Goal: Task Accomplishment & Management: Use online tool/utility

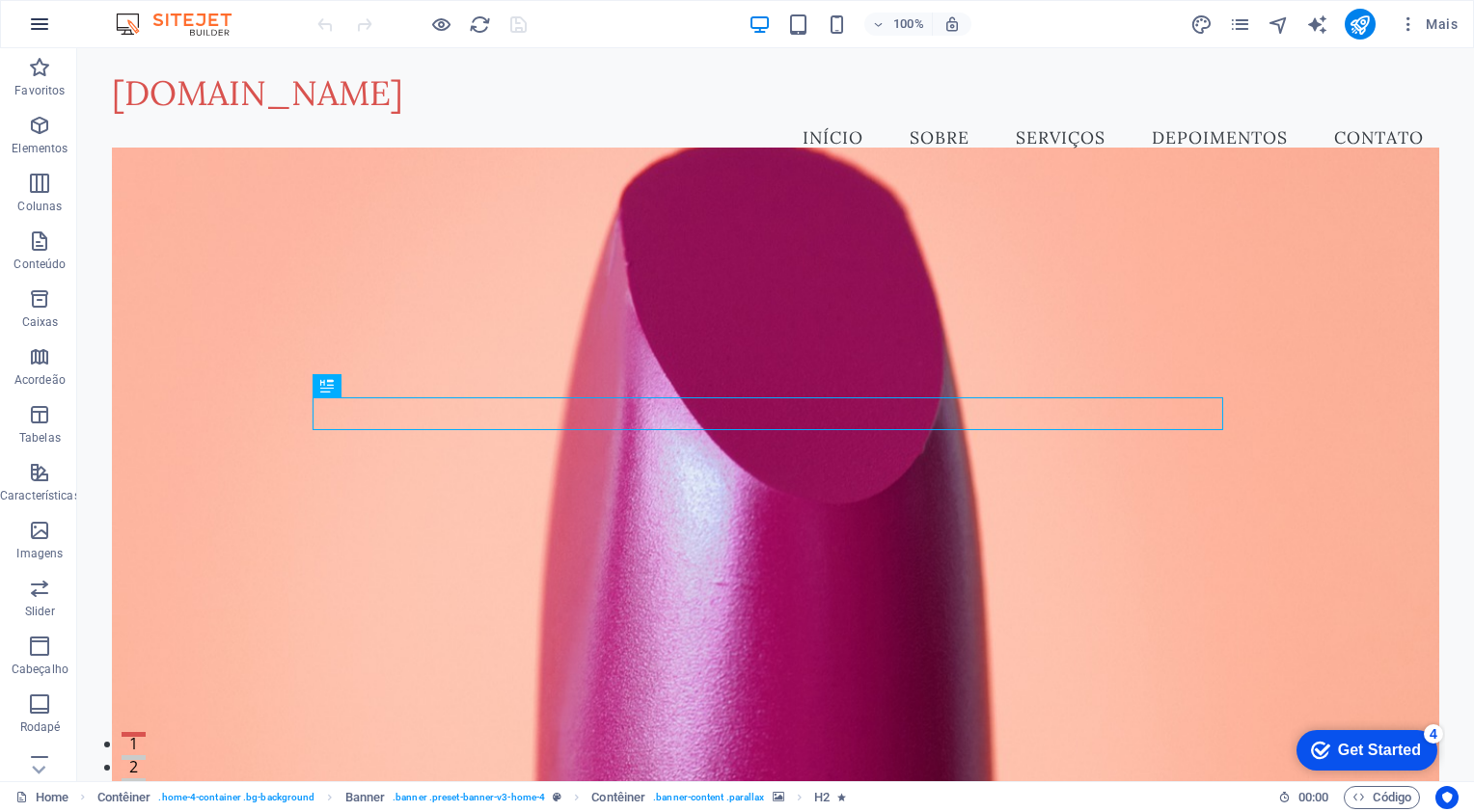
click at [0, 0] on icon "button" at bounding box center [0, 0] width 0 height 0
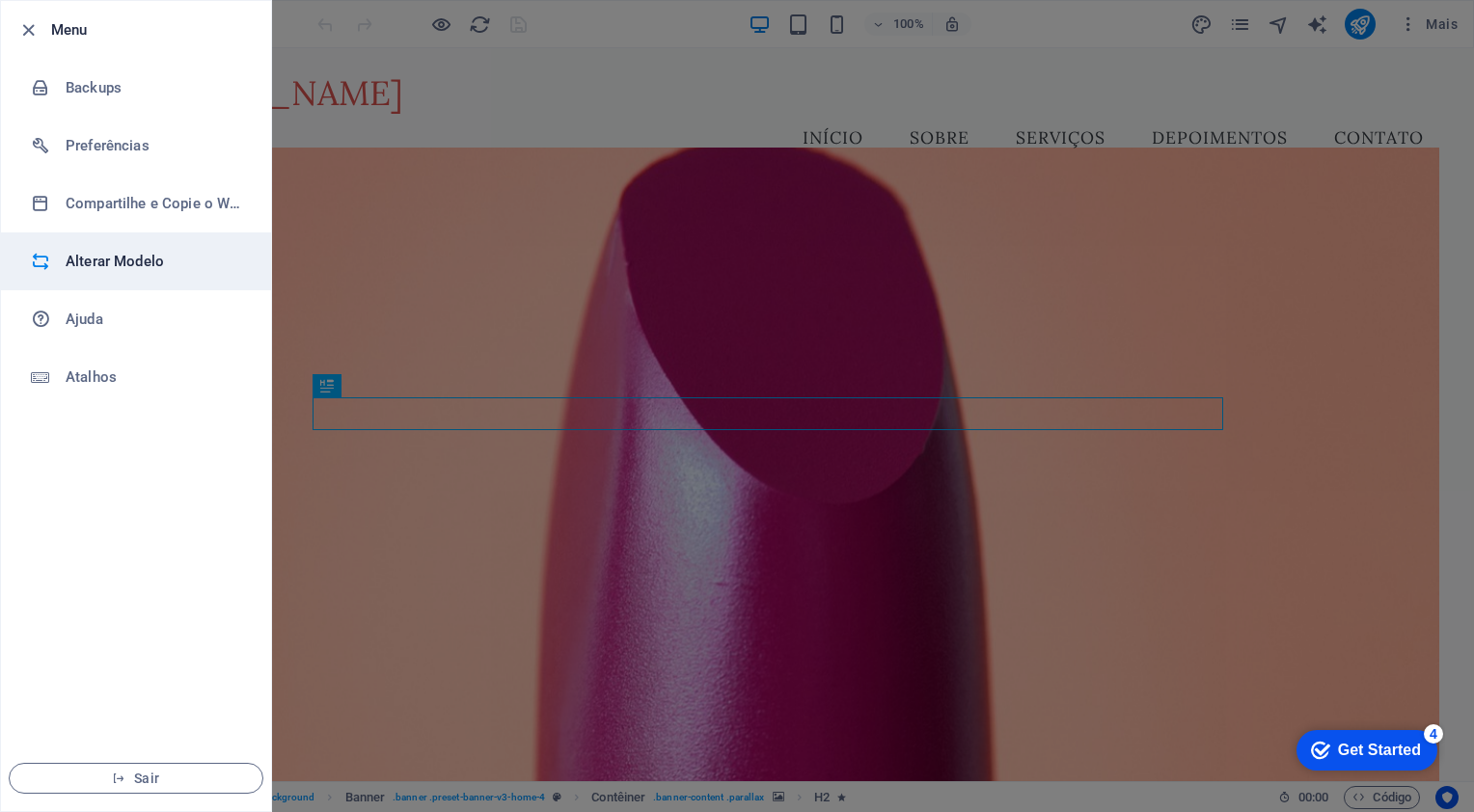
click at [91, 263] on h6 "Alterar Modelo" at bounding box center [154, 261] width 178 height 23
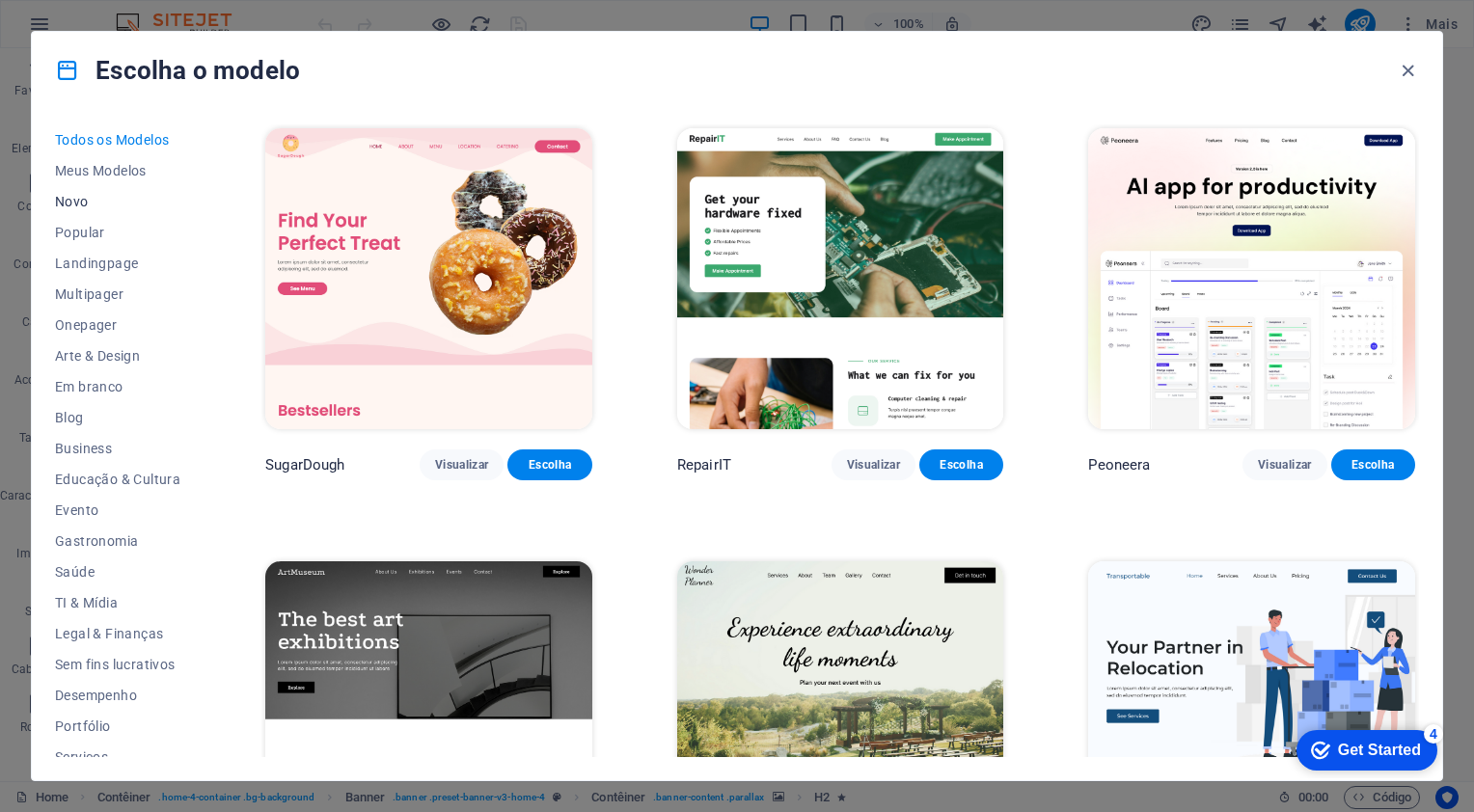
click at [62, 199] on span "Novo" at bounding box center [117, 202] width 125 height 16
click at [72, 199] on span "Novo" at bounding box center [117, 202] width 125 height 16
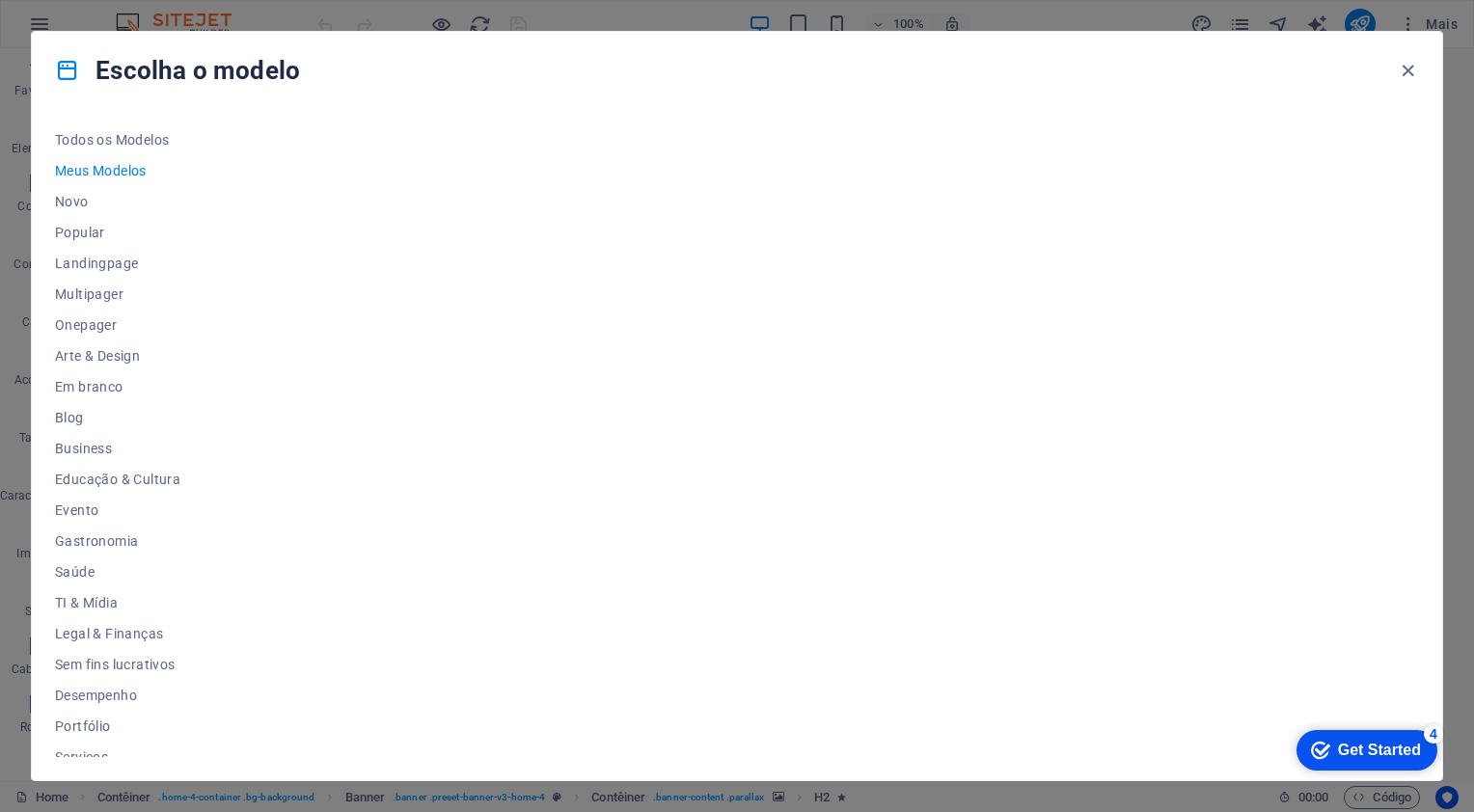
click at [1372, 732] on div "checkmark Get Started 4" at bounding box center [1368, 750] width 141 height 41
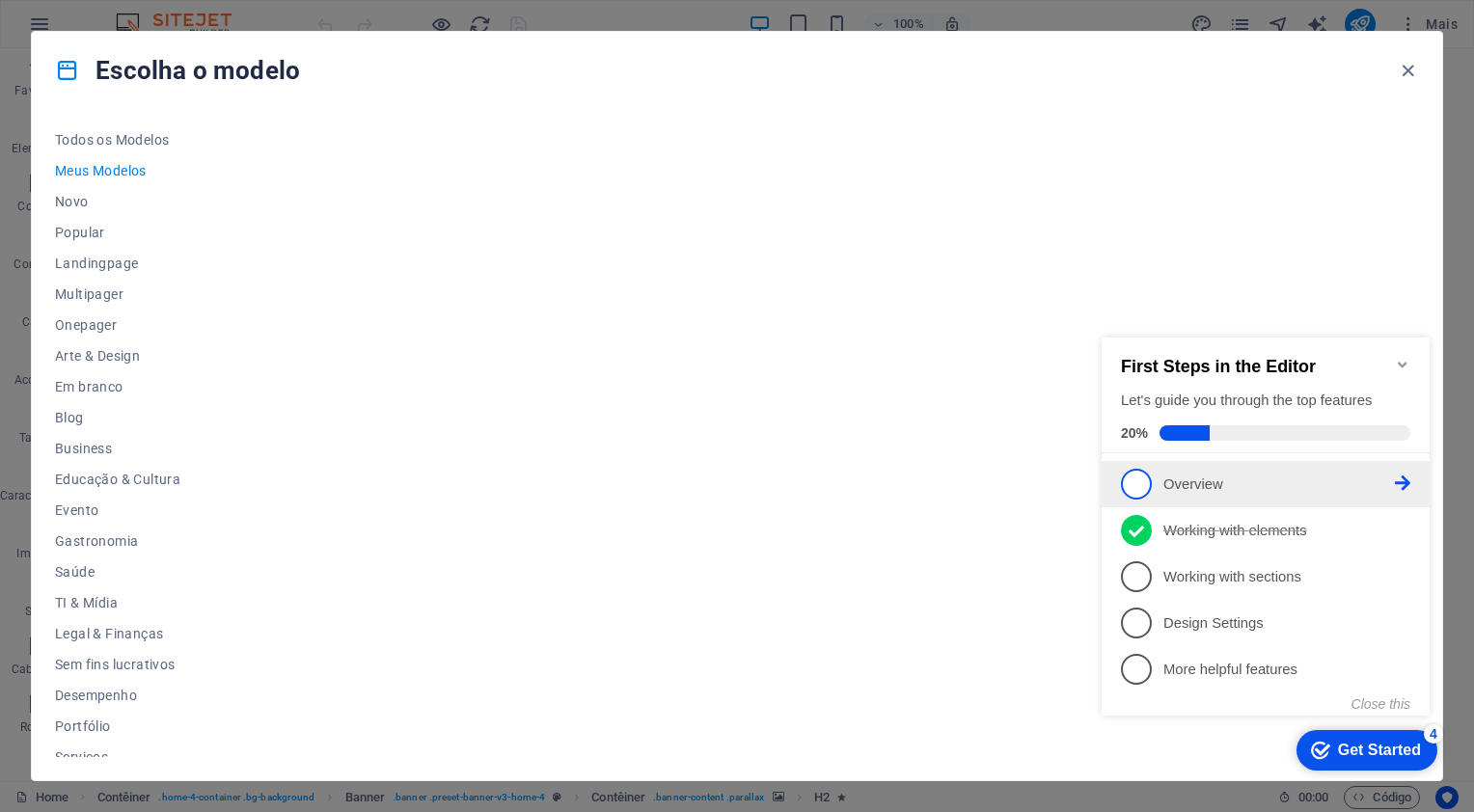
click at [1150, 472] on link "1 Overview - incomplete" at bounding box center [1266, 484] width 290 height 31
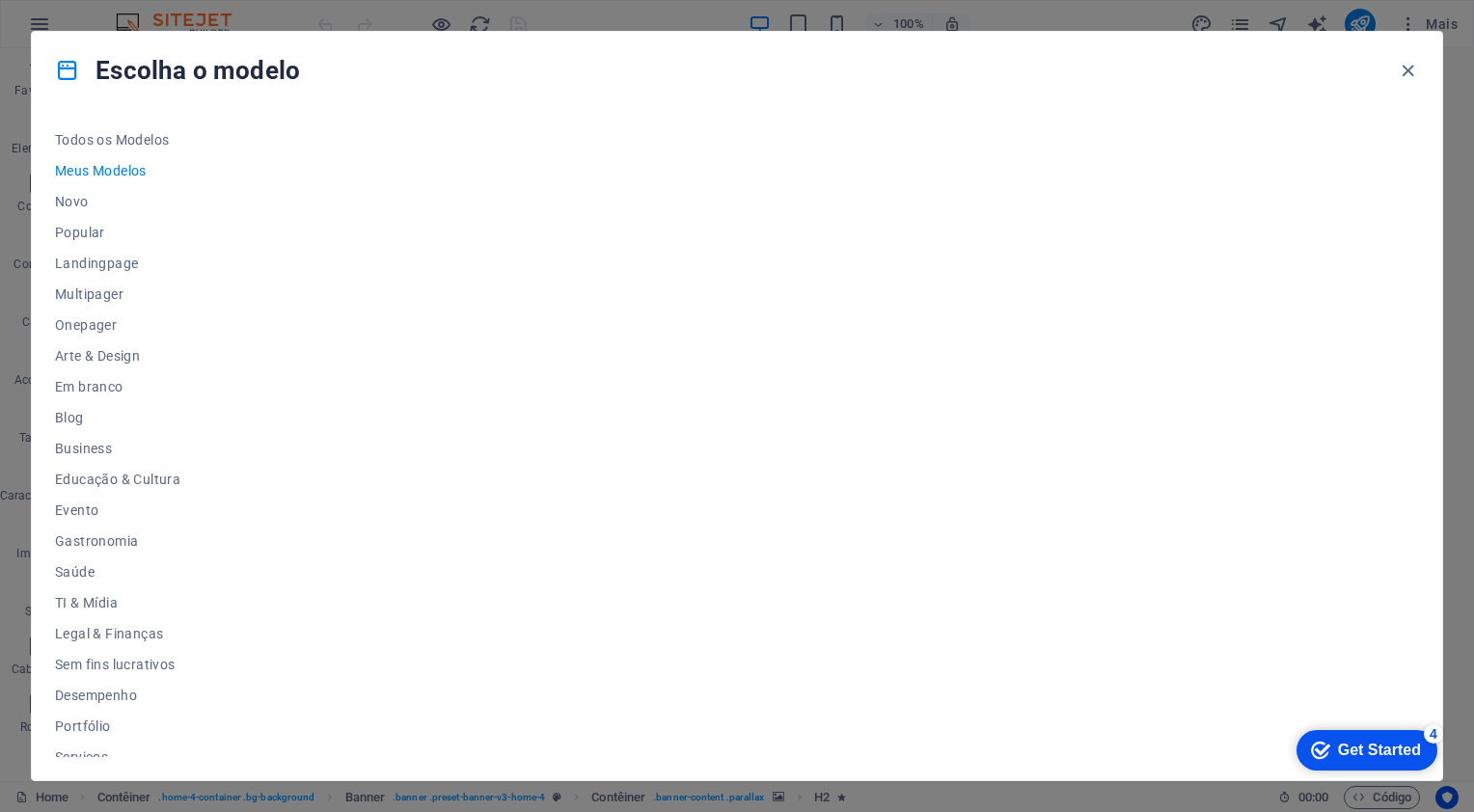
click at [1345, 747] on div "Get Started" at bounding box center [1379, 750] width 83 height 17
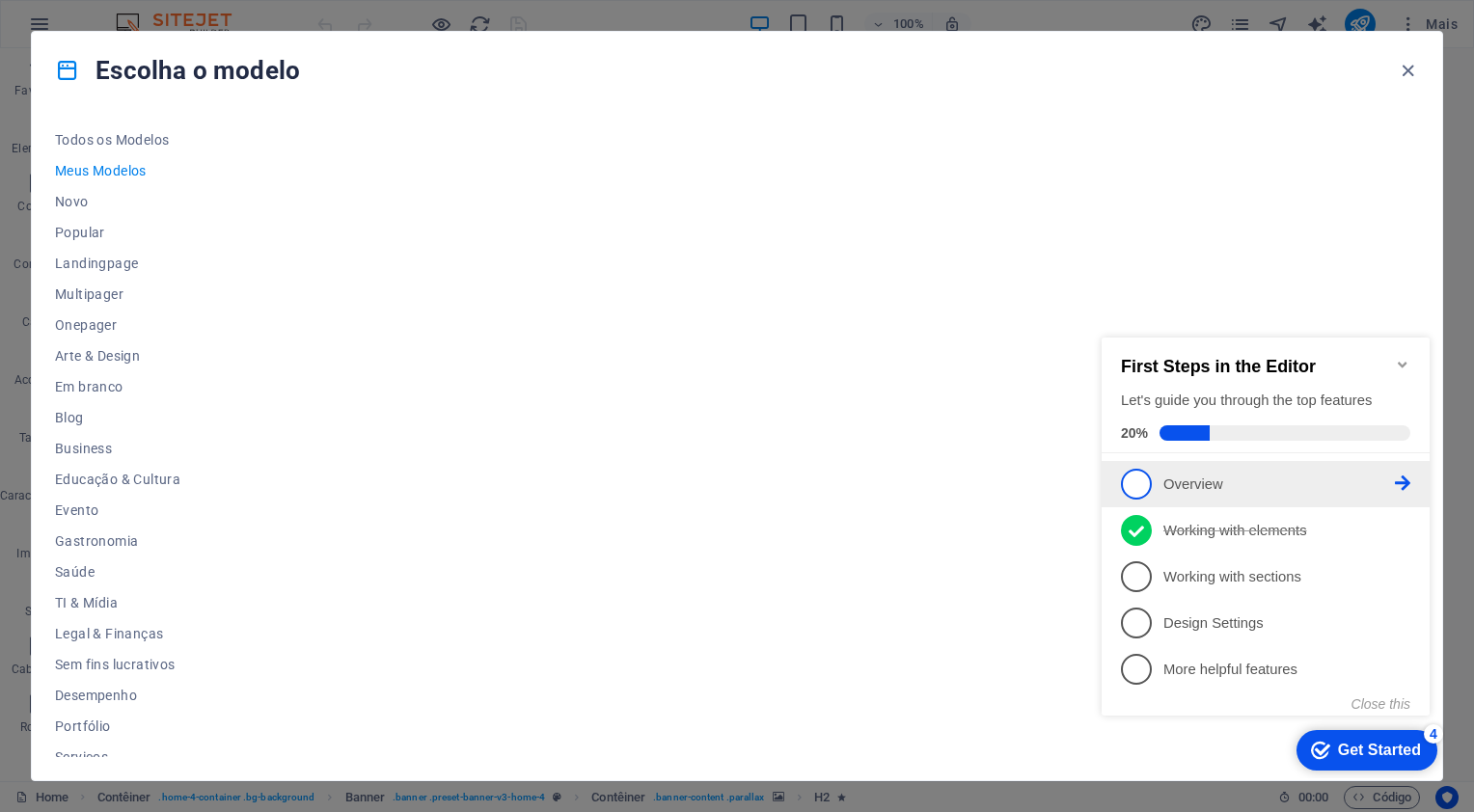
click at [1145, 472] on span "1" at bounding box center [1137, 484] width 31 height 31
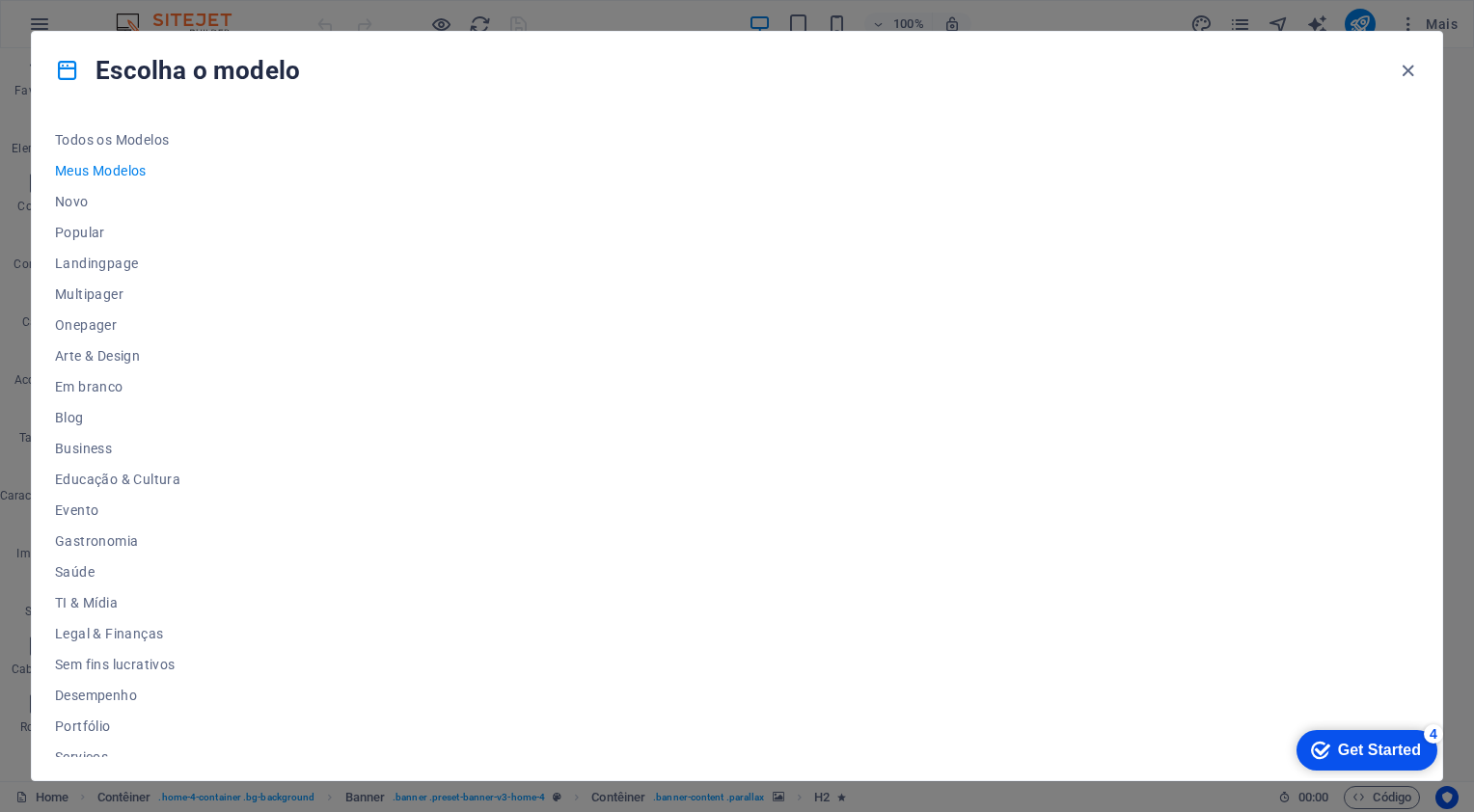
click at [537, 503] on div at bounding box center [840, 441] width 1158 height 633
click at [75, 203] on span "Novo" at bounding box center [117, 202] width 125 height 16
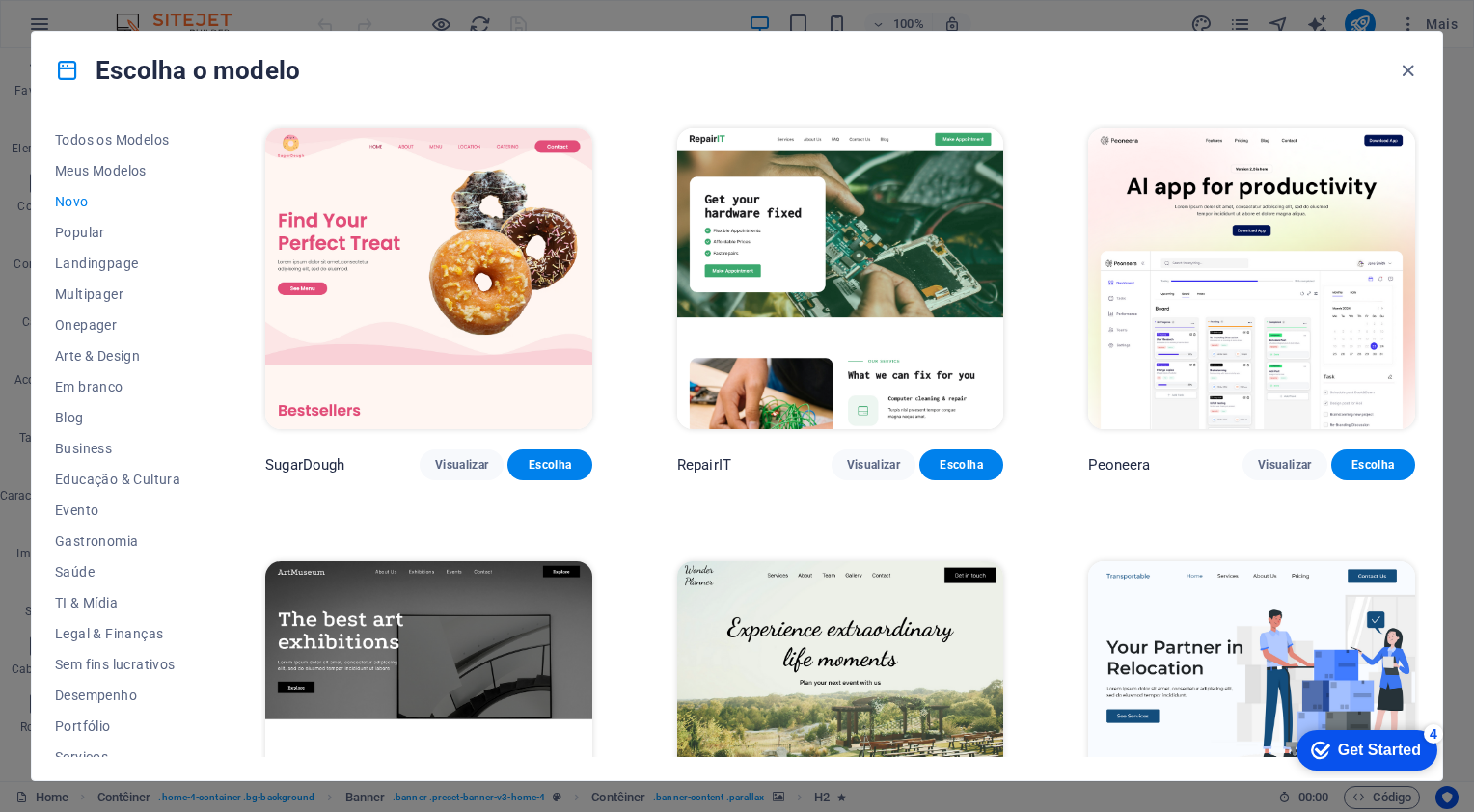
click at [82, 204] on span "Novo" at bounding box center [117, 202] width 125 height 16
click at [1398, 749] on div "Get Started" at bounding box center [1379, 750] width 83 height 17
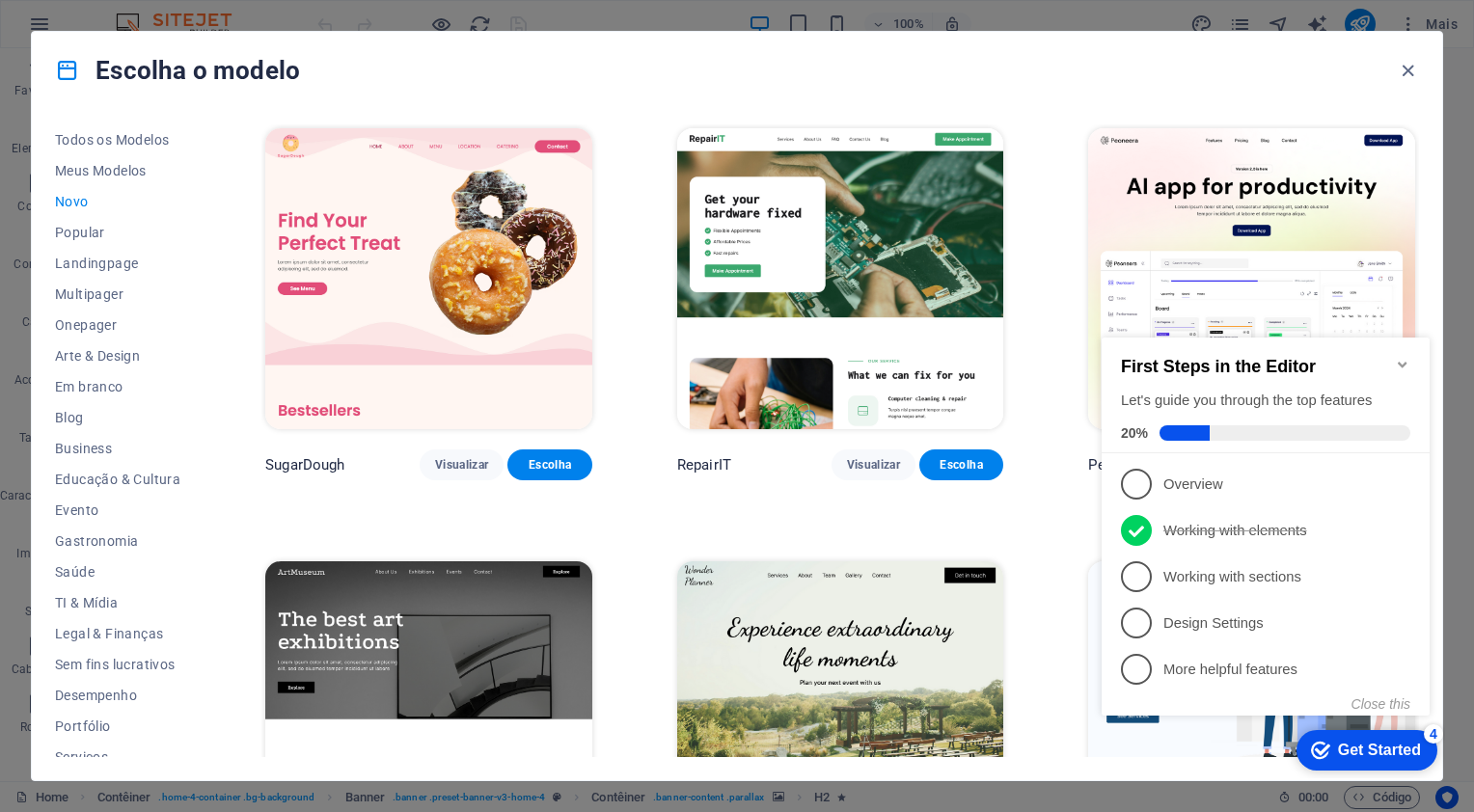
click at [1401, 357] on icon "Minimize checklist" at bounding box center [1403, 365] width 16 height 16
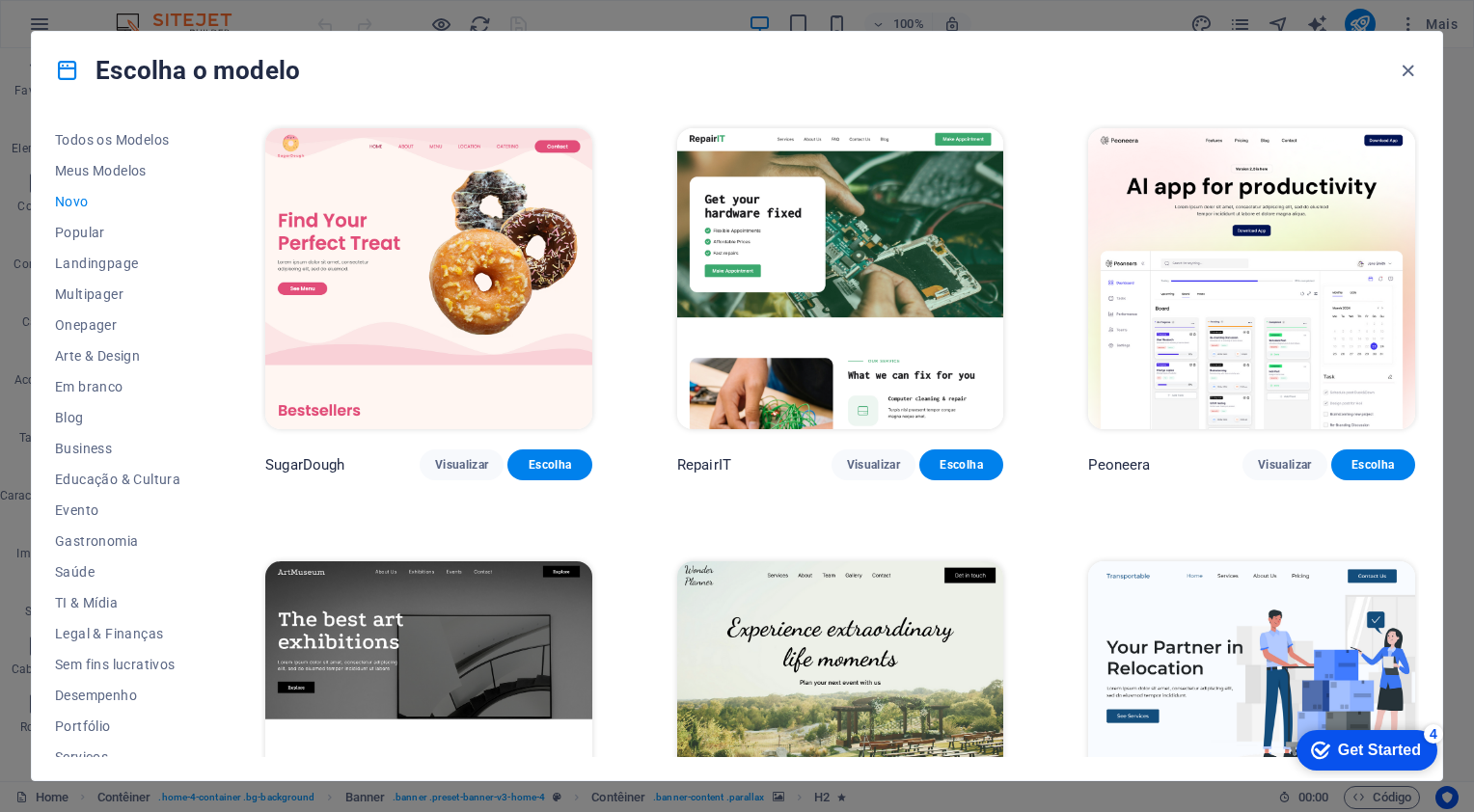
click at [1403, 744] on div "Get Started" at bounding box center [1379, 750] width 83 height 17
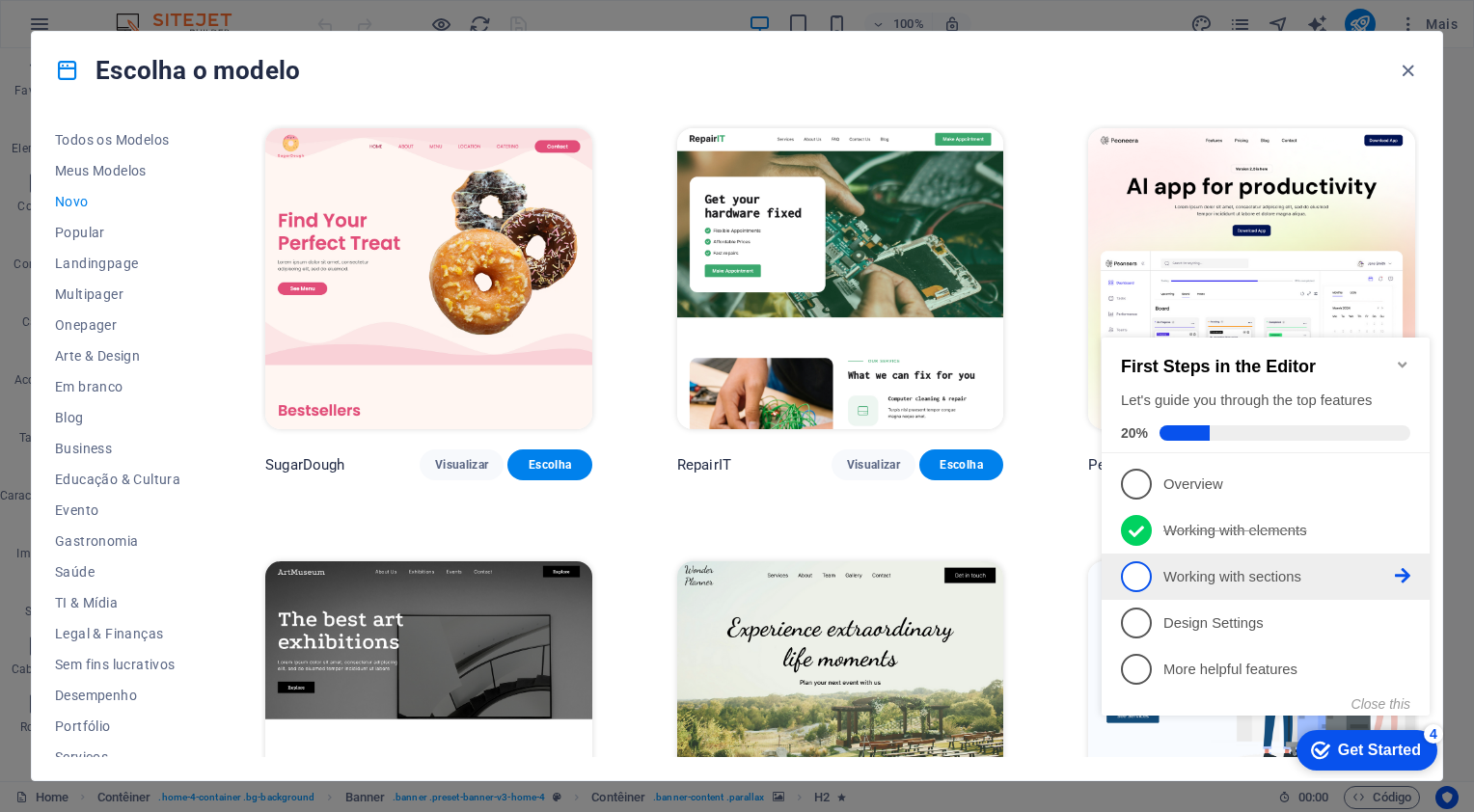
click at [1212, 584] on p "Working with sections - incomplete" at bounding box center [1279, 577] width 232 height 20
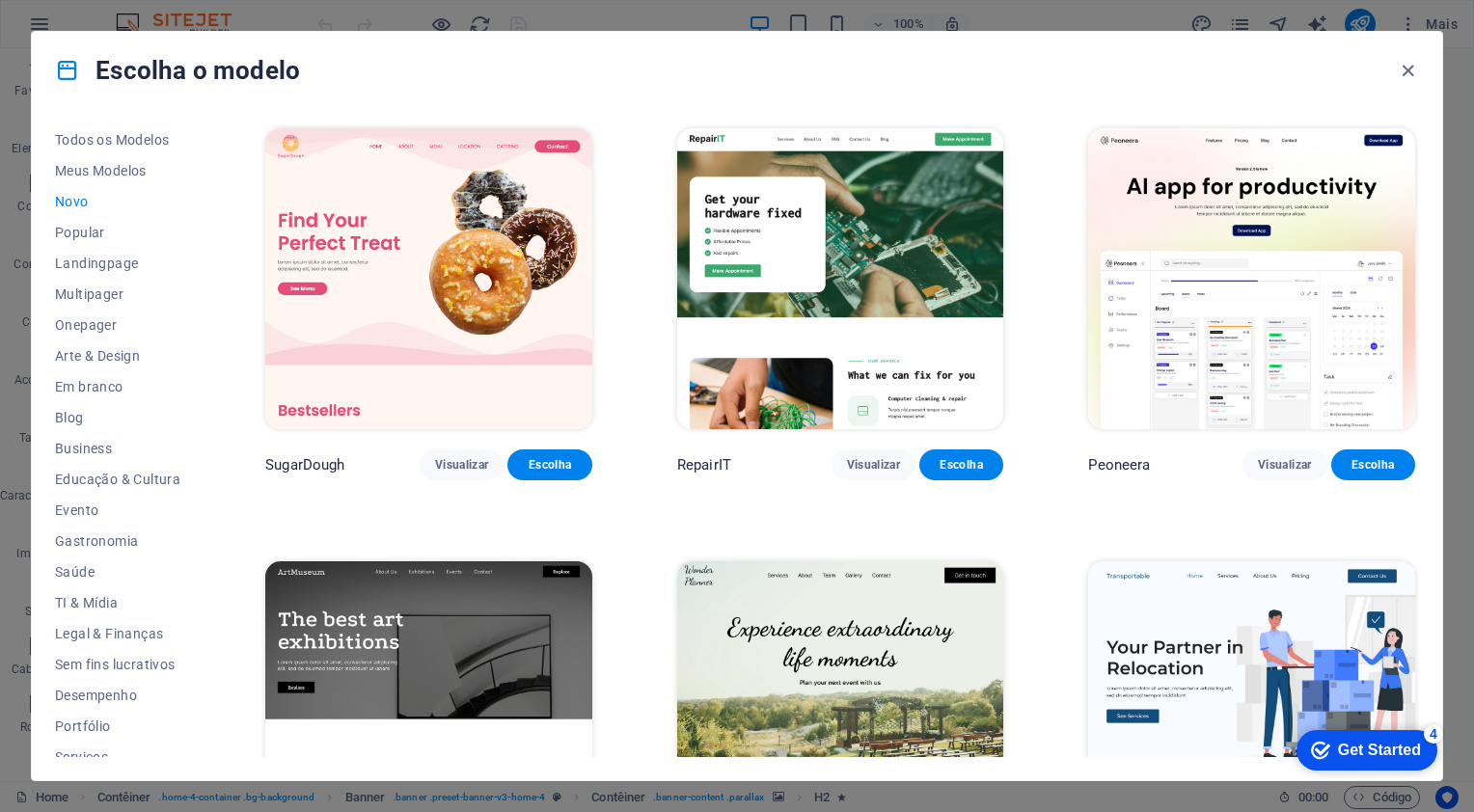
click at [1355, 742] on div "Get Started" at bounding box center [1379, 750] width 83 height 17
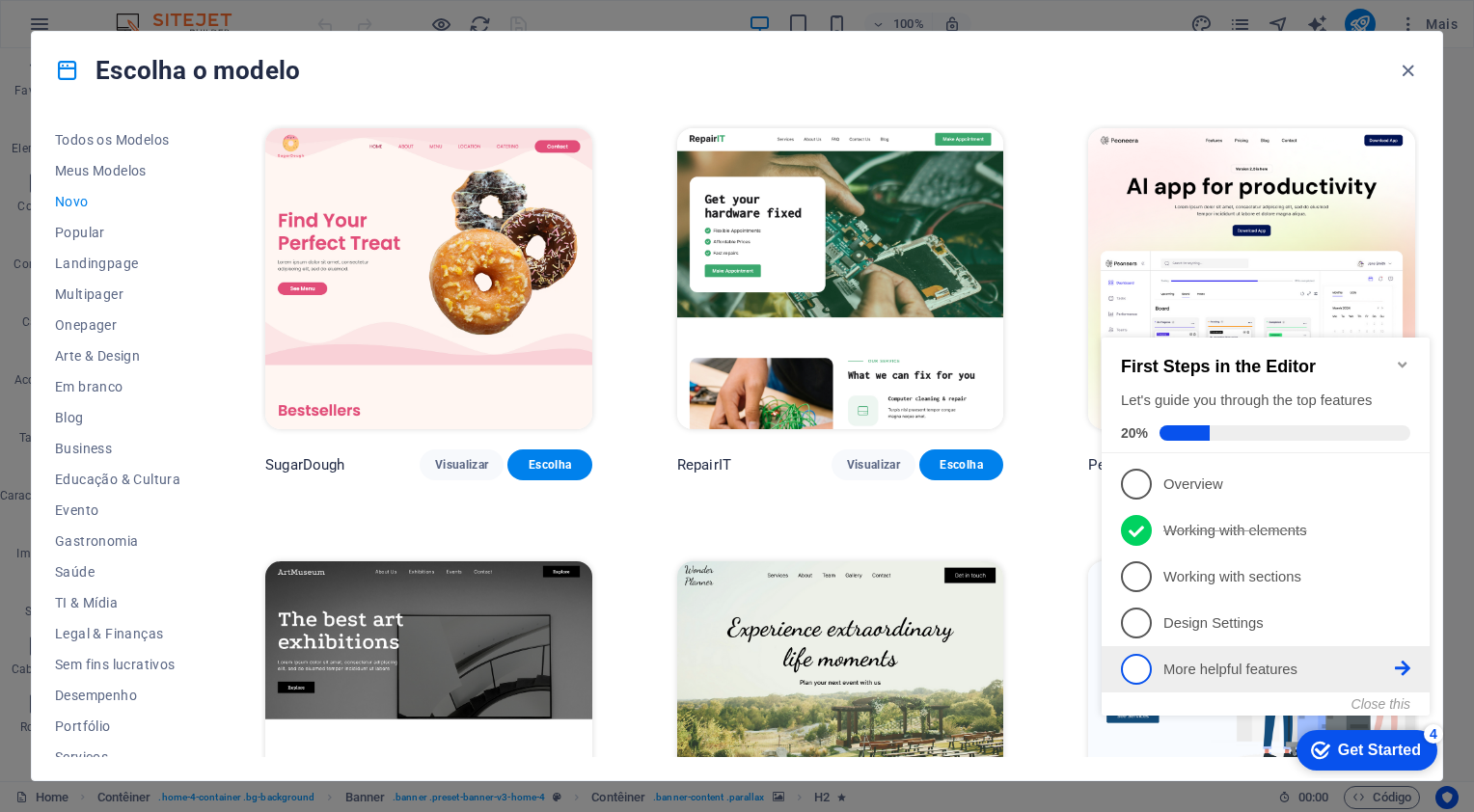
click at [1233, 661] on p "More helpful features - incomplete" at bounding box center [1279, 670] width 232 height 20
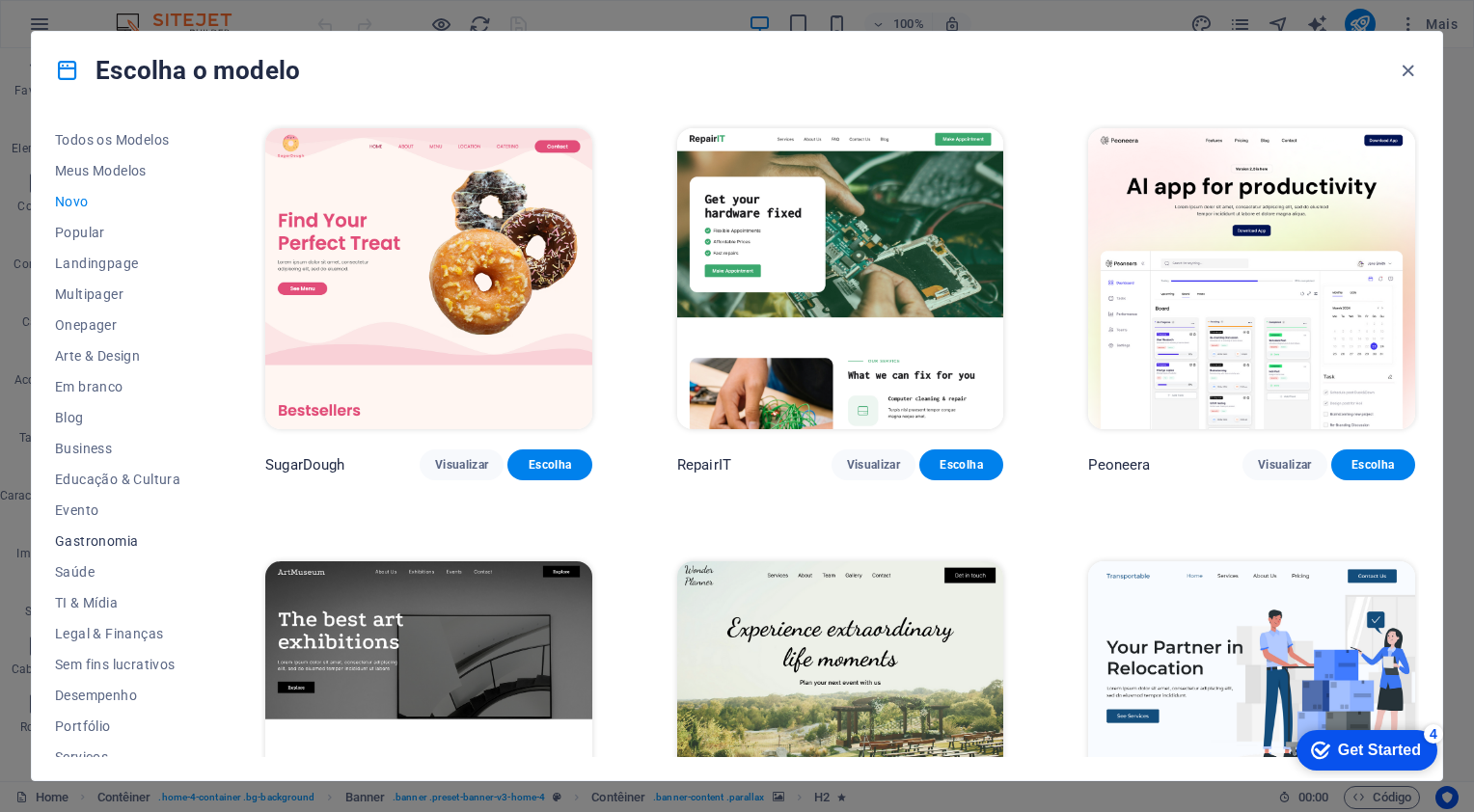
scroll to position [138, 0]
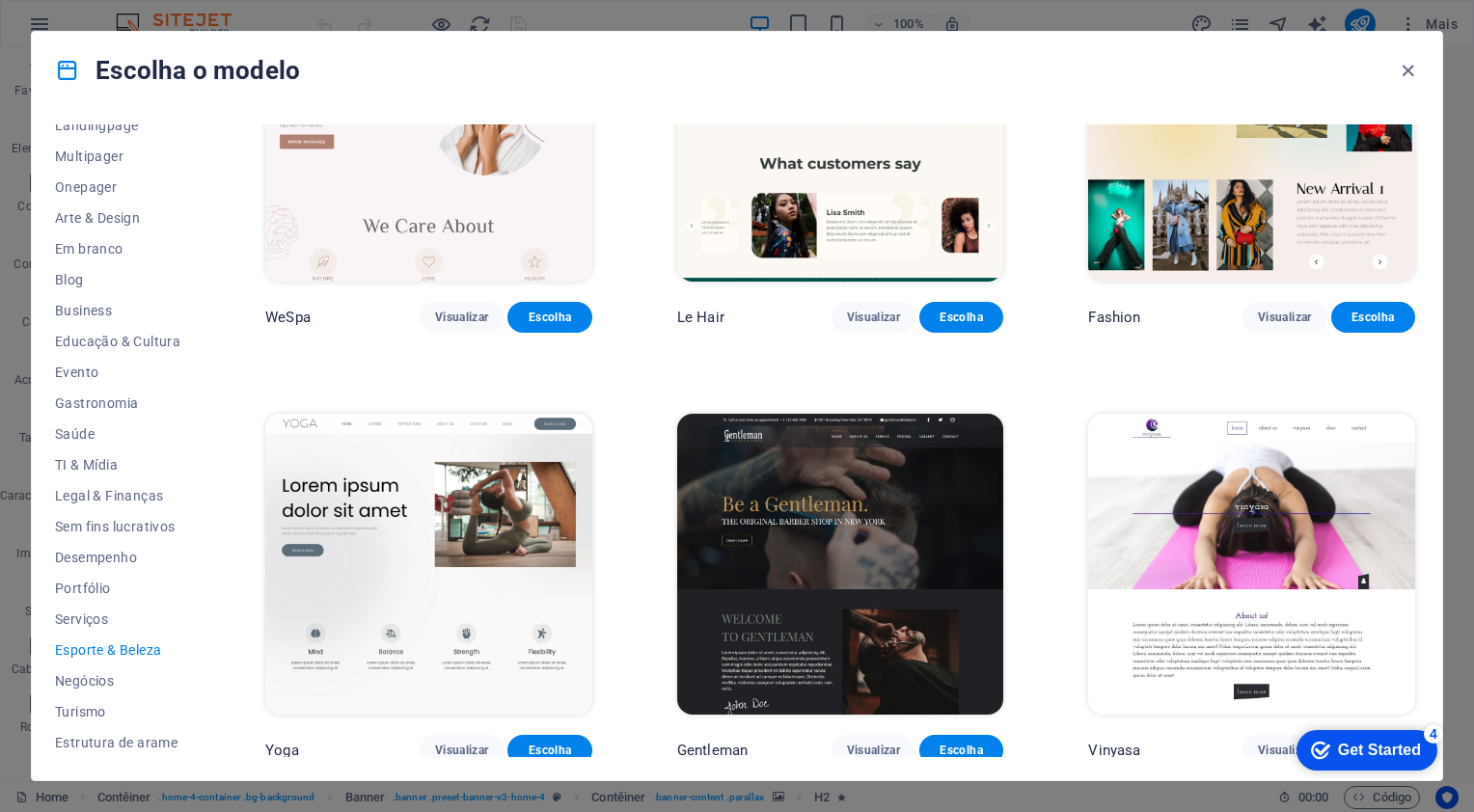
scroll to position [580, 0]
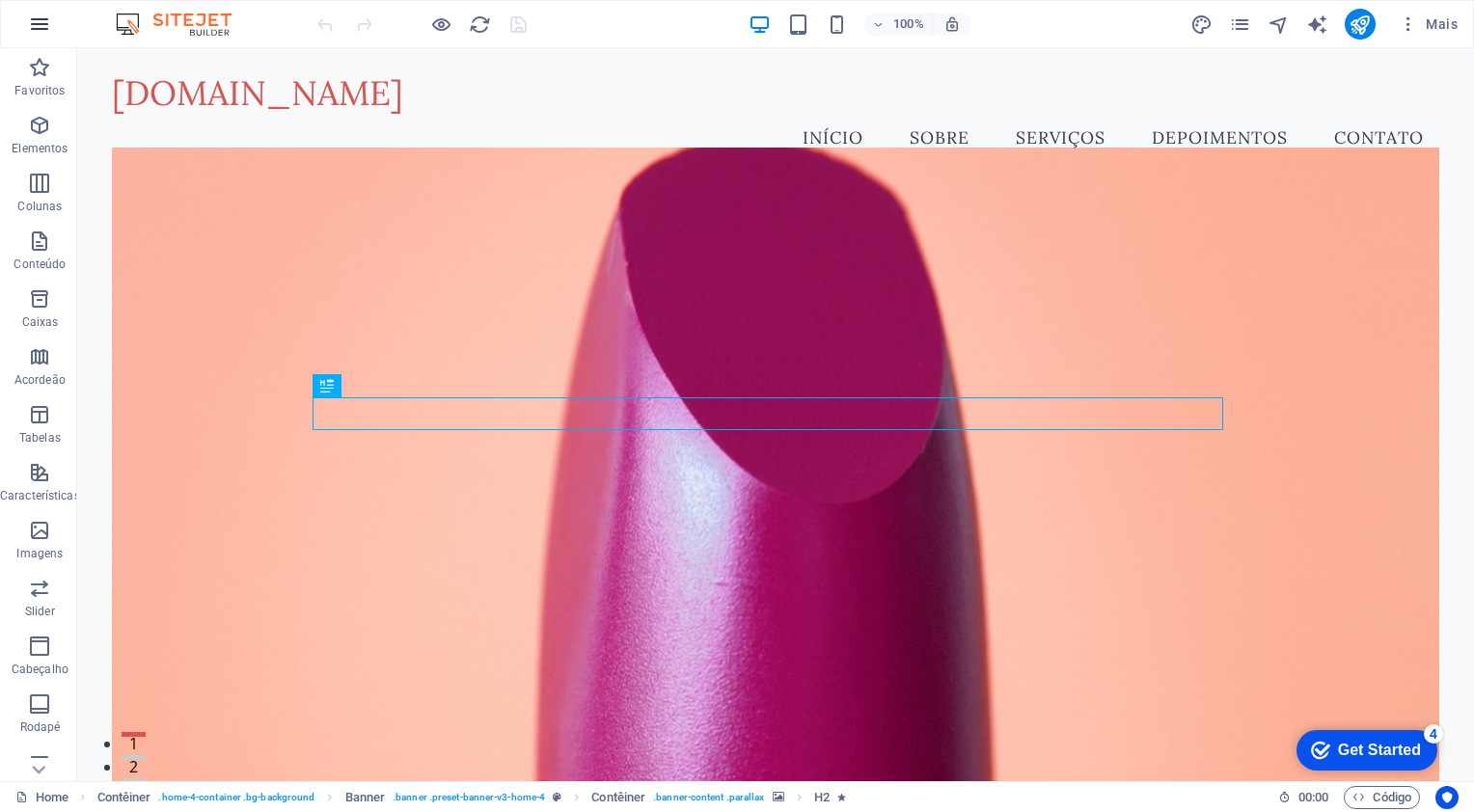
click at [0, 0] on icon "button" at bounding box center [0, 0] width 0 height 0
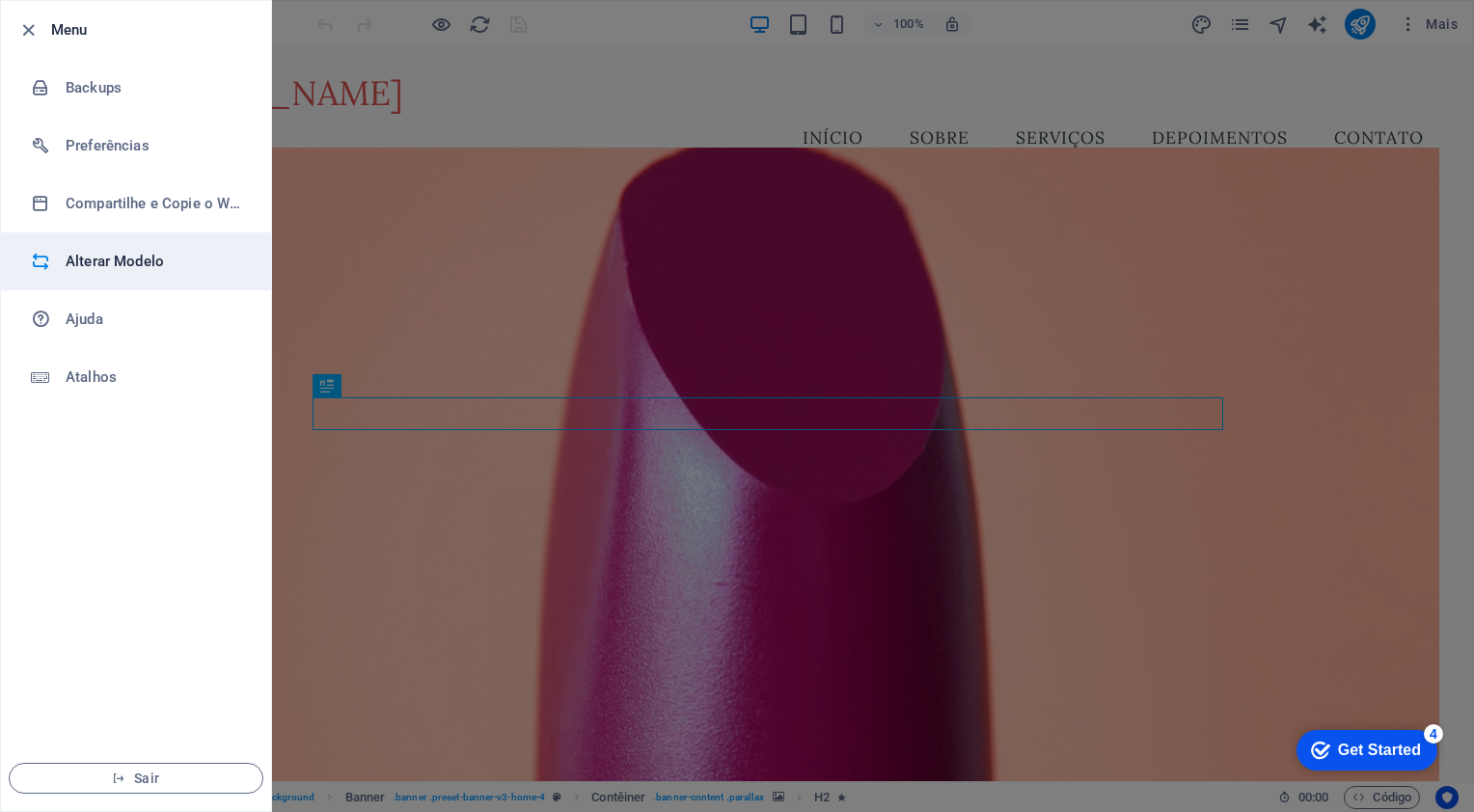
click at [132, 261] on h6 "Alterar Modelo" at bounding box center [154, 261] width 178 height 23
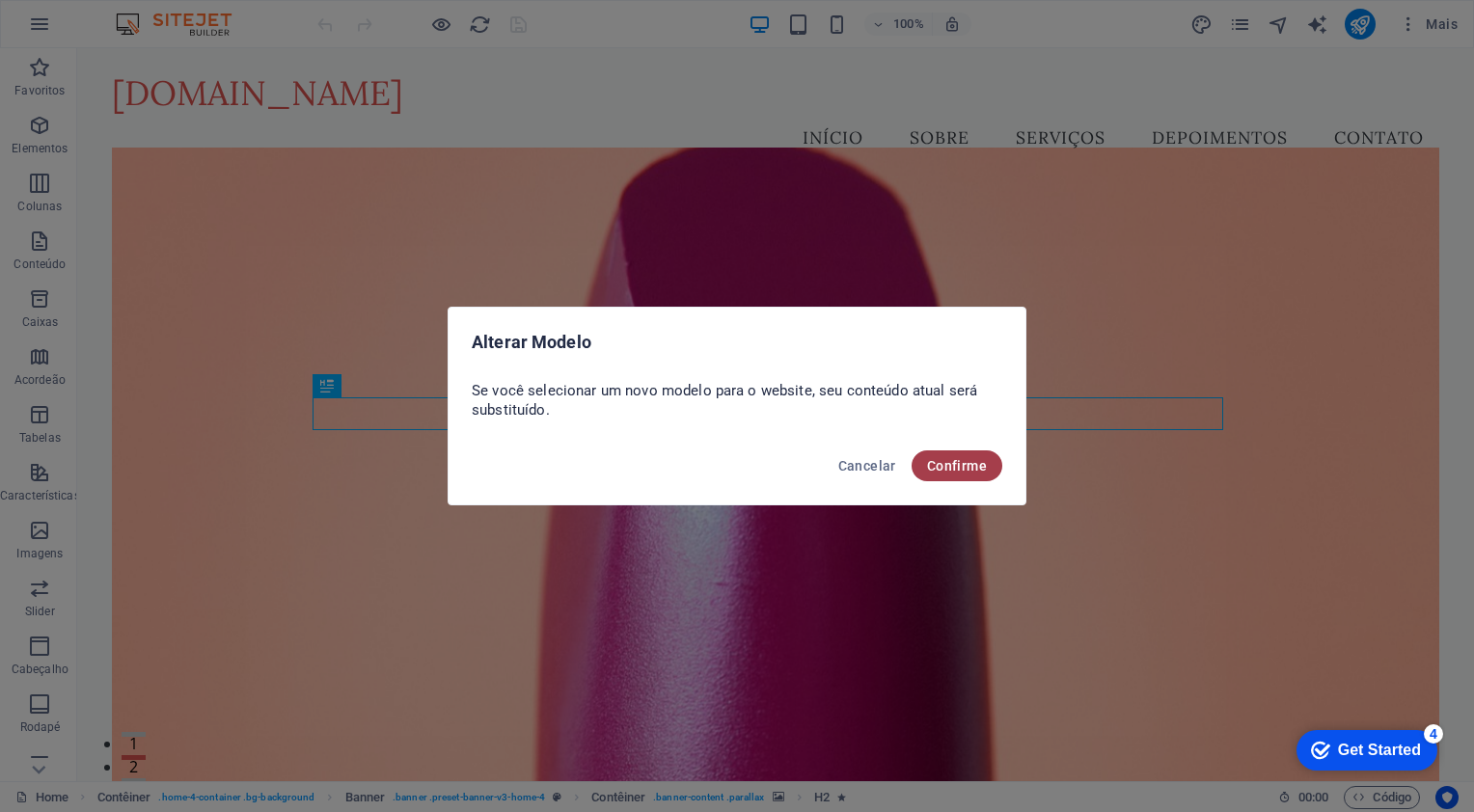
click at [942, 469] on span "Confirme" at bounding box center [957, 467] width 60 height 16
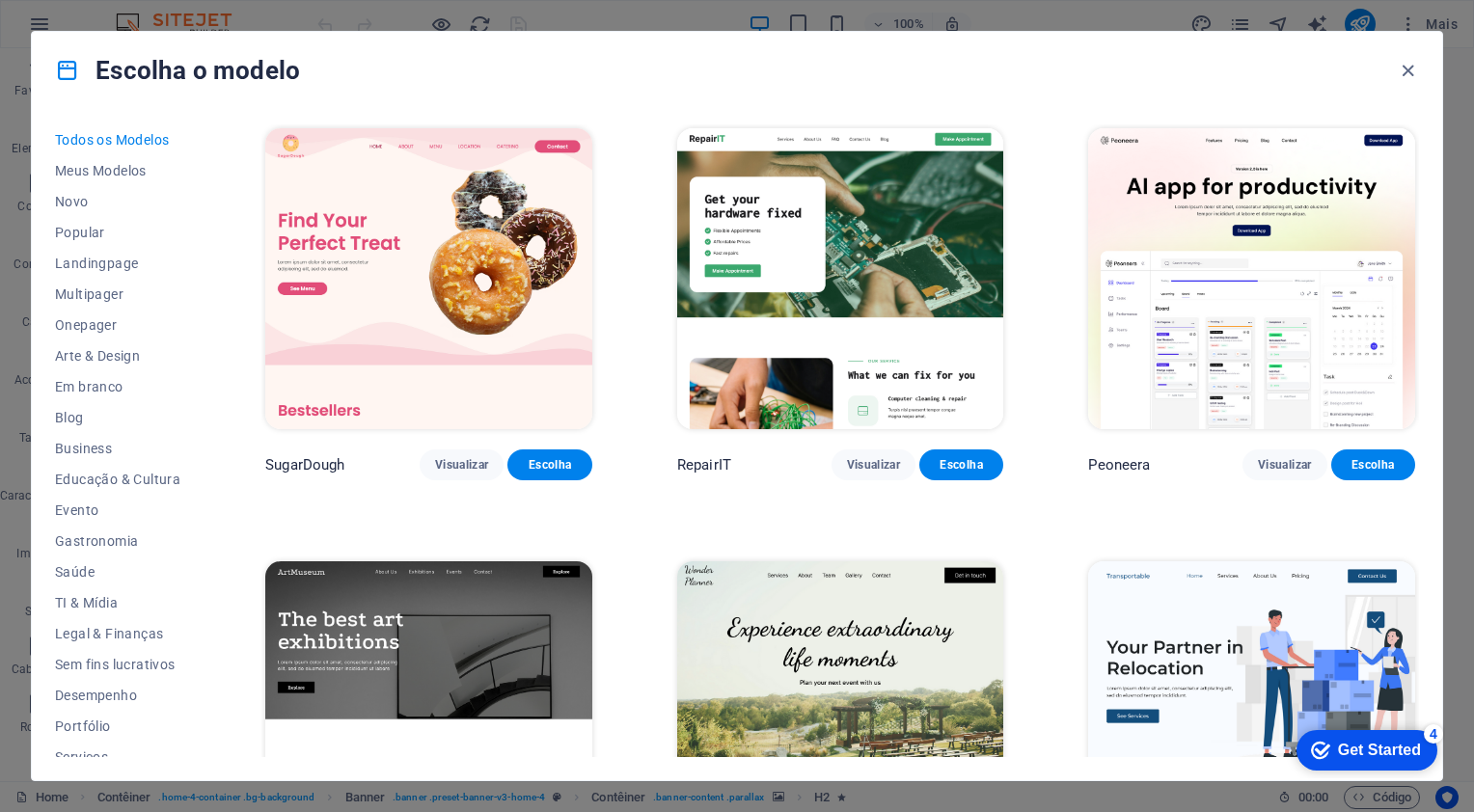
click at [85, 137] on span "Todos os Modelos" at bounding box center [117, 140] width 125 height 16
click at [70, 204] on span "Novo" at bounding box center [117, 202] width 125 height 16
click at [103, 167] on span "Meus Modelos" at bounding box center [117, 171] width 125 height 16
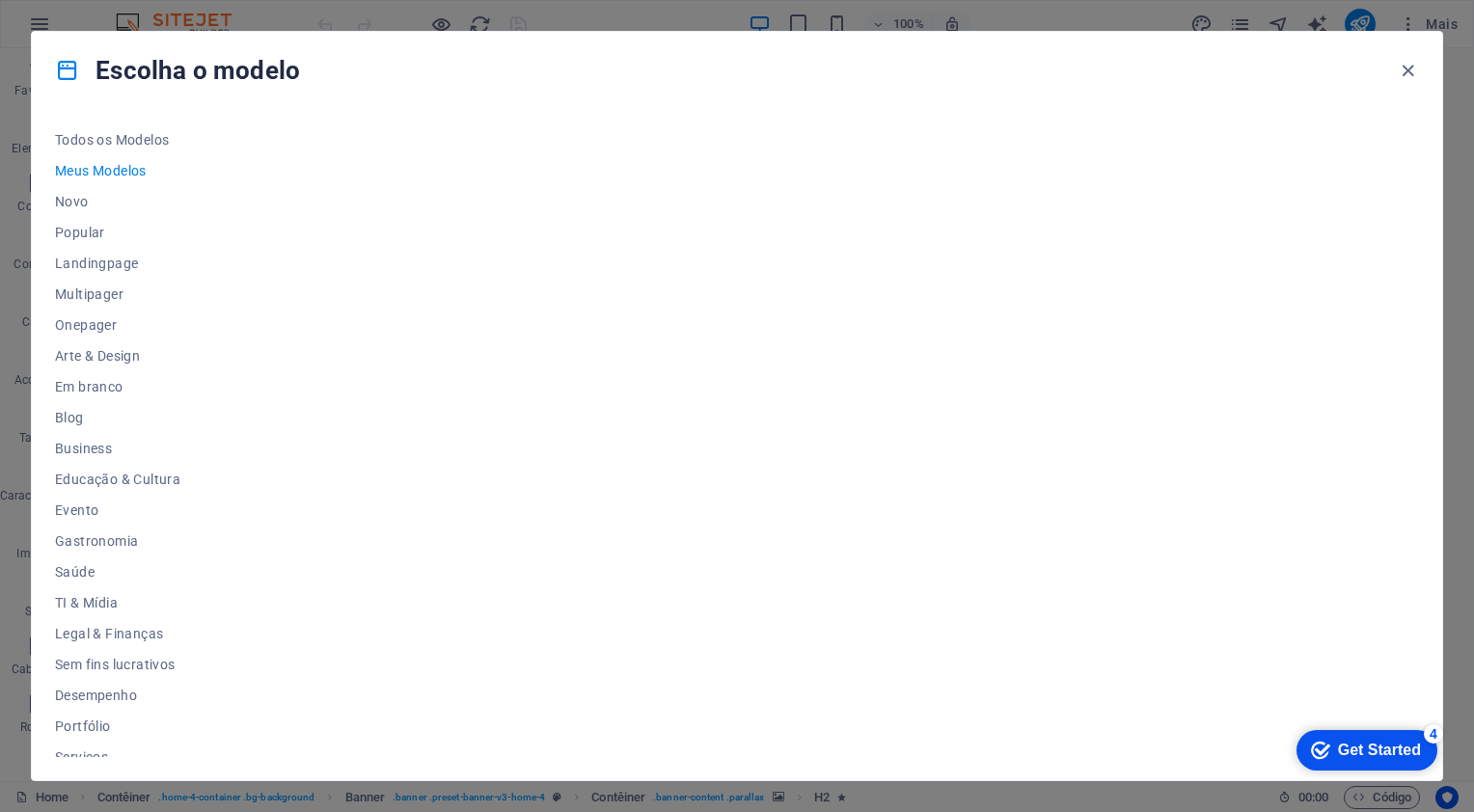
click at [933, 268] on div at bounding box center [840, 441] width 1158 height 633
click at [1375, 748] on div "Get Started" at bounding box center [1379, 750] width 83 height 17
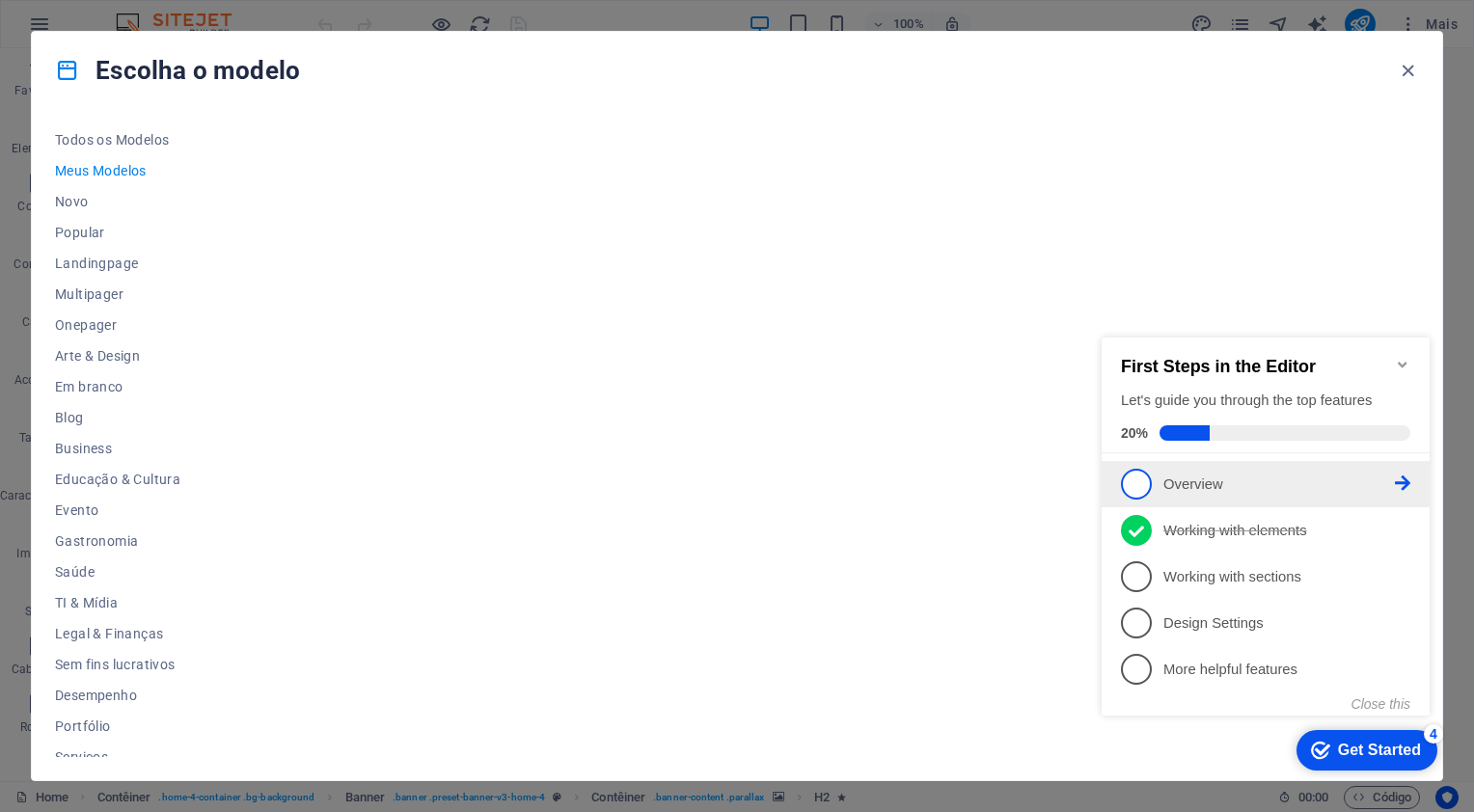
click at [1147, 474] on span "1" at bounding box center [1137, 484] width 31 height 31
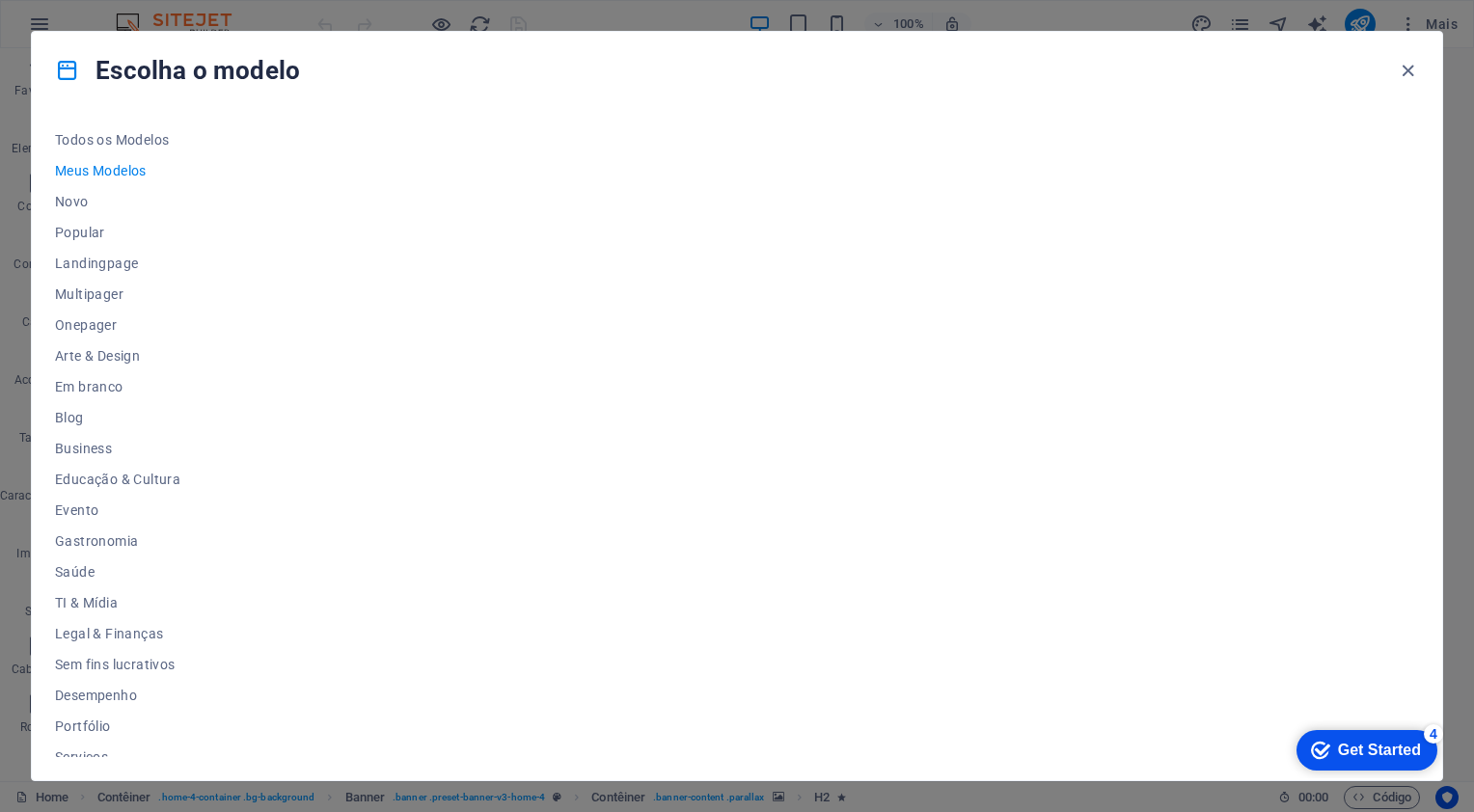
click at [1332, 778] on div "checkmark Get Started 4 First Steps in the Editor Let's guide you through the t…" at bounding box center [1363, 749] width 164 height 58
click at [1406, 67] on icon "button" at bounding box center [1408, 71] width 22 height 22
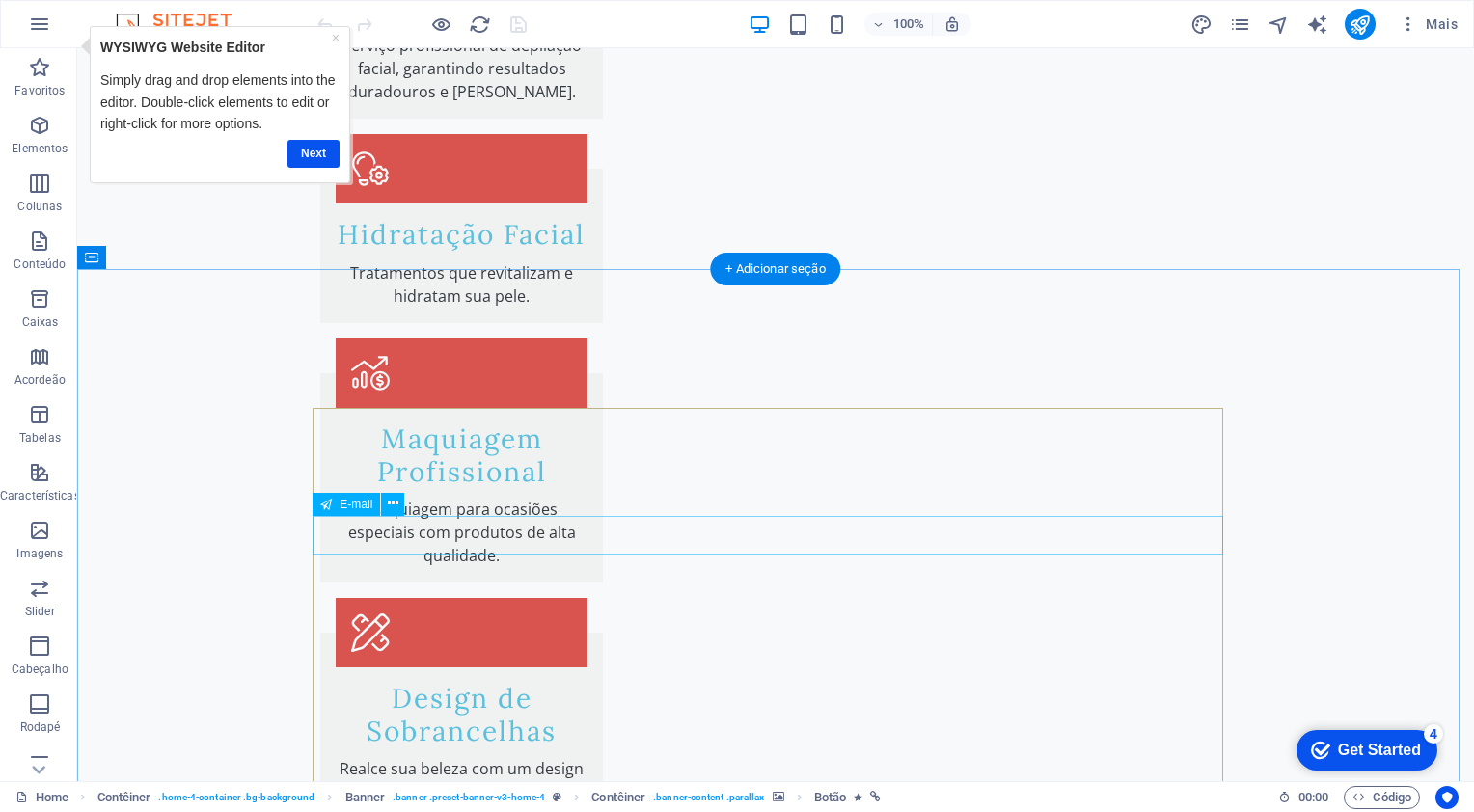
scroll to position [2939, 0]
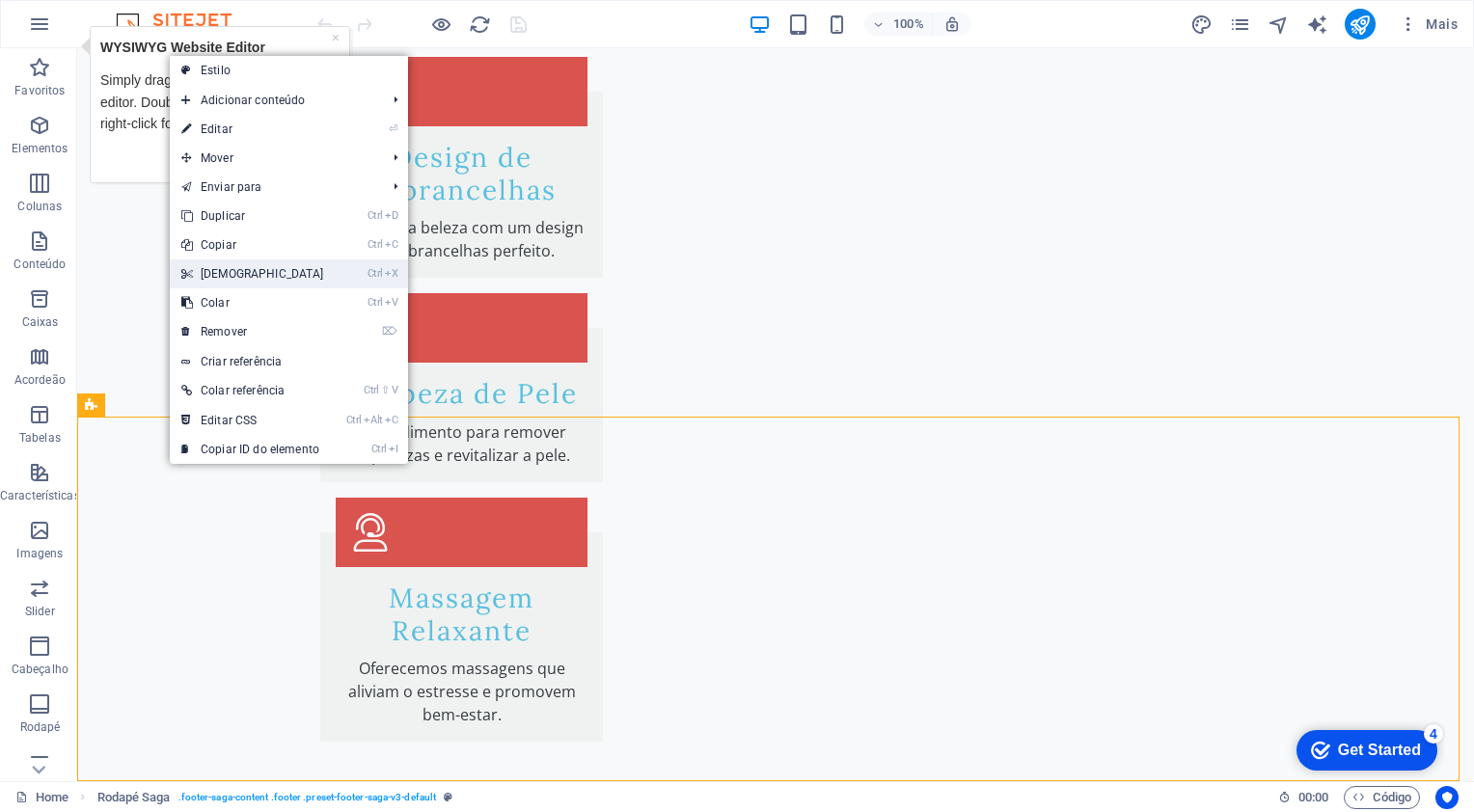
click at [251, 281] on link "Ctrl X Cortar" at bounding box center [253, 274] width 166 height 29
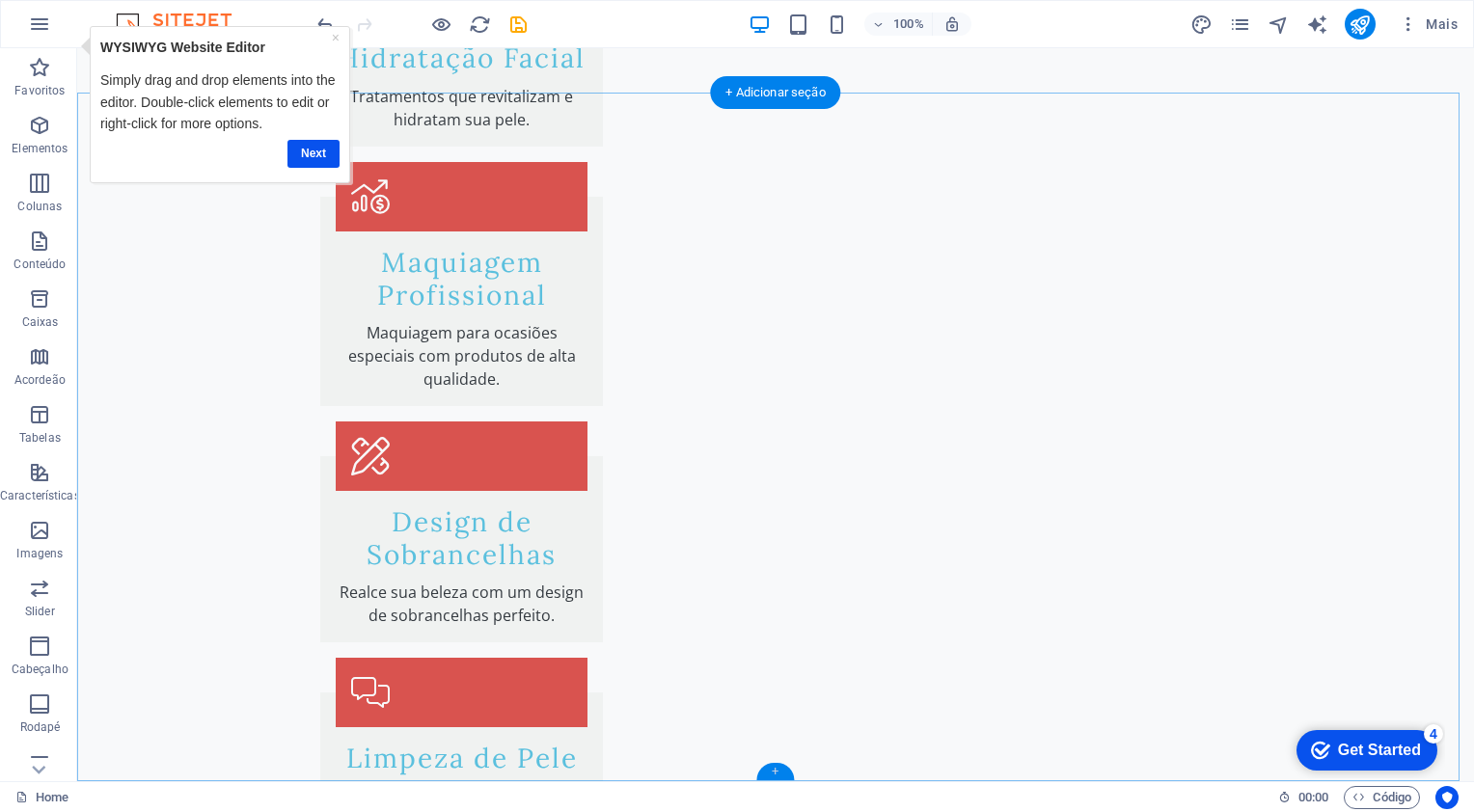
drag, startPoint x: 769, startPoint y: 768, endPoint x: 364, endPoint y: 685, distance: 413.4
click at [769, 768] on div "+" at bounding box center [775, 771] width 38 height 17
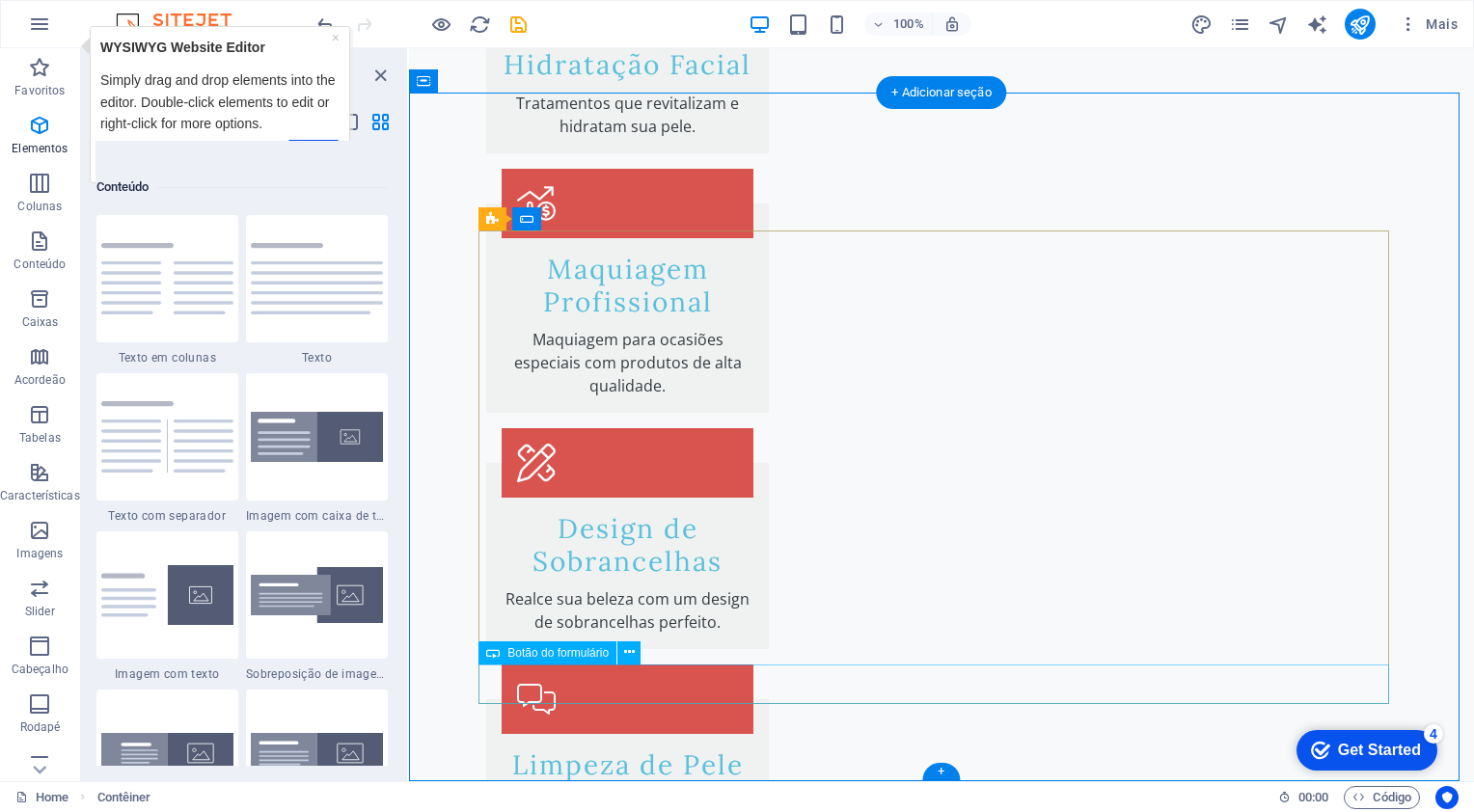
scroll to position [3375, 0]
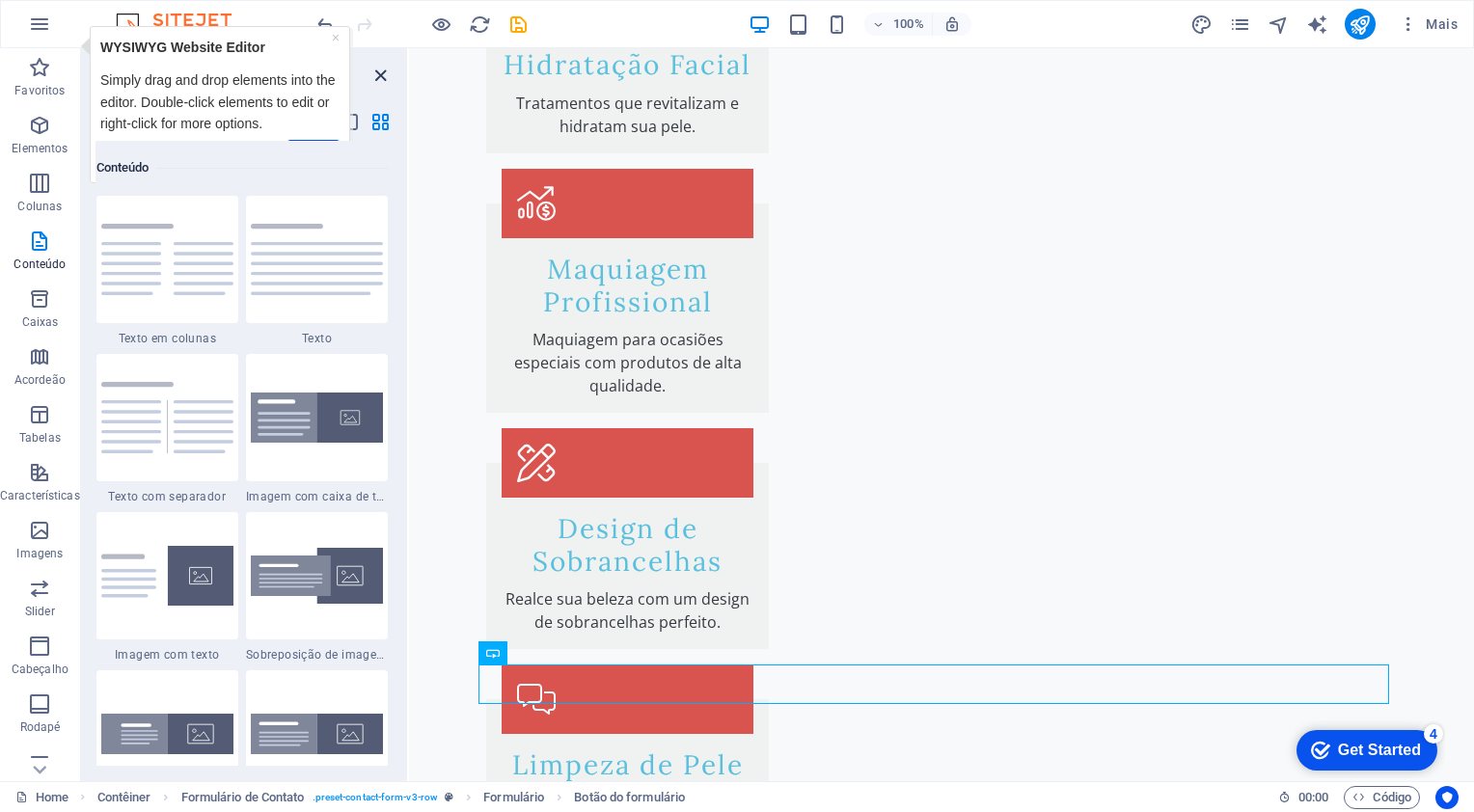
click at [382, 74] on icon "close panel" at bounding box center [380, 76] width 22 height 22
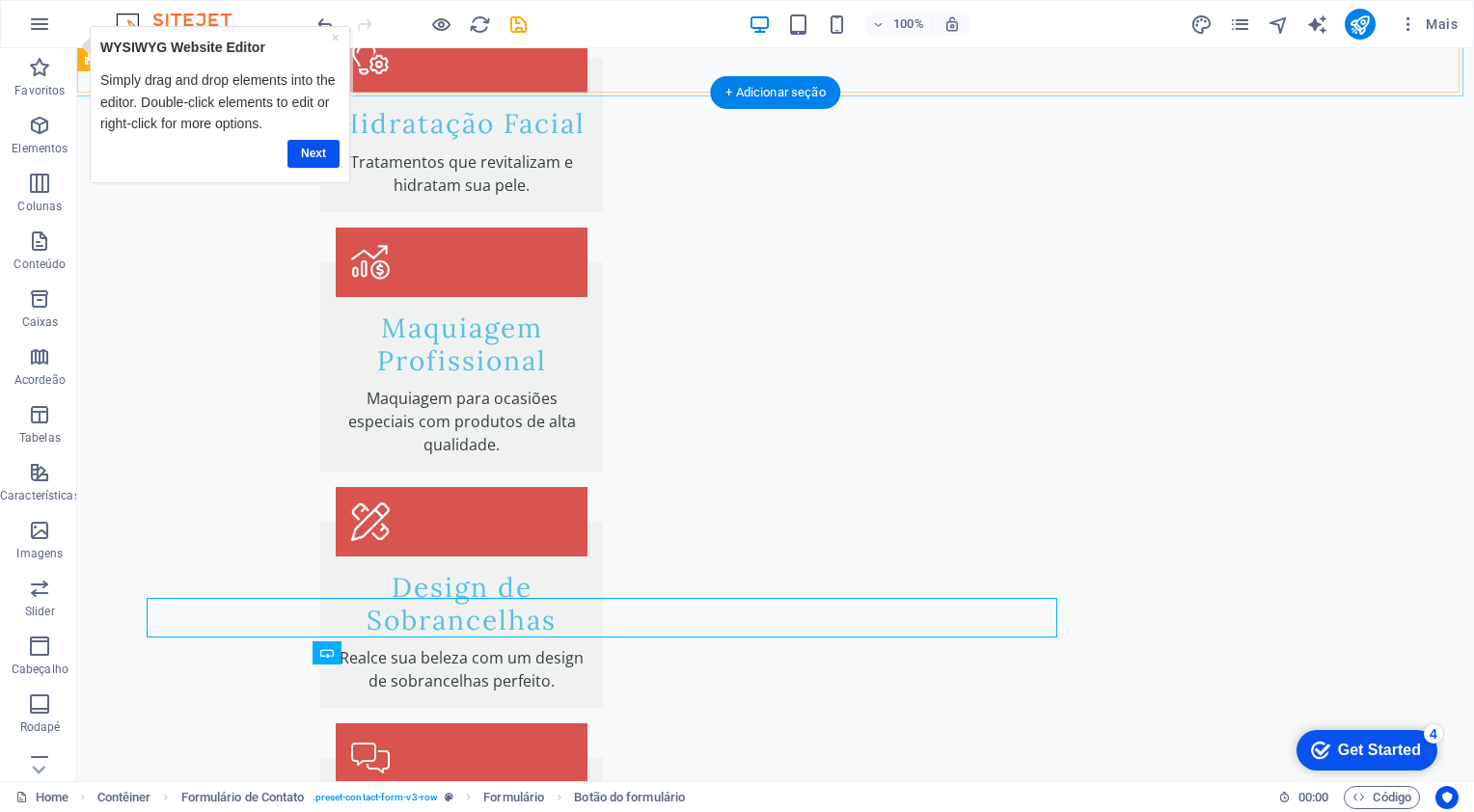
scroll to position [2574, 0]
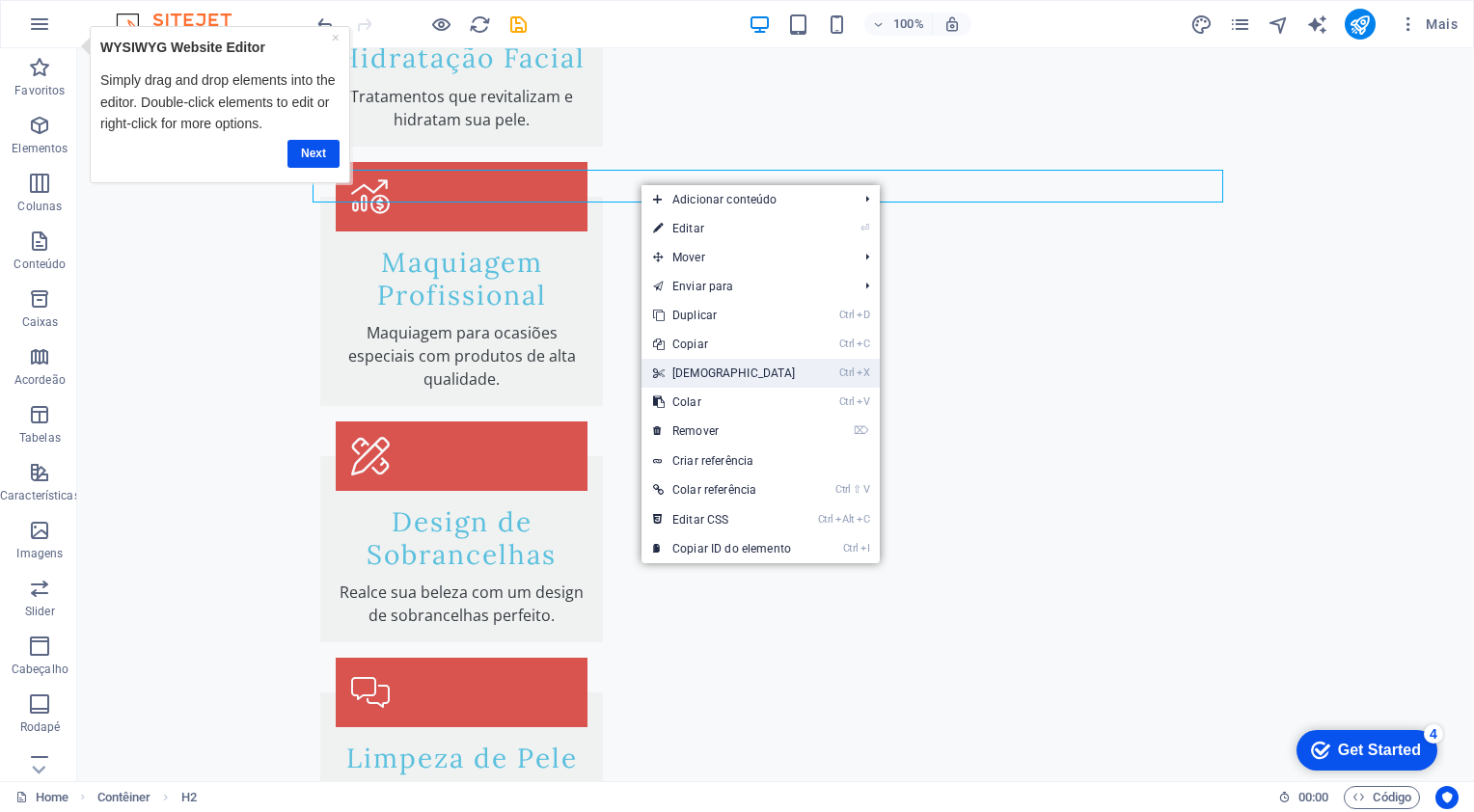
click at [709, 373] on link "Ctrl X Cortar" at bounding box center [725, 373] width 166 height 29
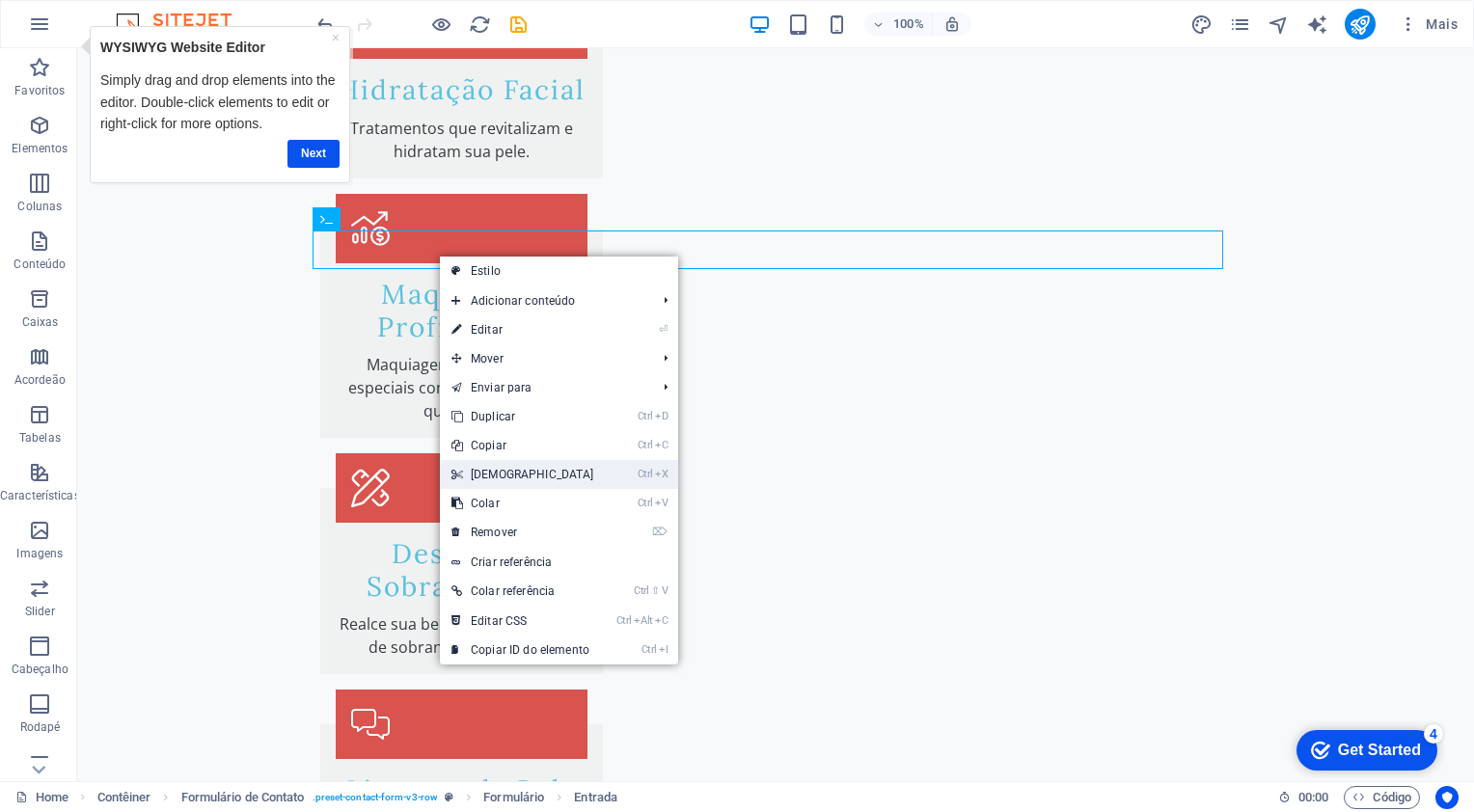
click at [504, 469] on link "Ctrl X Cortar" at bounding box center [523, 474] width 166 height 29
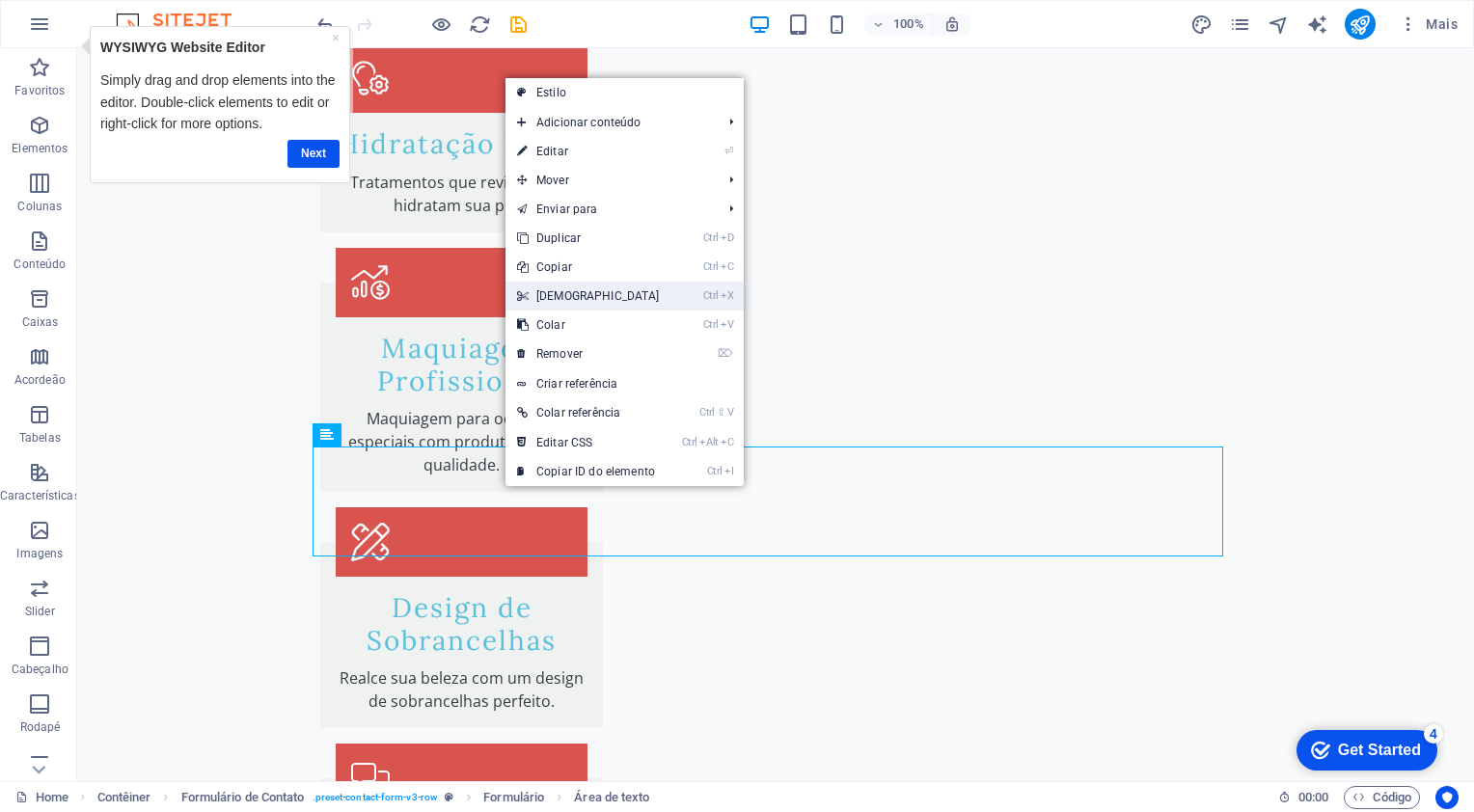
drag, startPoint x: 560, startPoint y: 301, endPoint x: 482, endPoint y: 269, distance: 84.3
click at [560, 301] on link "Ctrl X Cortar" at bounding box center [588, 296] width 166 height 29
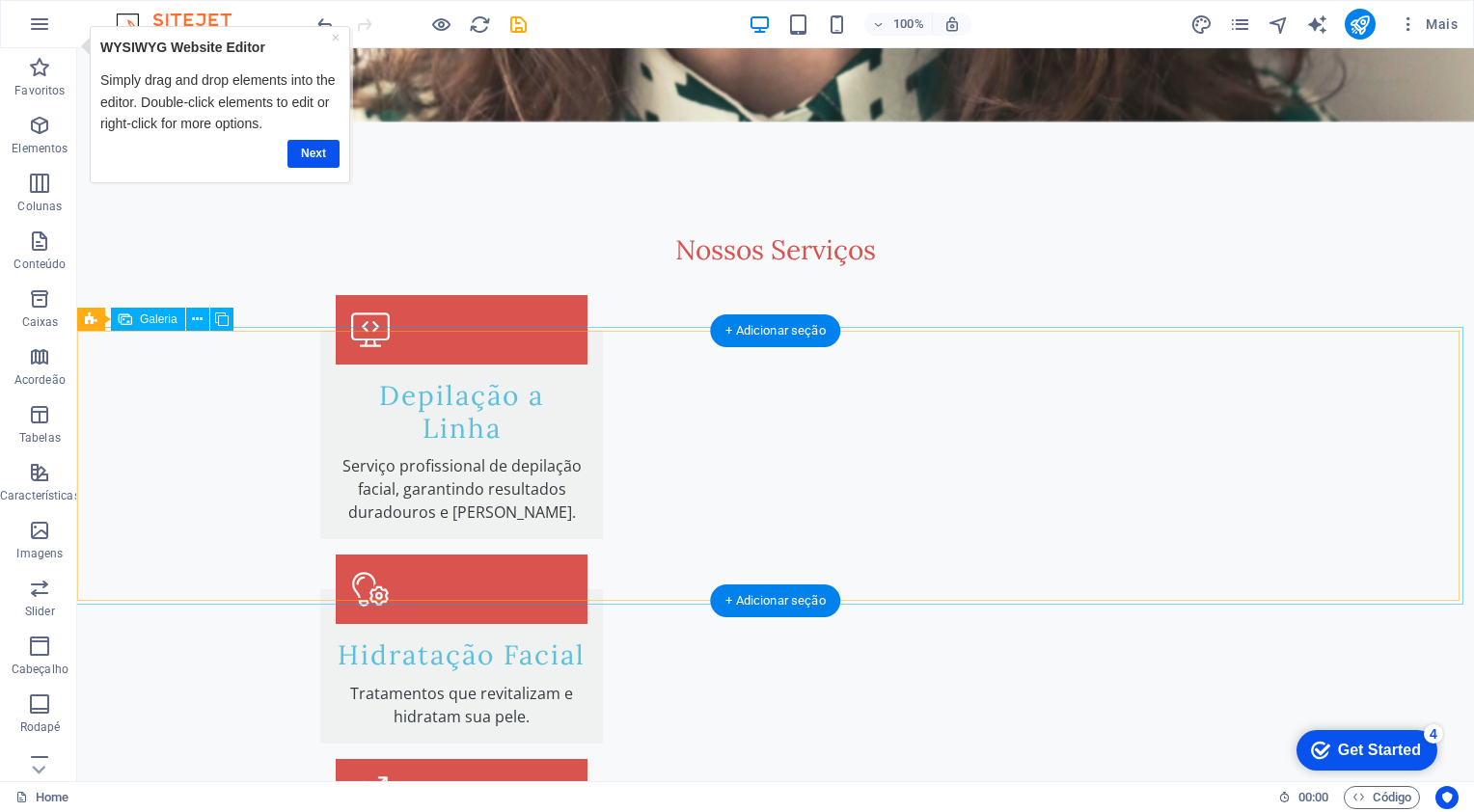
scroll to position [2027, 0]
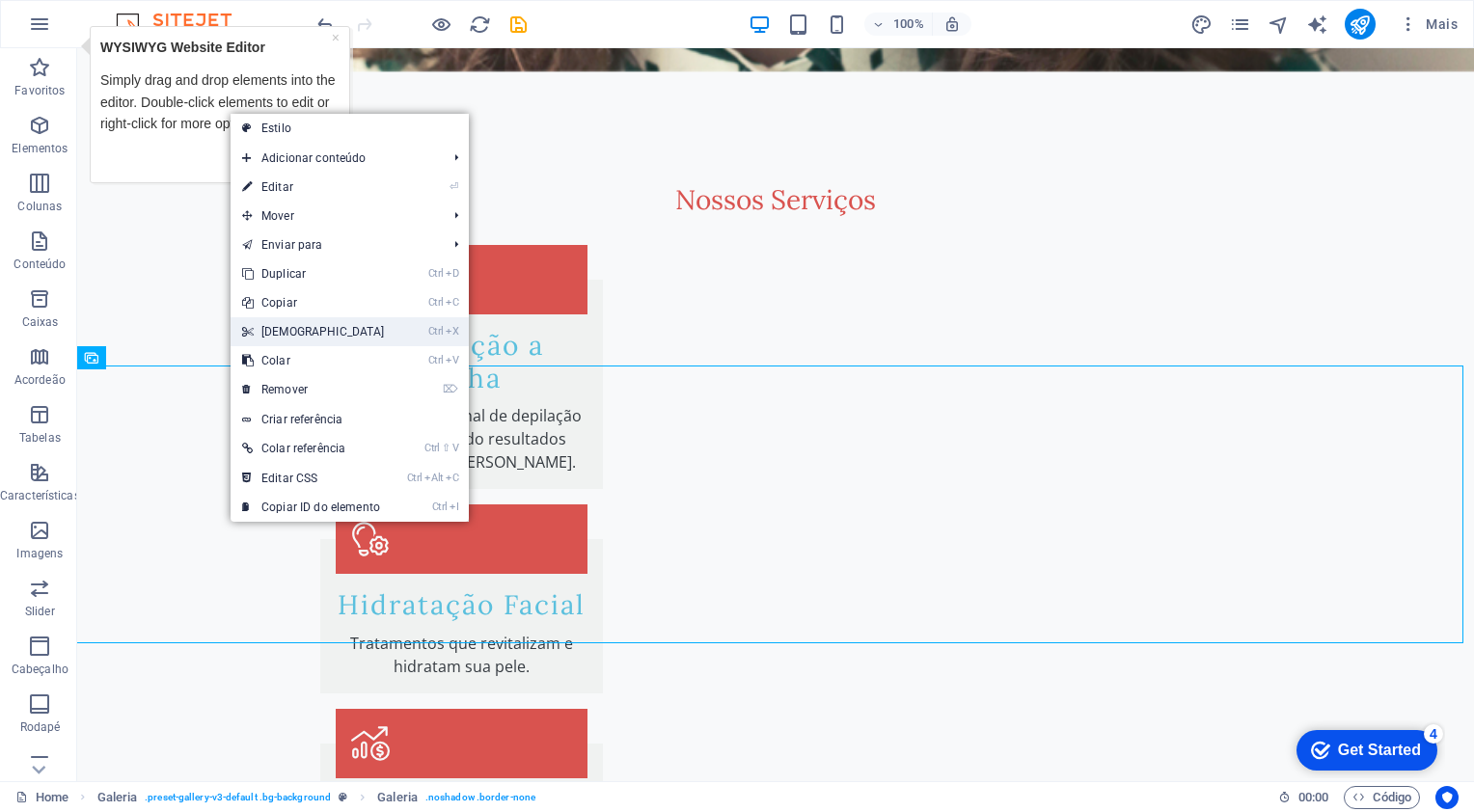
click at [305, 330] on link "Ctrl X Cortar" at bounding box center [314, 331] width 166 height 29
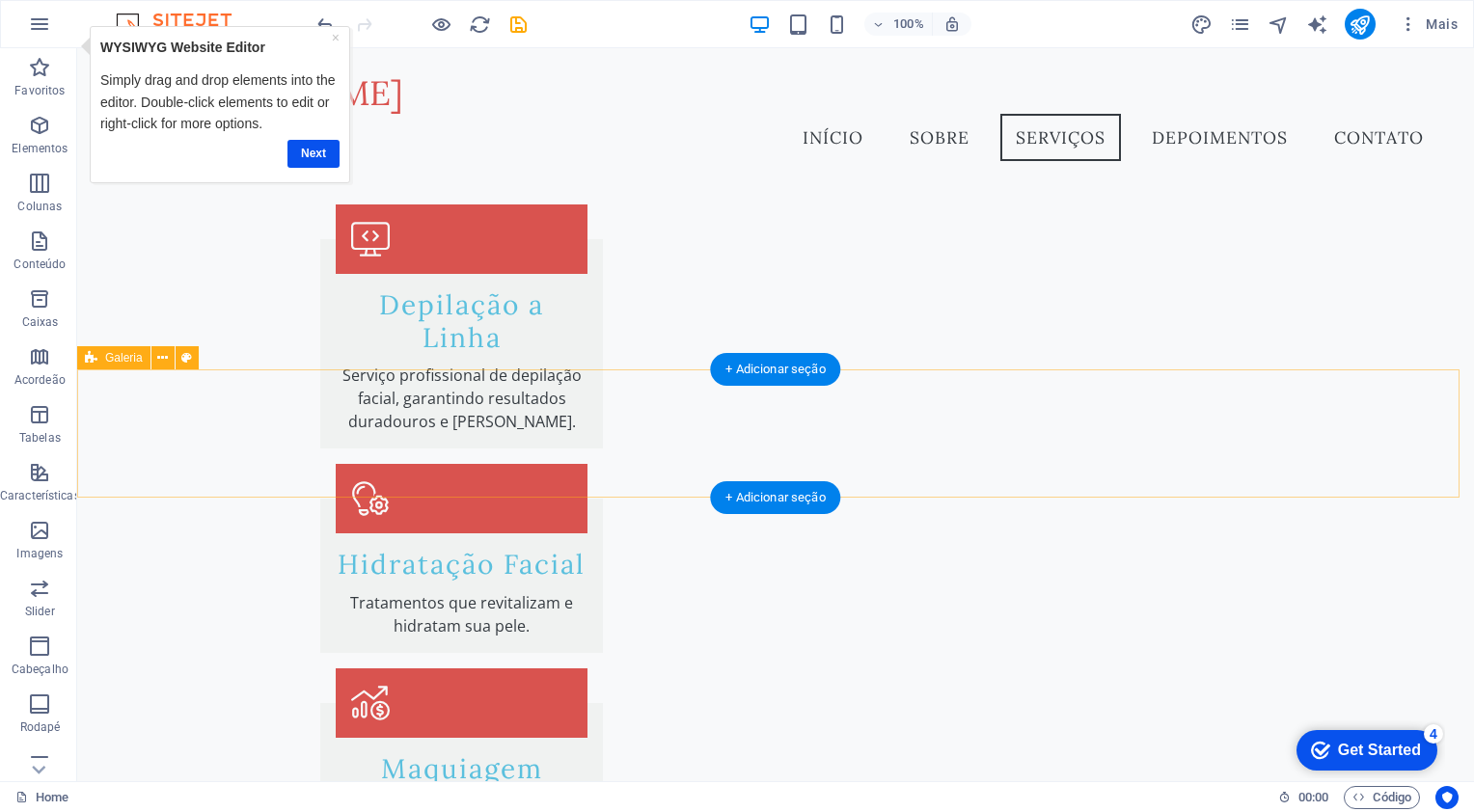
scroll to position [1590, 0]
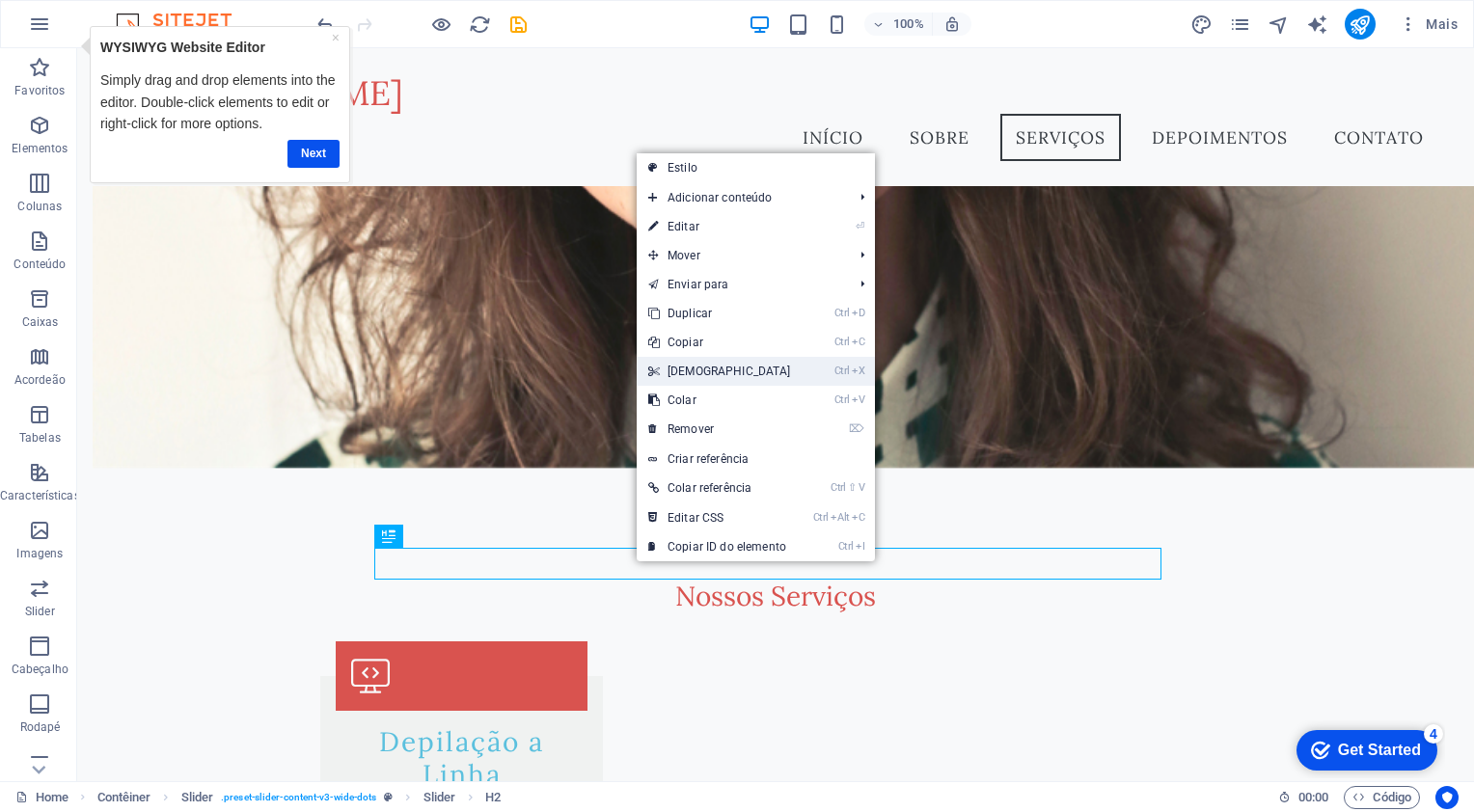
click at [672, 366] on link "Ctrl X Cortar" at bounding box center [720, 371] width 166 height 29
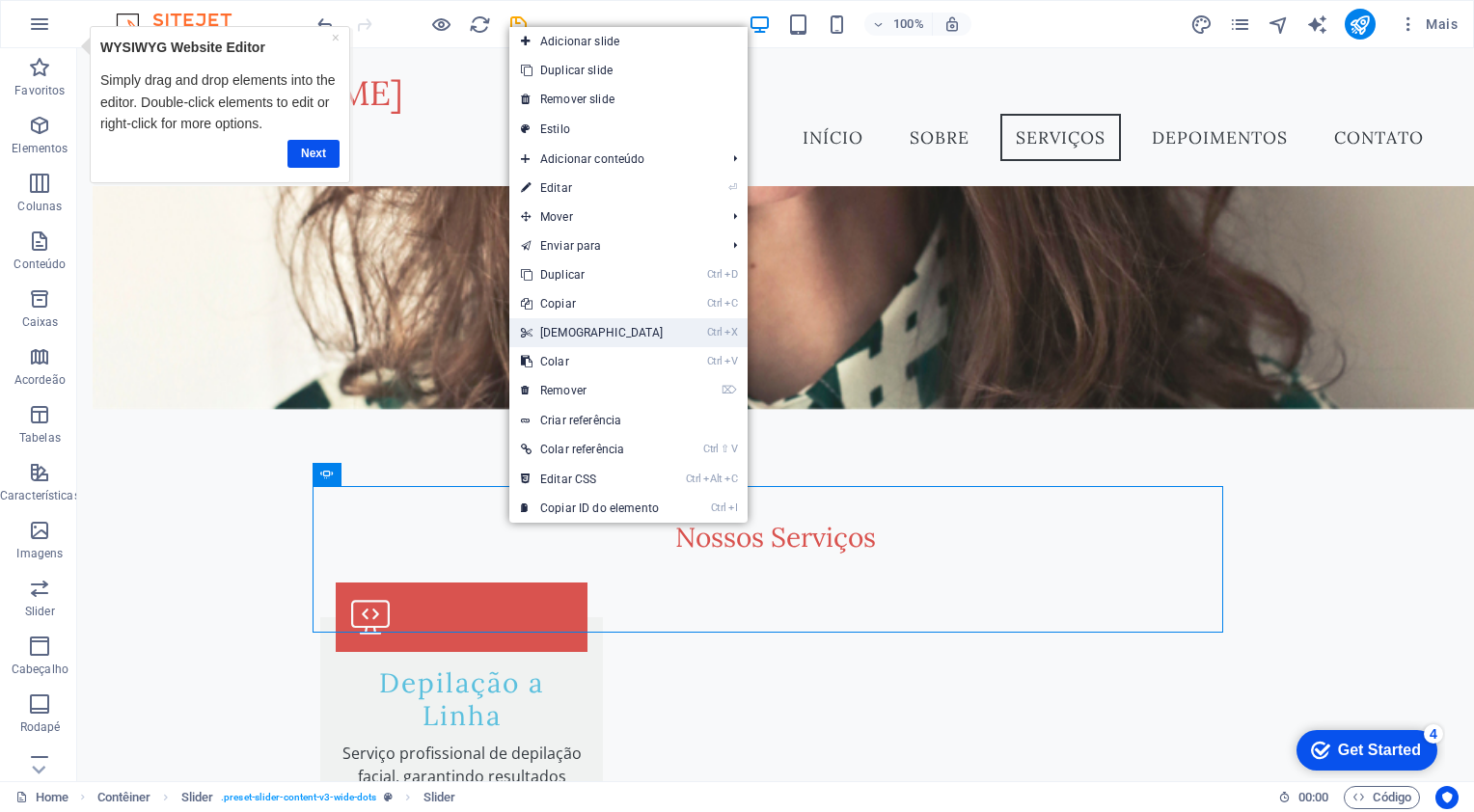
click at [565, 342] on link "Ctrl X Cortar" at bounding box center [592, 332] width 166 height 29
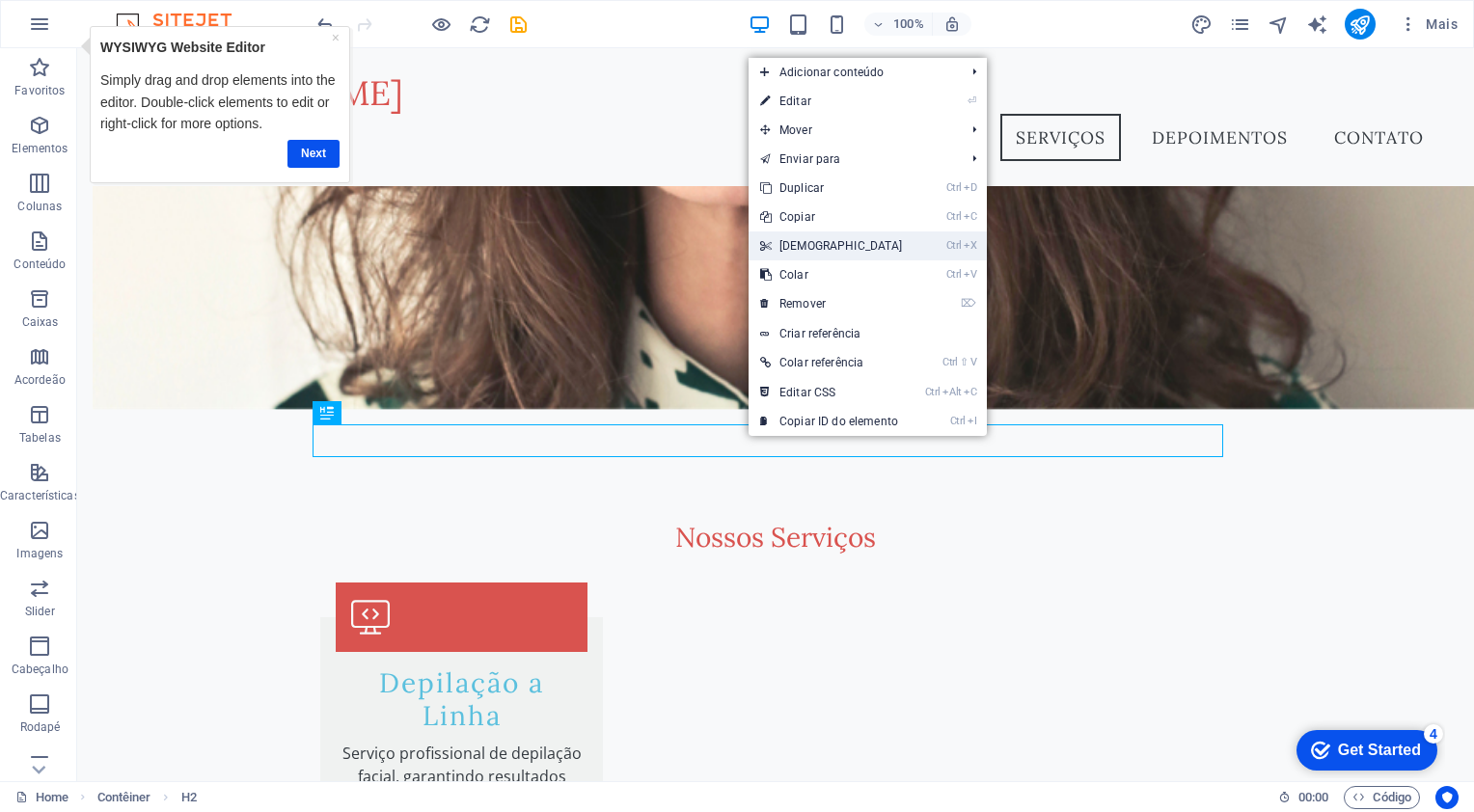
click at [806, 242] on link "Ctrl X Cortar" at bounding box center [831, 246] width 166 height 29
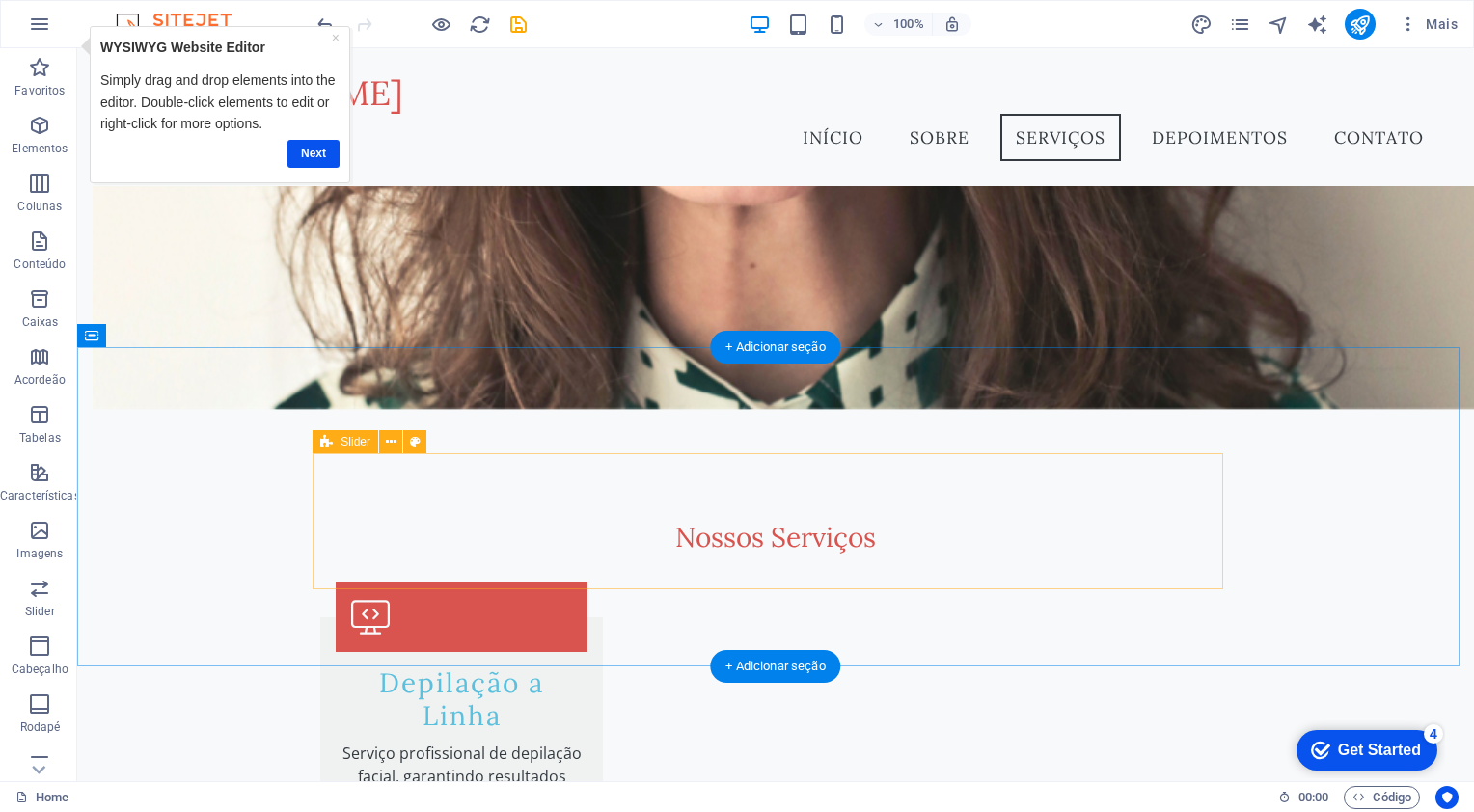
drag, startPoint x: 843, startPoint y: 710, endPoint x: 730, endPoint y: 698, distance: 113.6
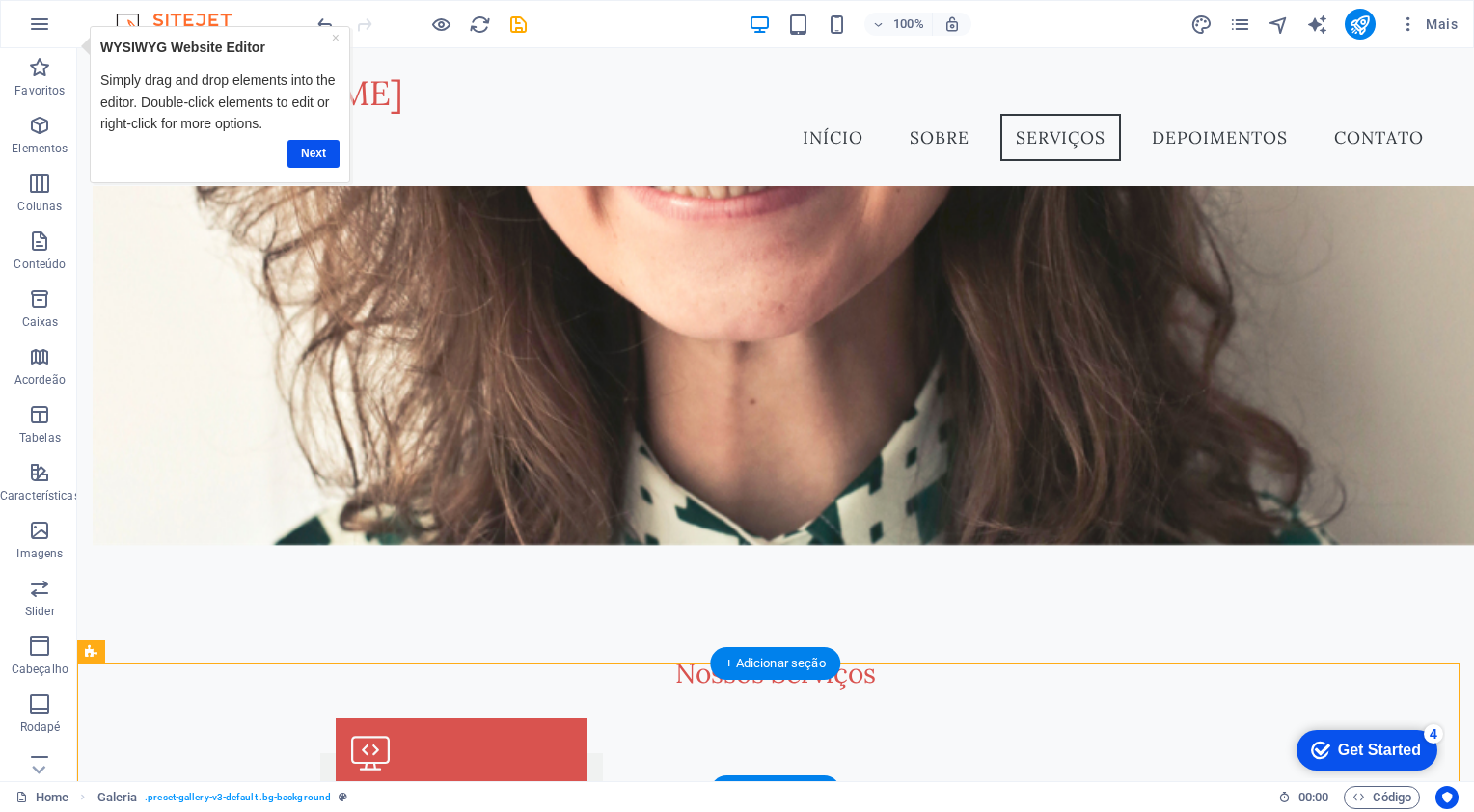
scroll to position [1466, 0]
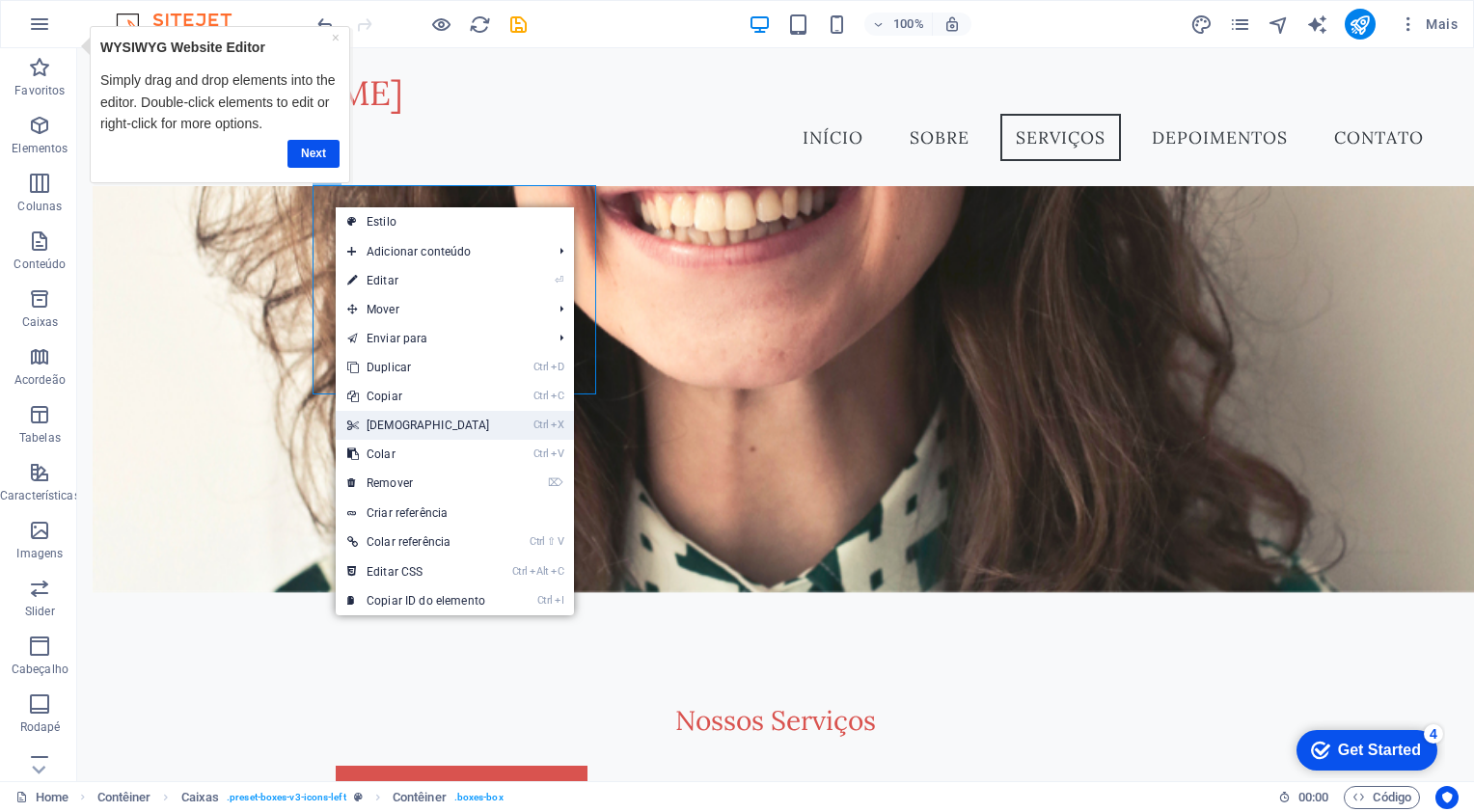
click at [378, 420] on link "Ctrl X Cortar" at bounding box center [418, 425] width 166 height 29
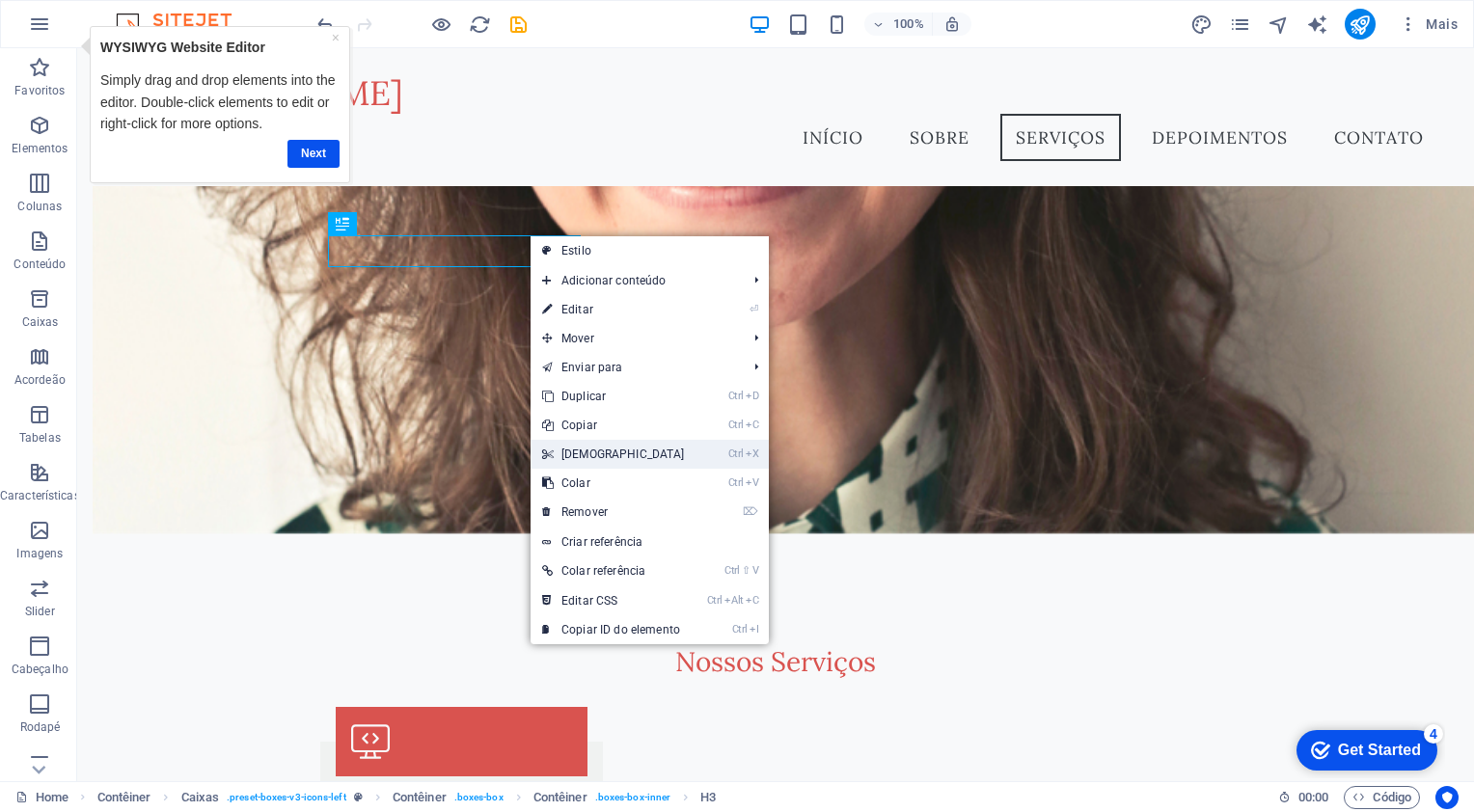
click at [586, 458] on link "Ctrl X Cortar" at bounding box center [613, 454] width 166 height 29
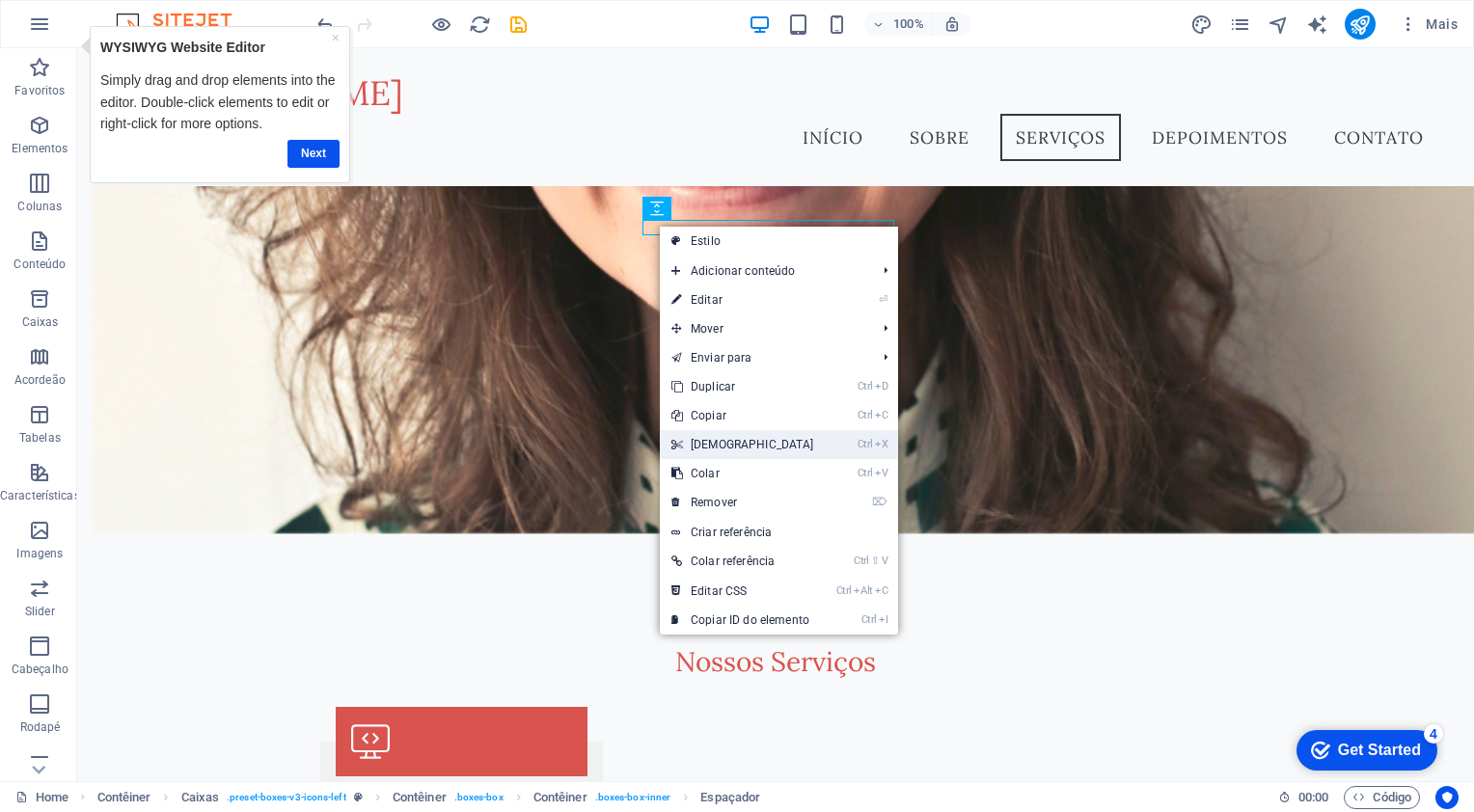
click at [709, 437] on link "Ctrl X Cortar" at bounding box center [742, 444] width 166 height 29
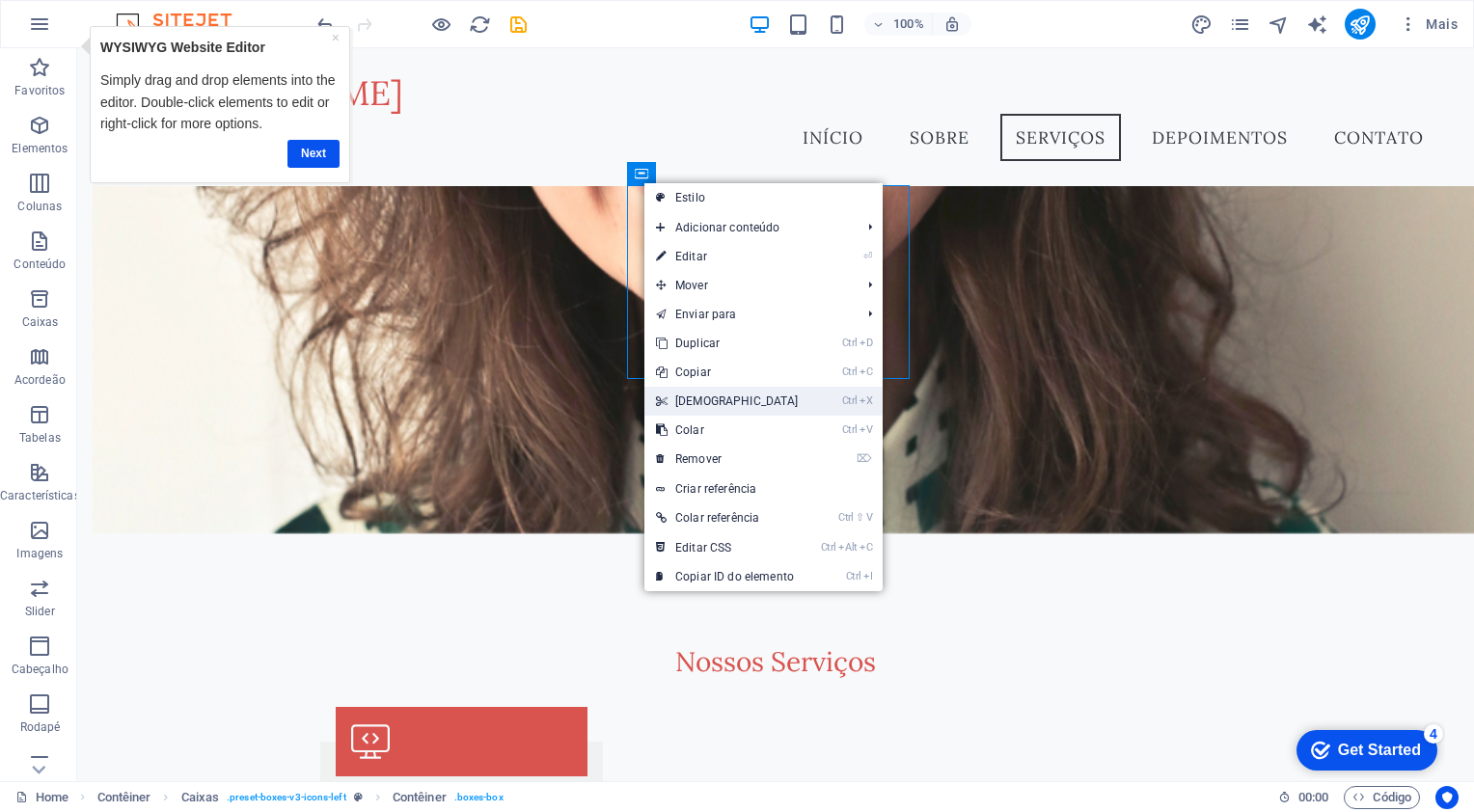
click at [705, 394] on link "Ctrl X Cortar" at bounding box center [728, 401] width 166 height 29
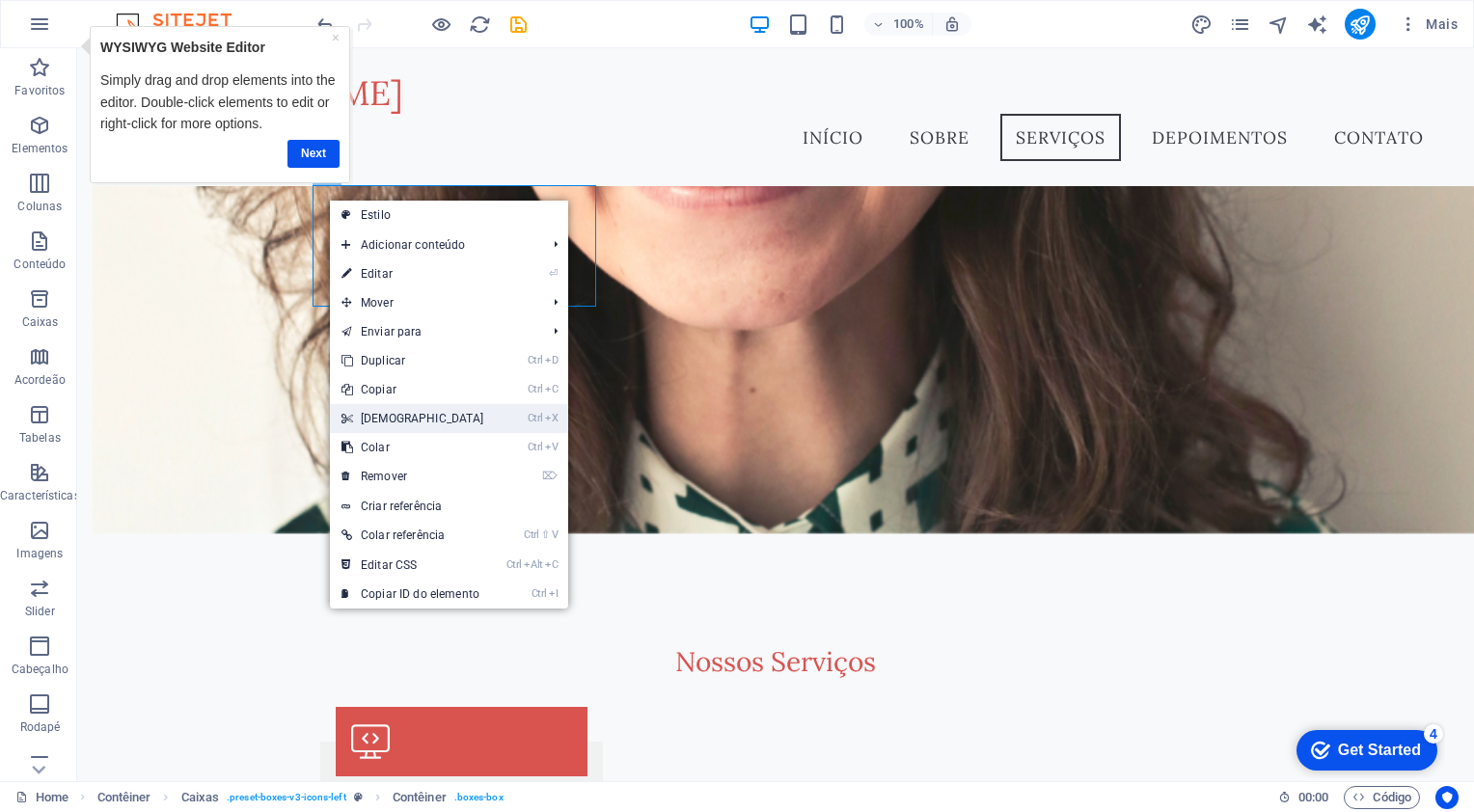
click at [370, 412] on link "Ctrl X Cortar" at bounding box center [413, 418] width 166 height 29
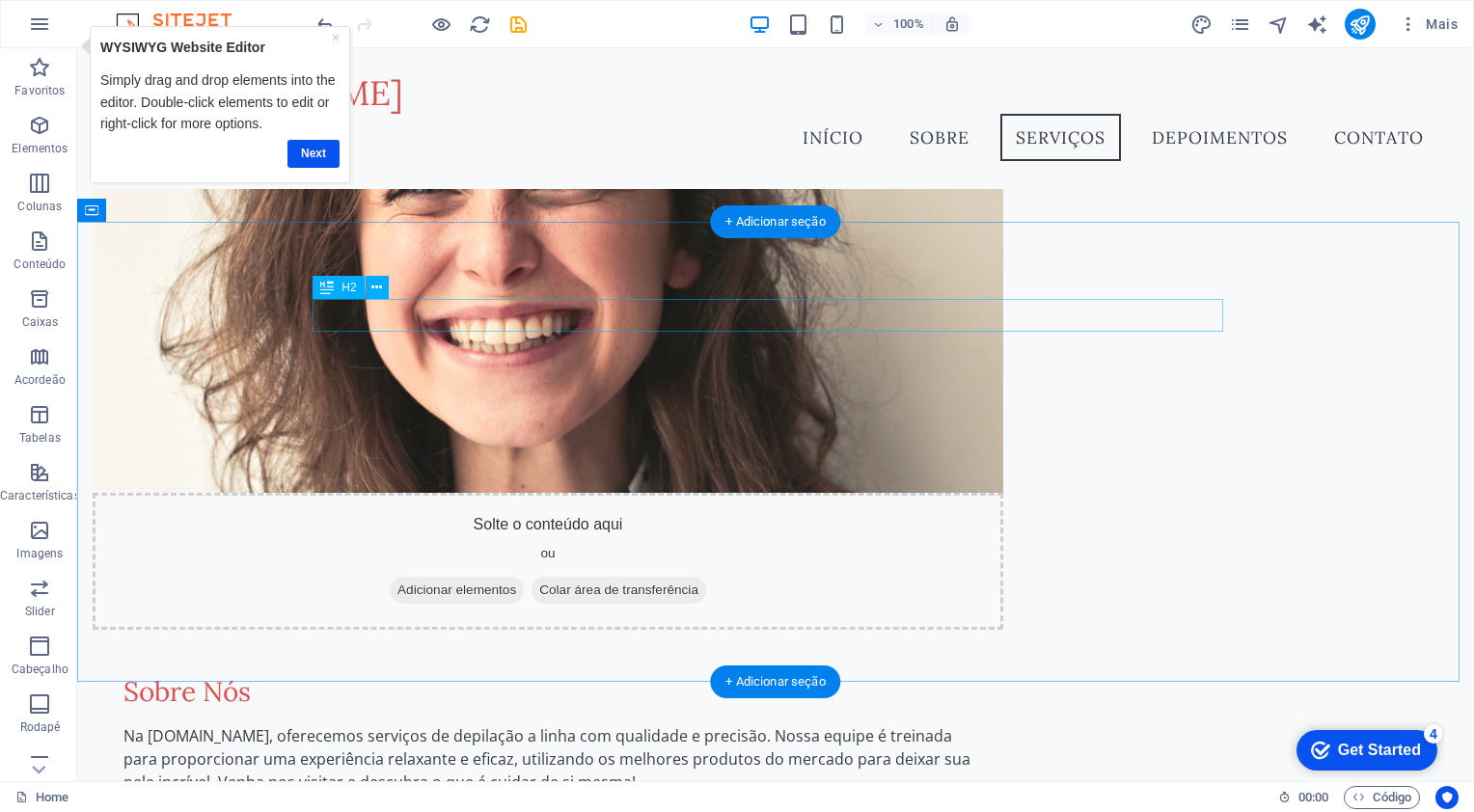
scroll to position [680, 0]
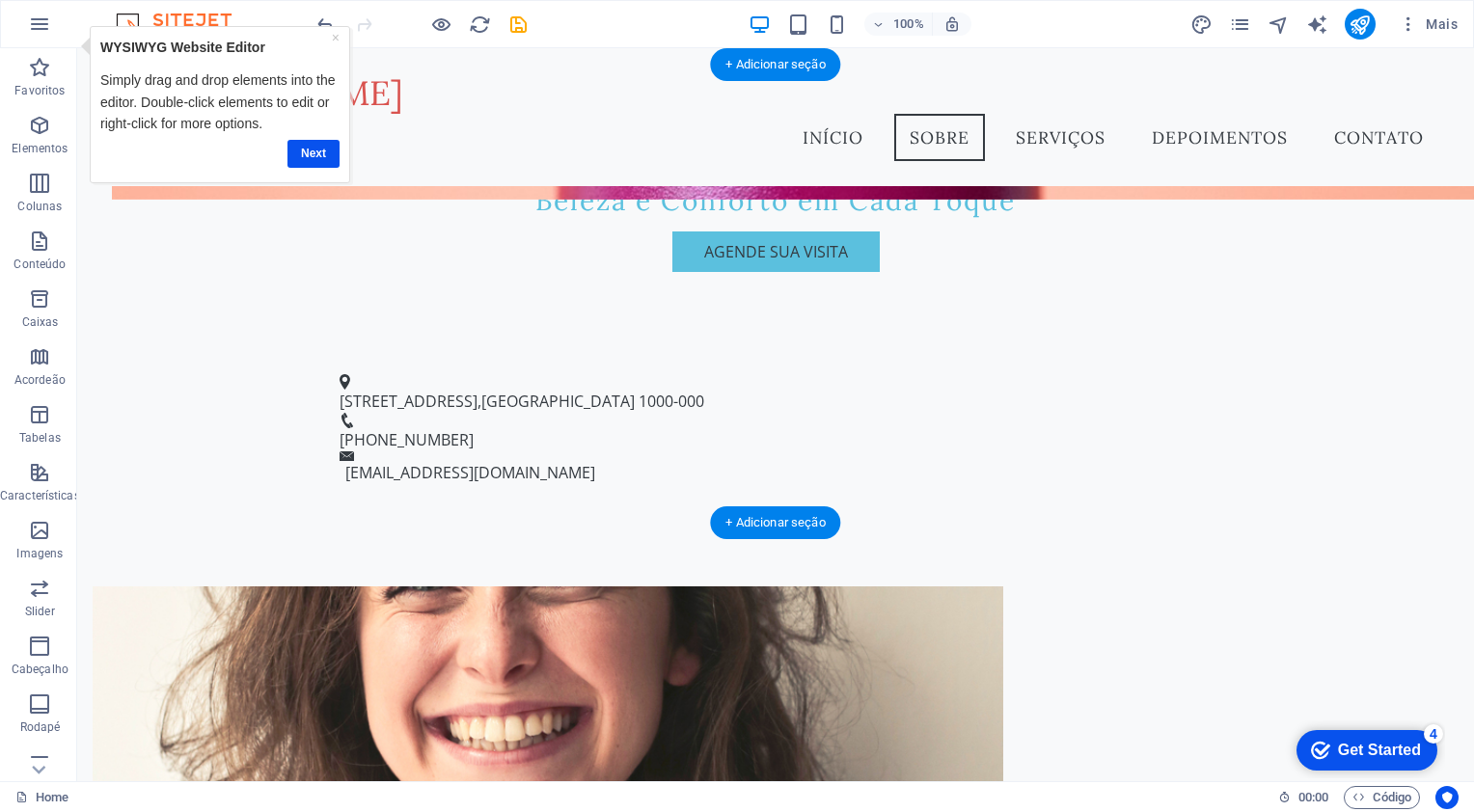
click at [497, 586] on figure at bounding box center [547, 737] width 911 height 304
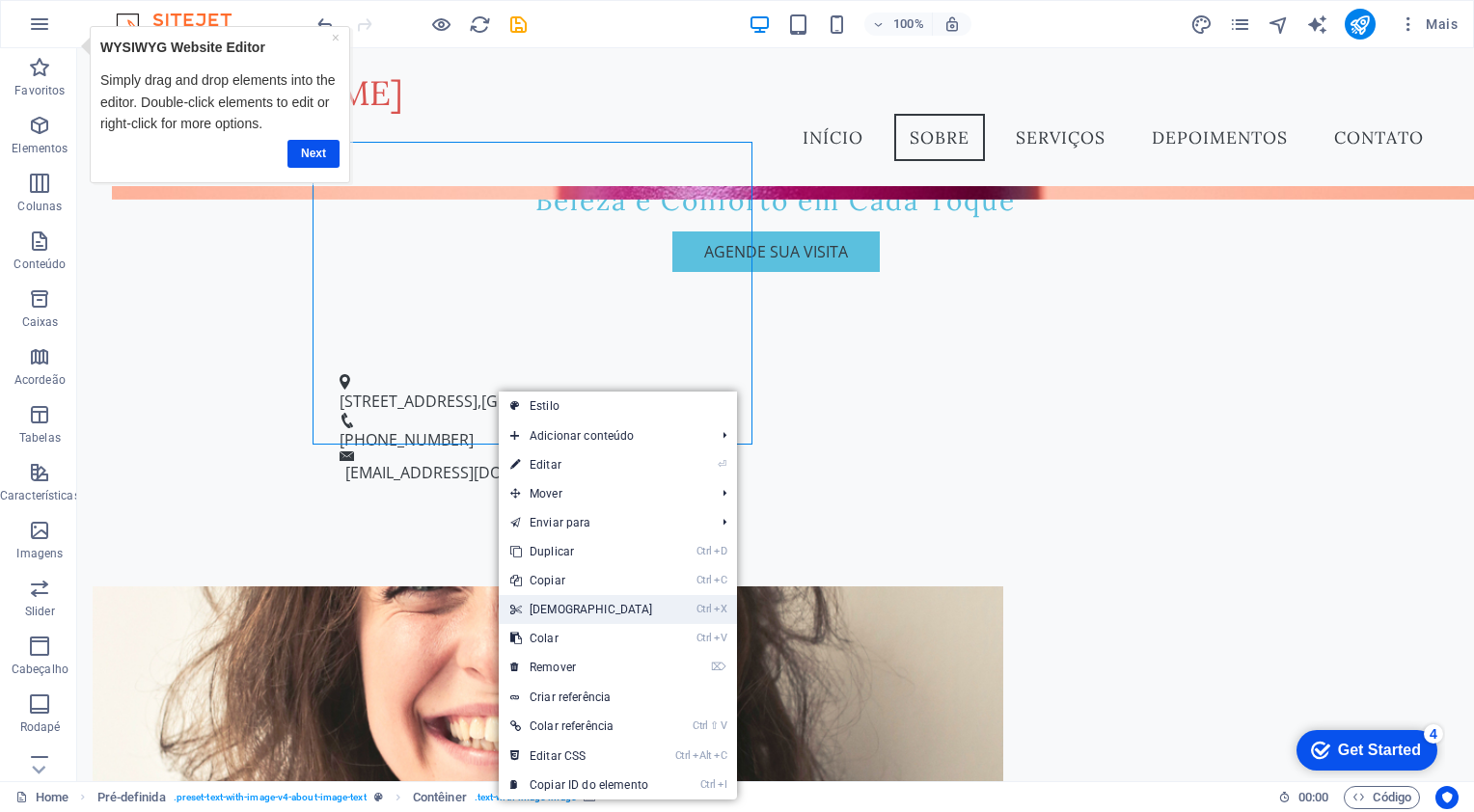
click at [590, 605] on link "Ctrl X Cortar" at bounding box center [581, 609] width 166 height 29
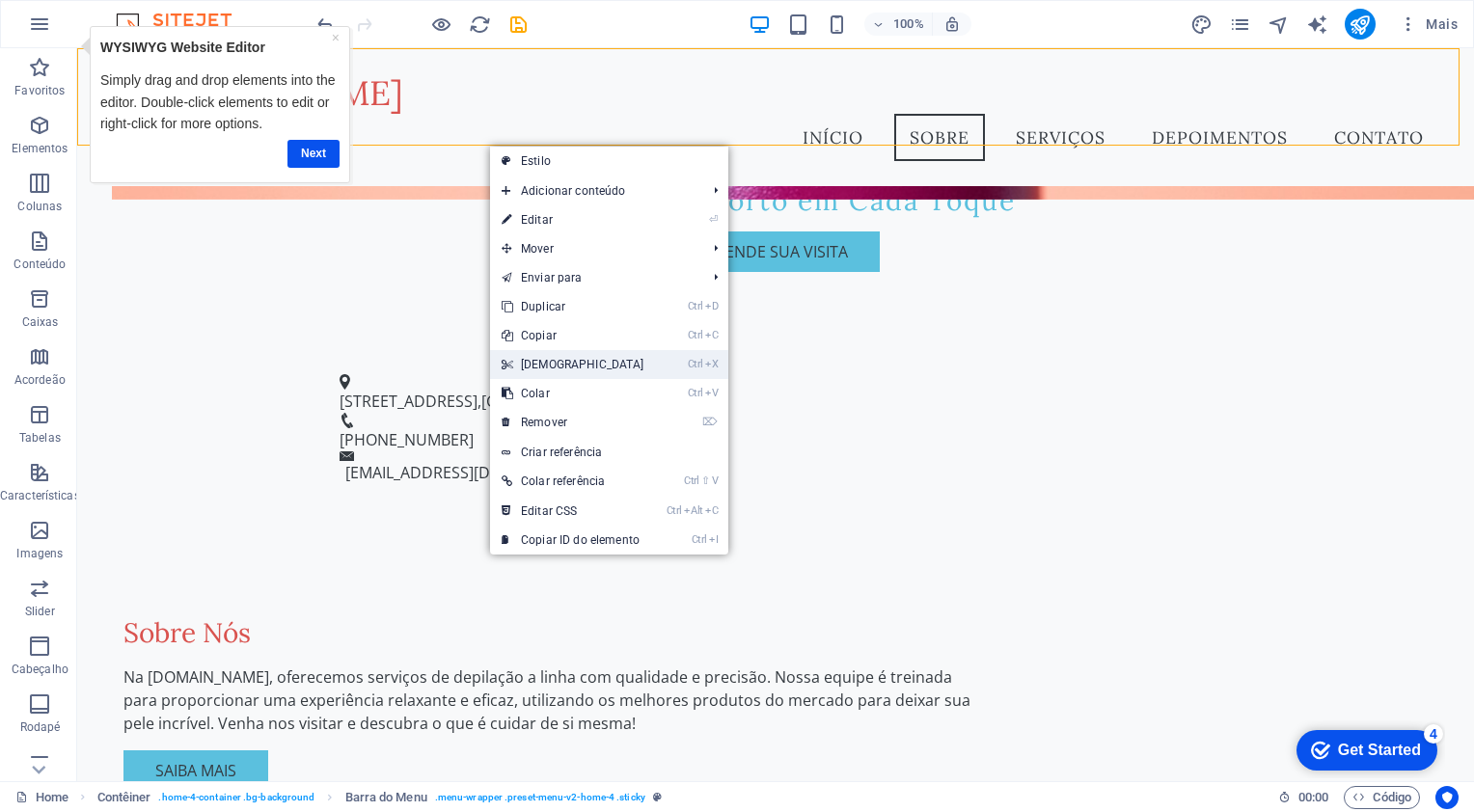
click at [553, 363] on link "Ctrl X Cortar" at bounding box center [572, 364] width 166 height 29
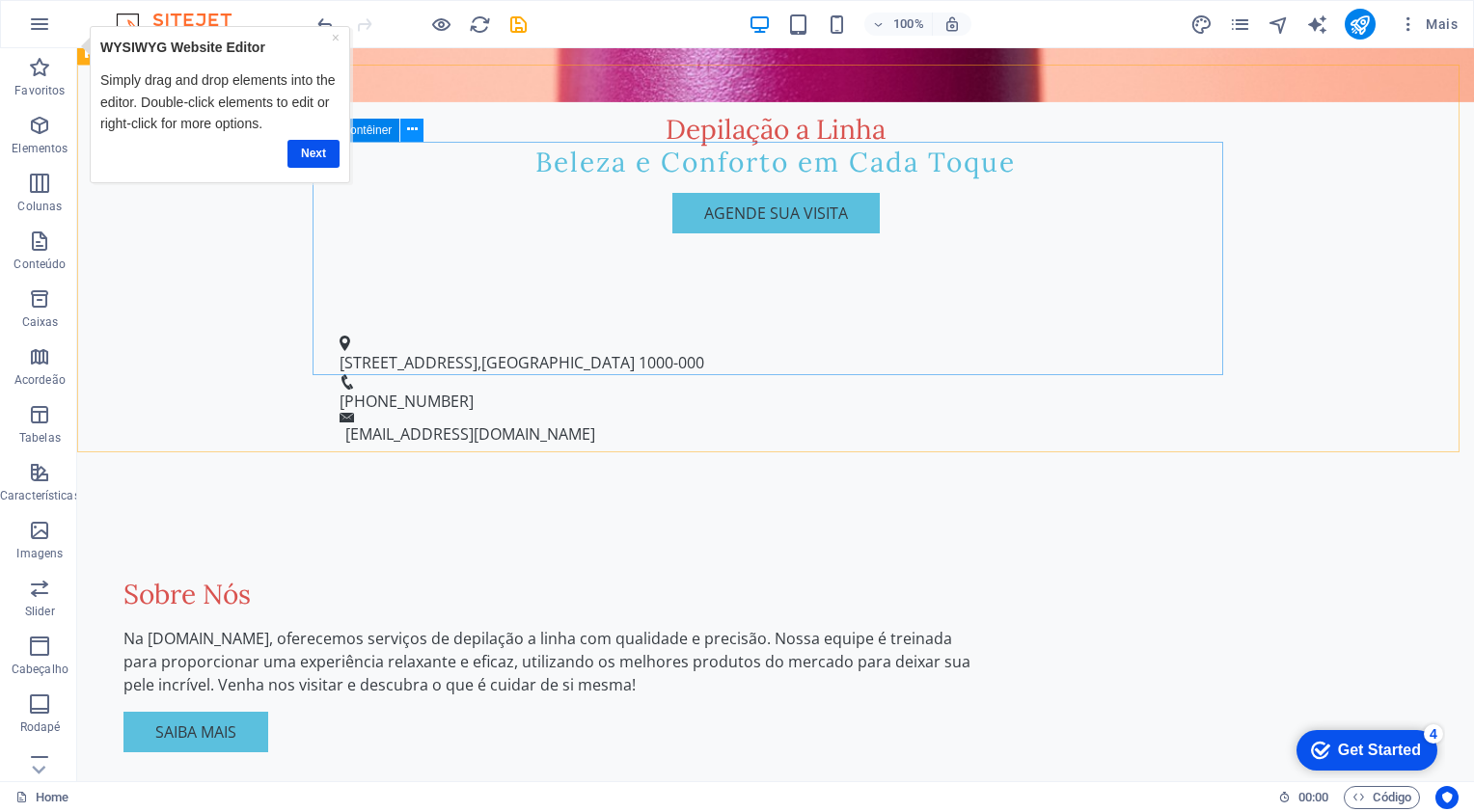
click at [417, 128] on icon at bounding box center [412, 129] width 11 height 20
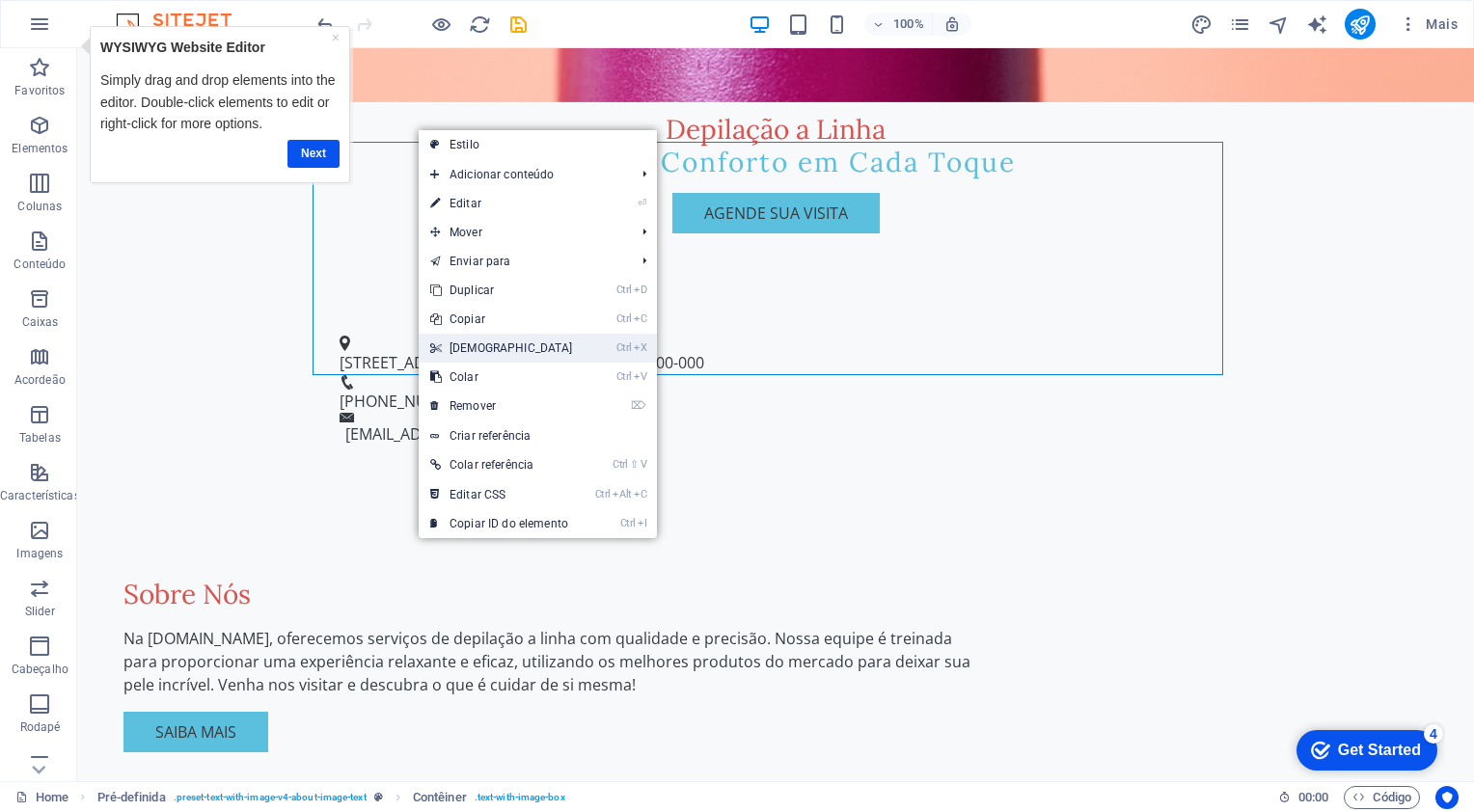
click at [469, 341] on link "Ctrl X Cortar" at bounding box center [502, 347] width 166 height 29
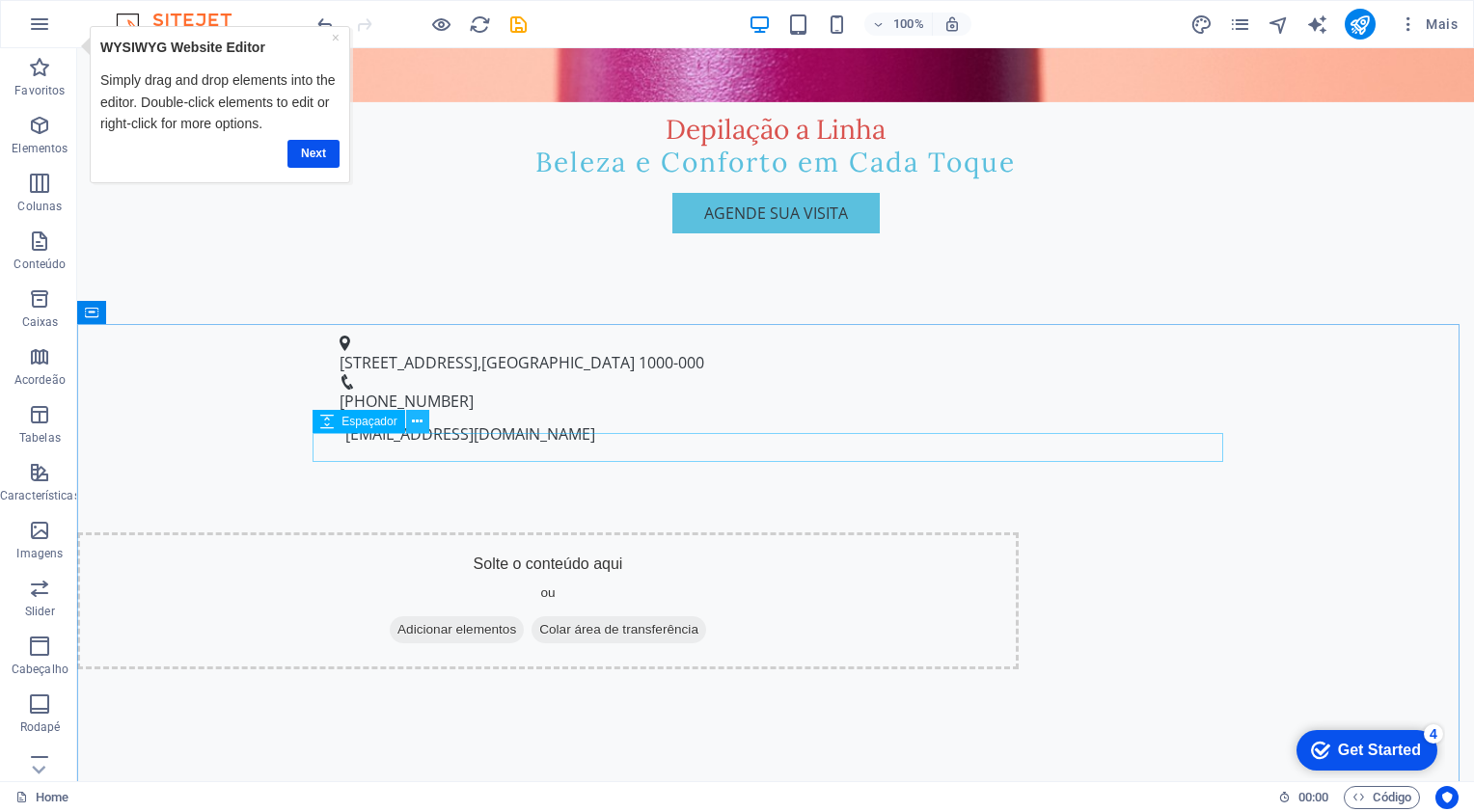
click at [413, 425] on icon at bounding box center [417, 422] width 11 height 20
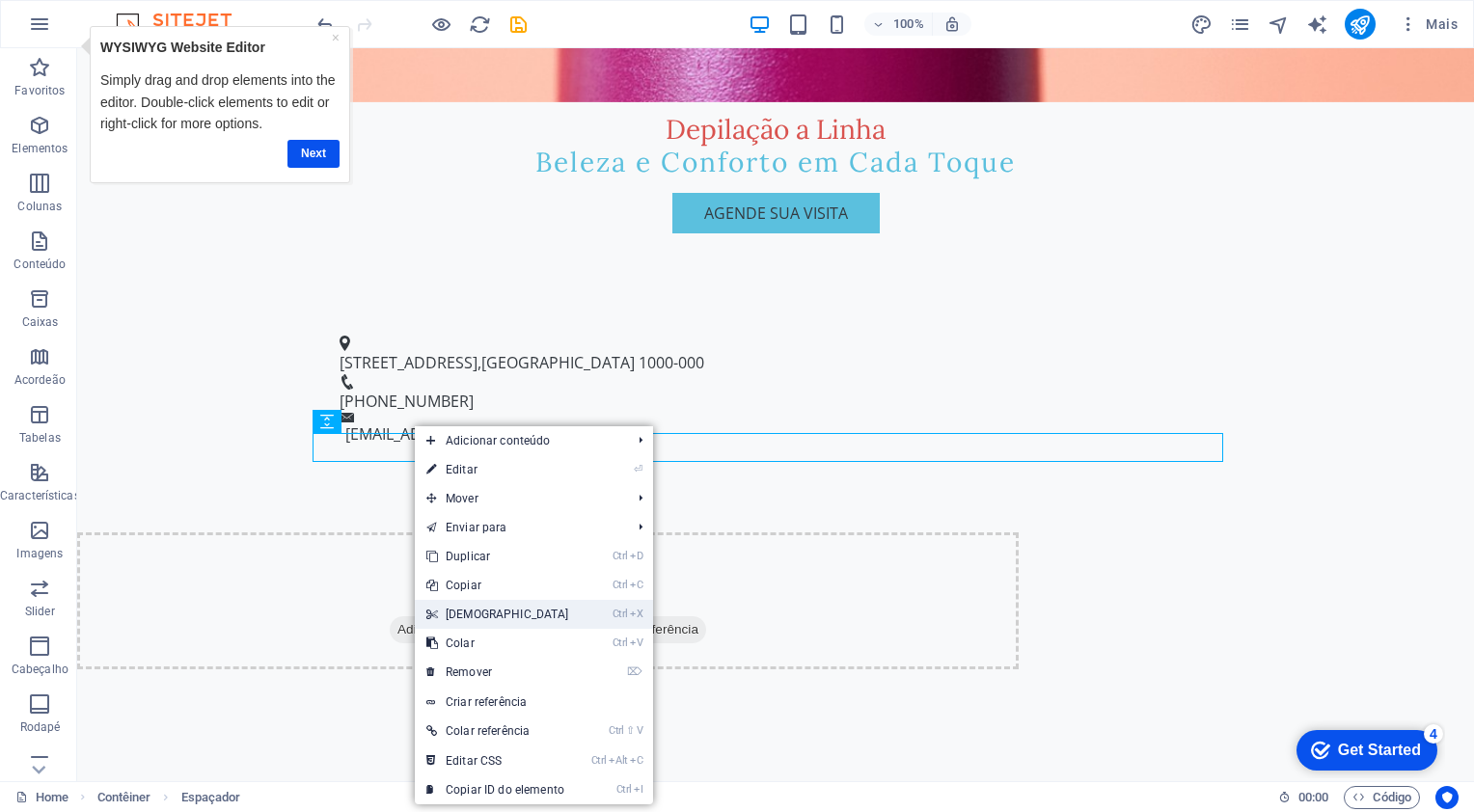
click at [508, 607] on link "Ctrl X Cortar" at bounding box center [498, 614] width 166 height 29
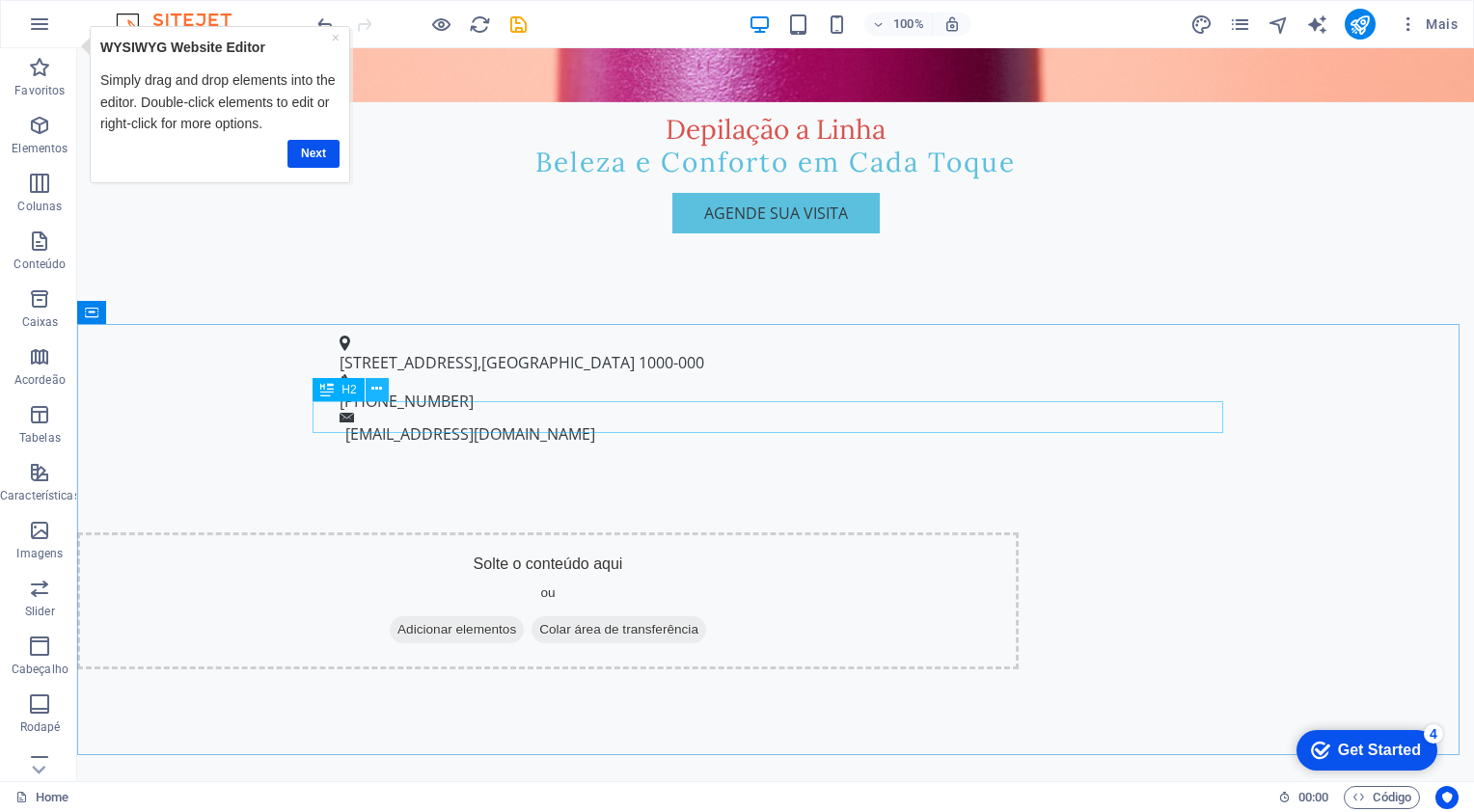
click at [375, 394] on icon at bounding box center [376, 389] width 11 height 20
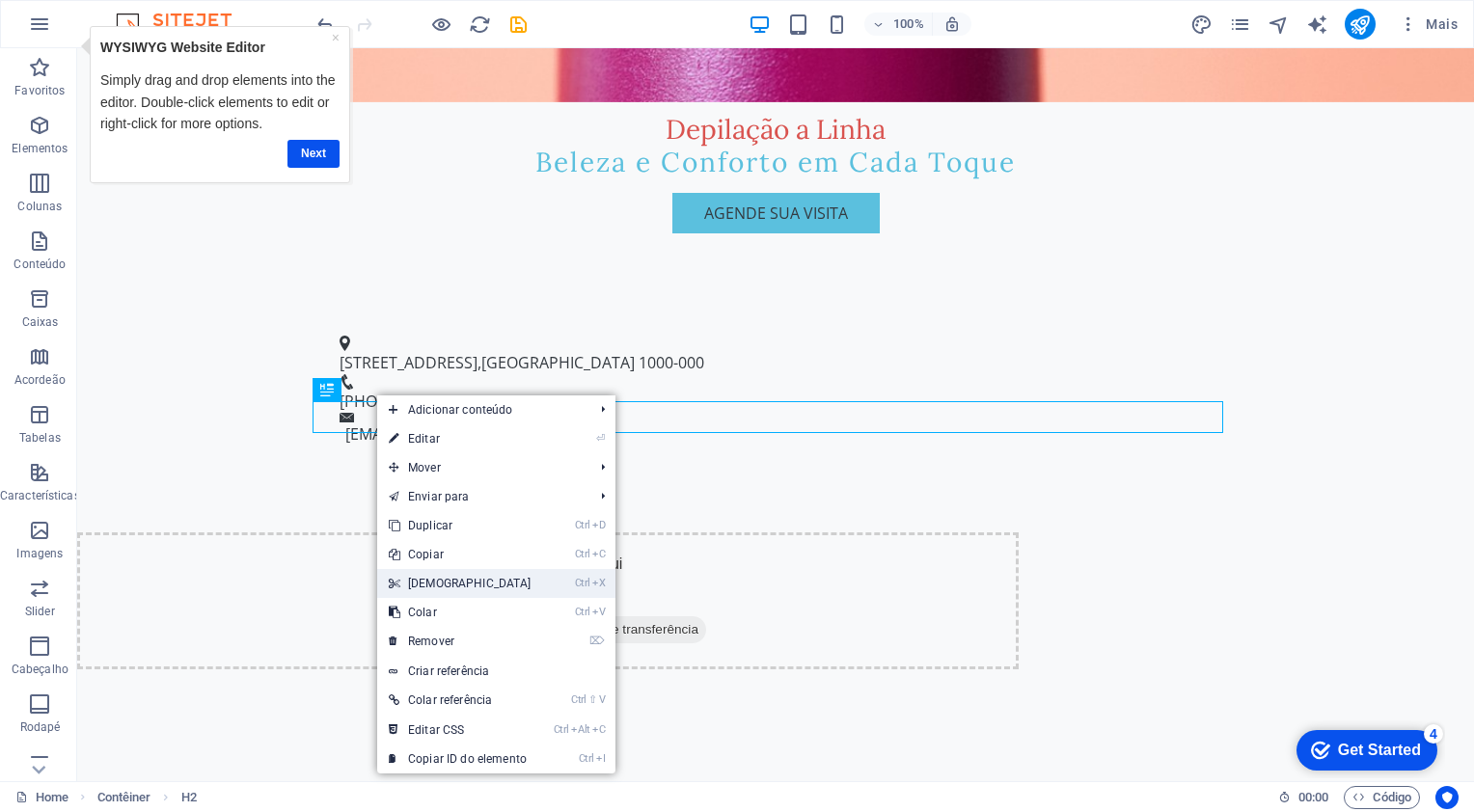
click at [467, 585] on link "Ctrl X Cortar" at bounding box center [460, 583] width 166 height 29
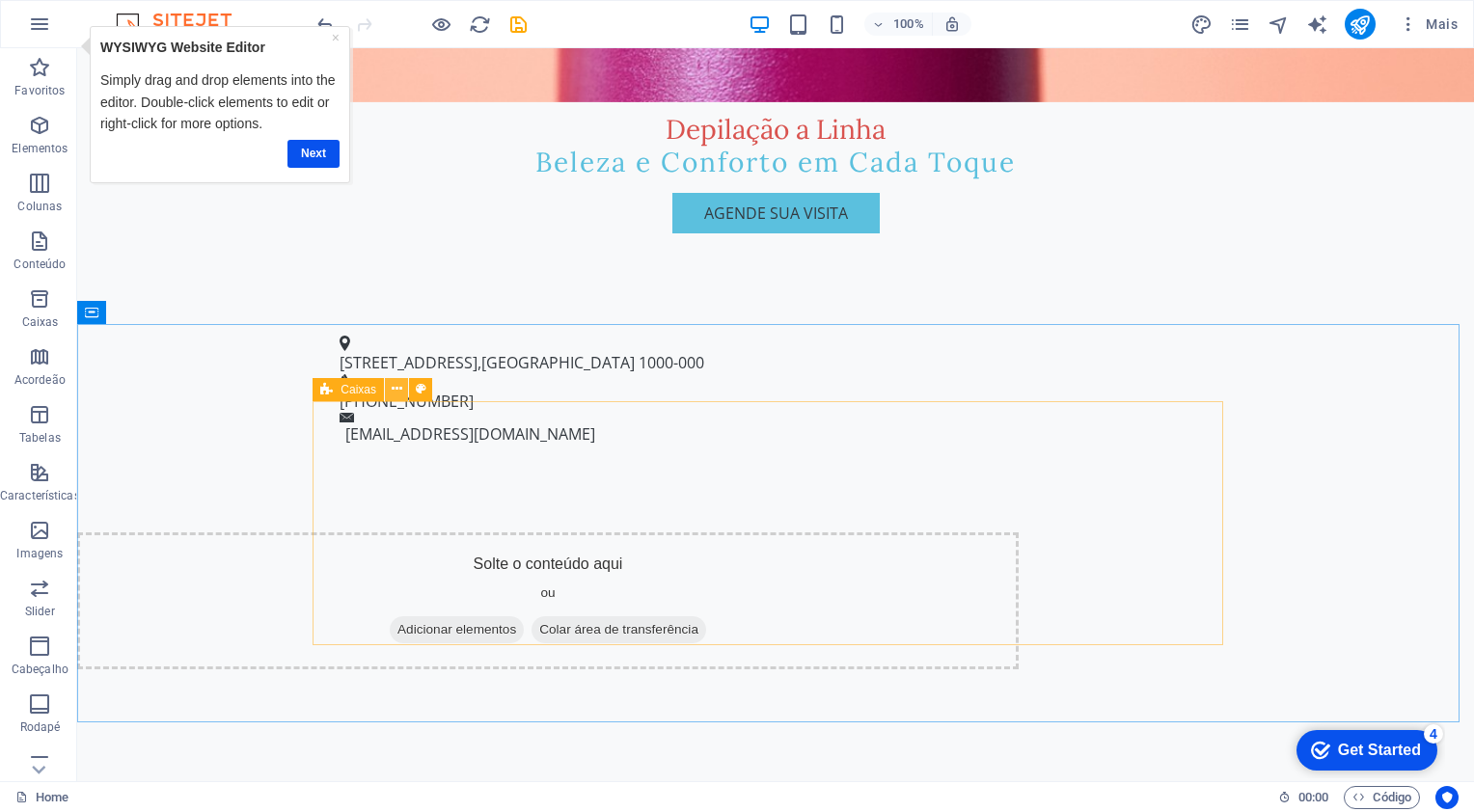
click at [397, 393] on icon at bounding box center [397, 389] width 11 height 20
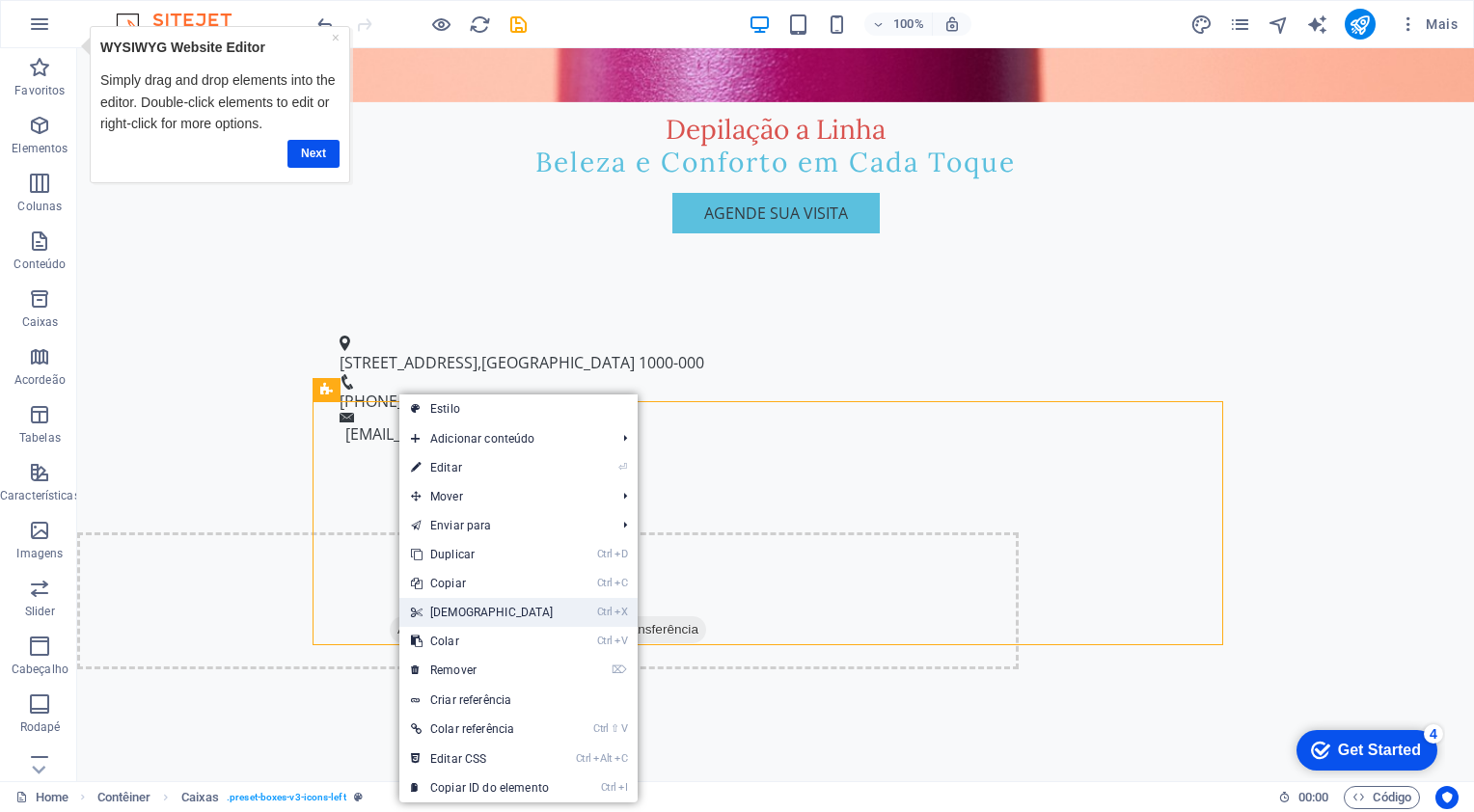
click at [465, 603] on link "Ctrl X Cortar" at bounding box center [482, 612] width 166 height 29
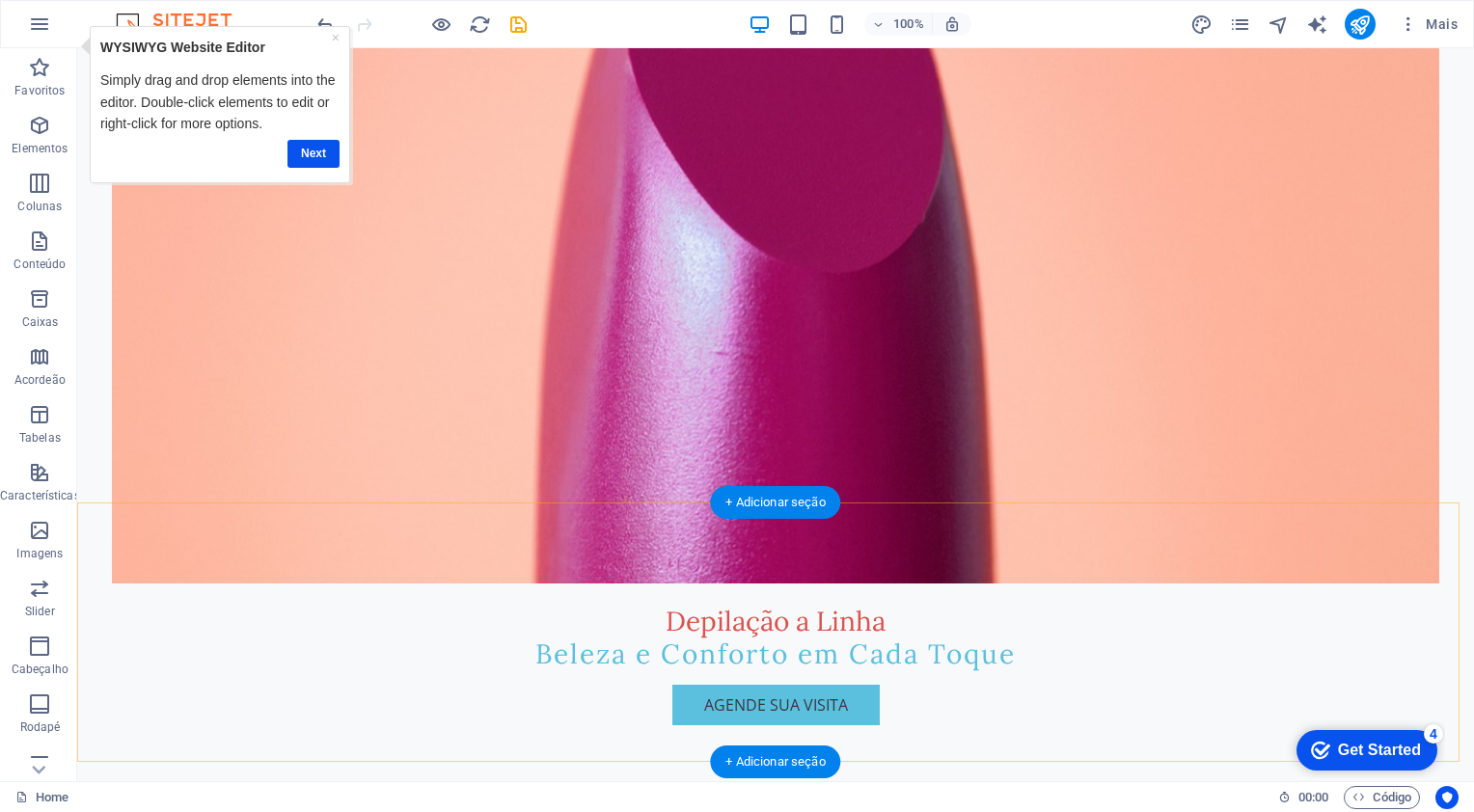
scroll to position [128, 0]
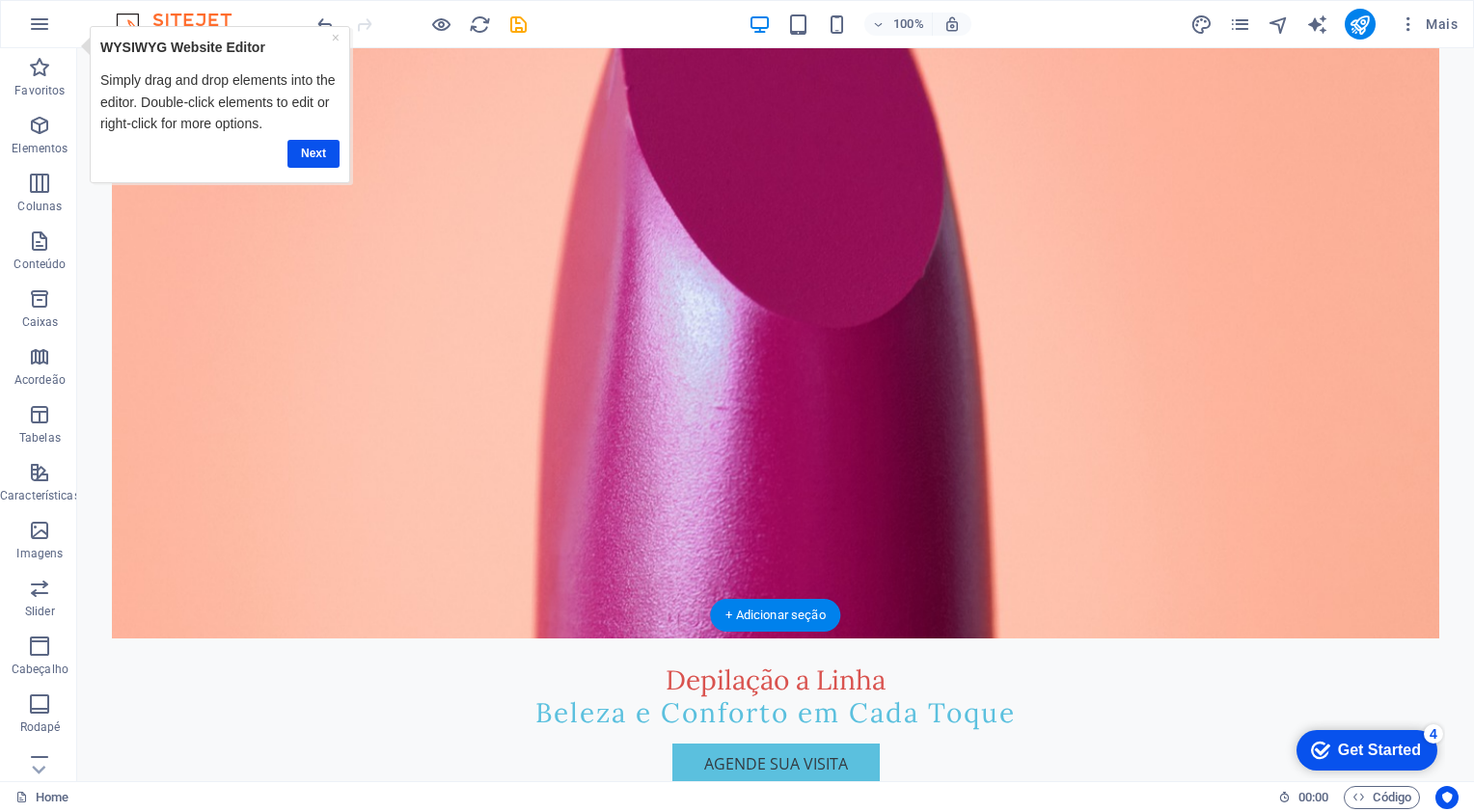
click at [554, 355] on figure at bounding box center [775, 304] width 1328 height 668
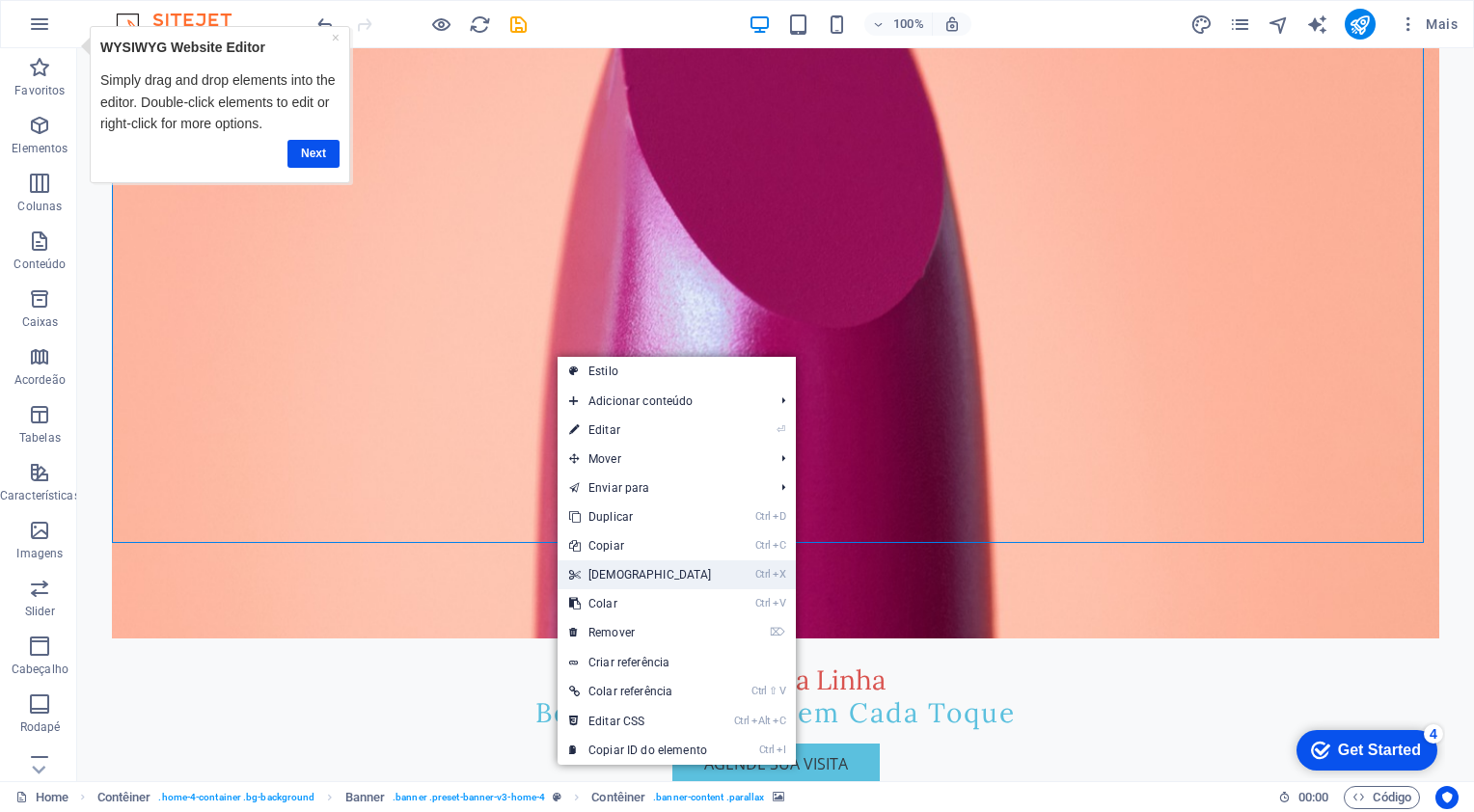
click at [627, 566] on link "Ctrl X Cortar" at bounding box center [640, 574] width 166 height 29
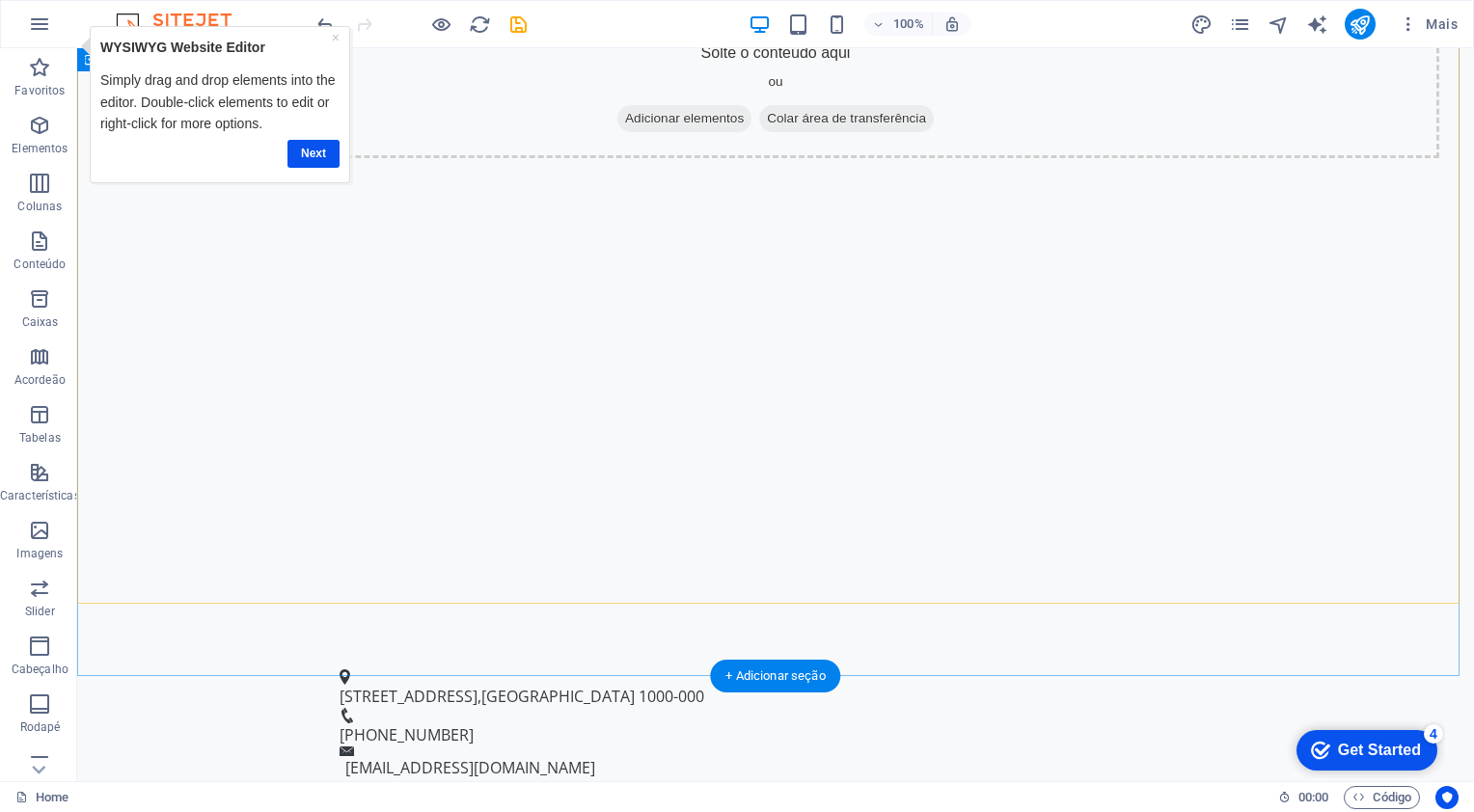
scroll to position [0, 0]
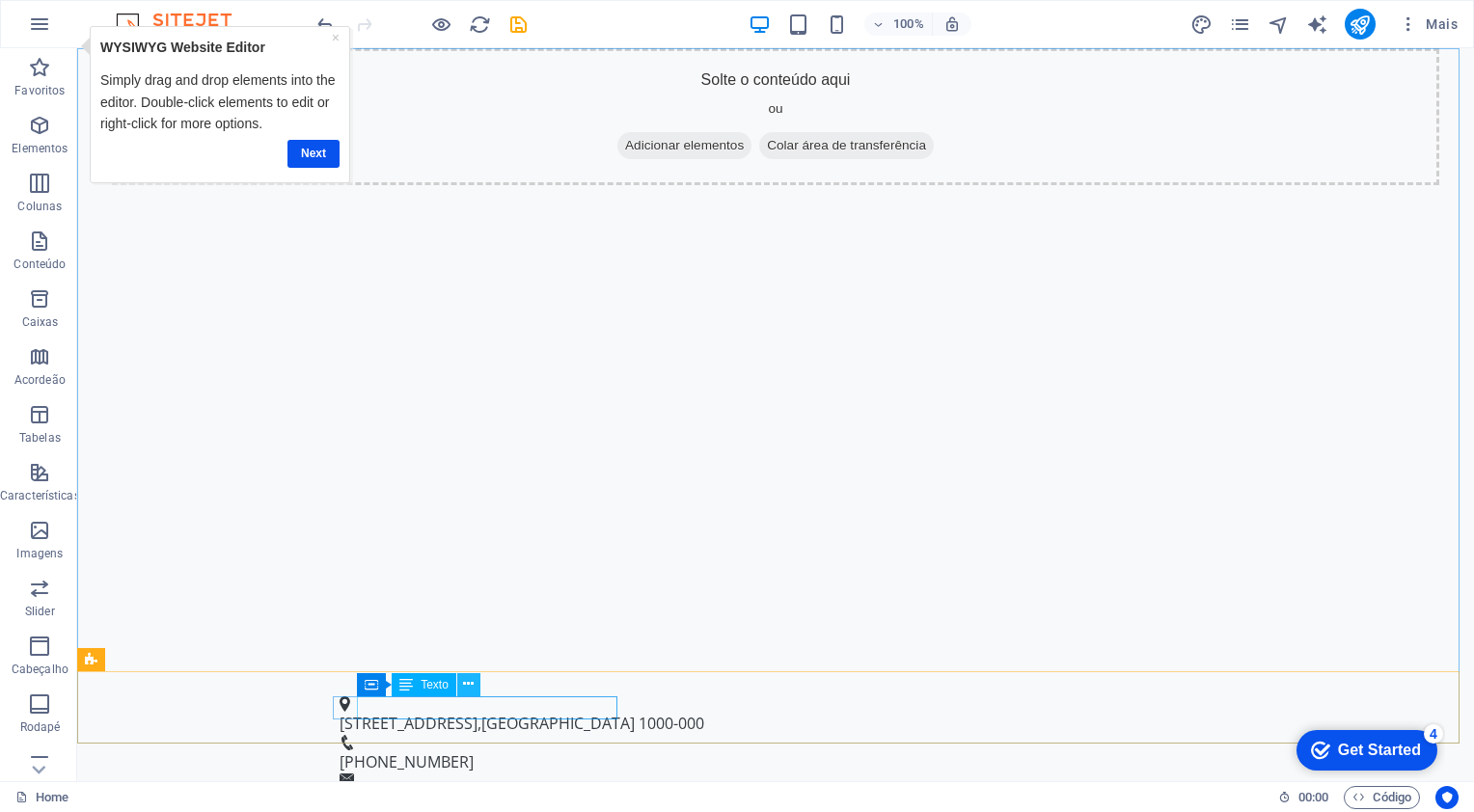
click at [475, 685] on button at bounding box center [469, 685] width 23 height 23
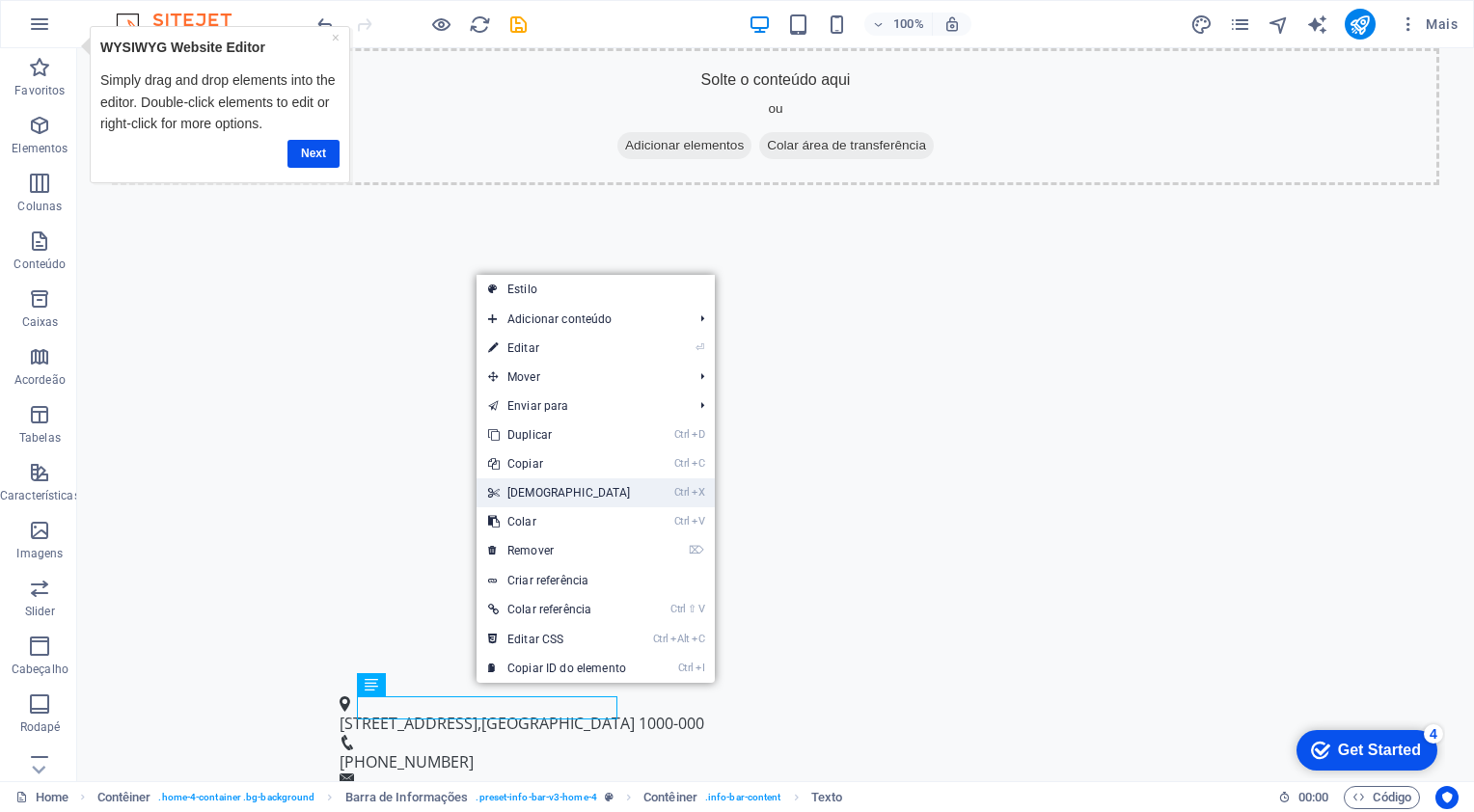
click at [529, 480] on link "Ctrl X Cortar" at bounding box center [559, 493] width 166 height 29
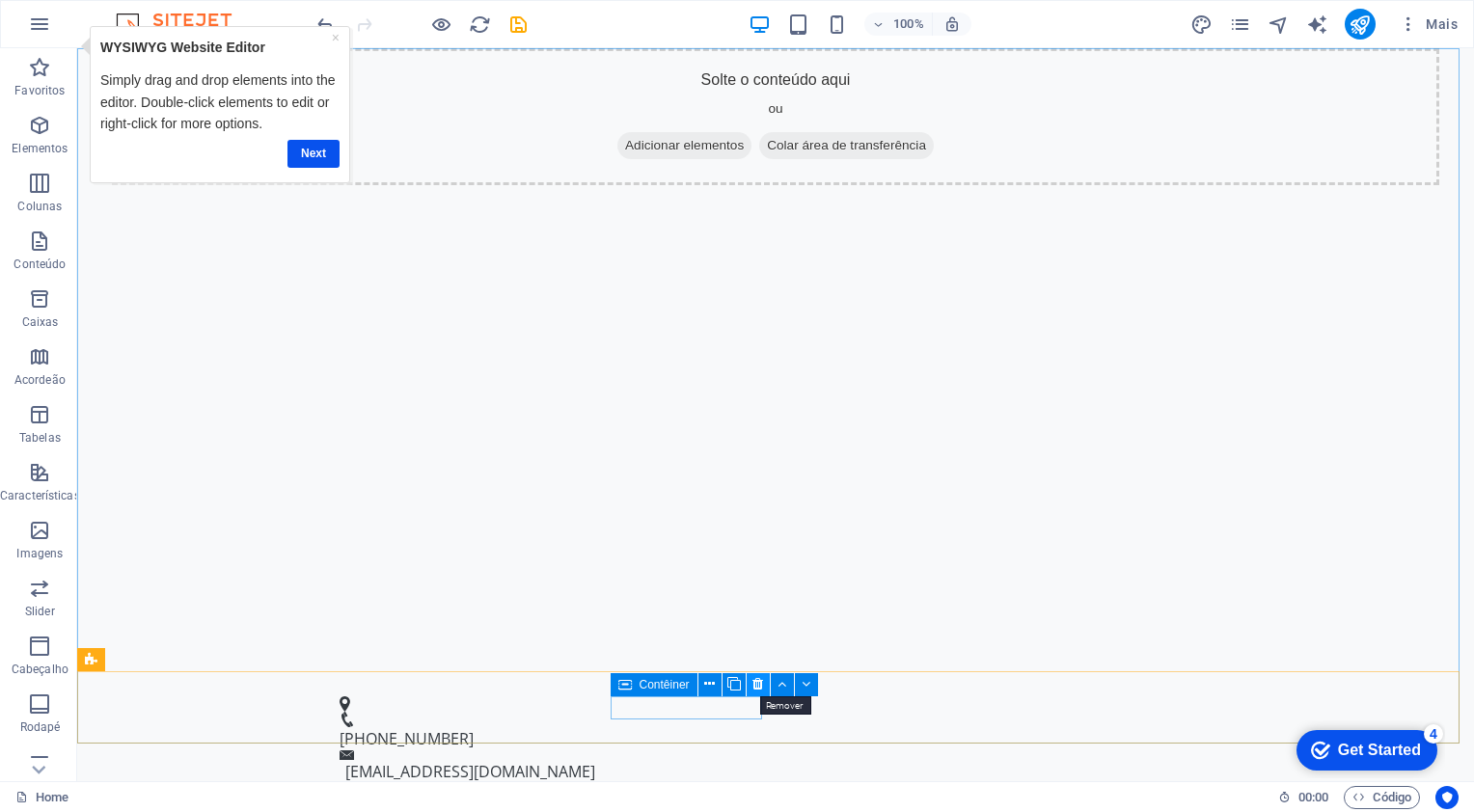
click at [761, 687] on icon at bounding box center [757, 685] width 11 height 20
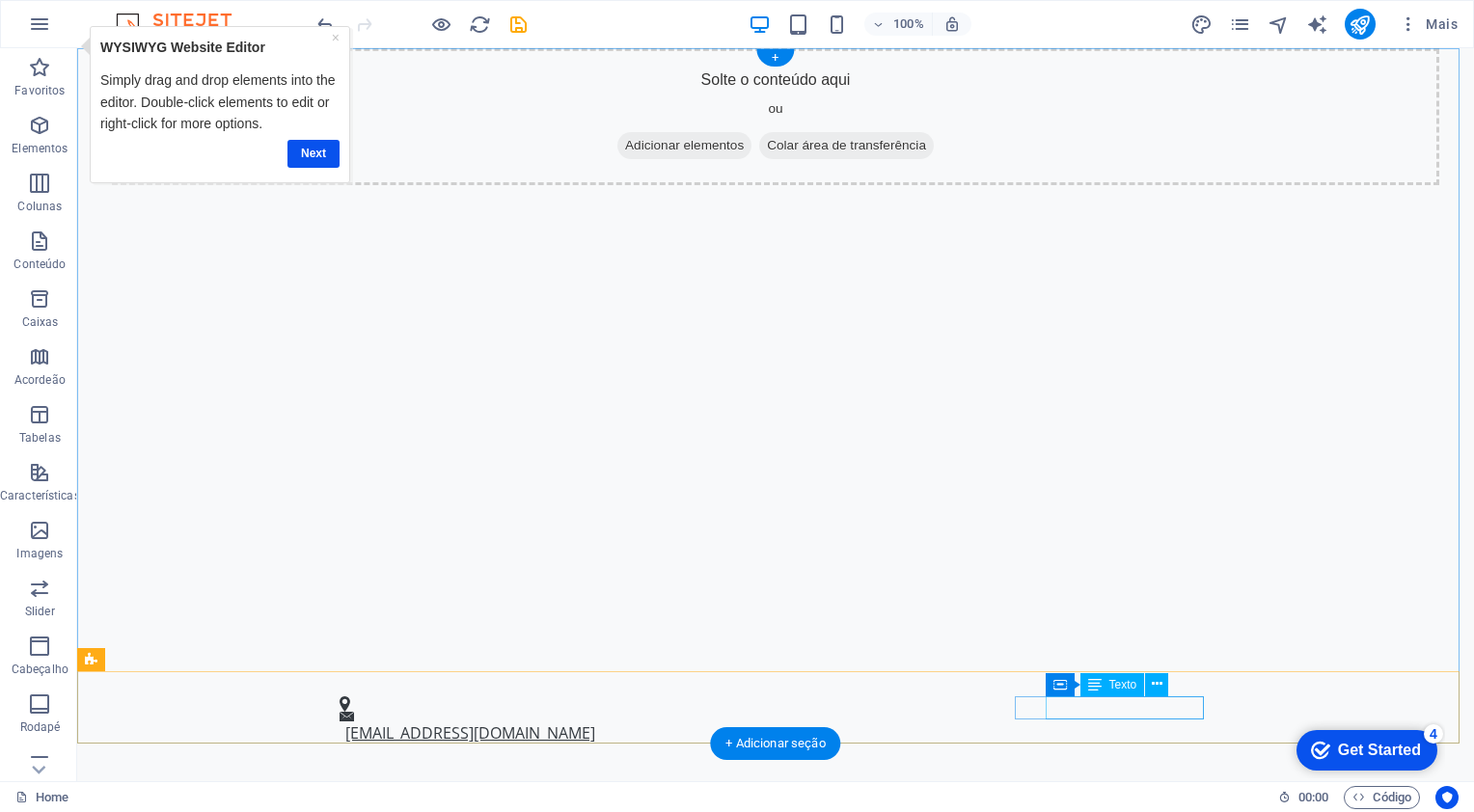
click at [595, 722] on link "[EMAIL_ADDRESS][DOMAIN_NAME]" at bounding box center [470, 732] width 250 height 21
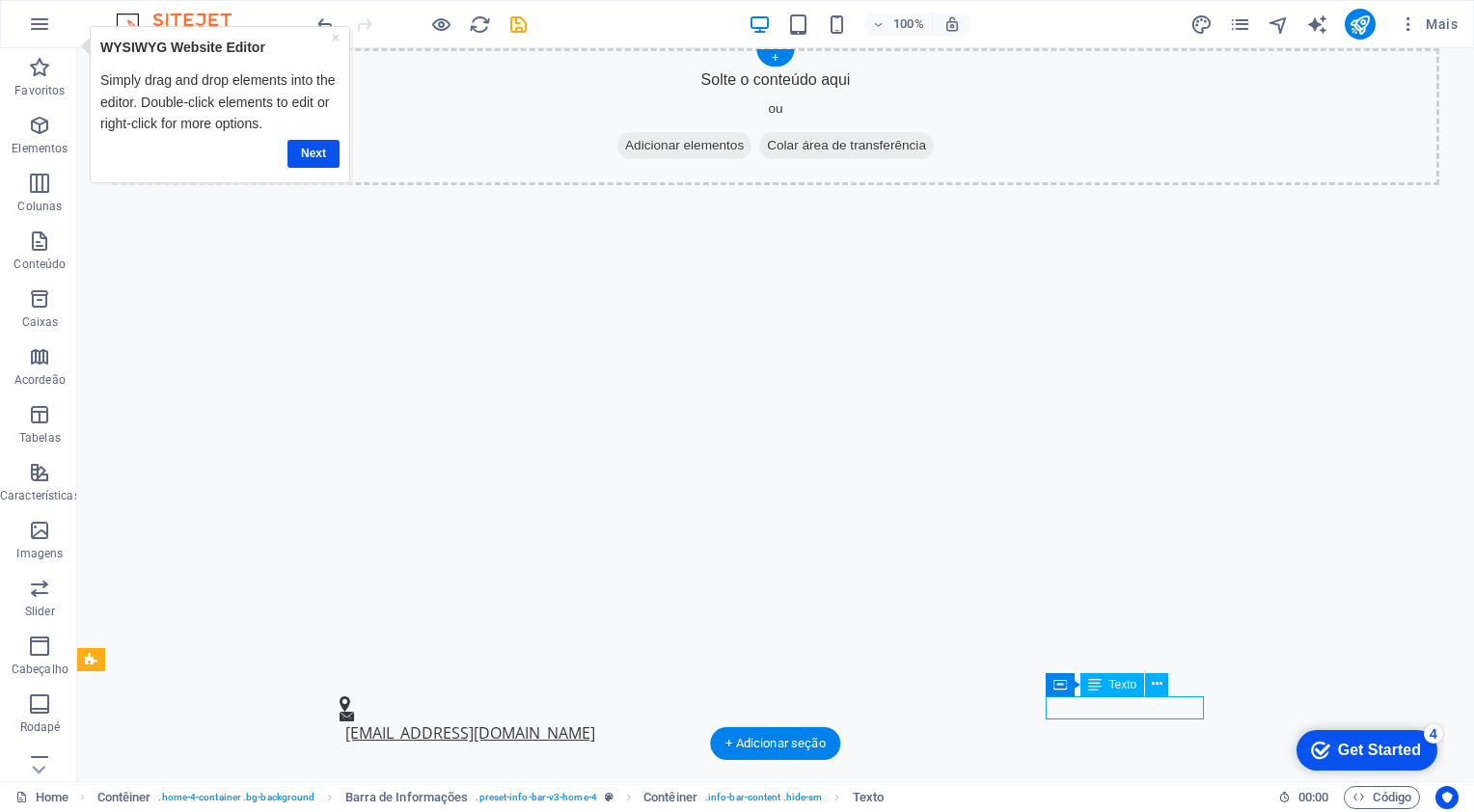
click at [595, 722] on link "[EMAIL_ADDRESS][DOMAIN_NAME]" at bounding box center [470, 732] width 250 height 21
click at [1125, 688] on span "Texto" at bounding box center [1124, 686] width 28 height 12
click at [1101, 684] on icon at bounding box center [1096, 685] width 14 height 23
click at [595, 722] on link "[EMAIL_ADDRESS][DOMAIN_NAME]" at bounding box center [470, 732] width 250 height 21
click at [1111, 681] on span "Texto" at bounding box center [1124, 686] width 28 height 12
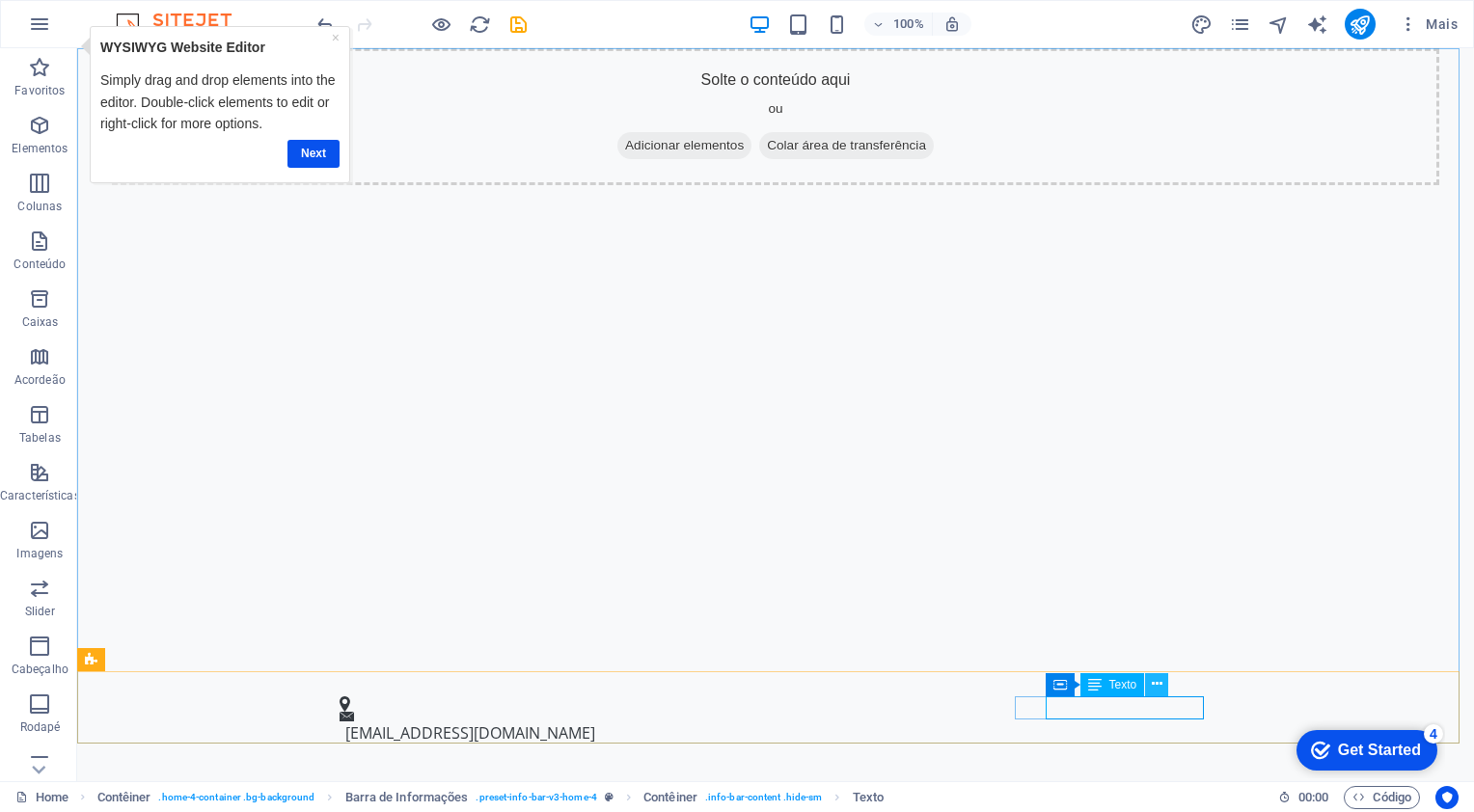
click at [1153, 687] on icon at bounding box center [1158, 685] width 11 height 20
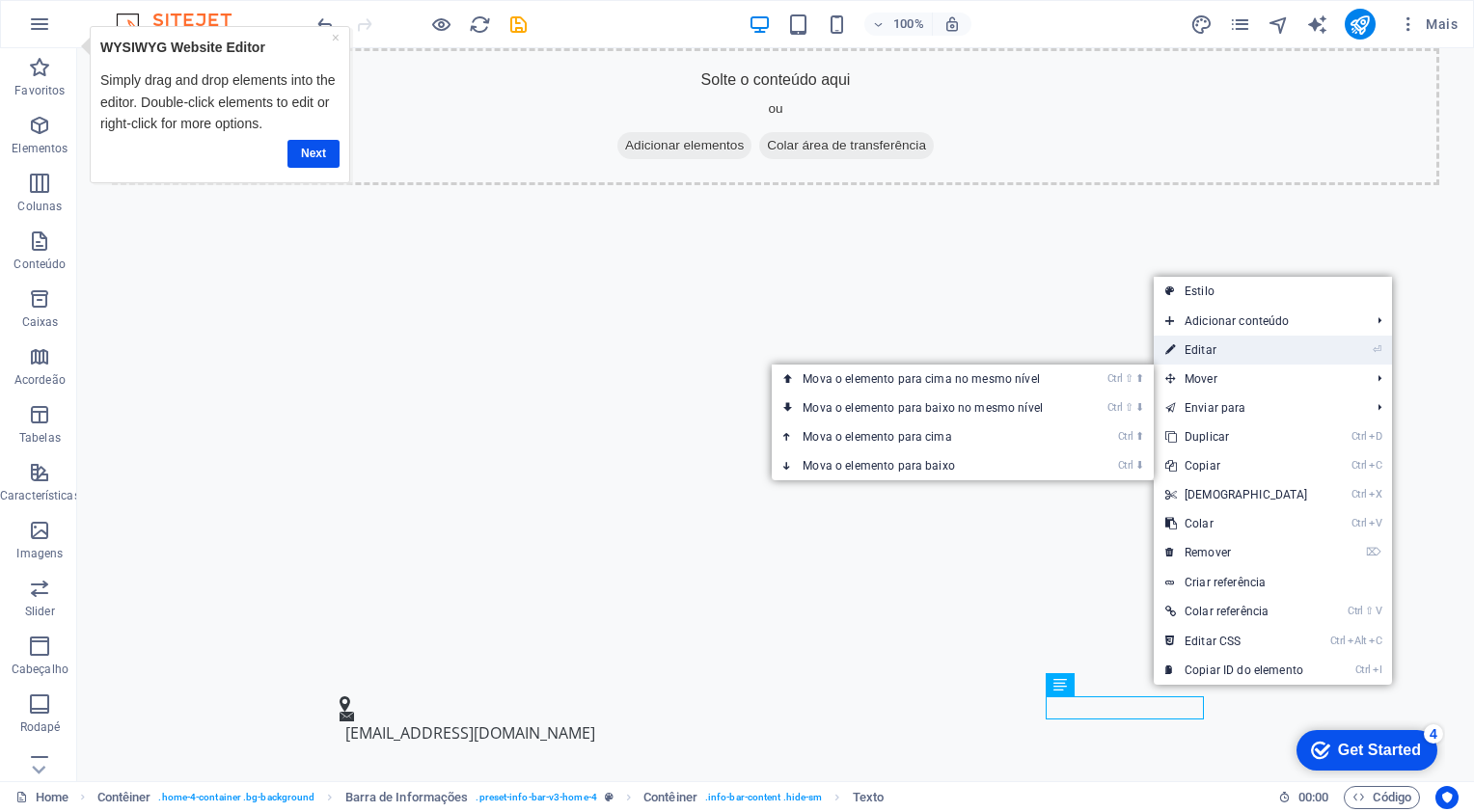
click at [1227, 359] on link "⏎ Editar" at bounding box center [1236, 349] width 166 height 29
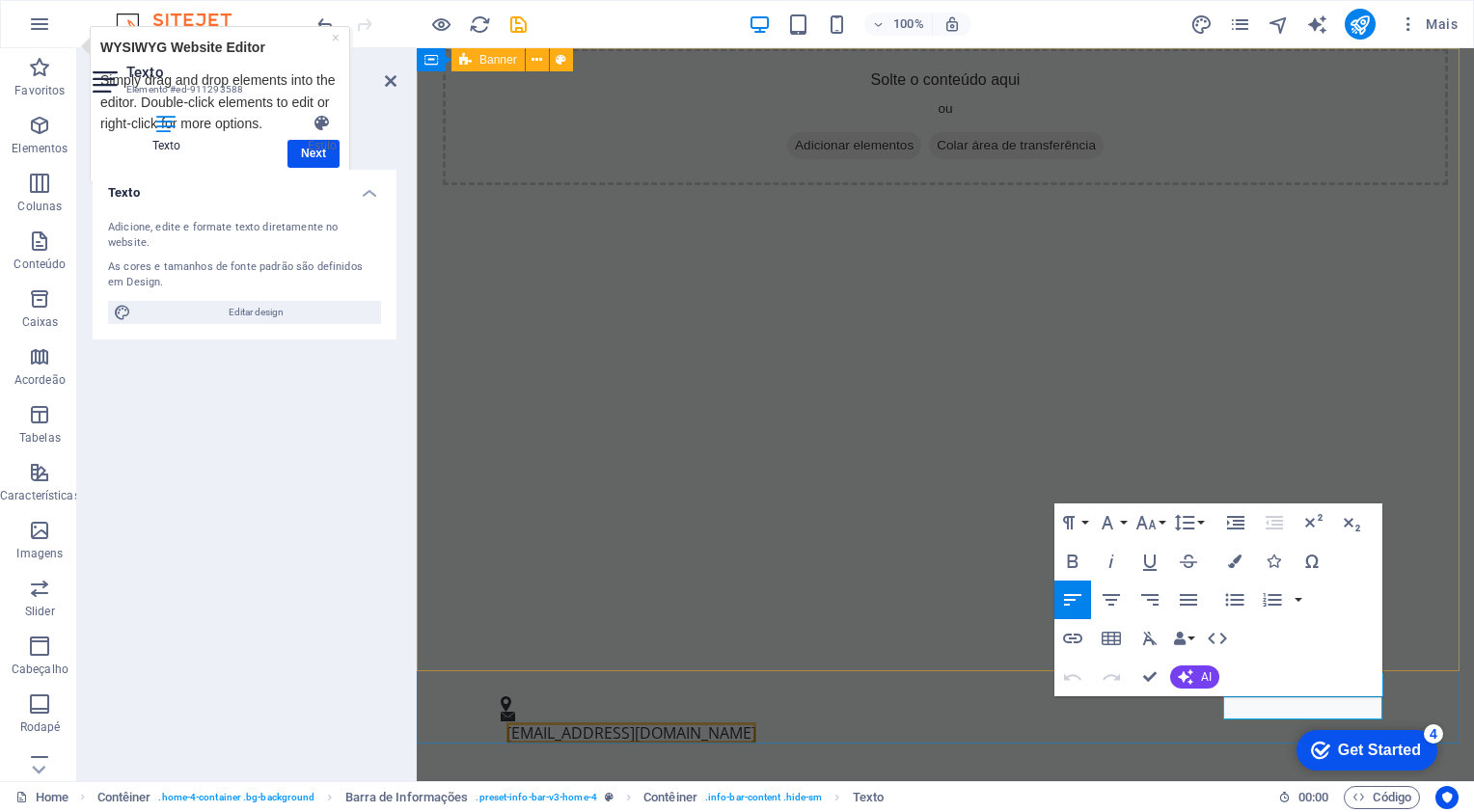
click at [1227, 359] on div "Solte o conteúdo aqui ou Adicionar elementos Colar área de transferência" at bounding box center [946, 359] width 1058 height 623
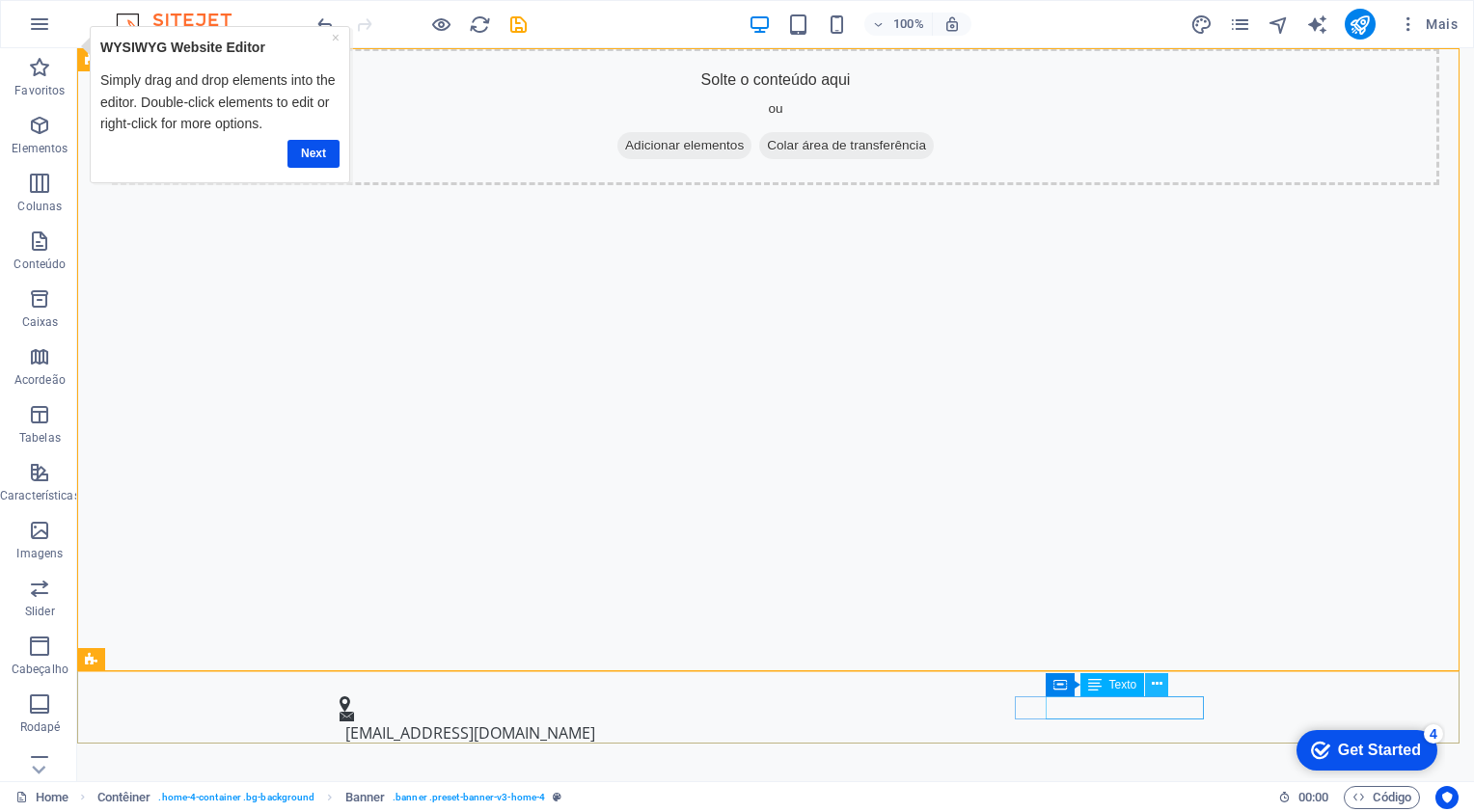
click at [1157, 676] on icon at bounding box center [1158, 685] width 11 height 20
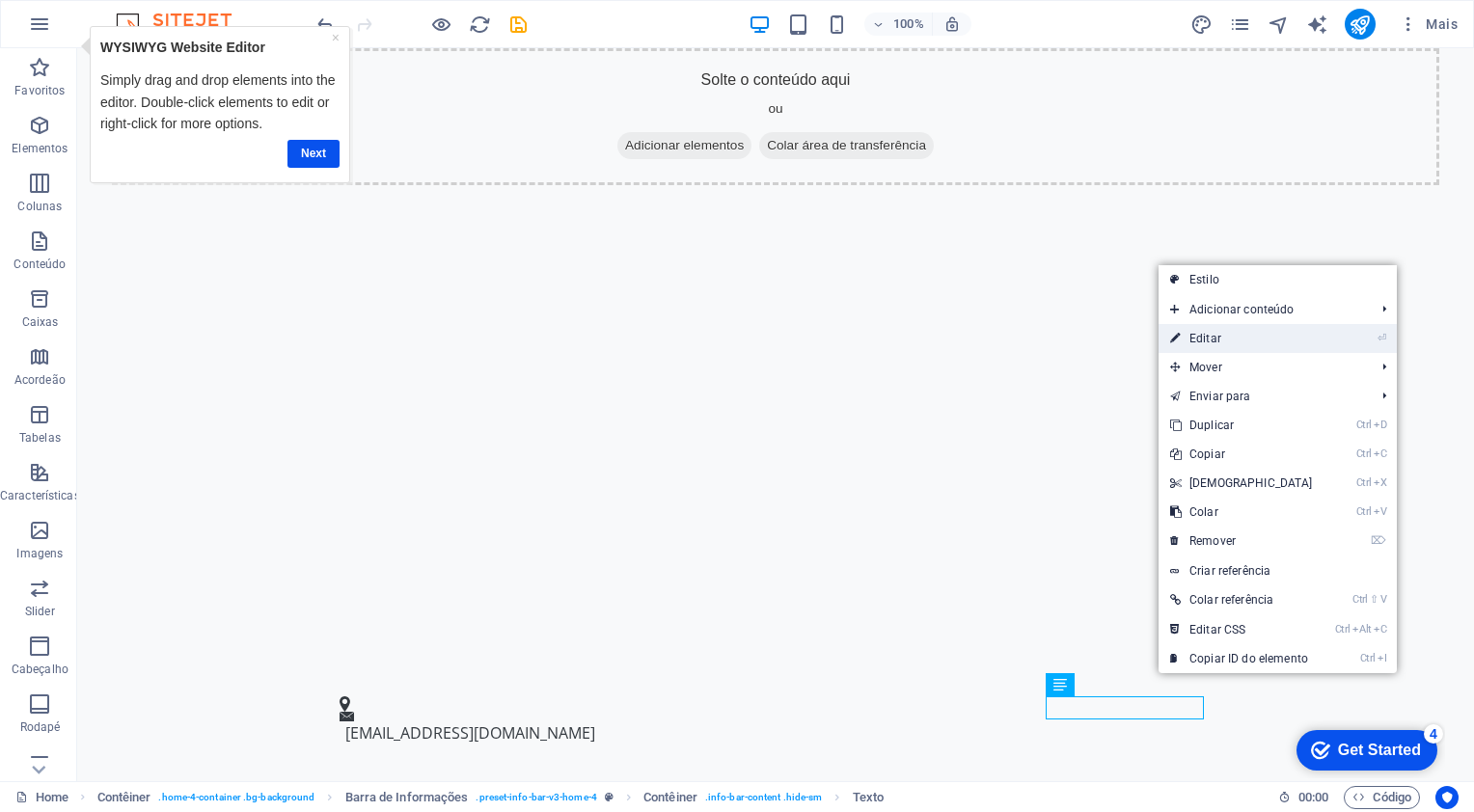
click at [1233, 343] on link "⏎ Editar" at bounding box center [1241, 338] width 166 height 29
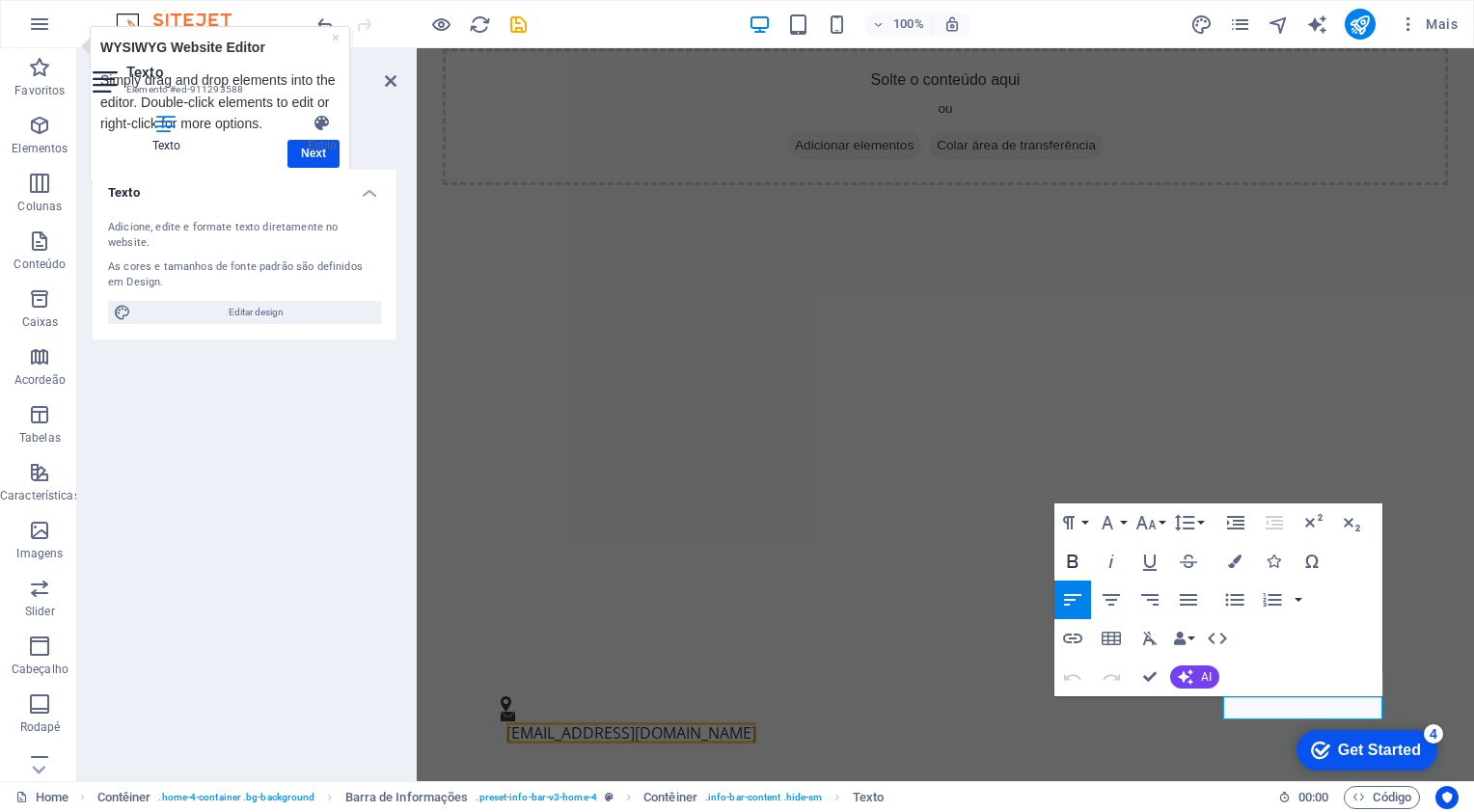
click at [1085, 565] on icon "button" at bounding box center [1072, 561] width 23 height 23
click at [756, 722] on link "[EMAIL_ADDRESS][DOMAIN_NAME]" at bounding box center [631, 732] width 250 height 21
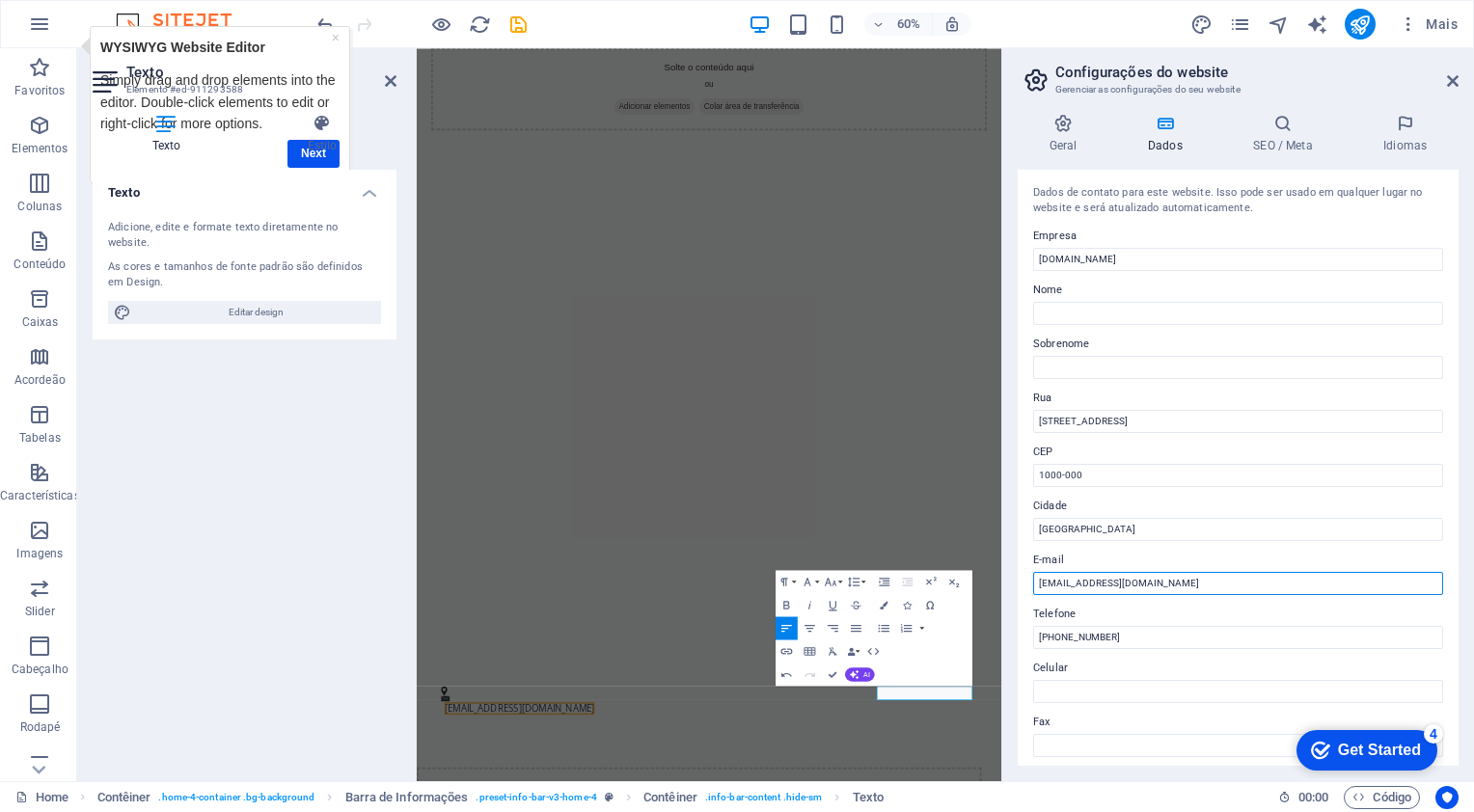
click at [1070, 576] on input "[EMAIL_ADDRESS][DOMAIN_NAME]" at bounding box center [1238, 583] width 410 height 23
type input "[EMAIL_ADDRESS][DOMAIN_NAME]"
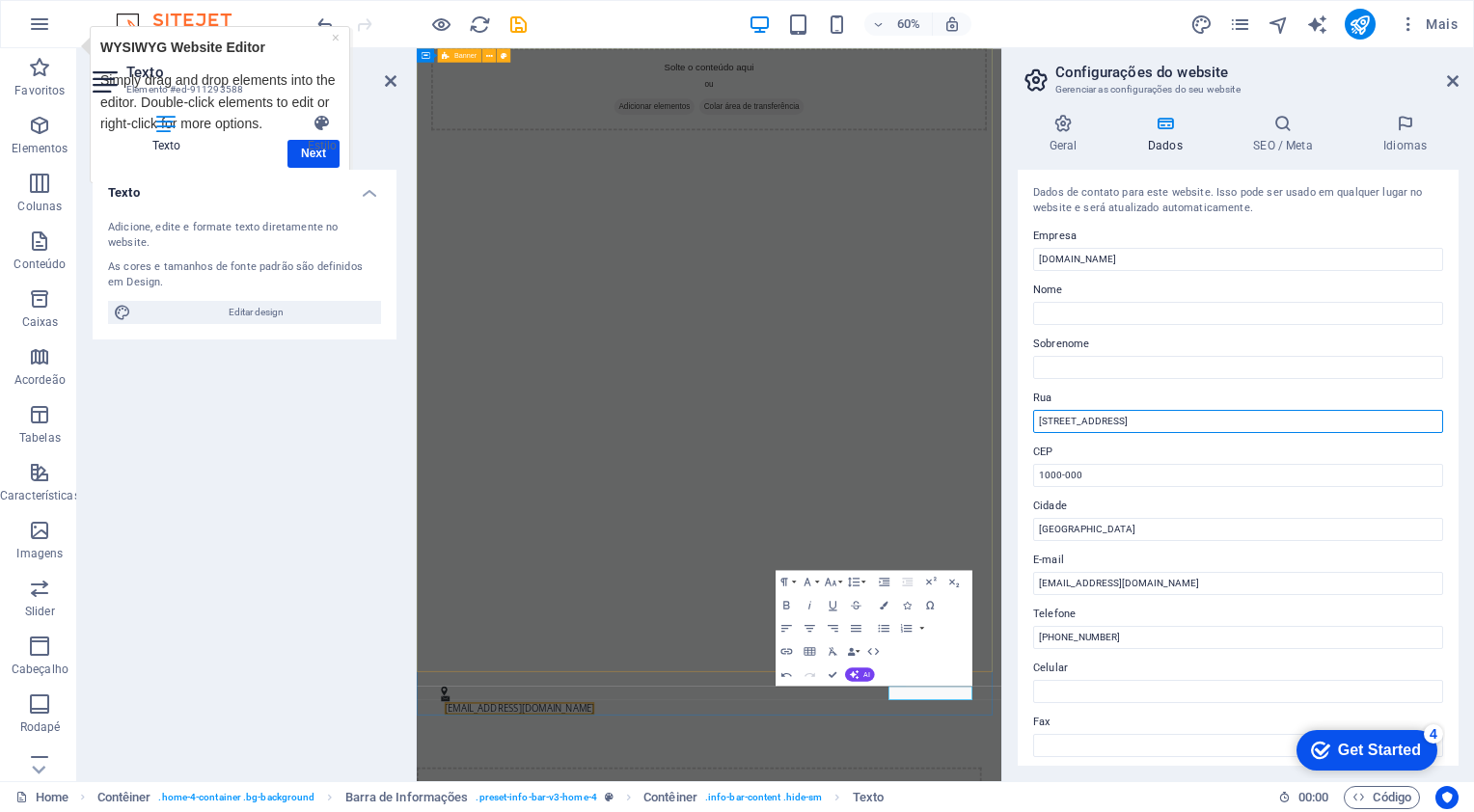
drag, startPoint x: 1542, startPoint y: 464, endPoint x: 1447, endPoint y: 459, distance: 95.1
click at [1153, 412] on input "[STREET_ADDRESS]" at bounding box center [1238, 421] width 410 height 23
type input "R"
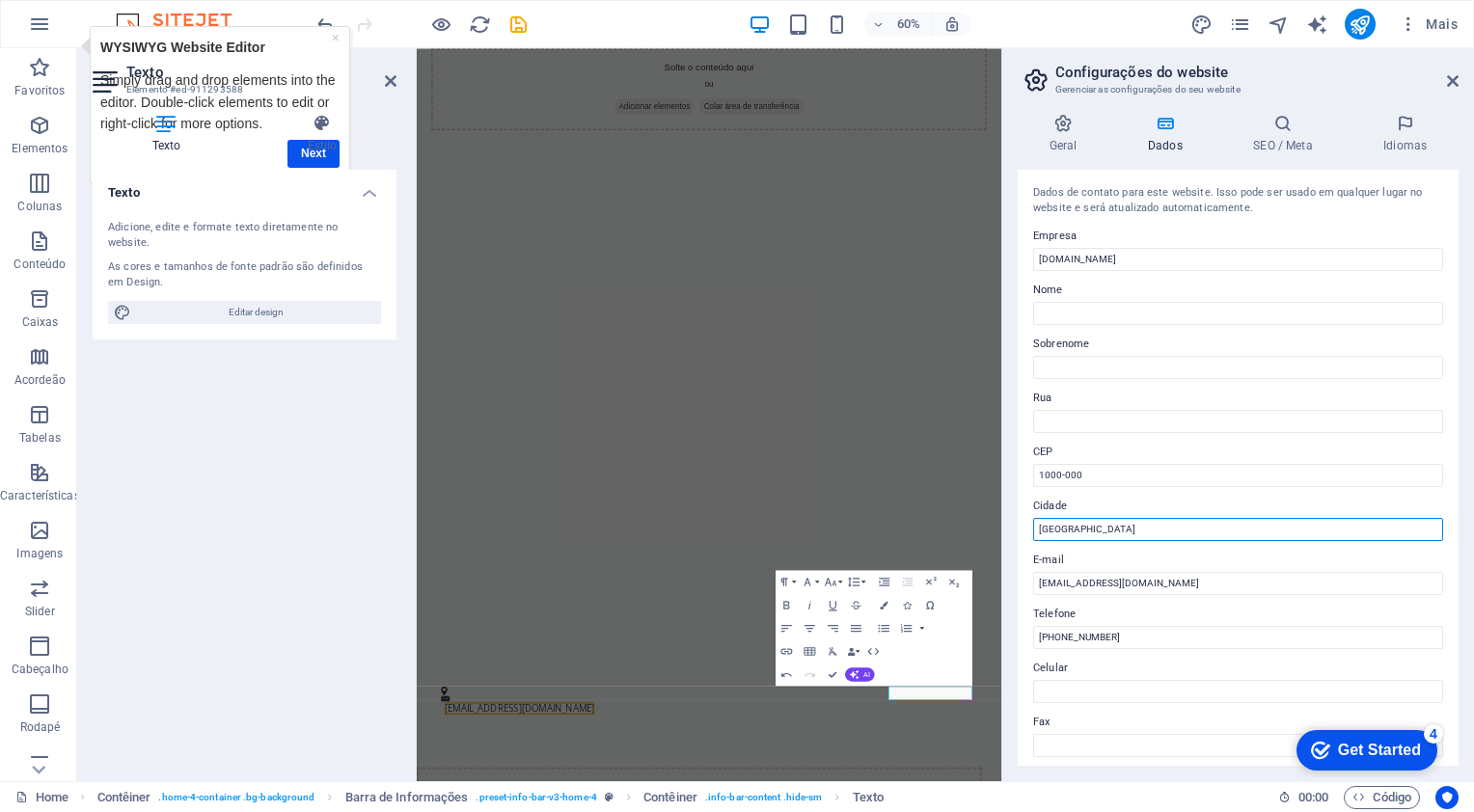
click at [1100, 524] on input "[GEOGRAPHIC_DATA]" at bounding box center [1238, 529] width 410 height 23
type input "L"
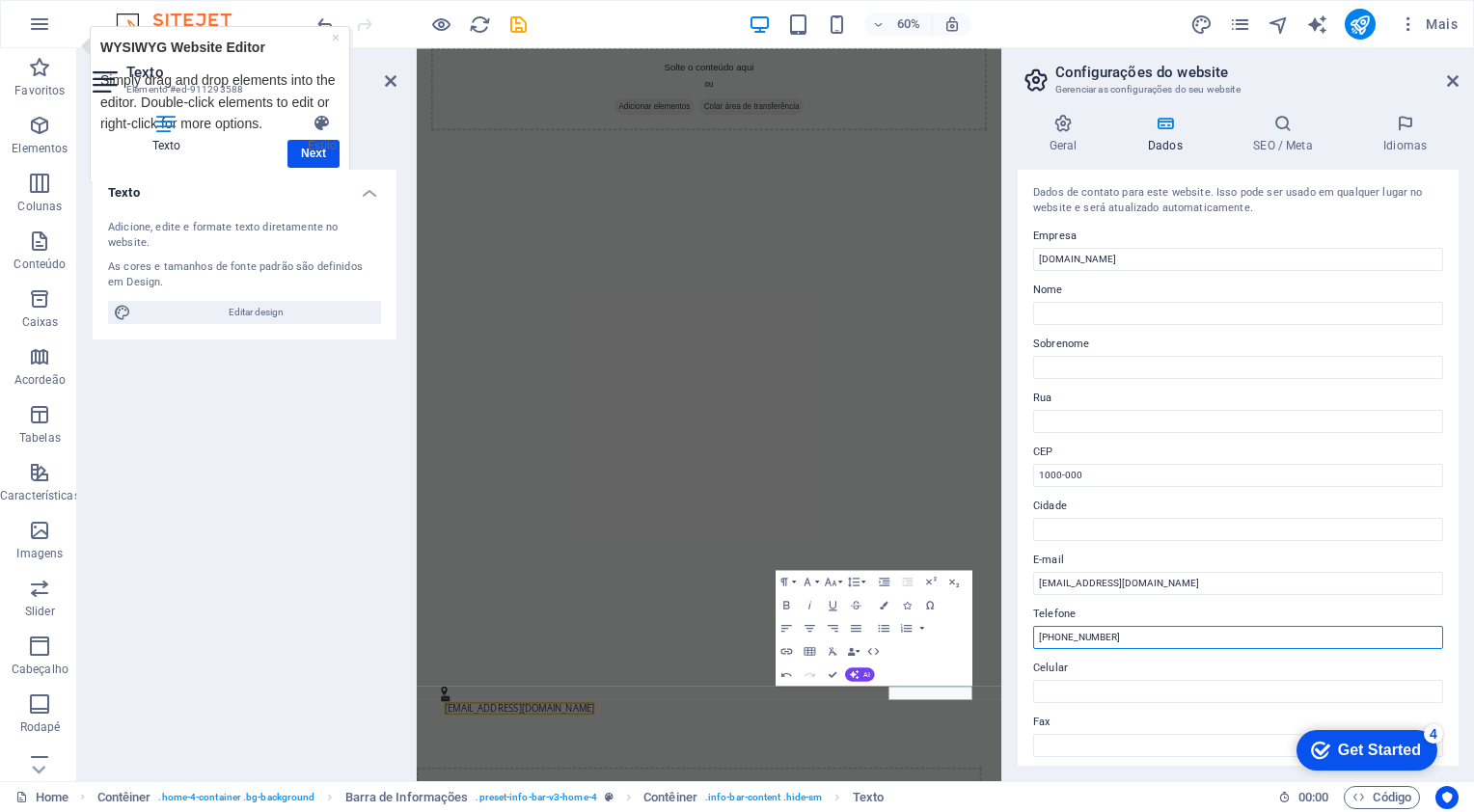
click at [1153, 637] on input "[PHONE_NUMBER]" at bounding box center [1238, 637] width 410 height 23
type input "+"
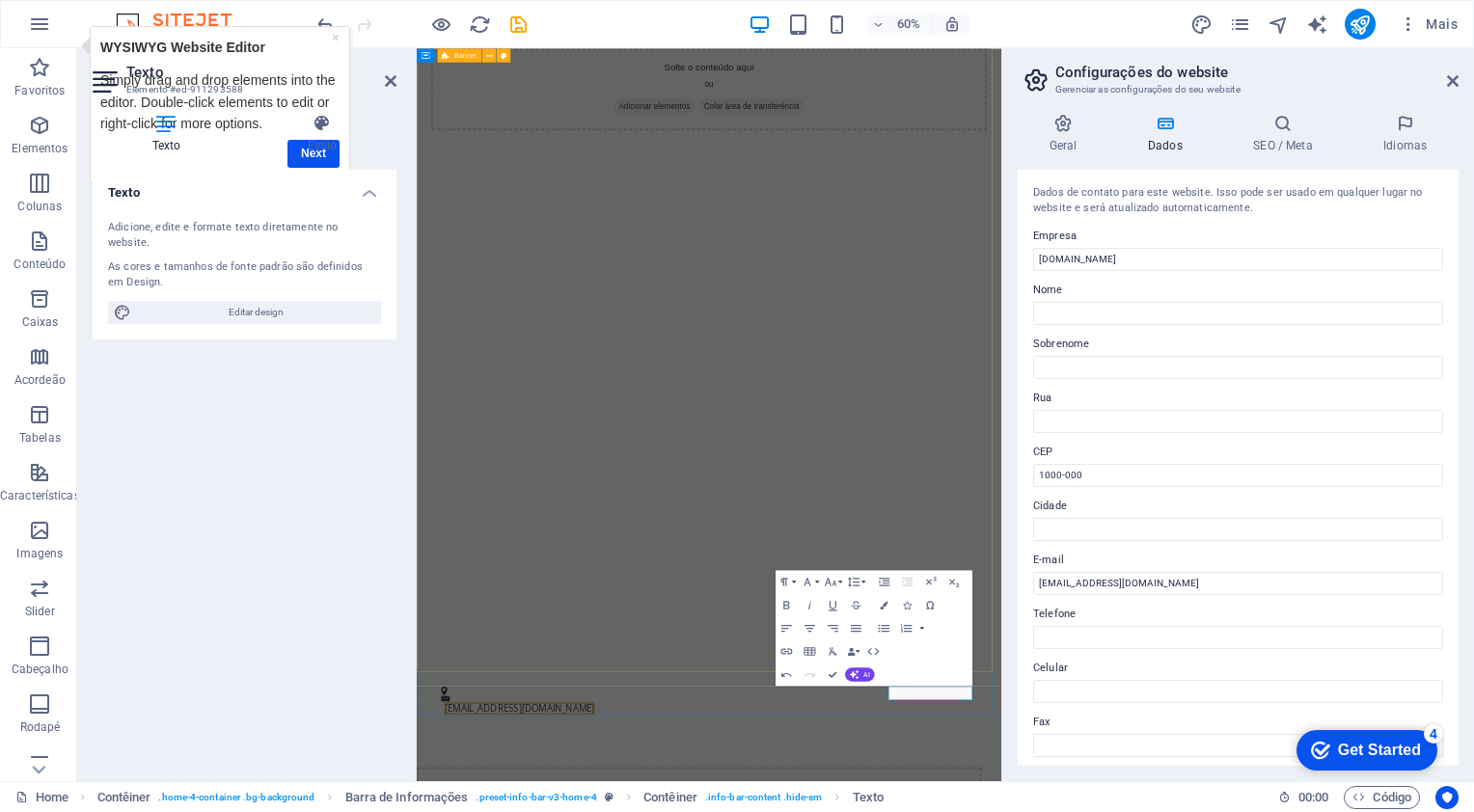
click at [1157, 560] on div "Solte o conteúdo aqui ou Adicionar elementos Colar área de transferência" at bounding box center [904, 567] width 974 height 1039
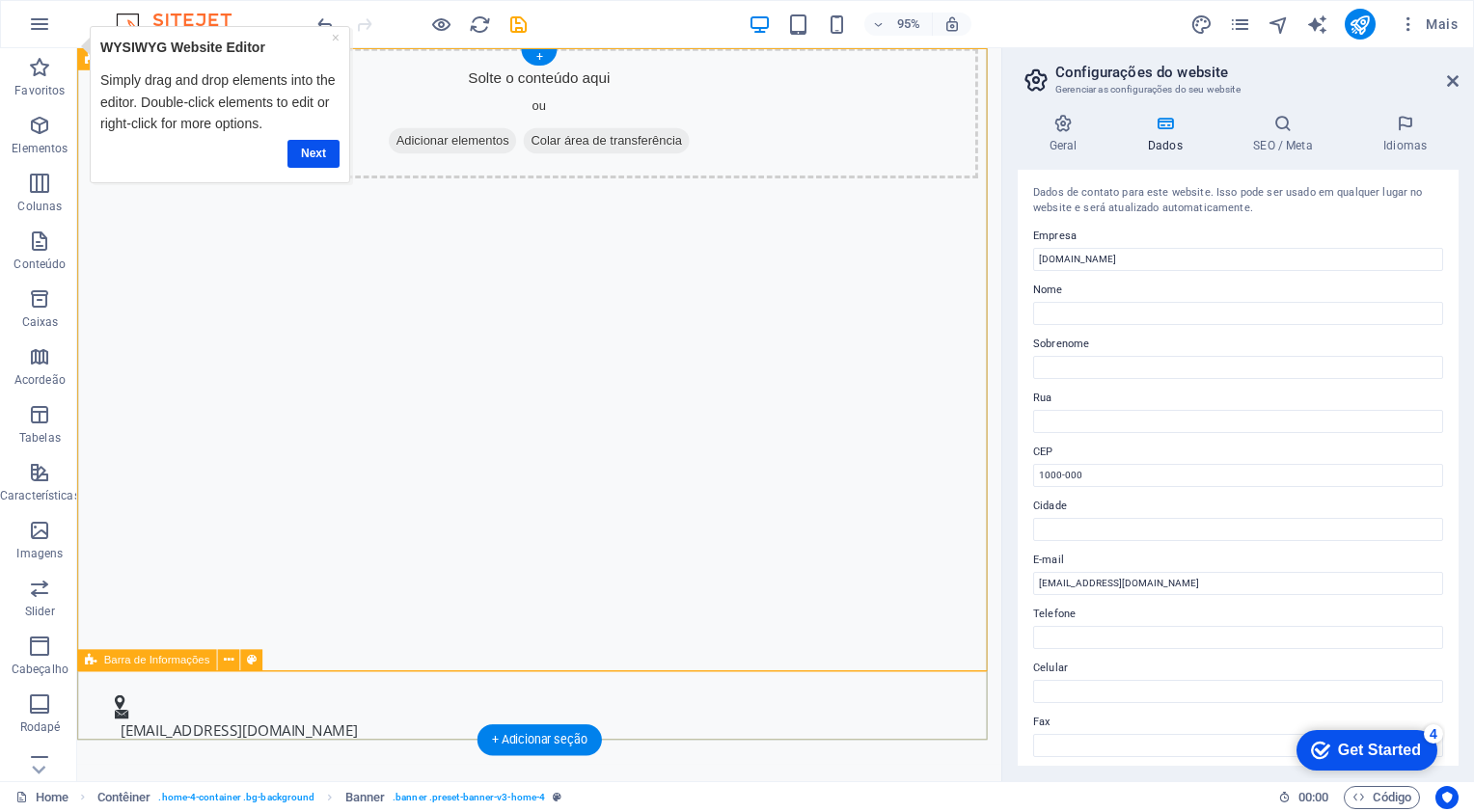
click at [619, 745] on div "[EMAIL_ADDRESS][DOMAIN_NAME]" at bounding box center [563, 753] width 972 height 99
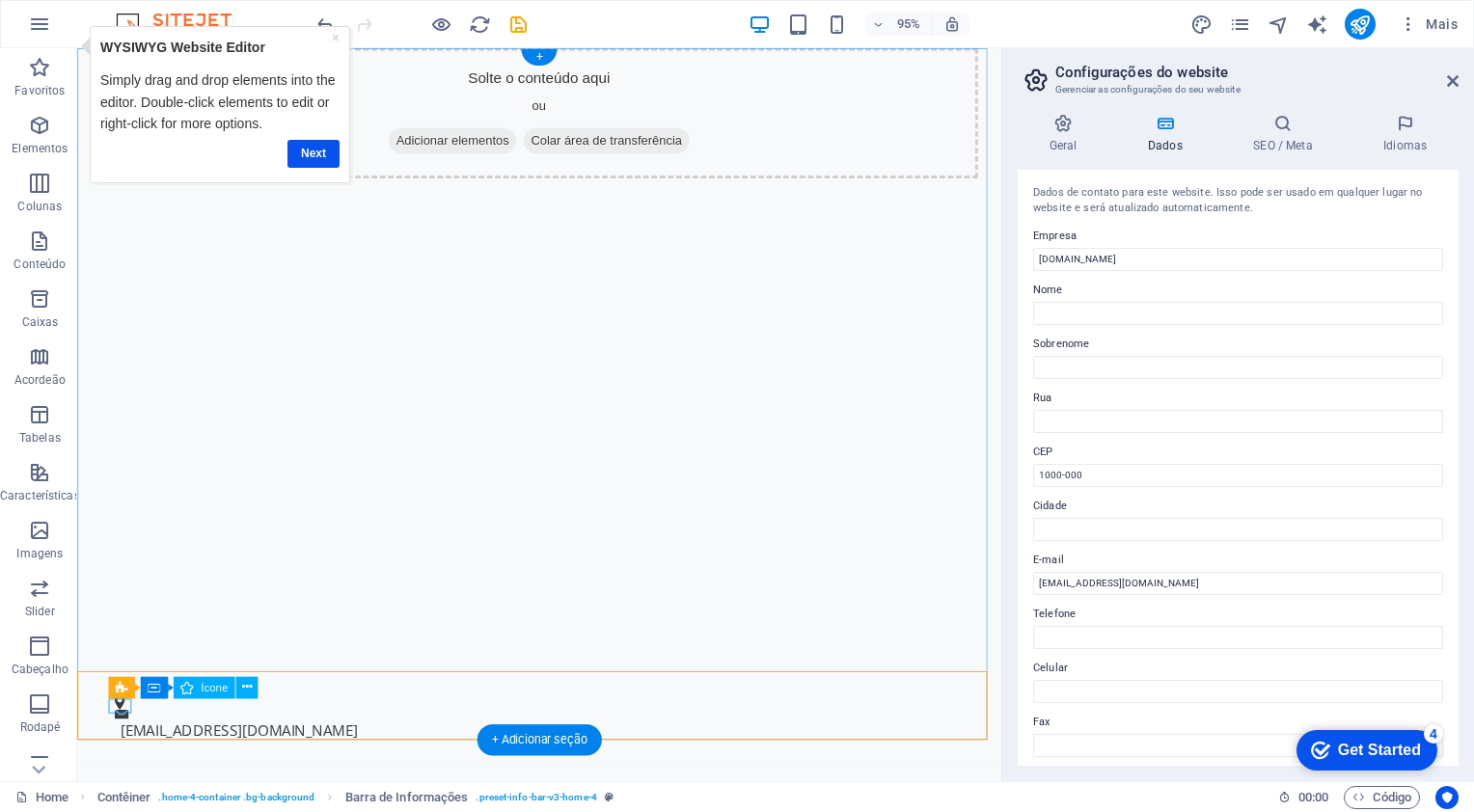
click at [121, 739] on figure at bounding box center [555, 737] width 878 height 16
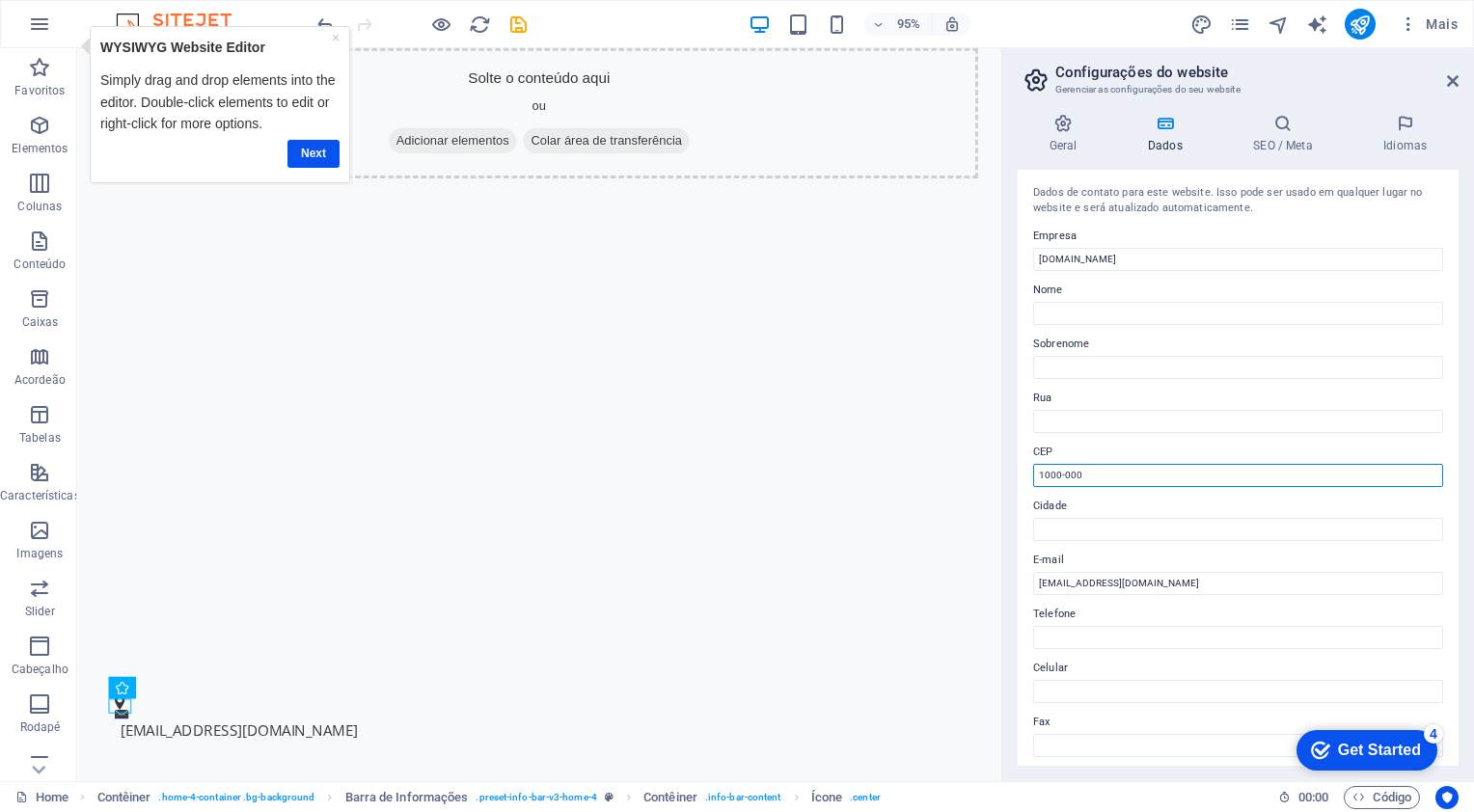
click at [1177, 469] on input "1000-000" at bounding box center [1238, 475] width 410 height 23
type input "1"
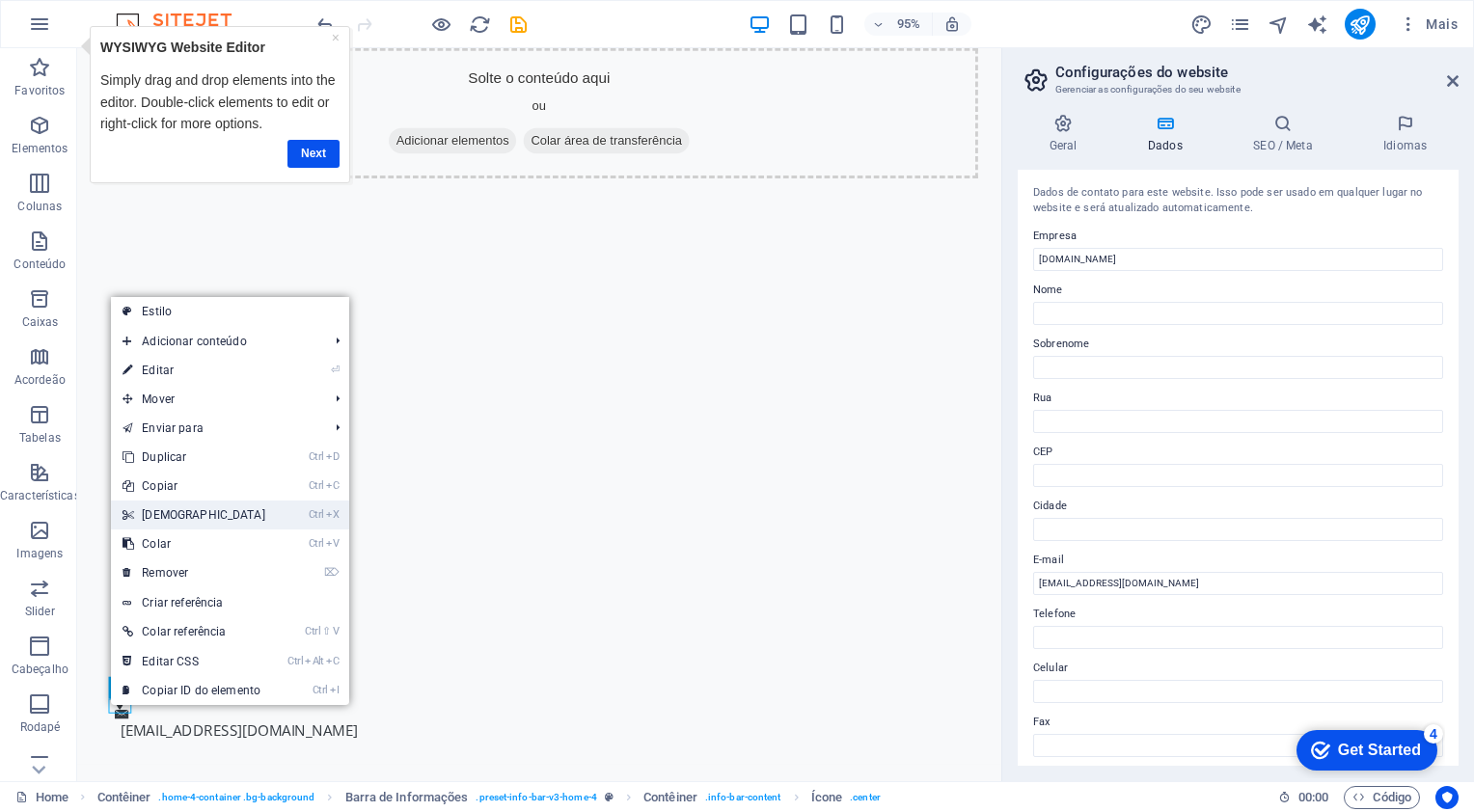
click at [180, 509] on link "Ctrl X Cortar" at bounding box center [193, 514] width 166 height 29
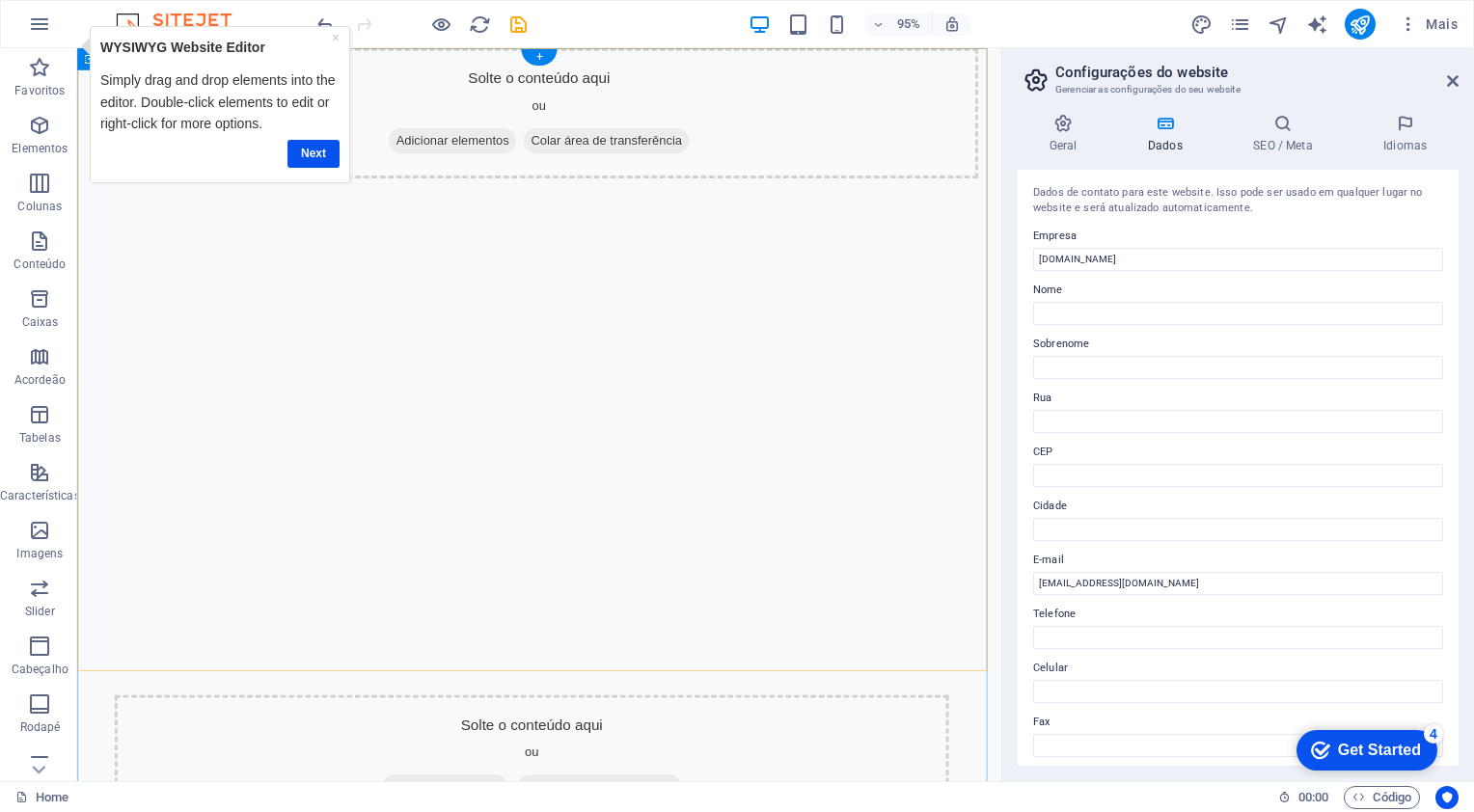
click at [256, 535] on div "Solte o conteúdo aqui ou Adicionar elementos Colar área de transferência" at bounding box center [563, 375] width 972 height 656
click at [680, 541] on div "Solte o conteúdo aqui ou Adicionar elementos Colar área de transferência" at bounding box center [563, 375] width 972 height 656
click at [336, 33] on link "×" at bounding box center [335, 37] width 8 height 16
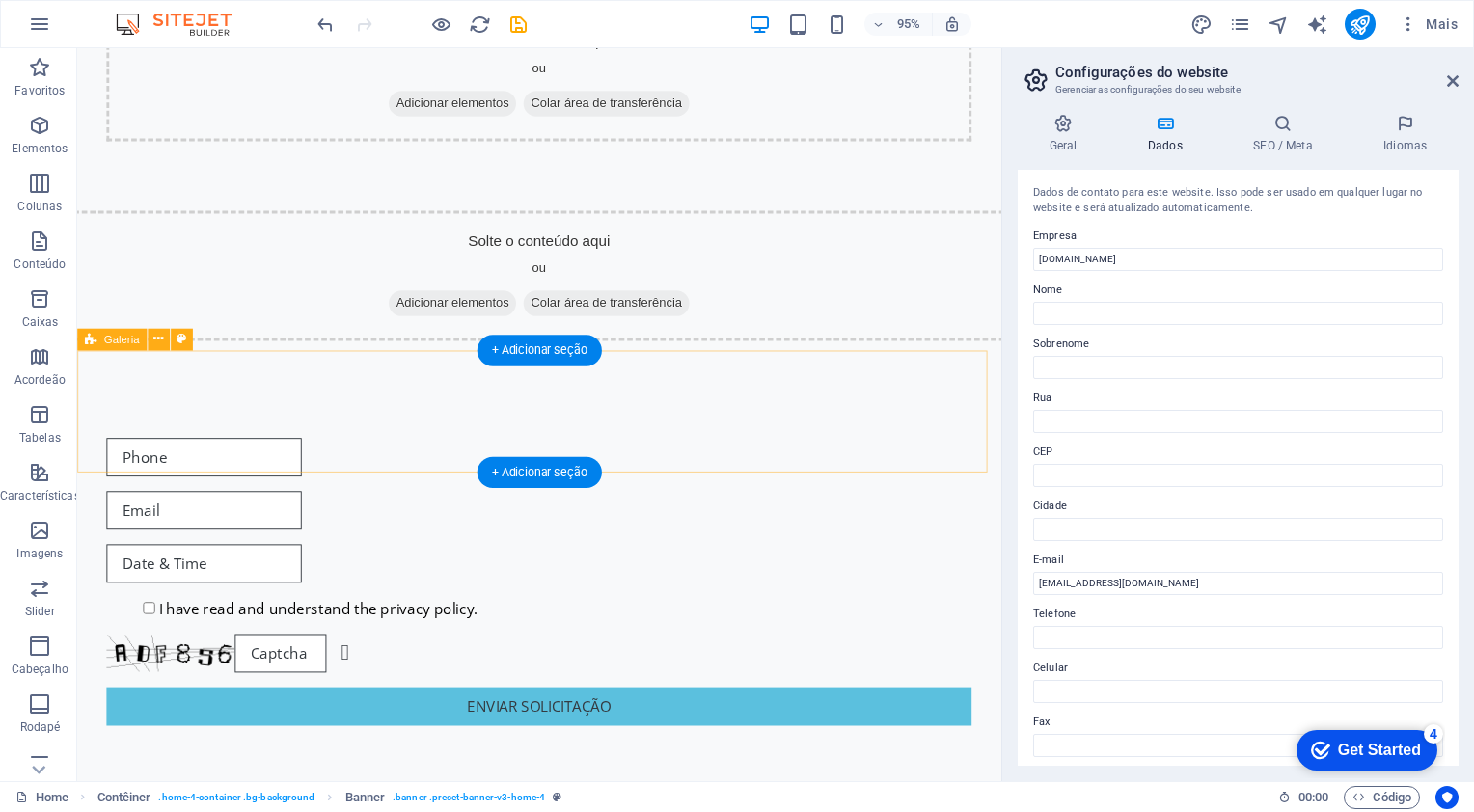
scroll to position [1581, 0]
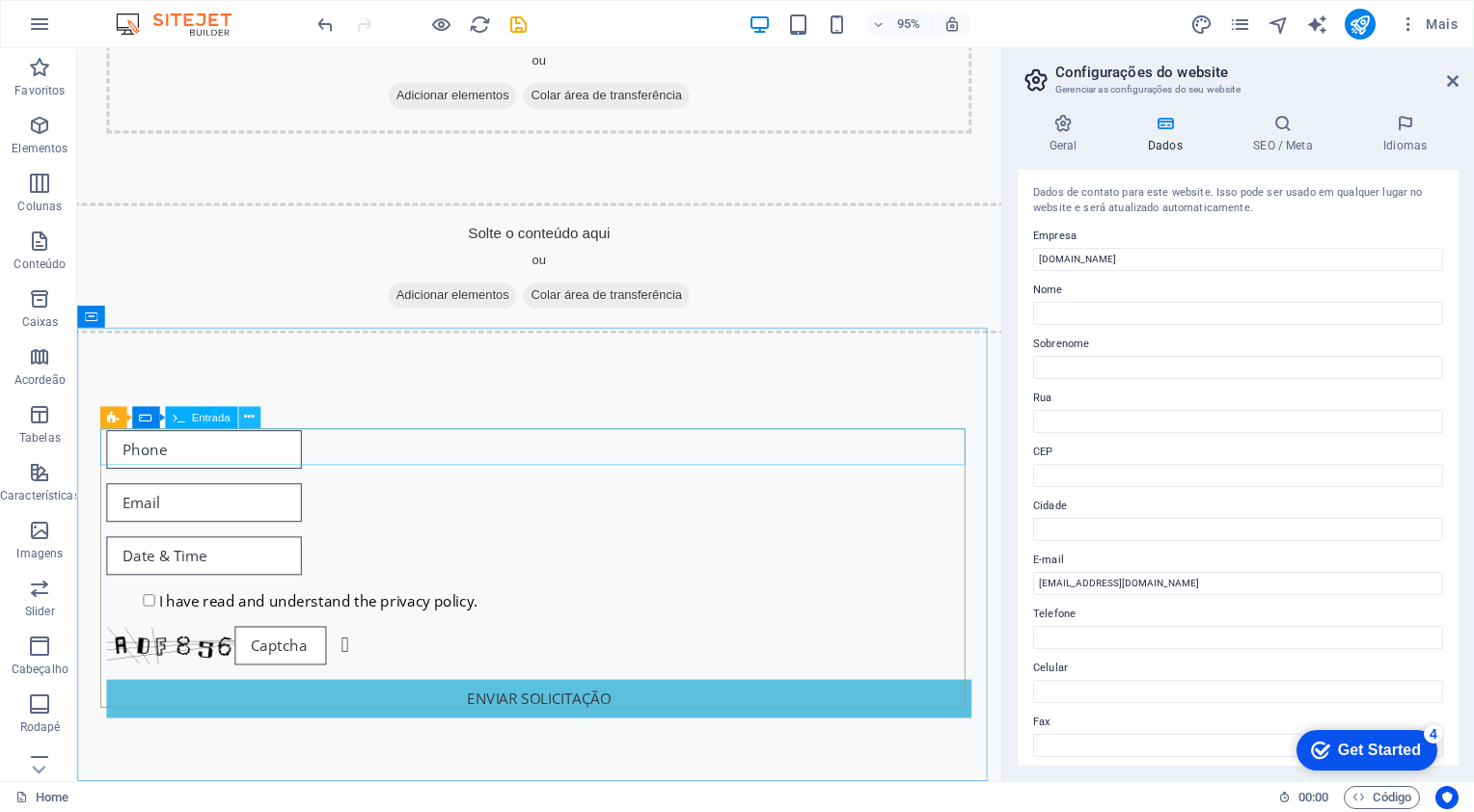
click at [247, 425] on icon at bounding box center [249, 416] width 10 height 19
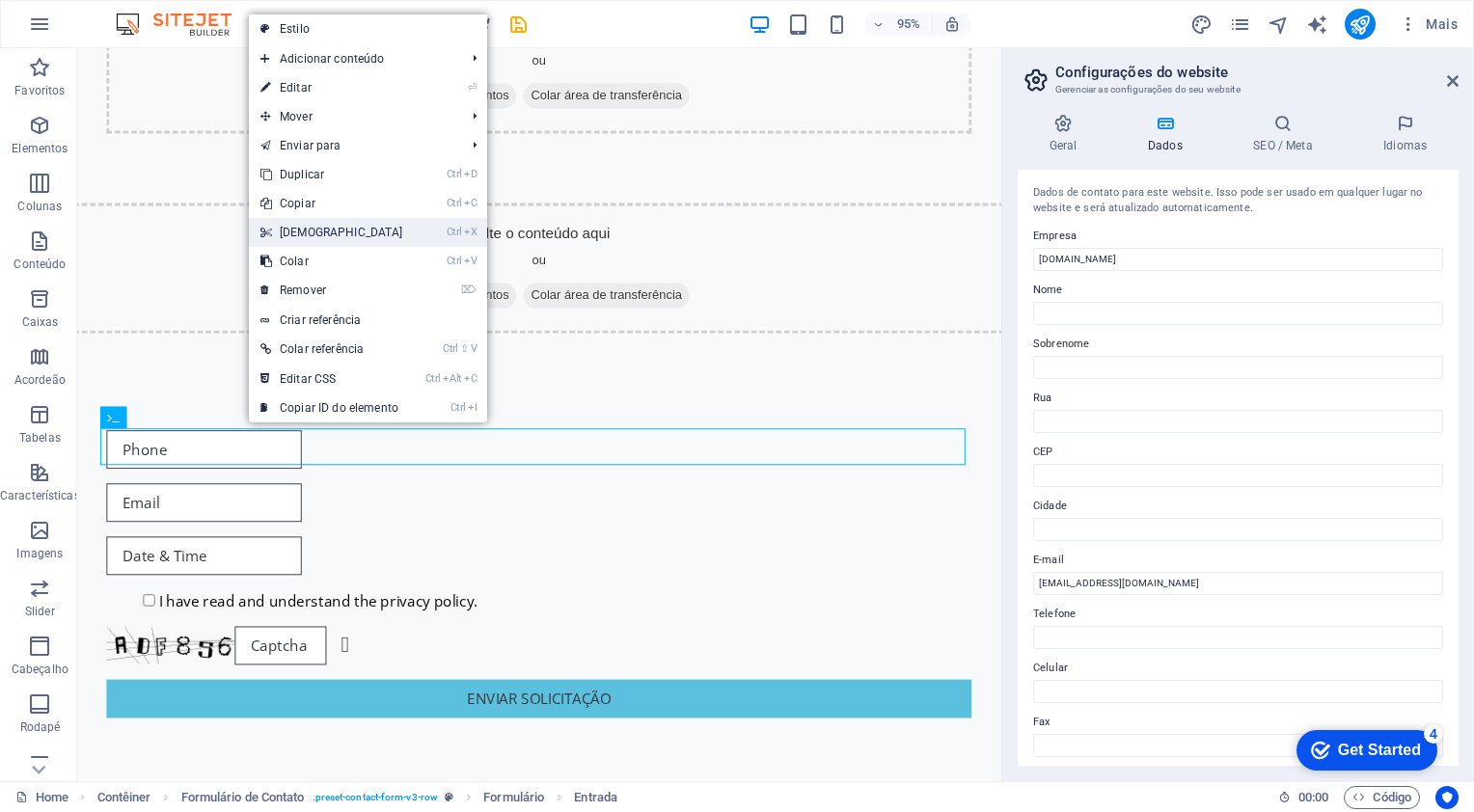
click at [319, 231] on link "Ctrl X Cortar" at bounding box center [331, 232] width 166 height 29
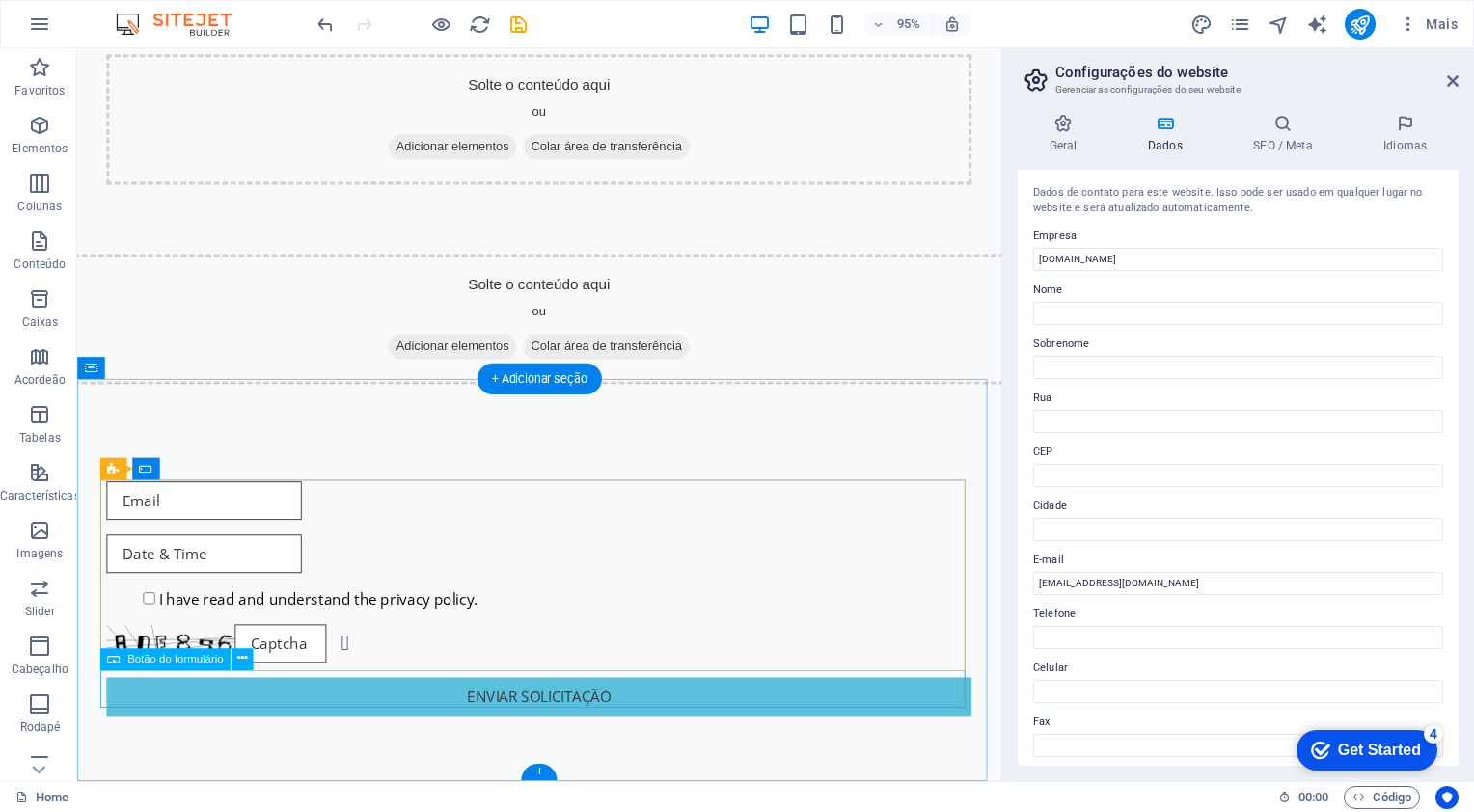
click at [613, 714] on div "Enviar Solicitação" at bounding box center [563, 731] width 911 height 41
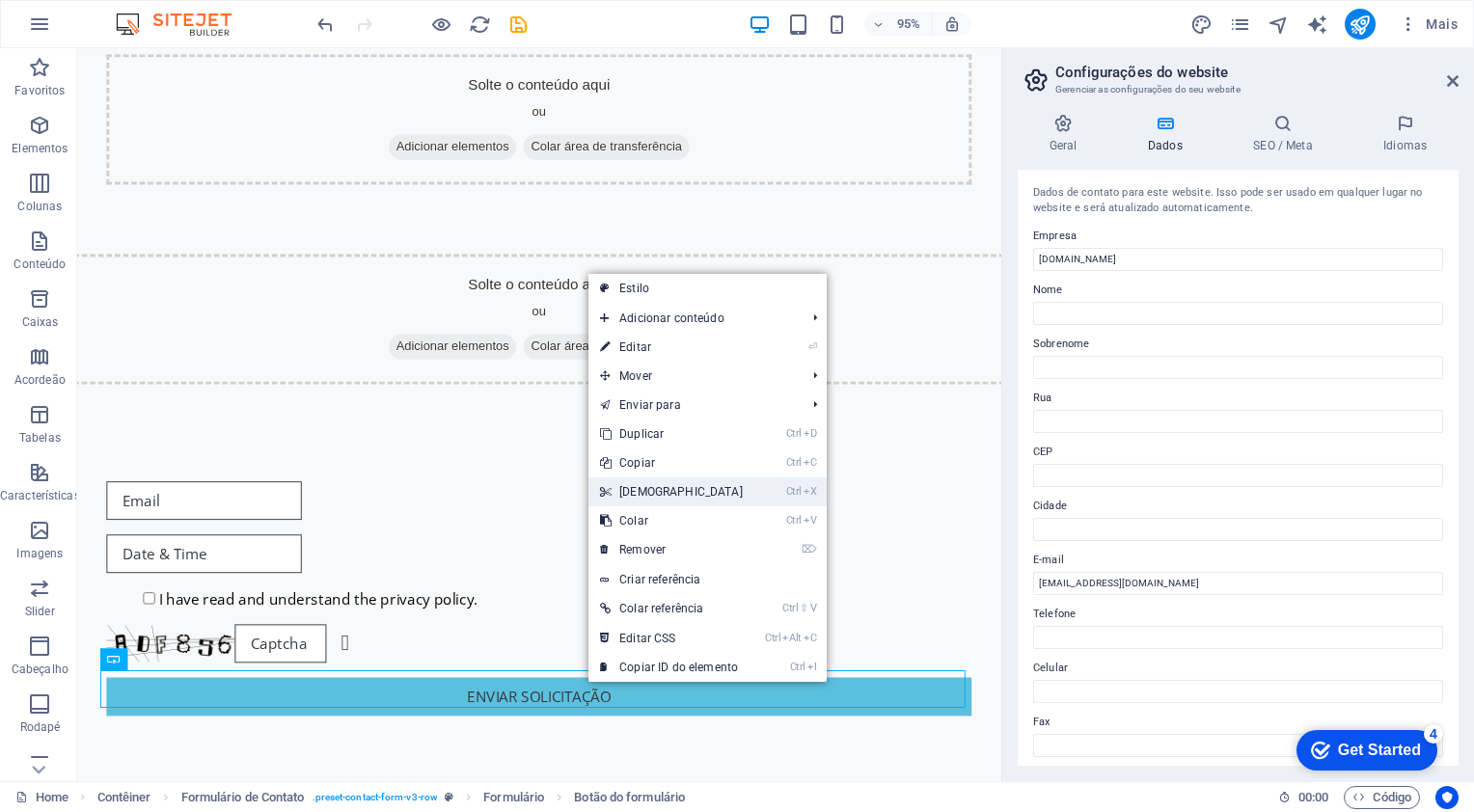
click at [658, 488] on link "Ctrl X Cortar" at bounding box center [671, 492] width 166 height 29
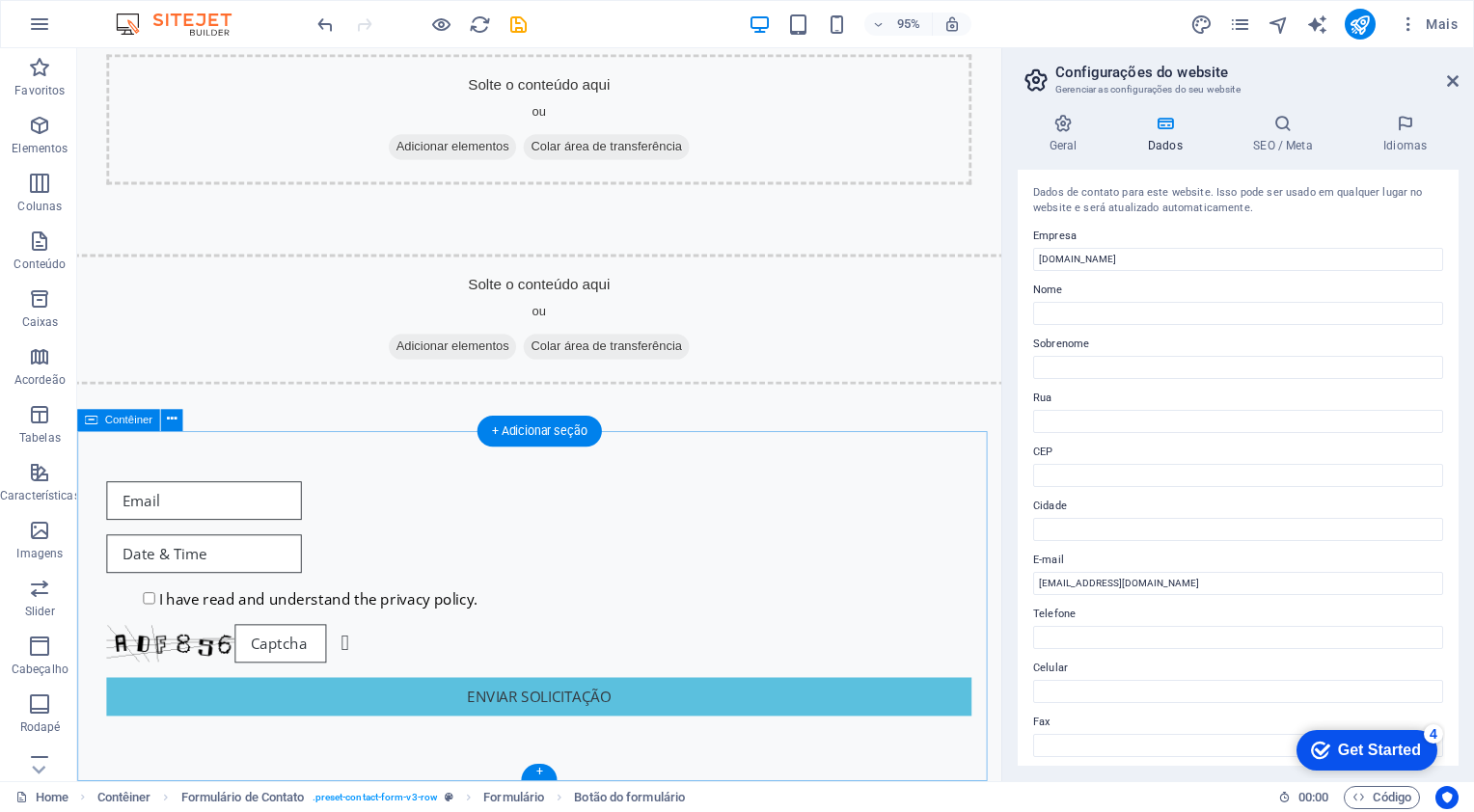
scroll to position [1472, 0]
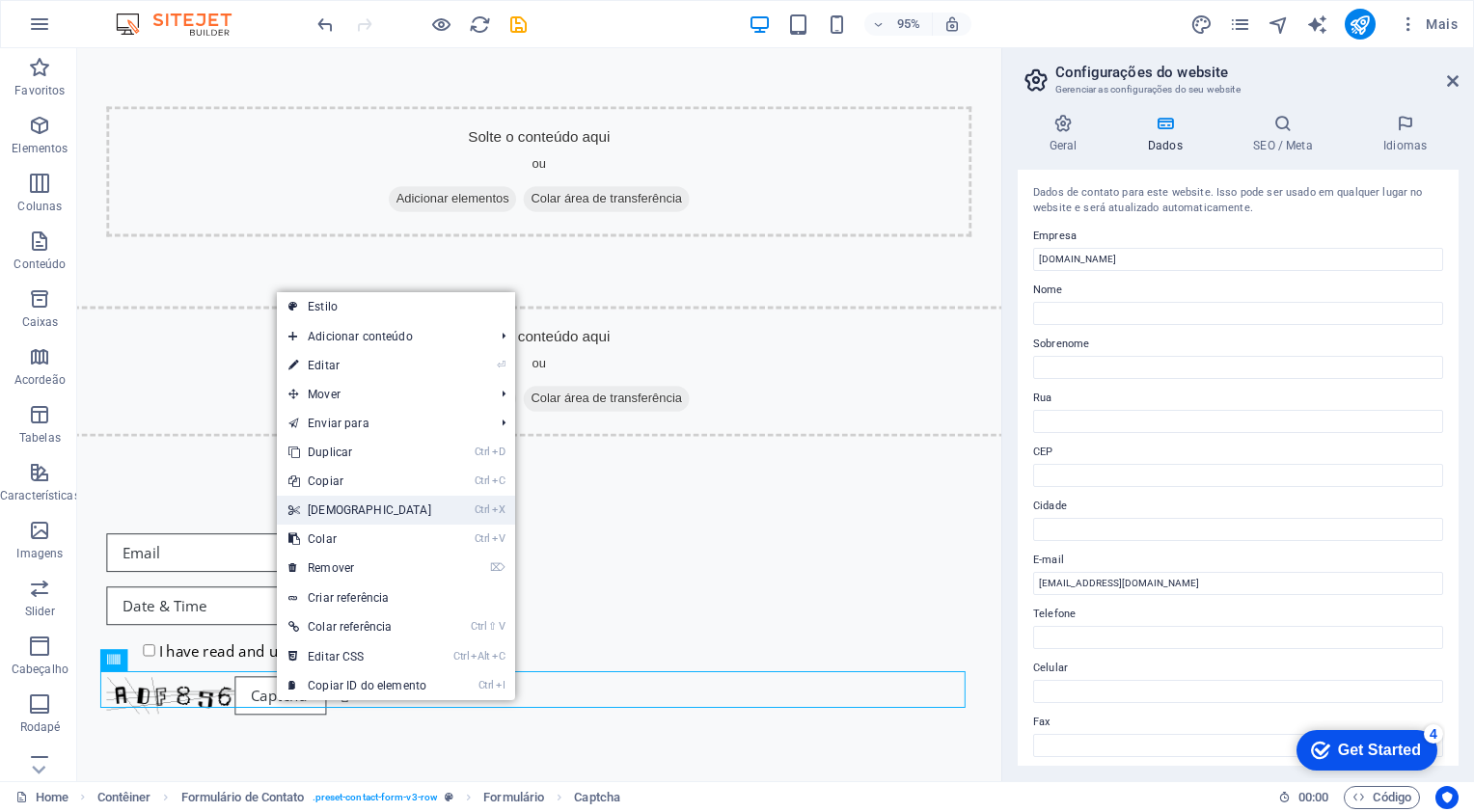
click at [351, 513] on link "Ctrl X Cortar" at bounding box center [359, 509] width 166 height 29
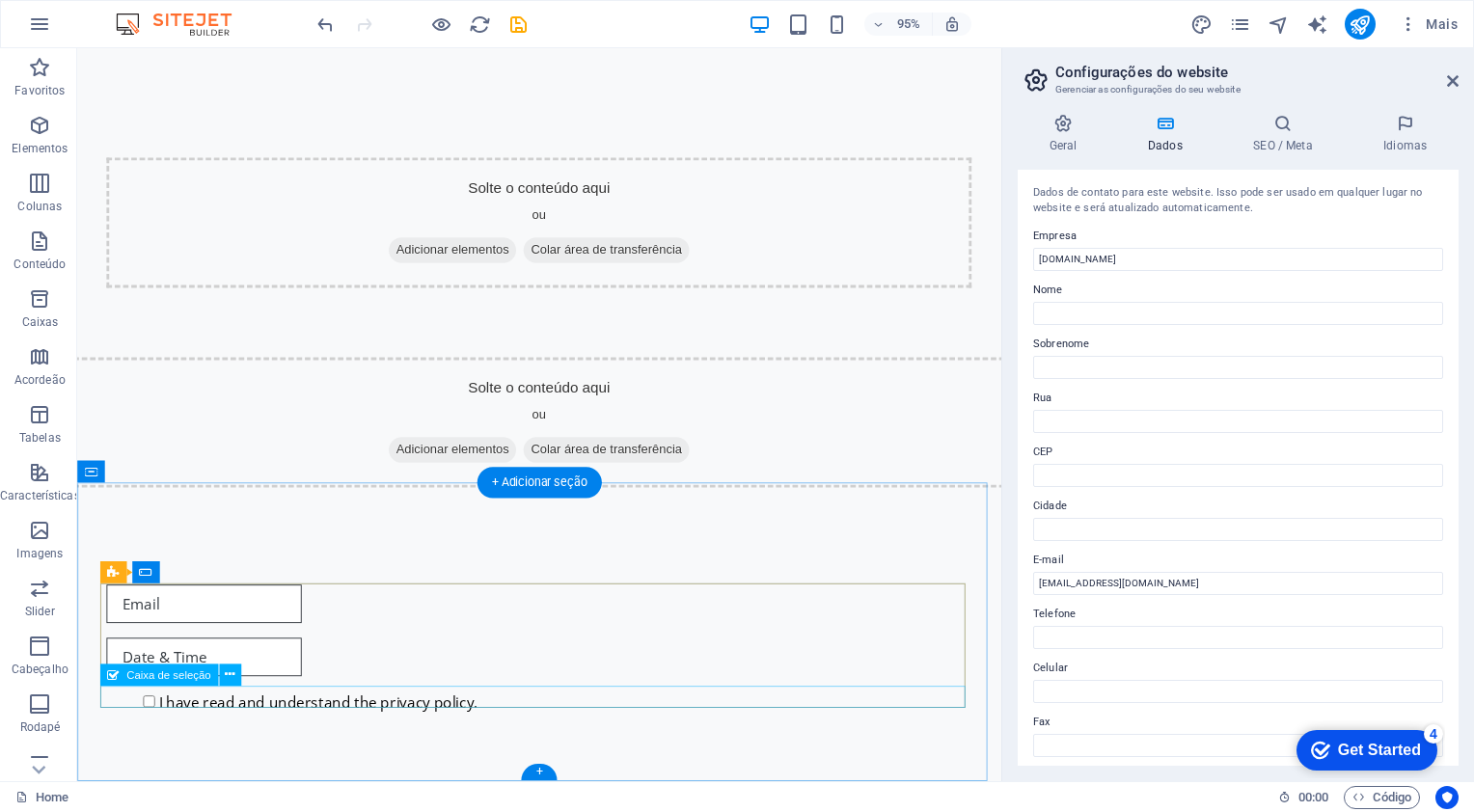
click at [144, 725] on div "I have read and understand the privacy policy." at bounding box center [563, 736] width 911 height 23
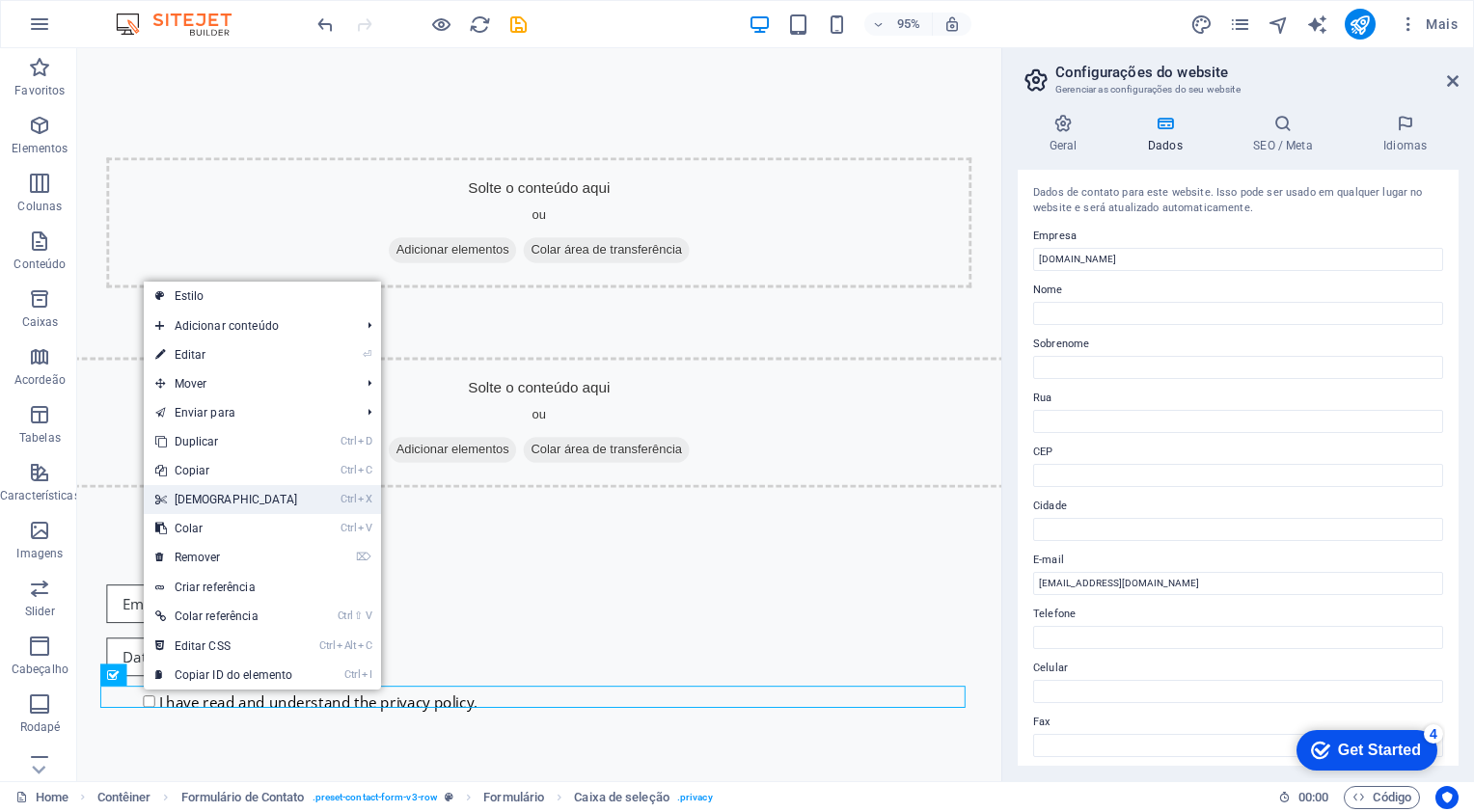
click at [218, 508] on link "Ctrl X Cortar" at bounding box center [226, 500] width 166 height 29
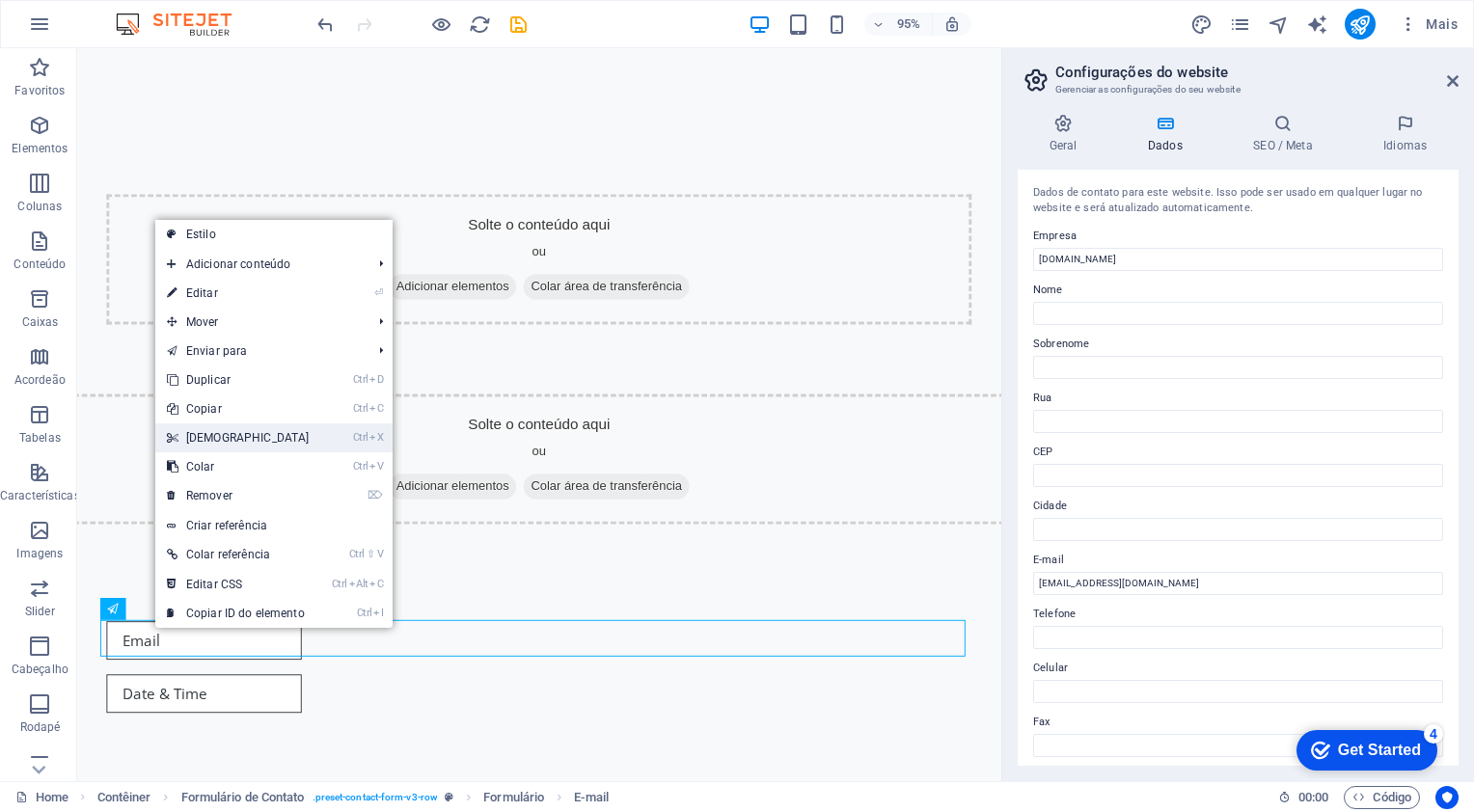
drag, startPoint x: 203, startPoint y: 452, endPoint x: 136, endPoint y: 429, distance: 70.8
click at [203, 452] on link "Ctrl X Cortar" at bounding box center [238, 438] width 166 height 29
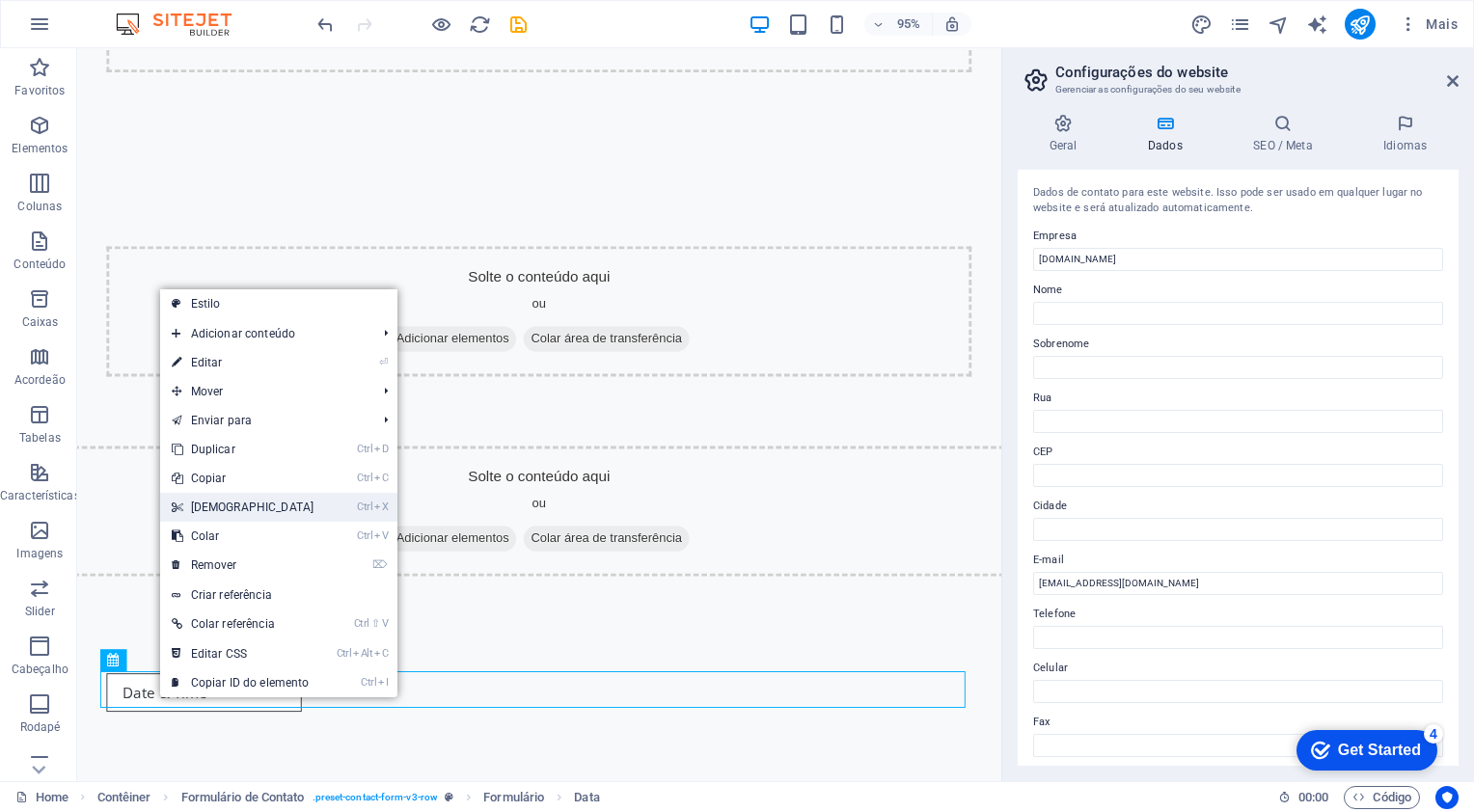
click at [230, 513] on link "Ctrl X Cortar" at bounding box center [243, 507] width 166 height 29
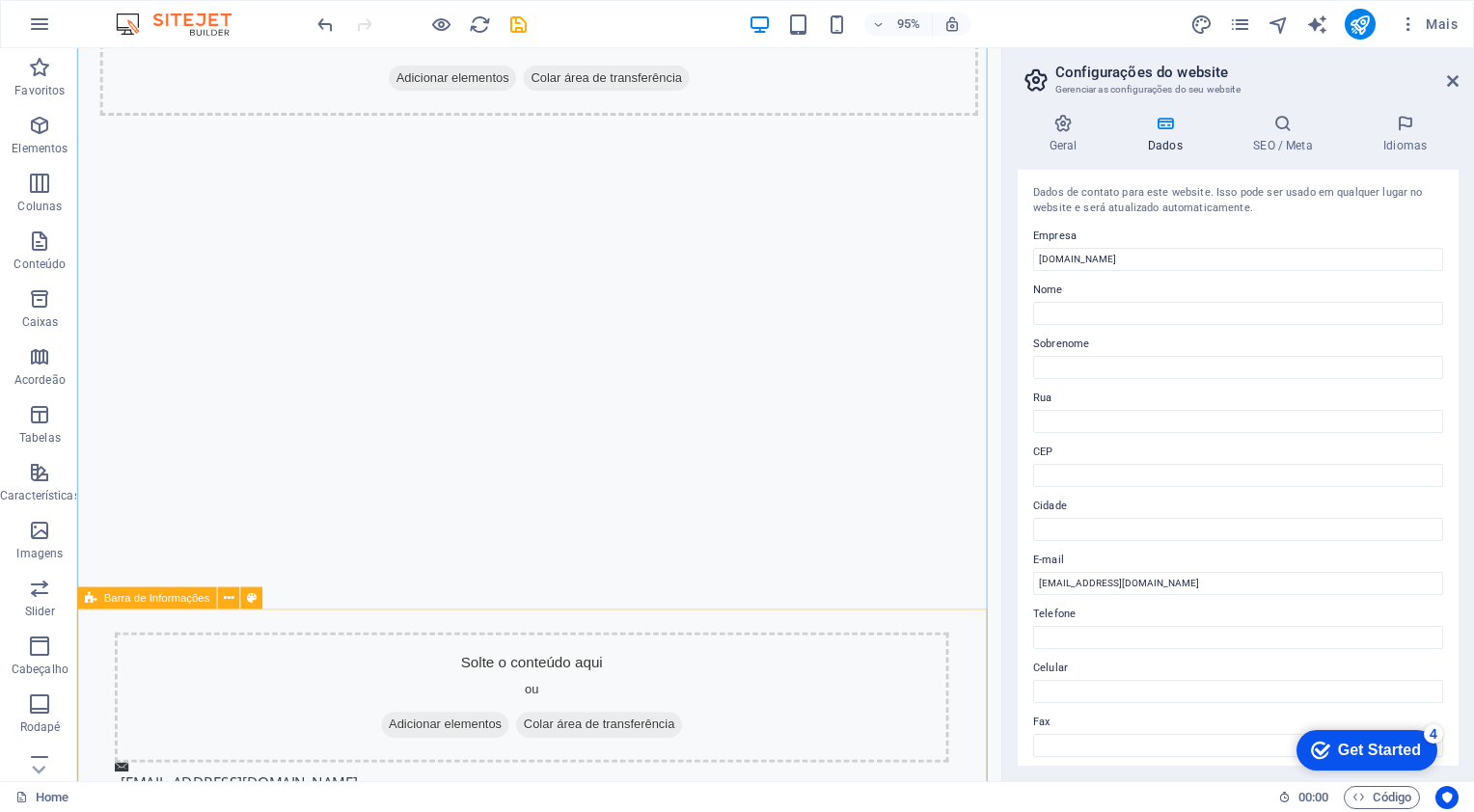
scroll to position [0, 0]
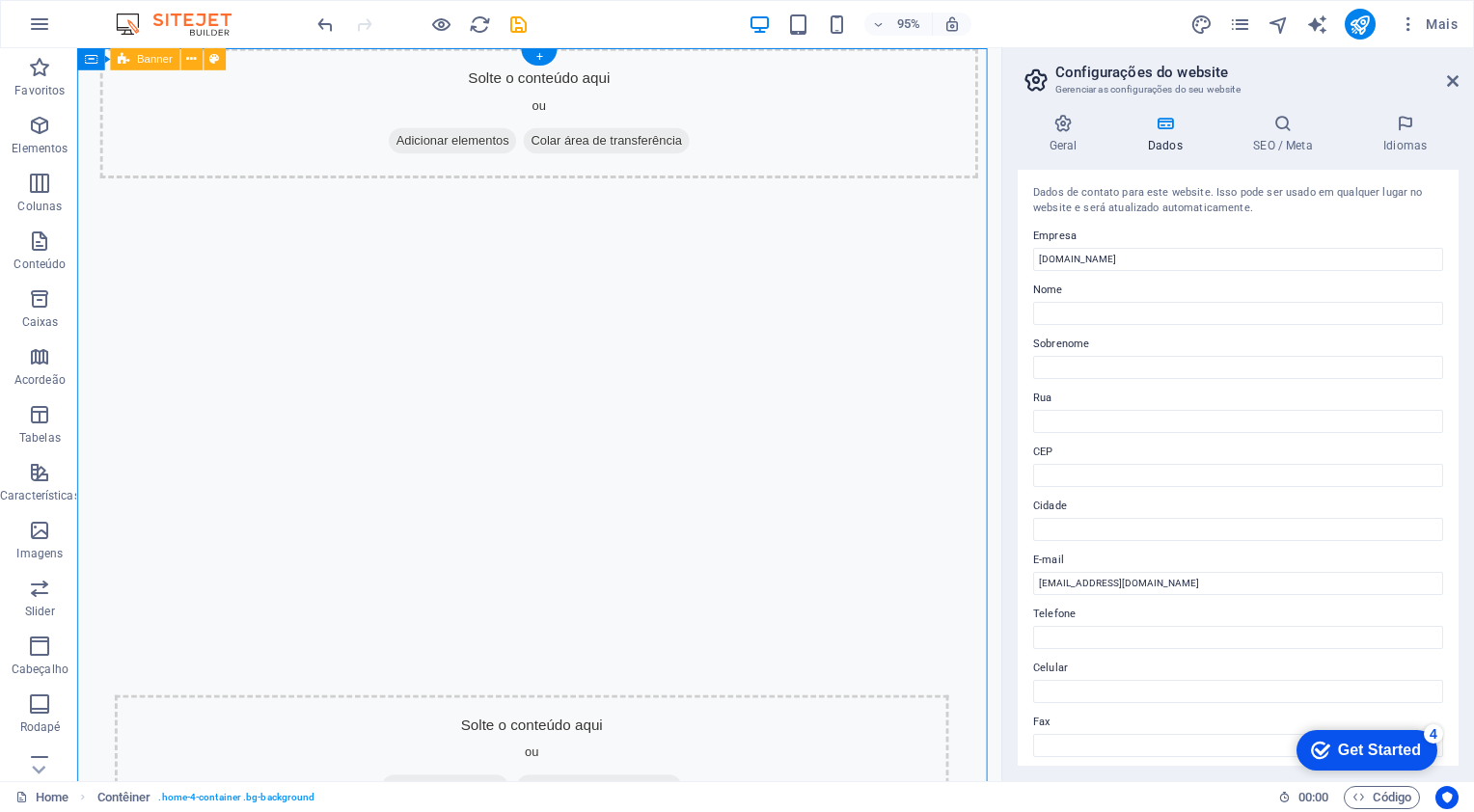
drag, startPoint x: 333, startPoint y: 103, endPoint x: 373, endPoint y: 159, distance: 68.8
click at [372, 159] on div "Solte o conteúdo aqui ou Adicionar elementos Colar área de transferência" at bounding box center [563, 116] width 925 height 137
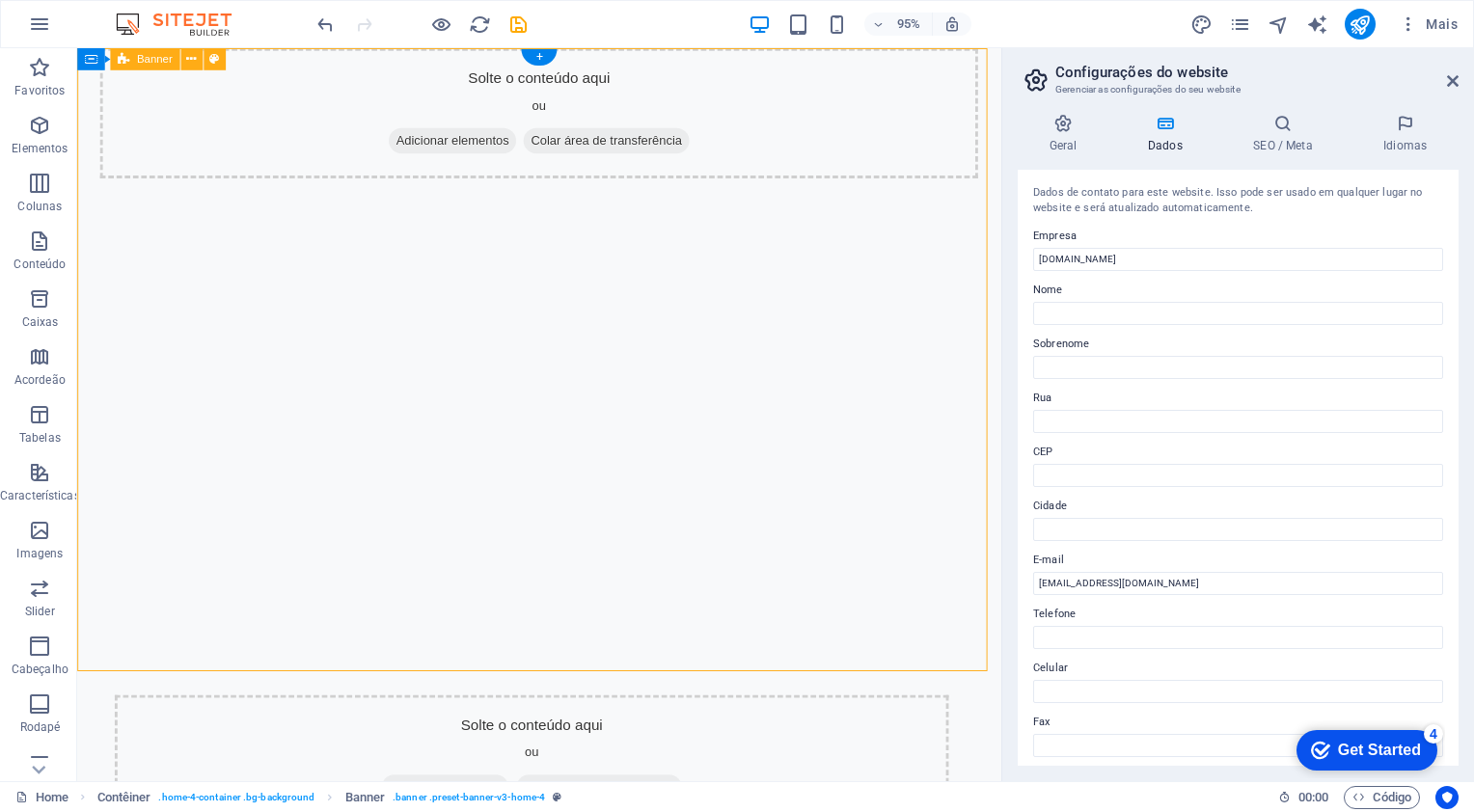
drag, startPoint x: 406, startPoint y: 85, endPoint x: 443, endPoint y: 98, distance: 39.2
click at [443, 98] on div "Solte o conteúdo aqui ou Adicionar elementos Colar área de transferência" at bounding box center [563, 116] width 925 height 137
drag, startPoint x: 302, startPoint y: 78, endPoint x: 284, endPoint y: 87, distance: 20.1
click at [322, 98] on div "Solte o conteúdo aqui ou Adicionar elementos Colar área de transferência" at bounding box center [563, 116] width 925 height 137
click at [114, 182] on div "Solte o conteúdo aqui ou Adicionar elementos Colar área de transferência" at bounding box center [563, 116] width 925 height 137
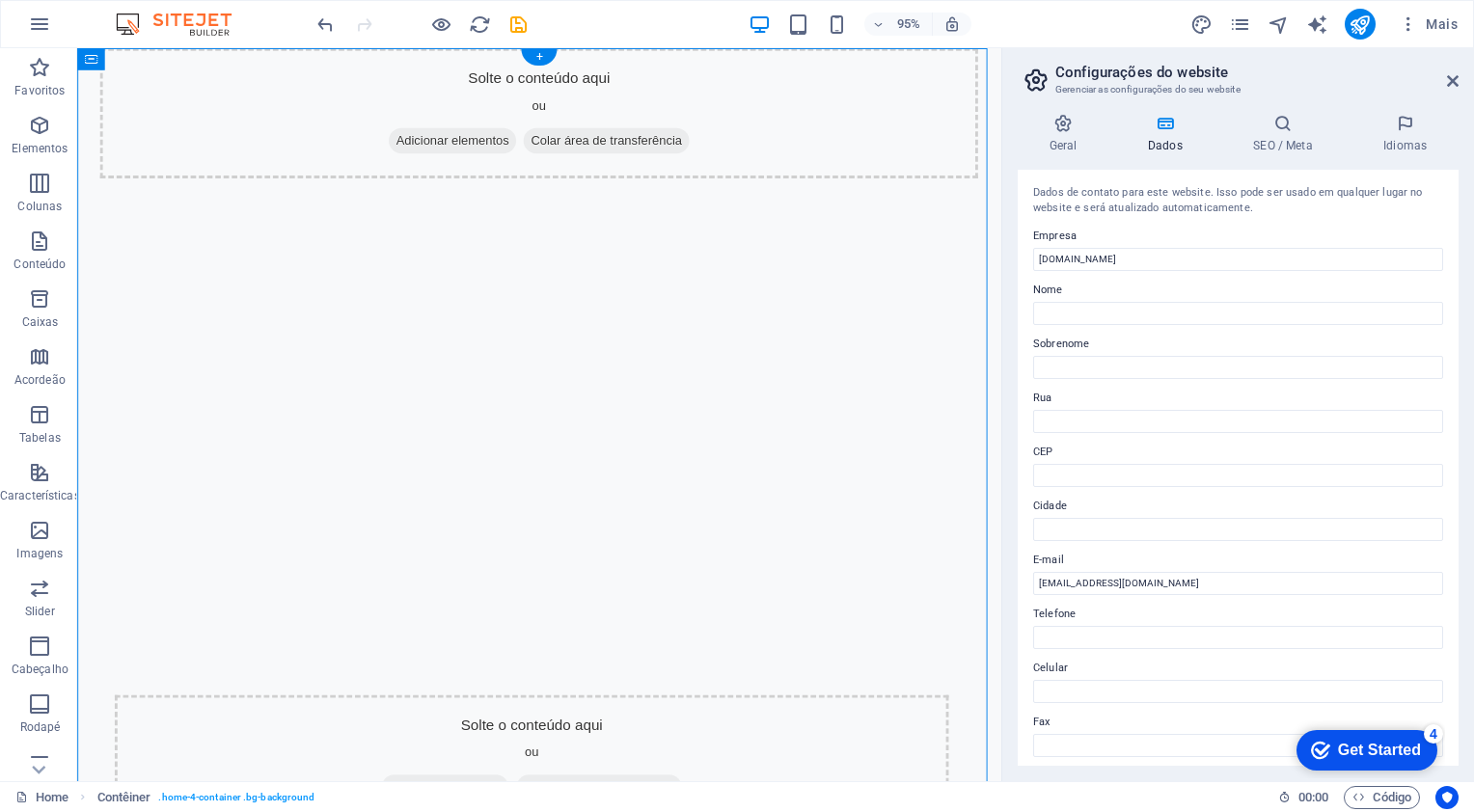
drag, startPoint x: 175, startPoint y: 110, endPoint x: 376, endPoint y: 245, distance: 242.1
click at [369, 60] on div "Solte o conteúdo aqui ou Adicionar elementos Colar área de transferência" at bounding box center [563, 116] width 925 height 137
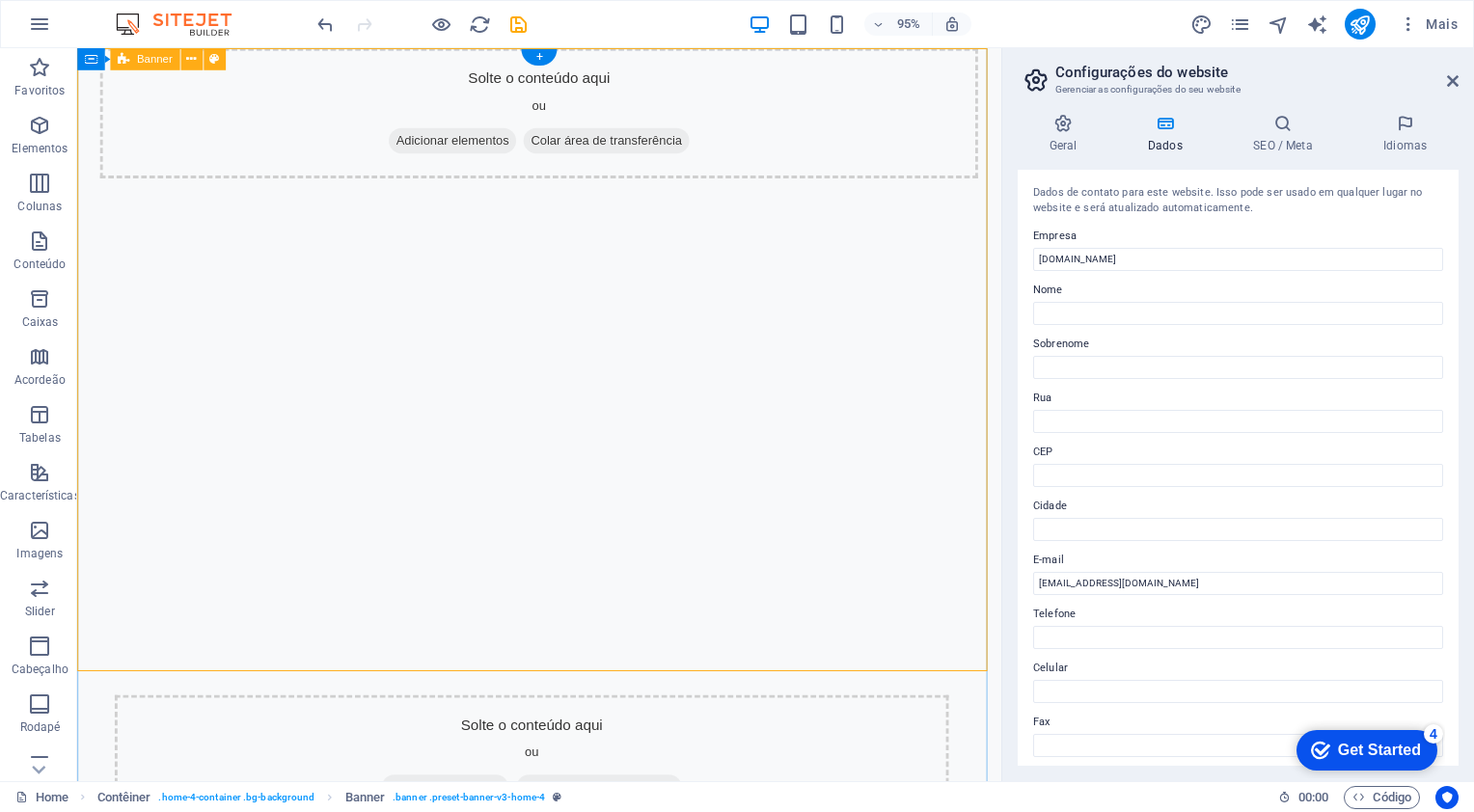
click at [547, 139] on span "Colar área de transferência" at bounding box center [634, 145] width 174 height 27
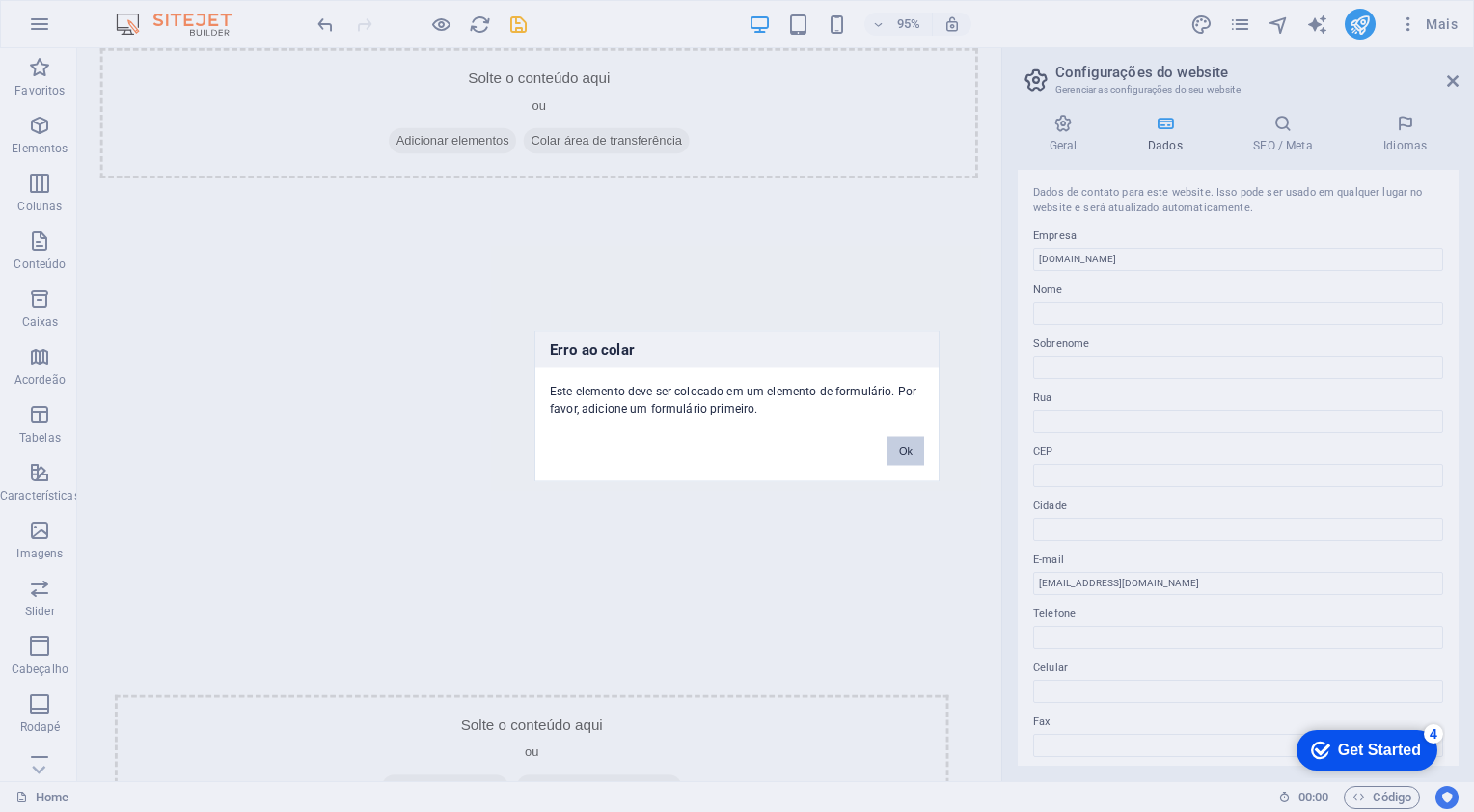
click at [919, 444] on button "Ok" at bounding box center [906, 451] width 37 height 29
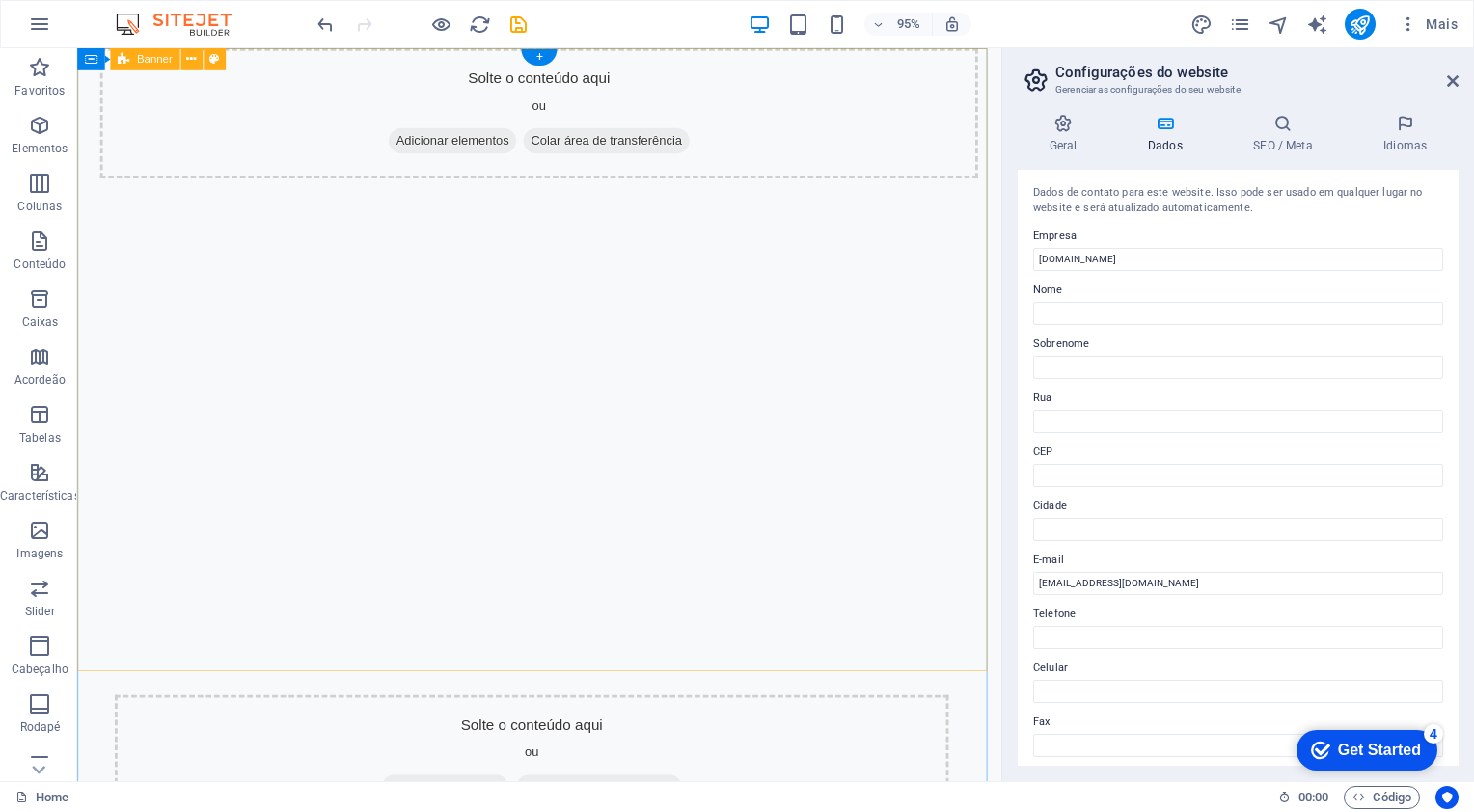
click at [299, 130] on div "Solte o conteúdo aqui ou Adicionar elementos Colar área de transferência" at bounding box center [563, 116] width 925 height 137
click at [405, 142] on span "Adicionar elementos" at bounding box center [472, 145] width 134 height 27
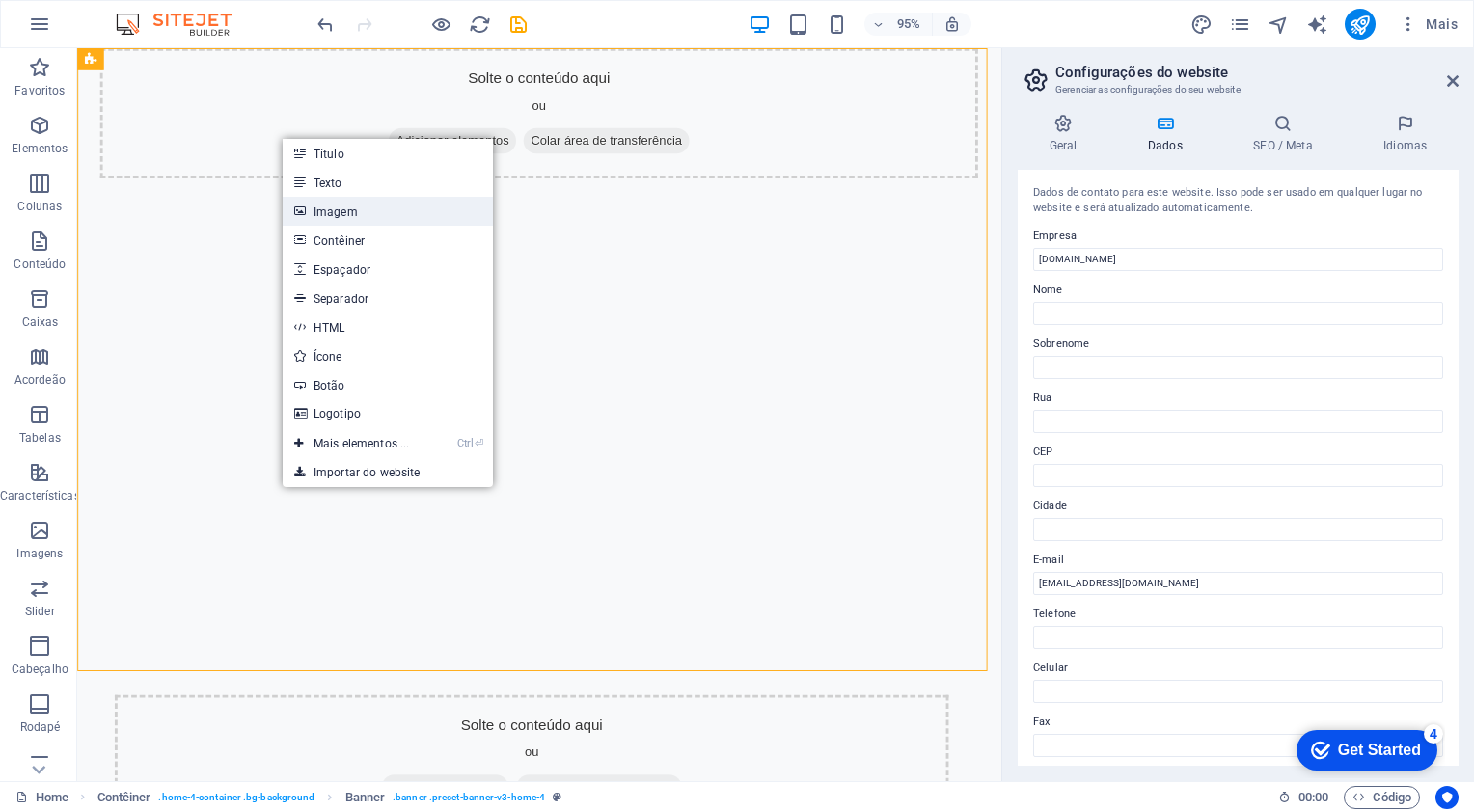
click at [348, 205] on link "Imagem" at bounding box center [388, 211] width 211 height 29
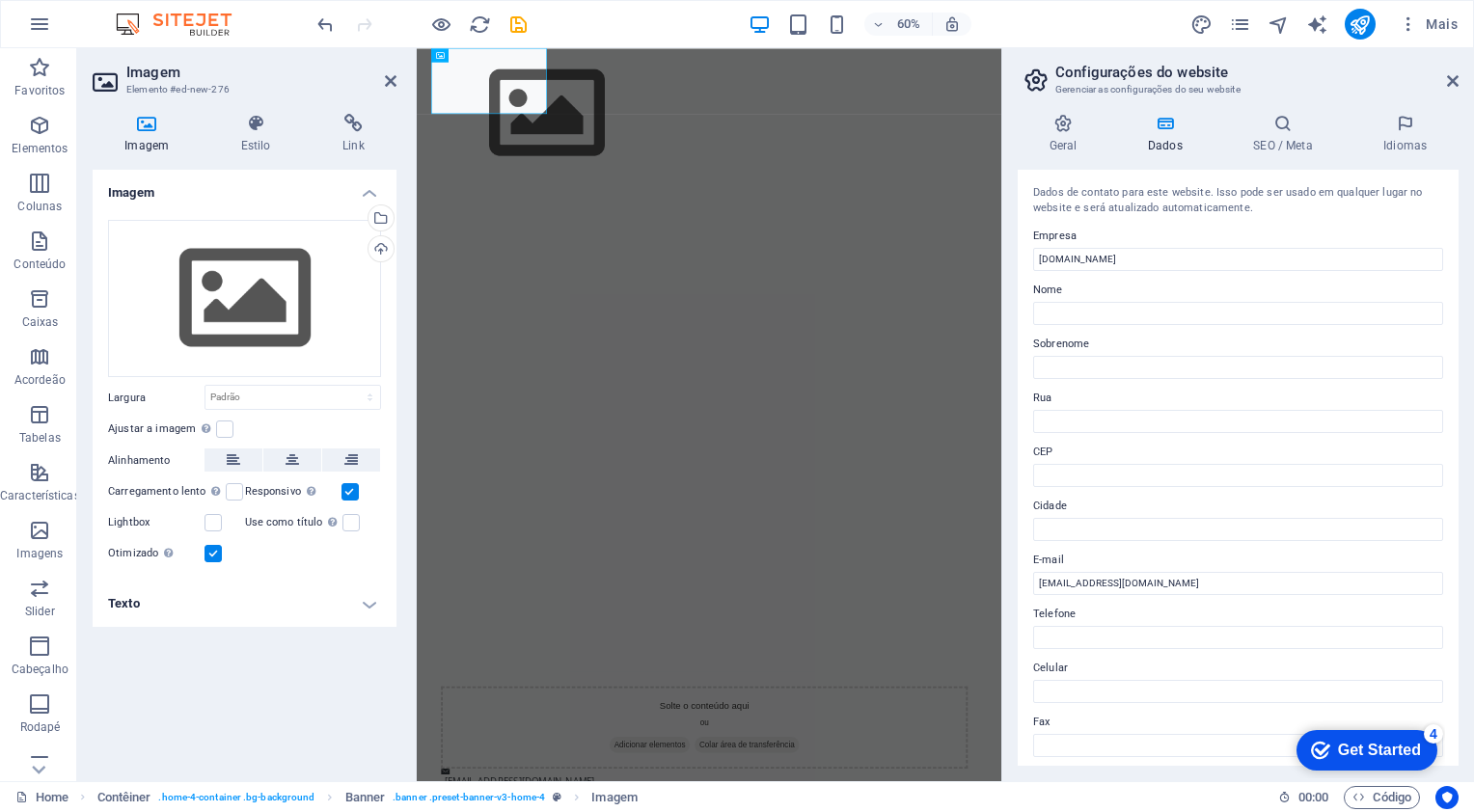
click at [161, 120] on icon at bounding box center [146, 122] width 108 height 19
click at [386, 245] on div "Upload" at bounding box center [378, 251] width 29 height 29
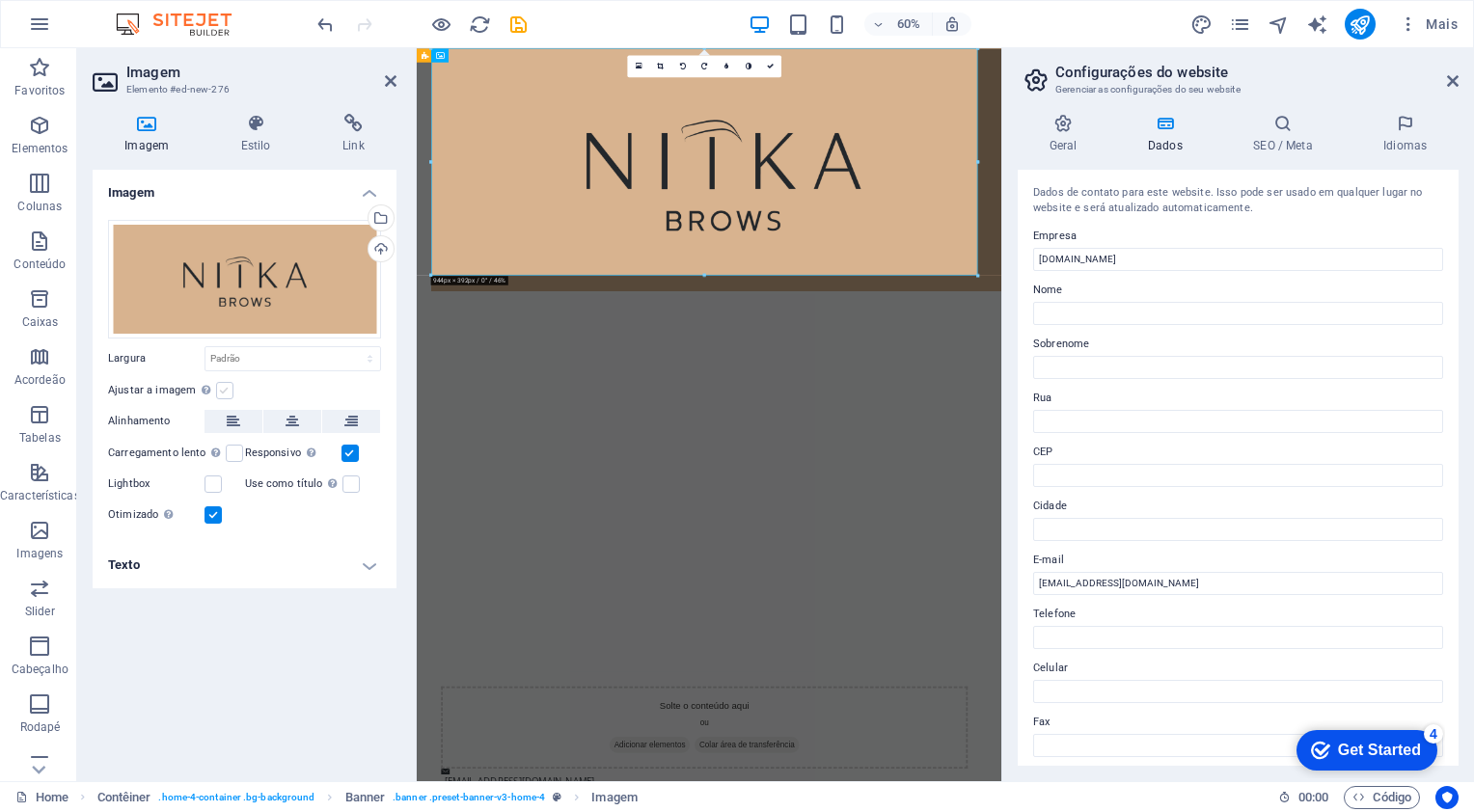
click at [223, 396] on label at bounding box center [224, 390] width 17 height 17
click at [0, 0] on input "Ajustar a imagem Ajustar a imagem automaticamente a uma largura e altura fixas" at bounding box center [0, 0] width 0 height 0
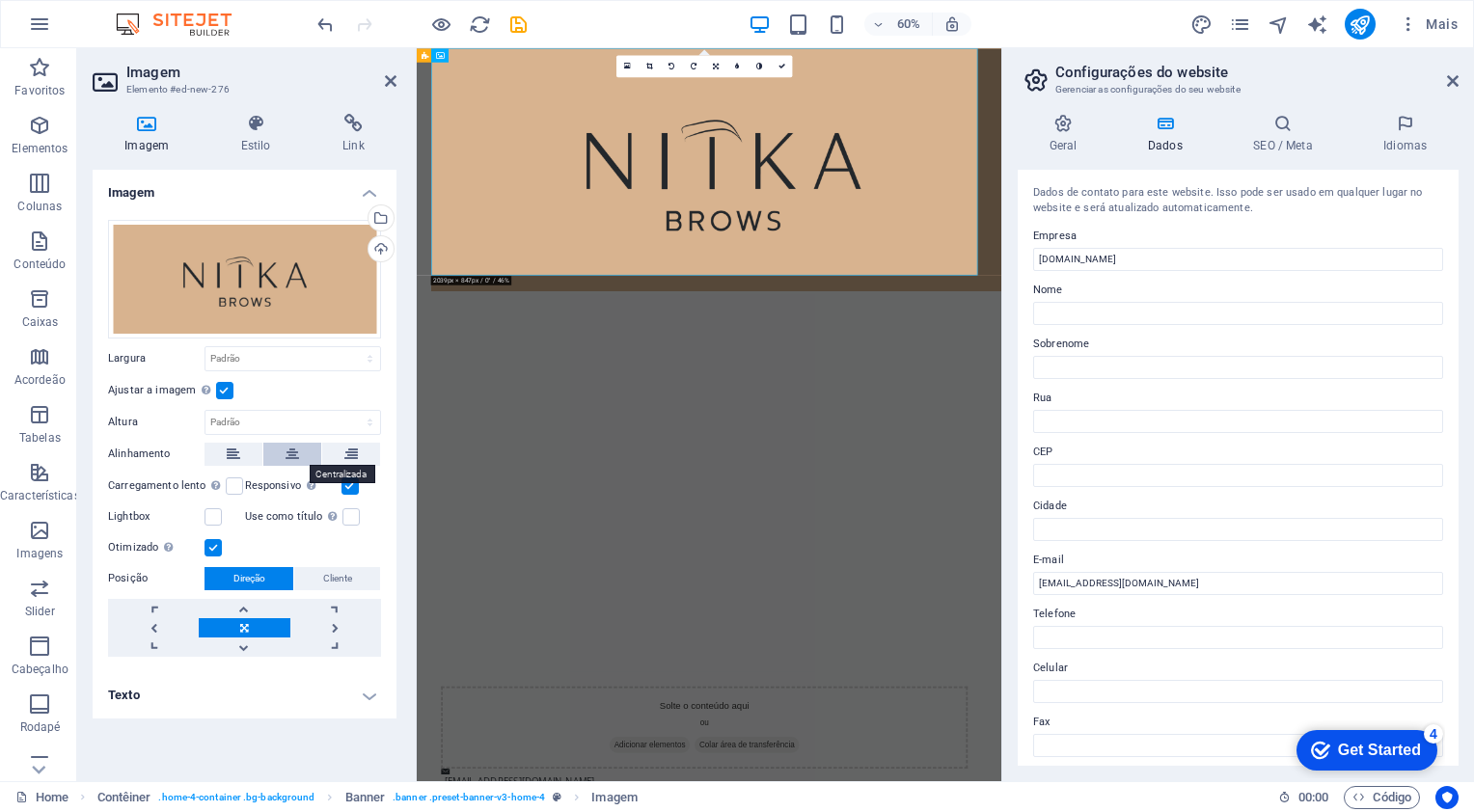
click at [287, 449] on icon at bounding box center [293, 454] width 14 height 23
click at [389, 85] on icon at bounding box center [391, 82] width 12 height 16
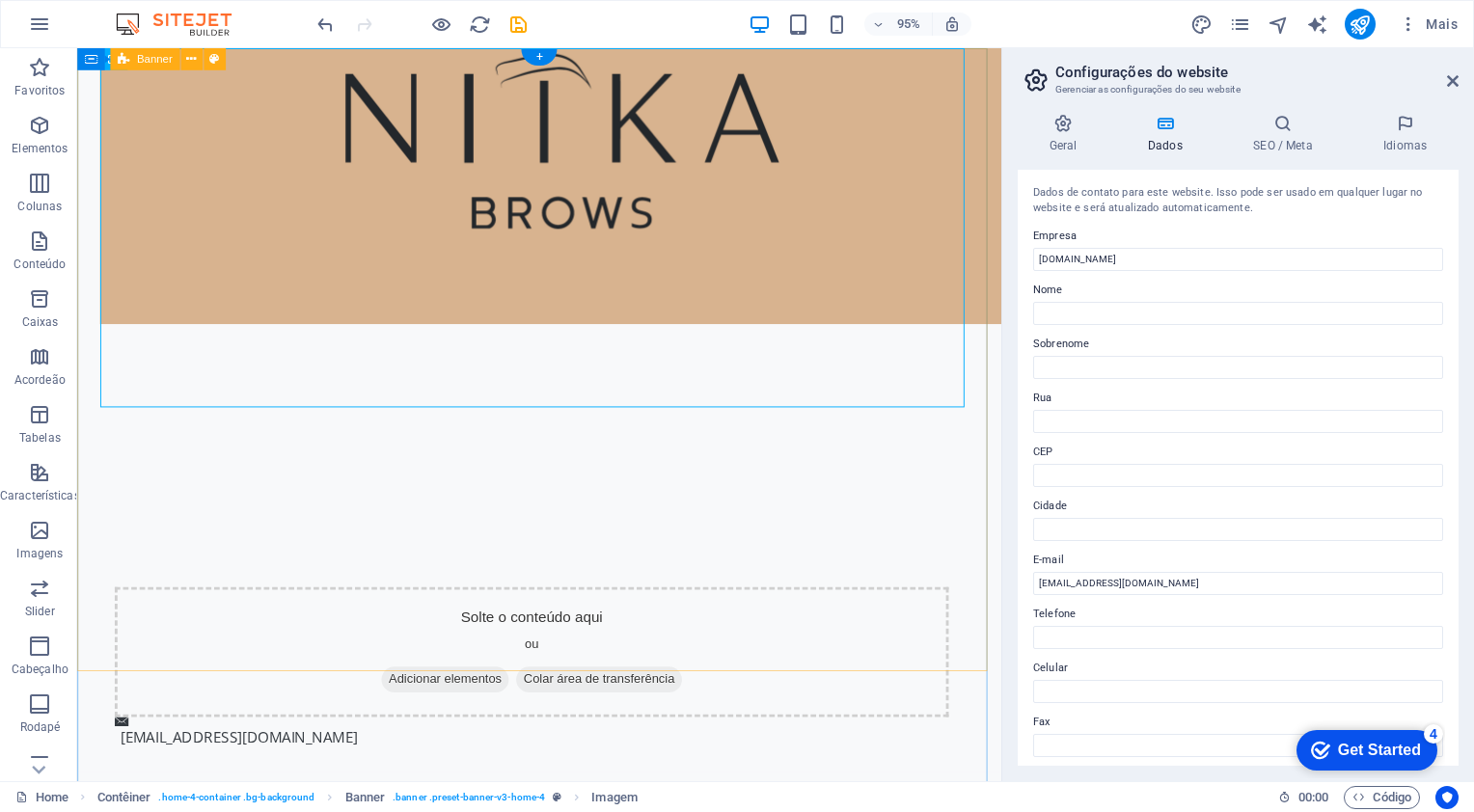
scroll to position [238, 0]
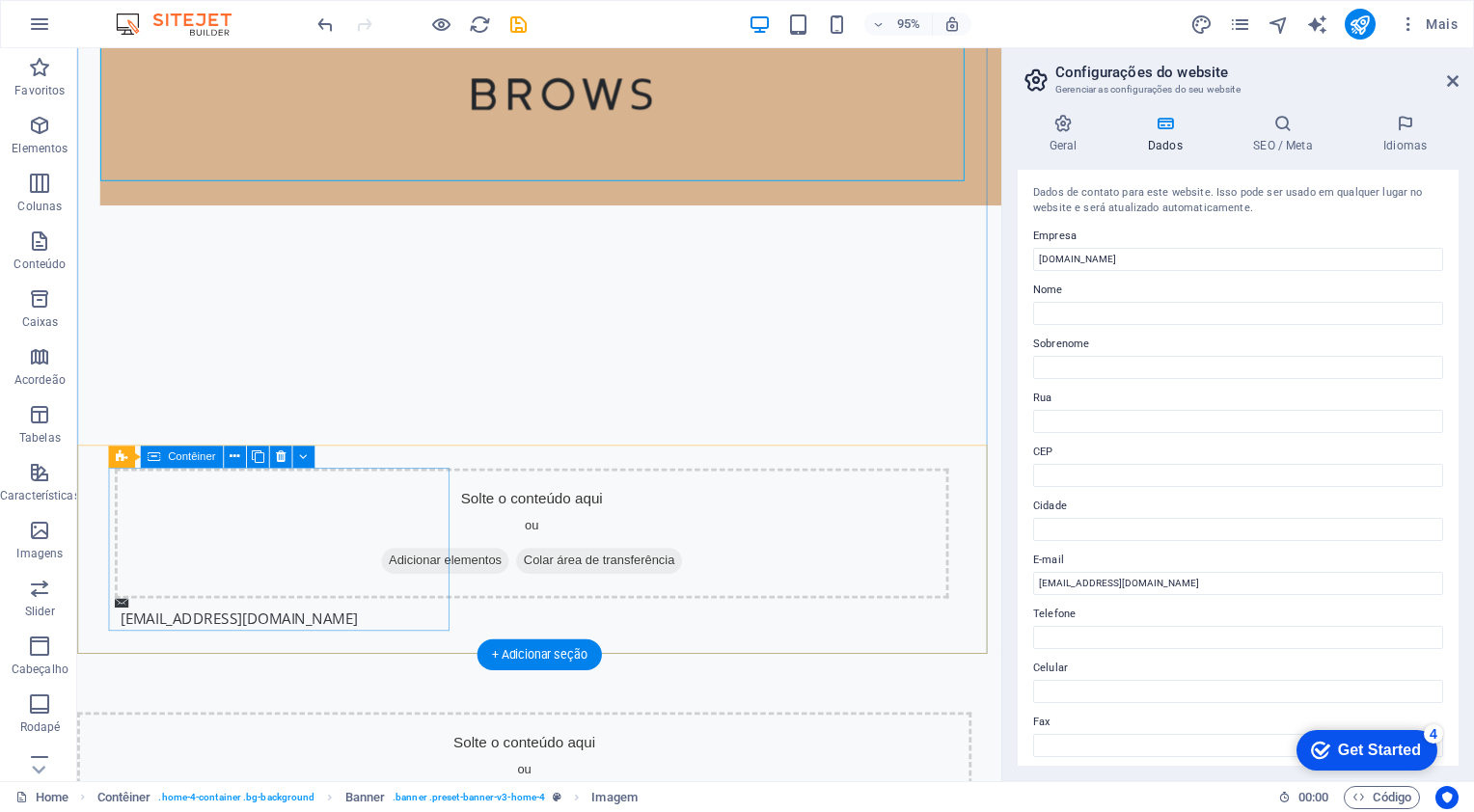
click at [276, 547] on div "Solte o conteúdo aqui ou Adicionar elementos Colar área de transferência" at bounding box center [555, 559] width 878 height 137
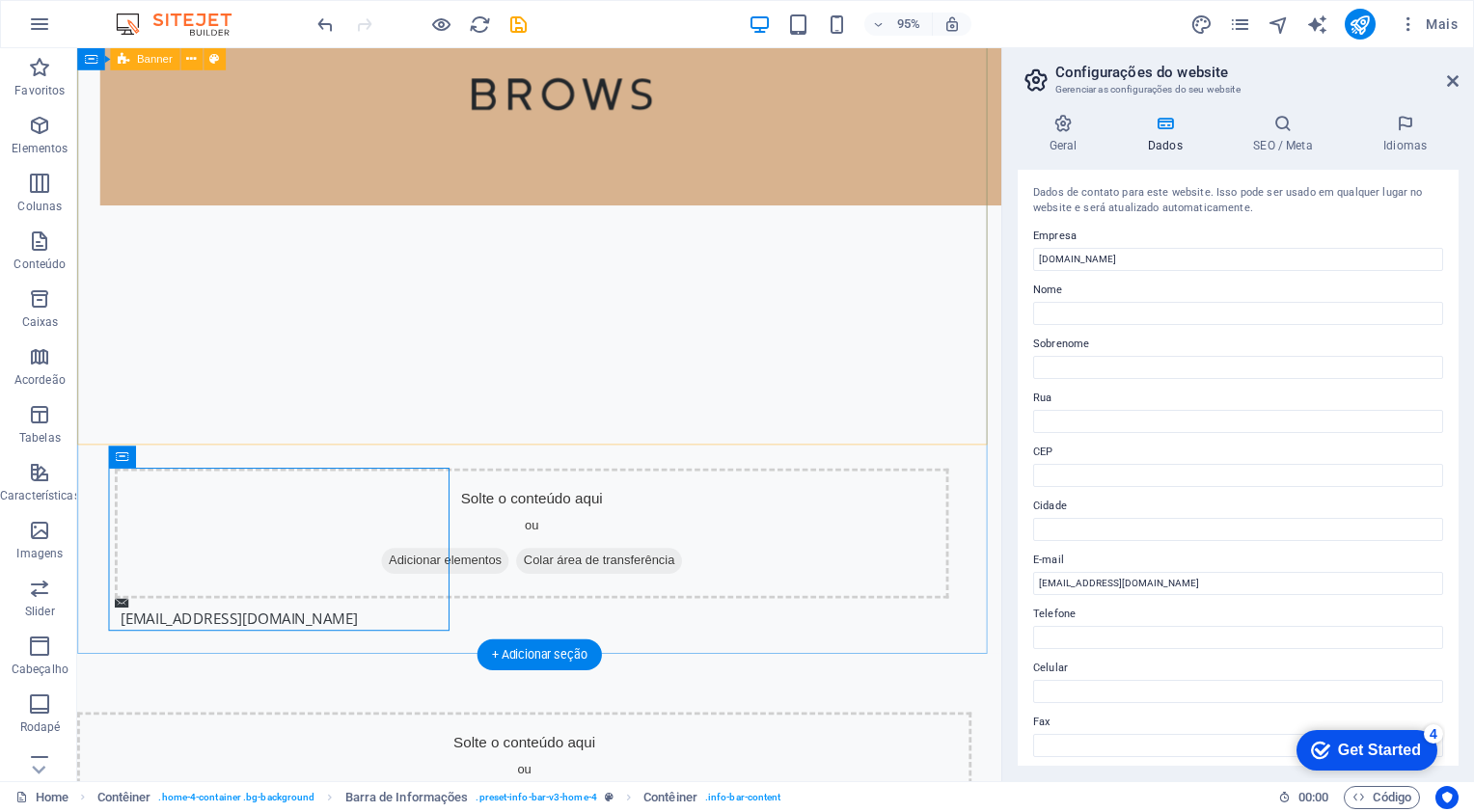
click at [393, 301] on div at bounding box center [563, 137] width 972 height 656
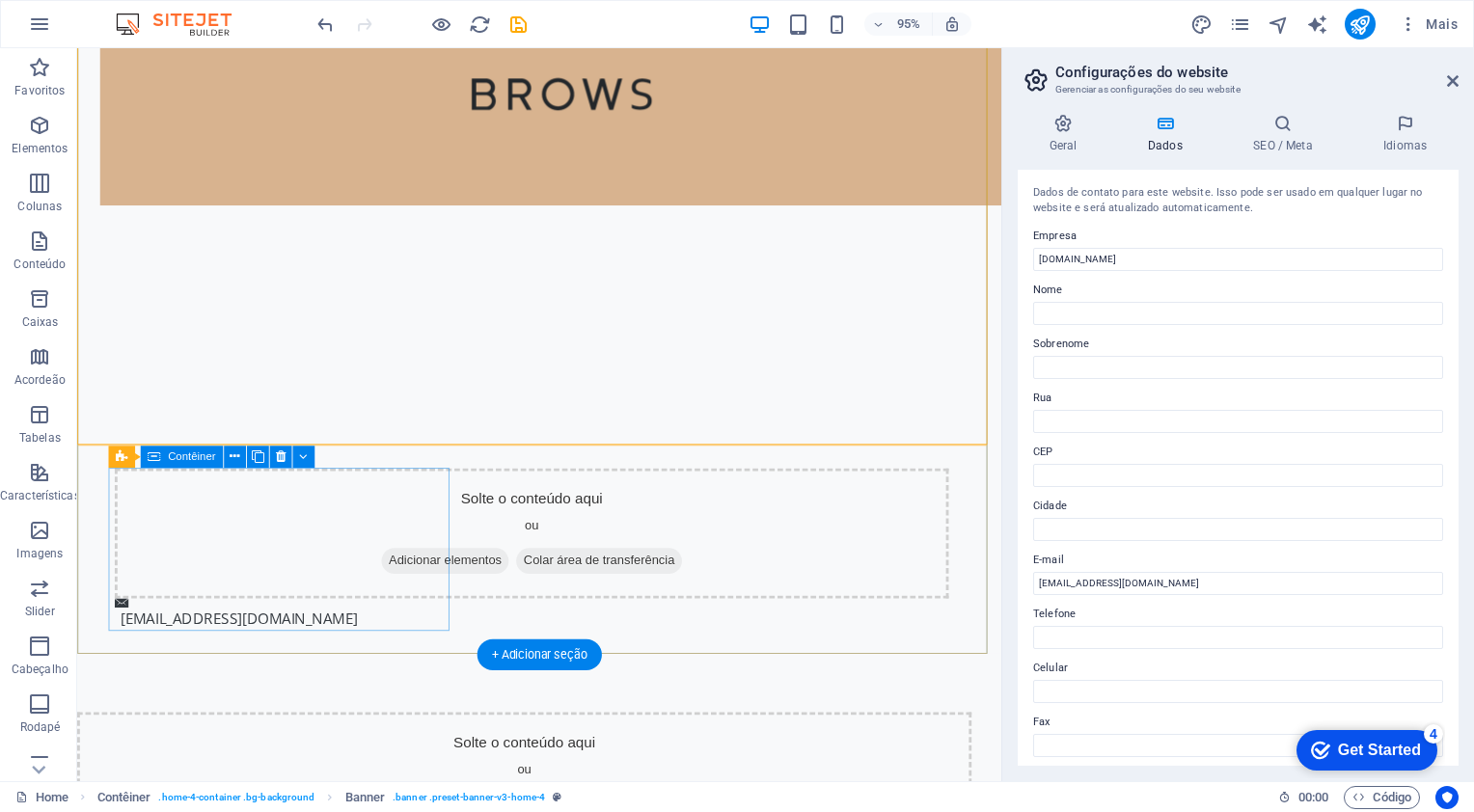
click at [256, 521] on div "Solte o conteúdo aqui ou Adicionar elementos Colar área de transferência" at bounding box center [555, 559] width 878 height 137
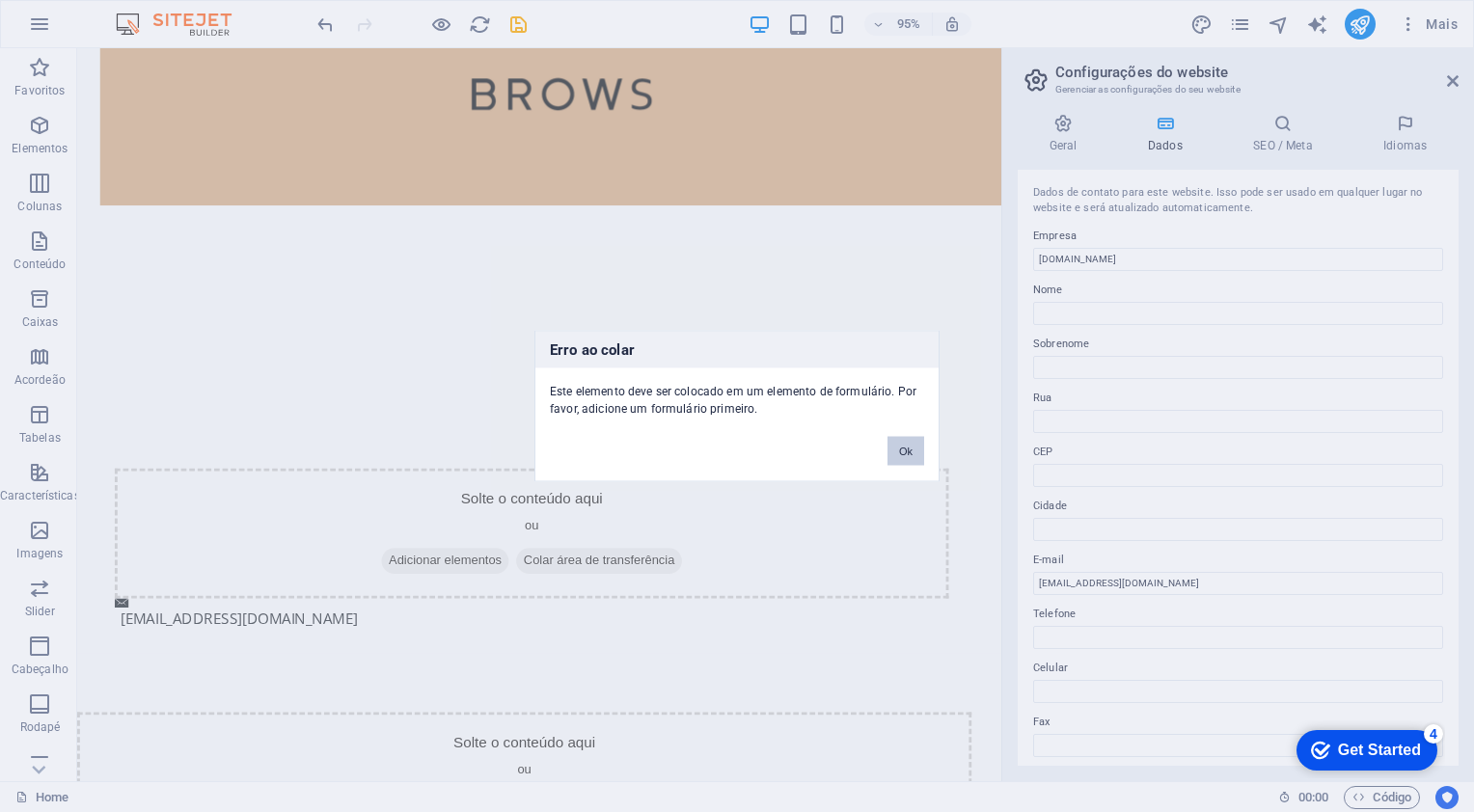
click at [903, 451] on button "Ok" at bounding box center [906, 451] width 37 height 29
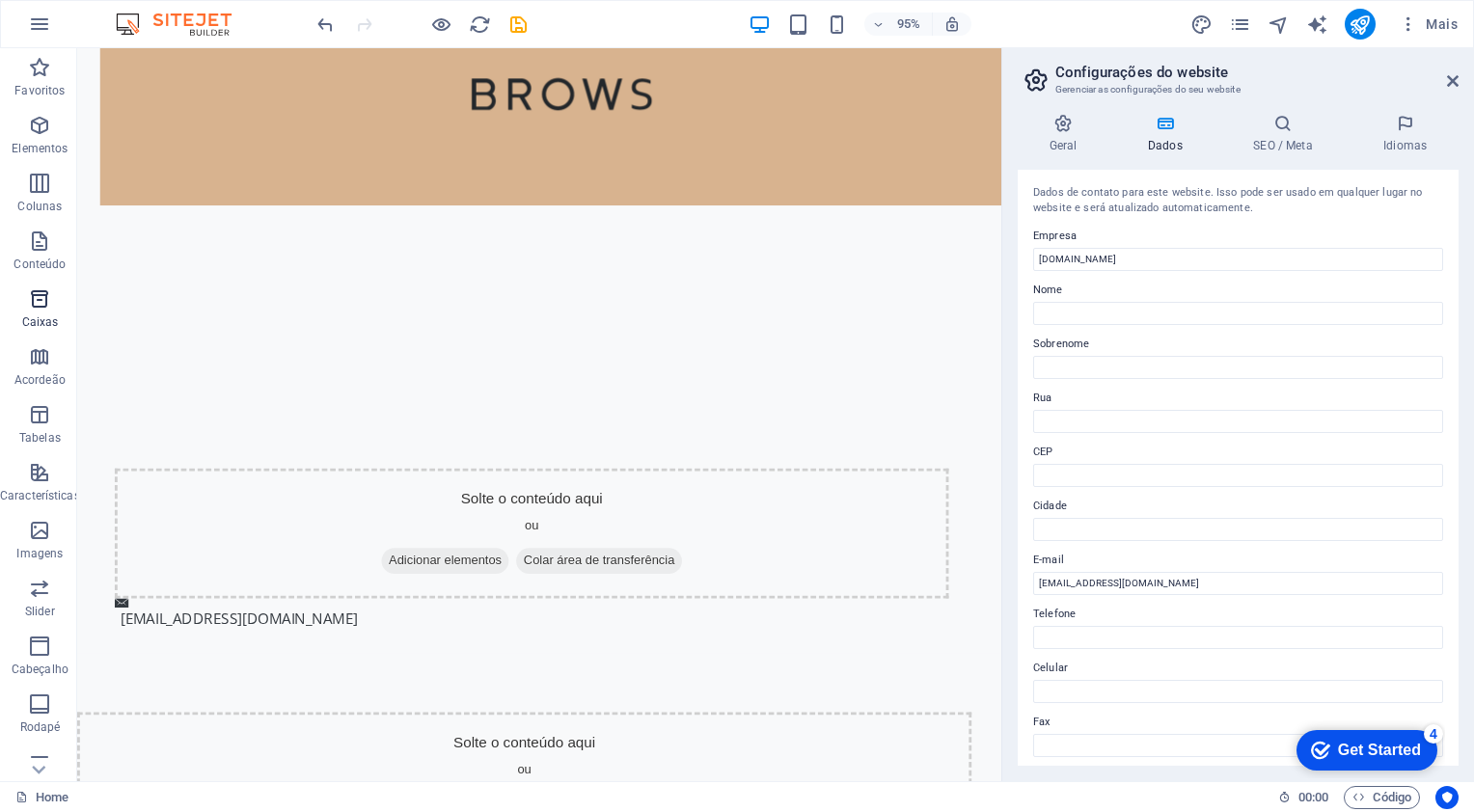
click at [29, 316] on p "Caixas" at bounding box center [40, 322] width 37 height 16
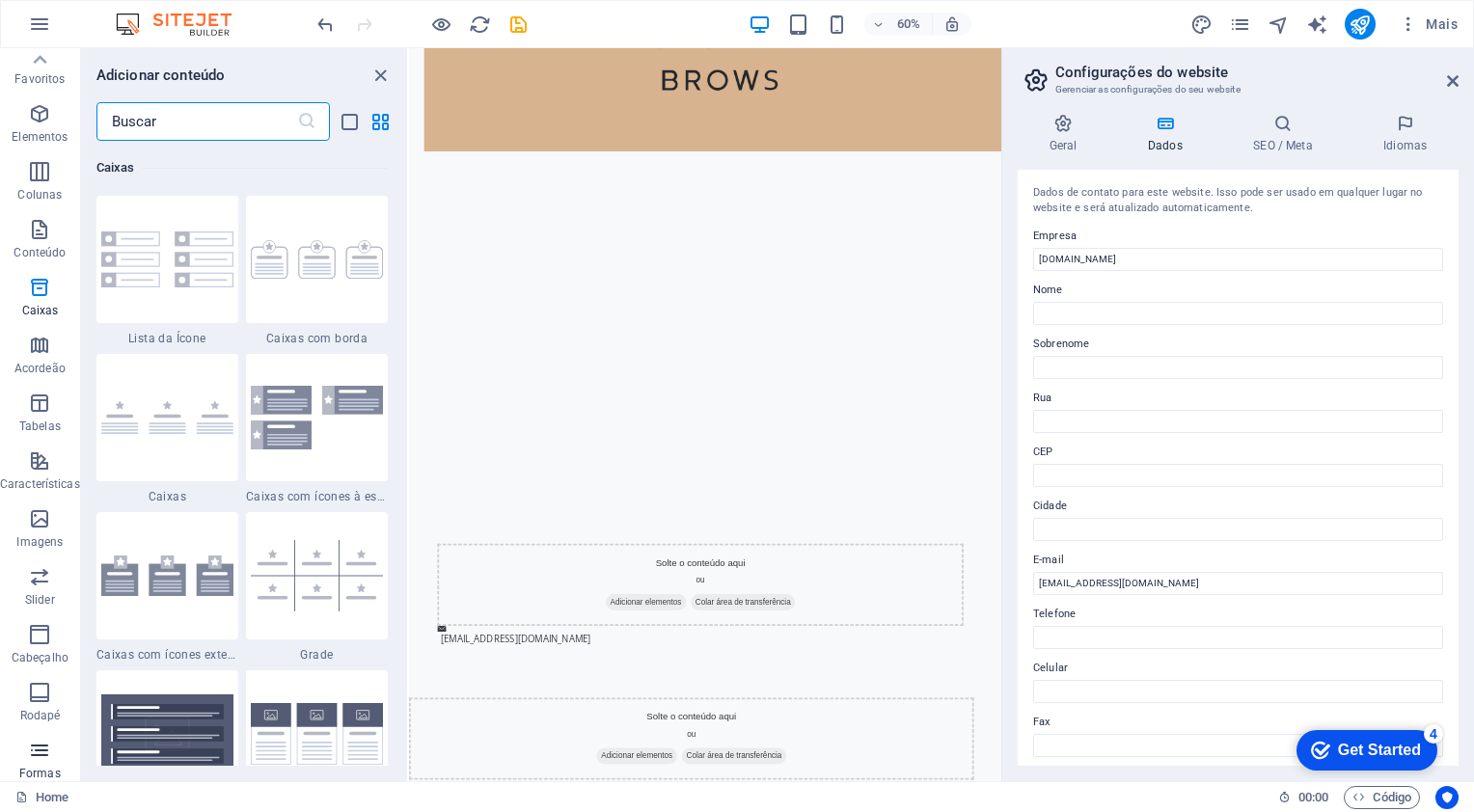
scroll to position [0, 0]
click at [32, 237] on icon "button" at bounding box center [39, 241] width 23 height 23
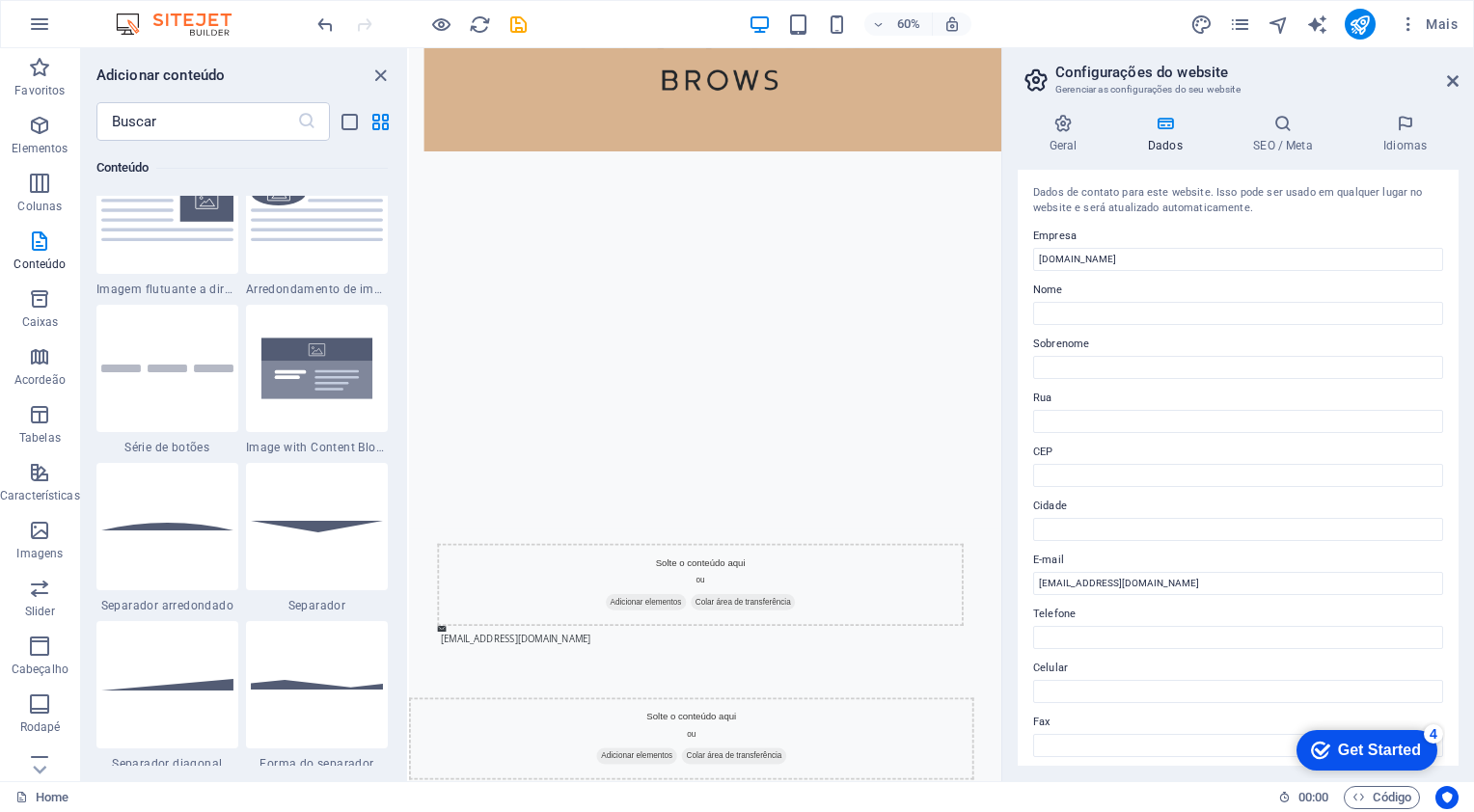
scroll to position [4376, 0]
click at [138, 363] on img at bounding box center [167, 367] width 132 height 8
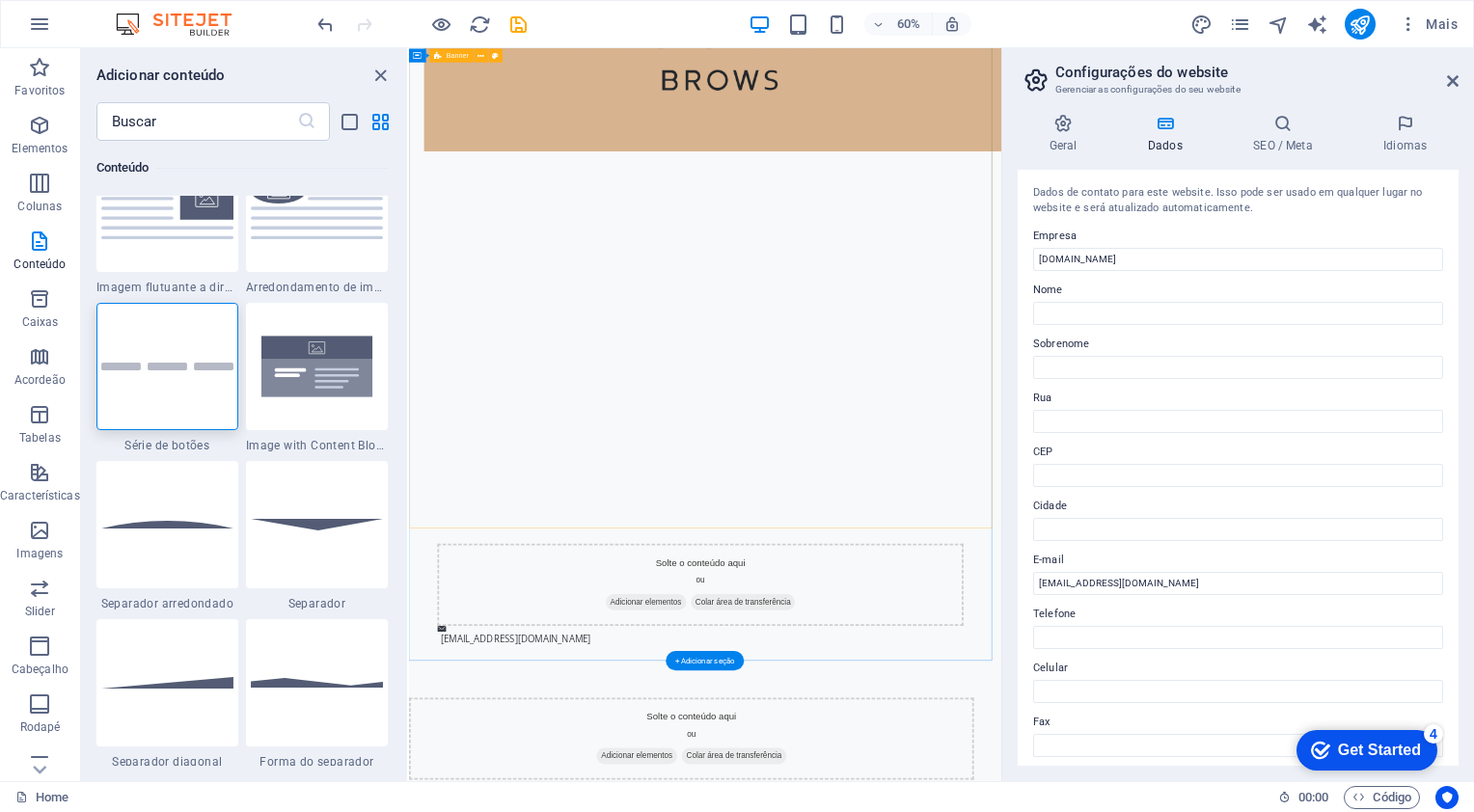
click at [642, 427] on div at bounding box center [903, 329] width 987 height 1039
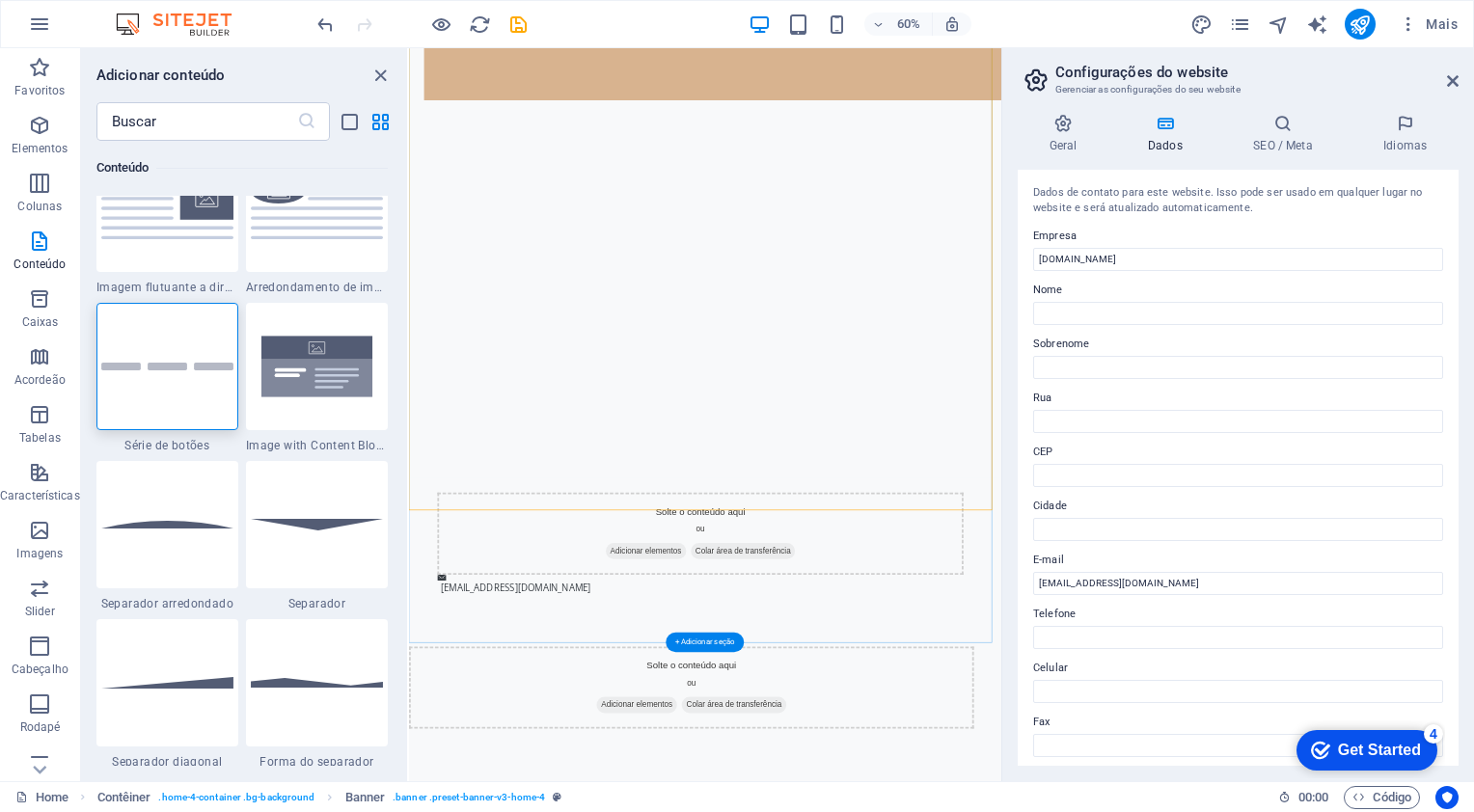
scroll to position [324, 0]
drag, startPoint x: 382, startPoint y: 72, endPoint x: 509, endPoint y: 41, distance: 130.7
click at [382, 72] on icon "close panel" at bounding box center [380, 76] width 22 height 22
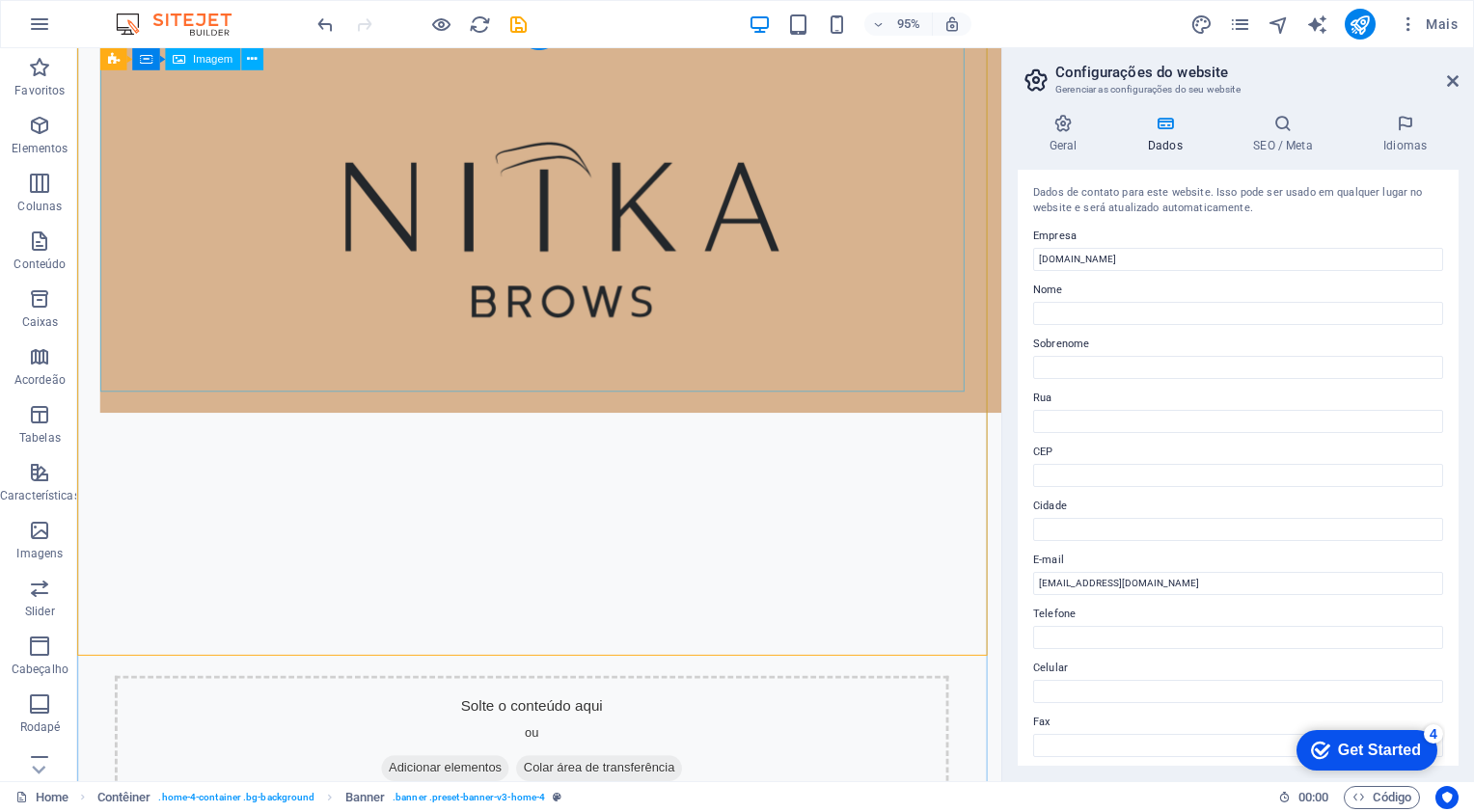
scroll to position [16, 0]
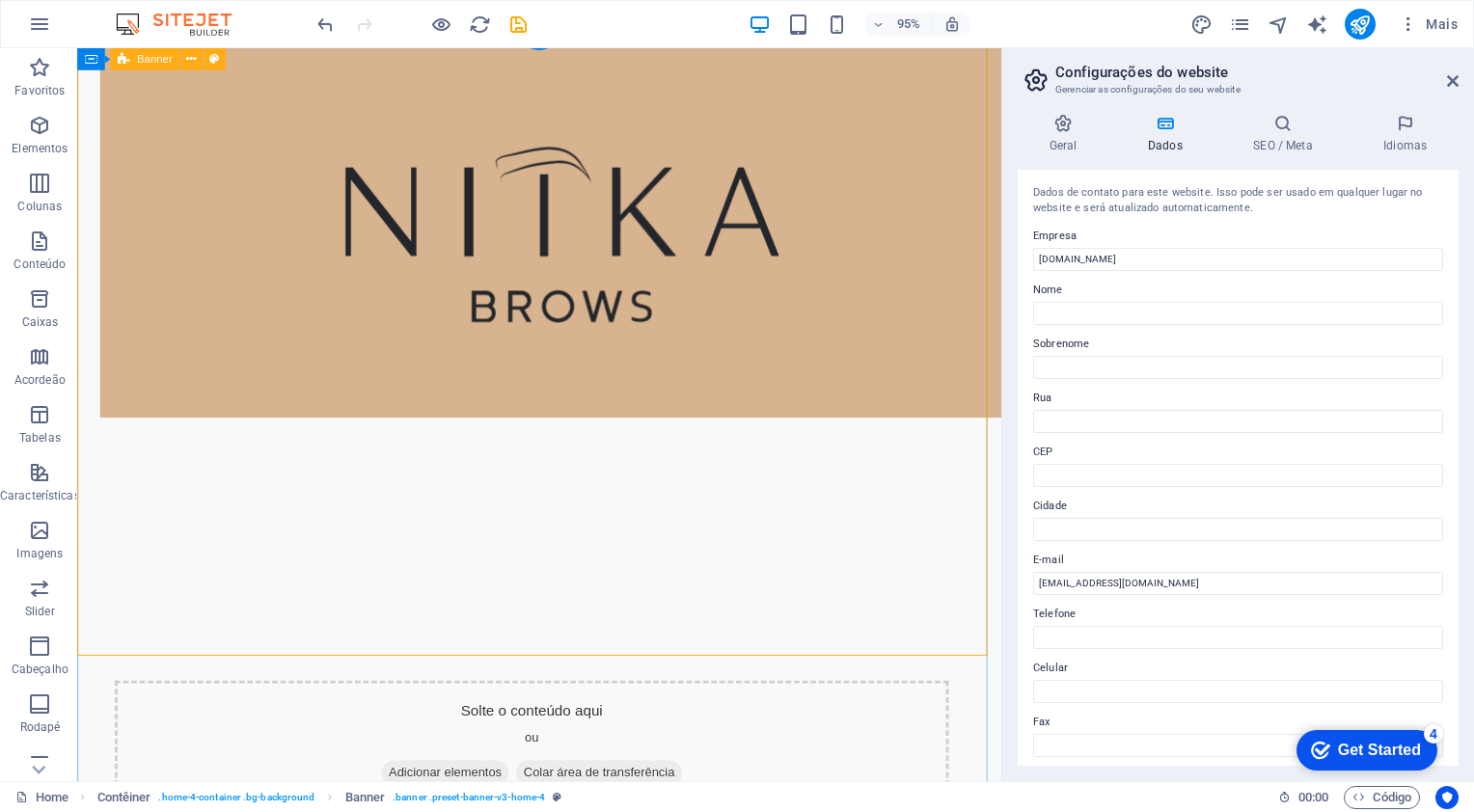
click at [284, 508] on div at bounding box center [563, 360] width 972 height 656
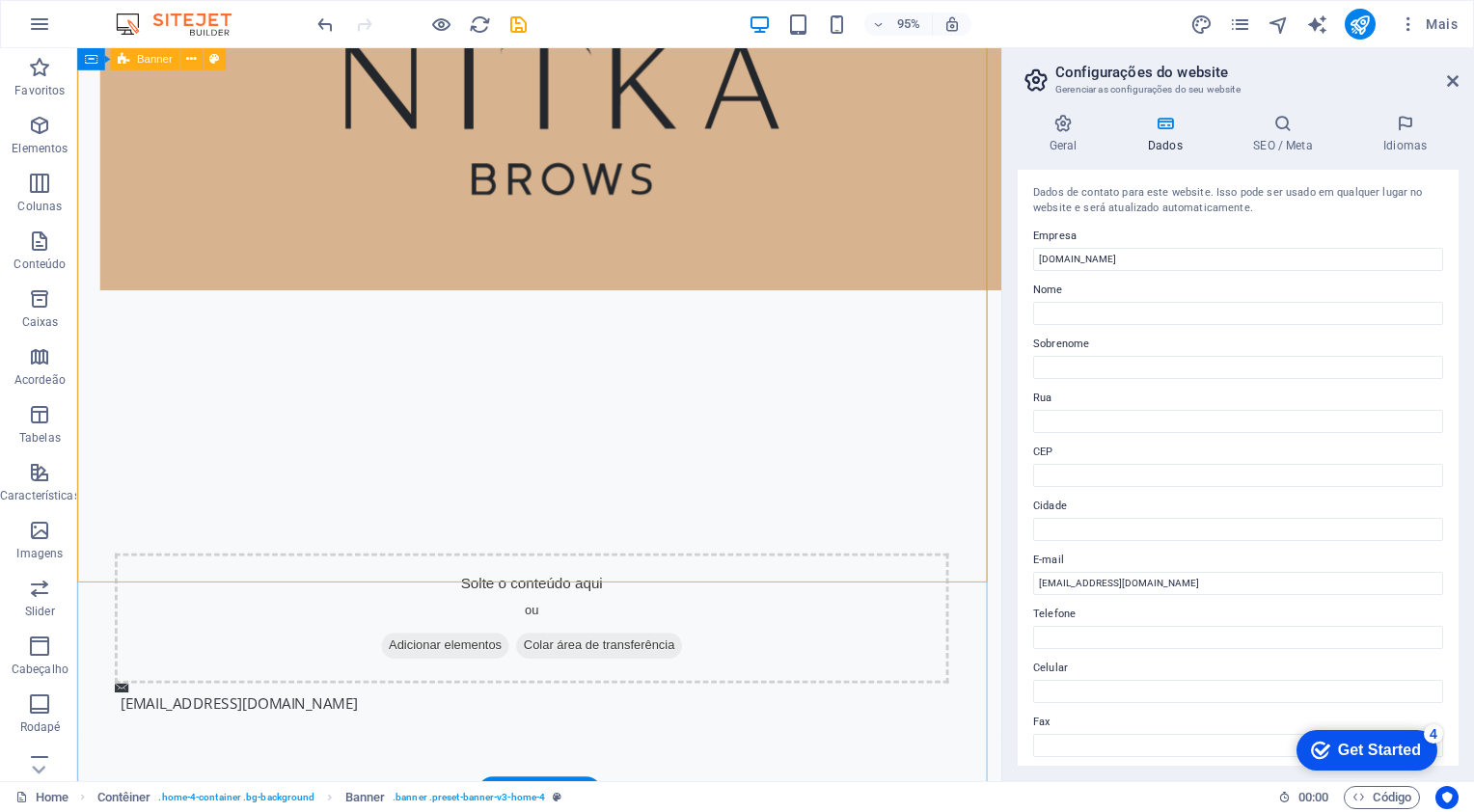
scroll to position [268, 0]
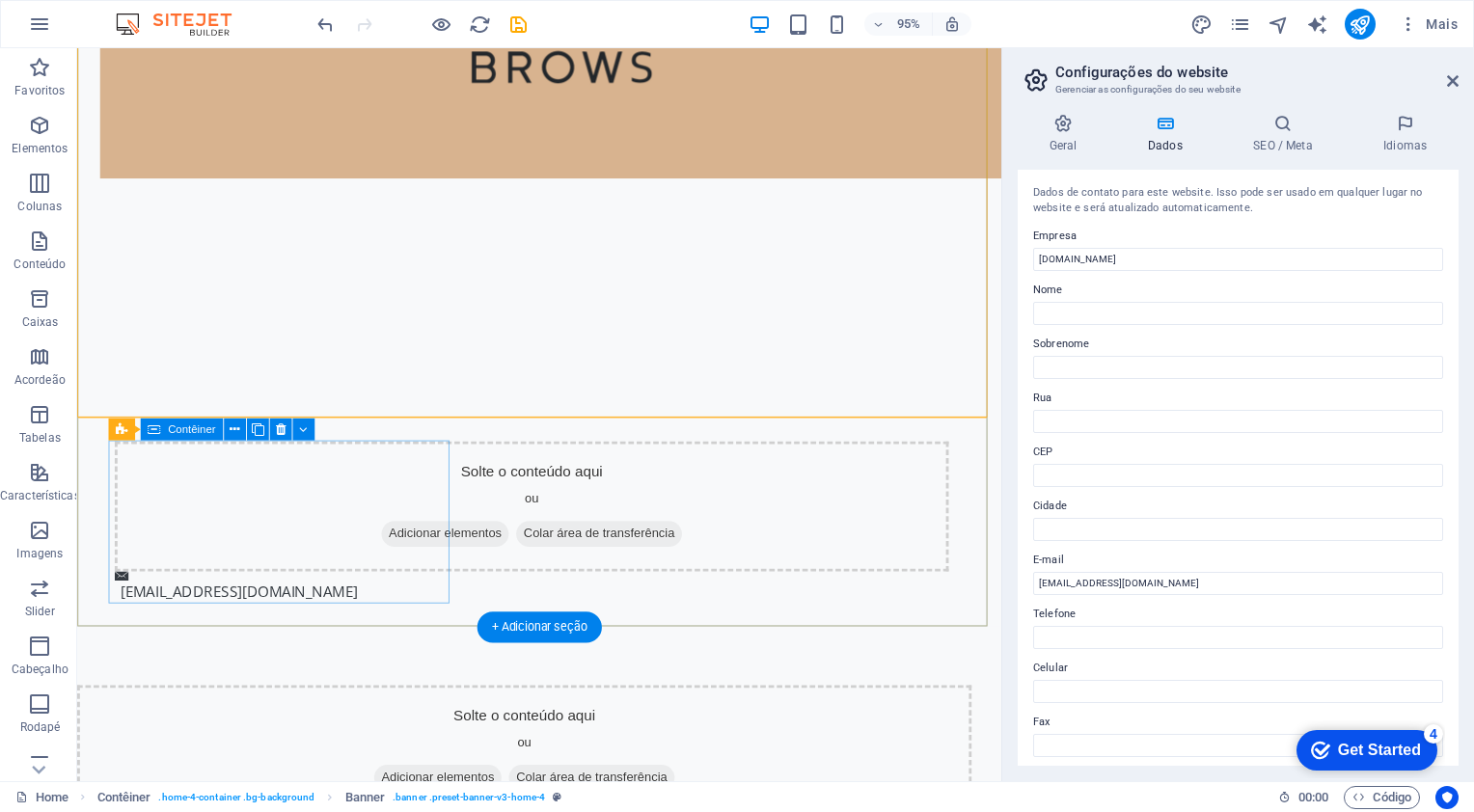
click at [122, 476] on div "Solte o conteúdo aqui ou Adicionar elementos Colar área de transferência" at bounding box center [555, 530] width 878 height 137
click at [116, 515] on div "Solte o conteúdo aqui ou Adicionar elementos Colar área de transferência" at bounding box center [555, 530] width 878 height 137
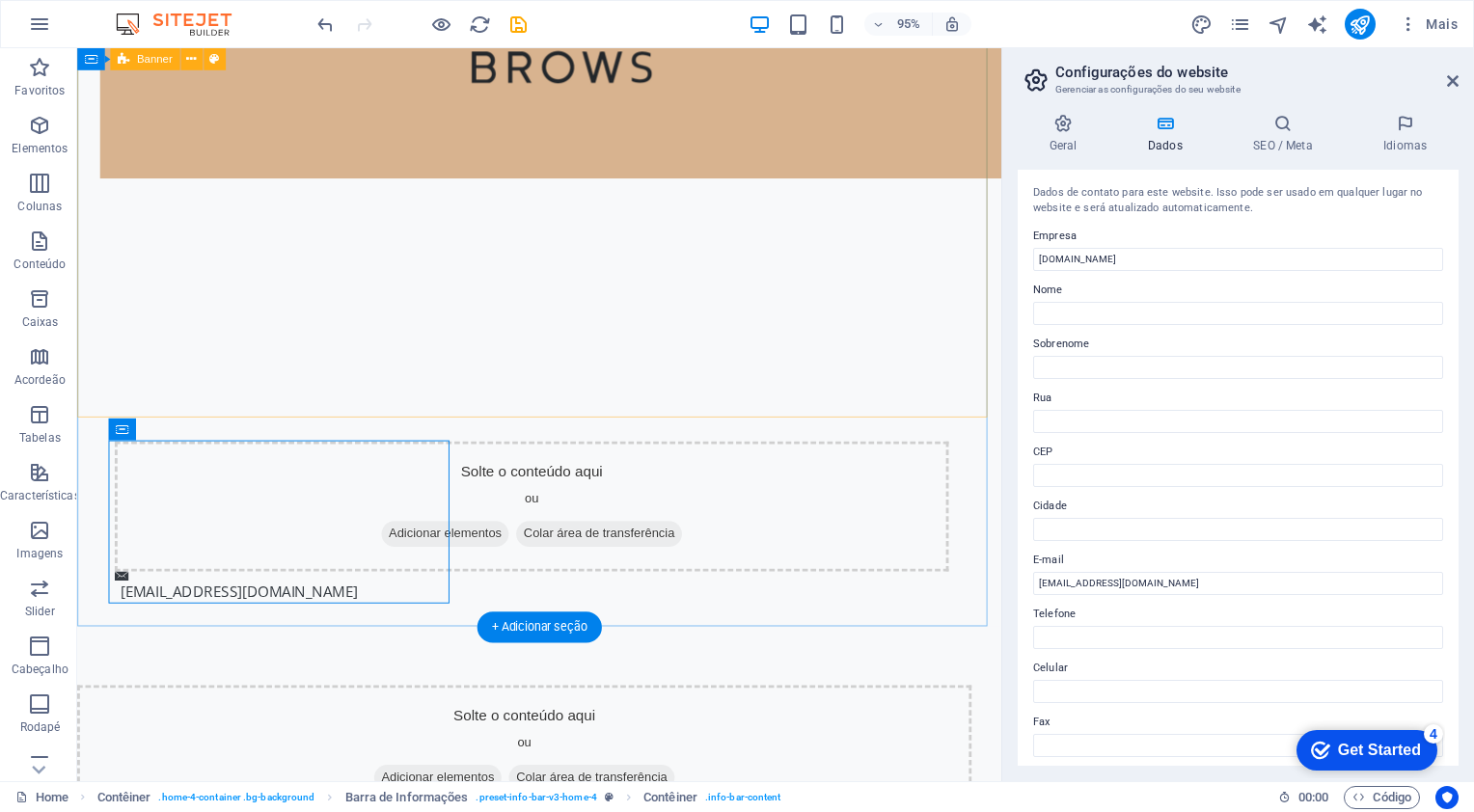
drag, startPoint x: 125, startPoint y: 463, endPoint x: 224, endPoint y: 371, distance: 135.1
click at [579, 423] on div at bounding box center [563, 108] width 972 height 656
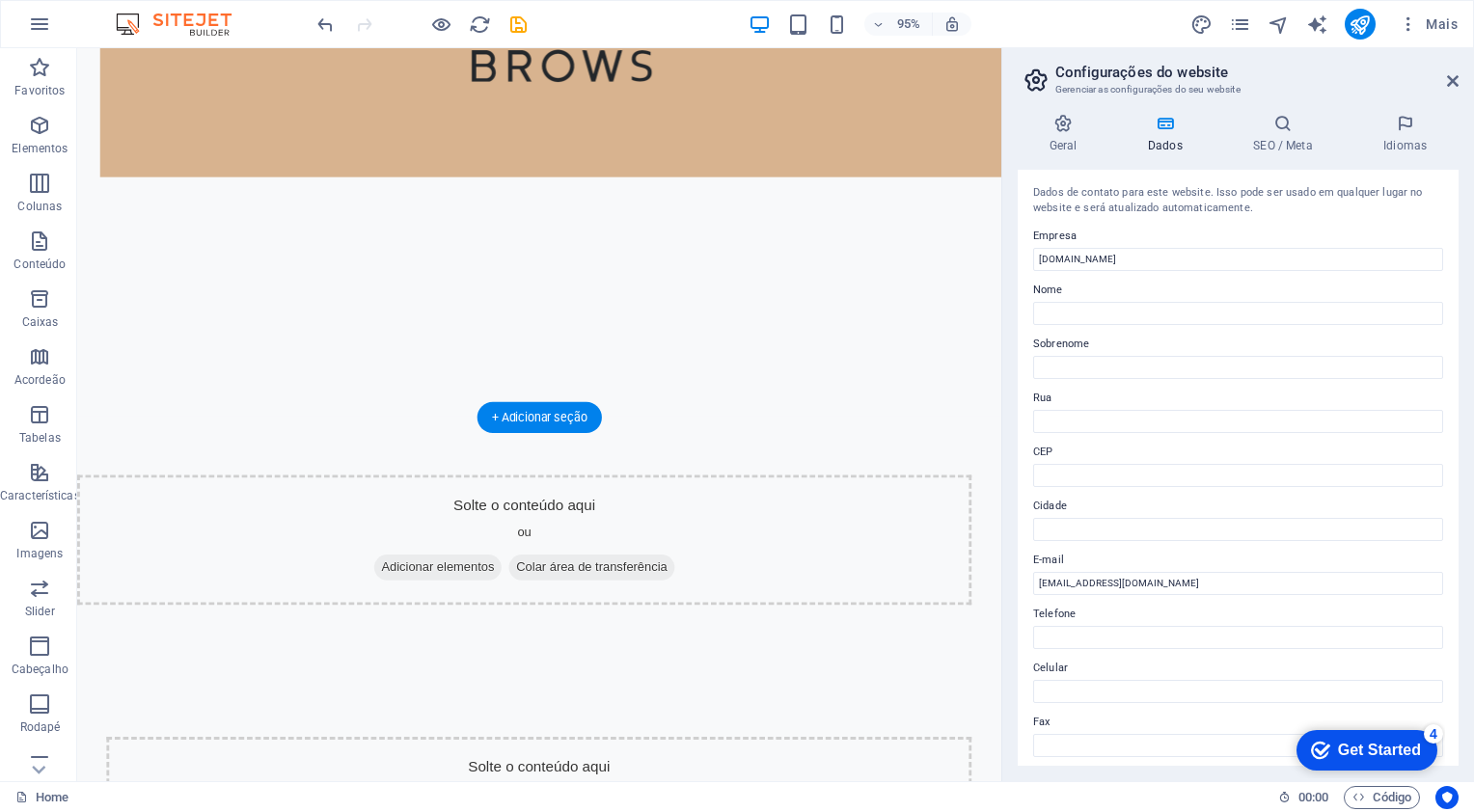
drag, startPoint x: 181, startPoint y: 463, endPoint x: 156, endPoint y: 402, distance: 65.9
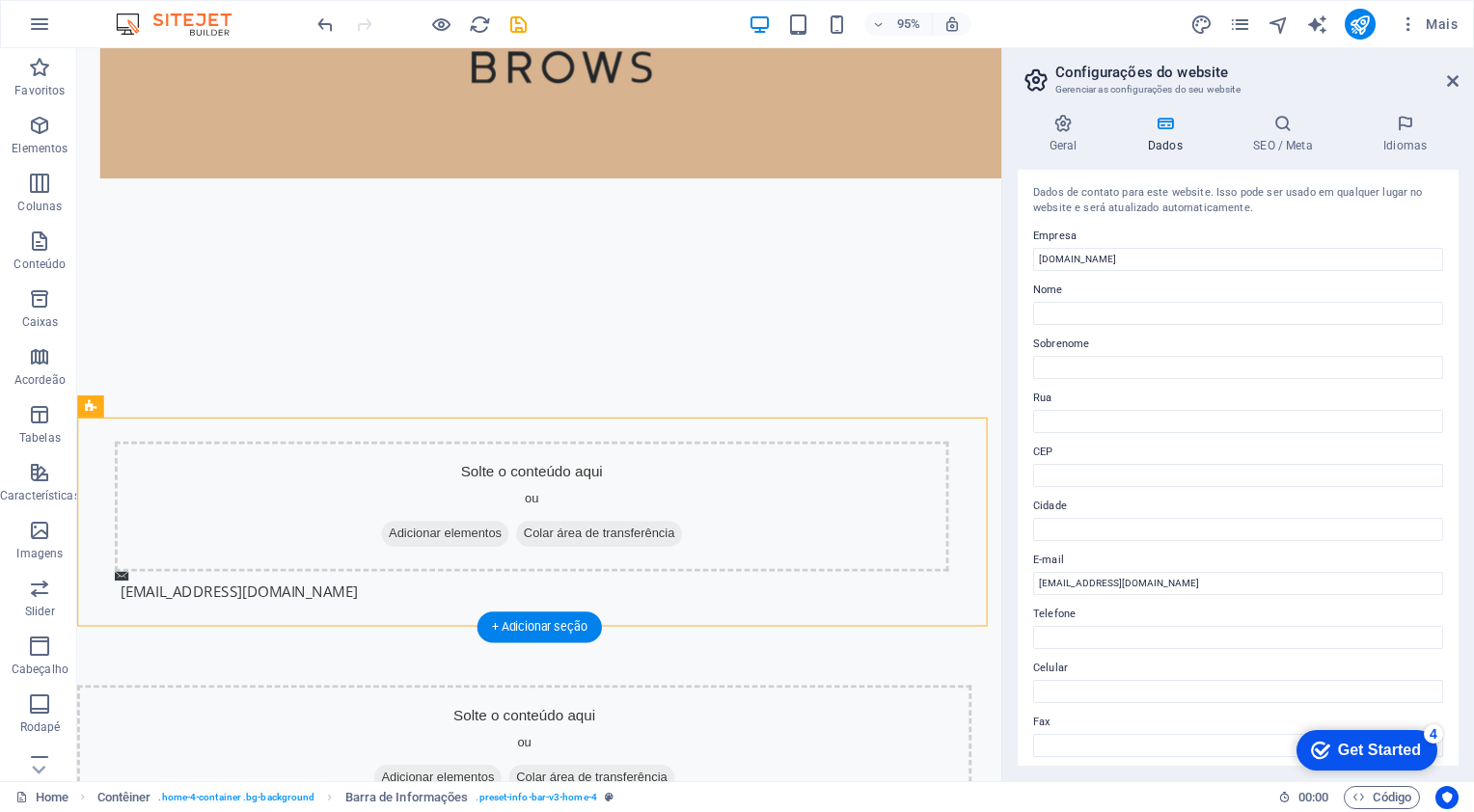
click at [156, 409] on div at bounding box center [563, 108] width 972 height 656
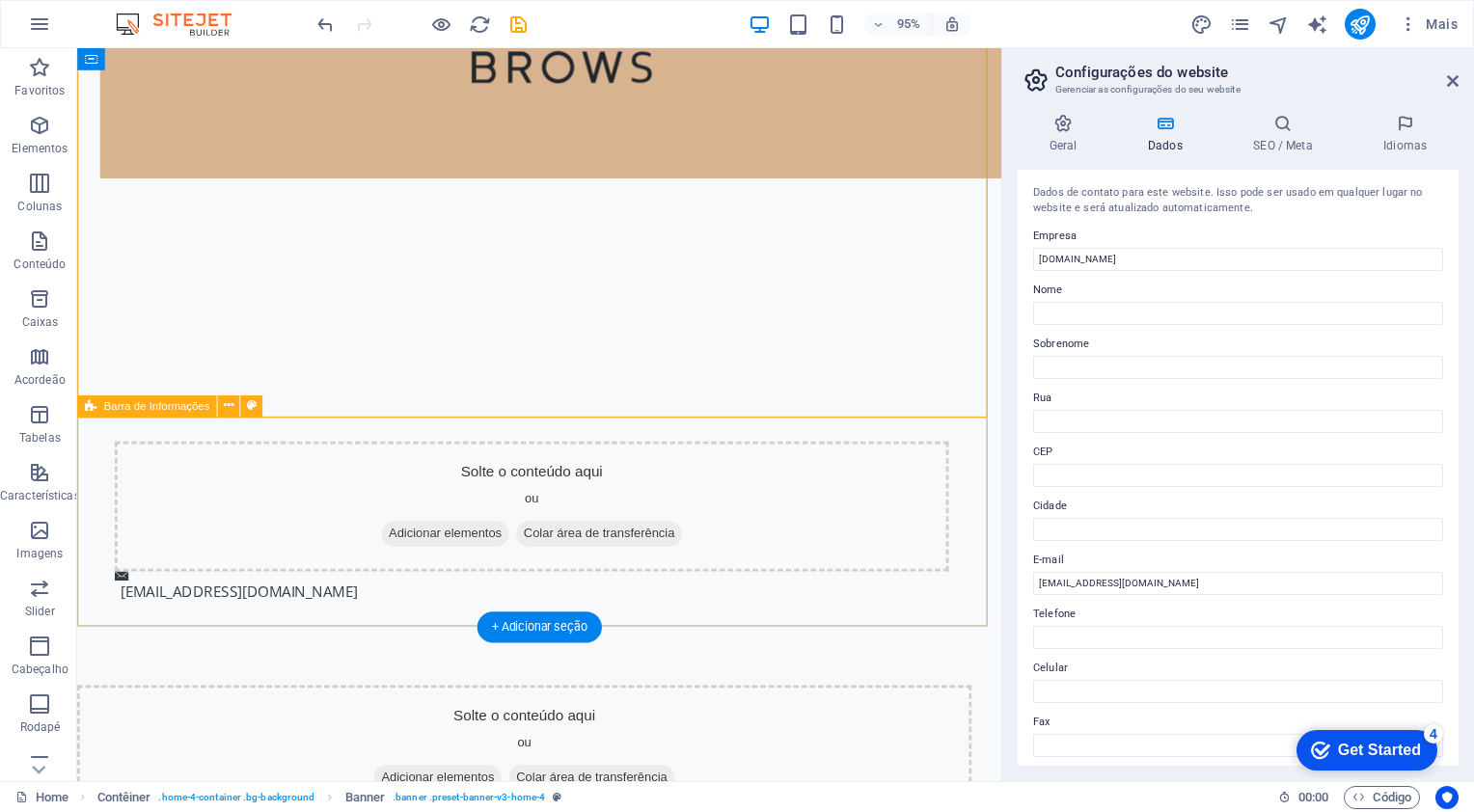
click at [753, 500] on div "Solte o conteúdo aqui ou Adicionar elementos Colar área de transferência [EMAIL…" at bounding box center [563, 546] width 972 height 220
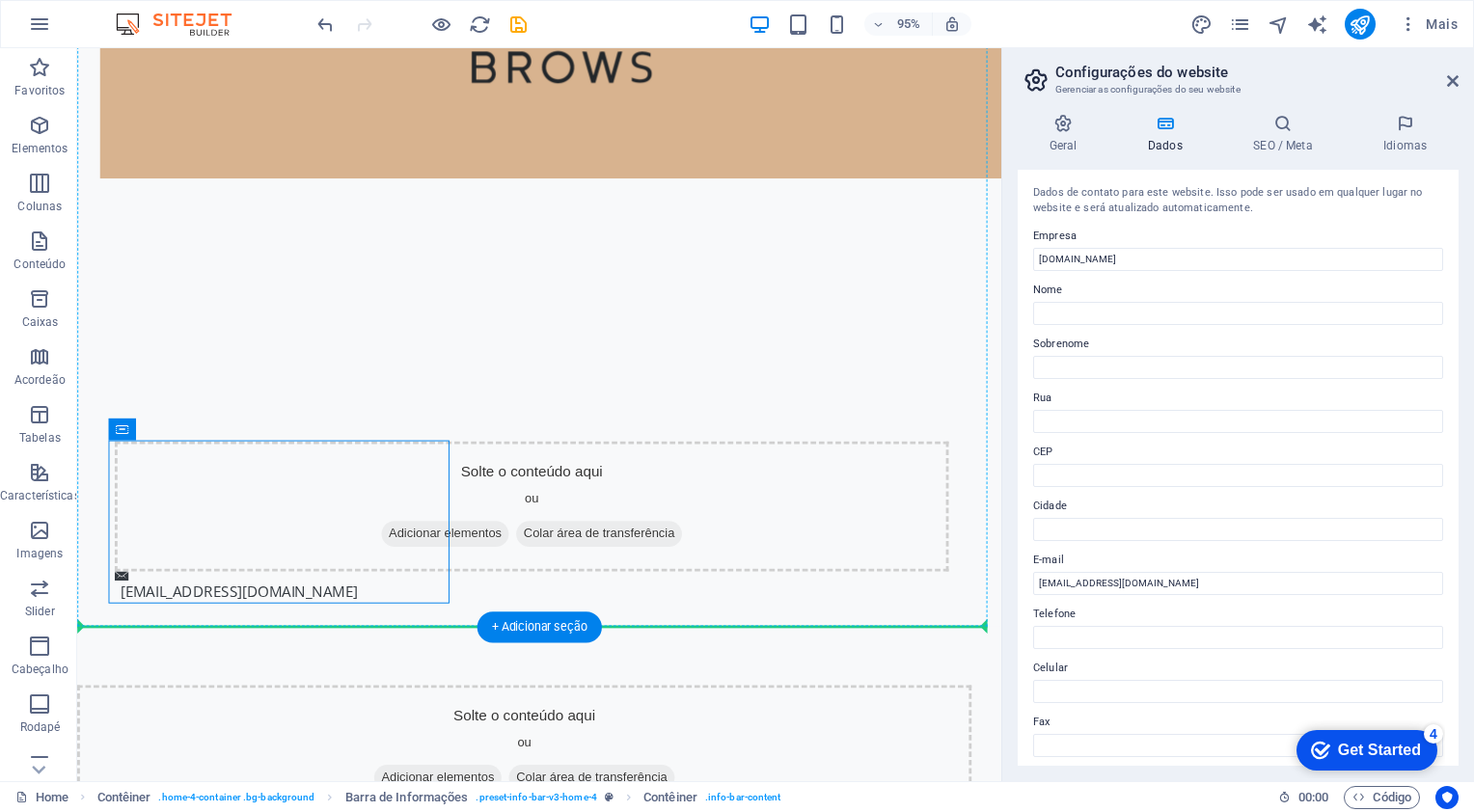
drag, startPoint x: 465, startPoint y: 521, endPoint x: 520, endPoint y: 268, distance: 258.9
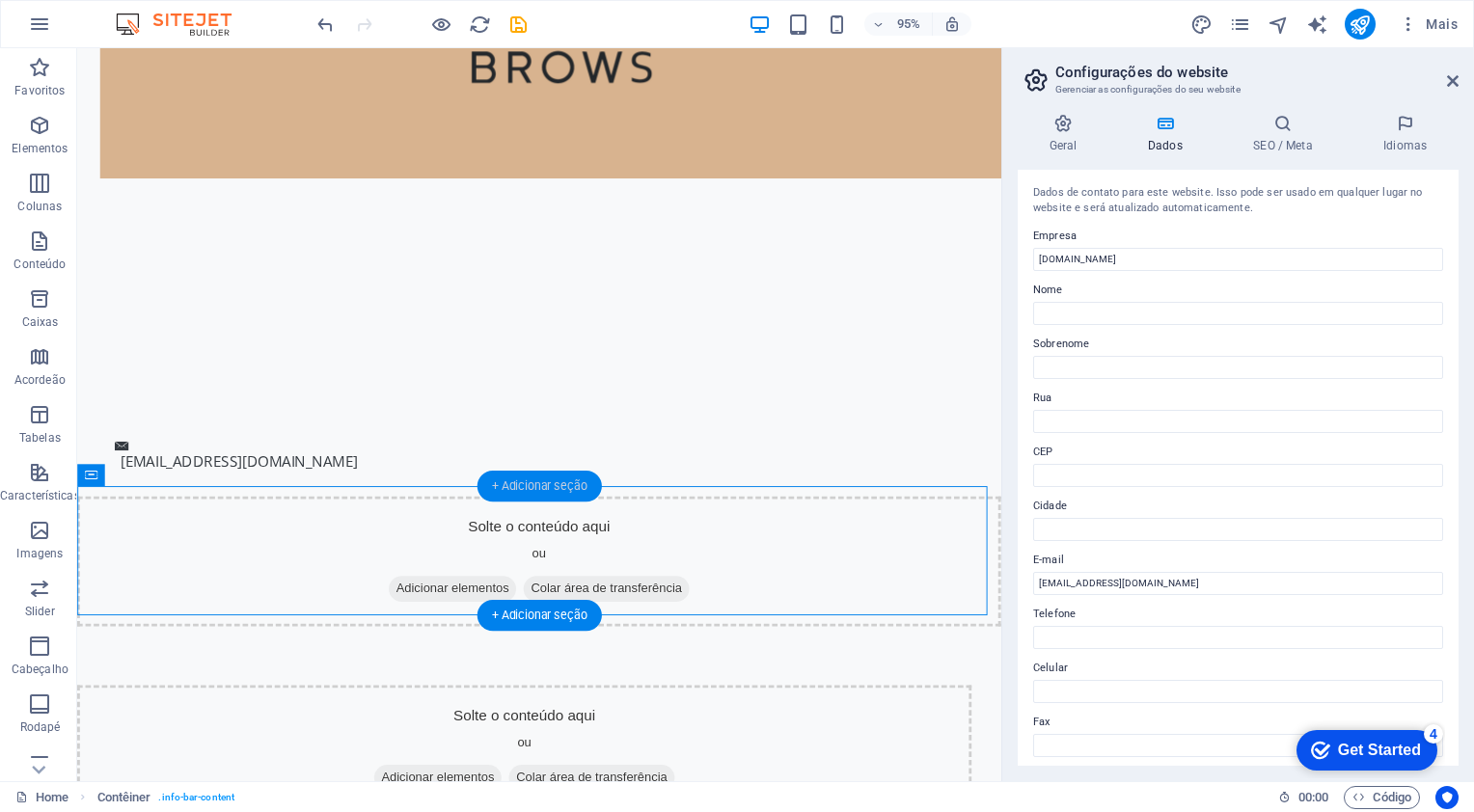
click at [525, 492] on div "+ Adicionar seção" at bounding box center [539, 486] width 124 height 31
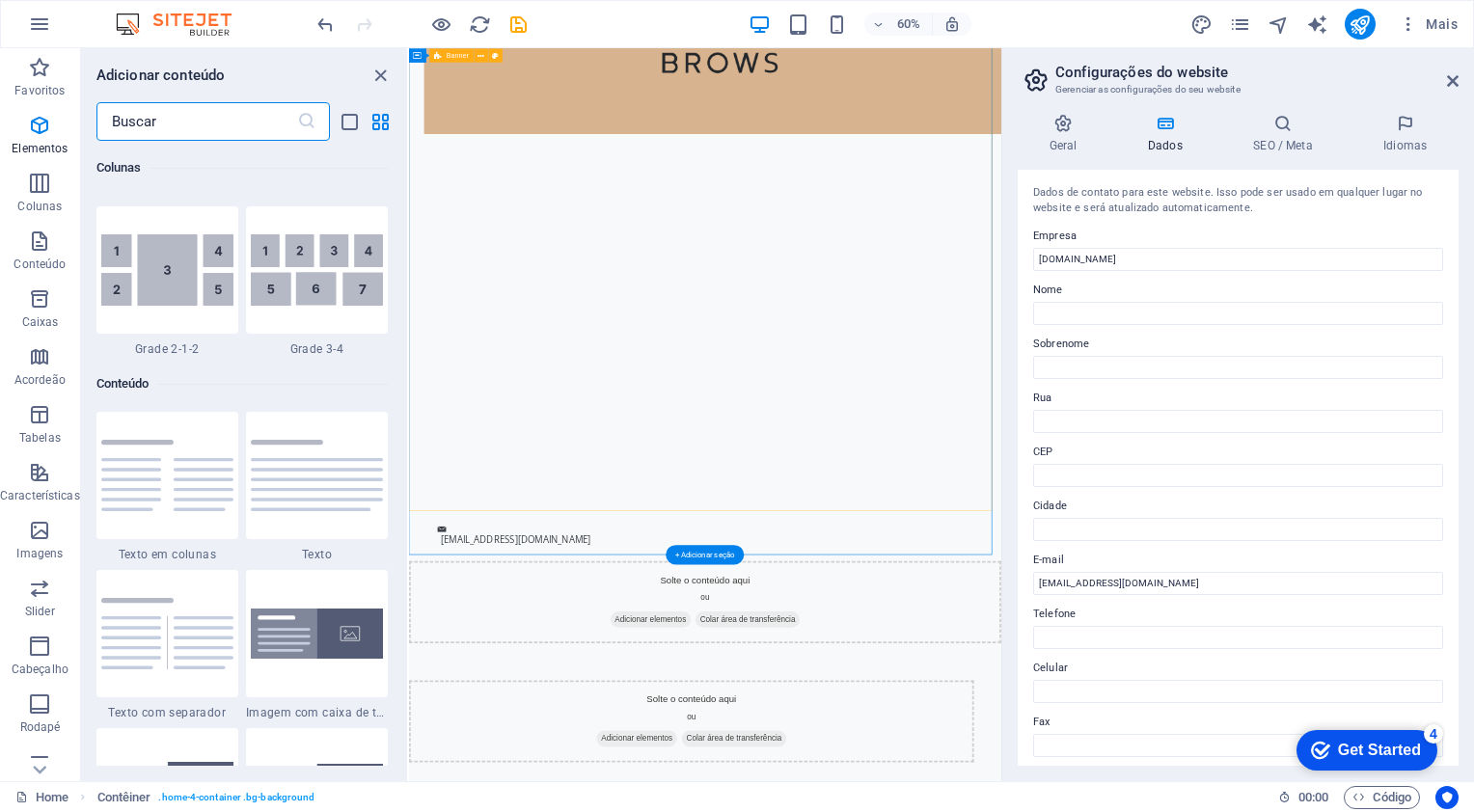
scroll to position [3375, 0]
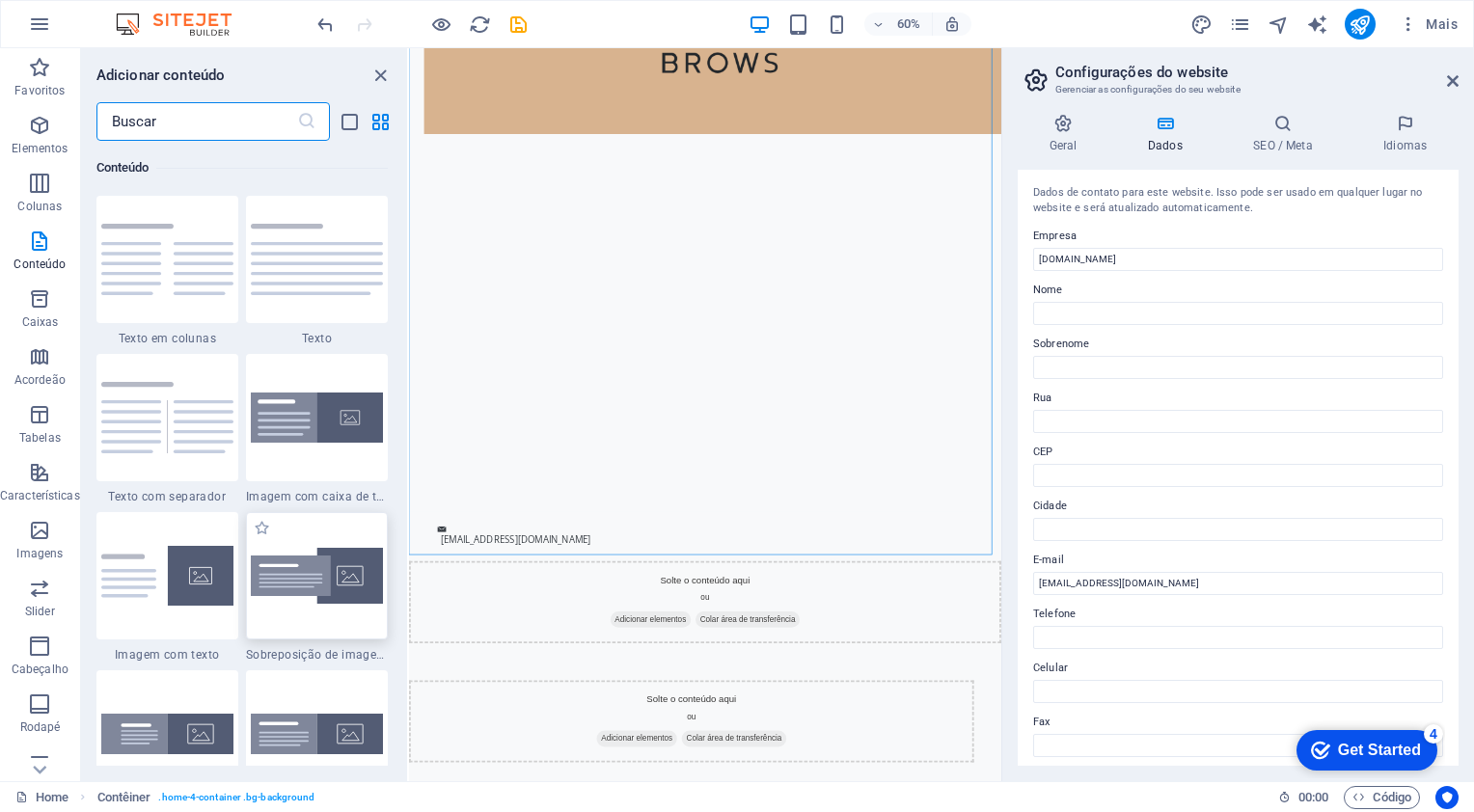
click at [316, 579] on img at bounding box center [316, 576] width 132 height 56
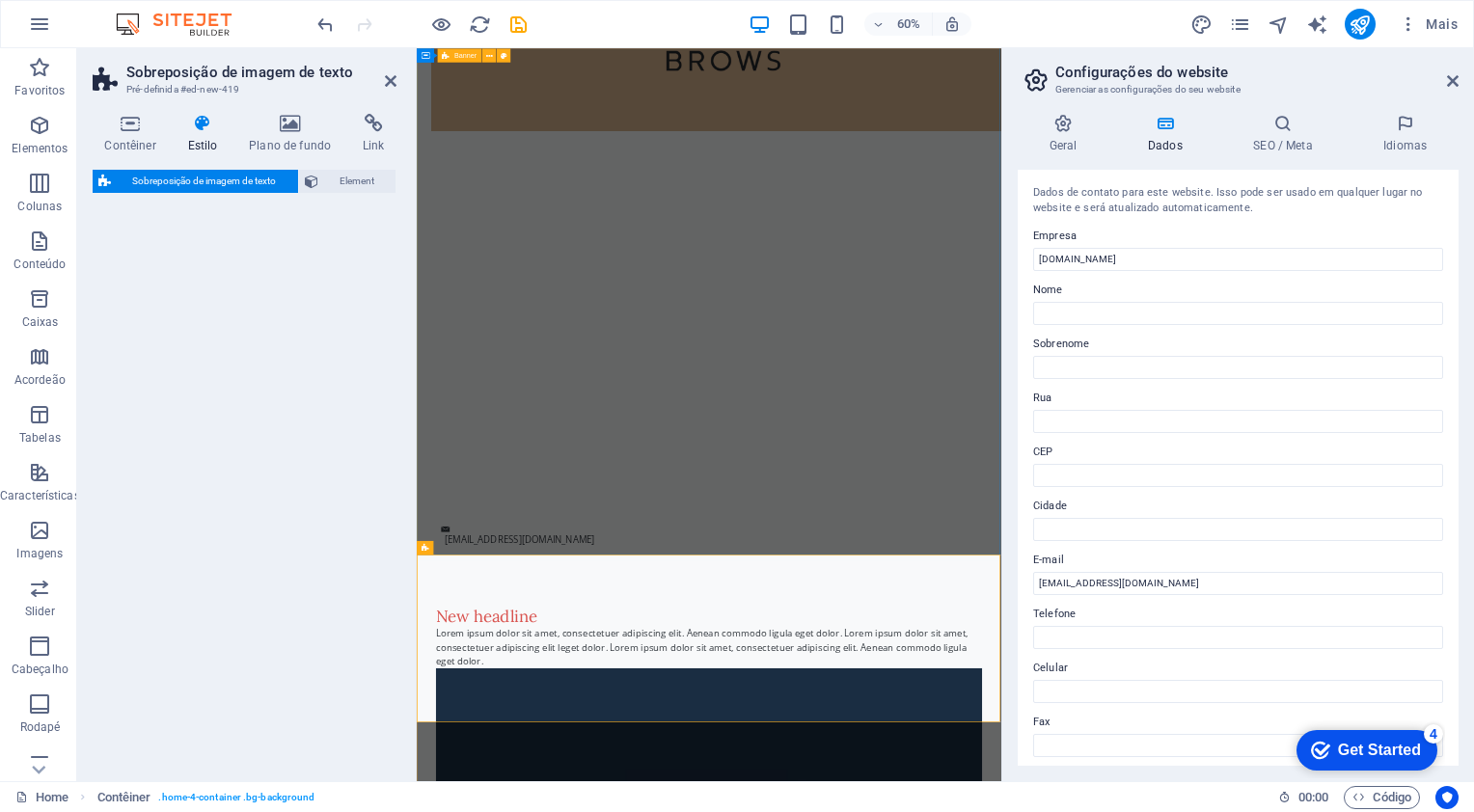
drag, startPoint x: 901, startPoint y: 463, endPoint x: 610, endPoint y: 441, distance: 291.8
select select "rem"
select select "px"
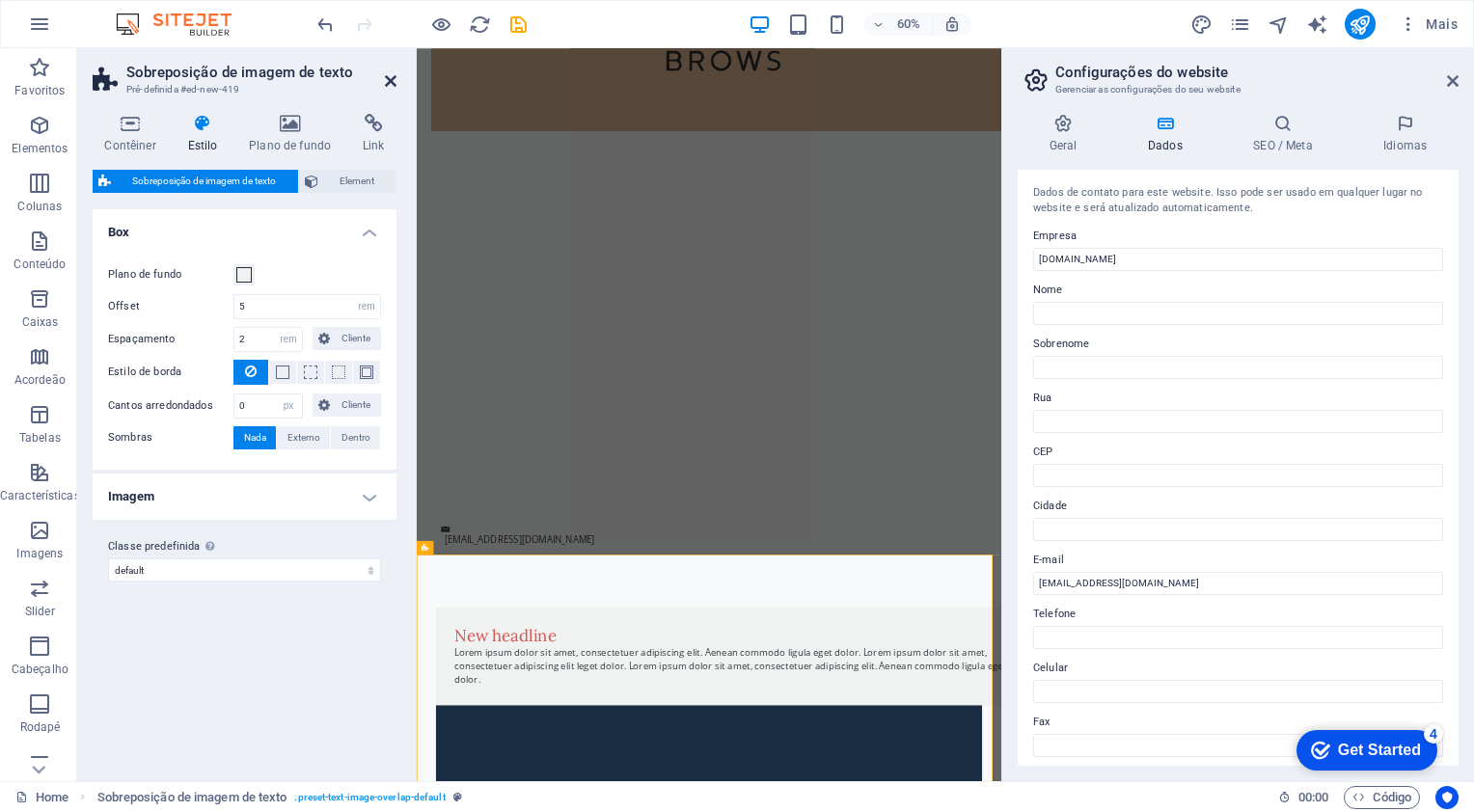
click at [391, 82] on icon at bounding box center [391, 82] width 12 height 16
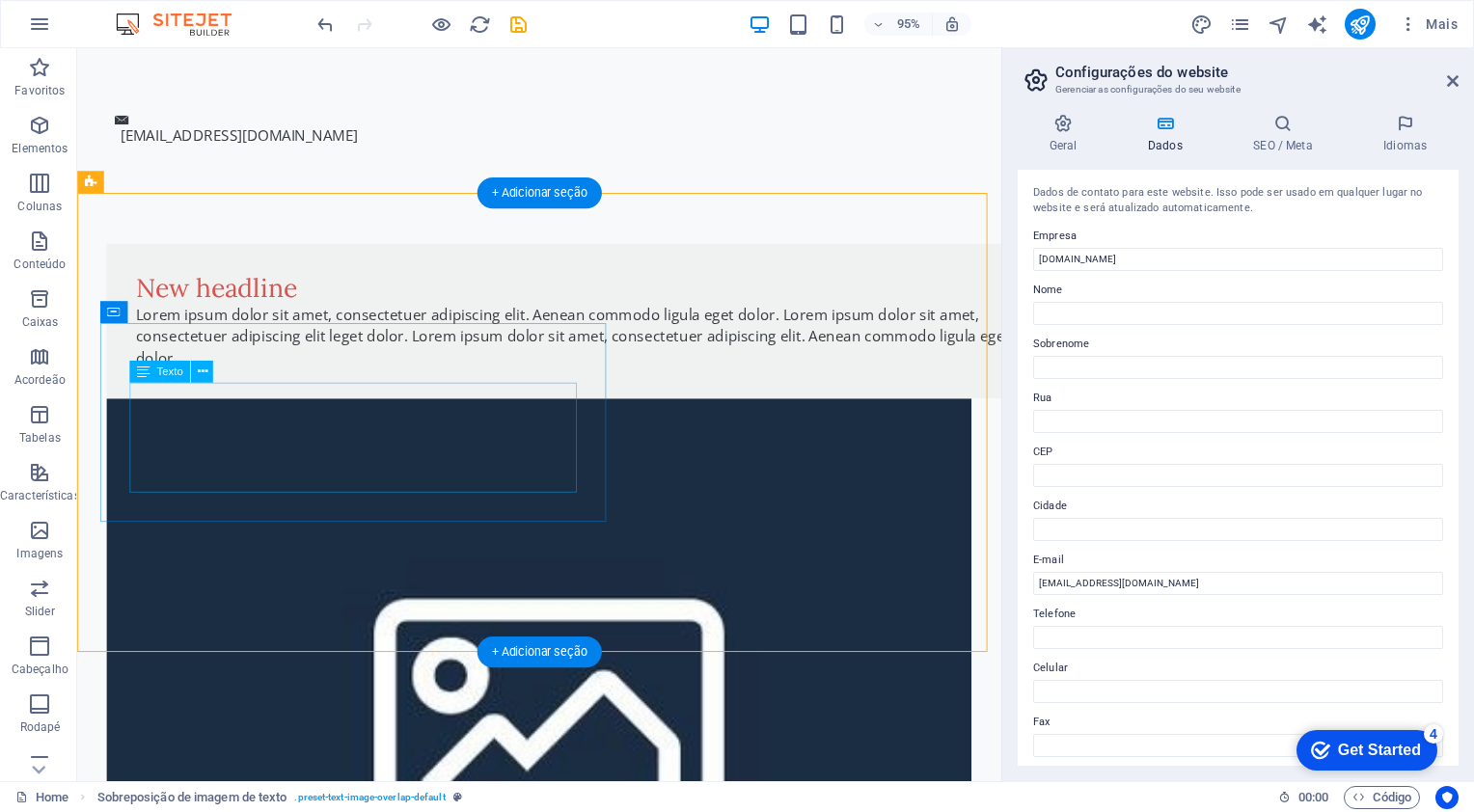
scroll to position [565, 0]
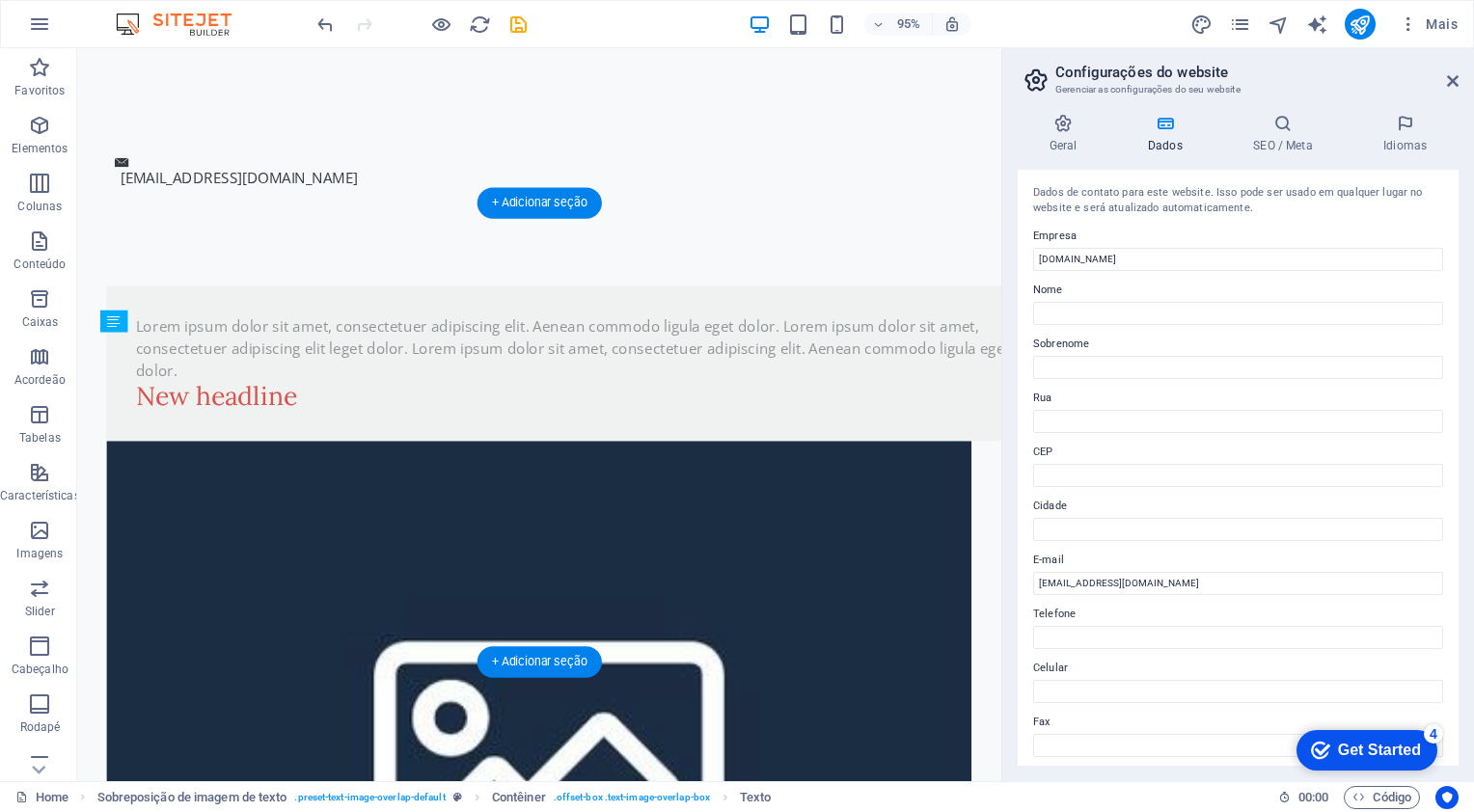
drag, startPoint x: 352, startPoint y: 456, endPoint x: 407, endPoint y: 394, distance: 82.9
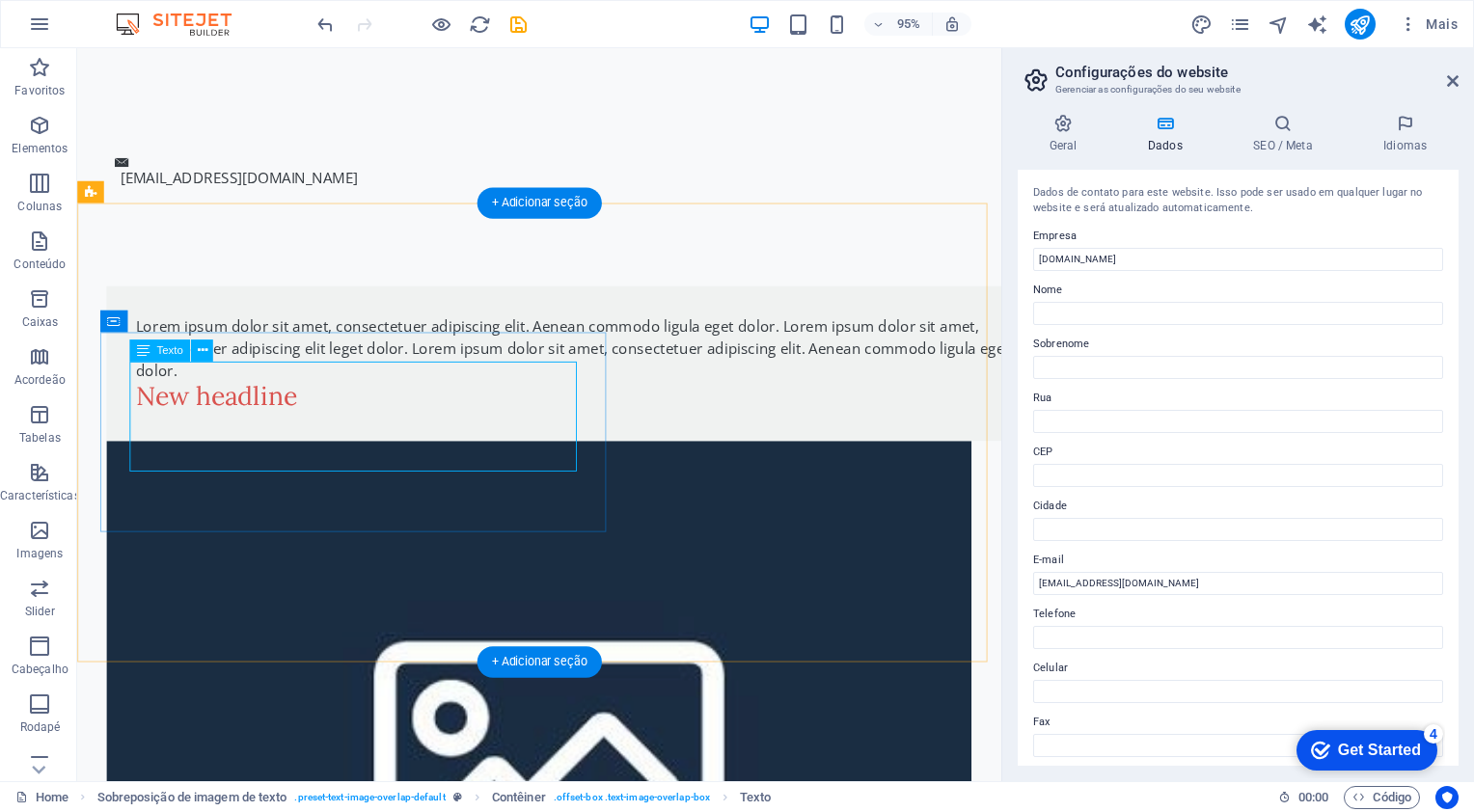
click at [407, 394] on div "Lorem ipsum dolor sit amet, consectetuer adipiscing elit. Aenean commodo ligula…" at bounding box center [602, 365] width 927 height 70
click at [767, 462] on figure at bounding box center [563, 791] width 911 height 659
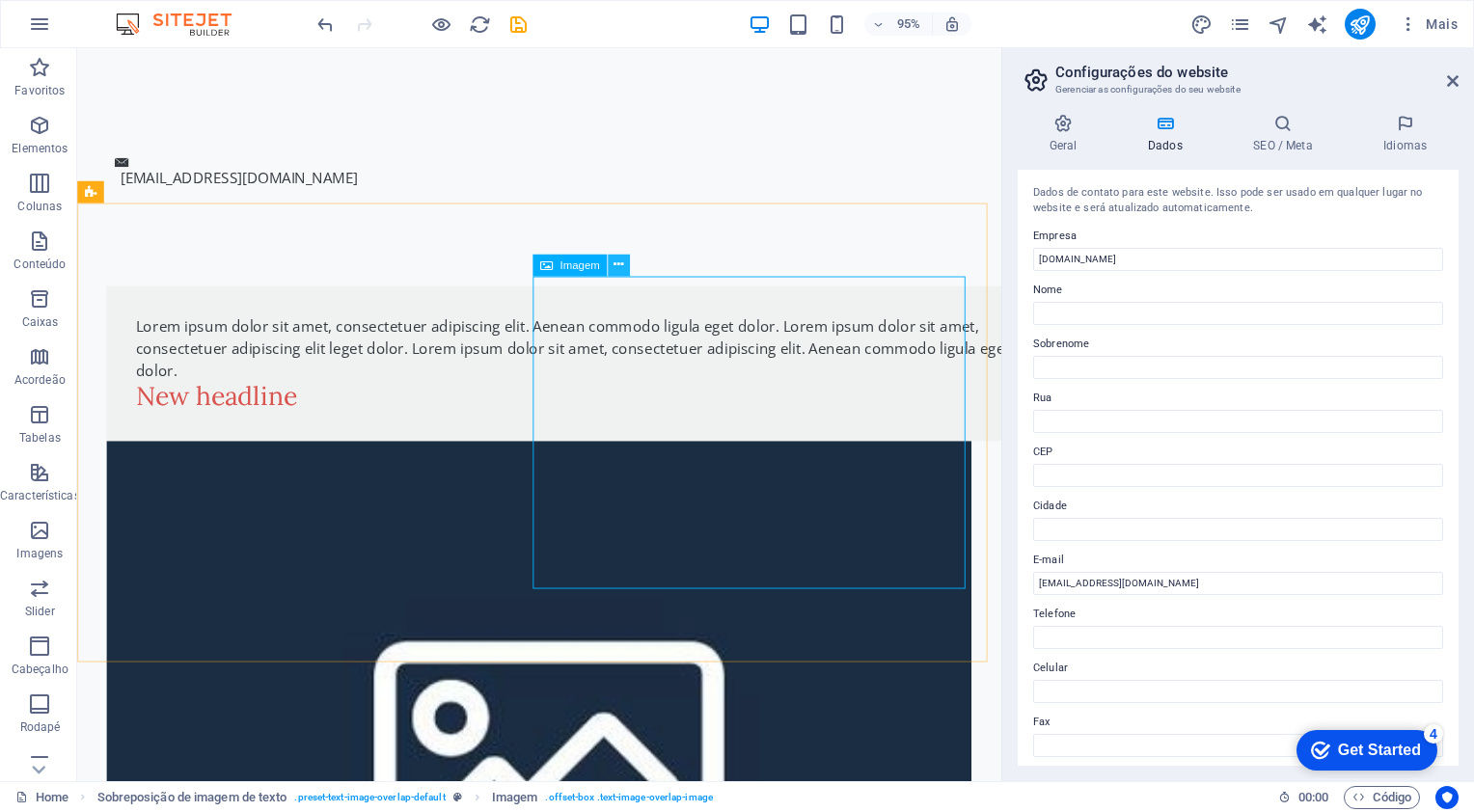
click at [612, 269] on button at bounding box center [619, 265] width 22 height 22
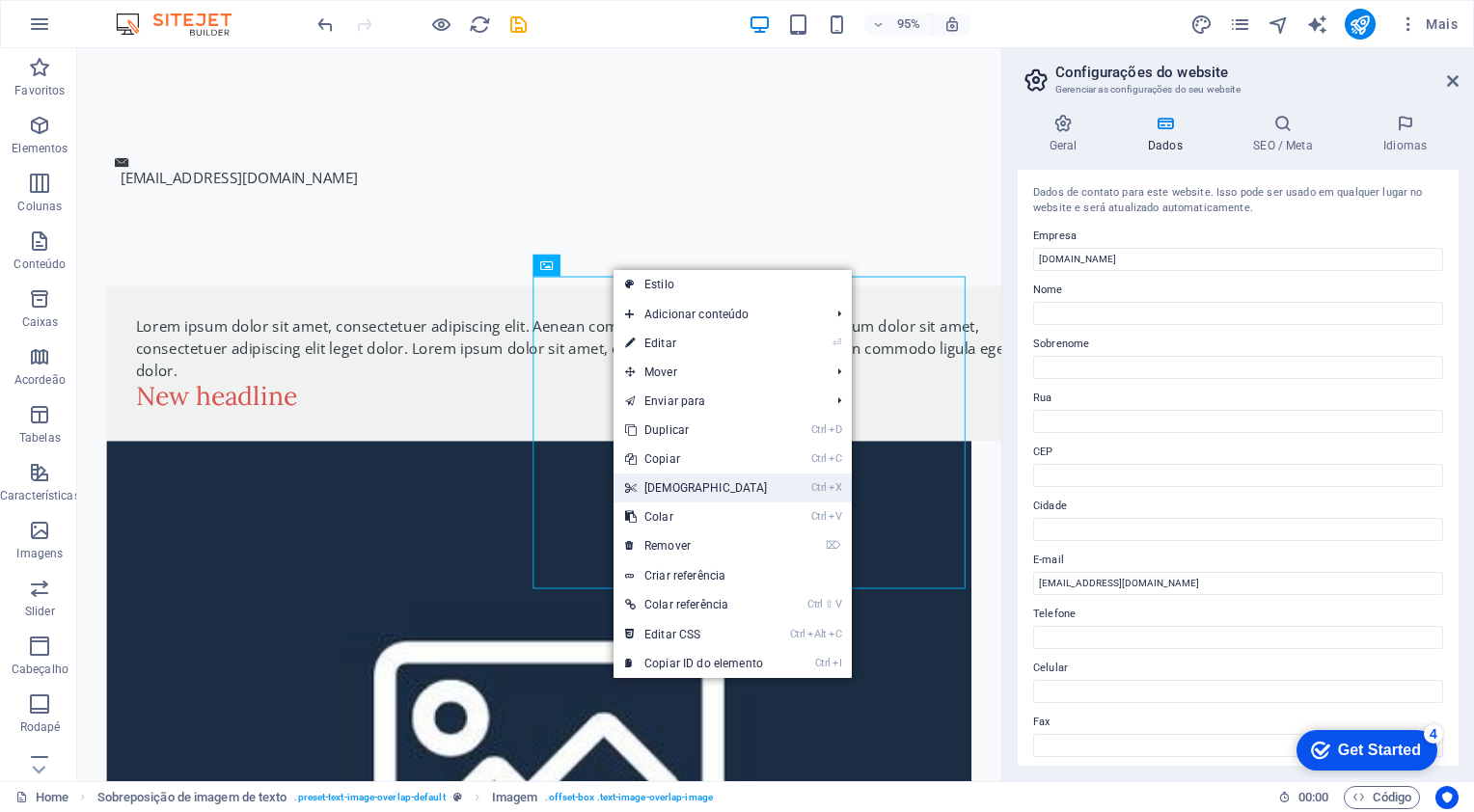
click at [650, 484] on link "Ctrl X Cortar" at bounding box center [697, 488] width 166 height 29
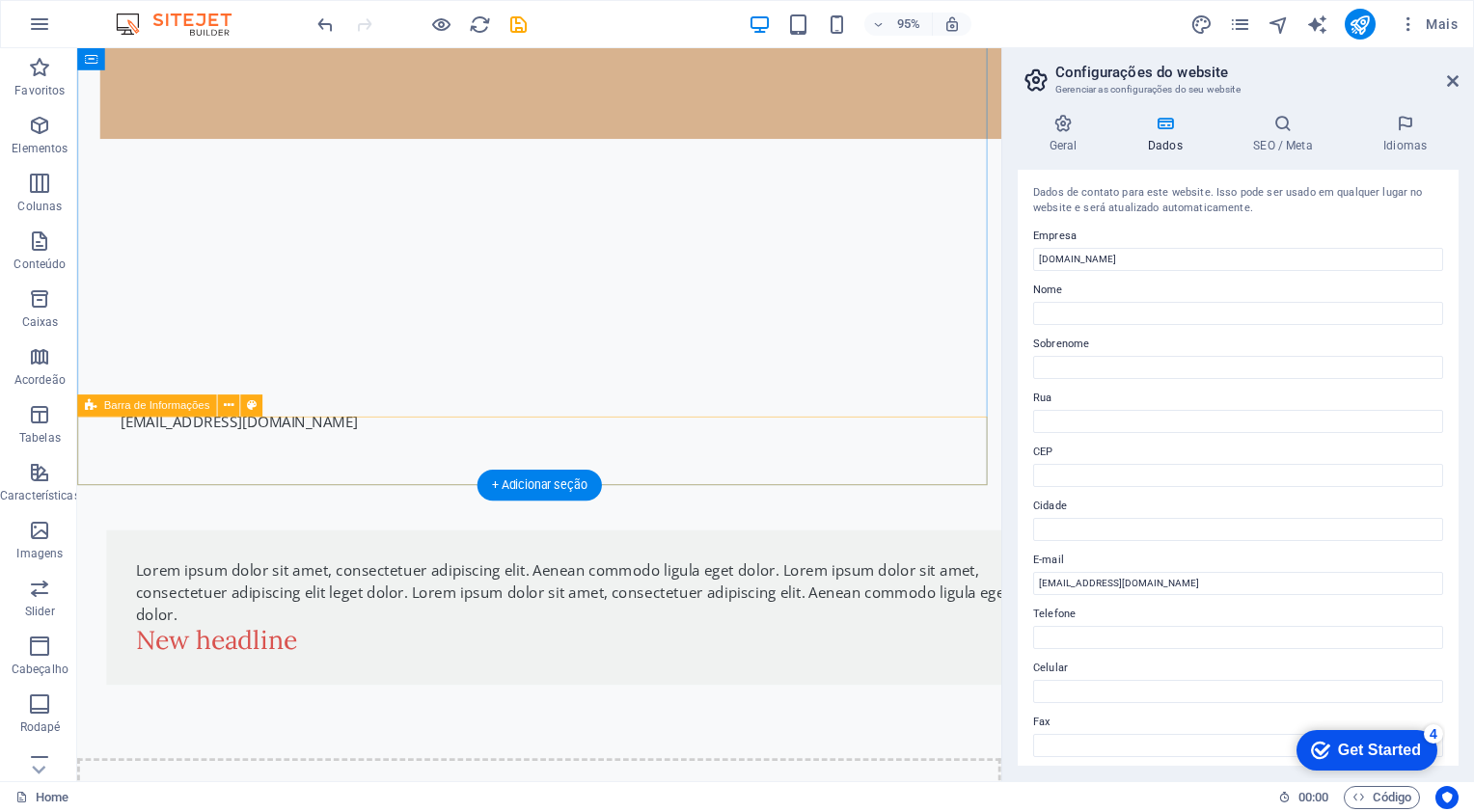
scroll to position [315, 0]
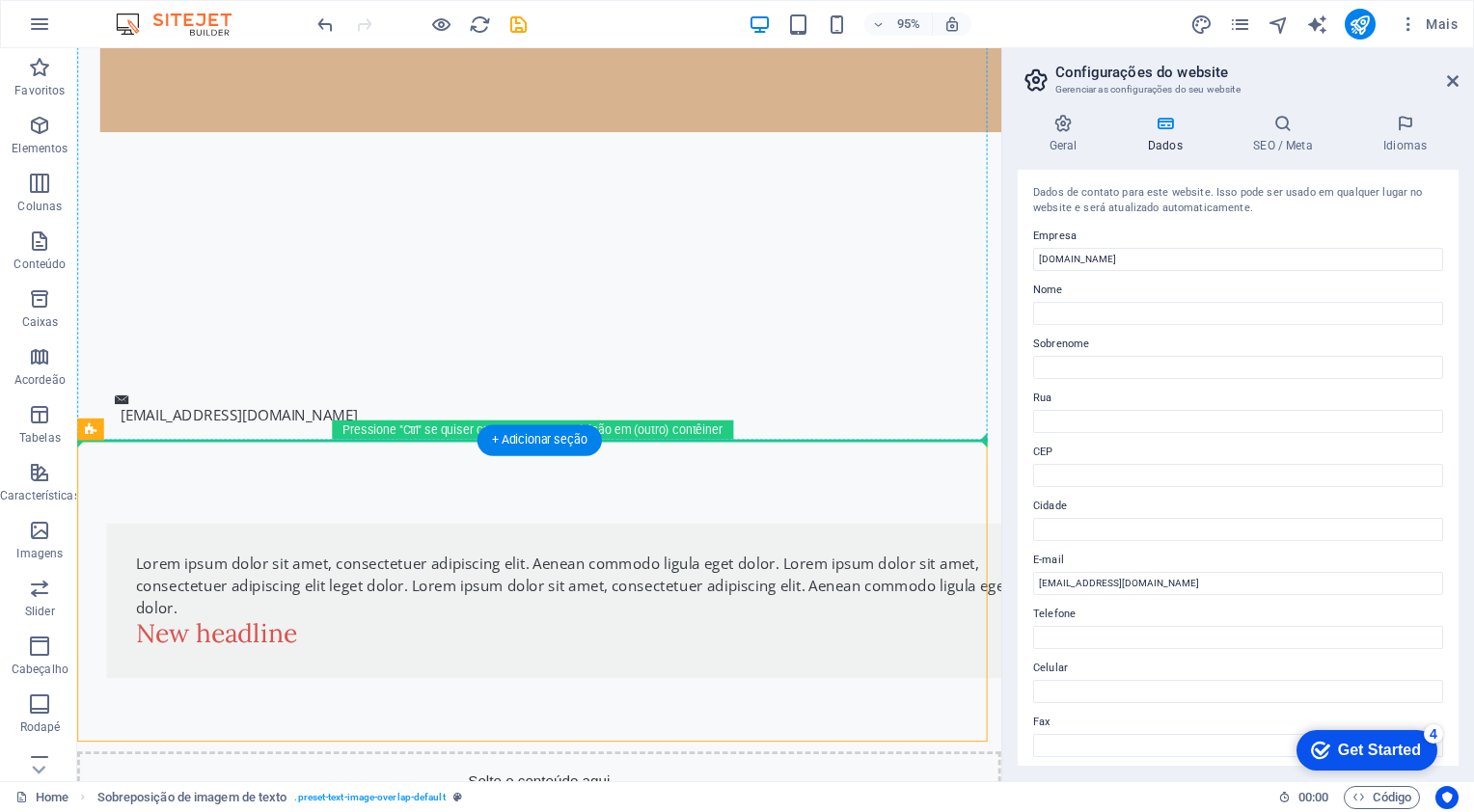
drag, startPoint x: 226, startPoint y: 559, endPoint x: 235, endPoint y: 291, distance: 268.2
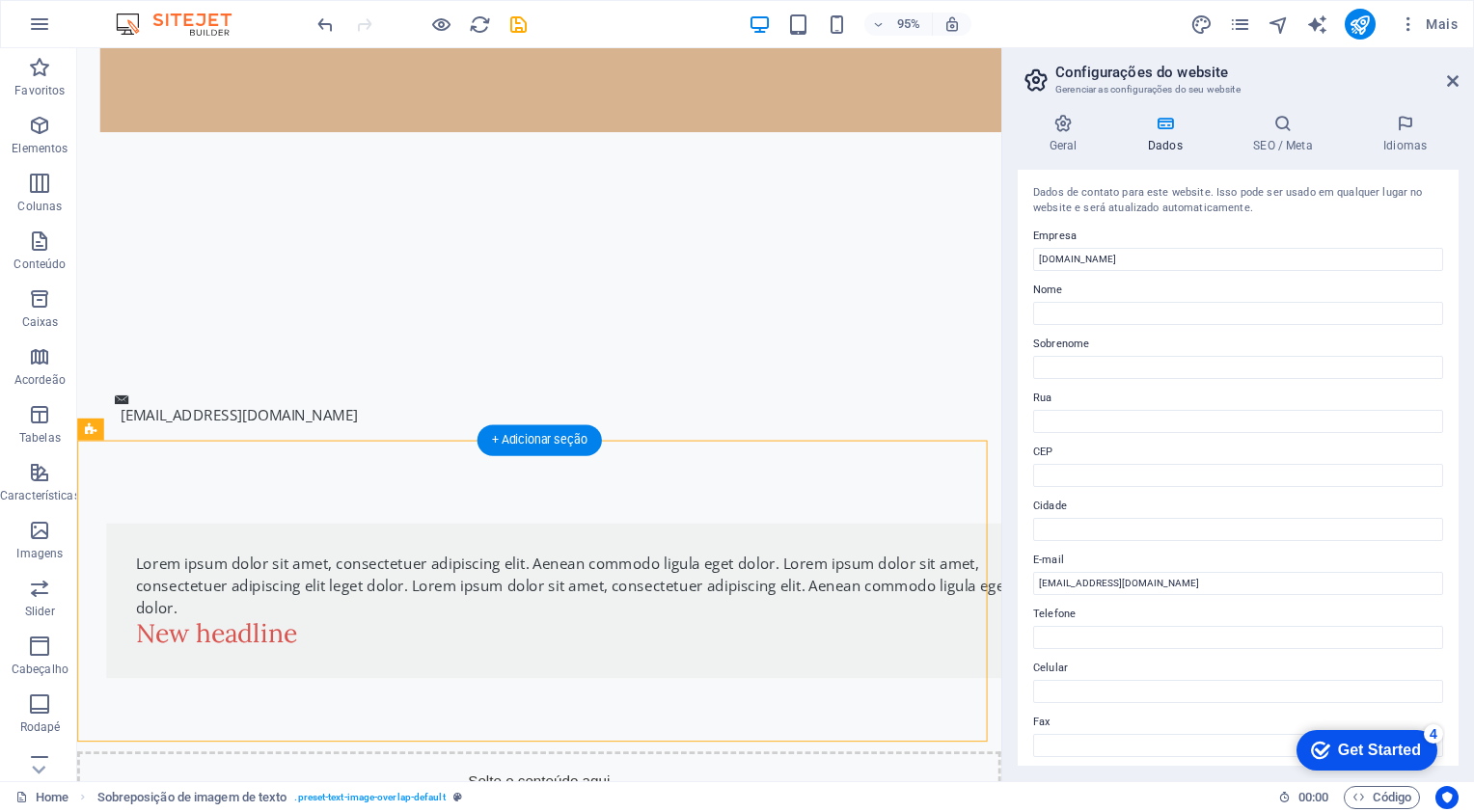
click at [374, 283] on div at bounding box center [563, 60] width 972 height 656
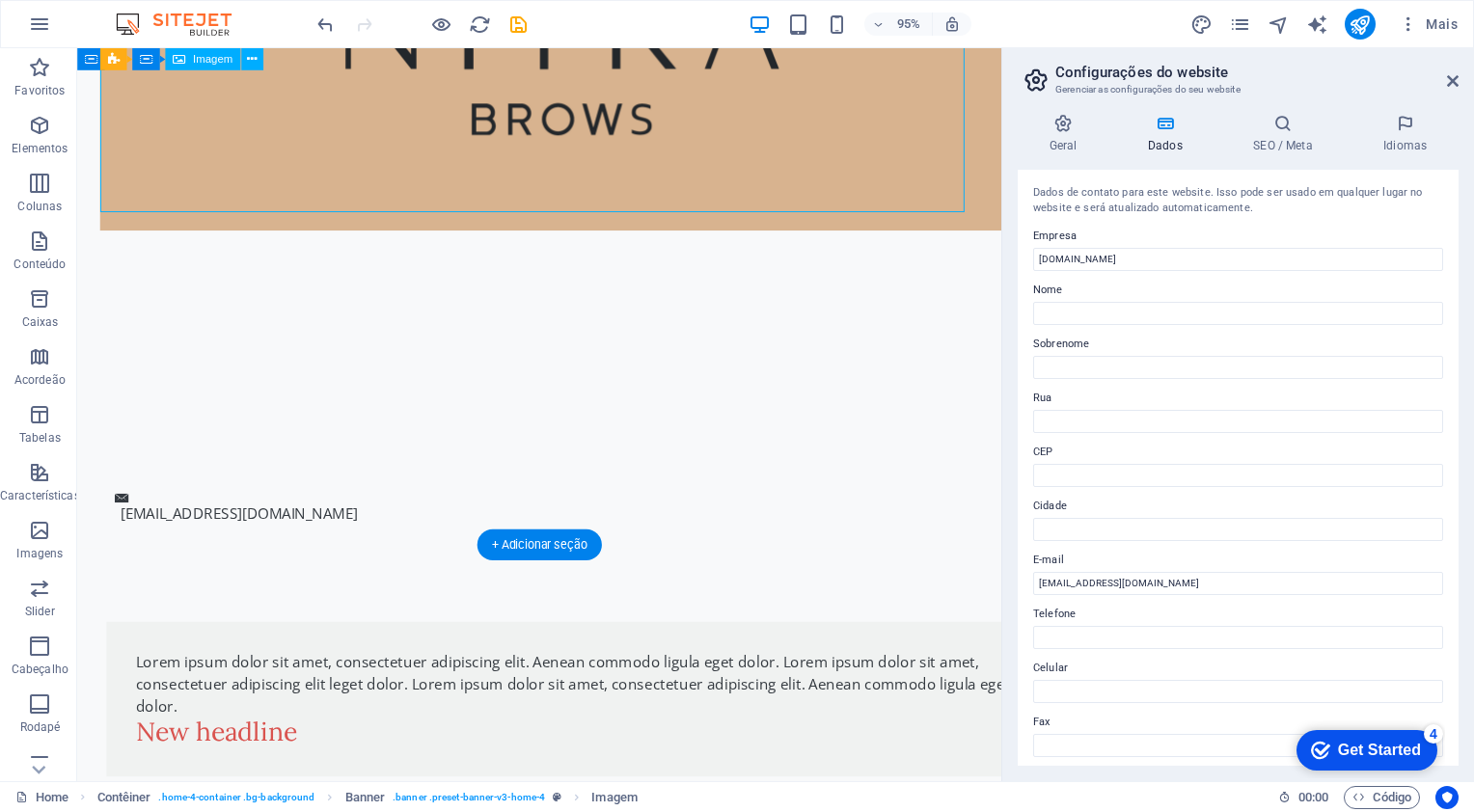
scroll to position [205, 0]
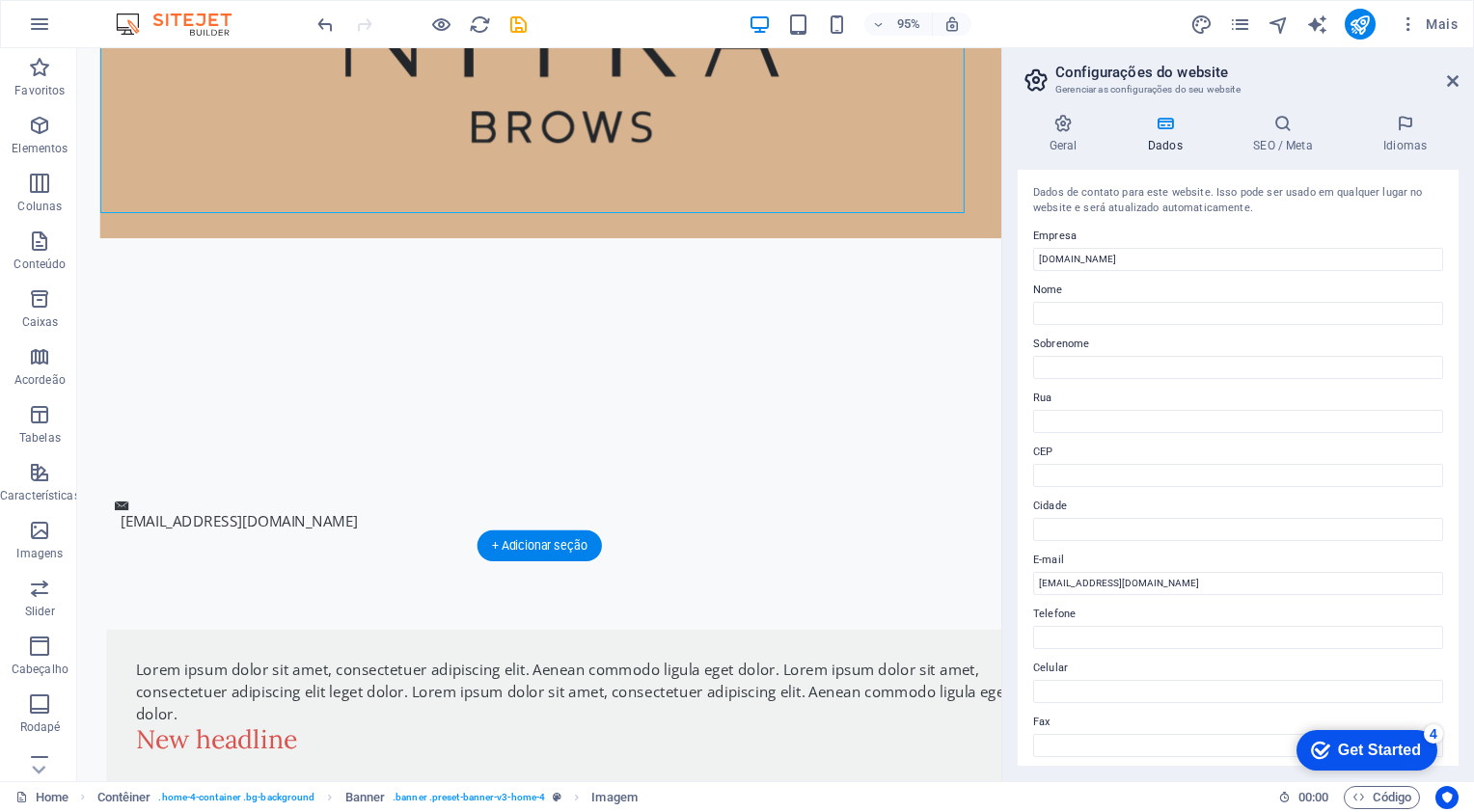
drag, startPoint x: 511, startPoint y: 94, endPoint x: 498, endPoint y: 327, distance: 233.4
click at [498, 327] on div at bounding box center [563, 171] width 972 height 656
click at [474, 183] on figure at bounding box center [563, 46] width 925 height 404
click at [204, 65] on span "Imagem" at bounding box center [213, 59] width 40 height 11
click at [122, 64] on span "Contêiner" at bounding box center [129, 59] width 48 height 11
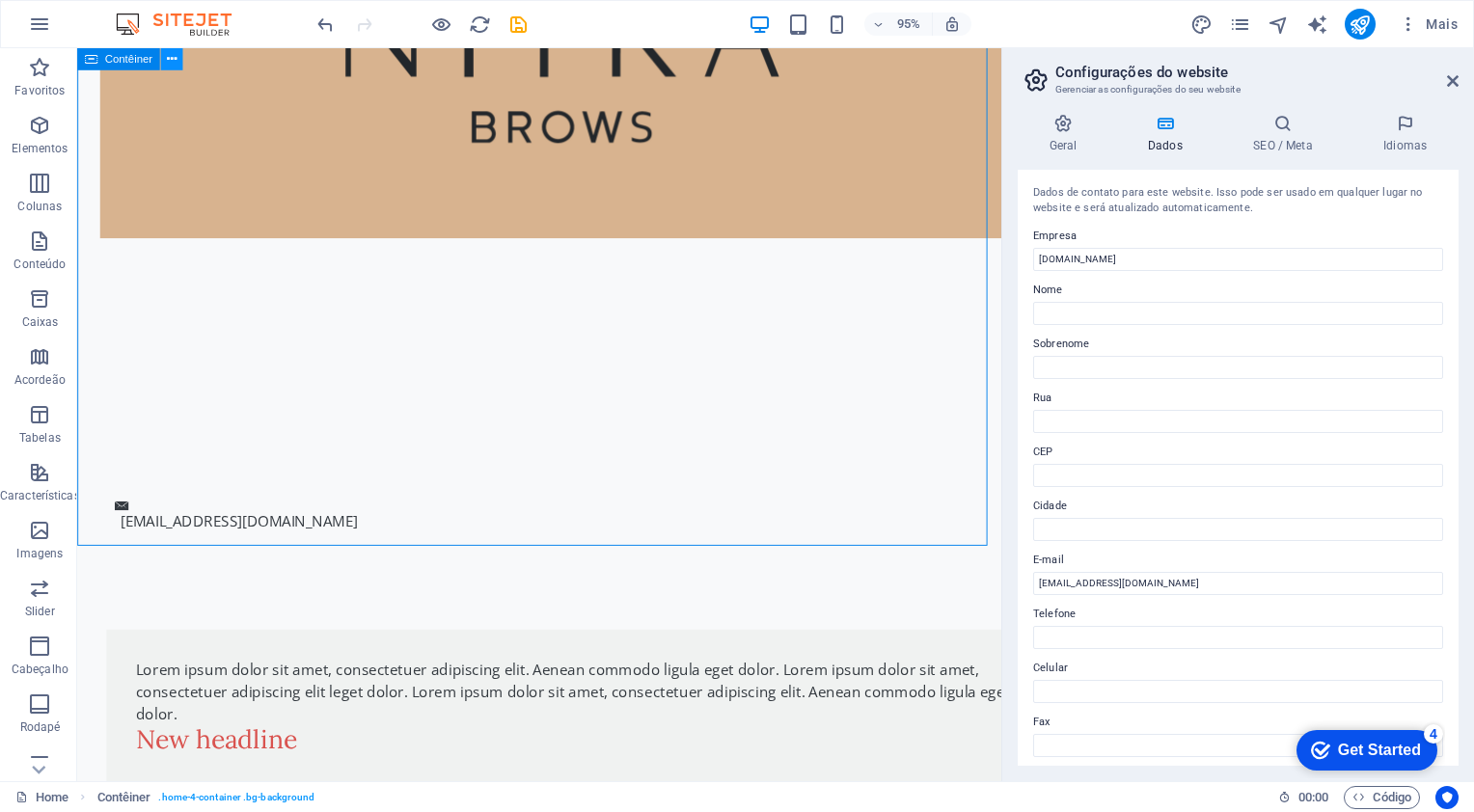
click at [172, 63] on icon at bounding box center [172, 58] width 10 height 19
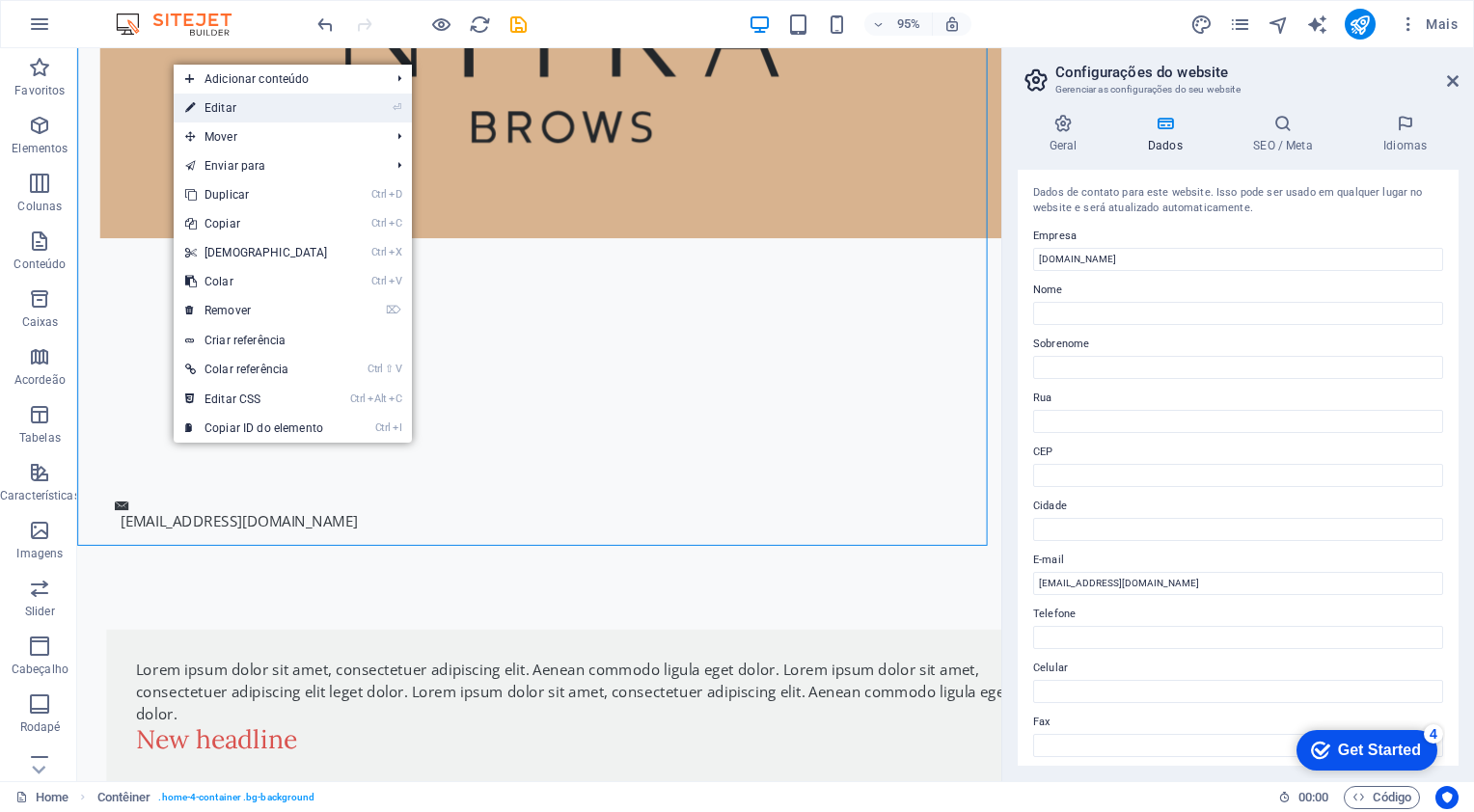
click at [205, 101] on link "⏎ Editar" at bounding box center [257, 107] width 166 height 29
select select "header"
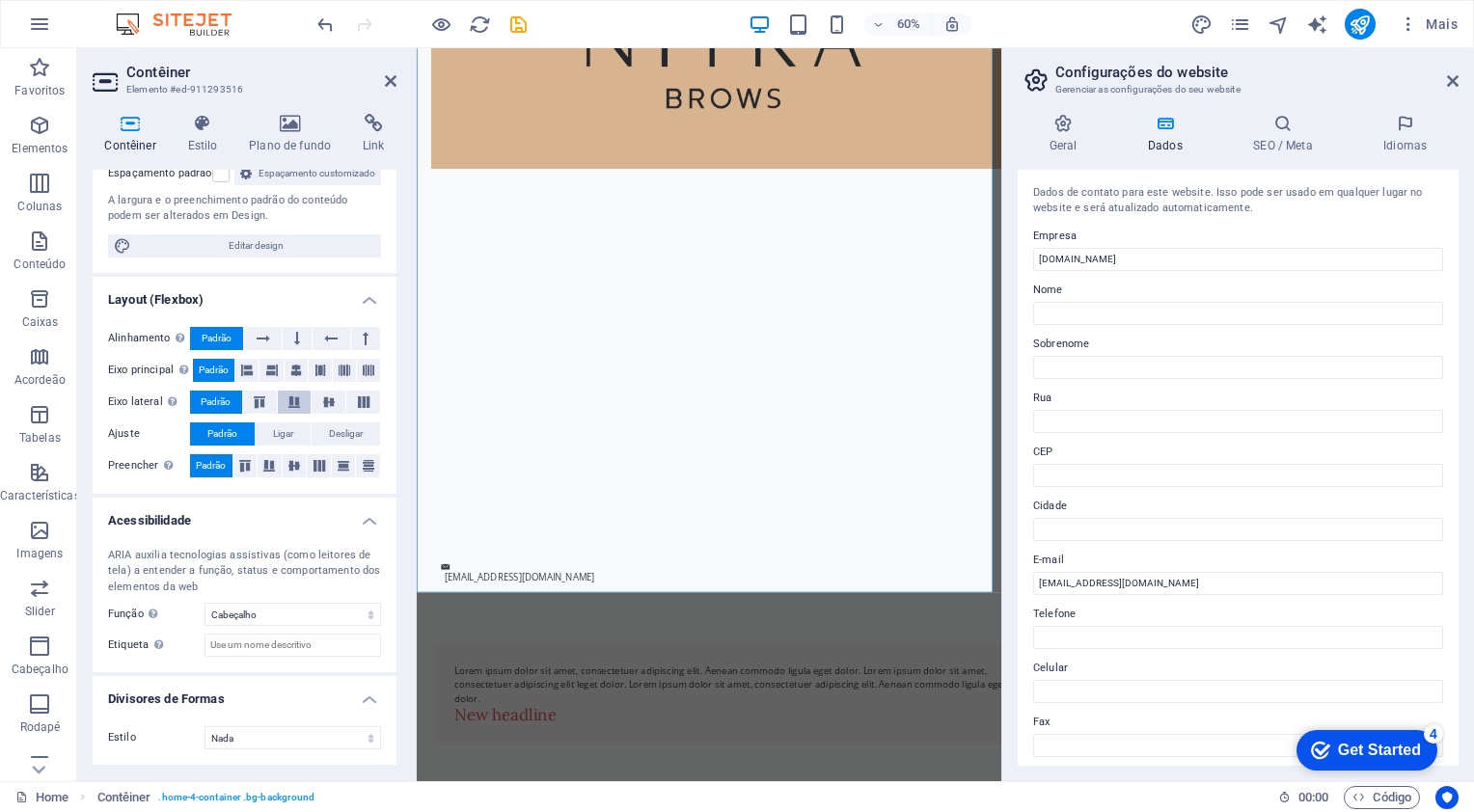
scroll to position [0, 0]
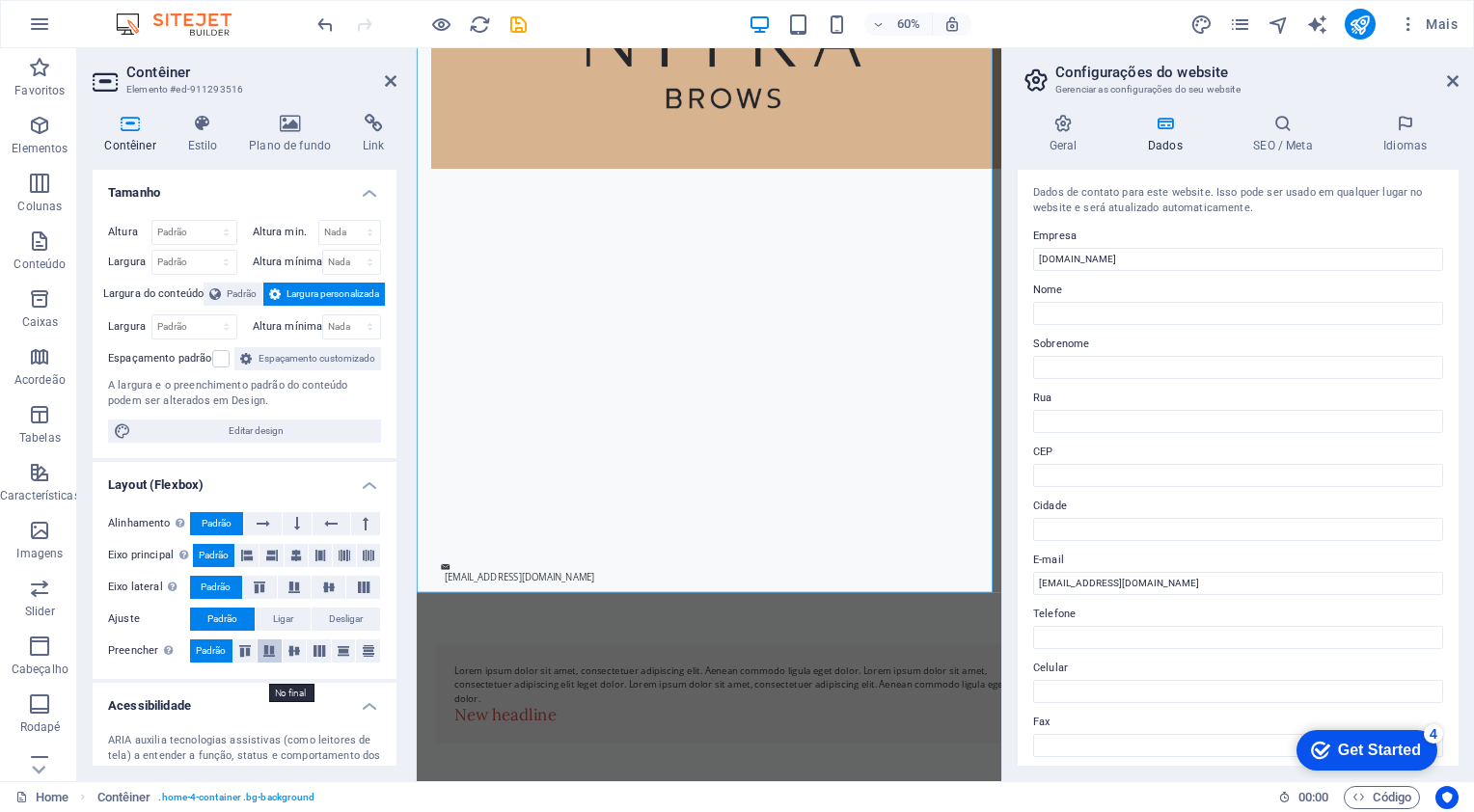
click at [273, 657] on icon at bounding box center [269, 652] width 23 height 12
click at [245, 657] on icon at bounding box center [245, 652] width 23 height 12
click at [213, 663] on span "Padrão" at bounding box center [211, 651] width 30 height 23
click at [307, 298] on span "Largura personalizada" at bounding box center [332, 294] width 93 height 23
click at [233, 298] on span "Padrão" at bounding box center [242, 294] width 30 height 23
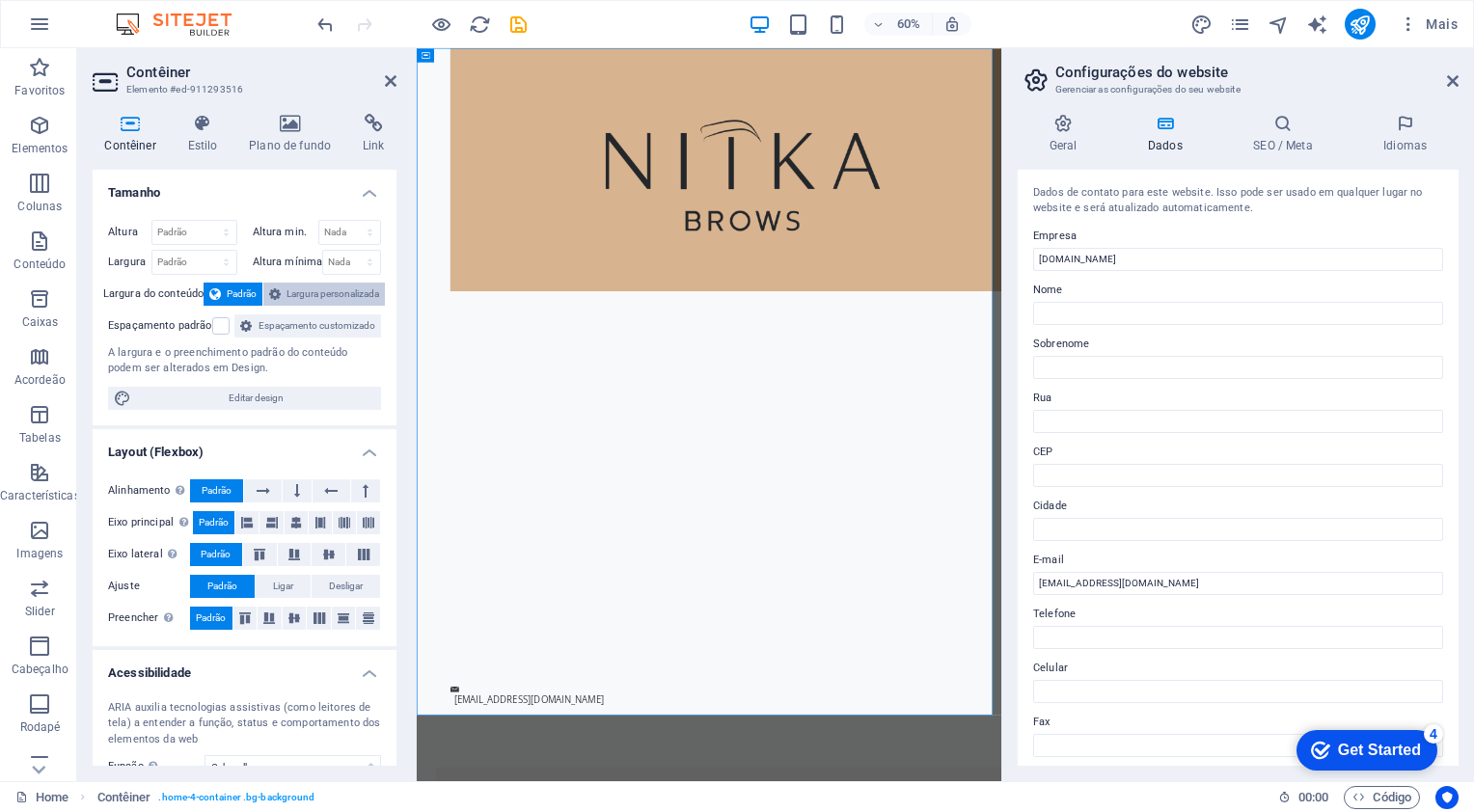
click at [334, 296] on span "Largura personalizada" at bounding box center [332, 294] width 93 height 23
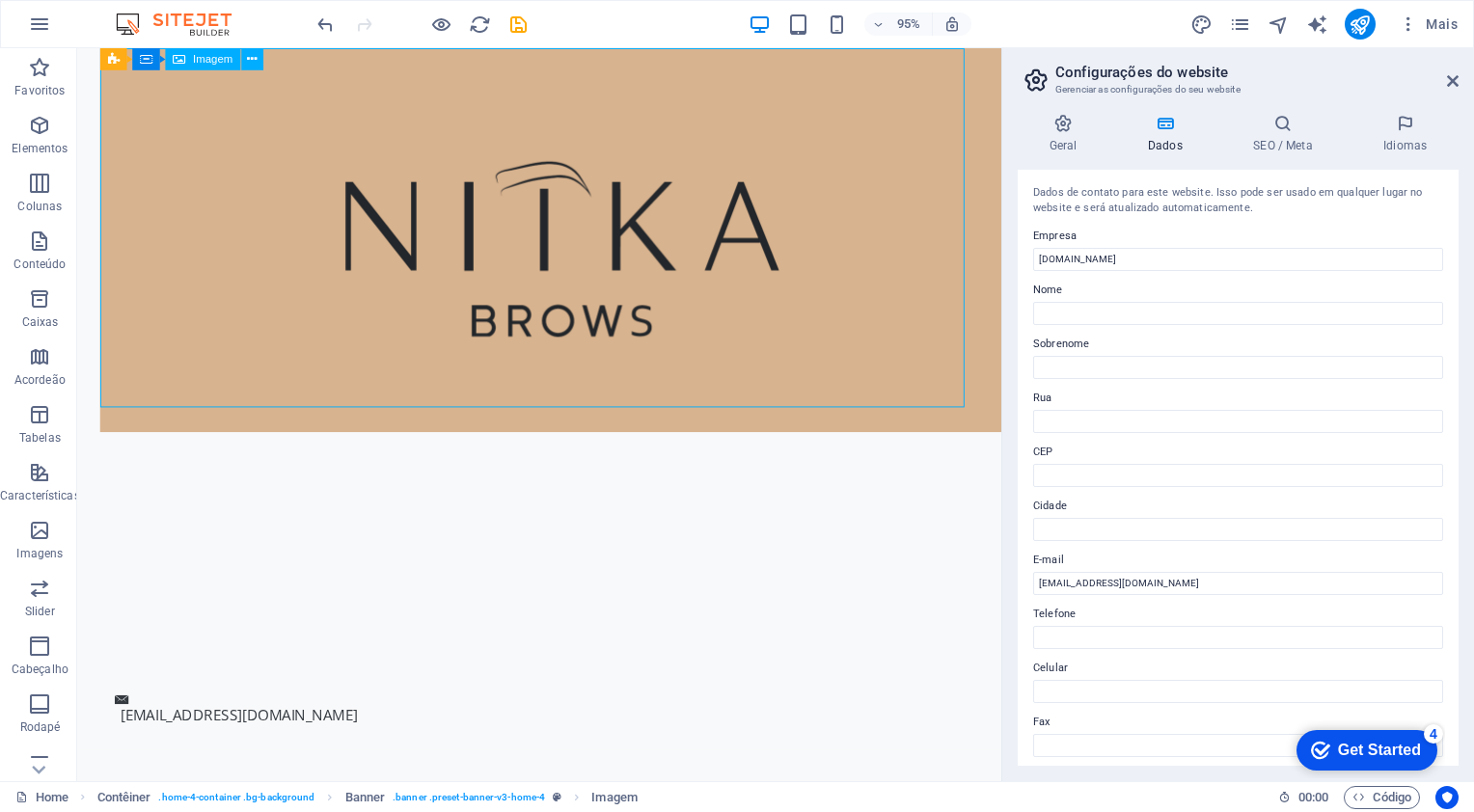
drag, startPoint x: 316, startPoint y: 293, endPoint x: 593, endPoint y: 375, distance: 288.9
click at [593, 375] on figure at bounding box center [563, 250] width 925 height 404
drag, startPoint x: 529, startPoint y: 320, endPoint x: 530, endPoint y: 363, distance: 43.0
click at [530, 363] on figure at bounding box center [563, 250] width 925 height 404
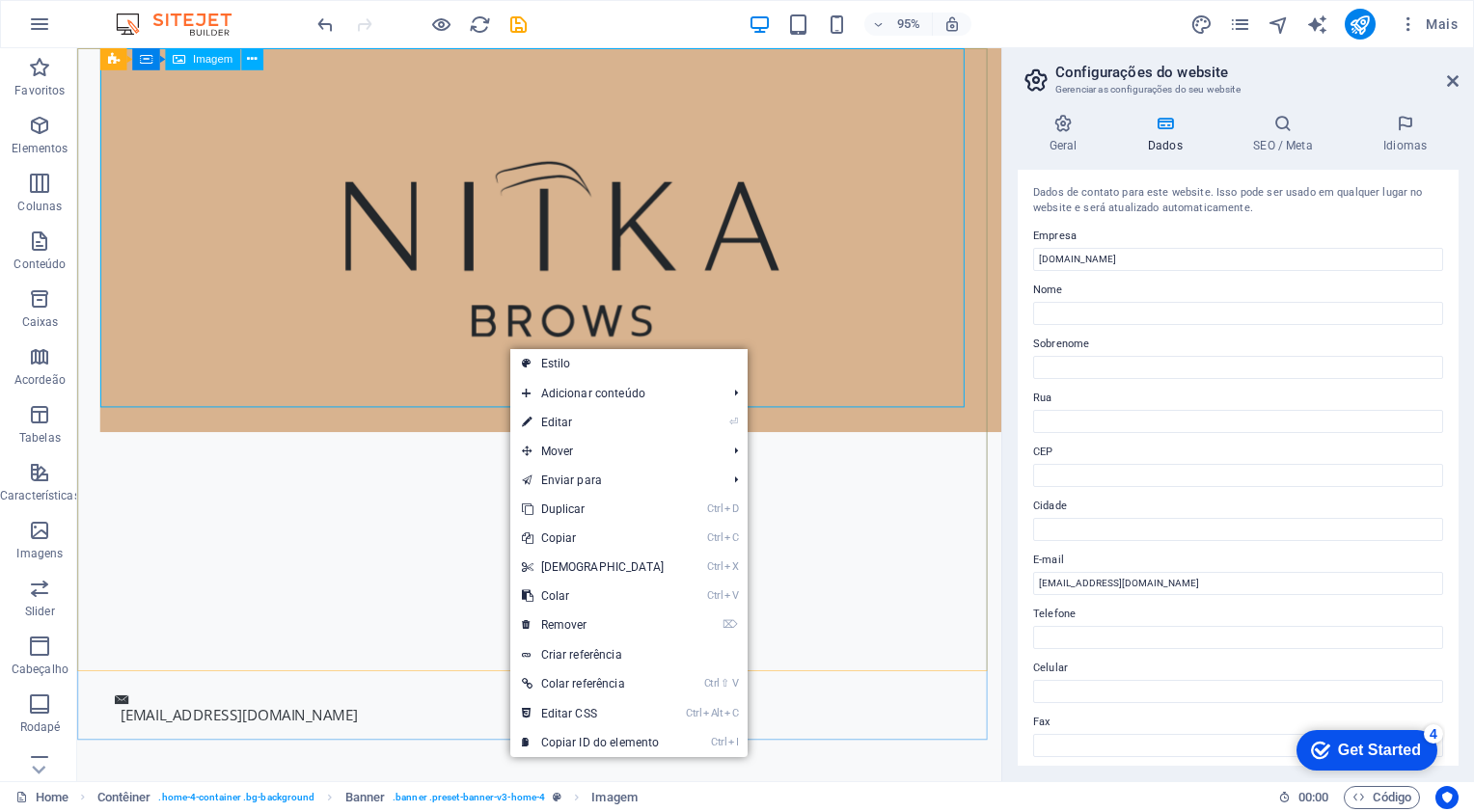
click at [206, 68] on div "Imagem" at bounding box center [202, 59] width 75 height 22
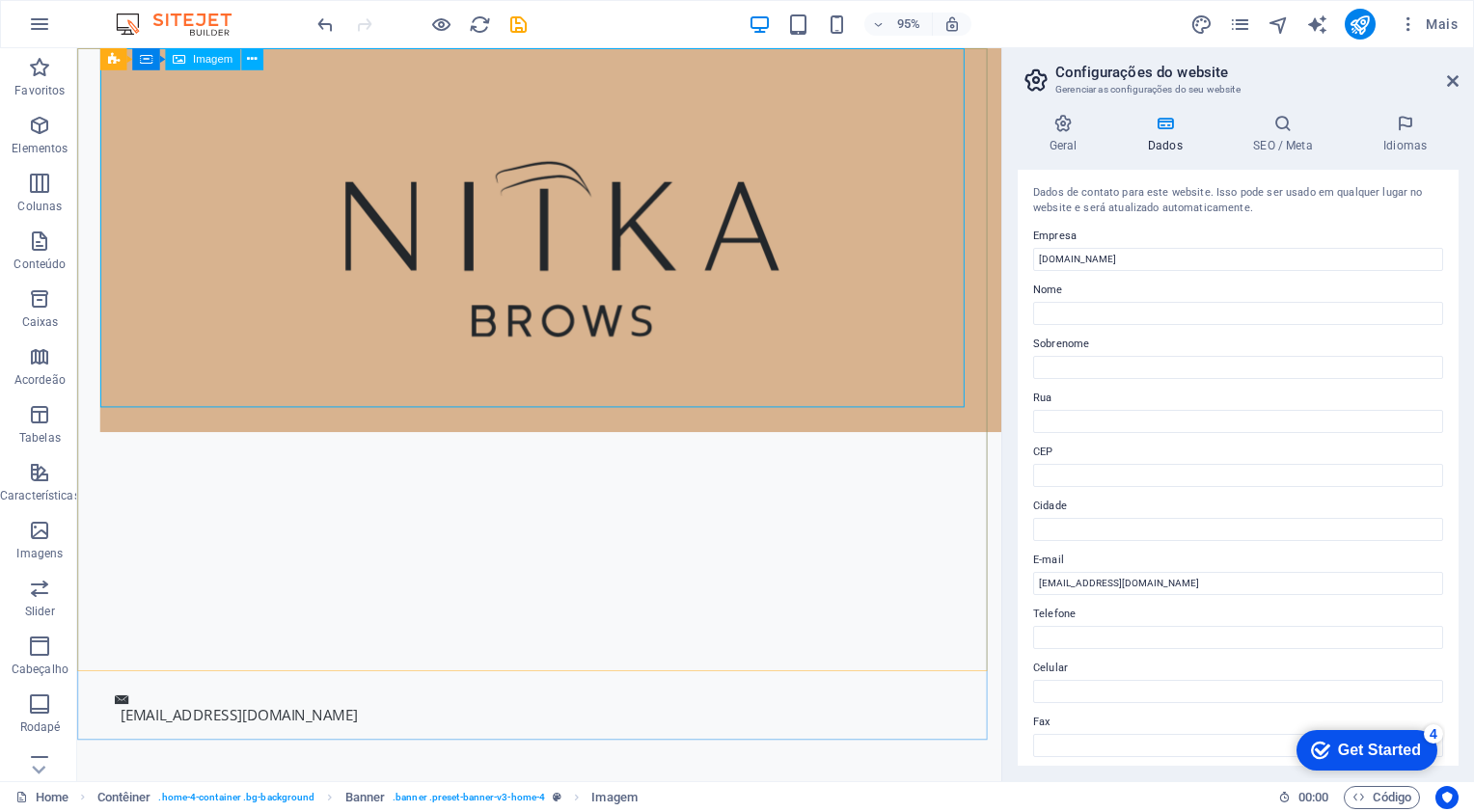
click at [206, 60] on span "Imagem" at bounding box center [213, 59] width 40 height 11
click at [255, 61] on icon at bounding box center [252, 58] width 10 height 19
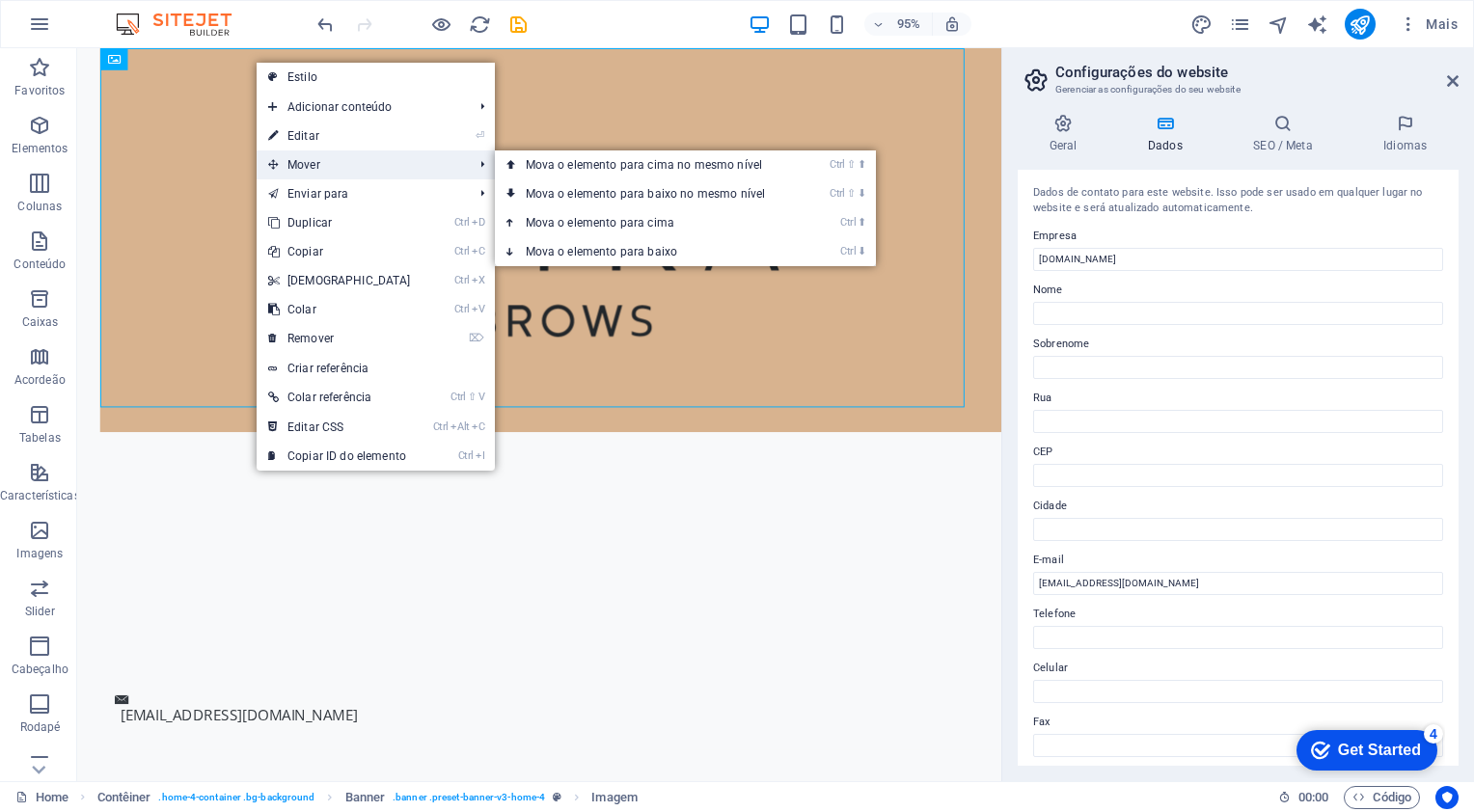
click at [283, 162] on span "Mover" at bounding box center [361, 164] width 209 height 29
click at [532, 200] on link "Ctrl ⇧ ⬇ Mova o elemento para baixo no mesmo nível" at bounding box center [649, 193] width 310 height 29
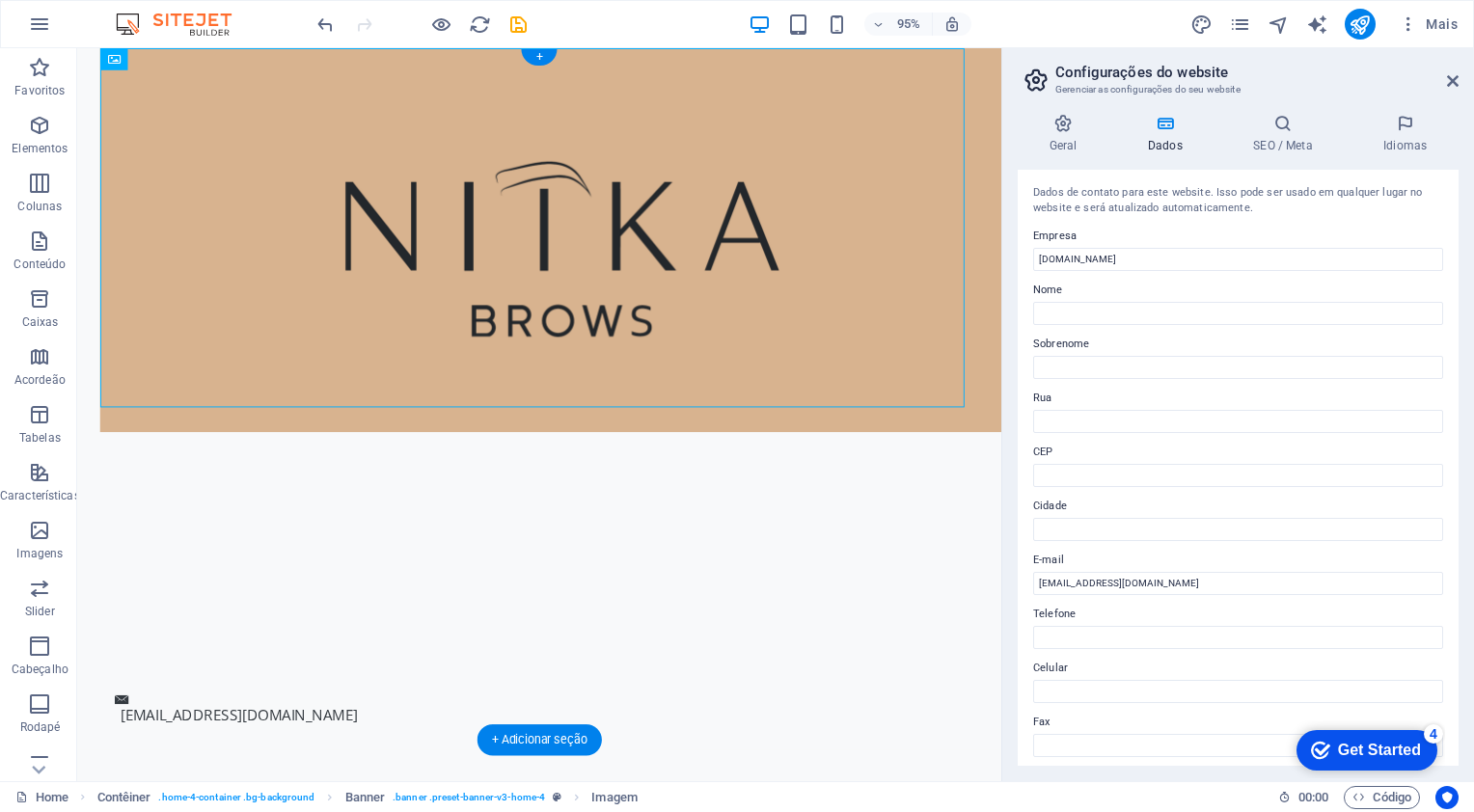
drag, startPoint x: 610, startPoint y: 248, endPoint x: 550, endPoint y: 464, distance: 224.2
click at [550, 464] on div at bounding box center [563, 375] width 972 height 656
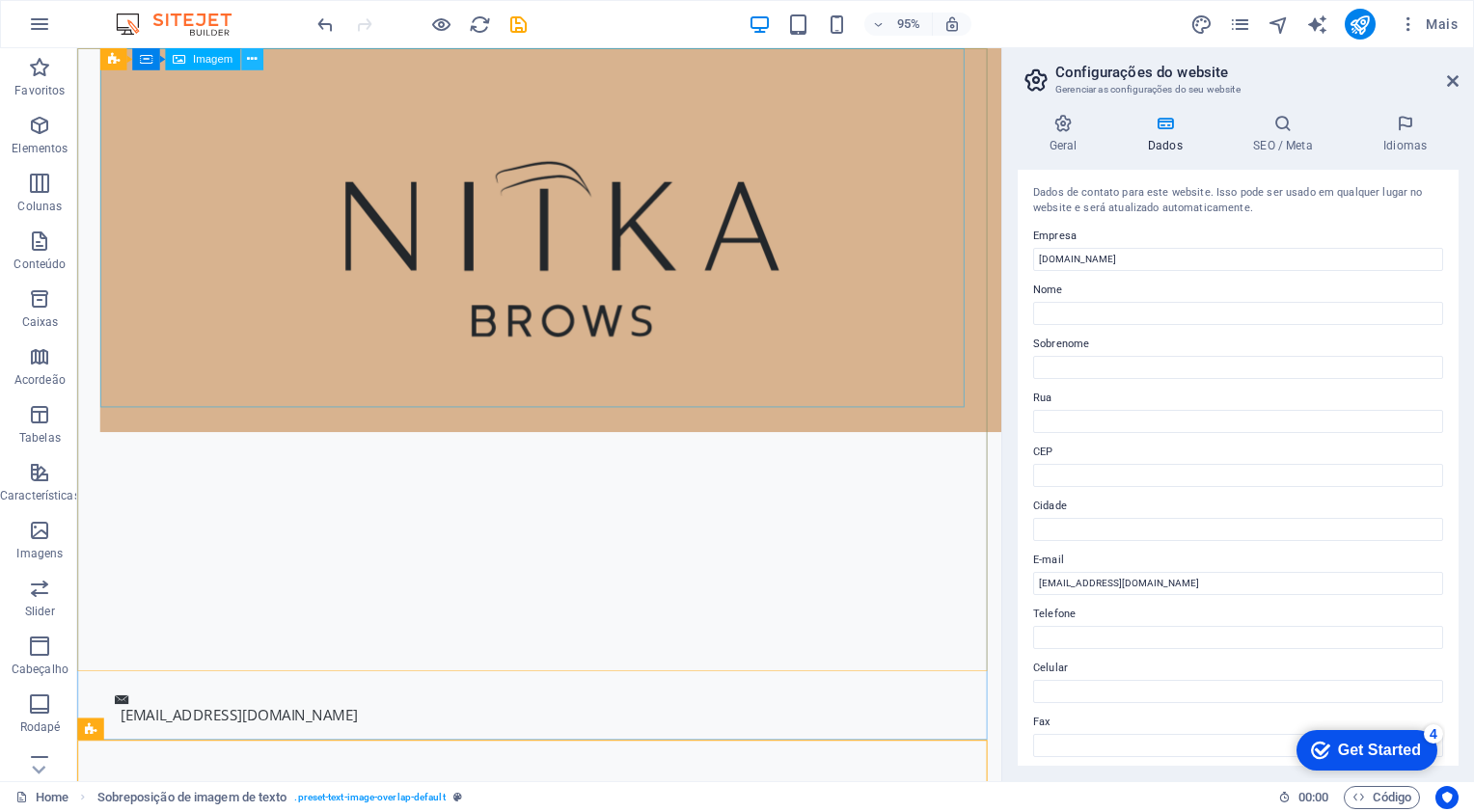
click at [259, 57] on button at bounding box center [252, 59] width 22 height 22
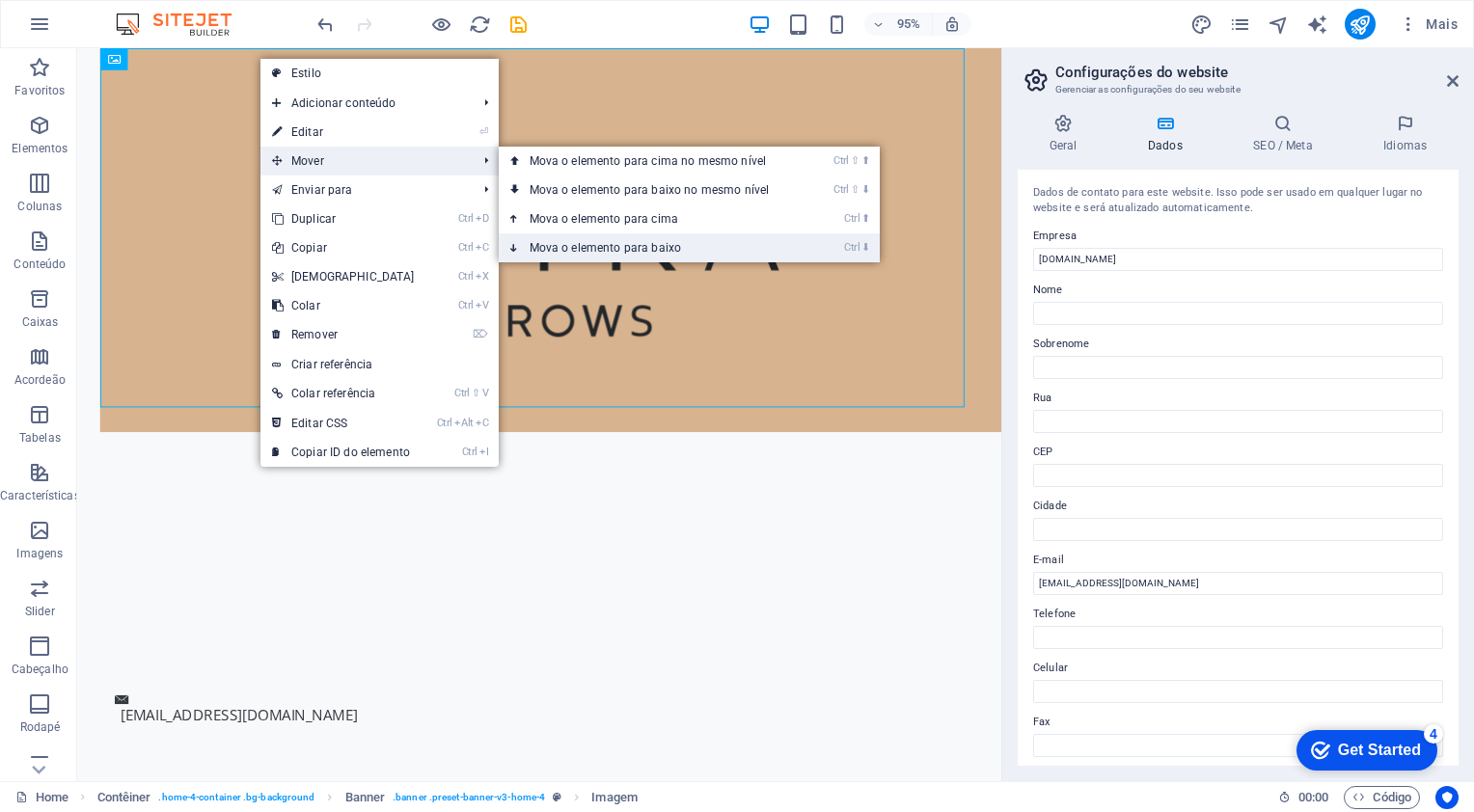
click at [553, 236] on link "Ctrl ⬇ Mova o elemento para baixo" at bounding box center [653, 248] width 310 height 29
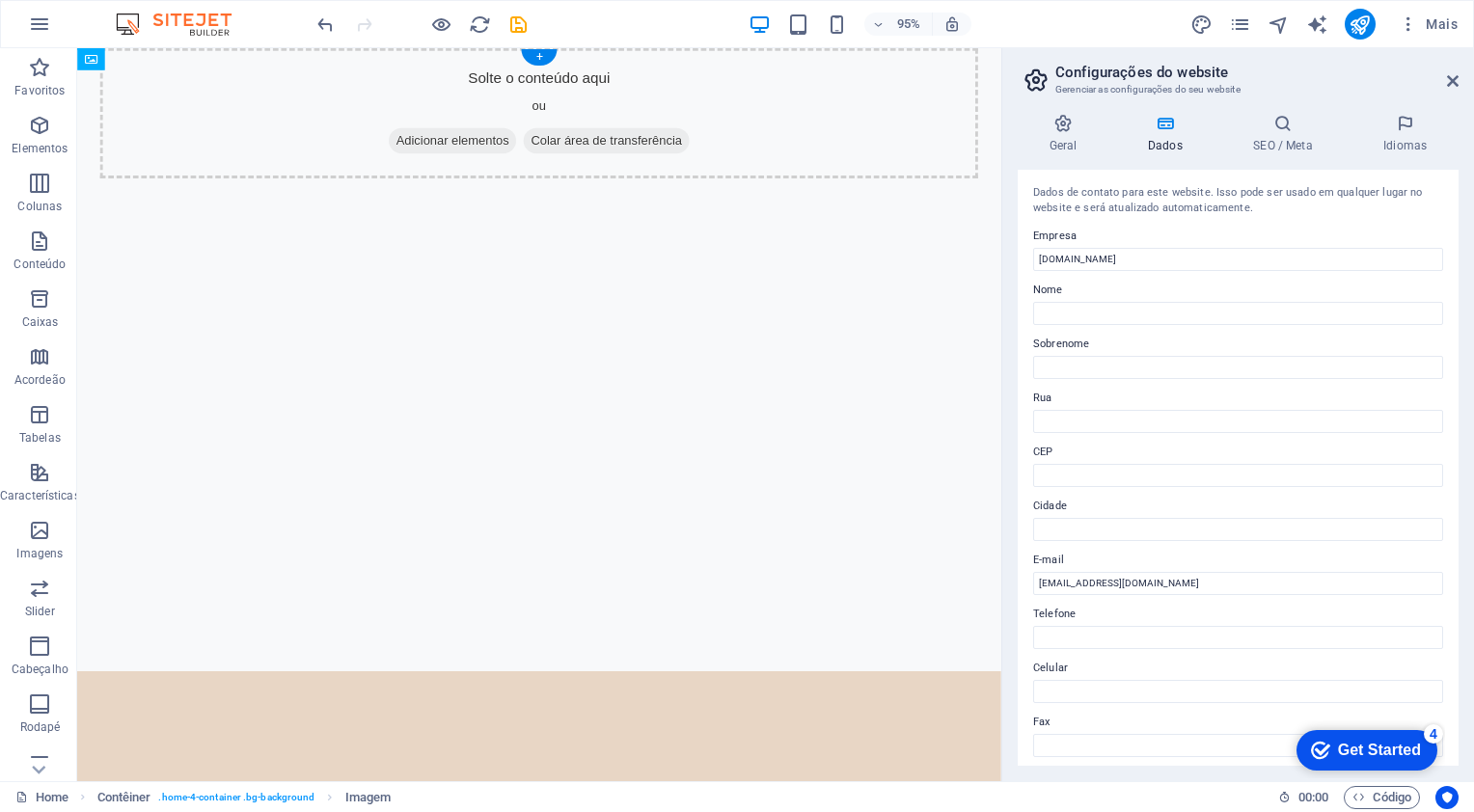
drag, startPoint x: 501, startPoint y: 719, endPoint x: 518, endPoint y: 617, distance: 103.4
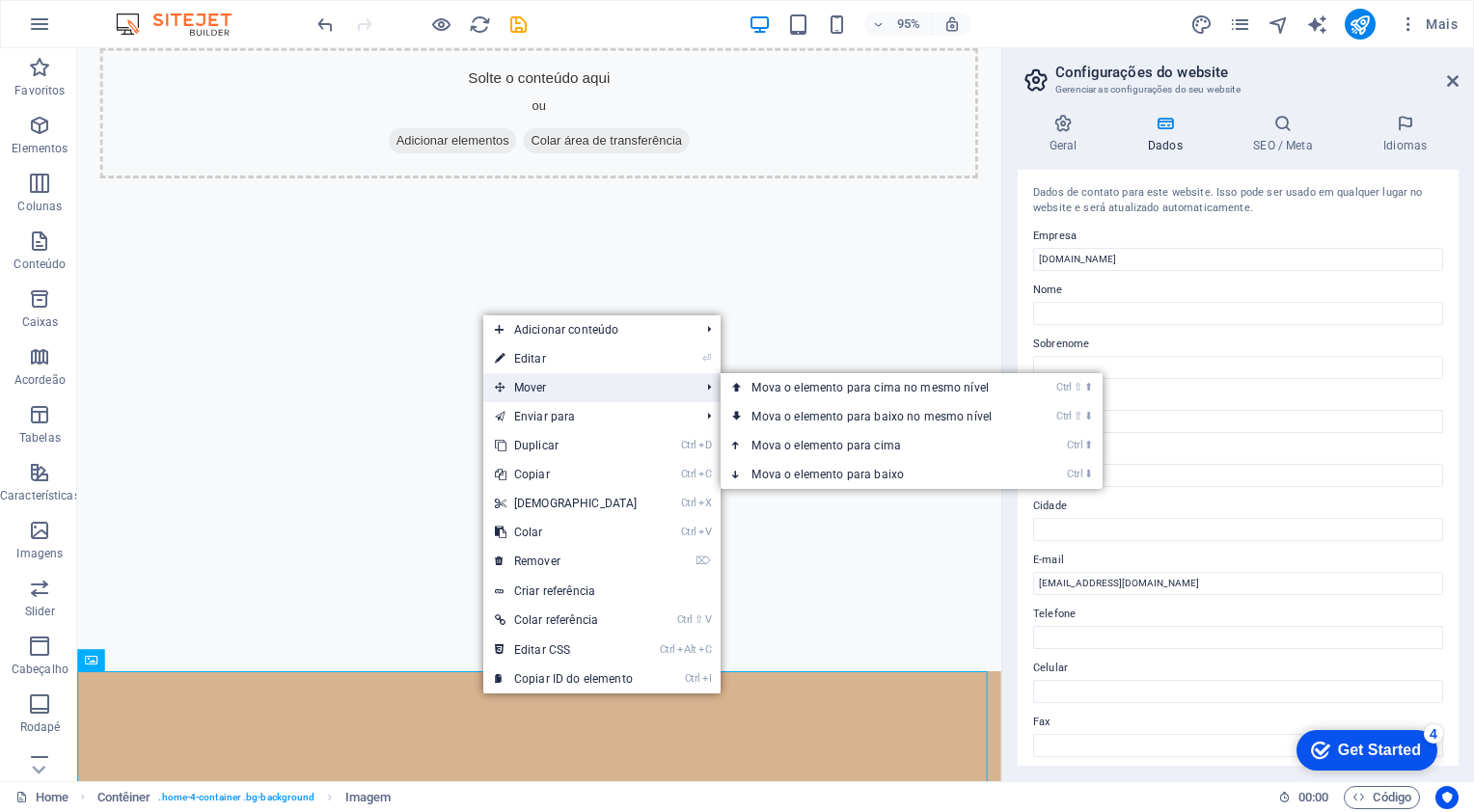
click at [581, 394] on span "Mover" at bounding box center [588, 387] width 209 height 29
click at [780, 448] on link "Ctrl ⬆ Mova o elemento para cima" at bounding box center [875, 445] width 310 height 29
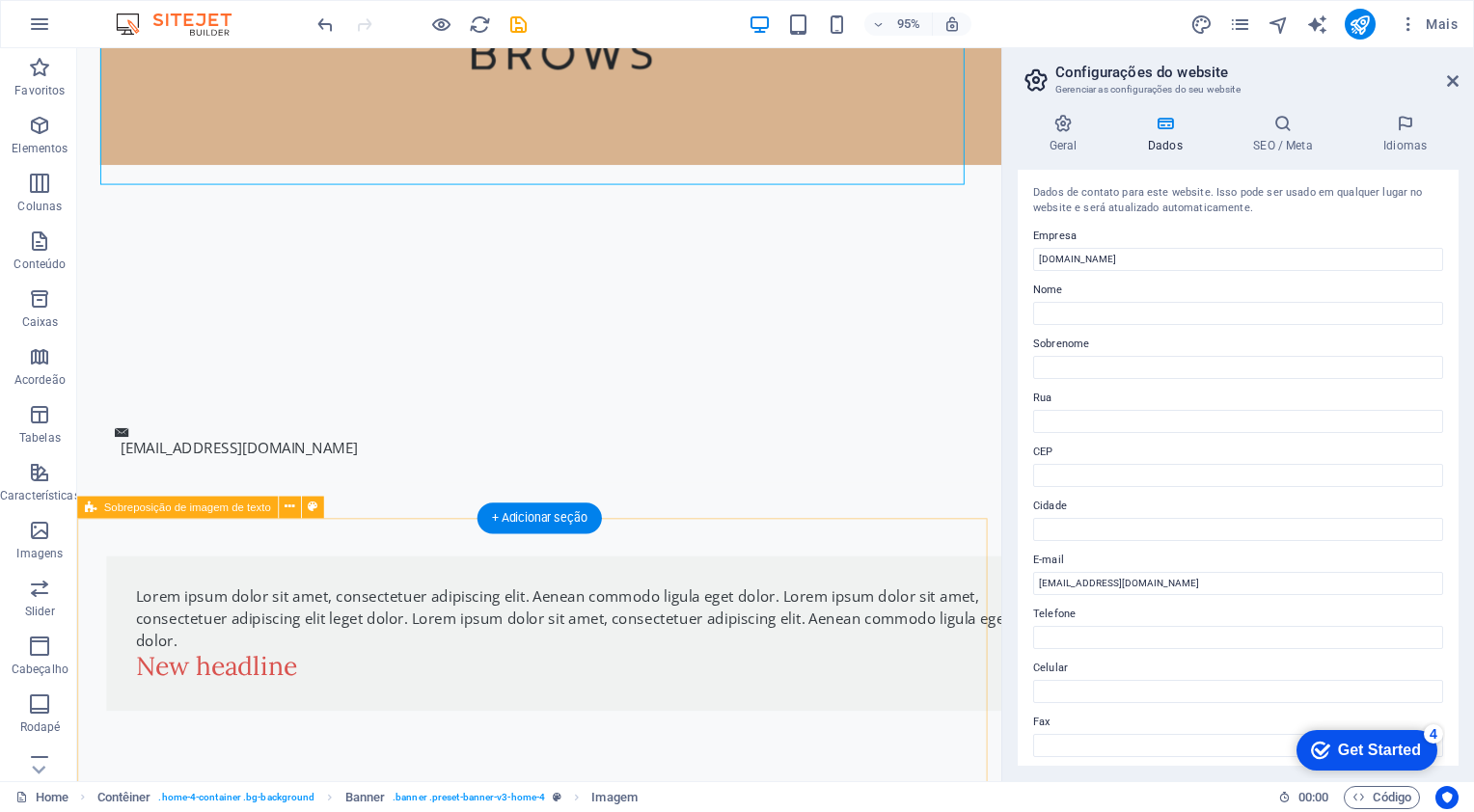
scroll to position [294, 0]
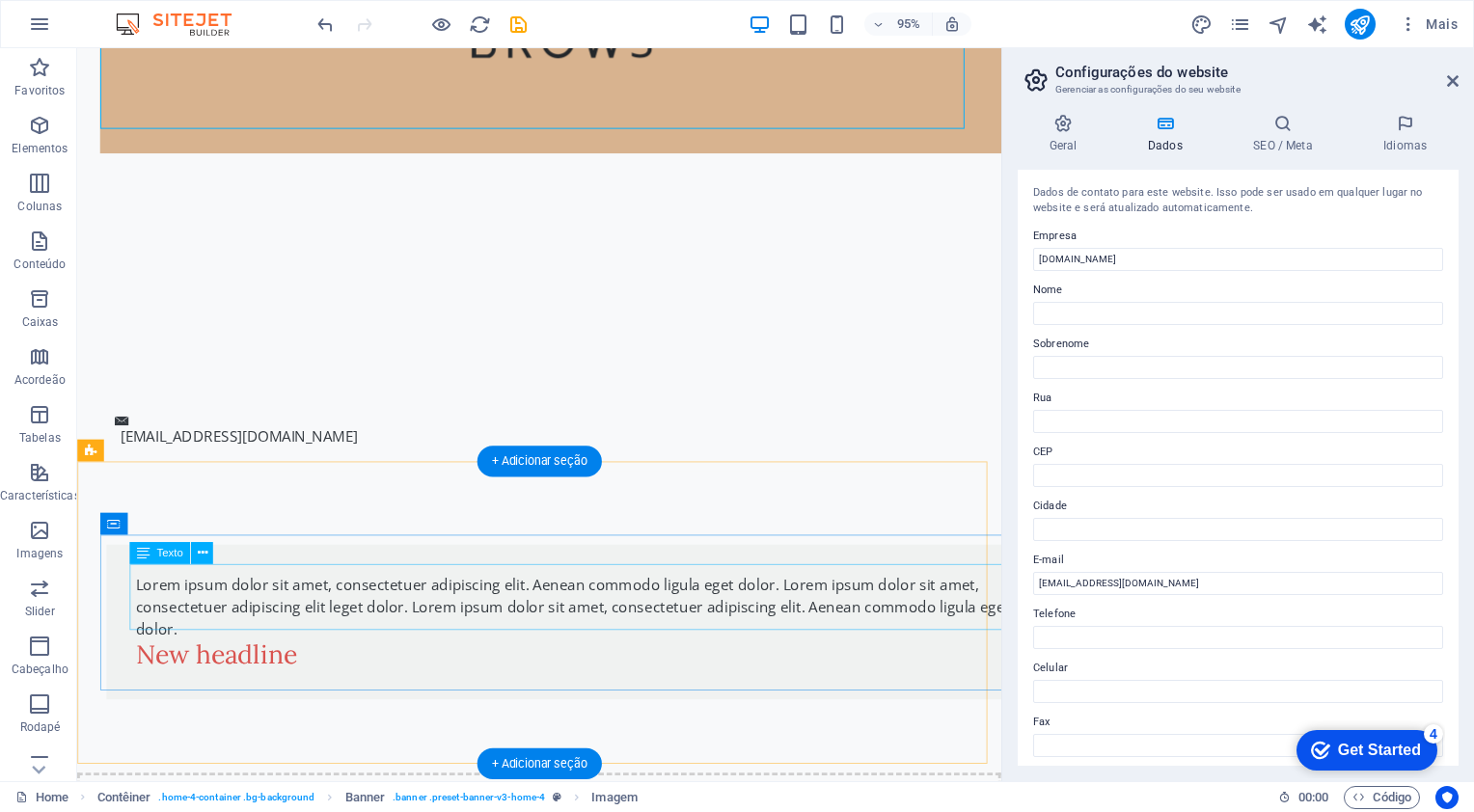
click at [440, 656] on div "Lorem ipsum dolor sit amet, consectetuer adipiscing elit. Aenean commodo ligula…" at bounding box center [602, 637] width 927 height 70
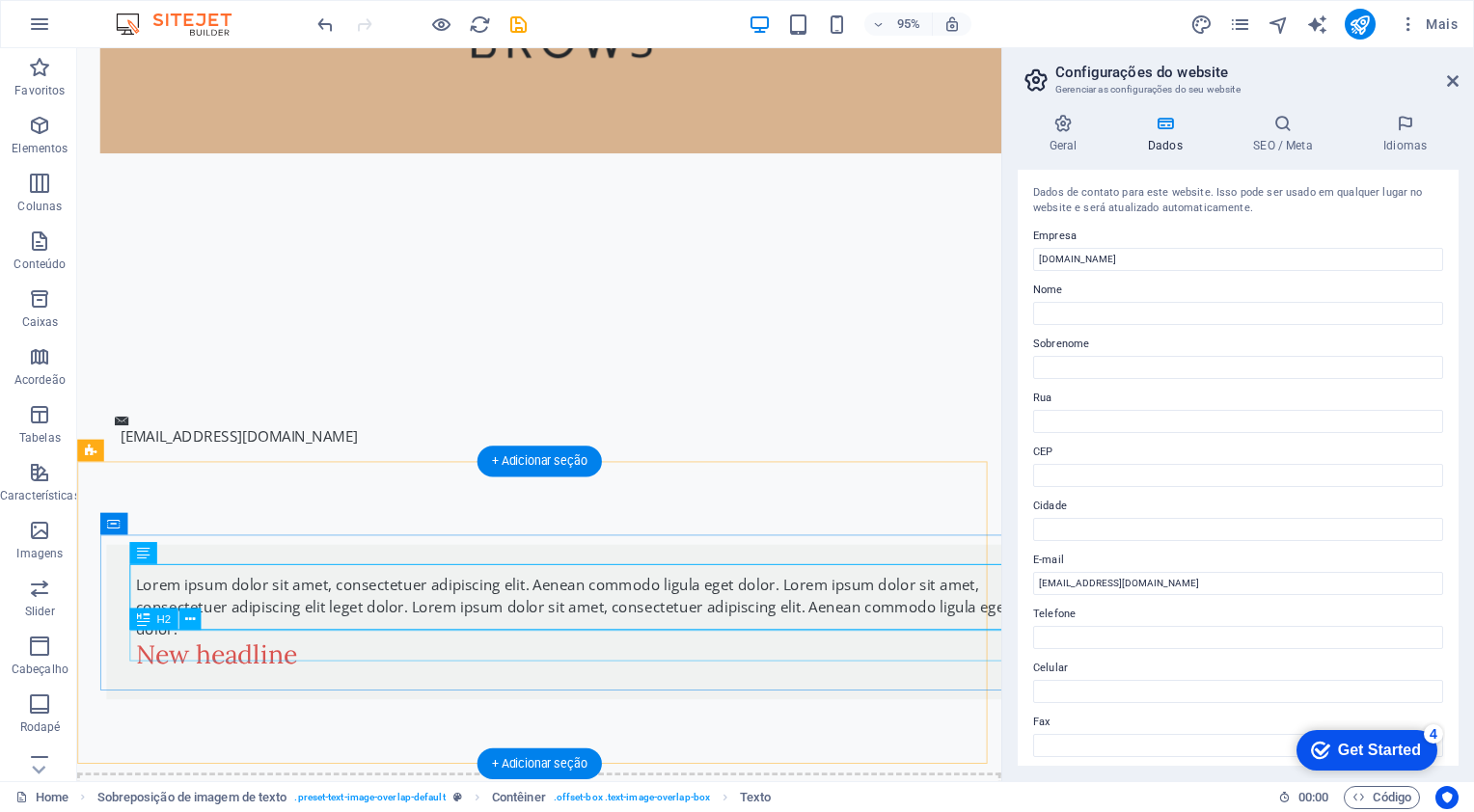
click at [306, 681] on div "New headline" at bounding box center [602, 688] width 927 height 33
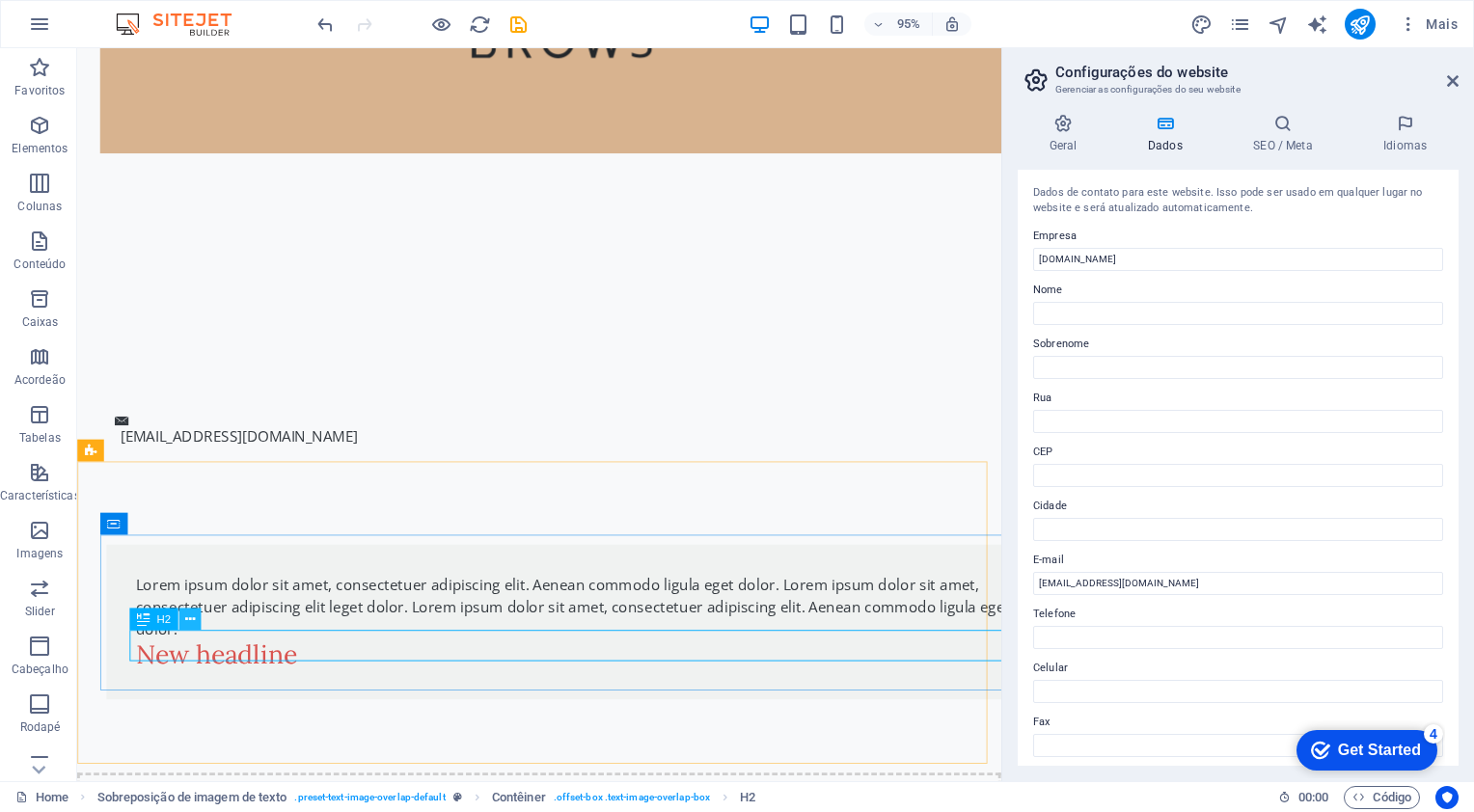
click at [185, 623] on icon at bounding box center [190, 619] width 10 height 19
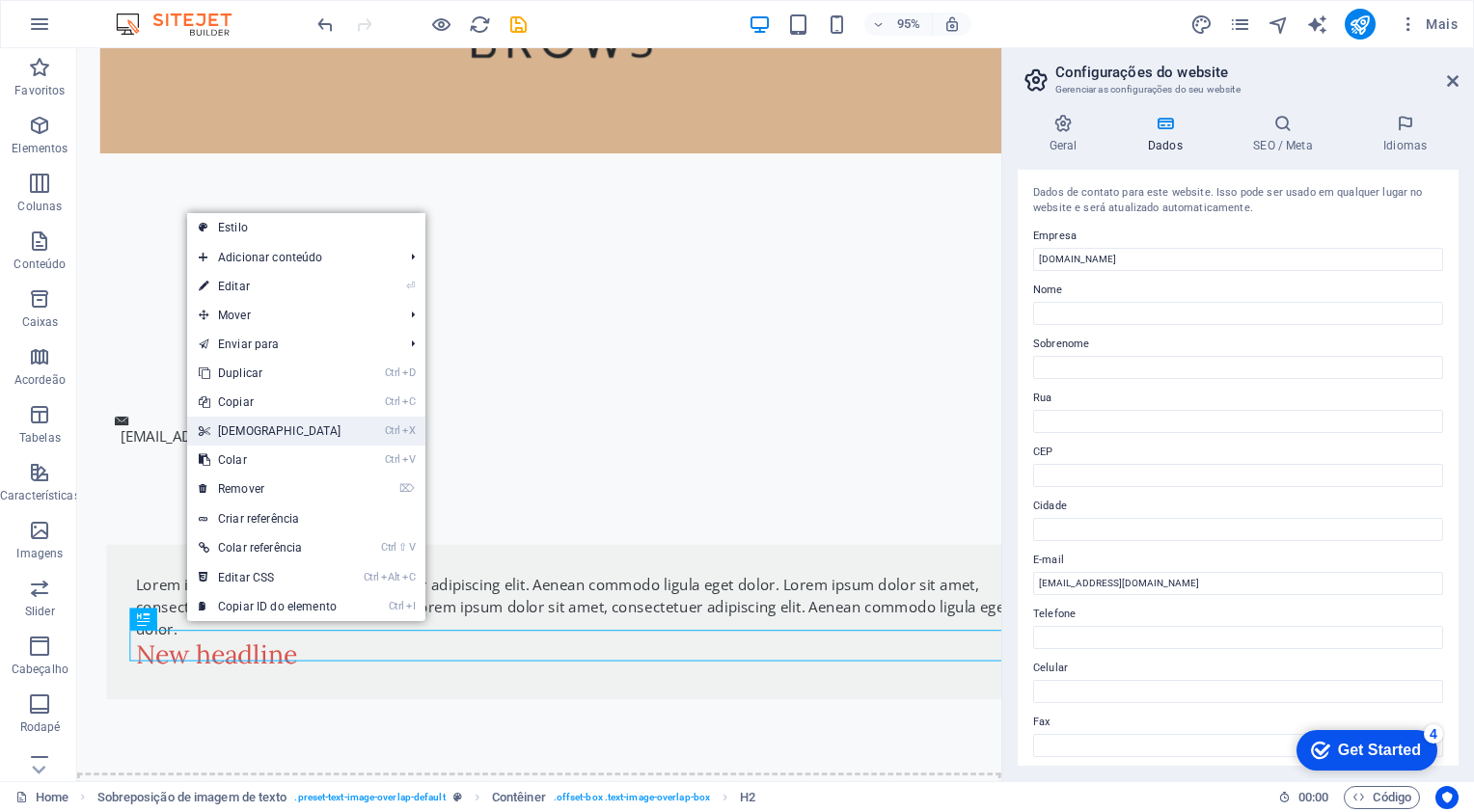
click at [267, 430] on link "Ctrl X Cortar" at bounding box center [270, 431] width 166 height 29
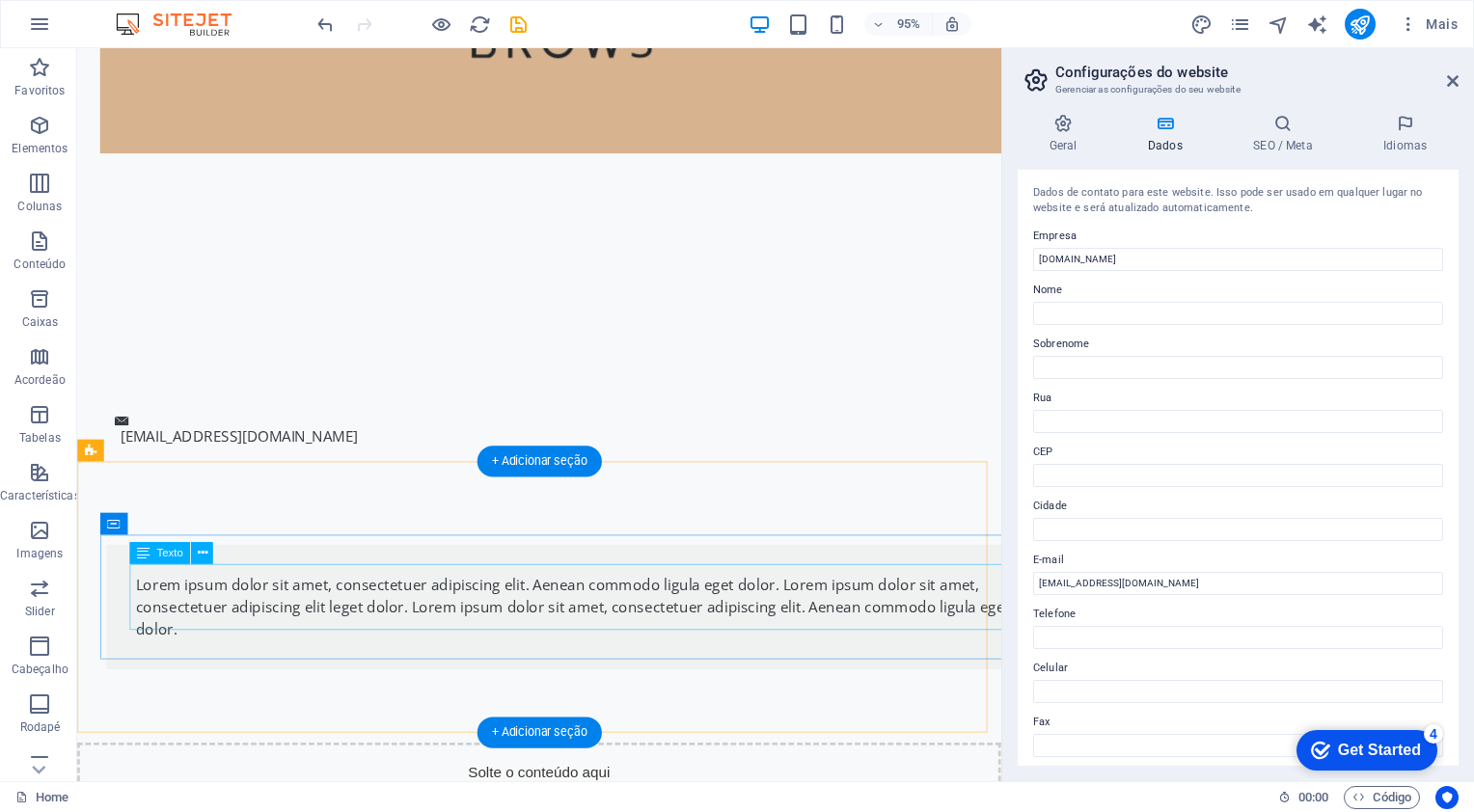
click at [190, 649] on div "Lorem ipsum dolor sit amet, consectetuer adipiscing elit. Aenean commodo ligula…" at bounding box center [602, 637] width 927 height 70
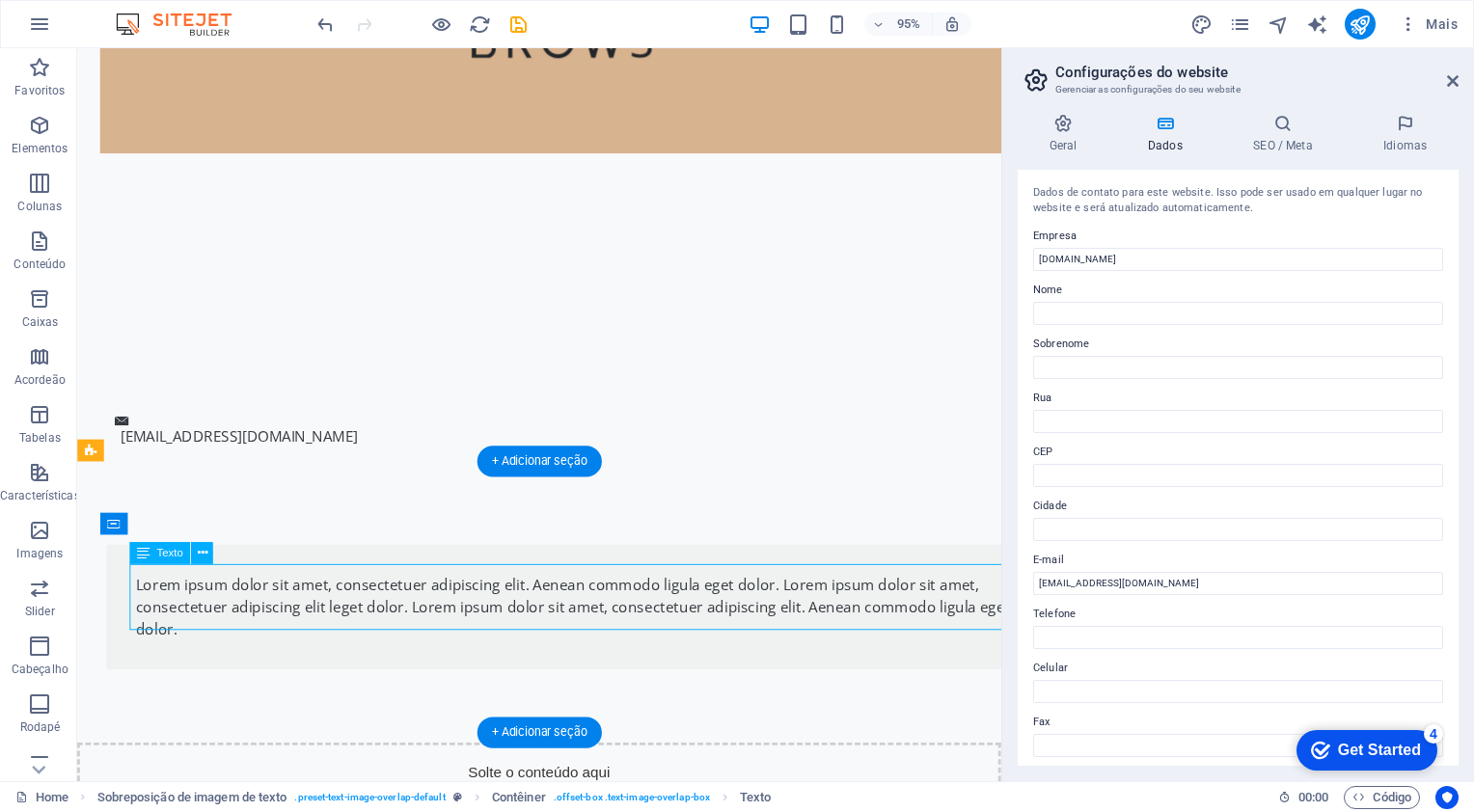
drag, startPoint x: 265, startPoint y: 645, endPoint x: 163, endPoint y: 645, distance: 102.0
click at [163, 645] on div "Lorem ipsum dolor sit amet, consectetuer adipiscing elit. Aenean commodo ligula…" at bounding box center [602, 637] width 927 height 70
click at [161, 553] on span "Texto" at bounding box center [169, 553] width 26 height 11
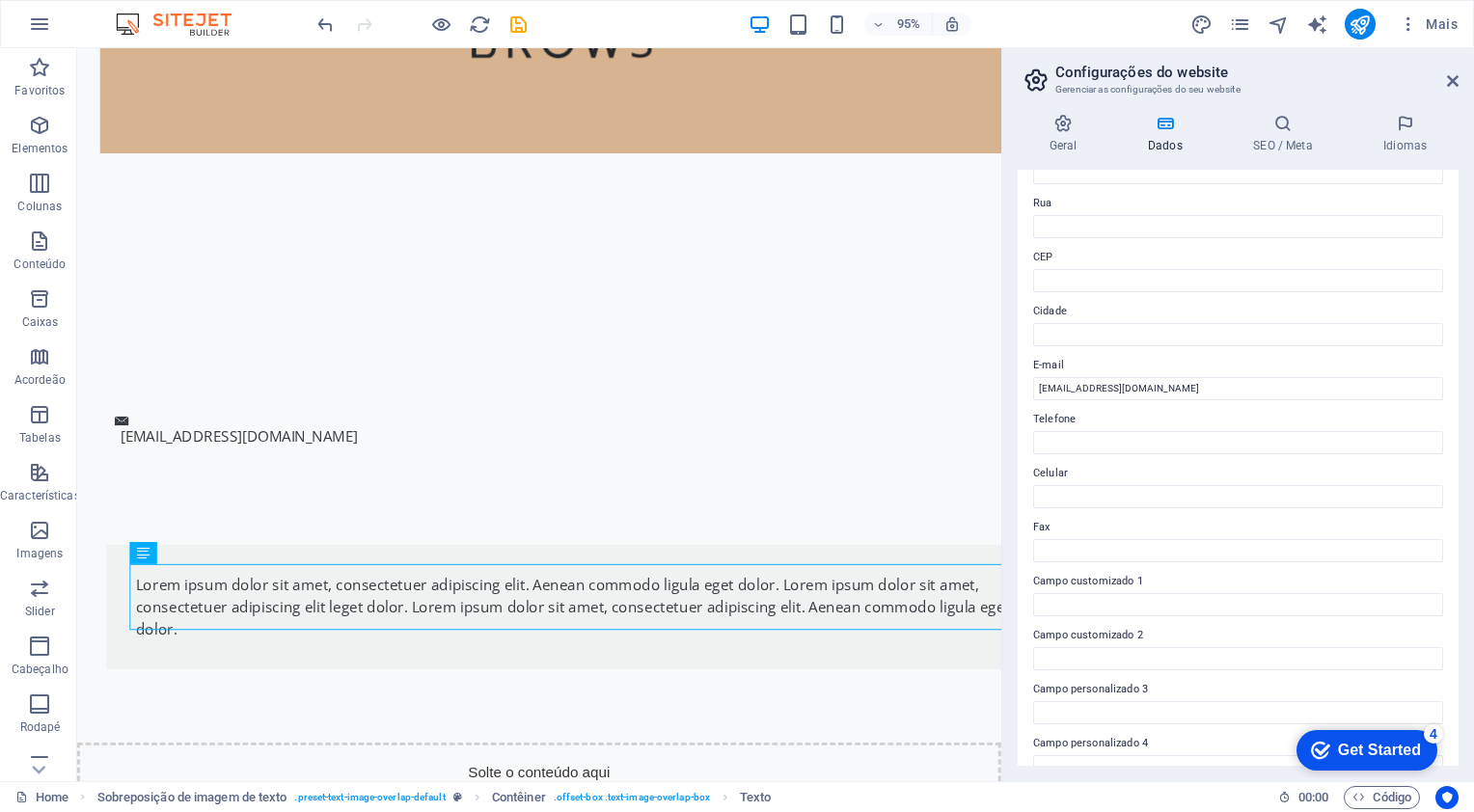
scroll to position [330, 0]
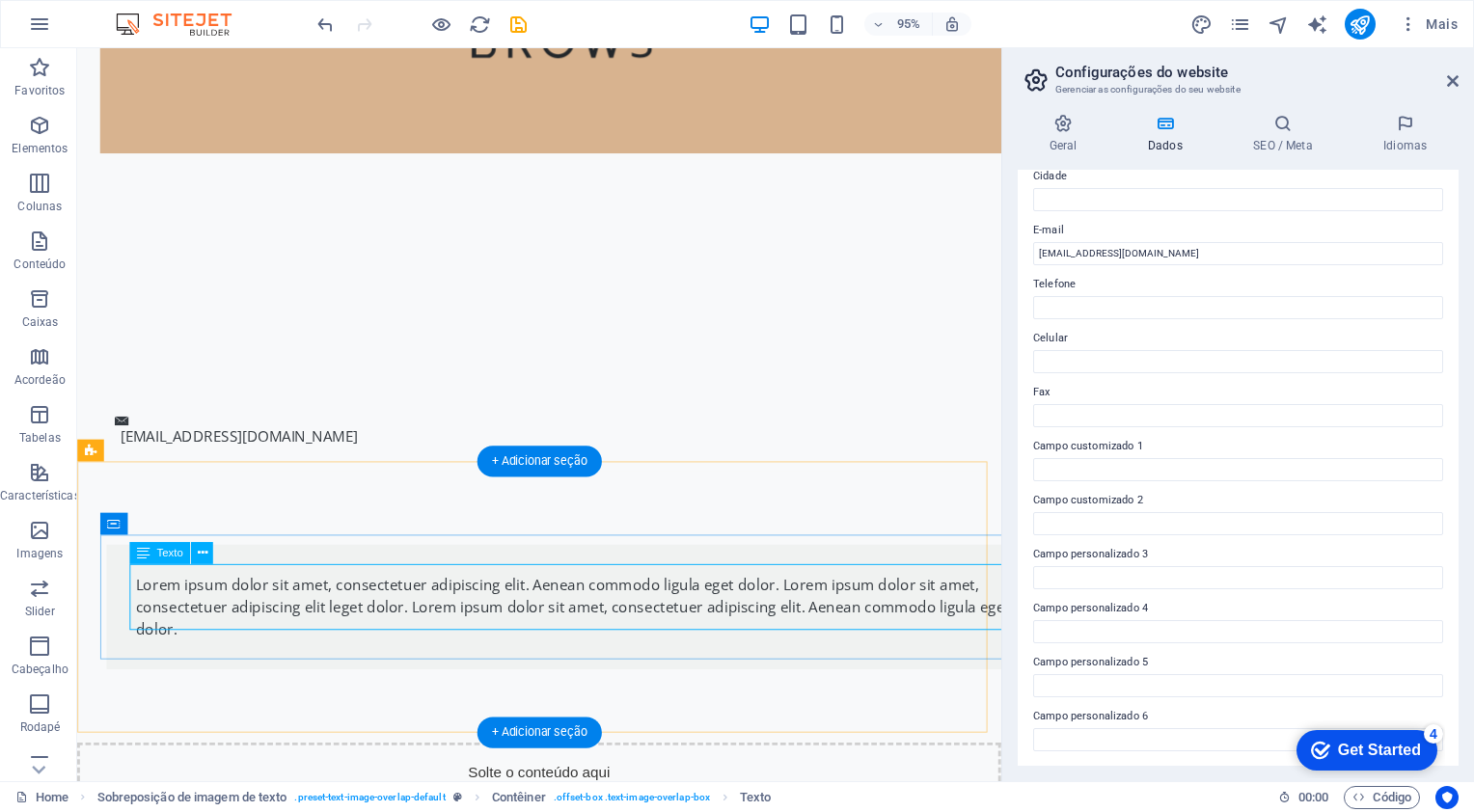
click at [319, 621] on div "Lorem ipsum dolor sit amet, consectetuer adipiscing elit. Aenean commodo ligula…" at bounding box center [602, 637] width 927 height 70
drag, startPoint x: 270, startPoint y: 625, endPoint x: 324, endPoint y: 619, distance: 54.3
click at [324, 619] on div "Lorem ipsum dolor sit amet, consectetuer adipiscing elit. Aenean commodo ligula…" at bounding box center [602, 637] width 927 height 70
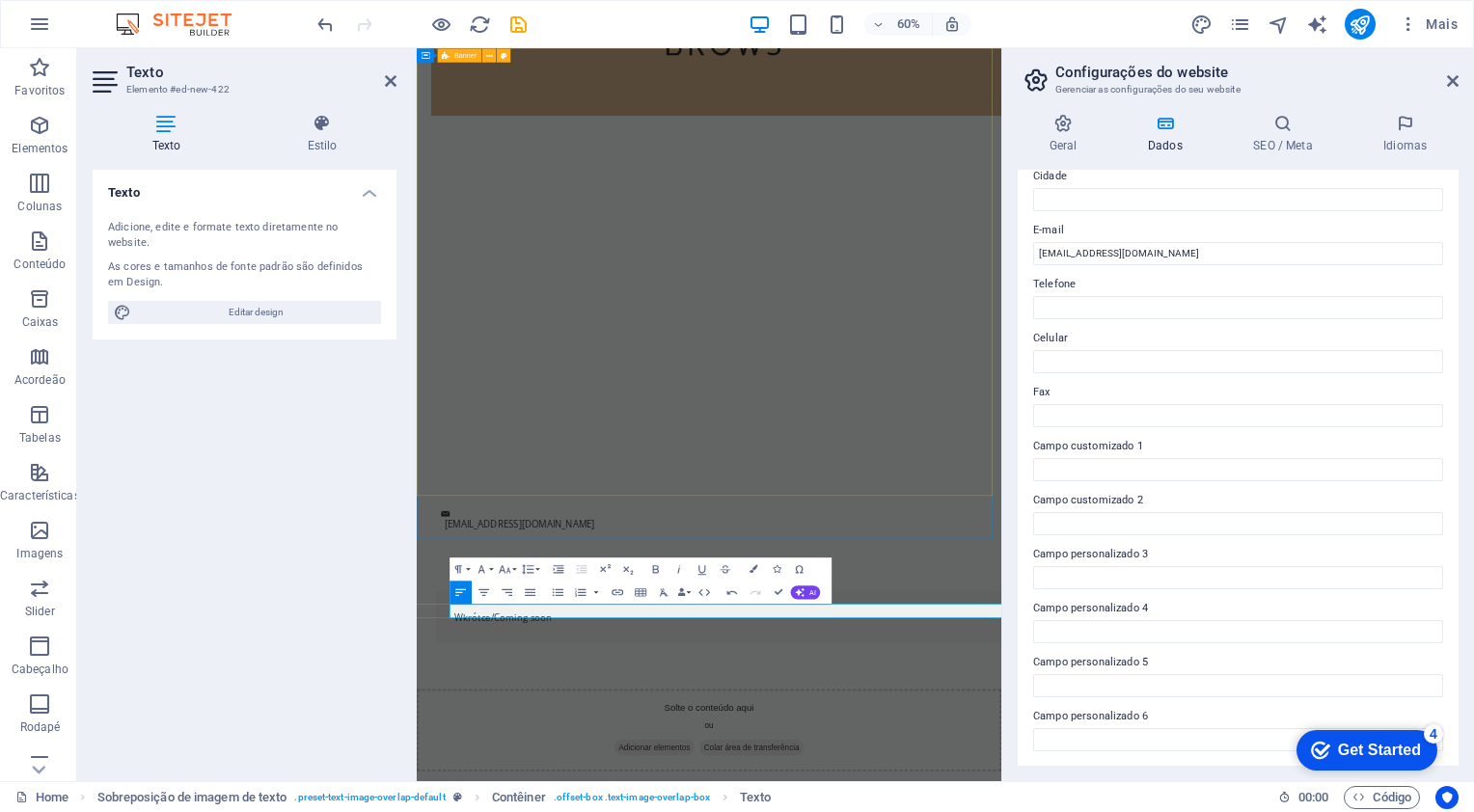
click at [922, 719] on div at bounding box center [904, 275] width 974 height 1039
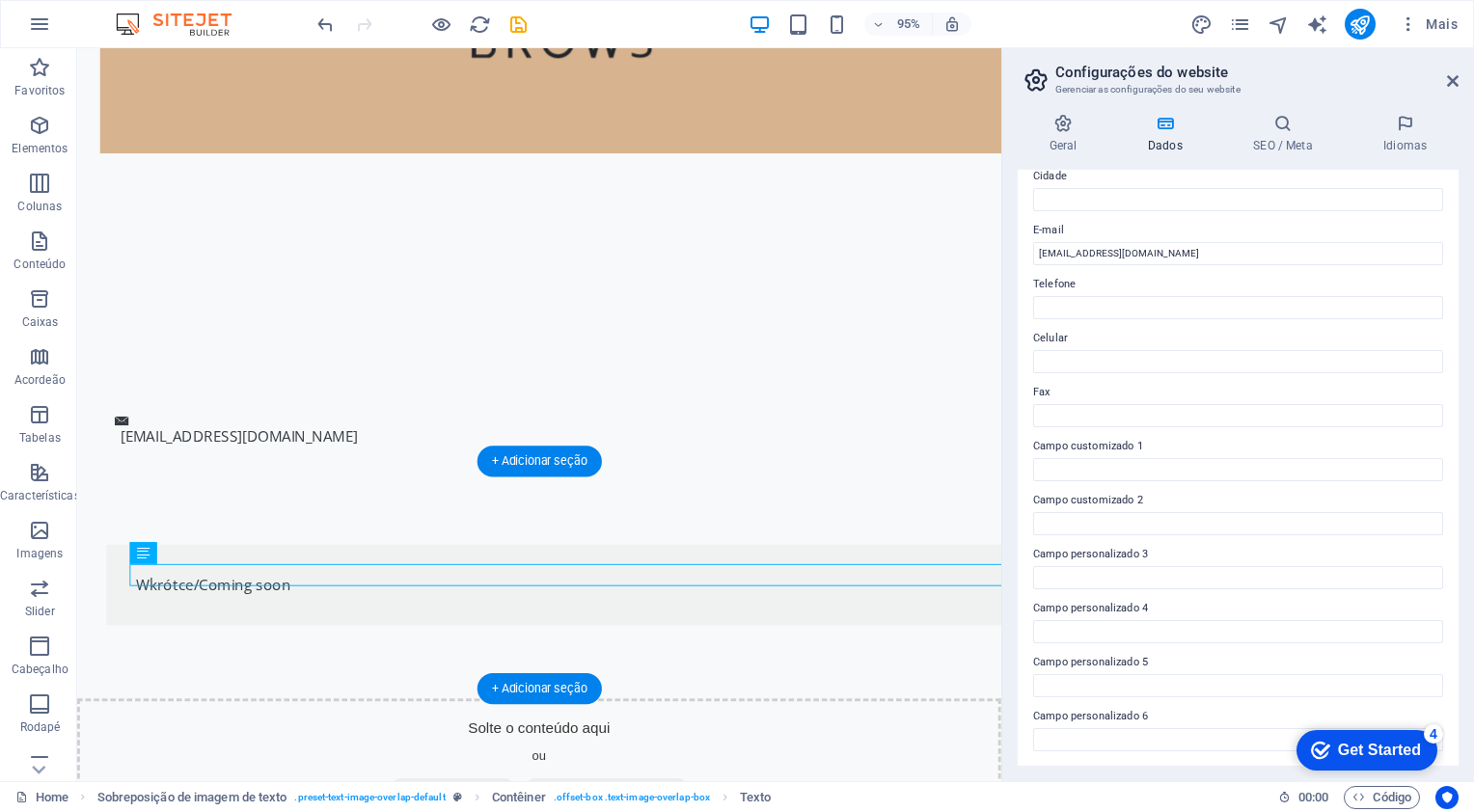
drag, startPoint x: 333, startPoint y: 606, endPoint x: 249, endPoint y: 629, distance: 87.1
click at [249, 629] on div "Wkrótce/Coming soon" at bounding box center [602, 613] width 988 height 85
click at [139, 604] on div "Wkrótce/Coming soon" at bounding box center [602, 613] width 927 height 23
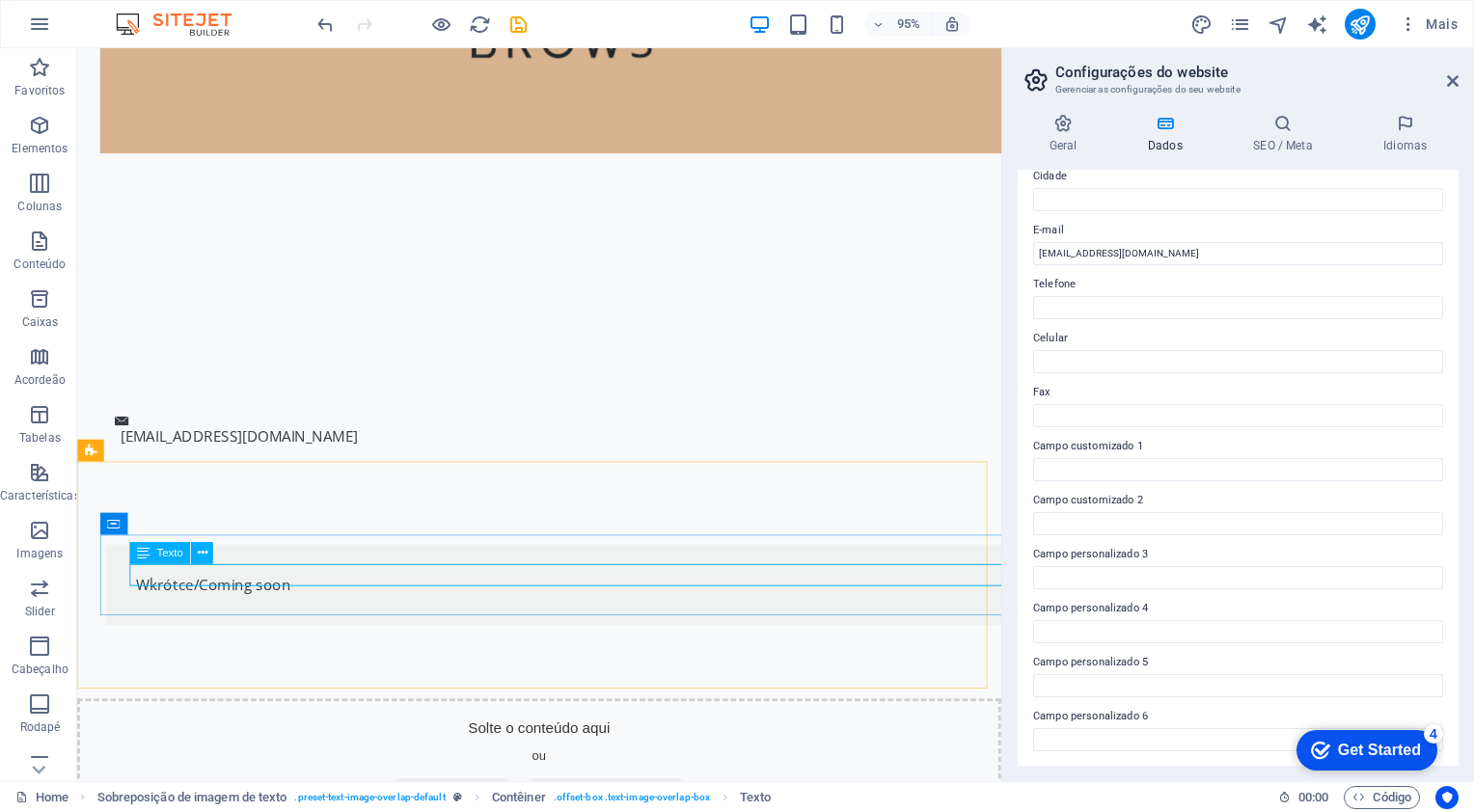
click at [171, 553] on span "Texto" at bounding box center [169, 553] width 26 height 11
click at [207, 553] on button at bounding box center [202, 553] width 22 height 22
click at [163, 555] on span "Texto" at bounding box center [169, 553] width 26 height 11
click at [200, 553] on icon at bounding box center [202, 553] width 10 height 19
click at [247, 606] on div "Wkrótce/Coming soon" at bounding box center [602, 613] width 927 height 23
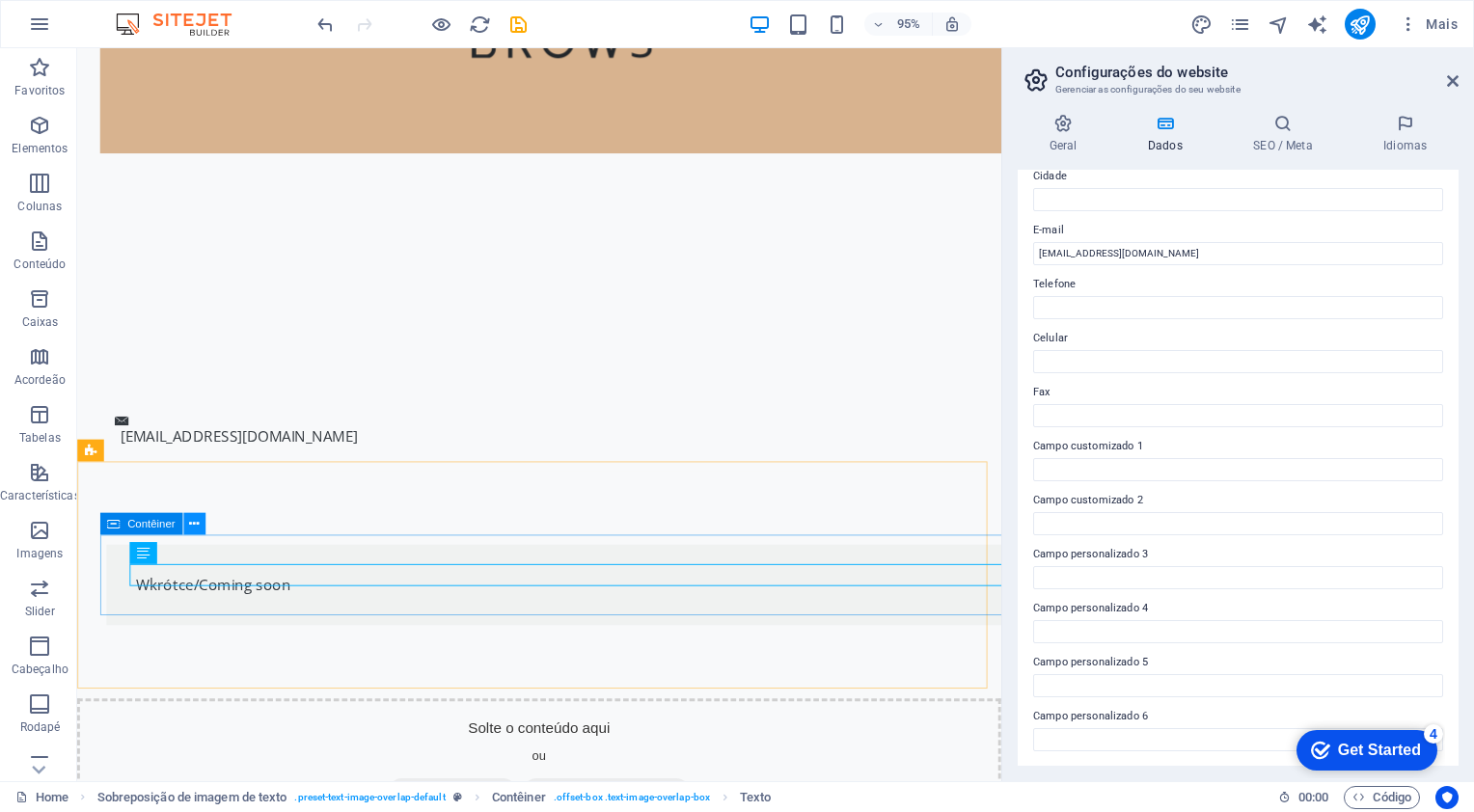
click at [191, 526] on icon at bounding box center [194, 523] width 10 height 19
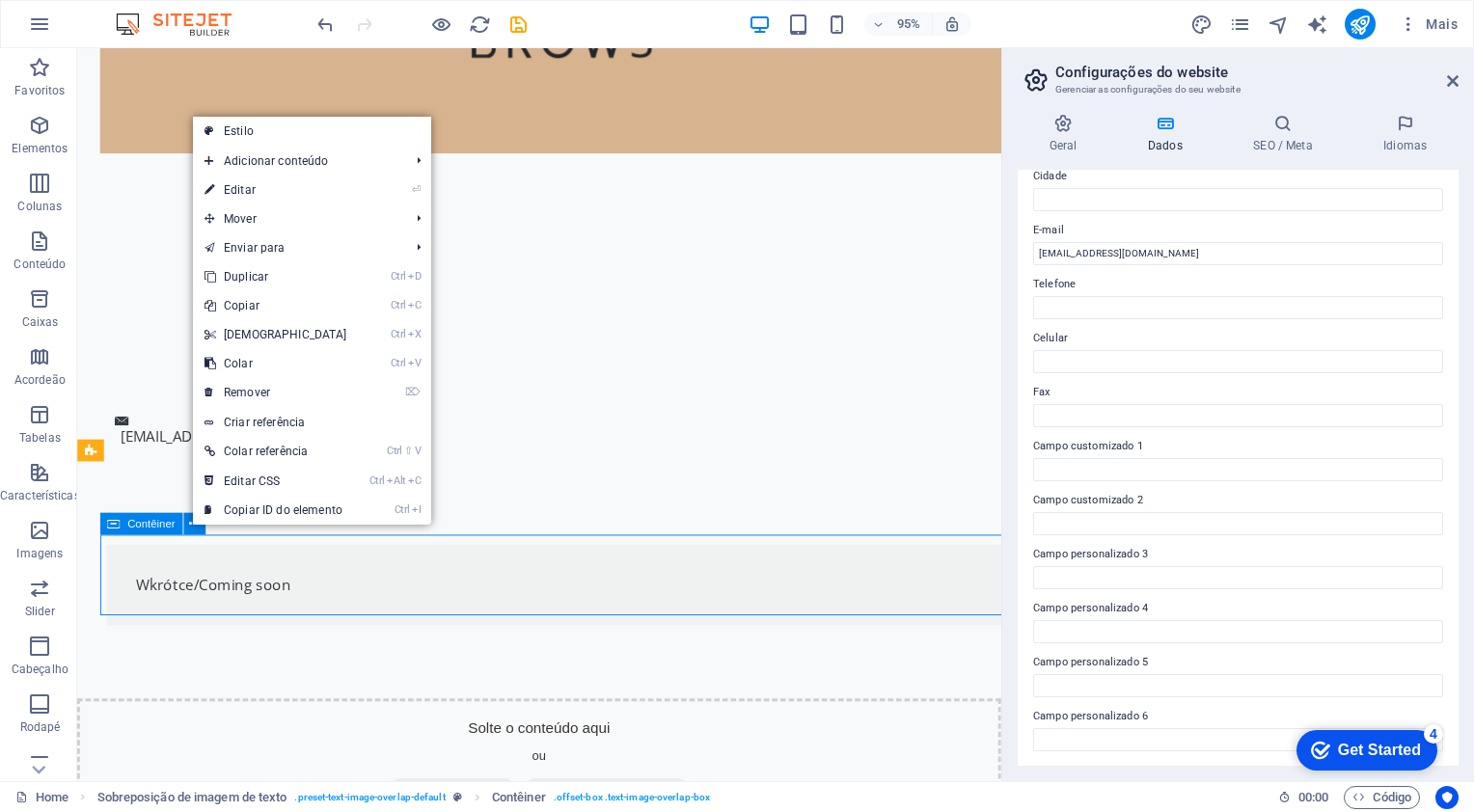
click at [142, 520] on span "Contêiner" at bounding box center [151, 524] width 48 height 11
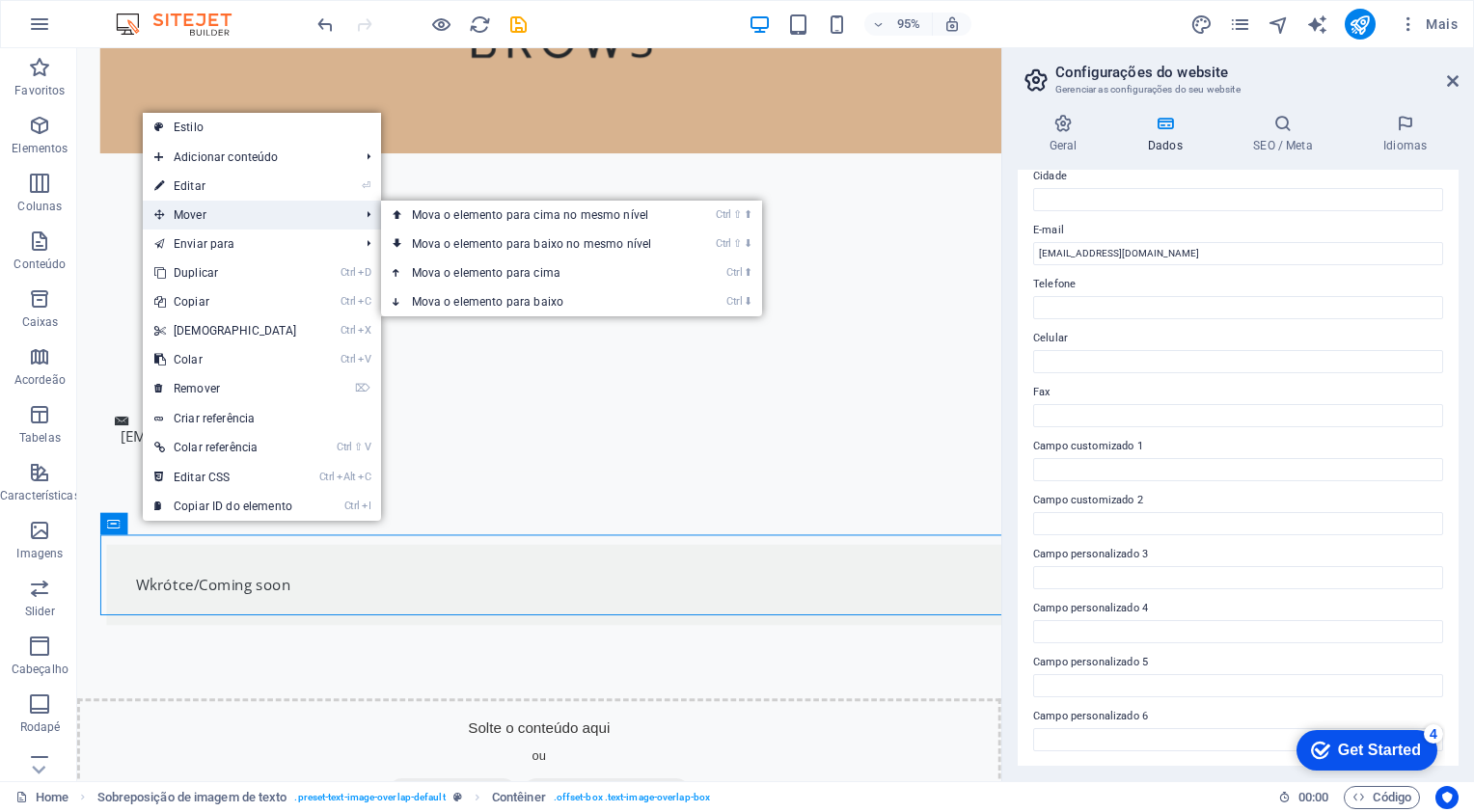
click at [247, 214] on span "Mover" at bounding box center [247, 215] width 209 height 29
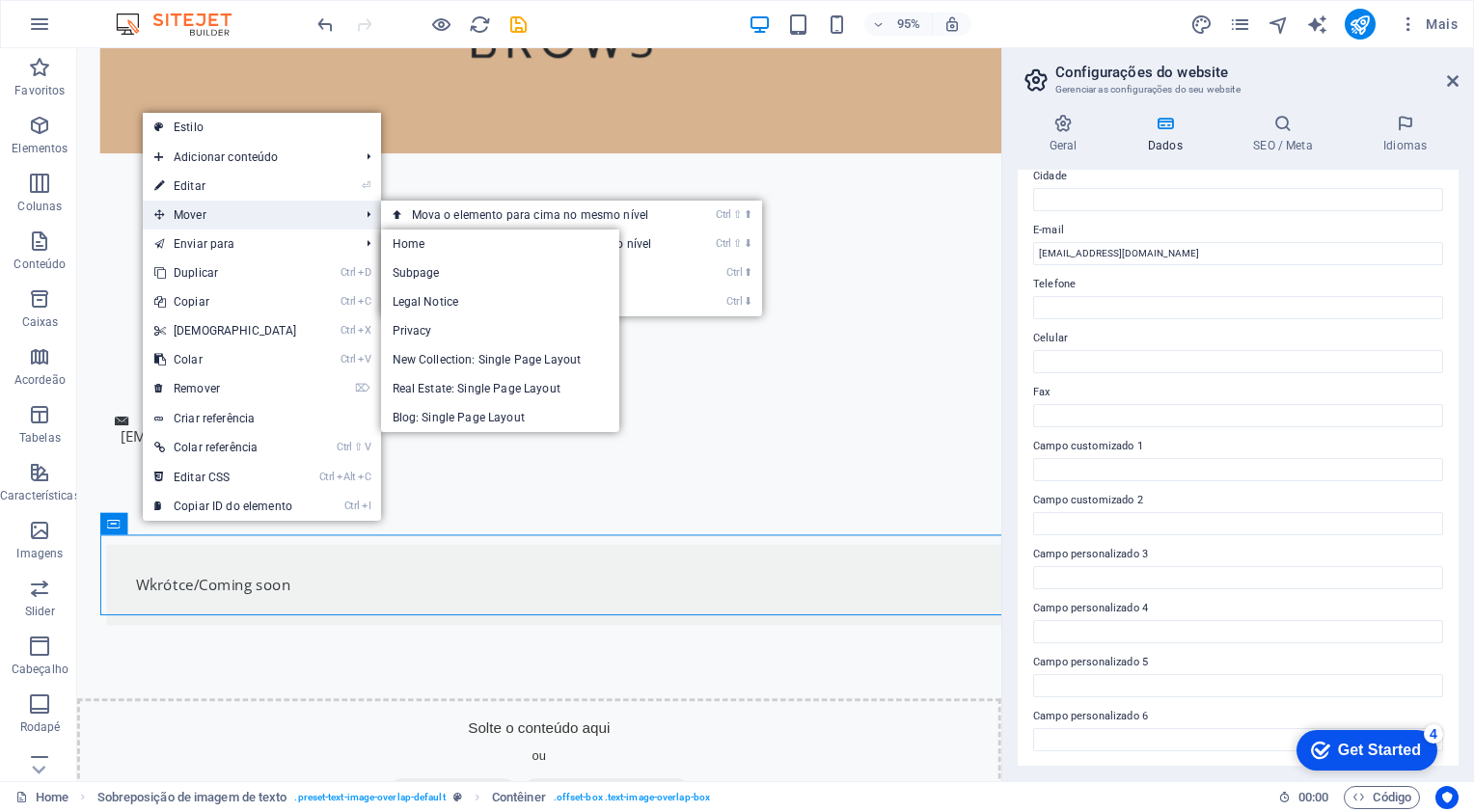
click at [245, 221] on span "Mover" at bounding box center [247, 215] width 209 height 29
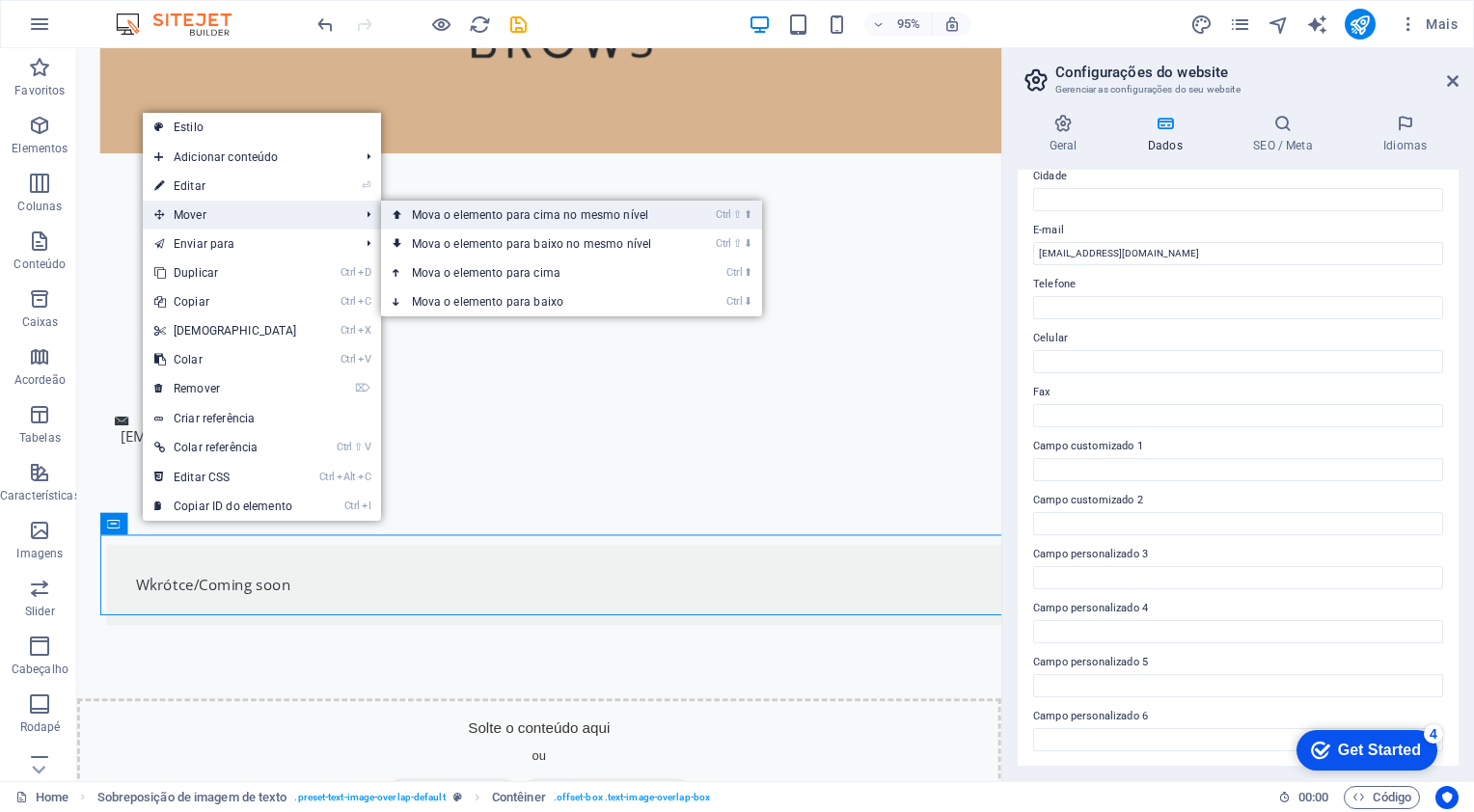
click at [415, 216] on link "Ctrl ⇧ ⬆ Mova o elemento para cima no mesmo nível" at bounding box center [535, 215] width 310 height 29
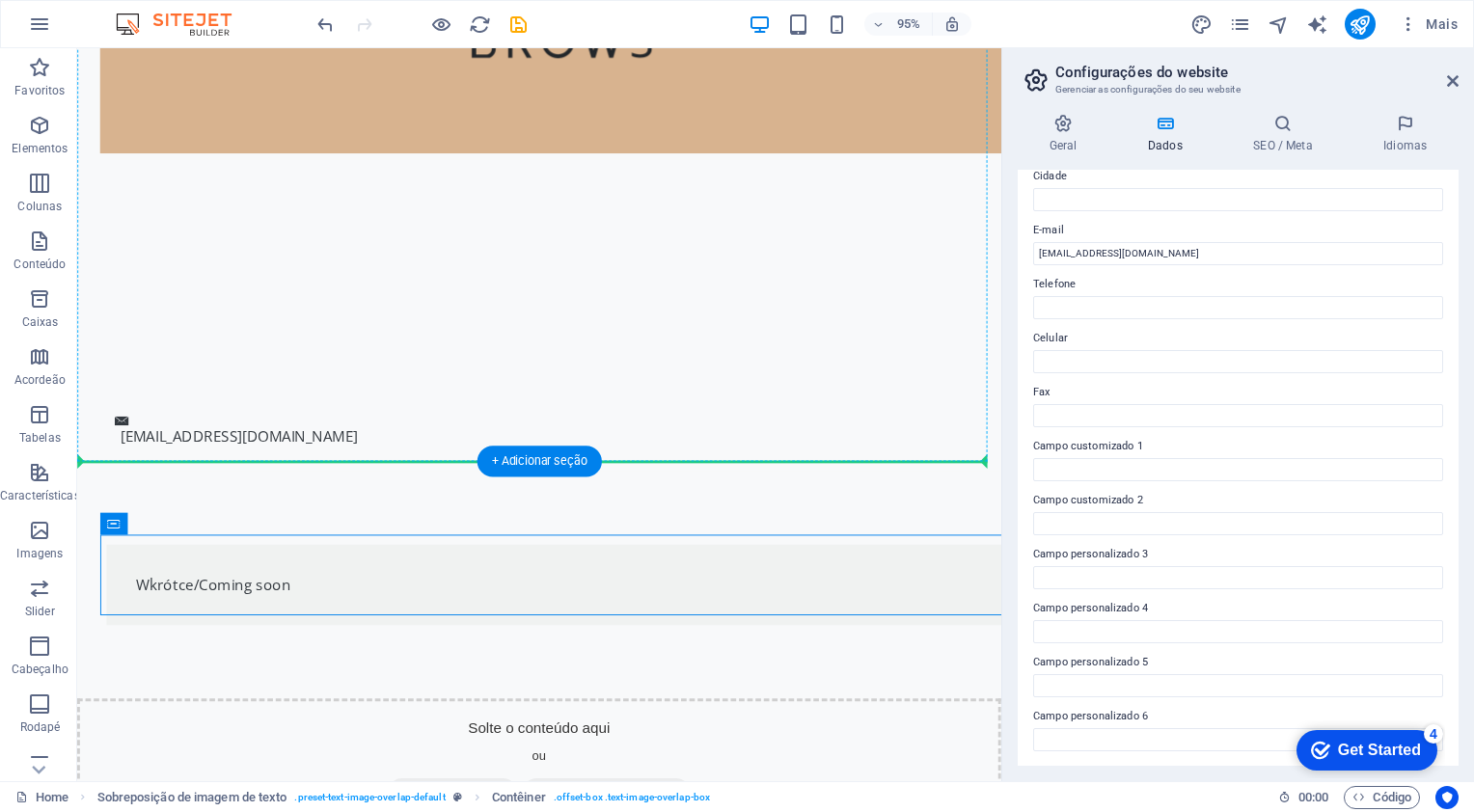
drag, startPoint x: 410, startPoint y: 588, endPoint x: 410, endPoint y: 403, distance: 185.0
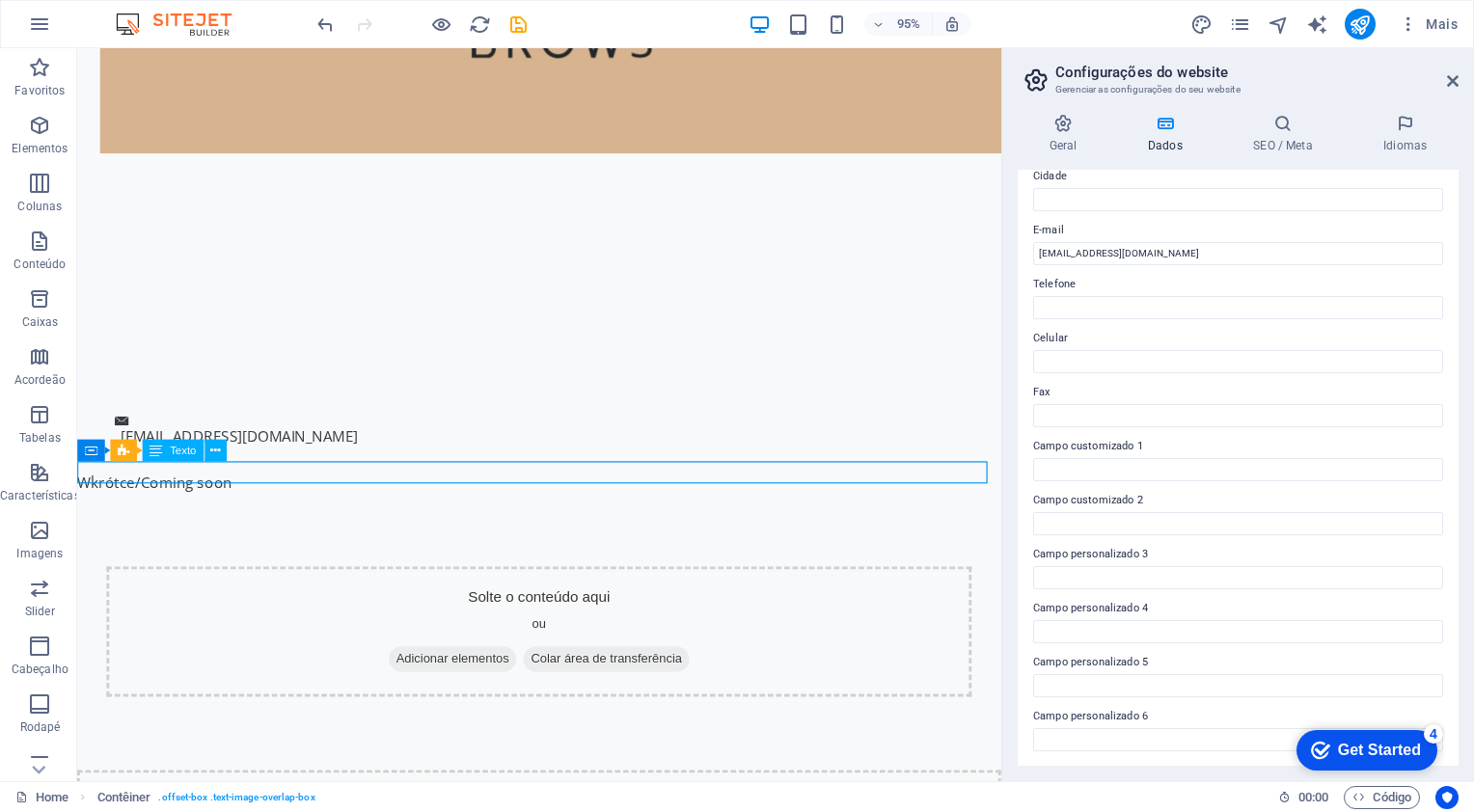
click at [94, 497] on div "Wkrótce/Coming soon" at bounding box center [563, 505] width 972 height 23
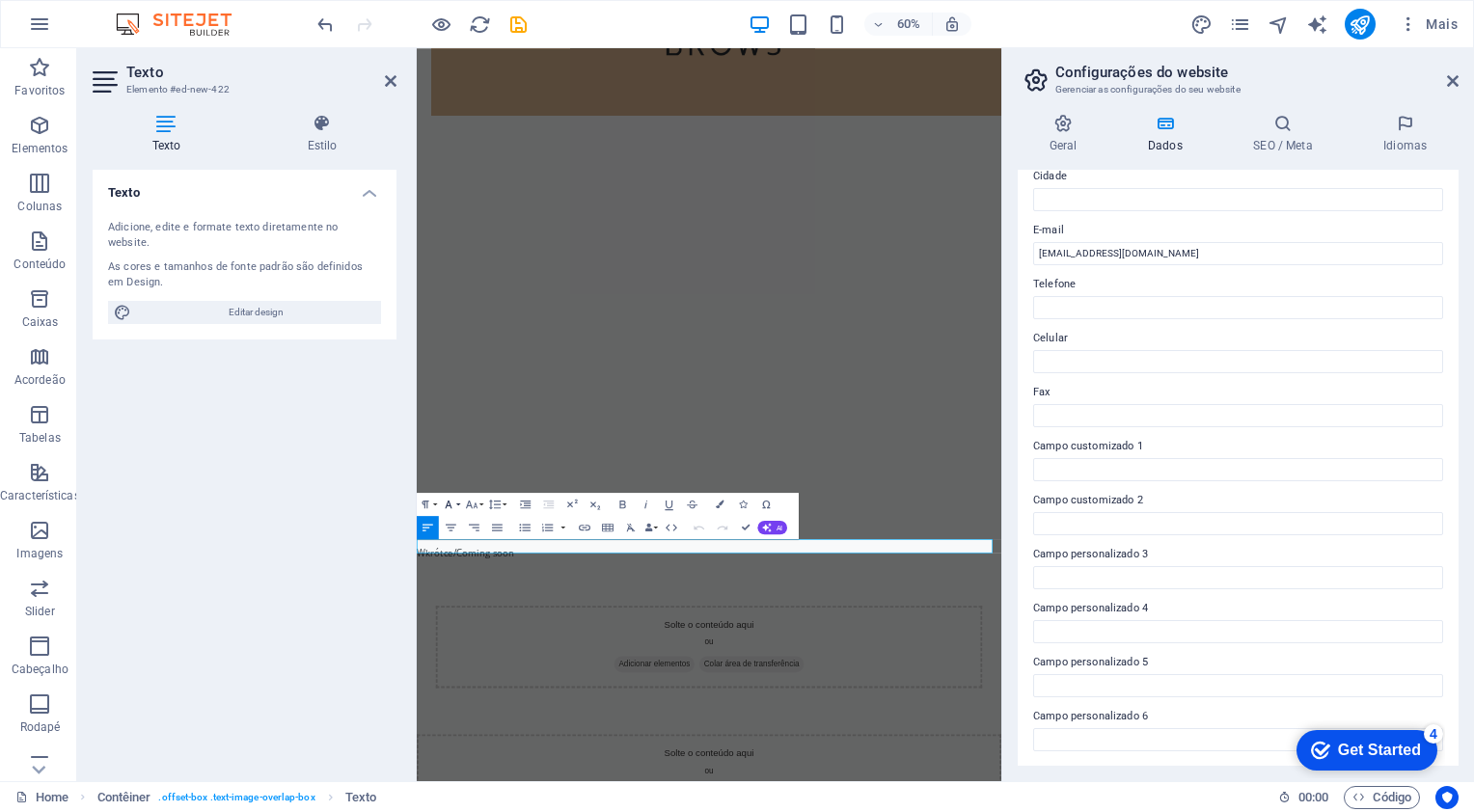
click at [453, 500] on icon "button" at bounding box center [449, 505] width 14 height 14
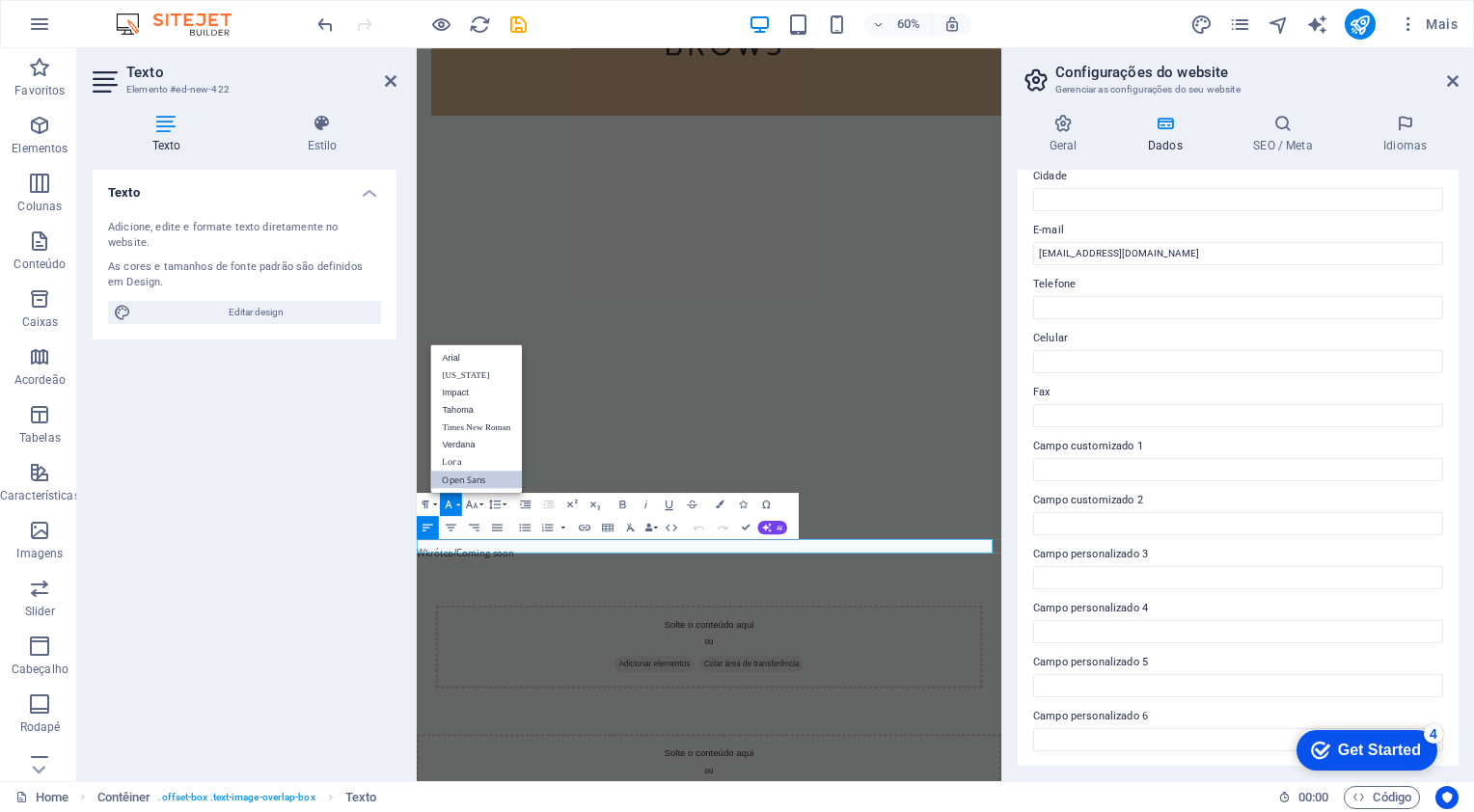
scroll to position [0, 0]
click at [454, 504] on icon "button" at bounding box center [449, 505] width 14 height 14
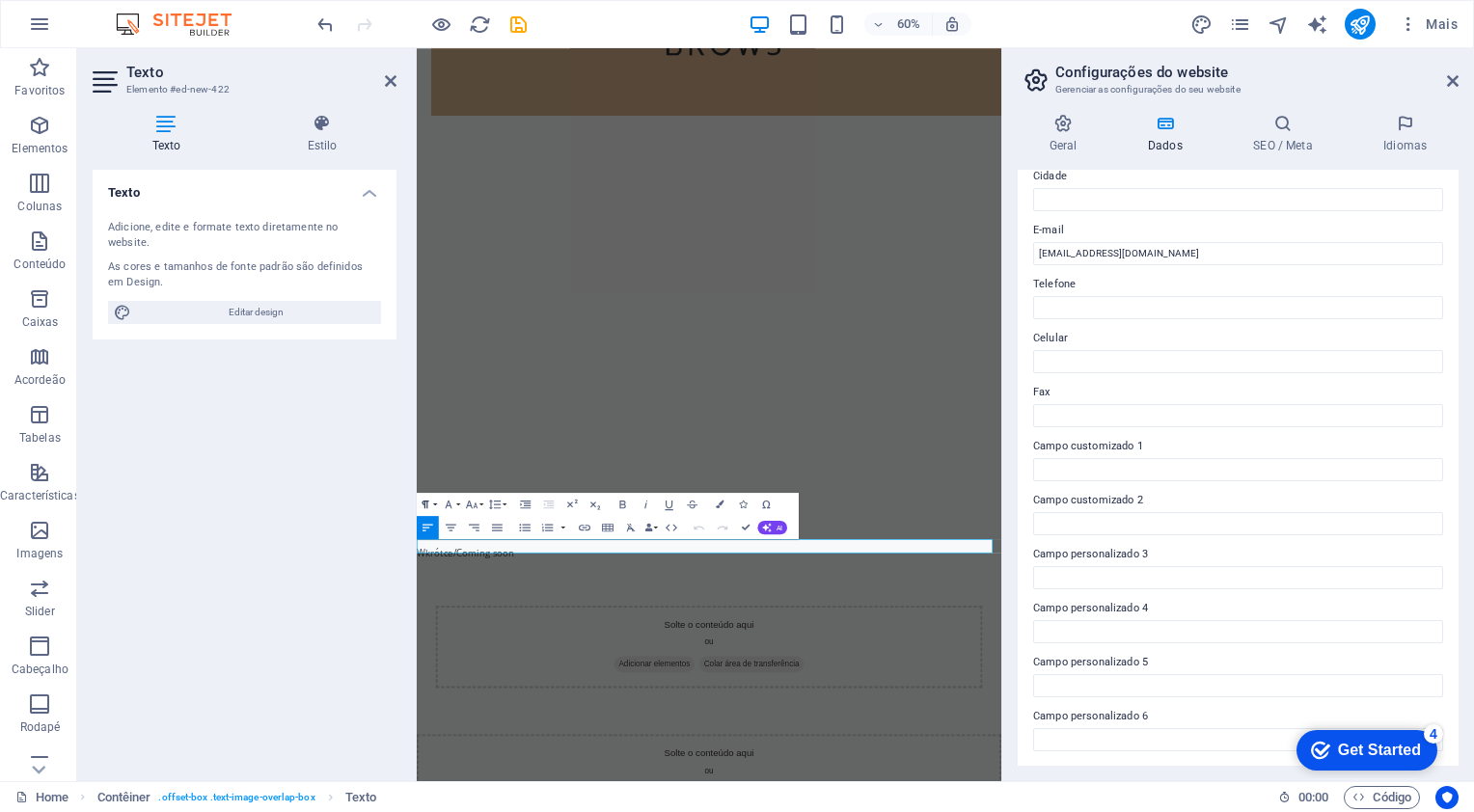
click at [432, 504] on button "Paragraph Format" at bounding box center [428, 504] width 22 height 23
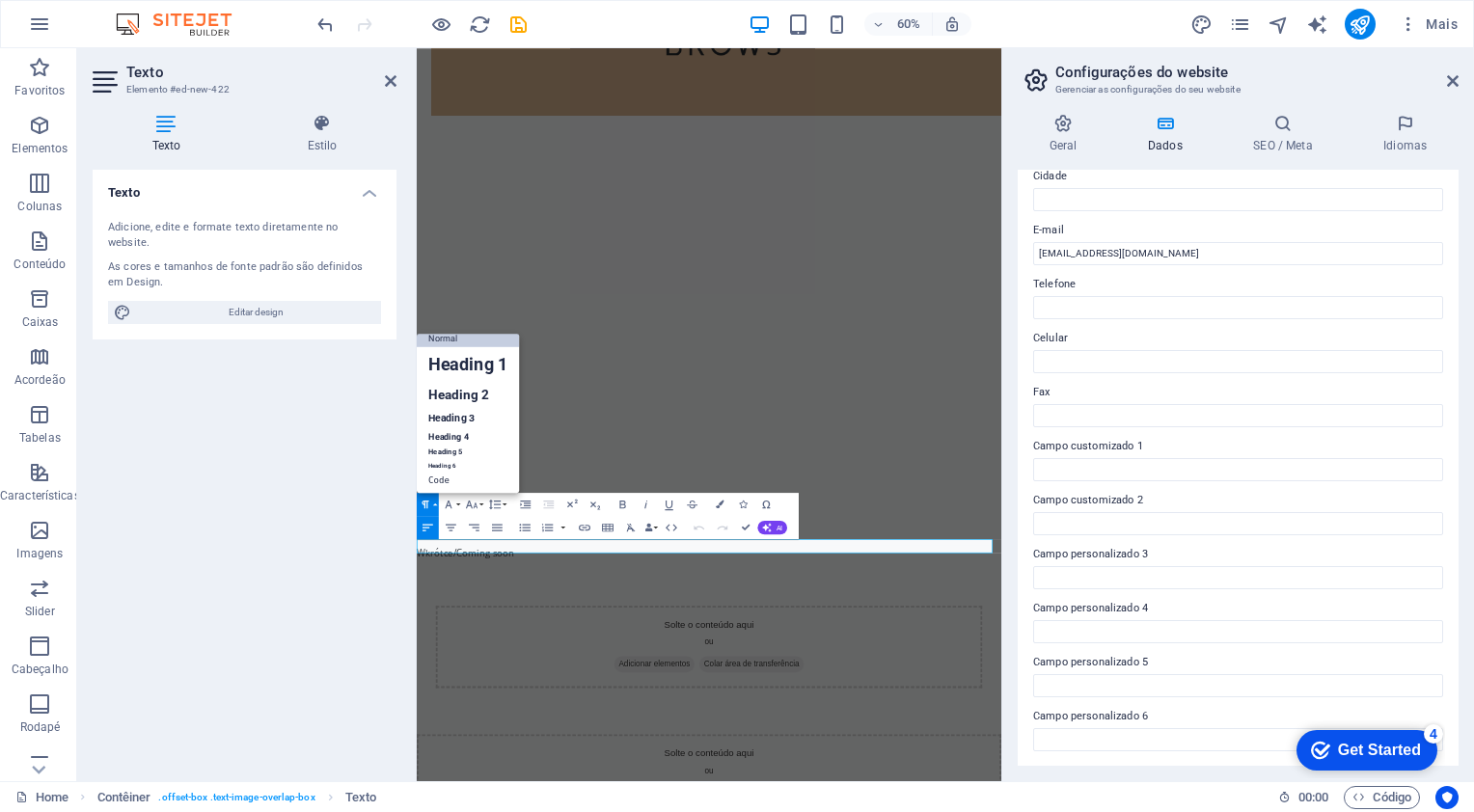
scroll to position [16, 0]
click at [487, 374] on link "Heading 1" at bounding box center [468, 363] width 103 height 35
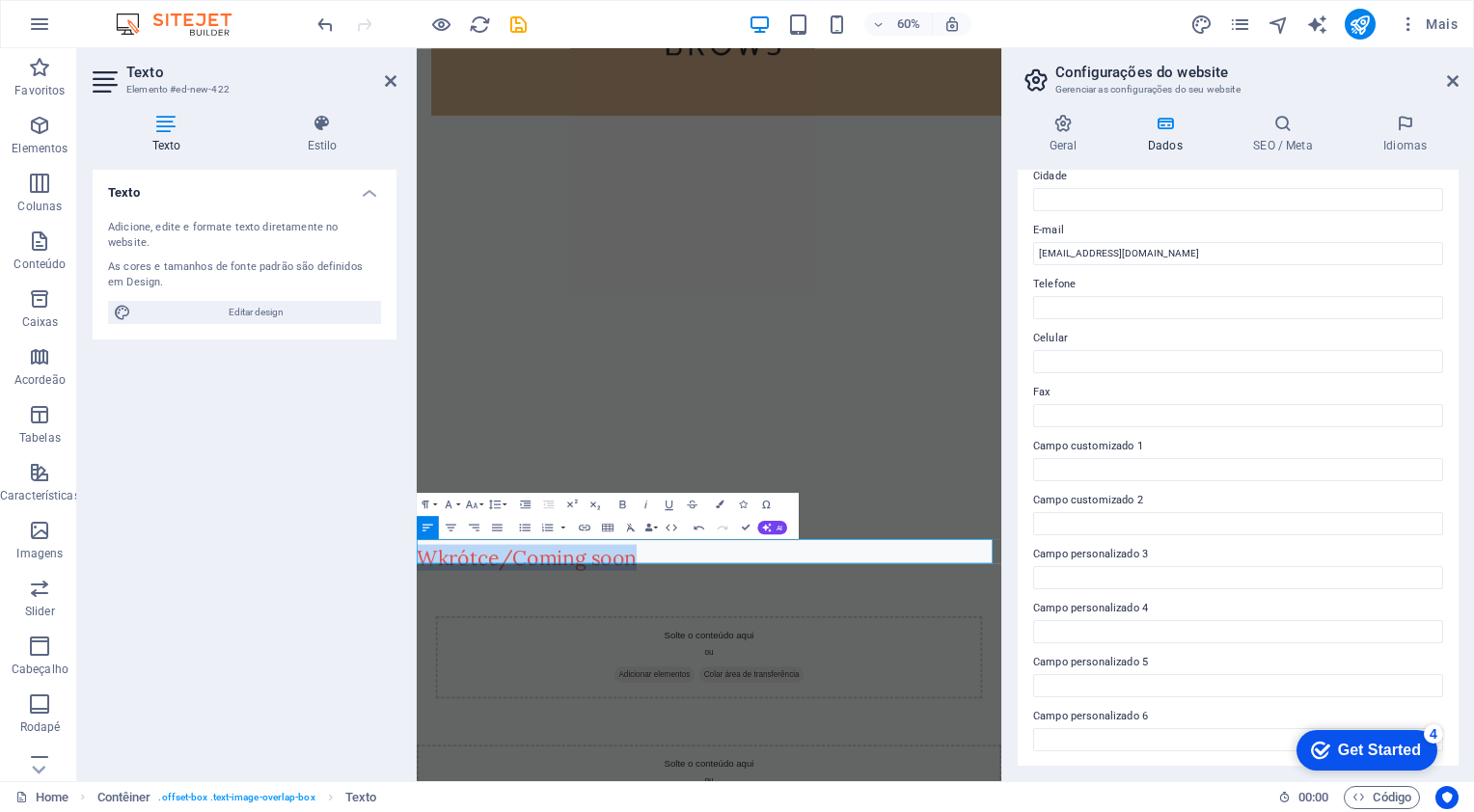
drag, startPoint x: 826, startPoint y: 891, endPoint x: 431, endPoint y: 883, distance: 395.1
click at [475, 509] on icon "button" at bounding box center [472, 505] width 14 height 14
click at [472, 484] on link "30" at bounding box center [466, 486] width 42 height 17
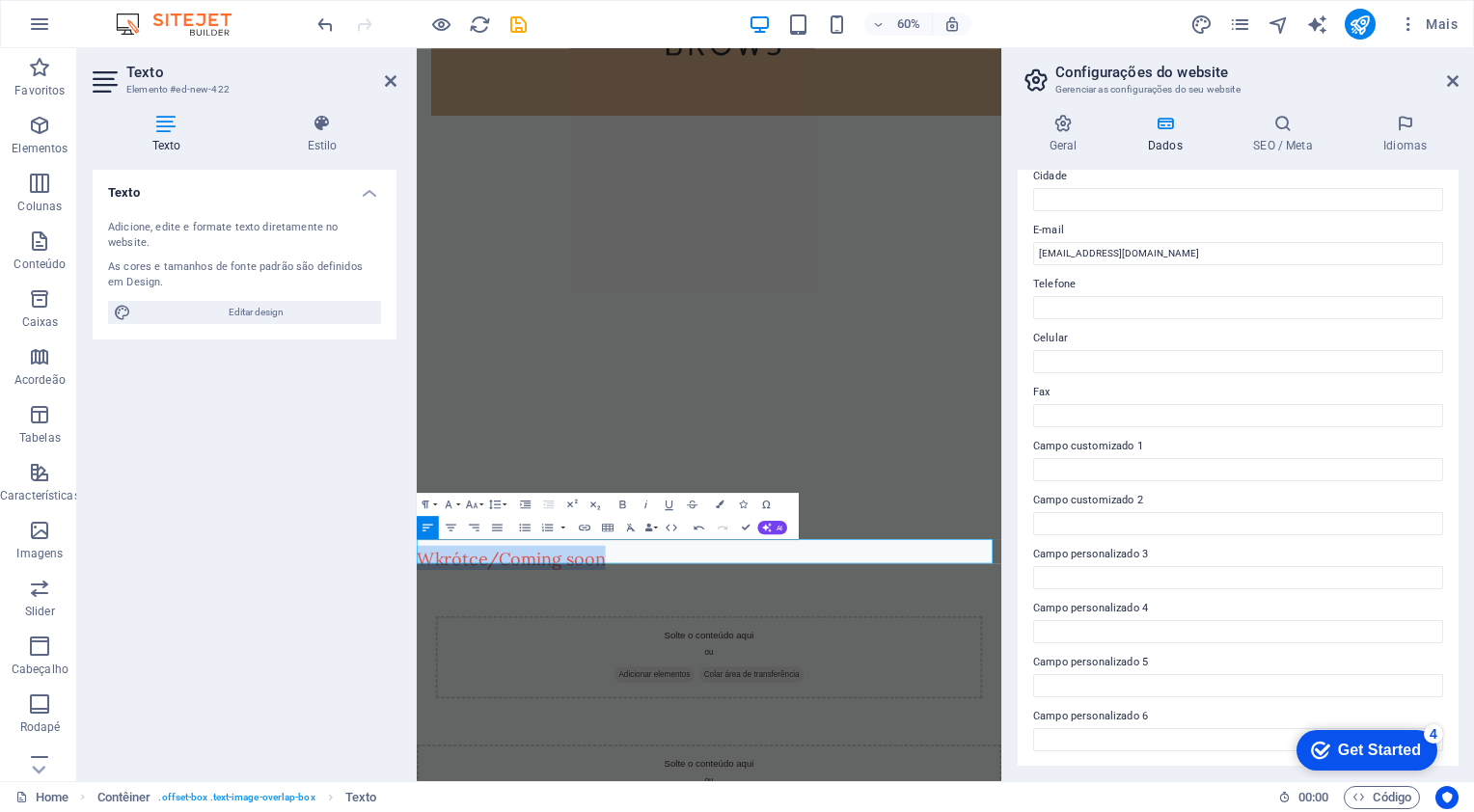
drag, startPoint x: 647, startPoint y: 872, endPoint x: 382, endPoint y: 872, distance: 265.0
click at [458, 508] on button "Font Family" at bounding box center [451, 504] width 22 height 23
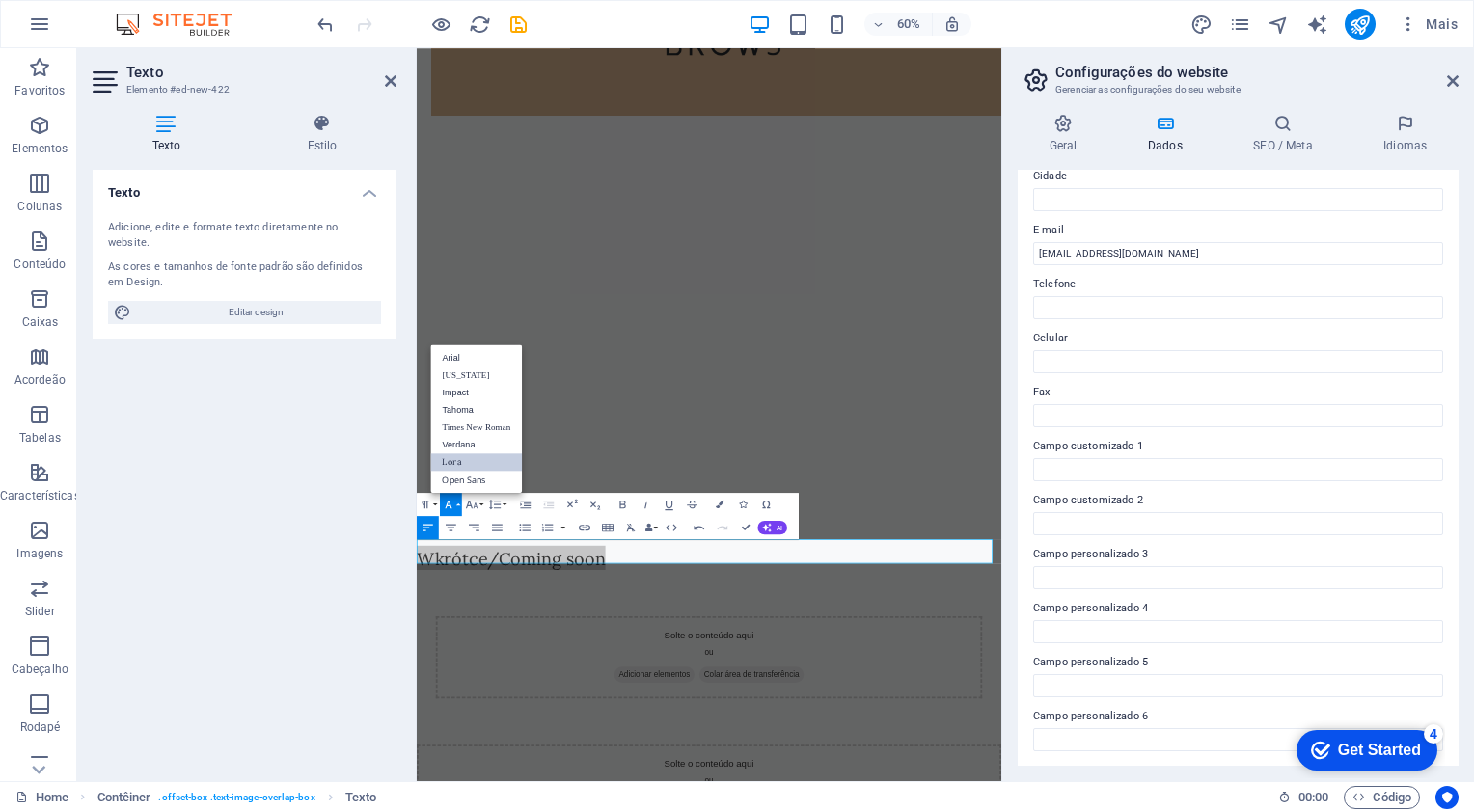
scroll to position [0, 0]
click at [477, 390] on link "Impact" at bounding box center [476, 392] width 92 height 17
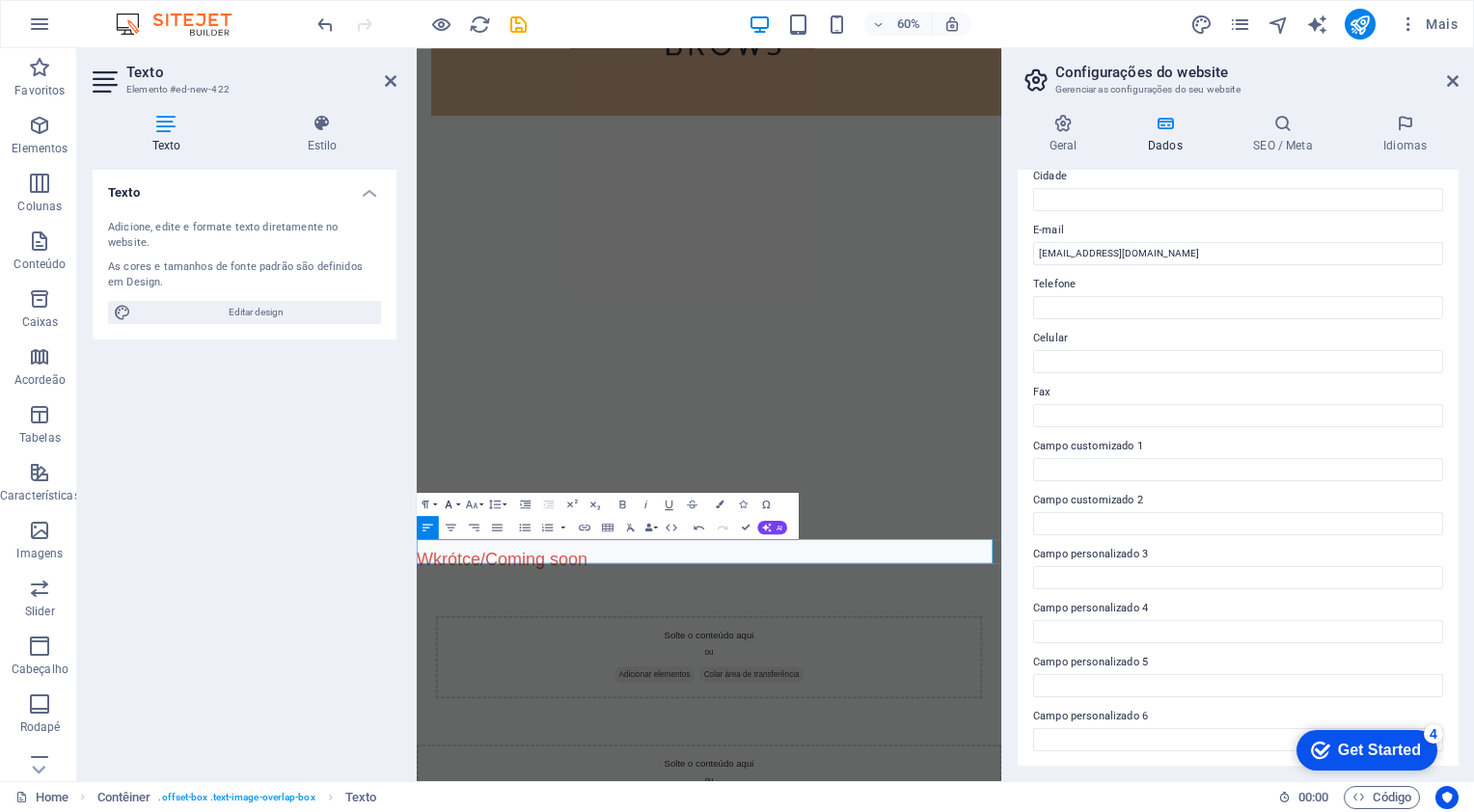
click at [456, 508] on icon "button" at bounding box center [449, 505] width 14 height 14
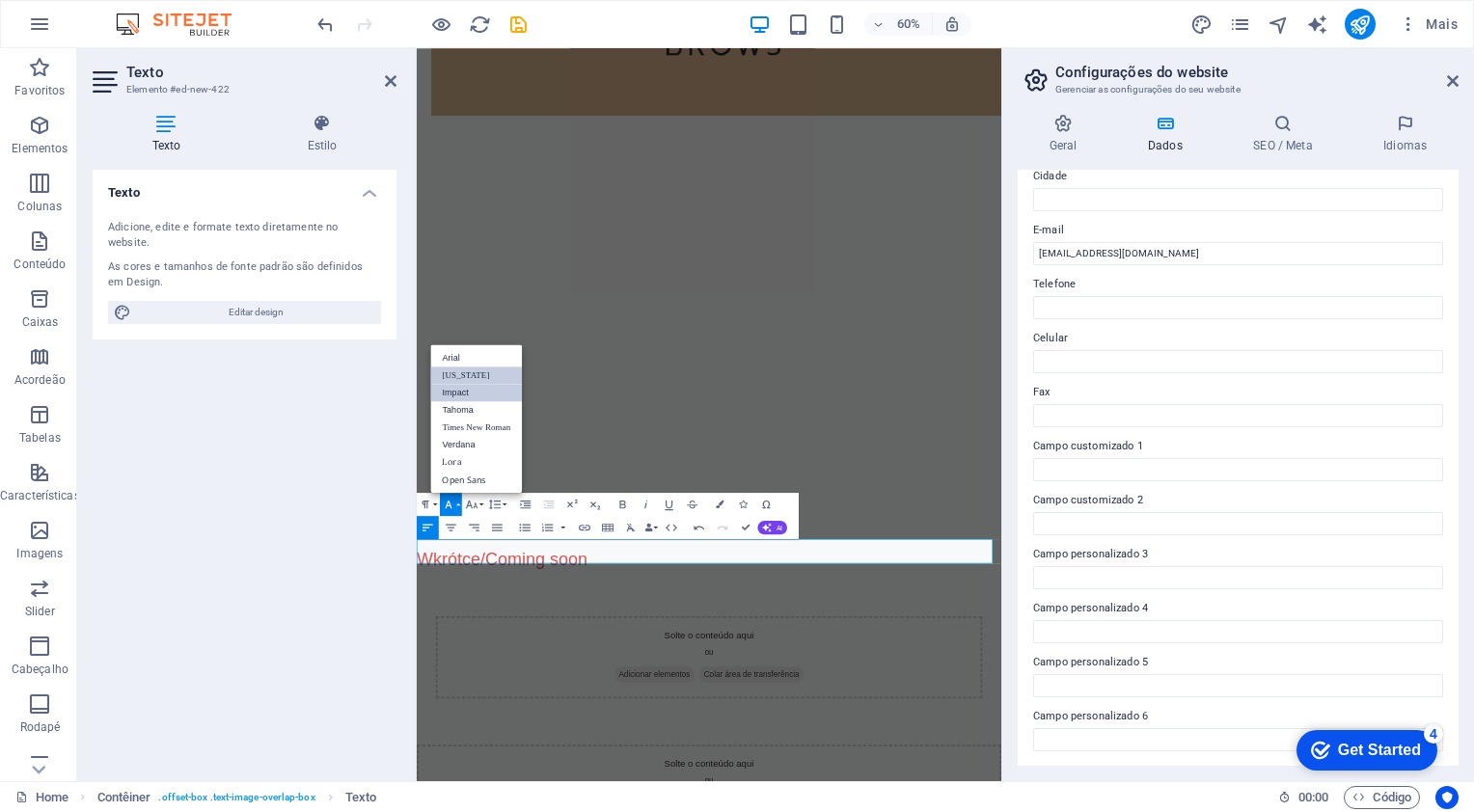
click at [481, 366] on link "[US_STATE]" at bounding box center [476, 374] width 92 height 17
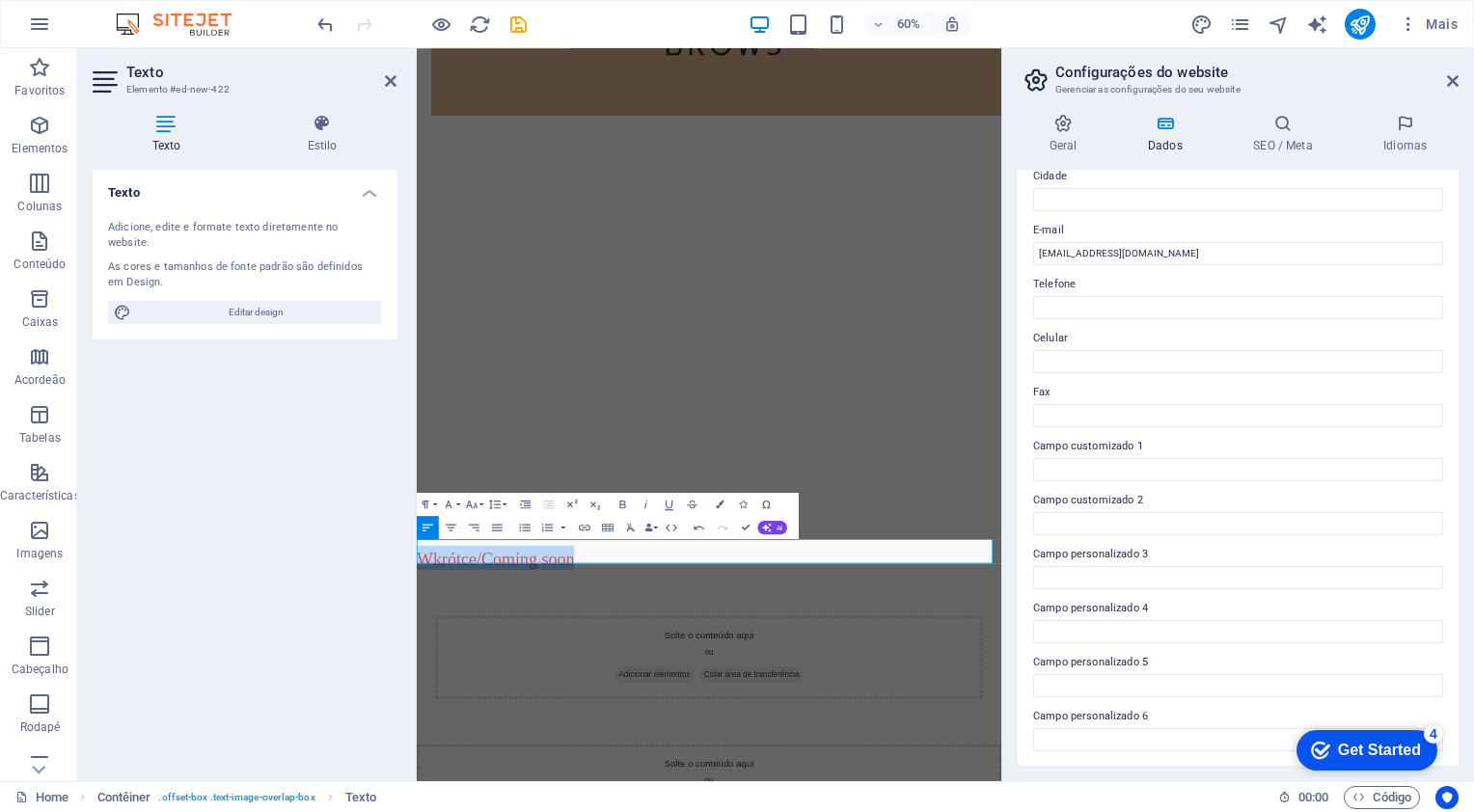
drag, startPoint x: 790, startPoint y: 886, endPoint x: 815, endPoint y: 574, distance: 313.0
drag, startPoint x: 334, startPoint y: 115, endPoint x: 172, endPoint y: 134, distance: 163.1
click at [172, 134] on h4 "Texto" at bounding box center [170, 133] width 155 height 41
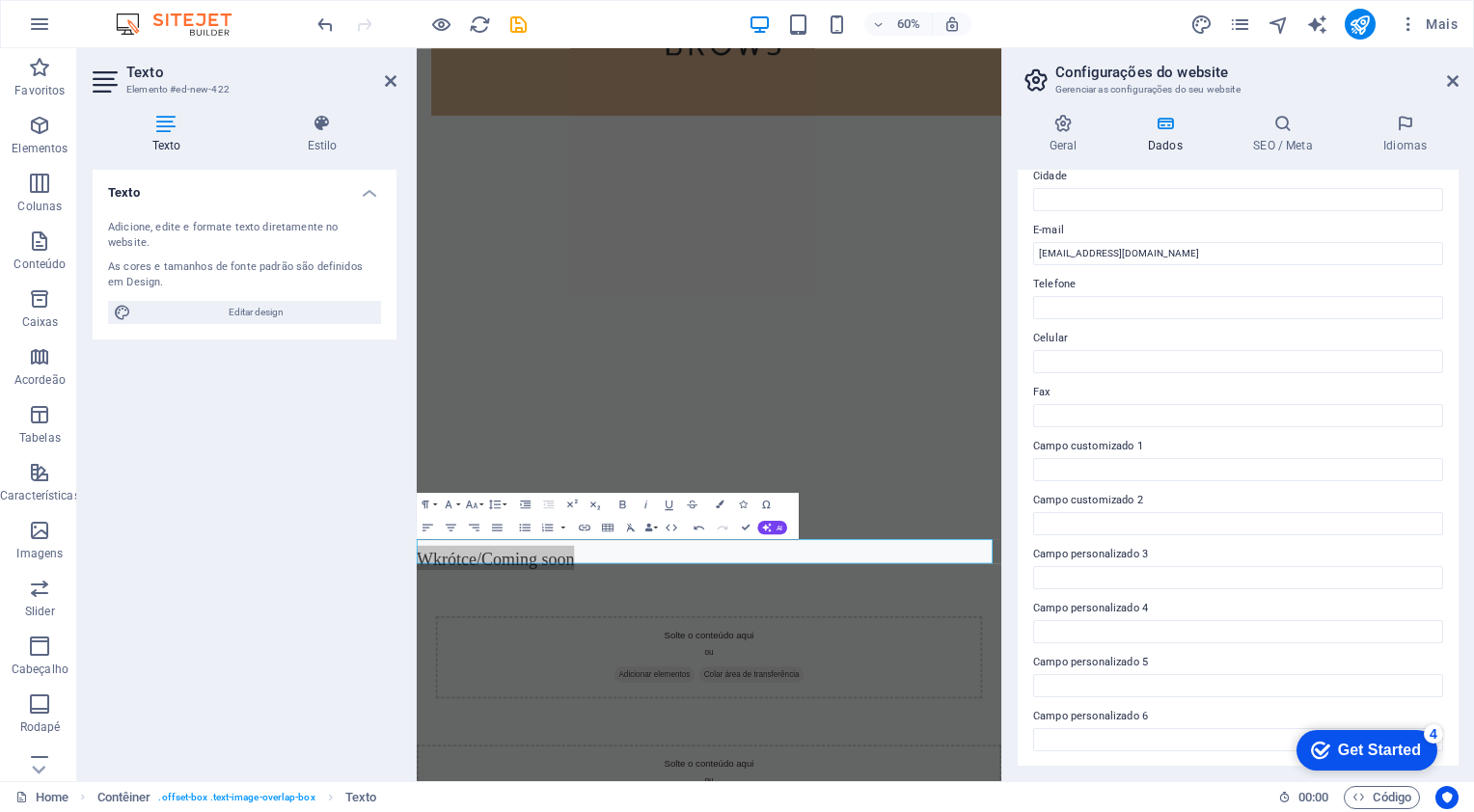
click at [172, 134] on h4 "Texto" at bounding box center [170, 133] width 155 height 41
click at [238, 304] on span "Editar design" at bounding box center [256, 311] width 238 height 23
select select "px"
select select "200"
select select "px"
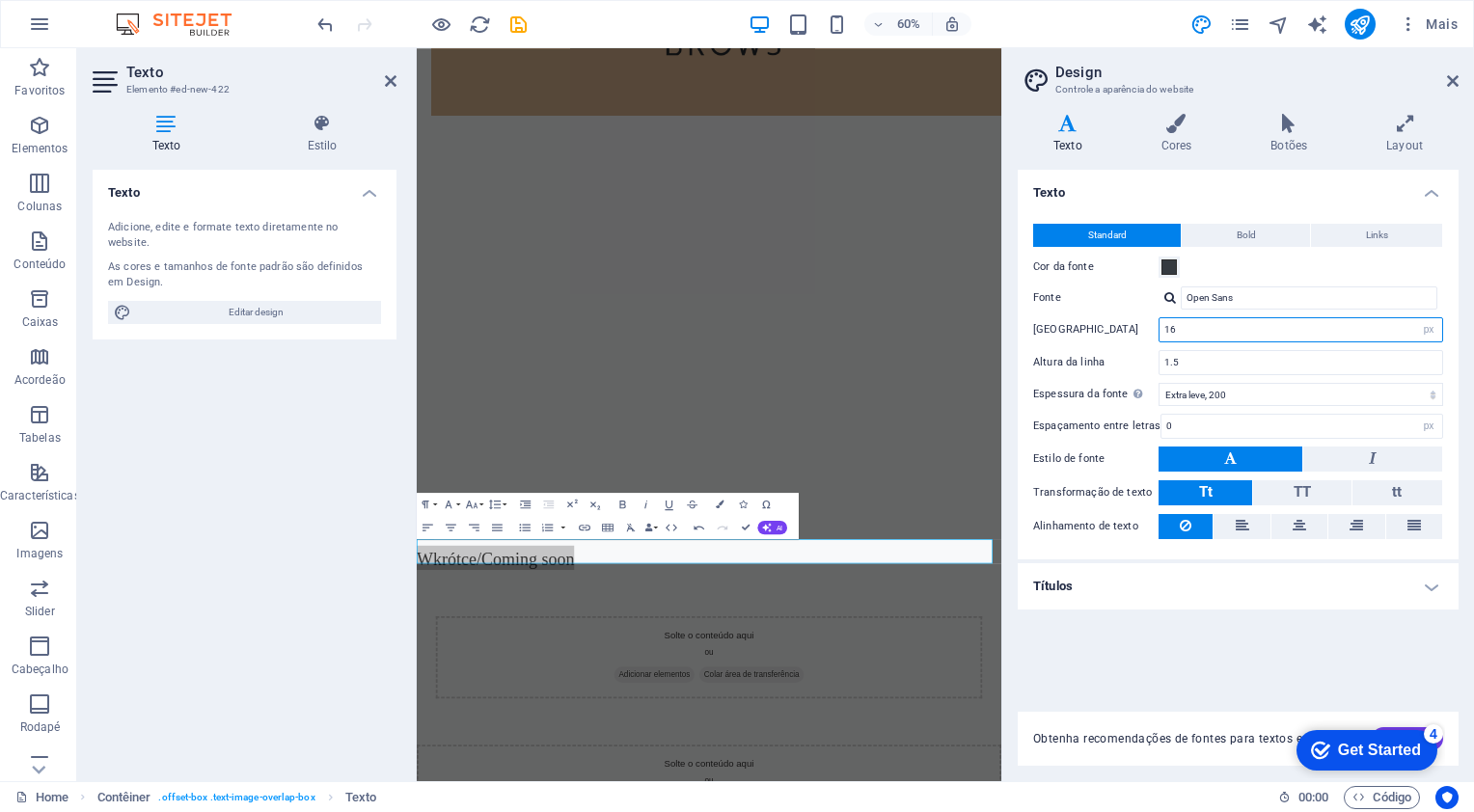
click at [1310, 328] on input "16" at bounding box center [1301, 329] width 283 height 23
drag, startPoint x: 1334, startPoint y: 334, endPoint x: 1138, endPoint y: 328, distance: 196.1
click at [1138, 328] on div "Tamanho da fonte 16 rem px" at bounding box center [1238, 329] width 410 height 25
type input "30"
click at [1089, 570] on div at bounding box center [904, 275] width 974 height 1039
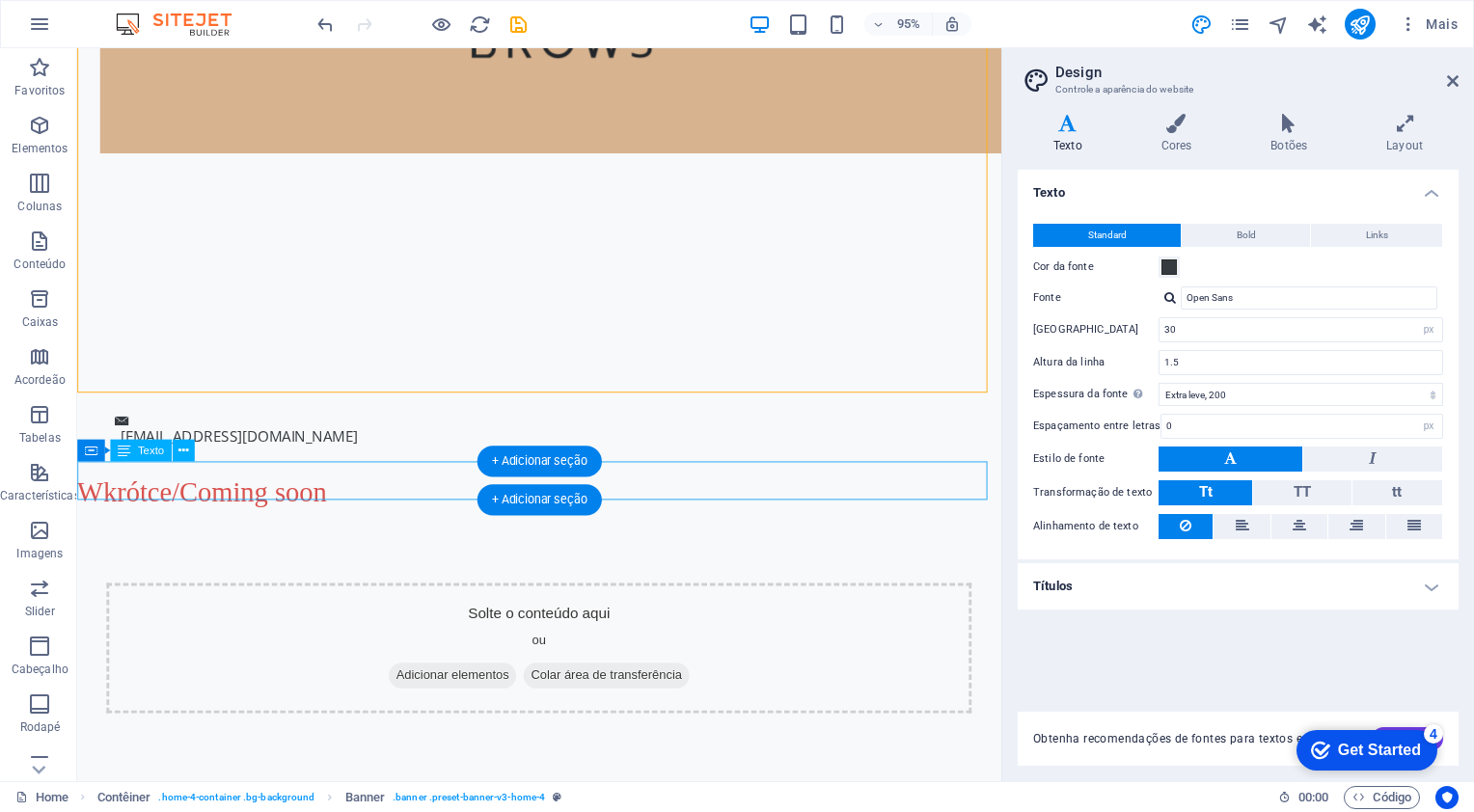
click at [87, 502] on div "Wkrótce/Coming soon" at bounding box center [563, 513] width 972 height 41
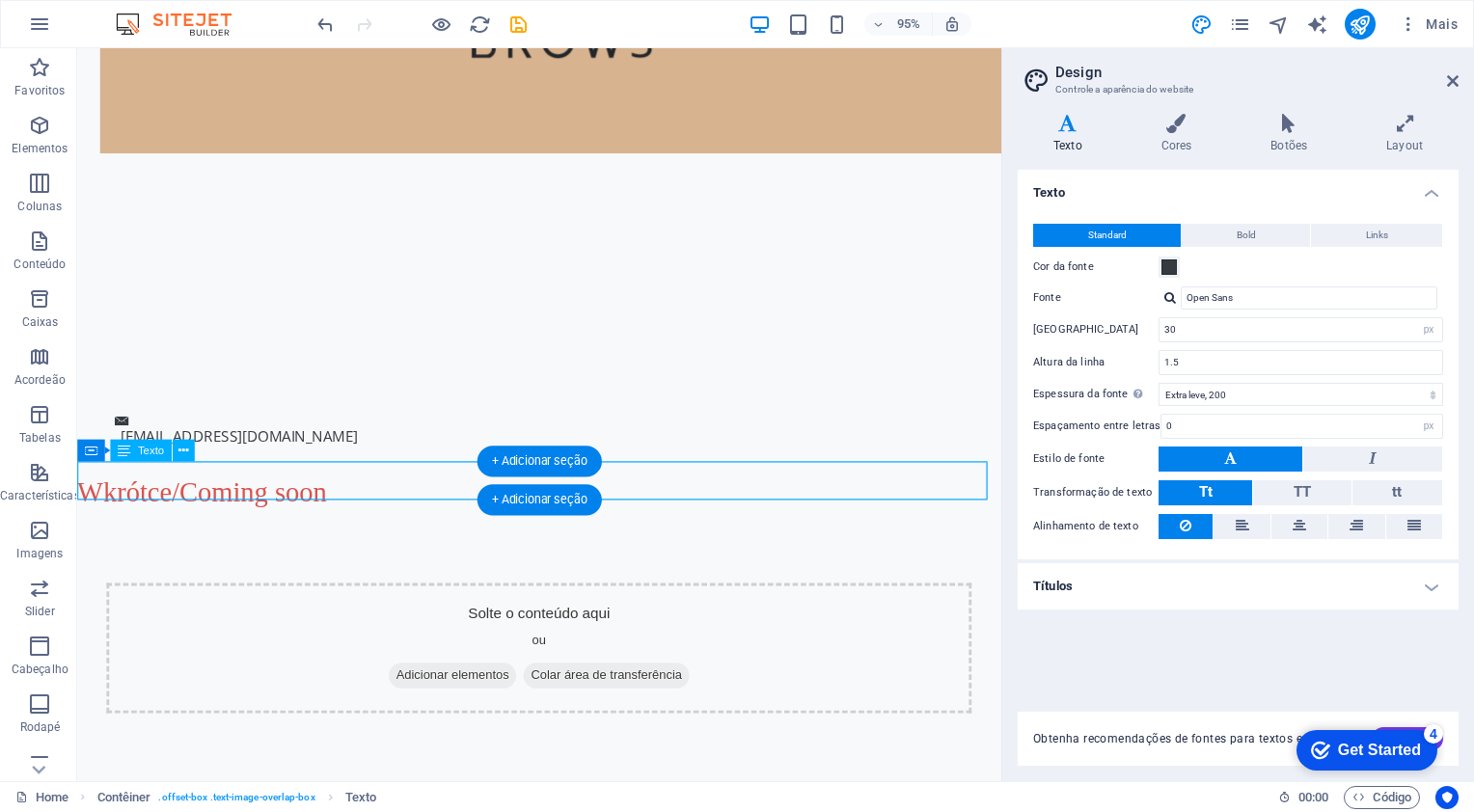
click at [382, 497] on div "Wkrótce/Coming soon" at bounding box center [563, 513] width 972 height 41
click at [149, 449] on span "Texto" at bounding box center [151, 451] width 26 height 11
click at [92, 453] on icon at bounding box center [91, 451] width 13 height 22
click at [128, 452] on icon at bounding box center [123, 451] width 13 height 22
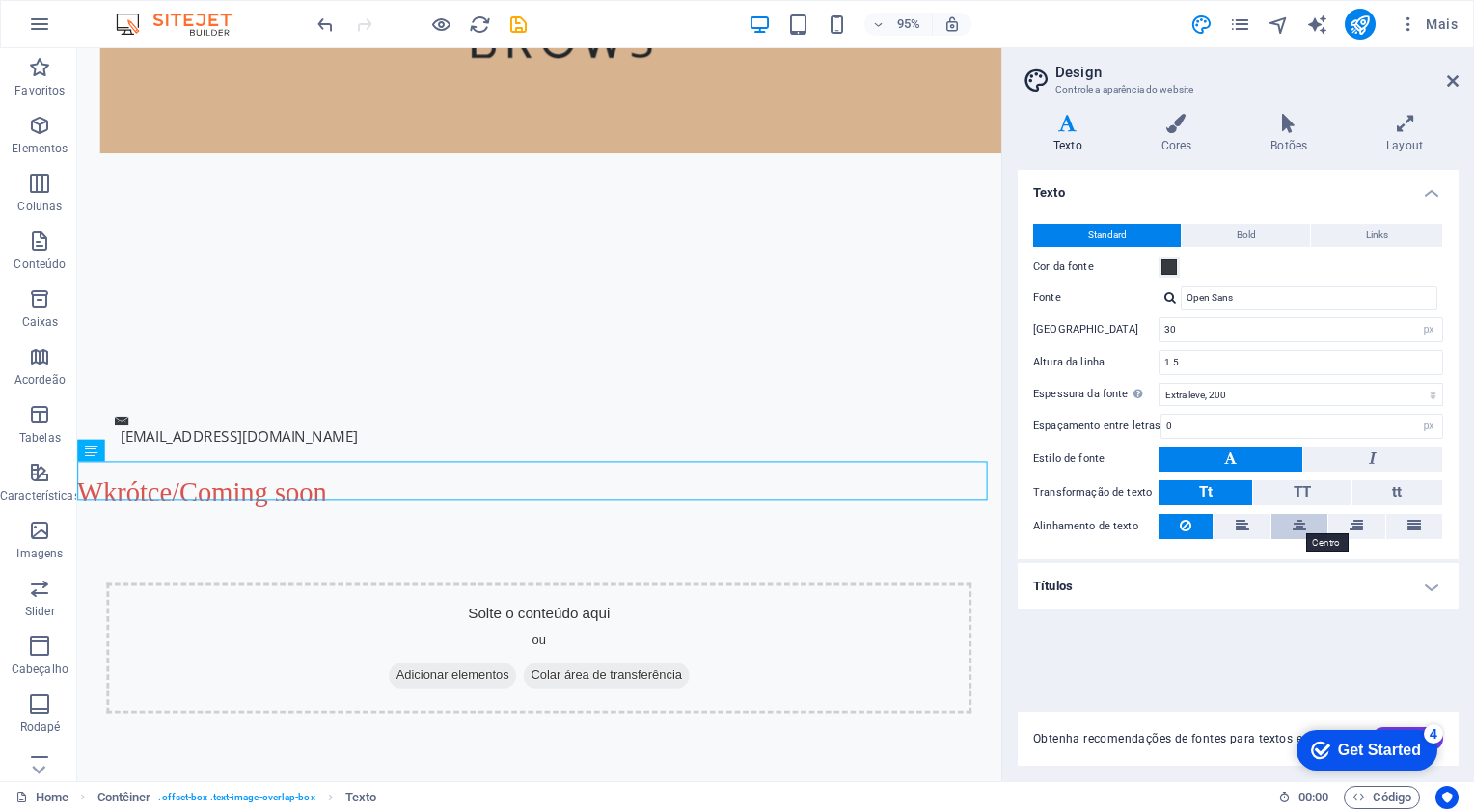
click at [1305, 521] on icon at bounding box center [1300, 525] width 14 height 23
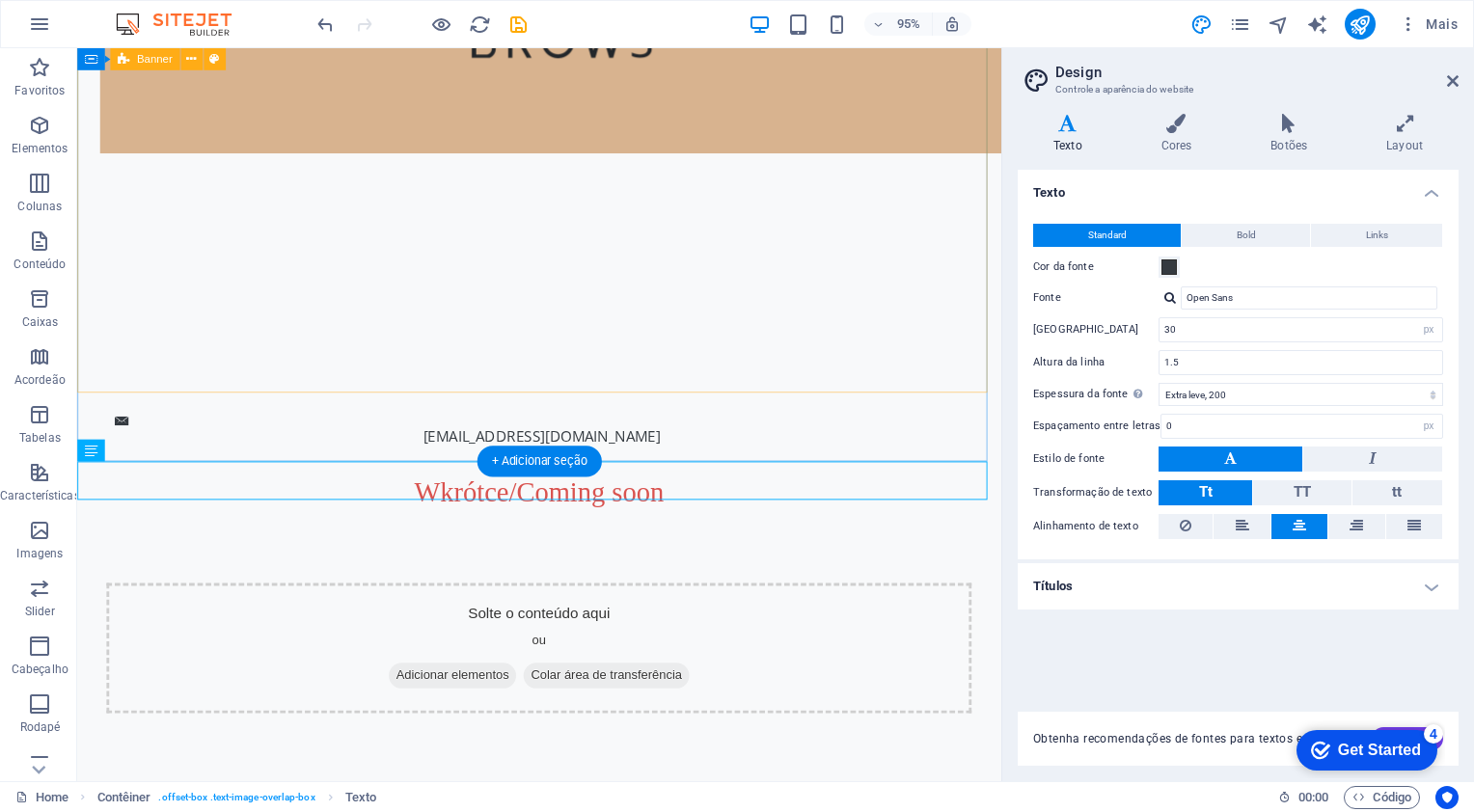
click at [568, 295] on div at bounding box center [563, 83] width 972 height 656
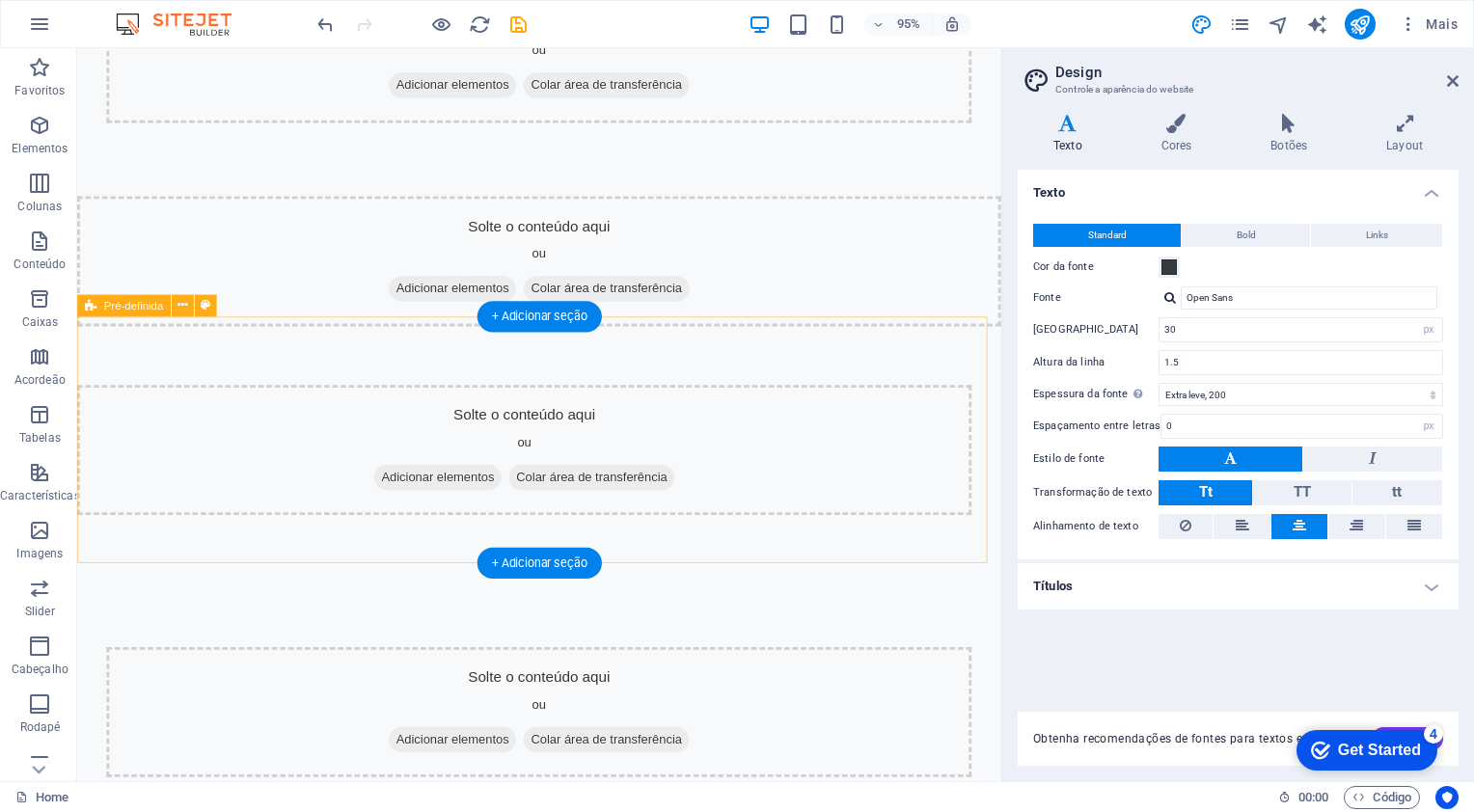
scroll to position [914, 0]
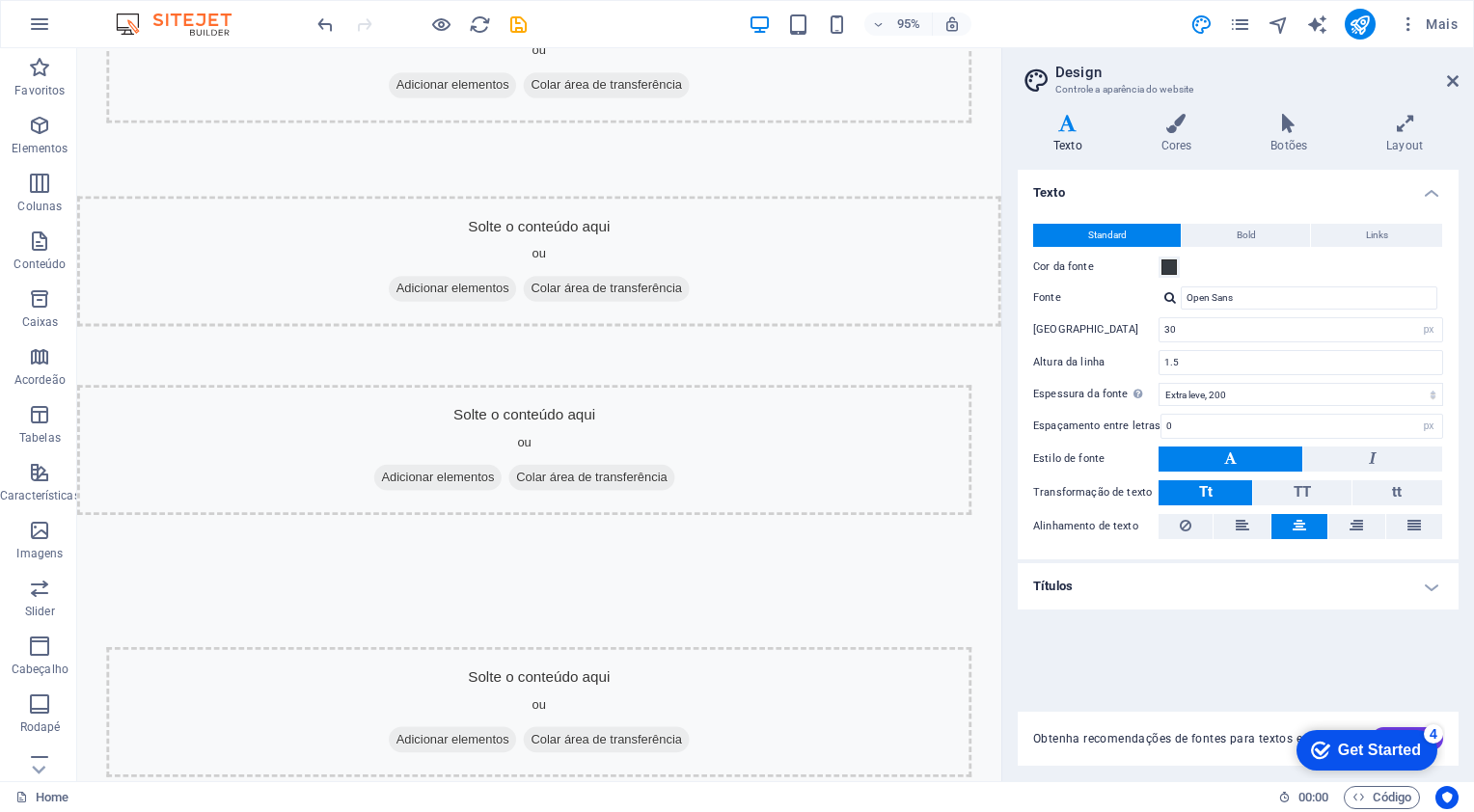
click at [1379, 749] on div "Get Started" at bounding box center [1379, 750] width 83 height 17
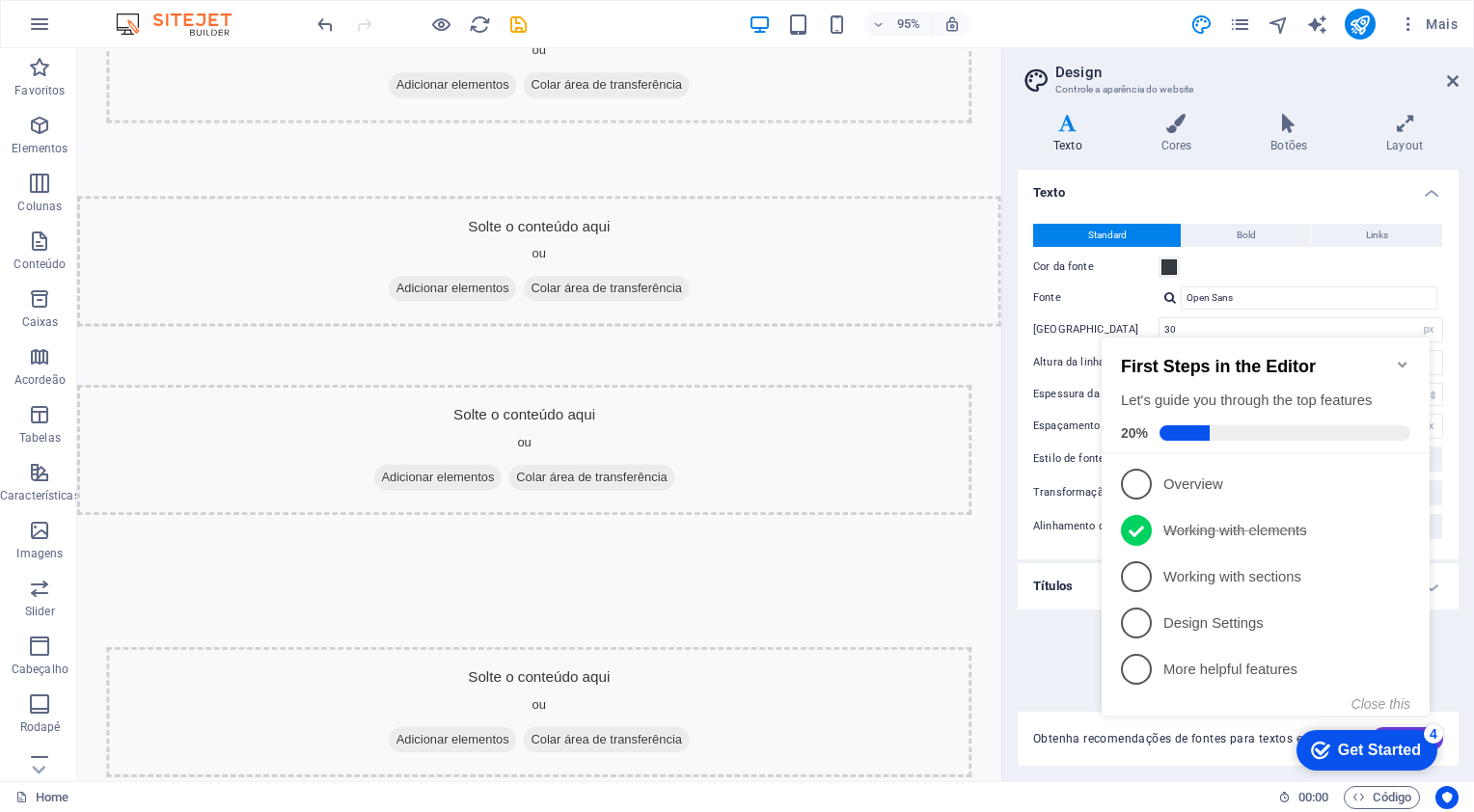
click at [1379, 749] on div "Get Started" at bounding box center [1379, 750] width 83 height 17
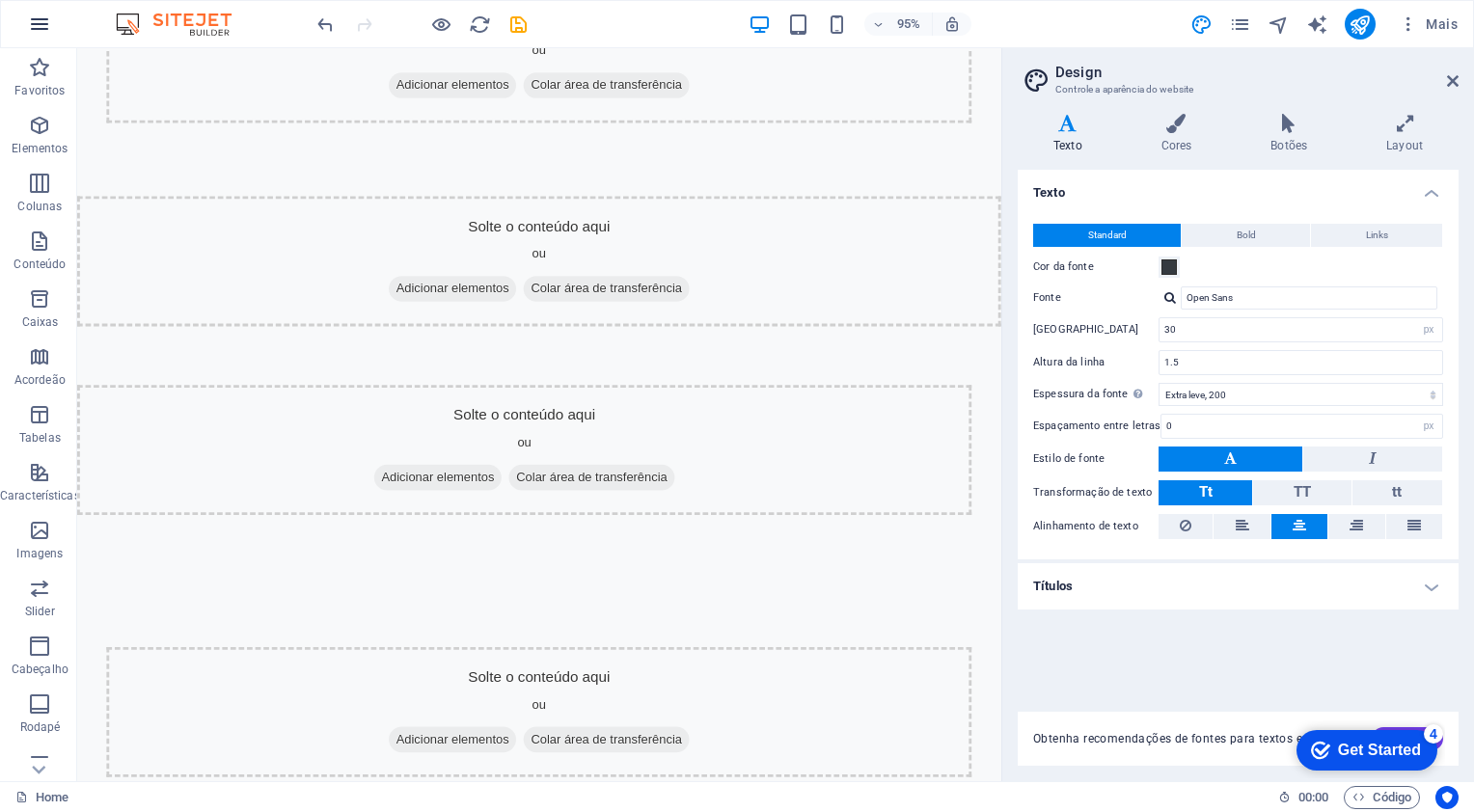
click at [35, 25] on icon "button" at bounding box center [39, 24] width 23 height 23
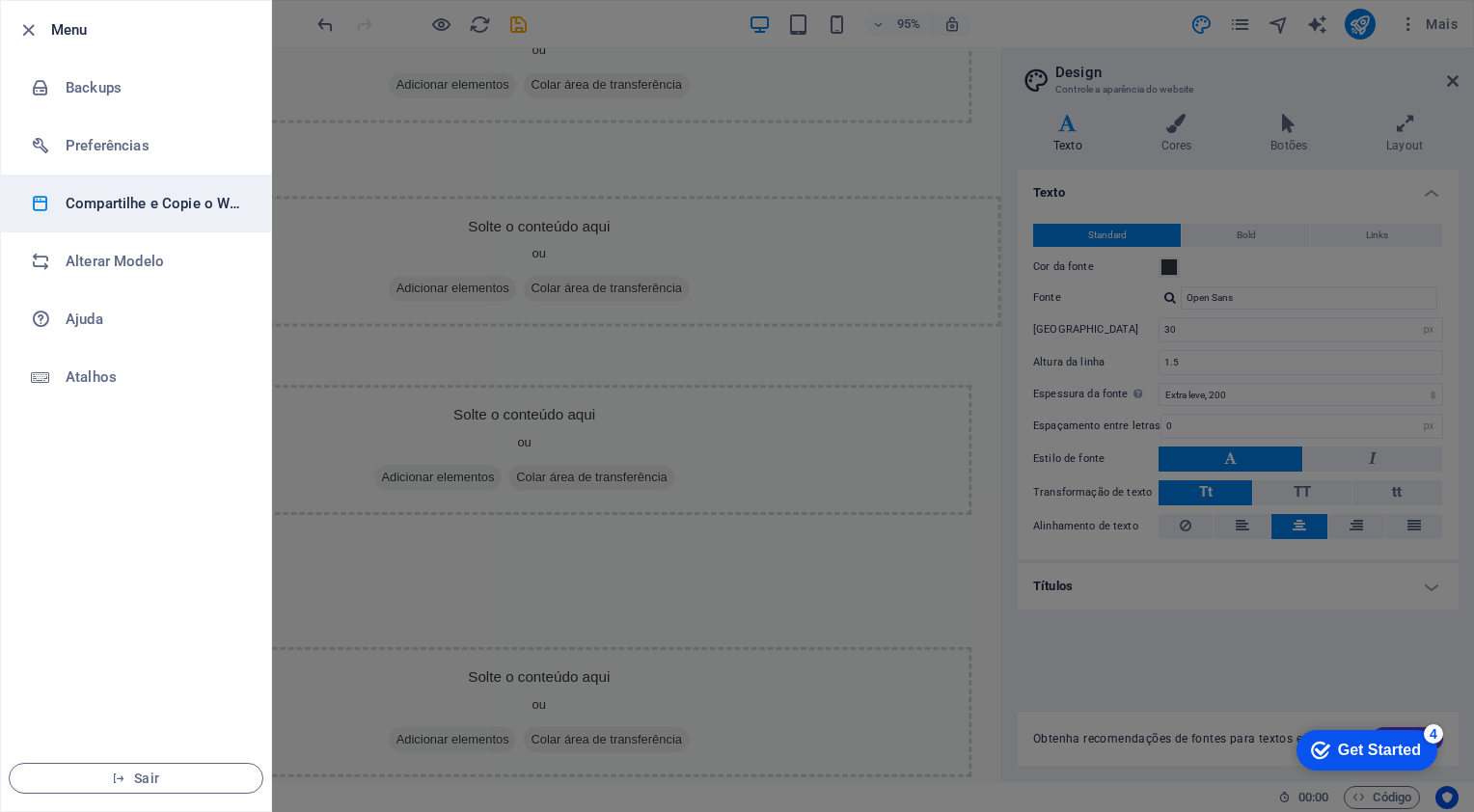
click at [66, 212] on h6 "Compartilhe e Copie o Website" at bounding box center [154, 203] width 178 height 23
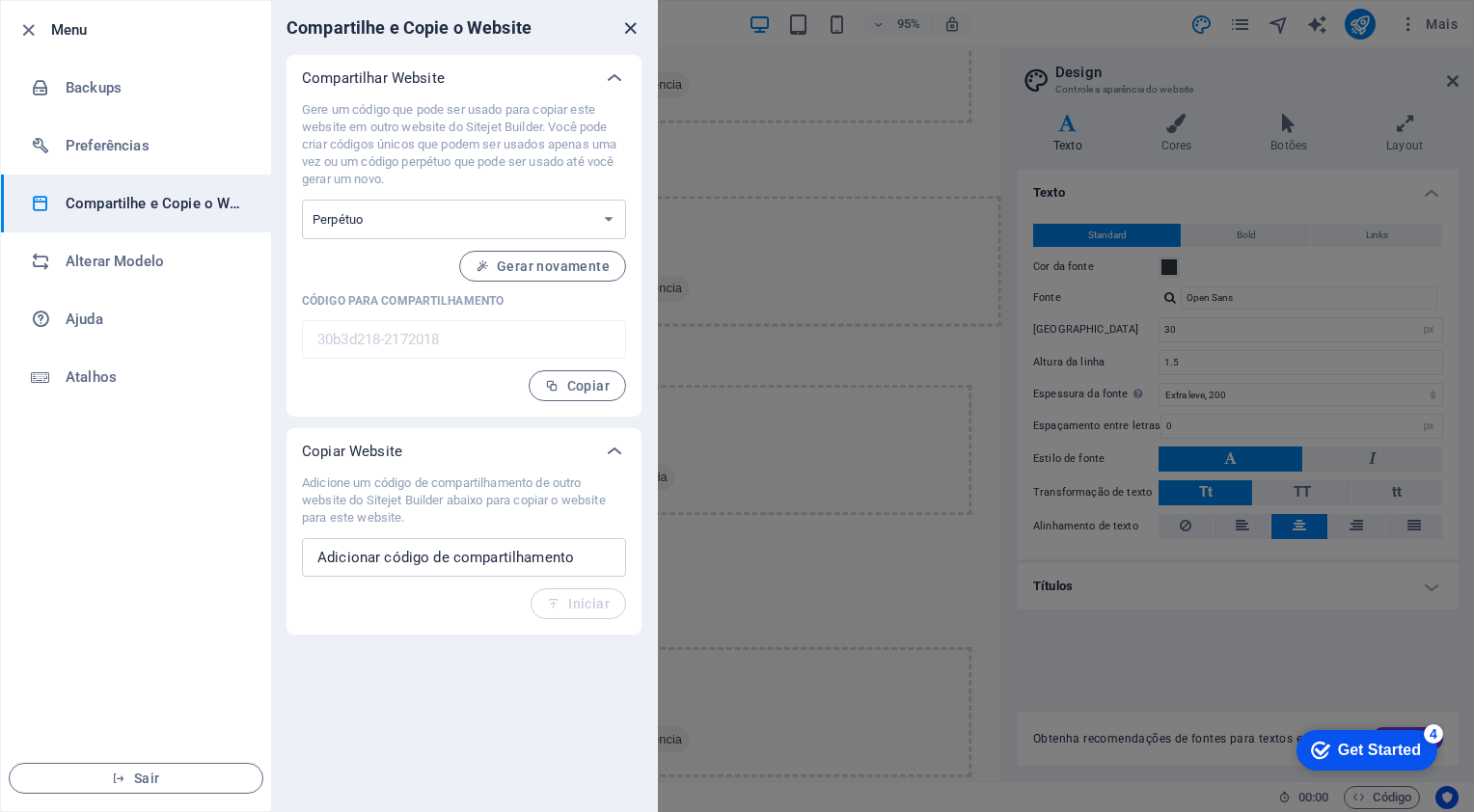
click at [626, 27] on icon "close" at bounding box center [630, 28] width 22 height 22
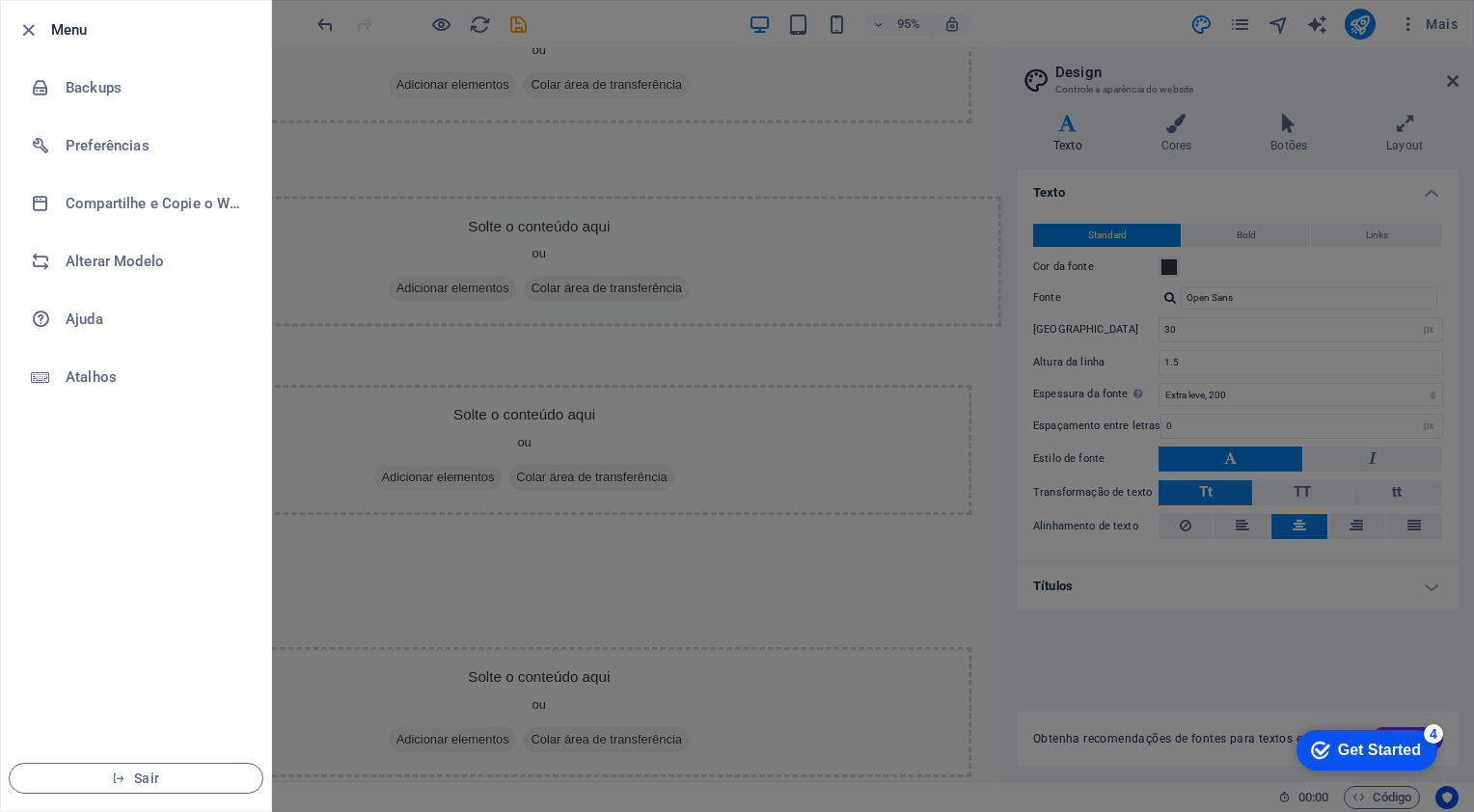
click at [722, 16] on div at bounding box center [737, 406] width 1474 height 812
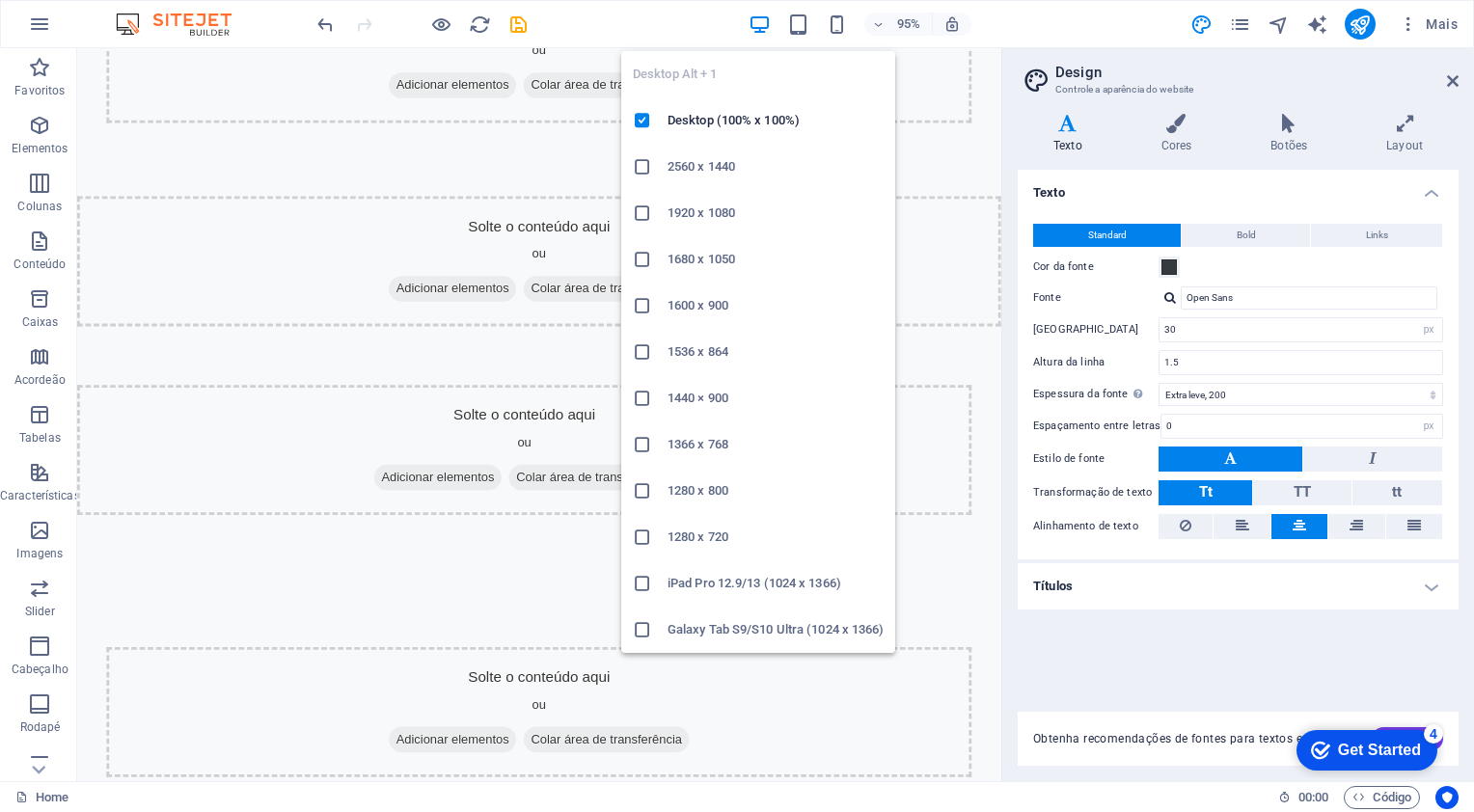
click at [752, 29] on icon "button" at bounding box center [759, 25] width 22 height 22
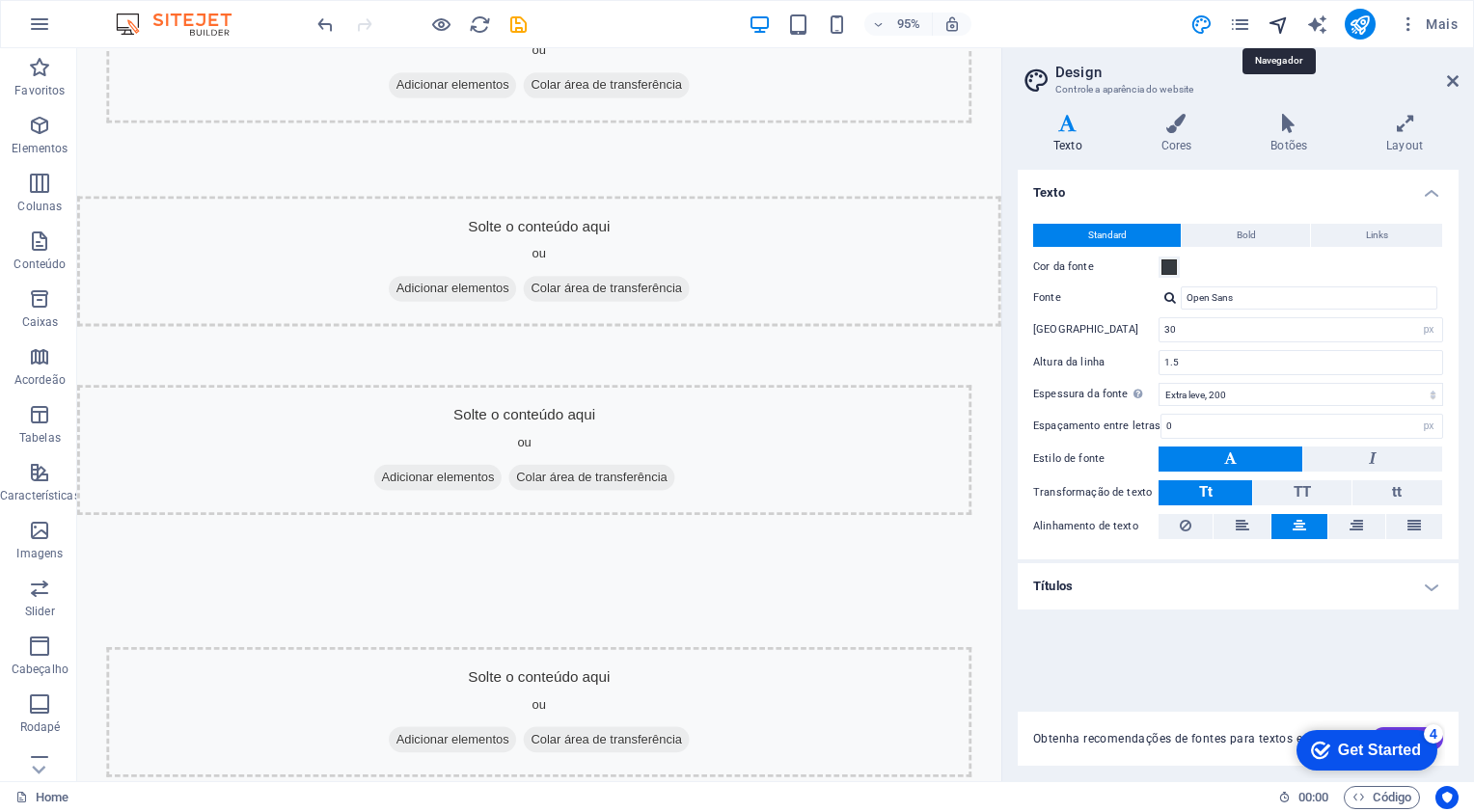
click at [1281, 24] on icon "navigator" at bounding box center [1279, 25] width 22 height 22
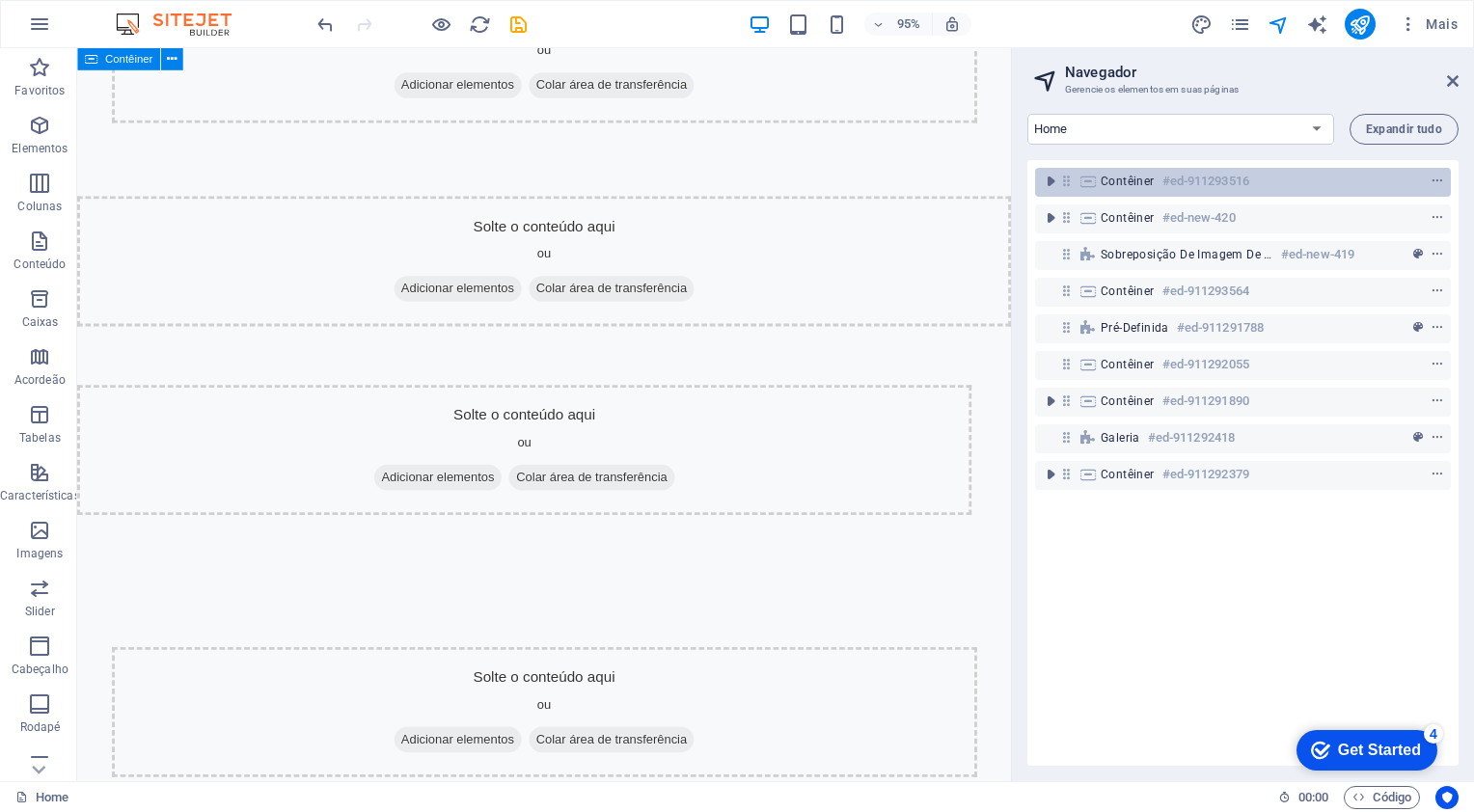
click at [1191, 179] on h6 "#ed-911293516" at bounding box center [1205, 181] width 87 height 23
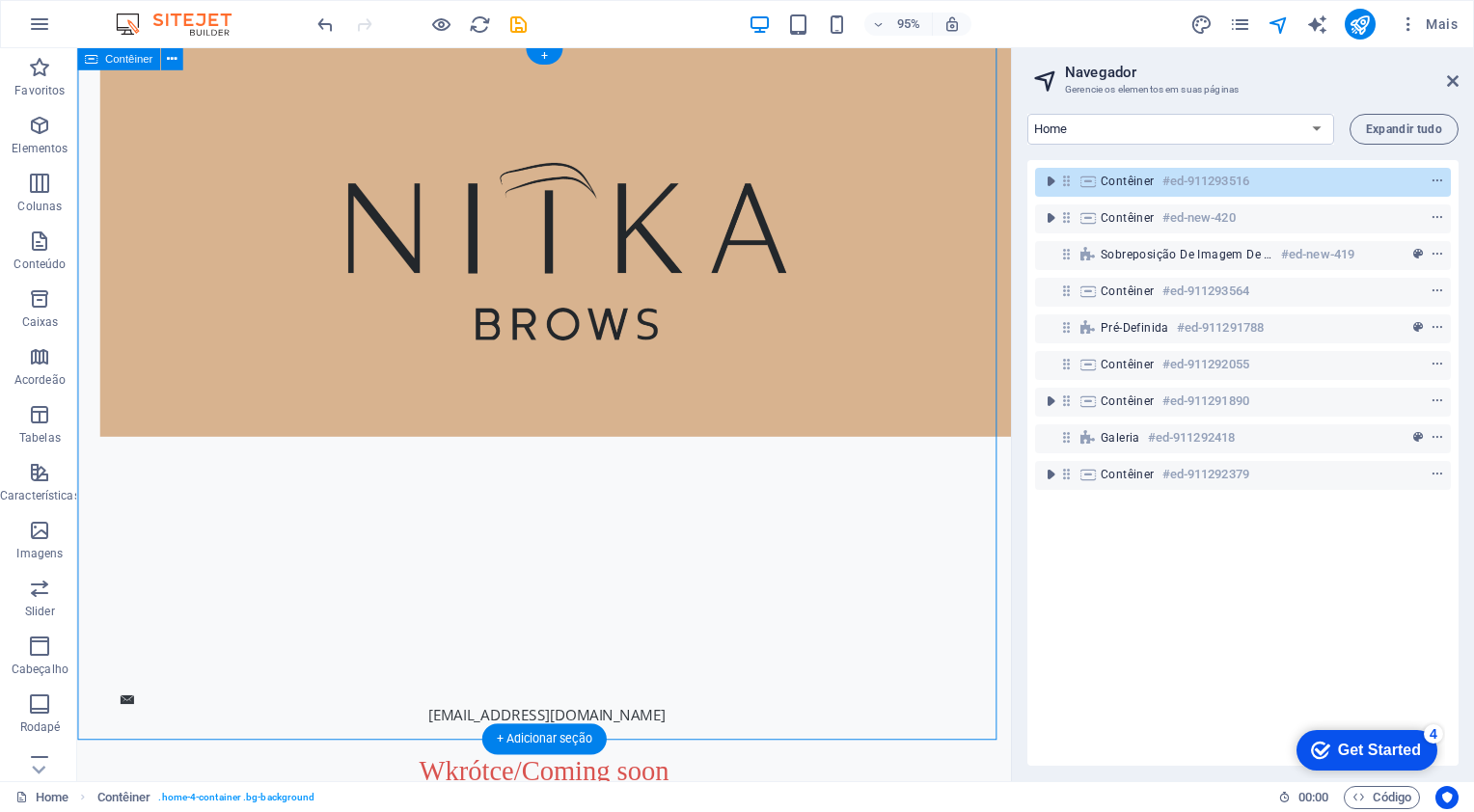
click at [1191, 179] on h6 "#ed-911293516" at bounding box center [1205, 181] width 87 height 23
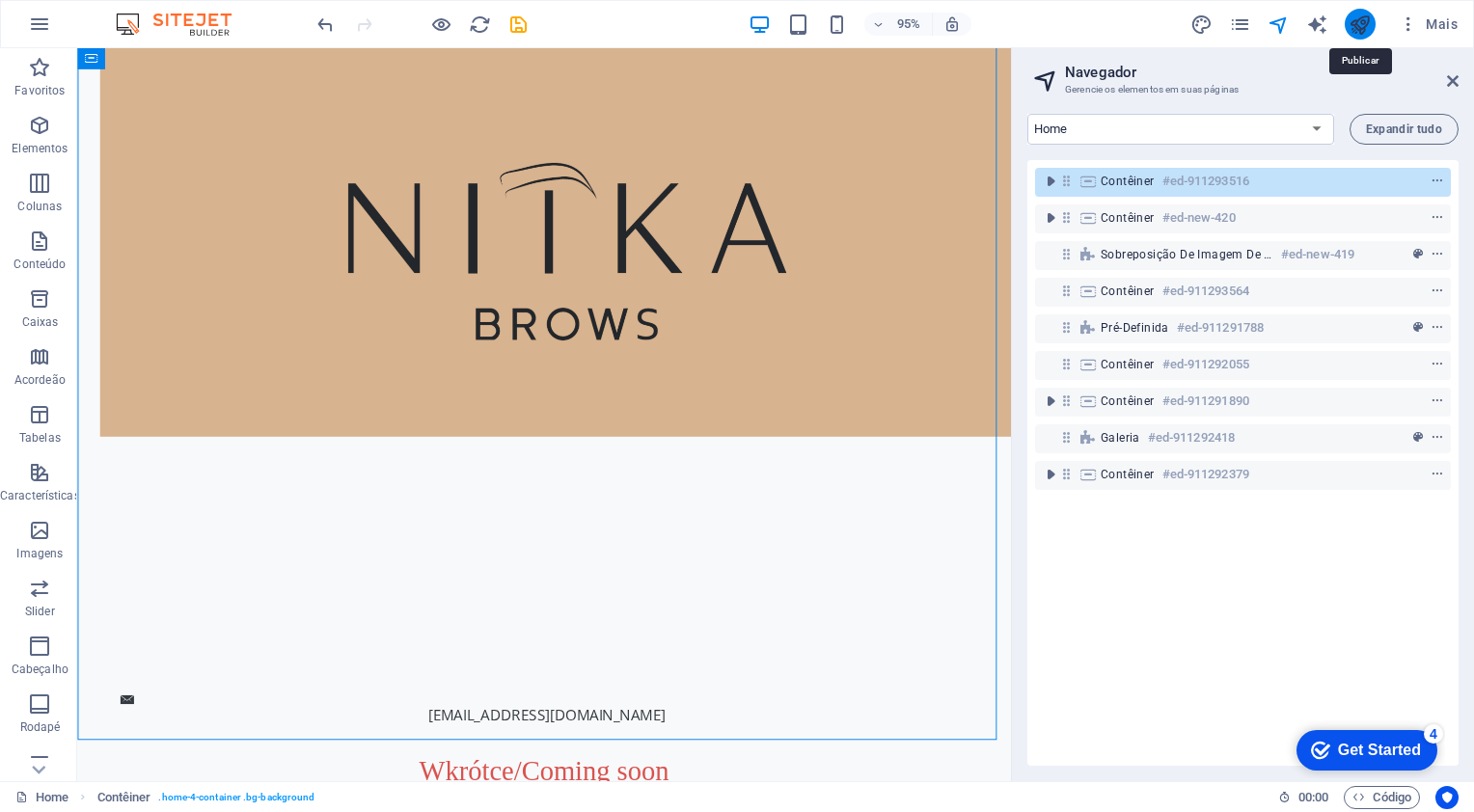
click at [1353, 29] on icon "publish" at bounding box center [1360, 25] width 22 height 22
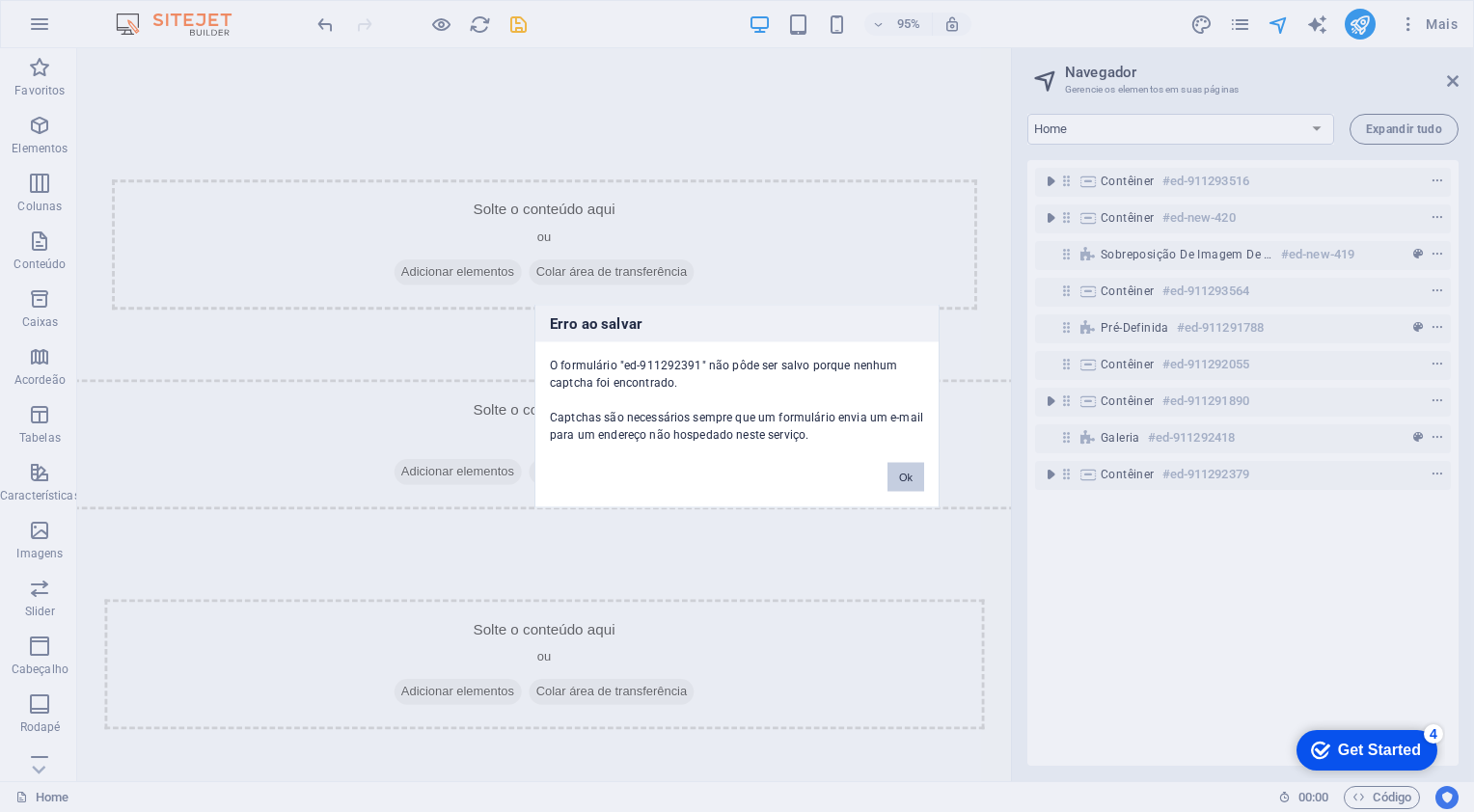
click at [896, 477] on button "Ok" at bounding box center [906, 477] width 37 height 29
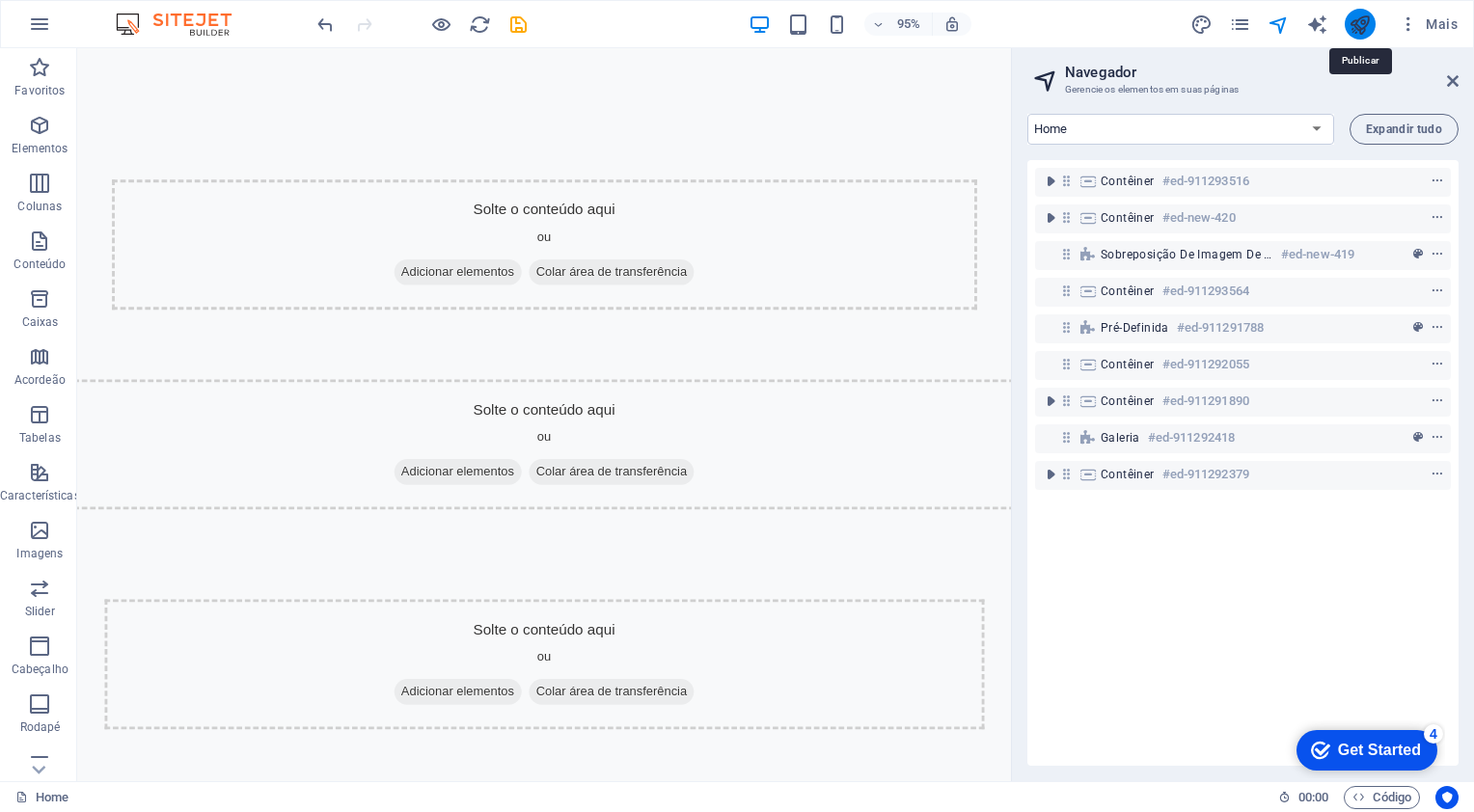
click at [1368, 30] on icon "publish" at bounding box center [1360, 25] width 22 height 22
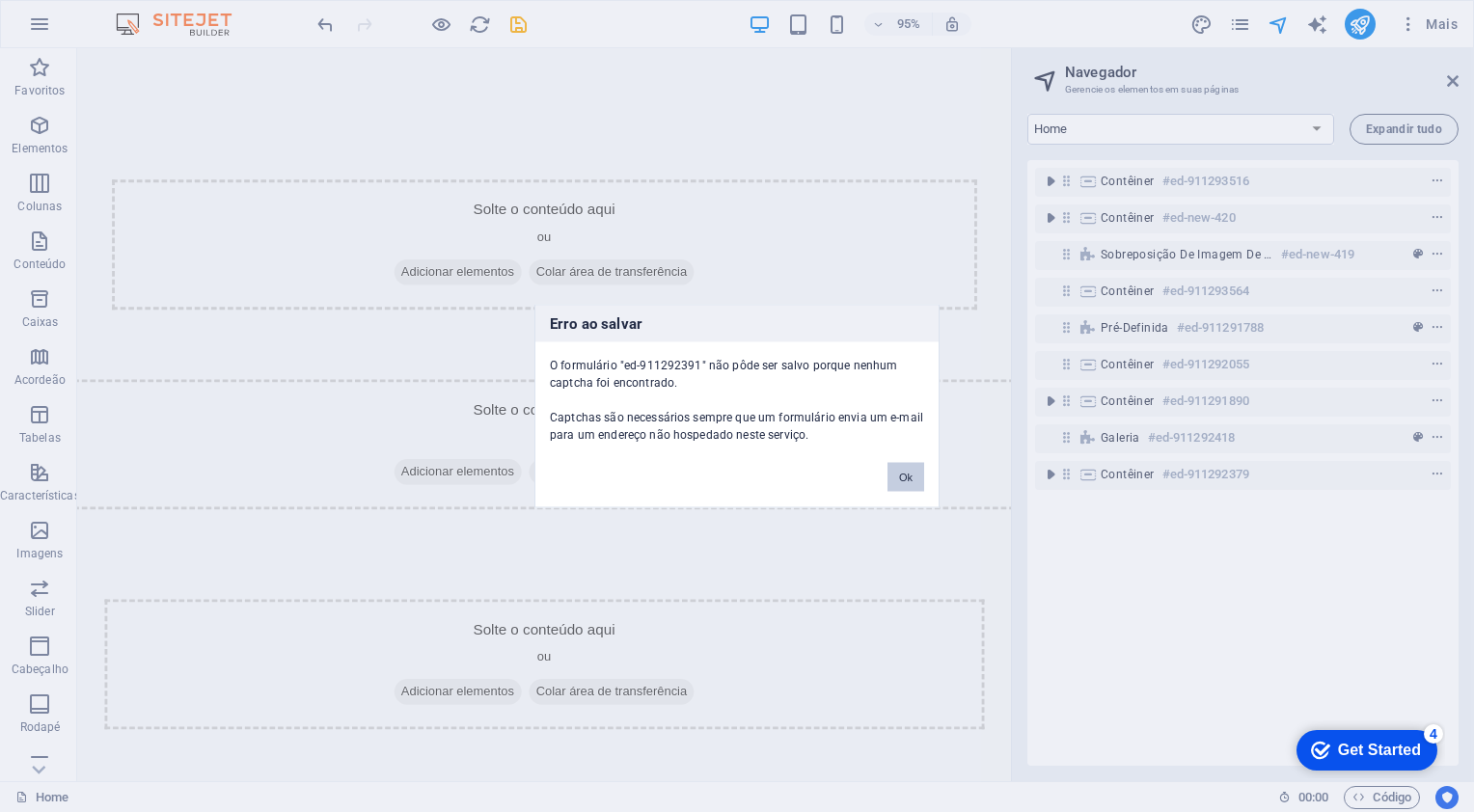
click at [903, 487] on button "Ok" at bounding box center [906, 477] width 37 height 29
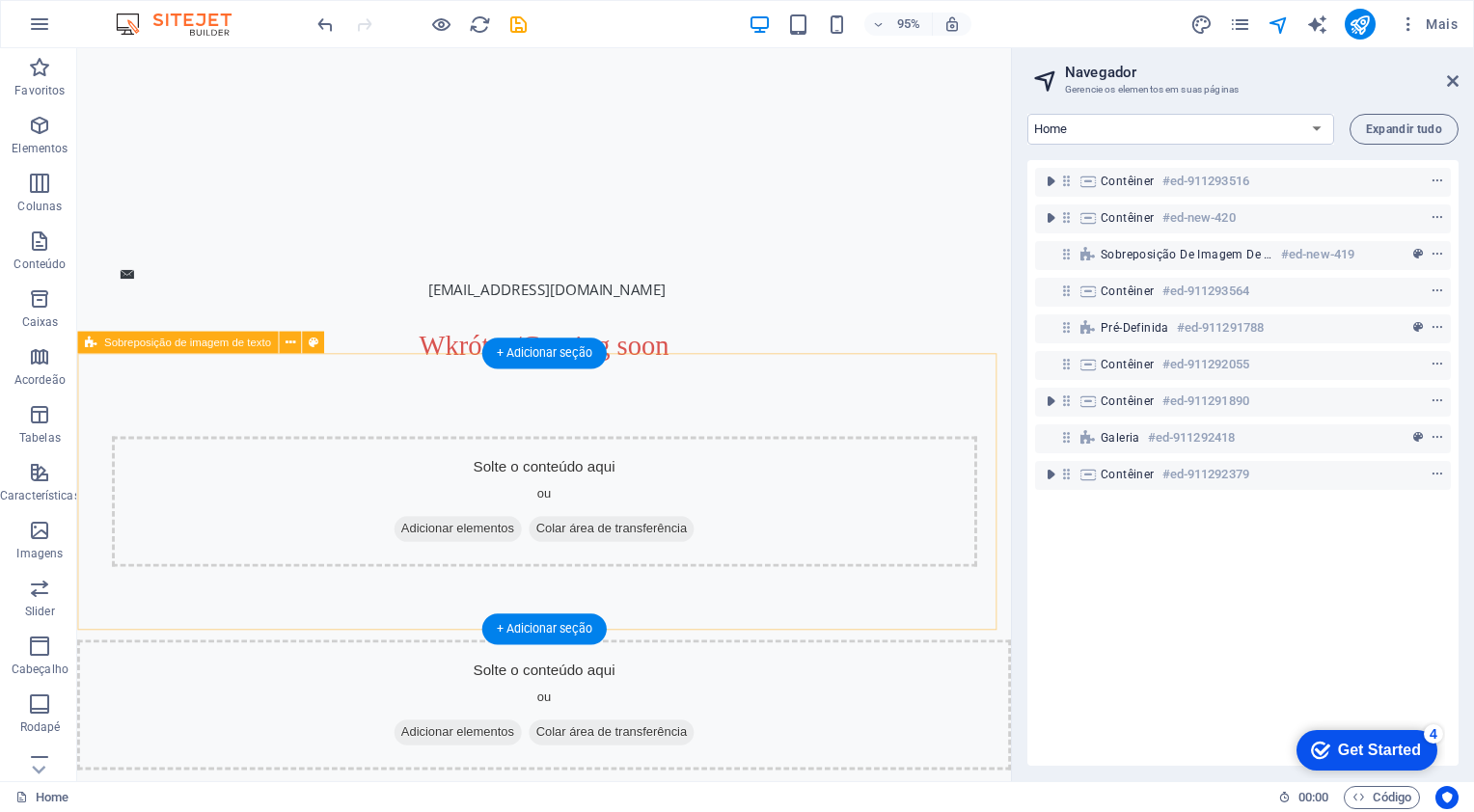
scroll to position [97, 0]
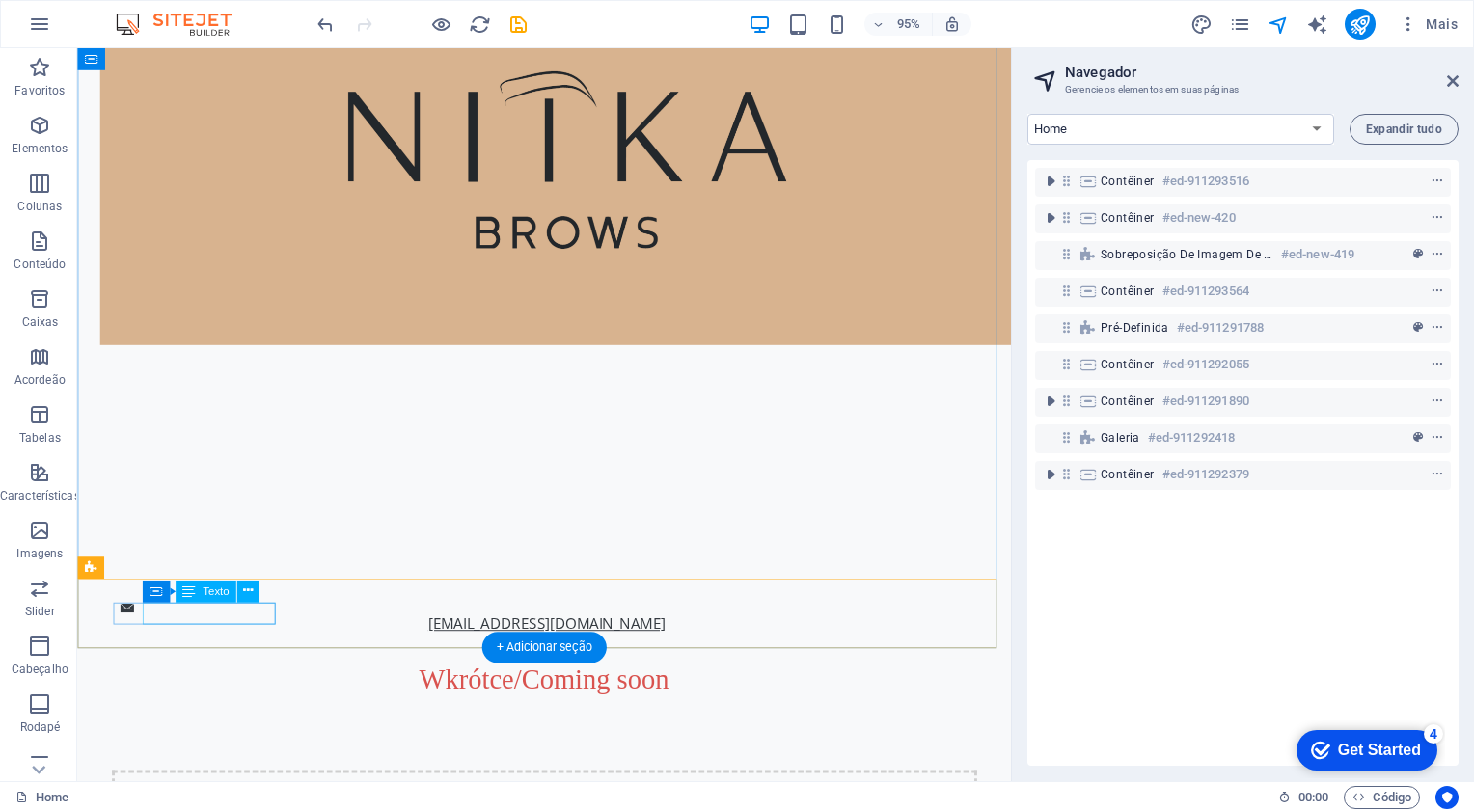
click at [447, 644] on link "[EMAIL_ADDRESS][DOMAIN_NAME]" at bounding box center [571, 654] width 250 height 21
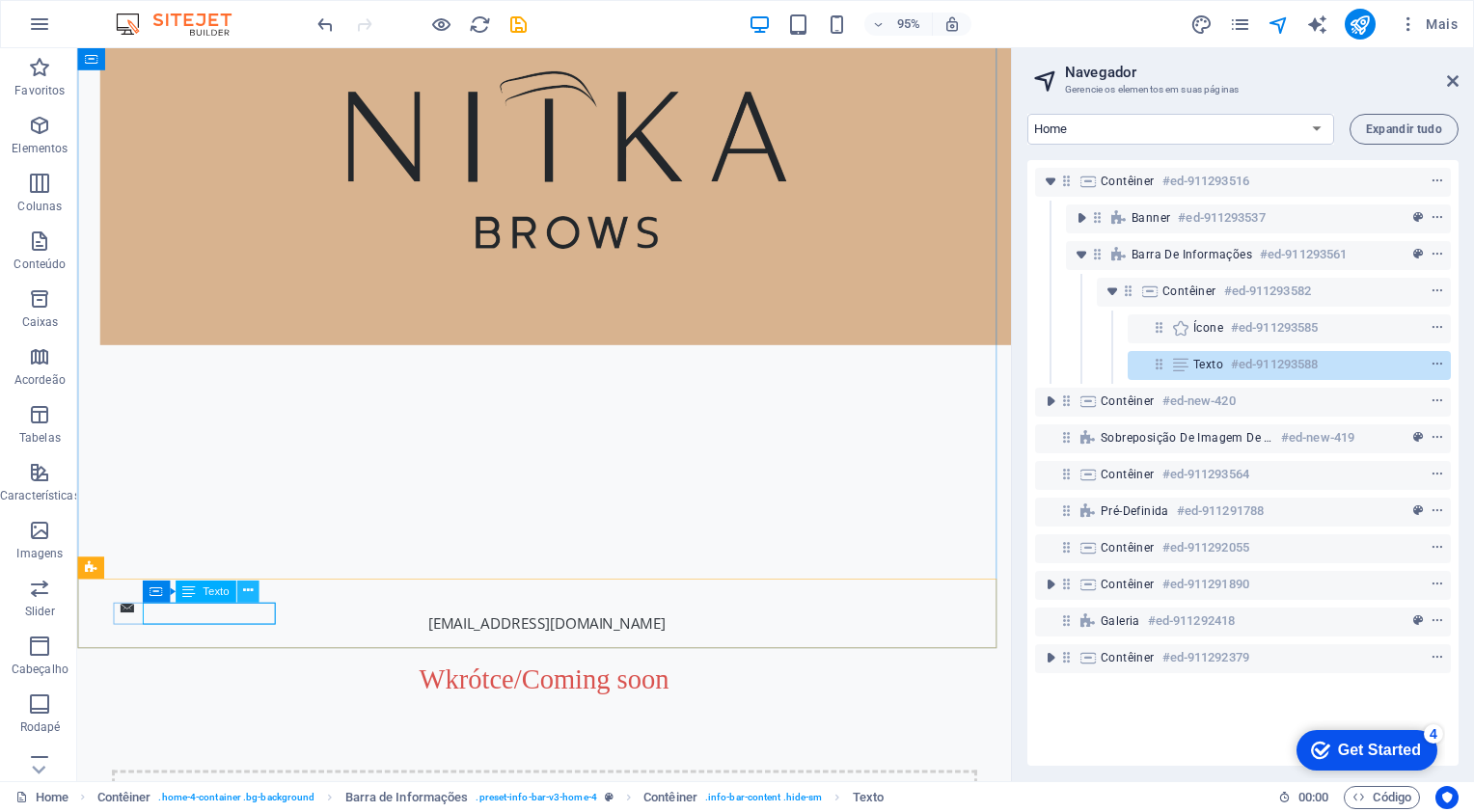
click at [254, 592] on button at bounding box center [248, 592] width 22 height 22
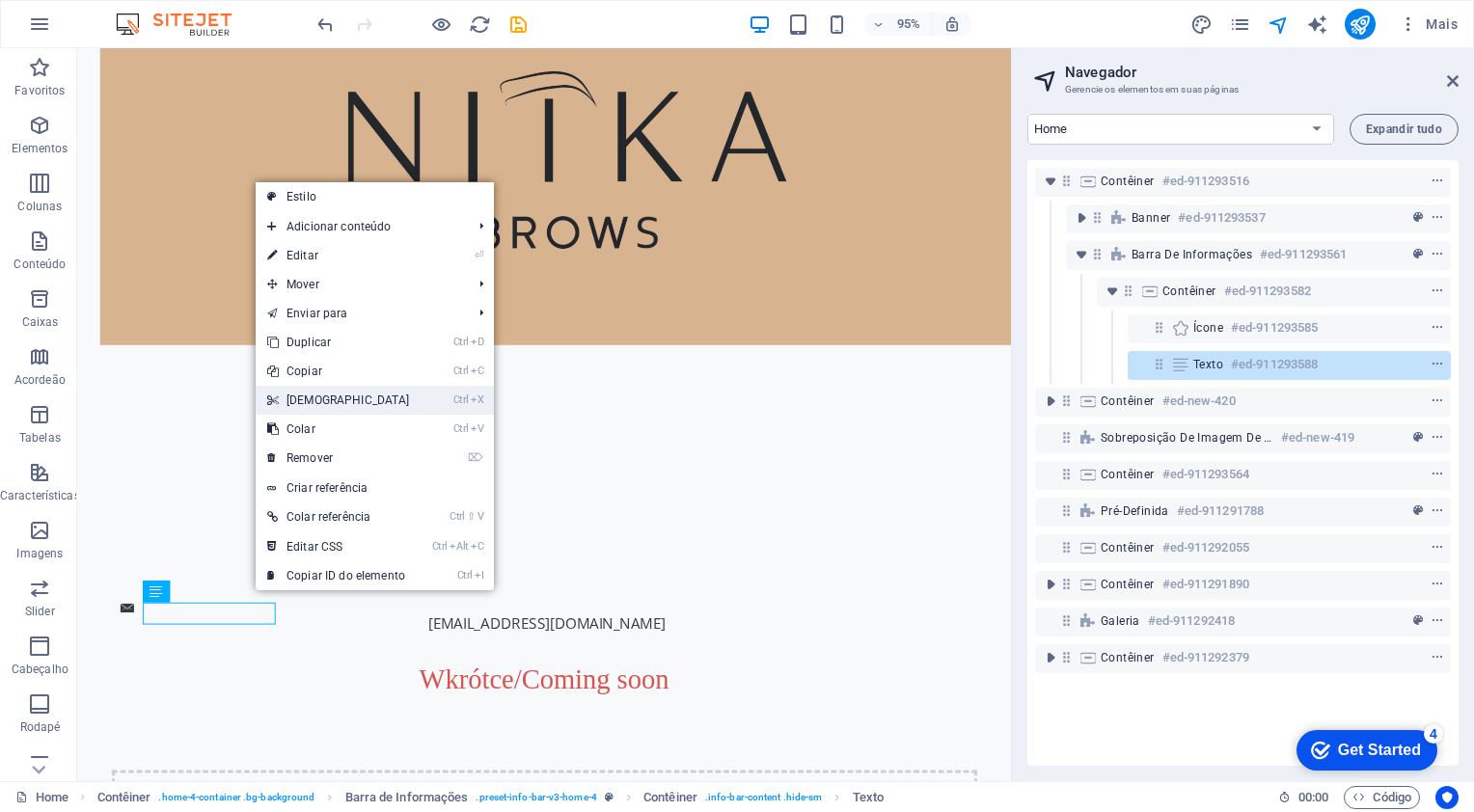
click at [331, 403] on link "Ctrl X Cortar" at bounding box center [338, 400] width 166 height 29
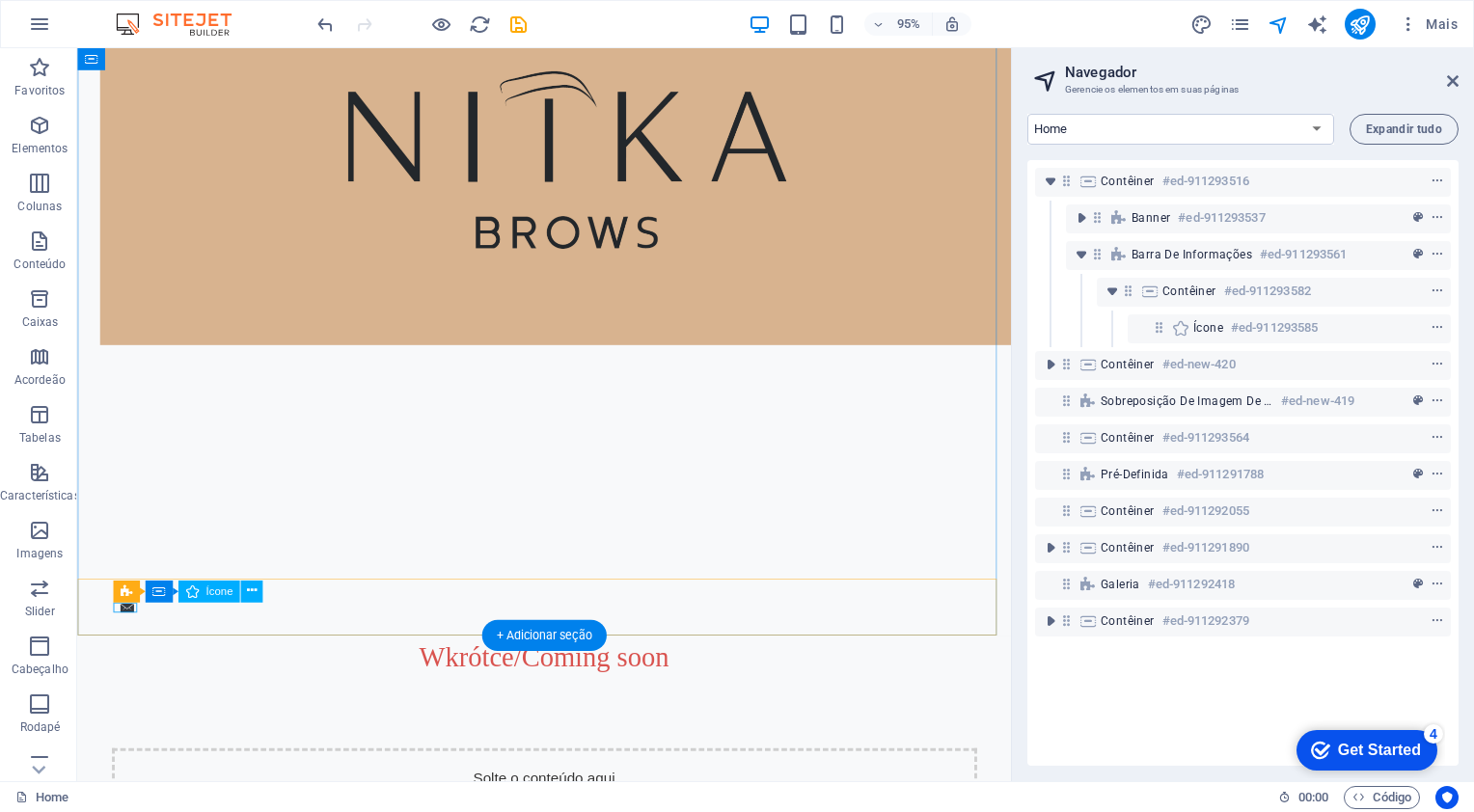
click at [122, 642] on figure at bounding box center [568, 638] width 893 height 11
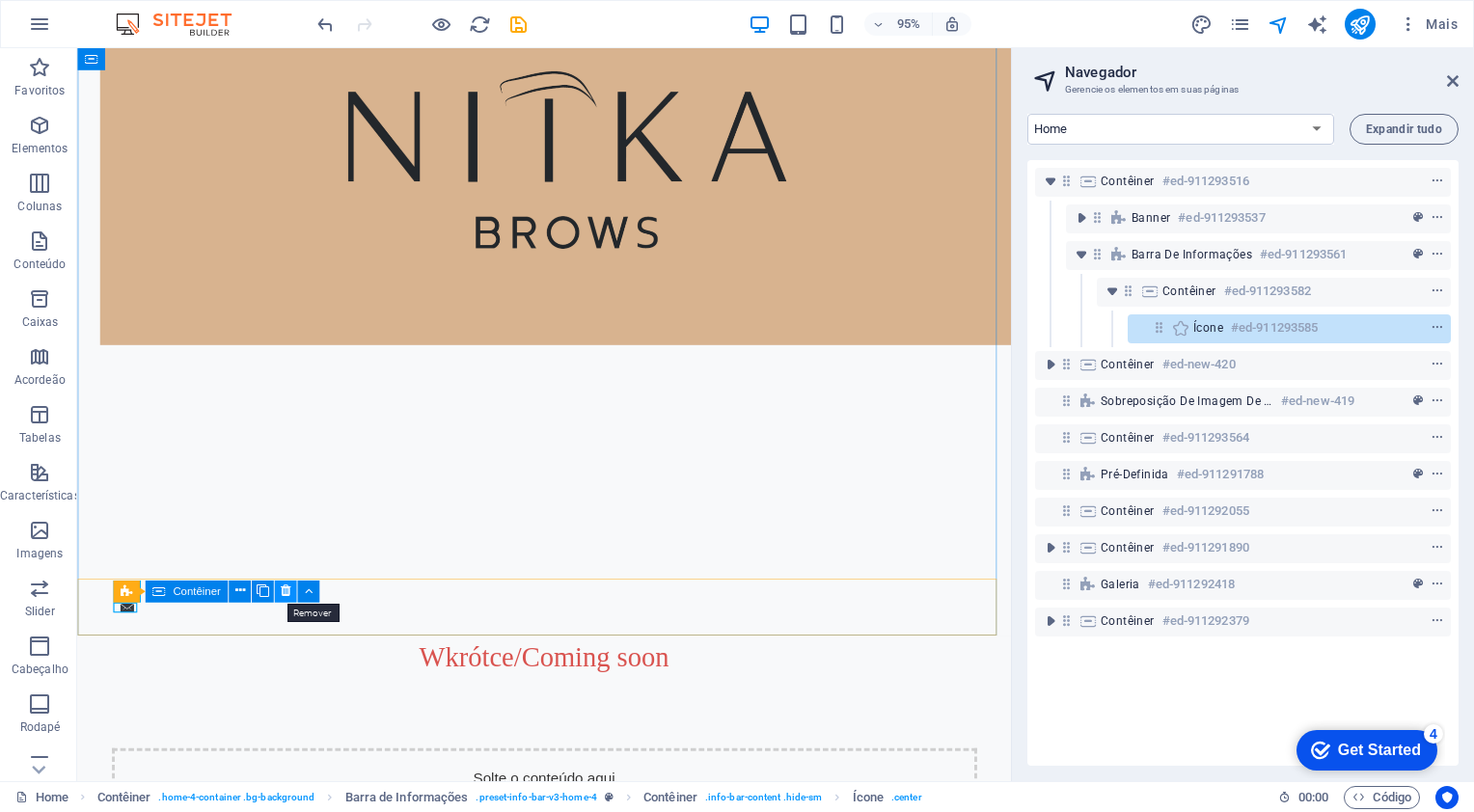
click at [281, 587] on icon at bounding box center [286, 591] width 10 height 19
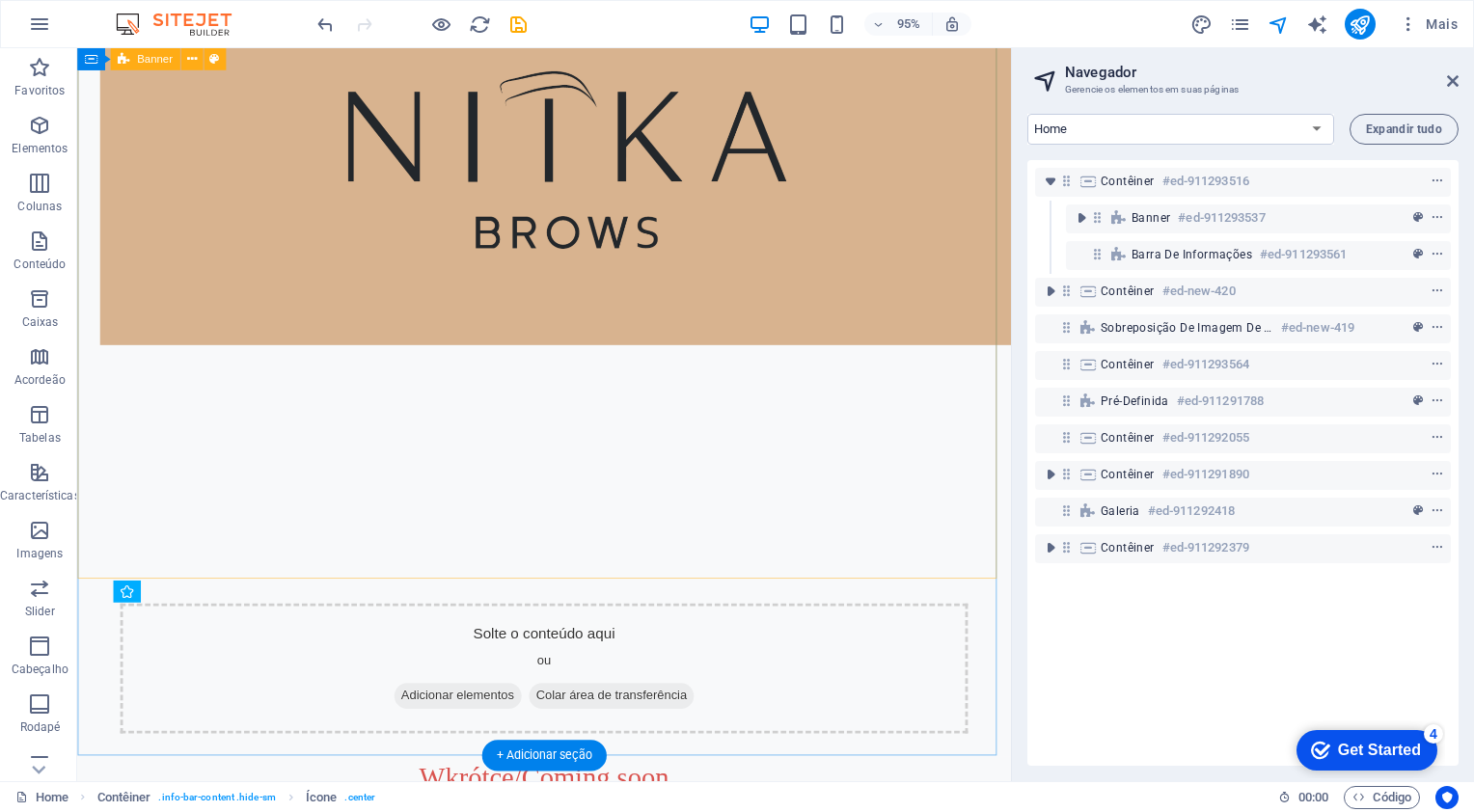
click at [518, 491] on div at bounding box center [569, 280] width 983 height 656
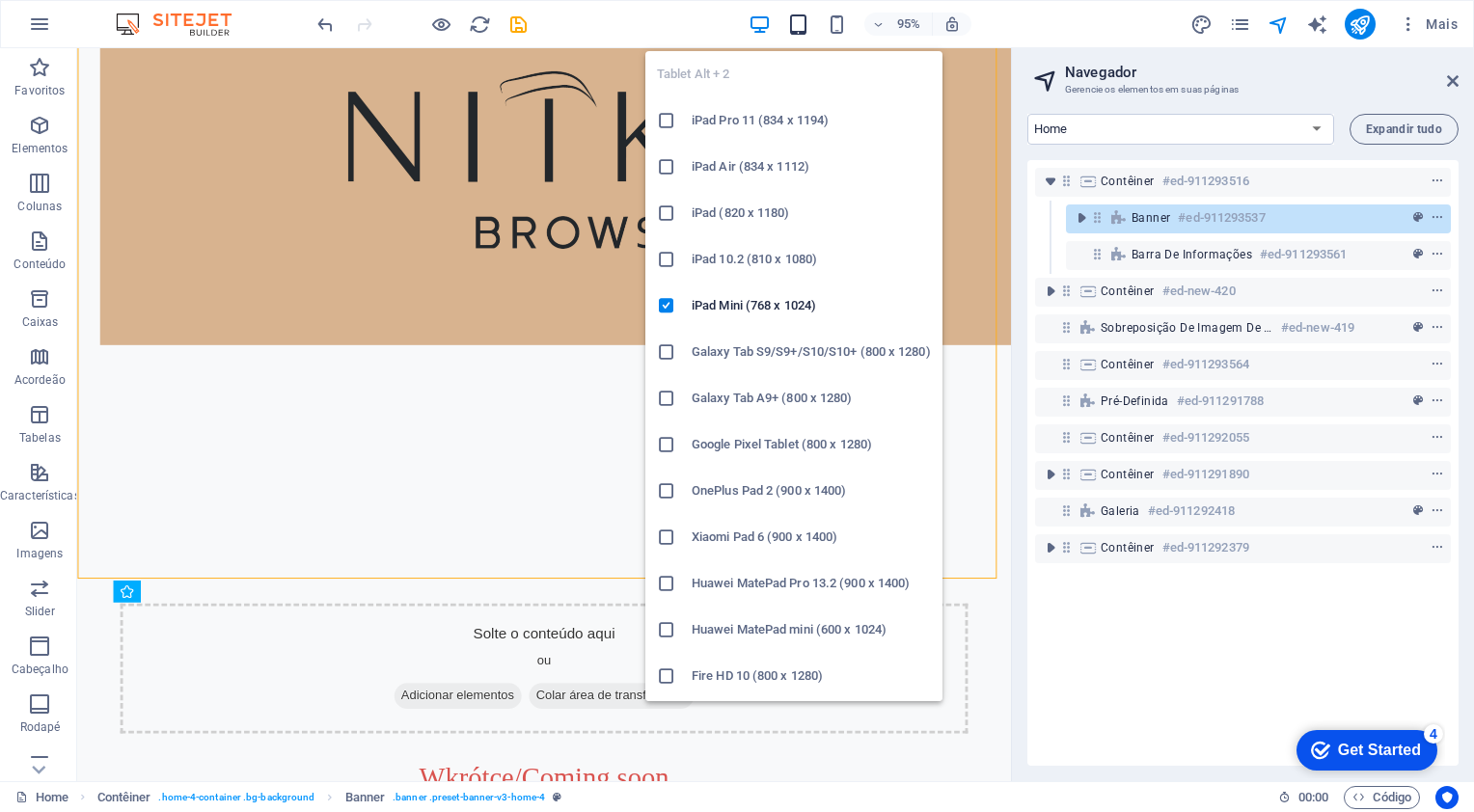
click at [799, 24] on icon "button" at bounding box center [798, 25] width 22 height 22
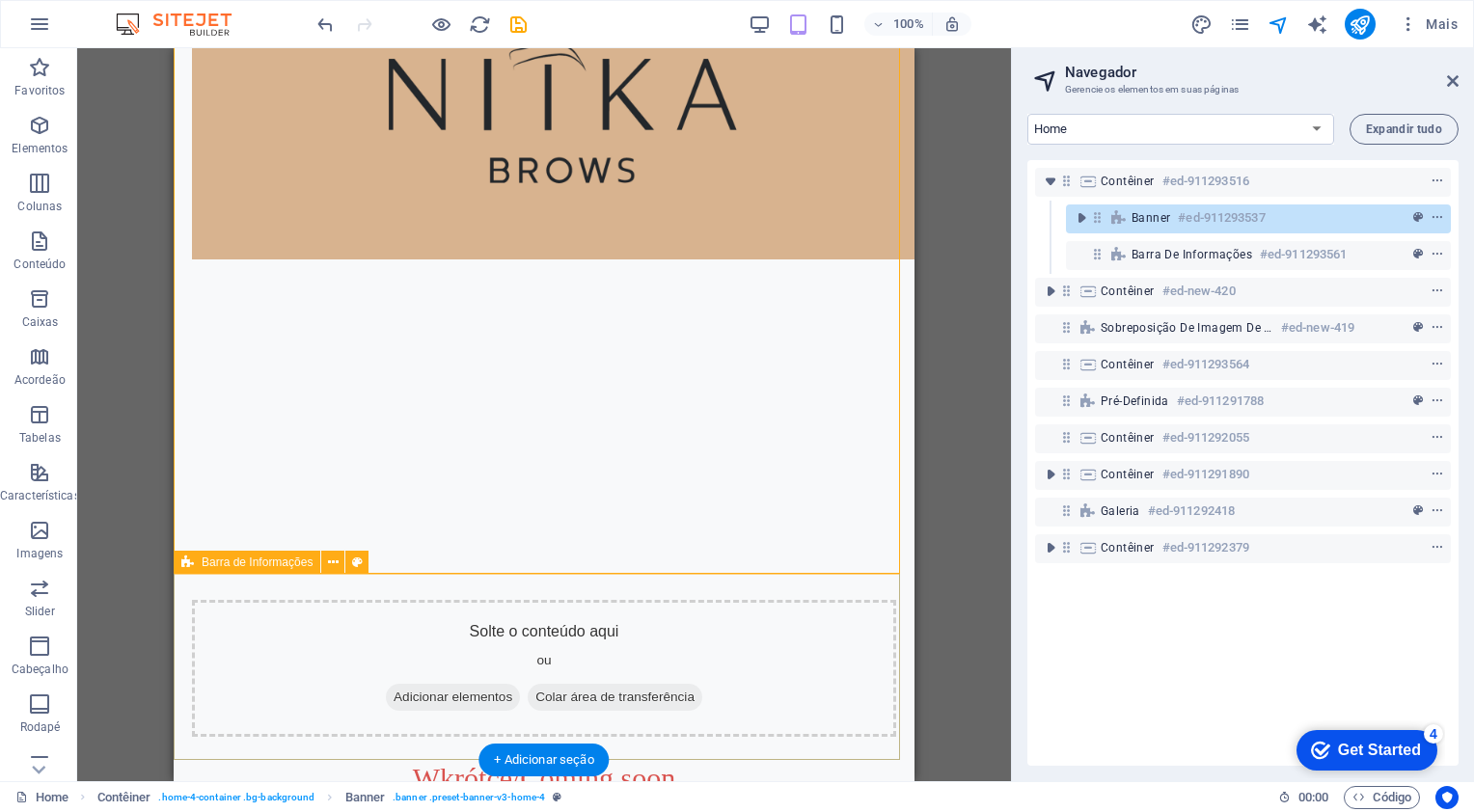
click at [222, 608] on div "Solte o conteúdo aqui ou Adicionar elementos Colar área de transferência" at bounding box center [544, 669] width 705 height 137
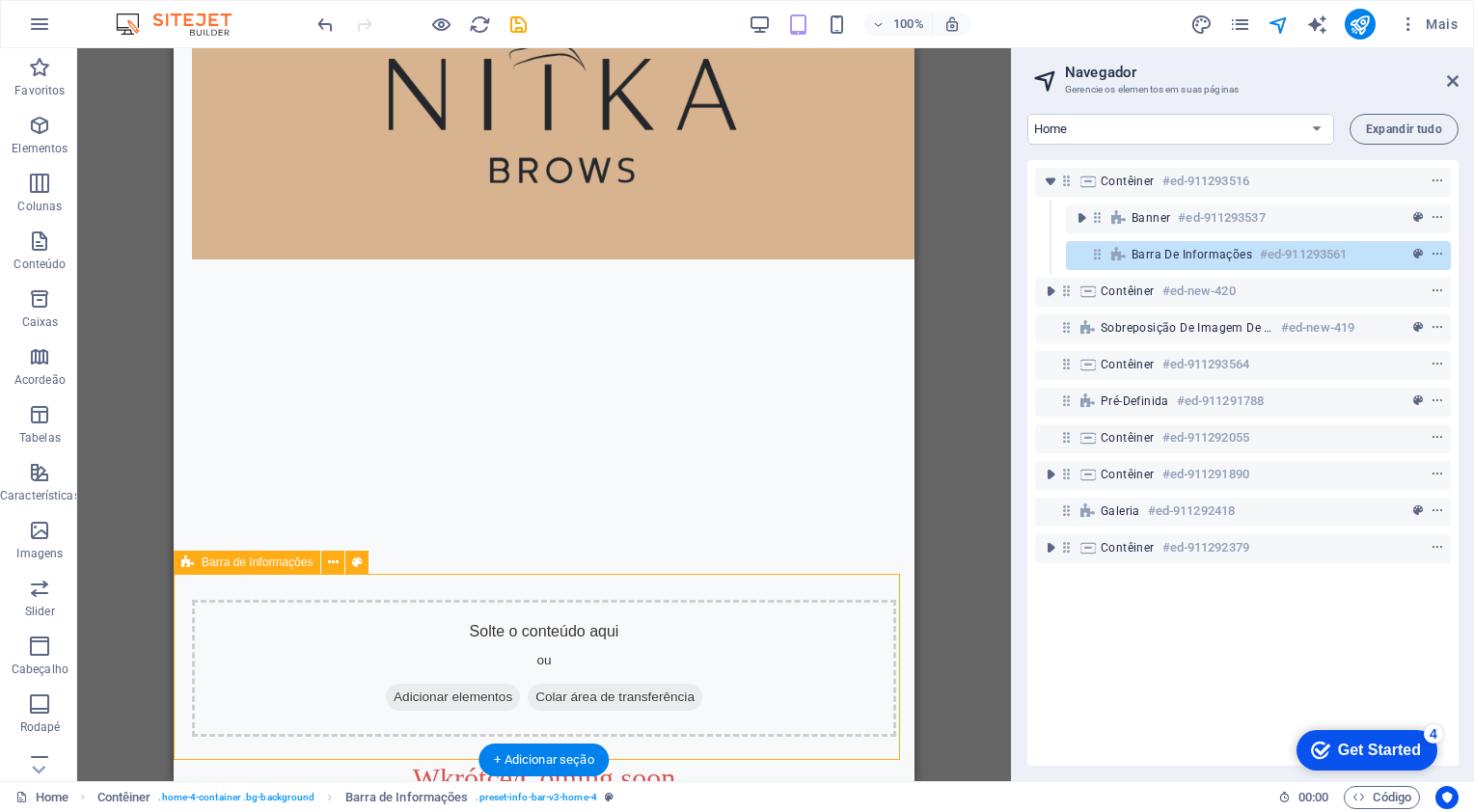
click at [192, 604] on div "Solte o conteúdo aqui ou Adicionar elementos Colar área de transferência" at bounding box center [544, 669] width 705 height 137
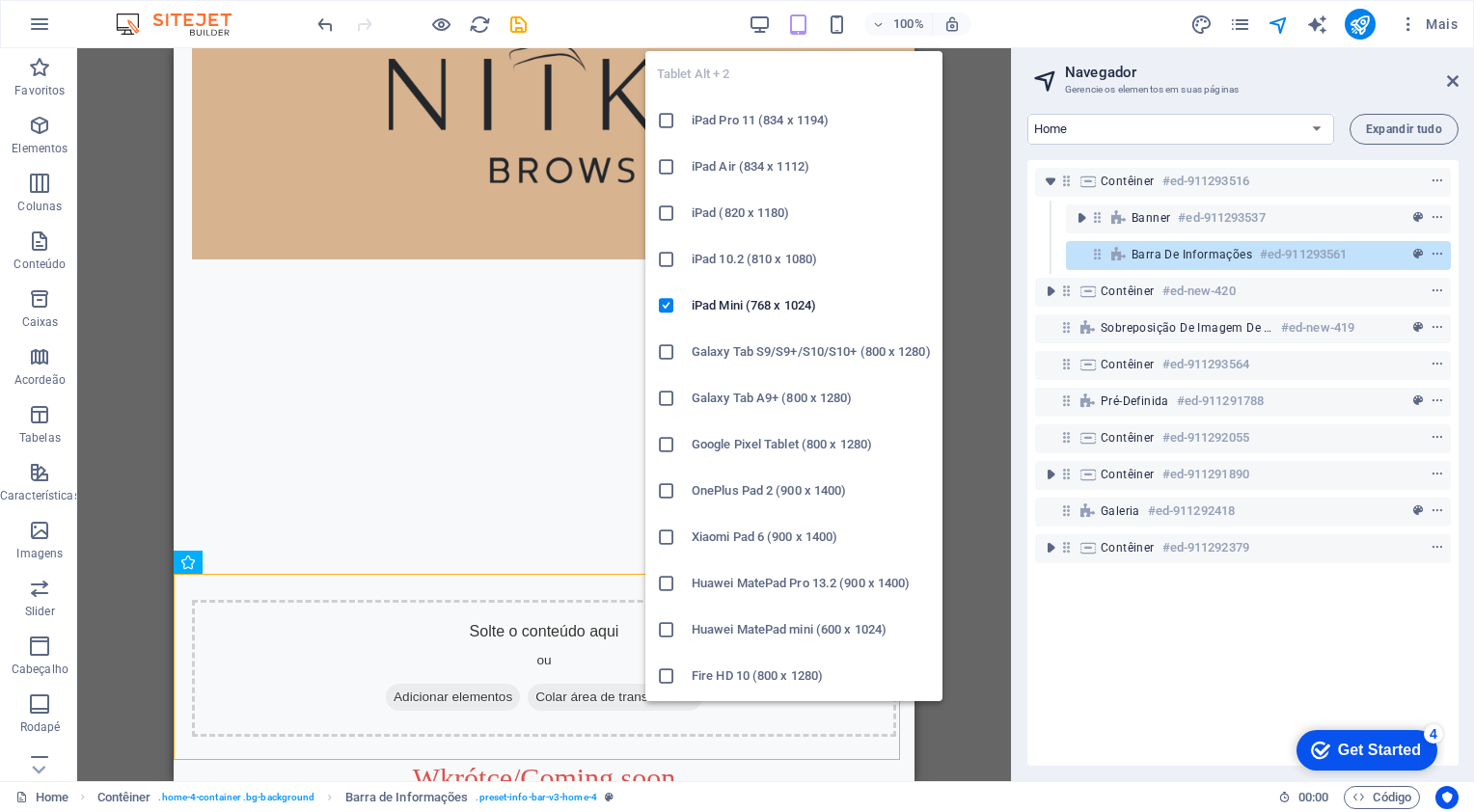
click at [805, 29] on icon "button" at bounding box center [798, 25] width 22 height 22
click at [760, 118] on h6 "iPad Pro 11 (834 x 1194)" at bounding box center [811, 120] width 239 height 23
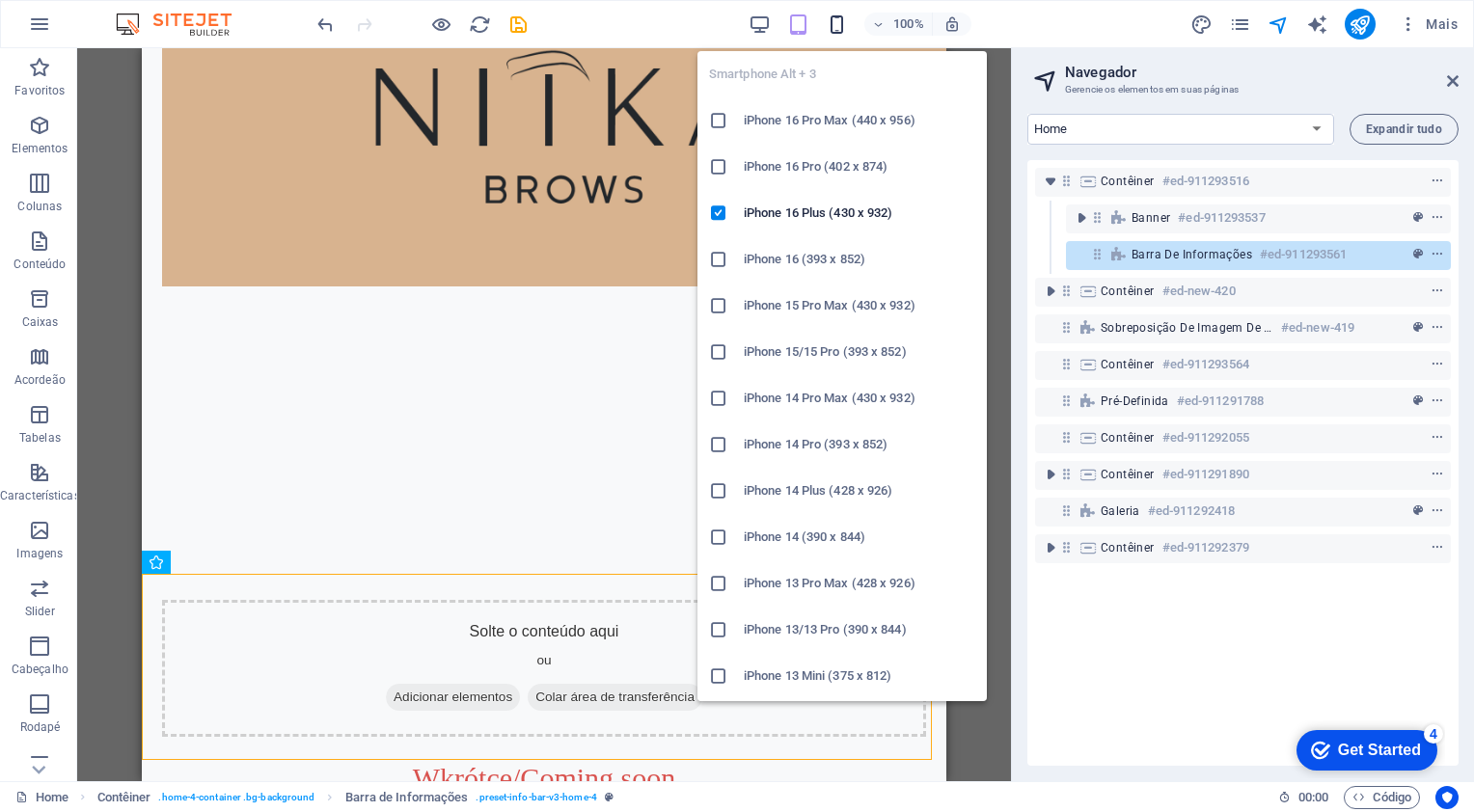
click at [830, 25] on icon "button" at bounding box center [837, 25] width 22 height 22
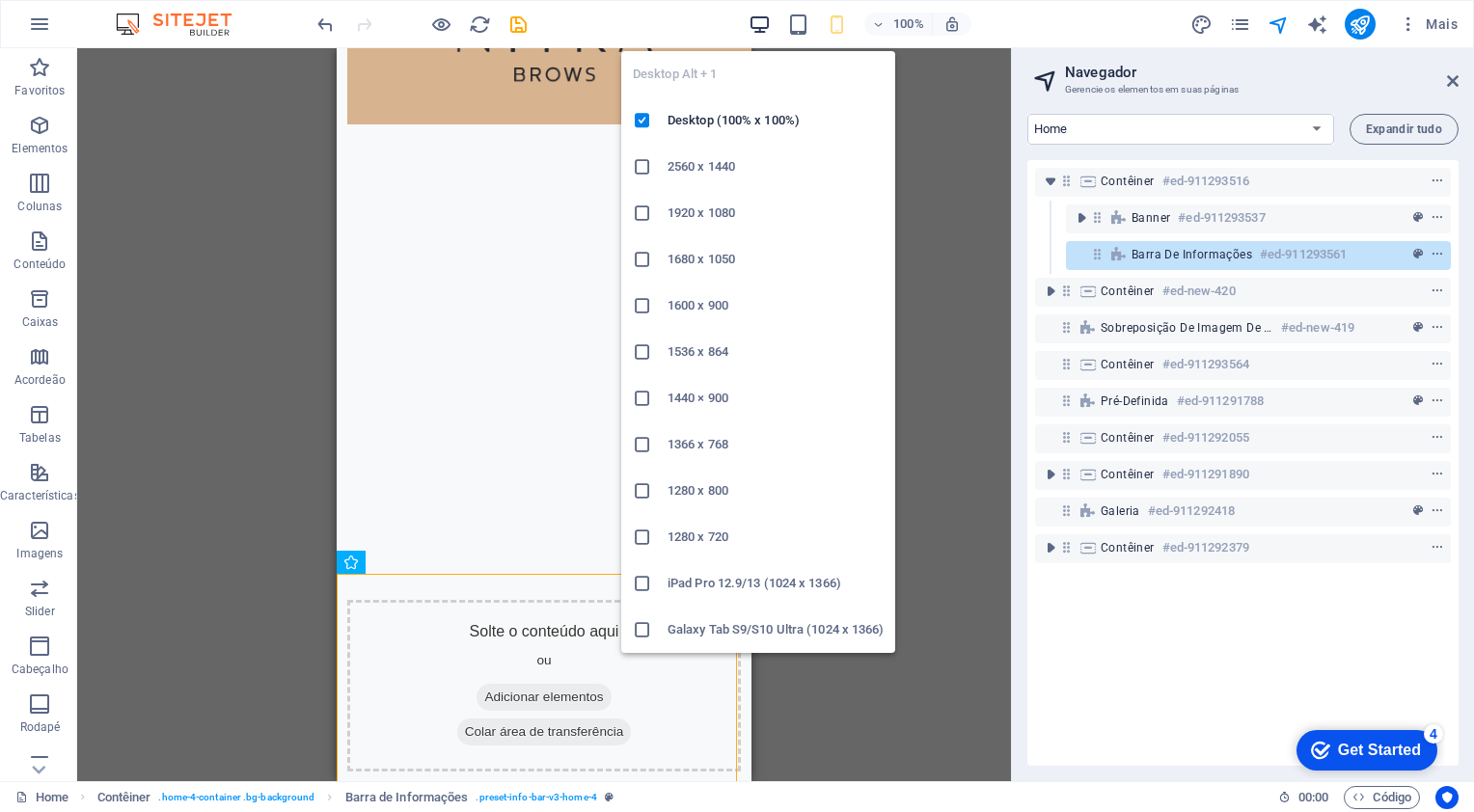
click at [761, 23] on icon "button" at bounding box center [759, 25] width 22 height 22
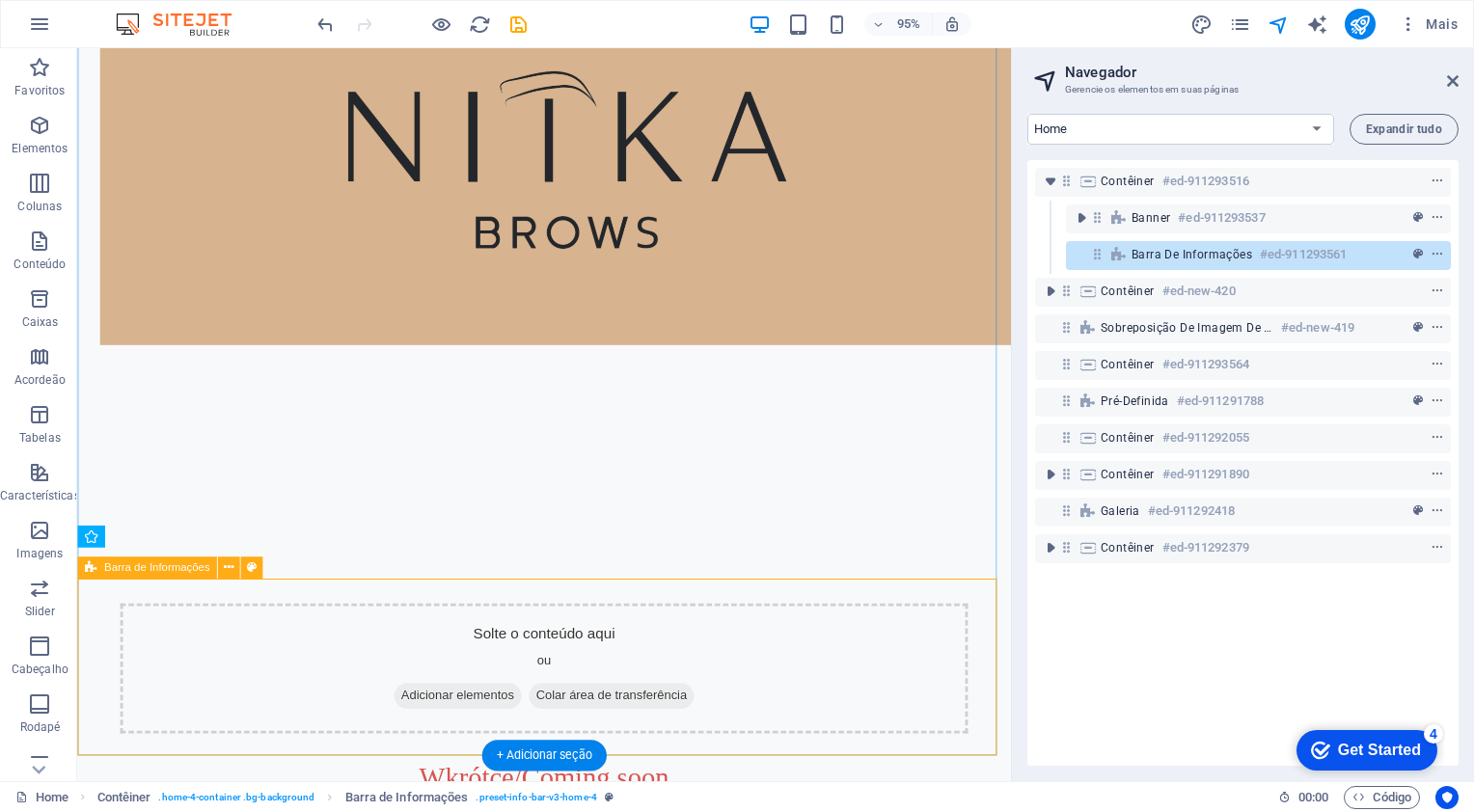
click at [206, 652] on div "Solte o conteúdo aqui ou Adicionar elementos Colar área de transferência" at bounding box center [568, 702] width 893 height 137
click at [168, 565] on span "Barra de Informações" at bounding box center [157, 567] width 106 height 11
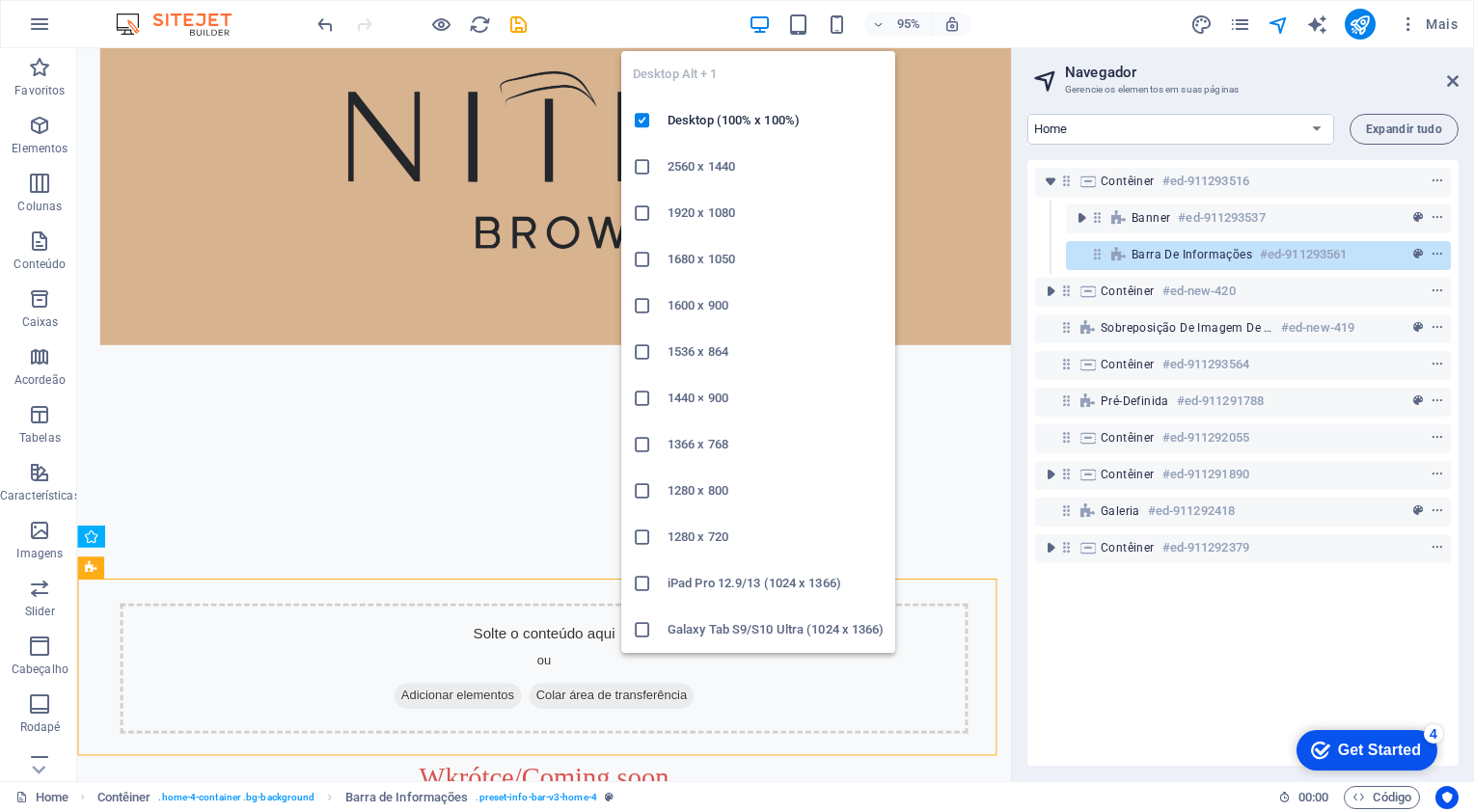
click at [754, 31] on icon "button" at bounding box center [759, 25] width 22 height 22
click at [762, 24] on icon "button" at bounding box center [759, 25] width 22 height 22
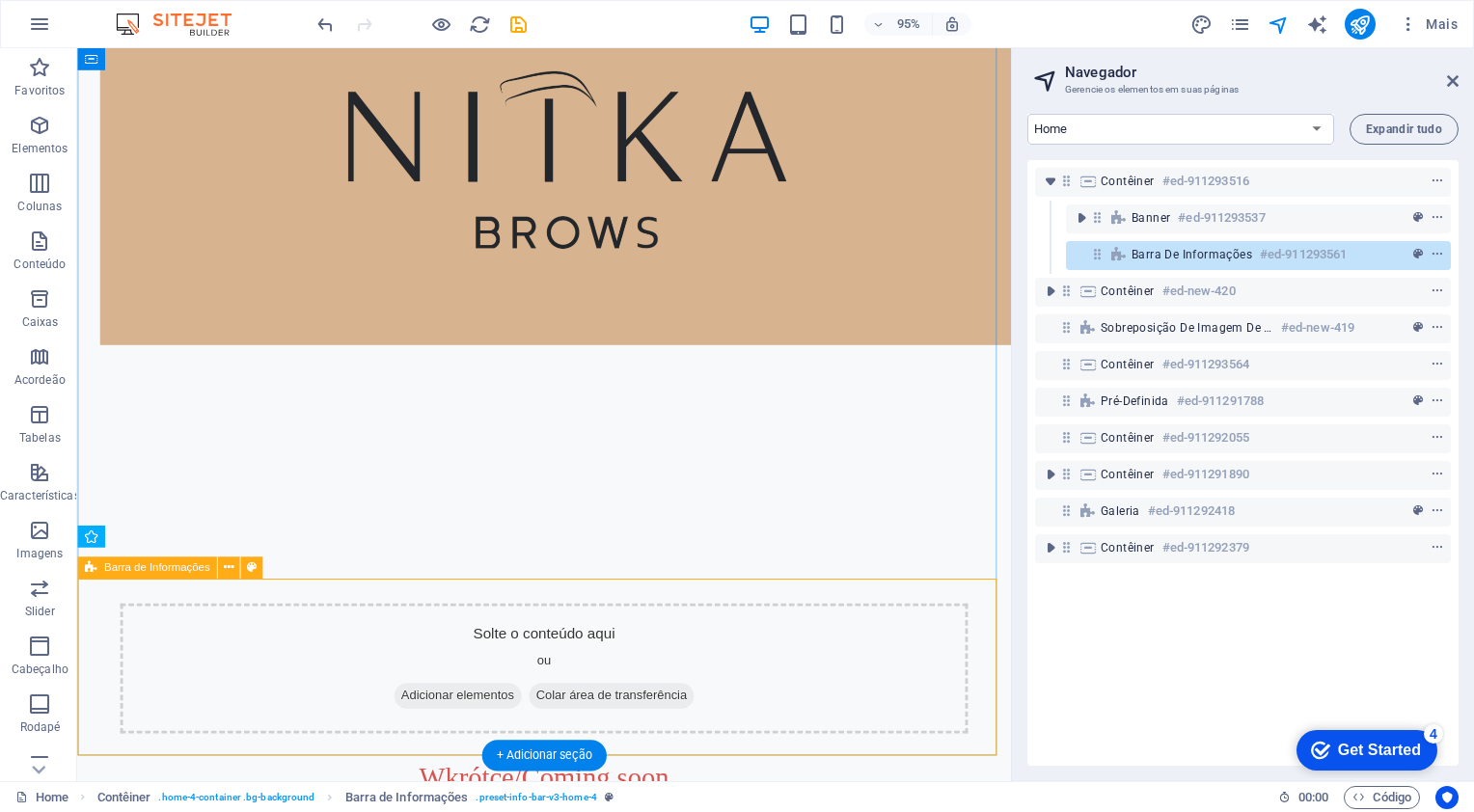
click at [606, 682] on div "Solte o conteúdo aqui ou Adicionar elementos Colar área de transferência" at bounding box center [568, 702] width 893 height 137
click at [149, 592] on div at bounding box center [569, 280] width 983 height 656
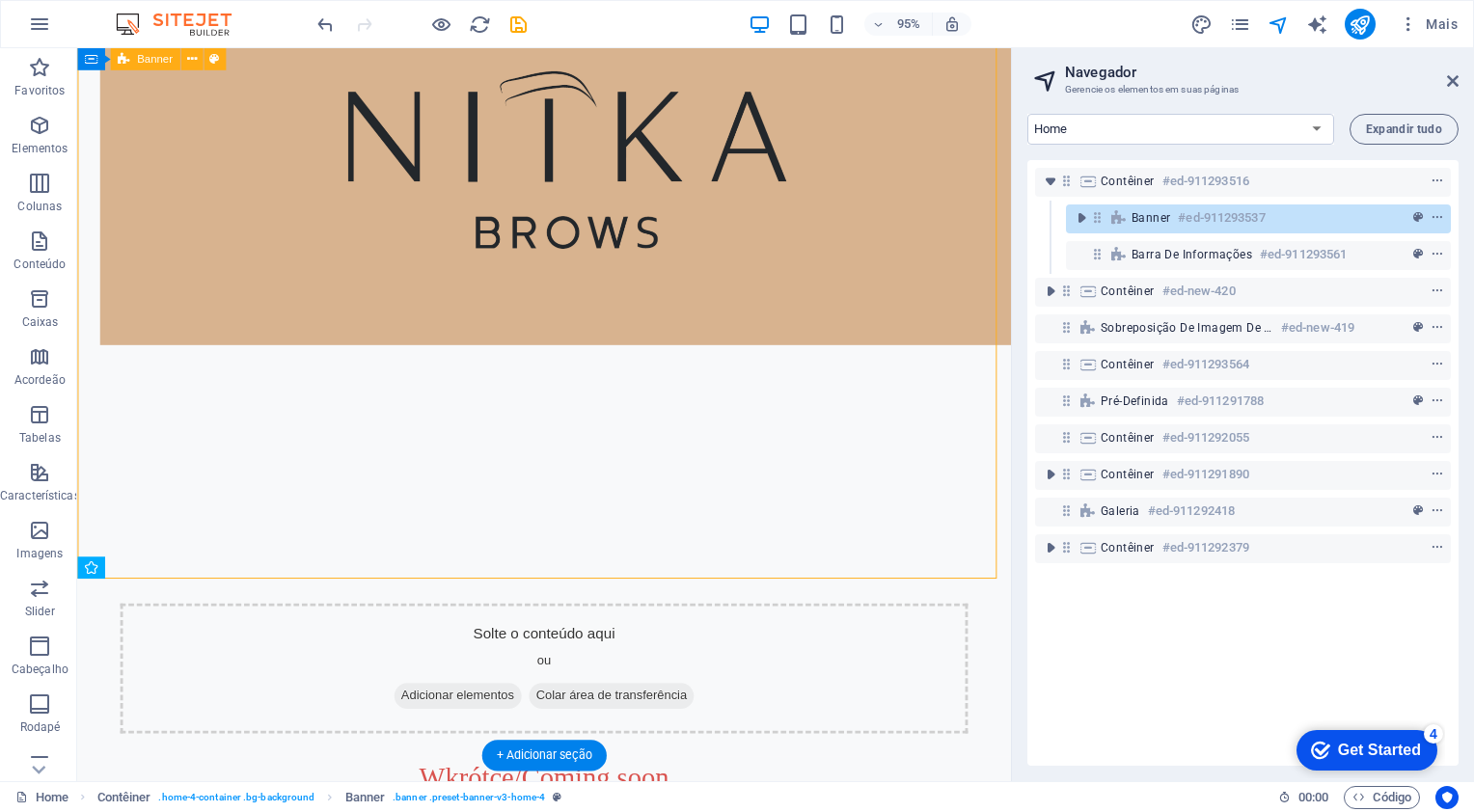
click at [87, 590] on div at bounding box center [569, 280] width 983 height 656
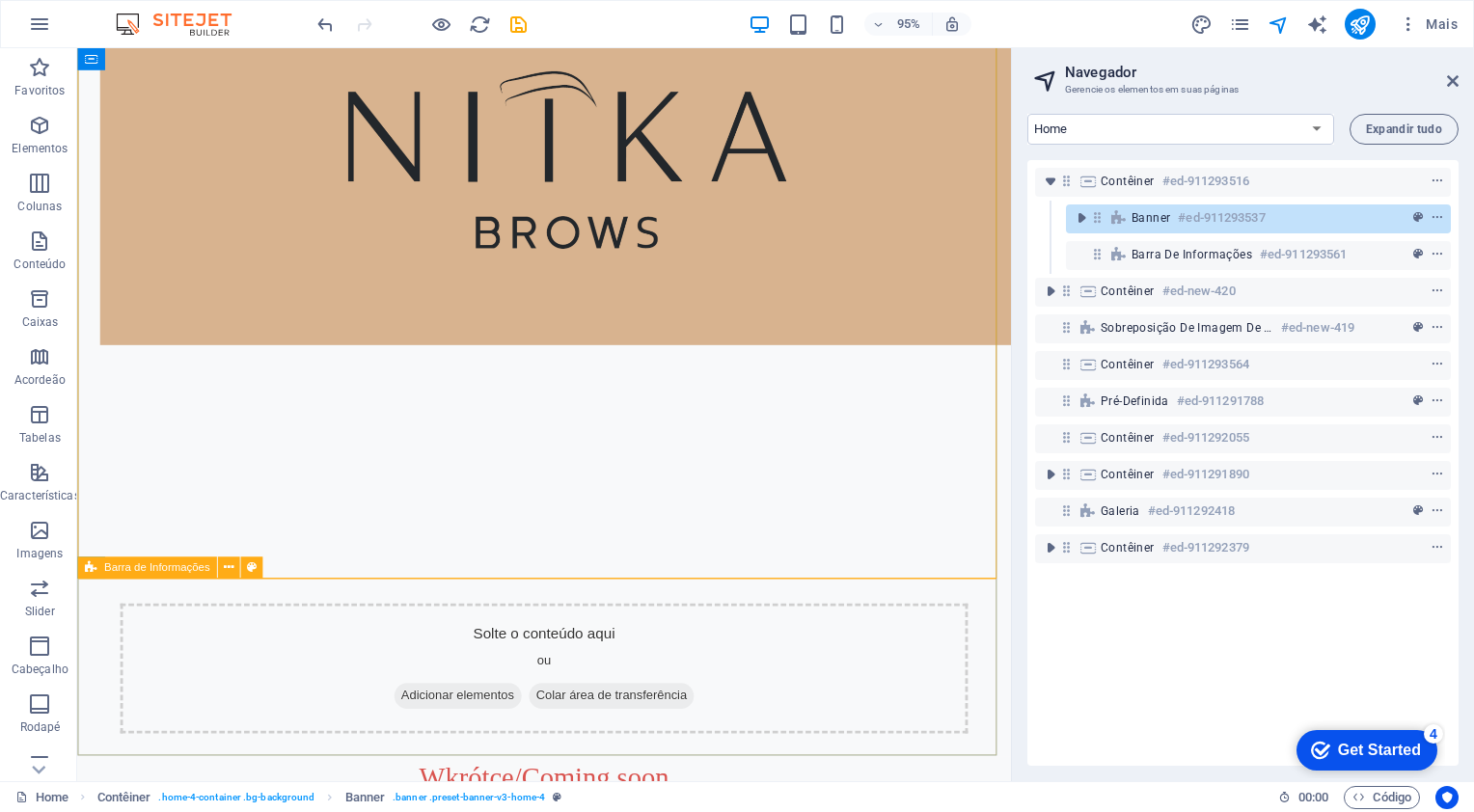
click at [95, 579] on icon at bounding box center [91, 568] width 12 height 22
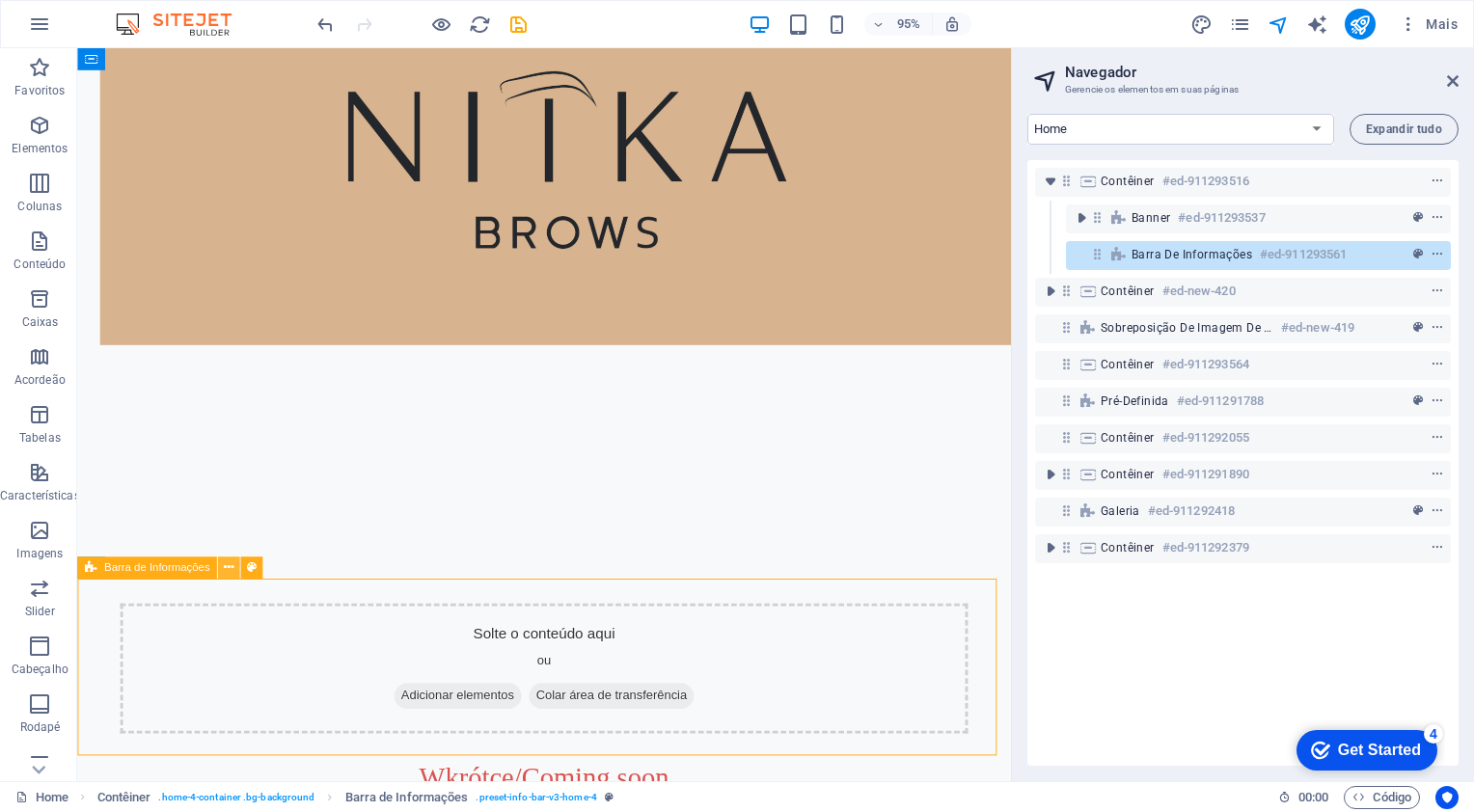
click at [227, 565] on icon at bounding box center [229, 567] width 10 height 19
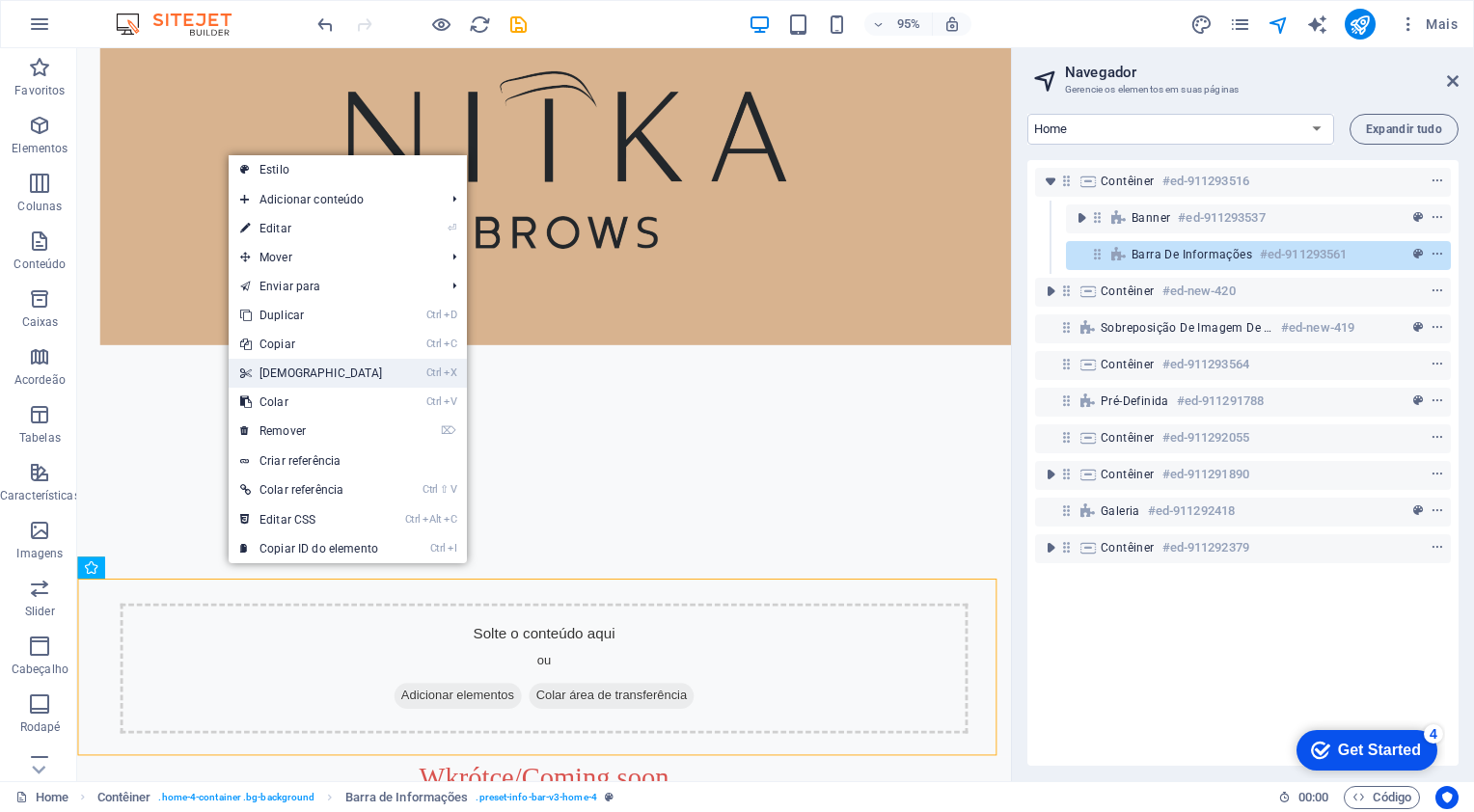
click at [284, 378] on link "Ctrl X Cortar" at bounding box center [312, 373] width 166 height 29
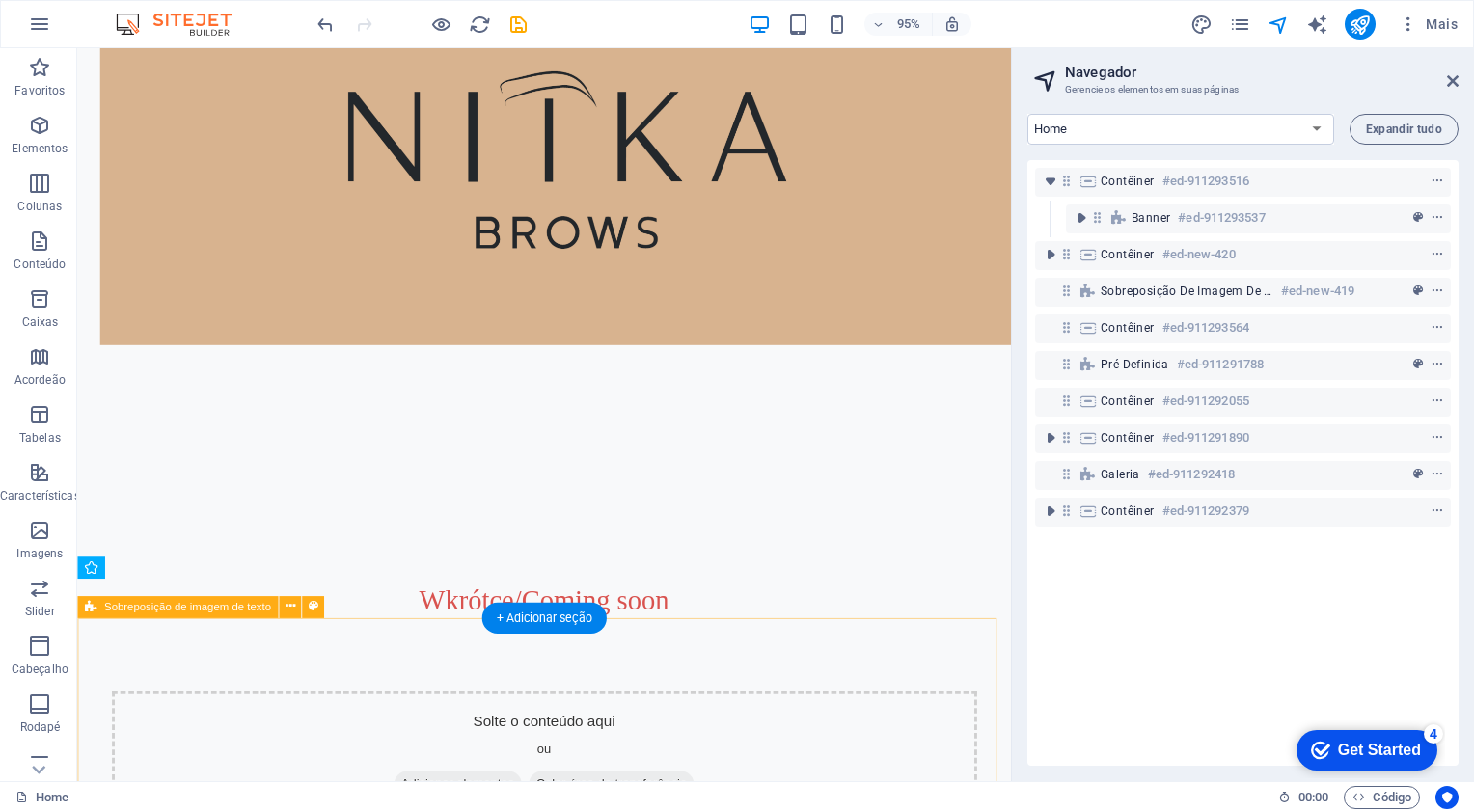
click at [119, 729] on div "Solte o conteúdo aqui ou Adicionar elementos Colar área de transferência" at bounding box center [568, 794] width 911 height 137
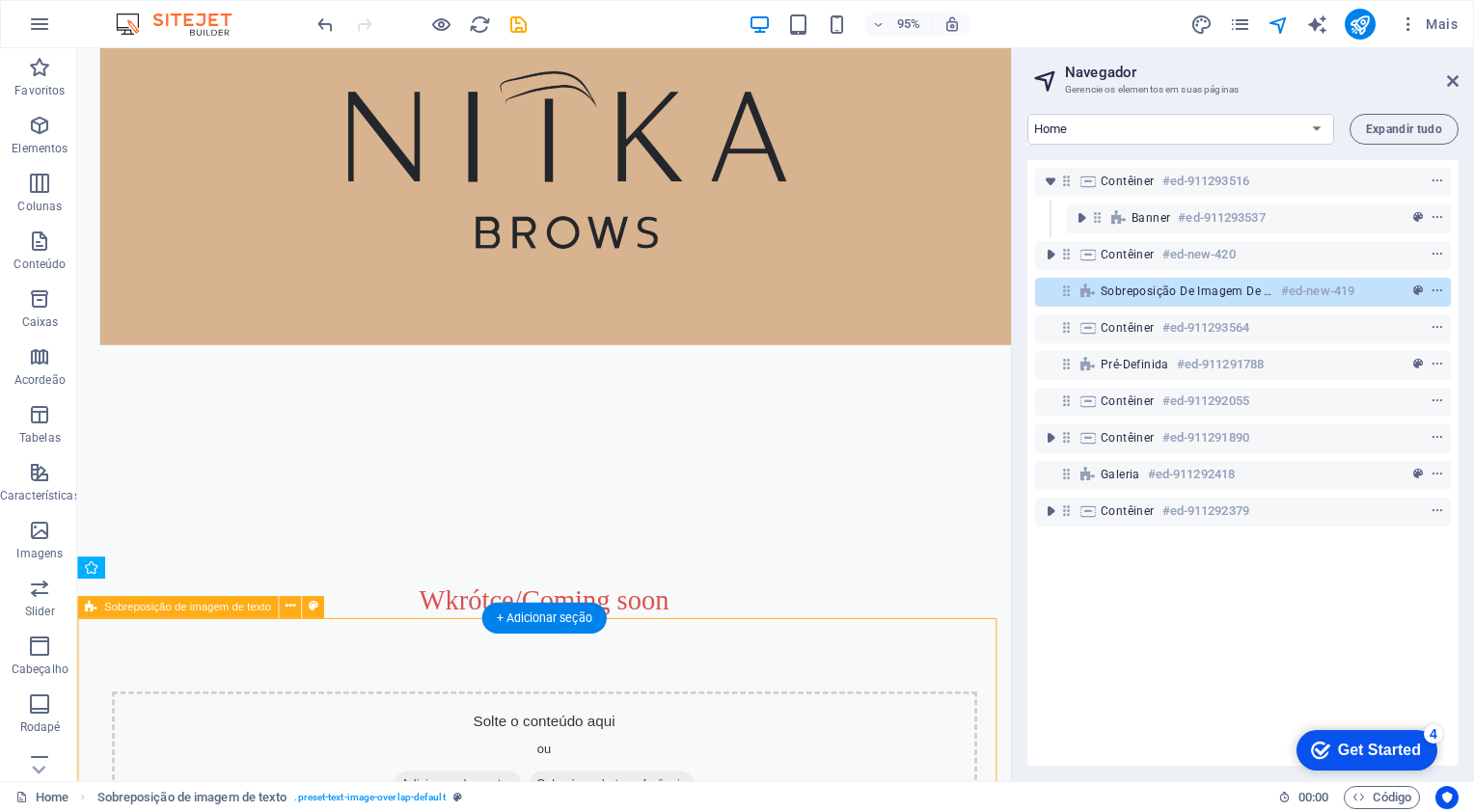
click at [243, 732] on div "Solte o conteúdo aqui ou Adicionar elementos Colar área de transferência" at bounding box center [568, 794] width 911 height 137
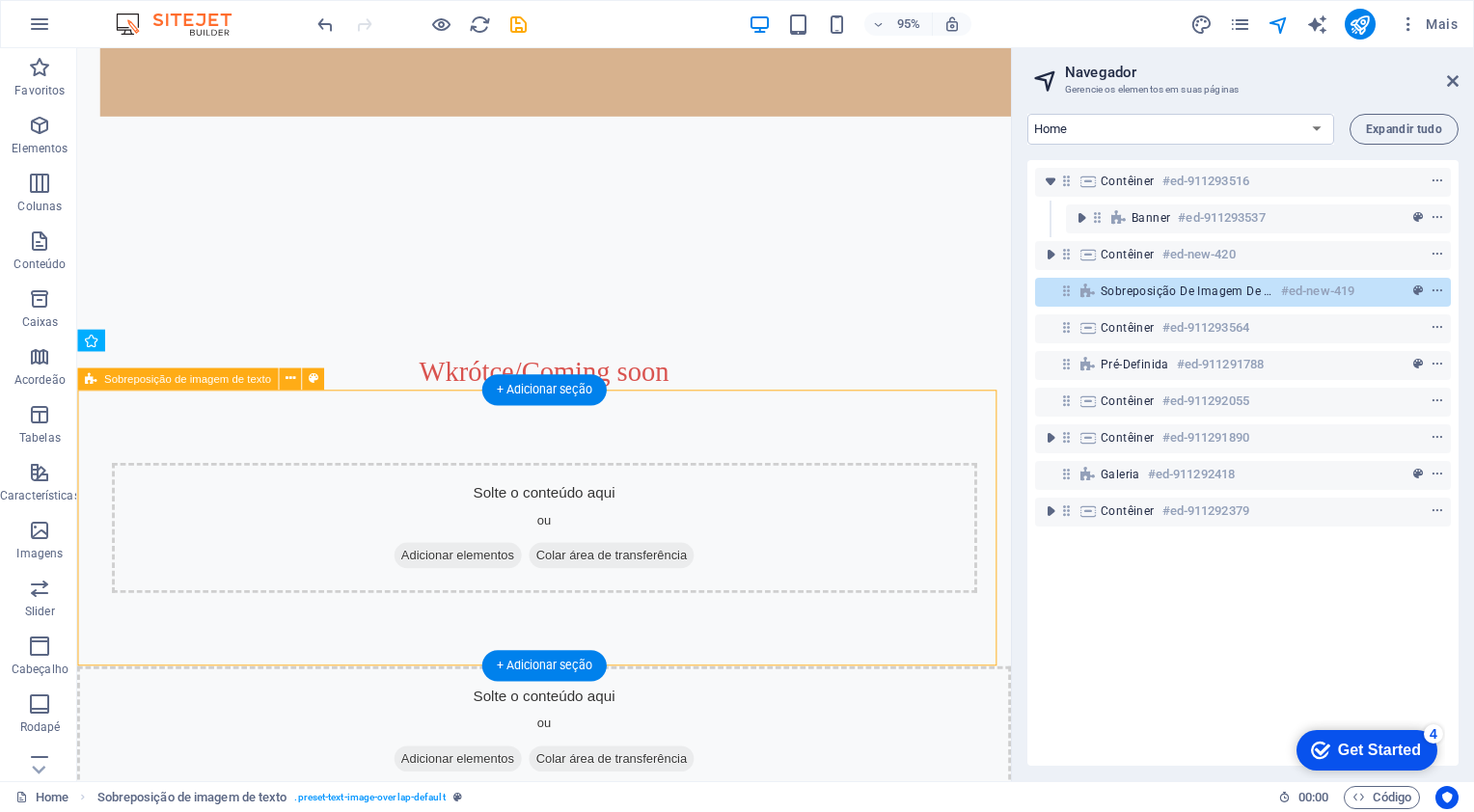
click at [201, 603] on div "Solte o conteúdo aqui ou Adicionar elementos Colar área de transferência" at bounding box center [568, 554] width 911 height 137
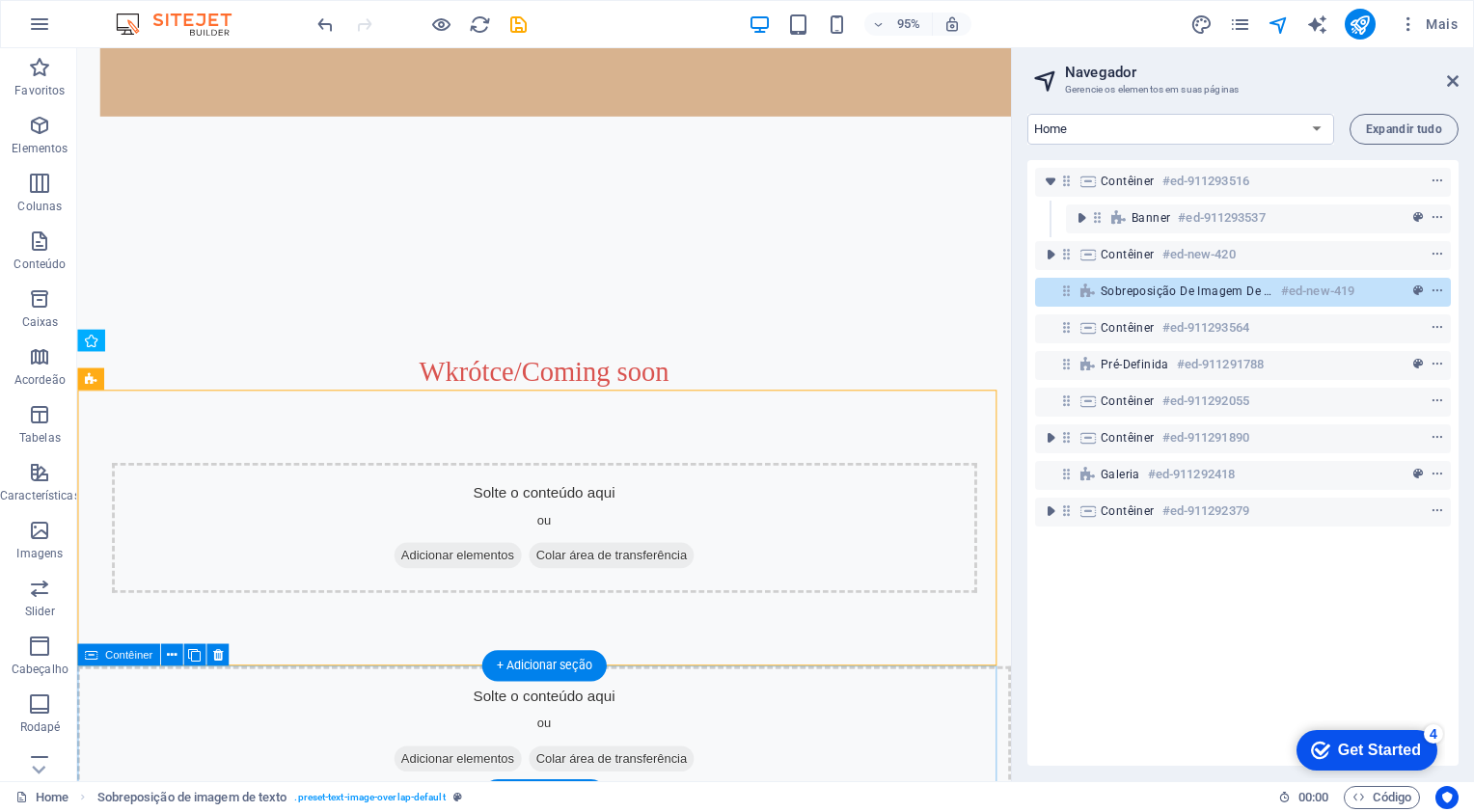
click at [427, 725] on div "Solte o conteúdo aqui ou Adicionar elementos Colar área de transferência" at bounding box center [569, 768] width 983 height 137
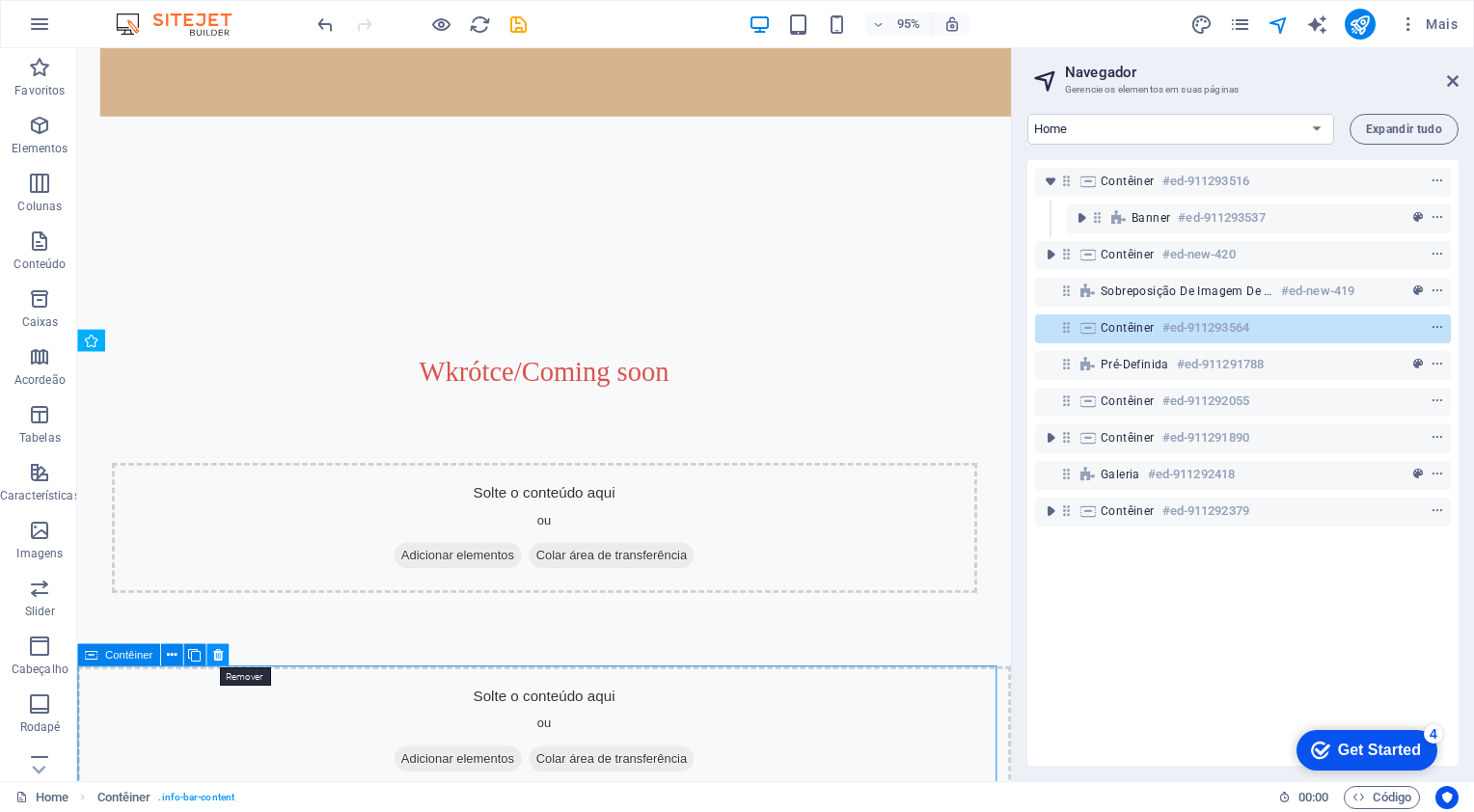
click at [212, 660] on icon at bounding box center [217, 655] width 10 height 19
click at [217, 658] on icon at bounding box center [217, 655] width 10 height 19
click at [91, 658] on icon at bounding box center [91, 656] width 13 height 22
click at [220, 648] on icon at bounding box center [217, 655] width 10 height 19
click at [222, 647] on icon at bounding box center [217, 655] width 10 height 19
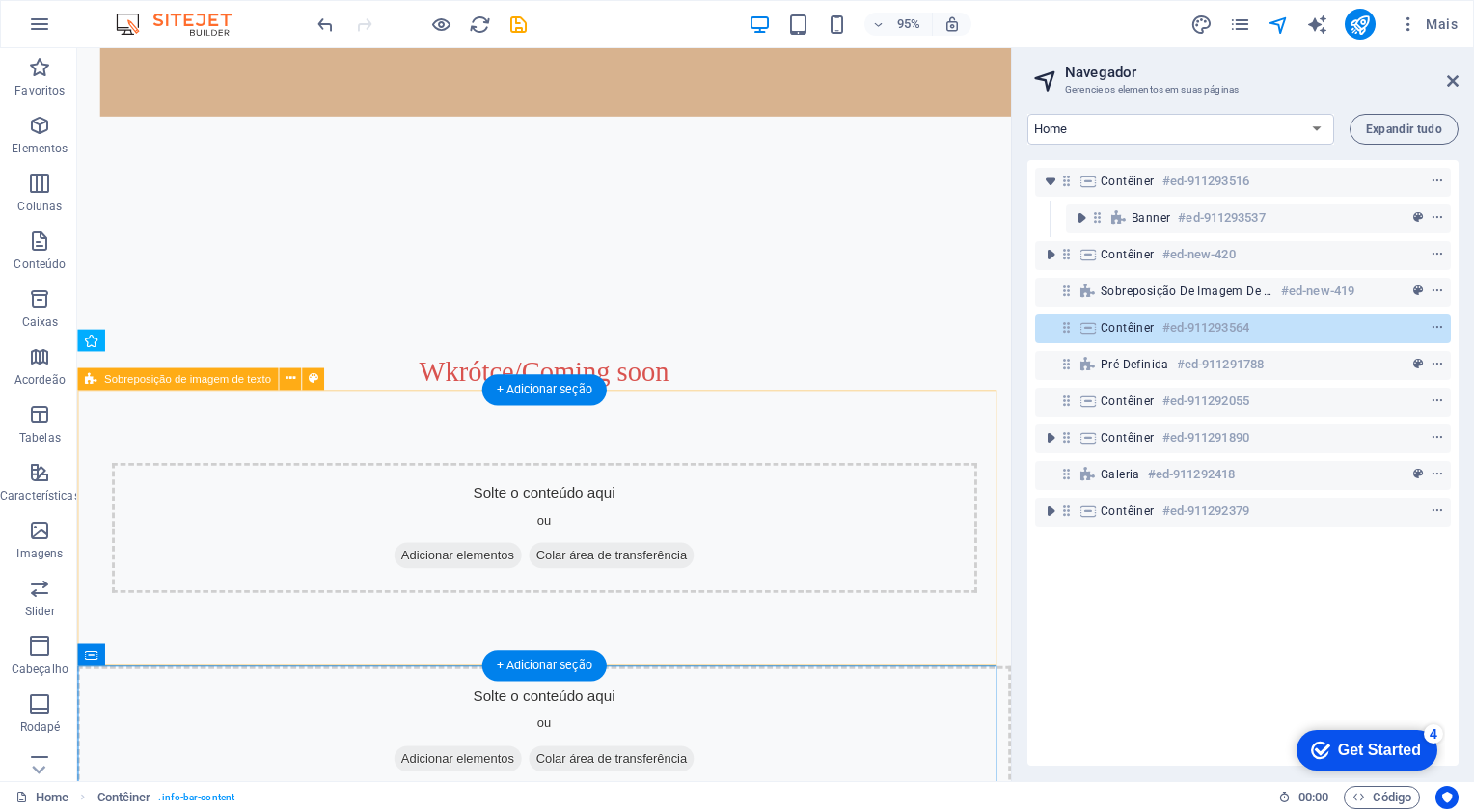
click at [181, 531] on div "Solte o conteúdo aqui ou Adicionar elementos Colar área de transferência" at bounding box center [568, 554] width 911 height 137
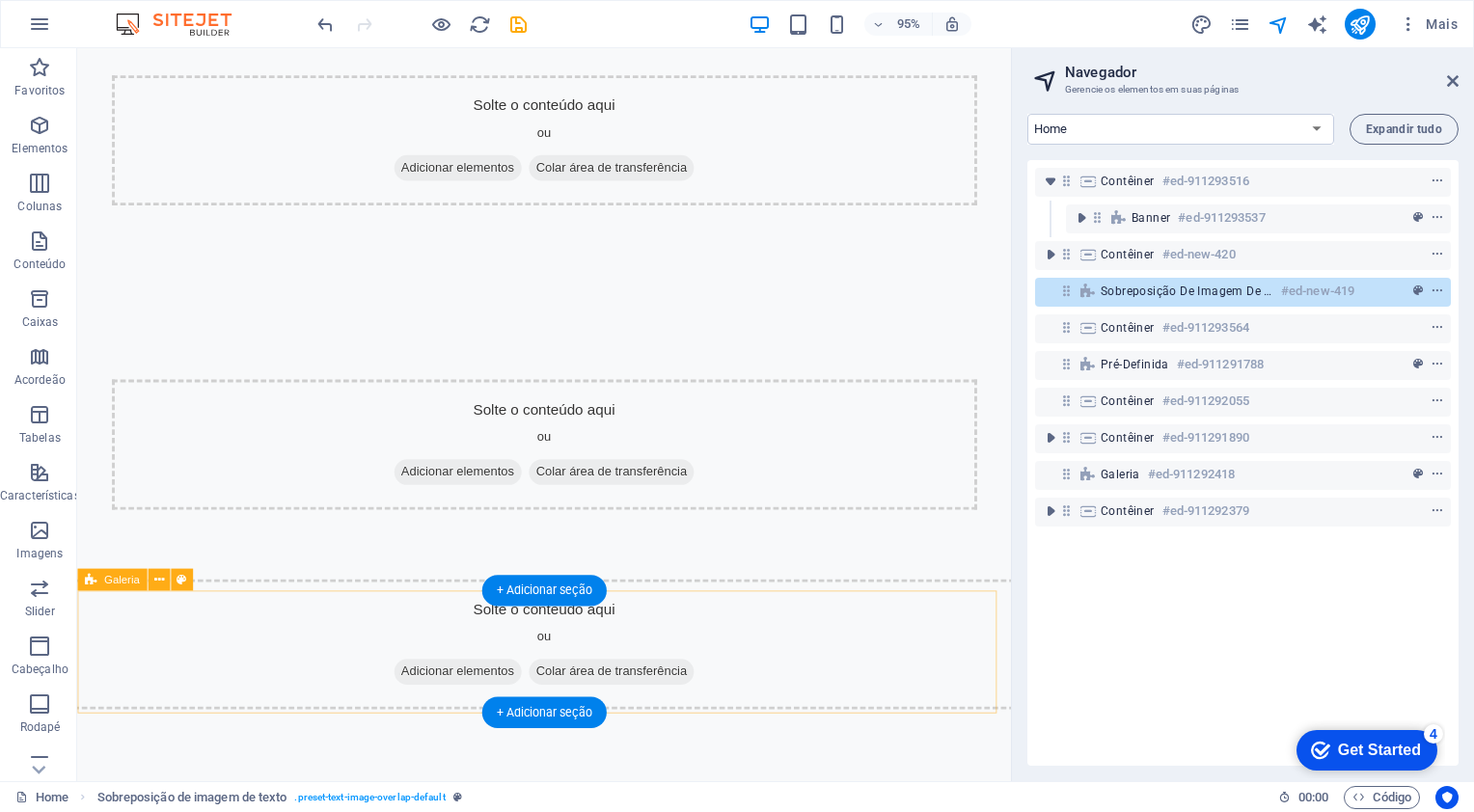
scroll to position [1443, 0]
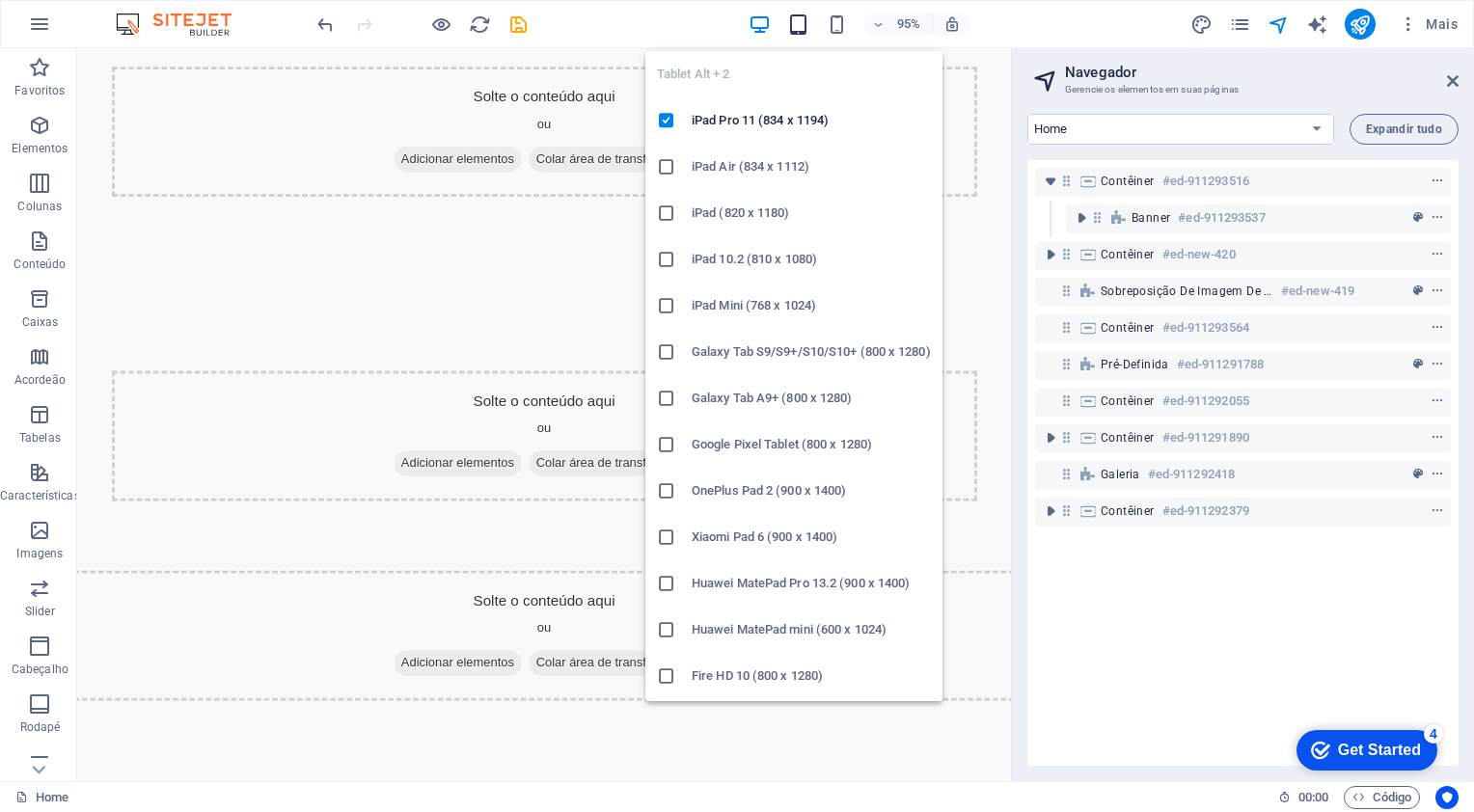
click at [799, 29] on icon "button" at bounding box center [798, 25] width 22 height 22
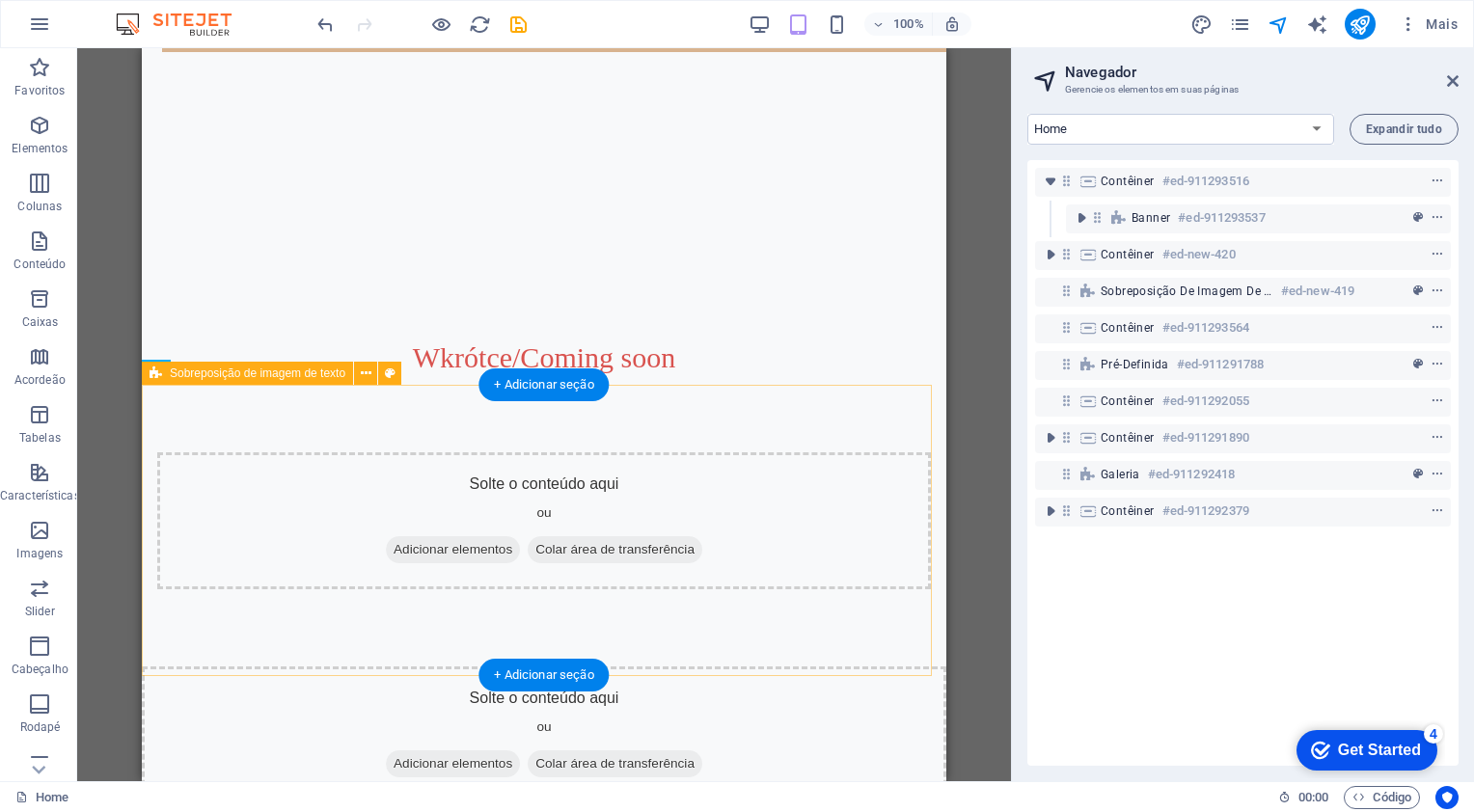
scroll to position [321, 0]
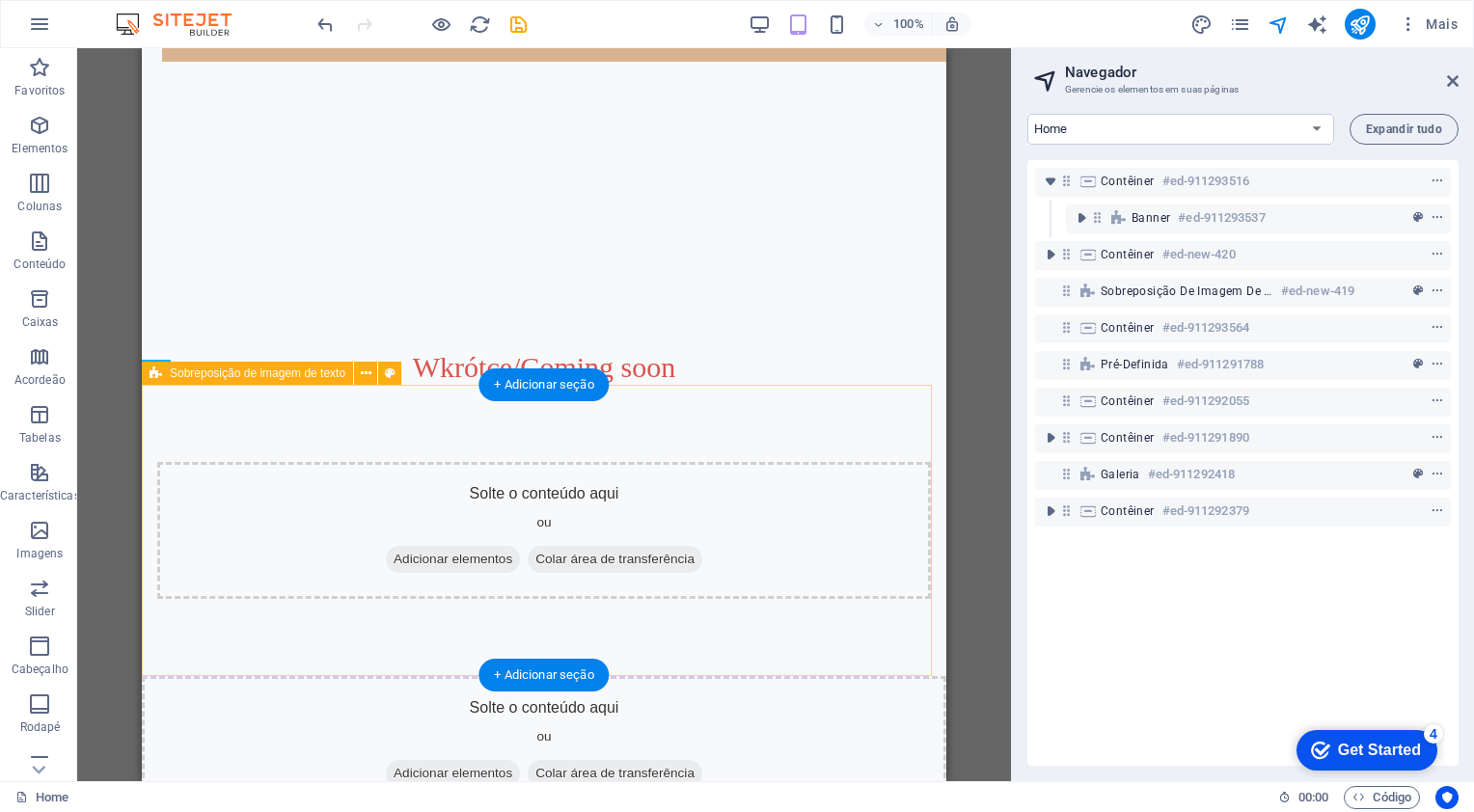
click at [397, 520] on div "Solte o conteúdo aqui ou Adicionar elementos Colar área de transferência" at bounding box center [544, 530] width 774 height 137
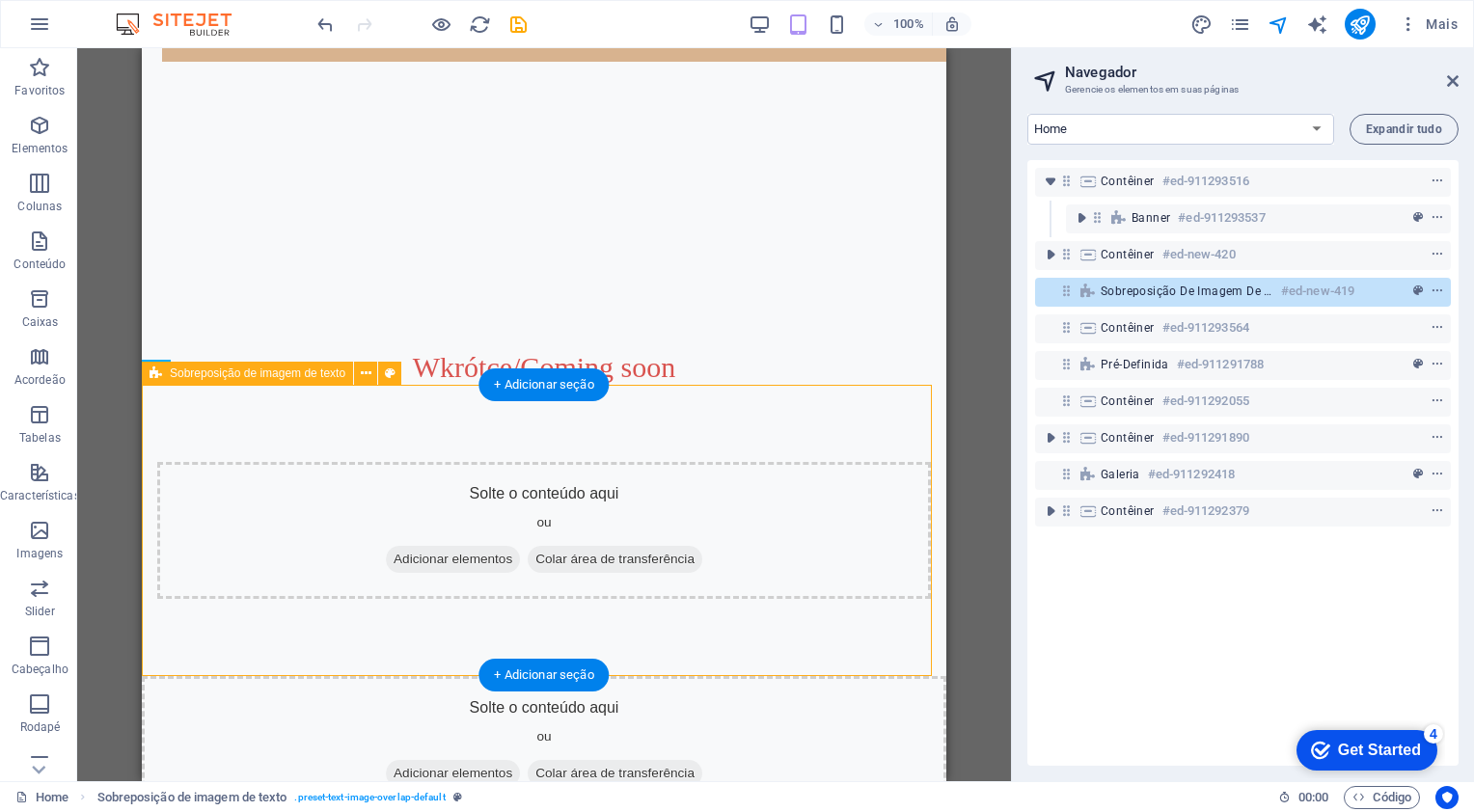
click at [248, 483] on div "Solte o conteúdo aqui ou Adicionar elementos Colar área de transferência" at bounding box center [544, 530] width 774 height 137
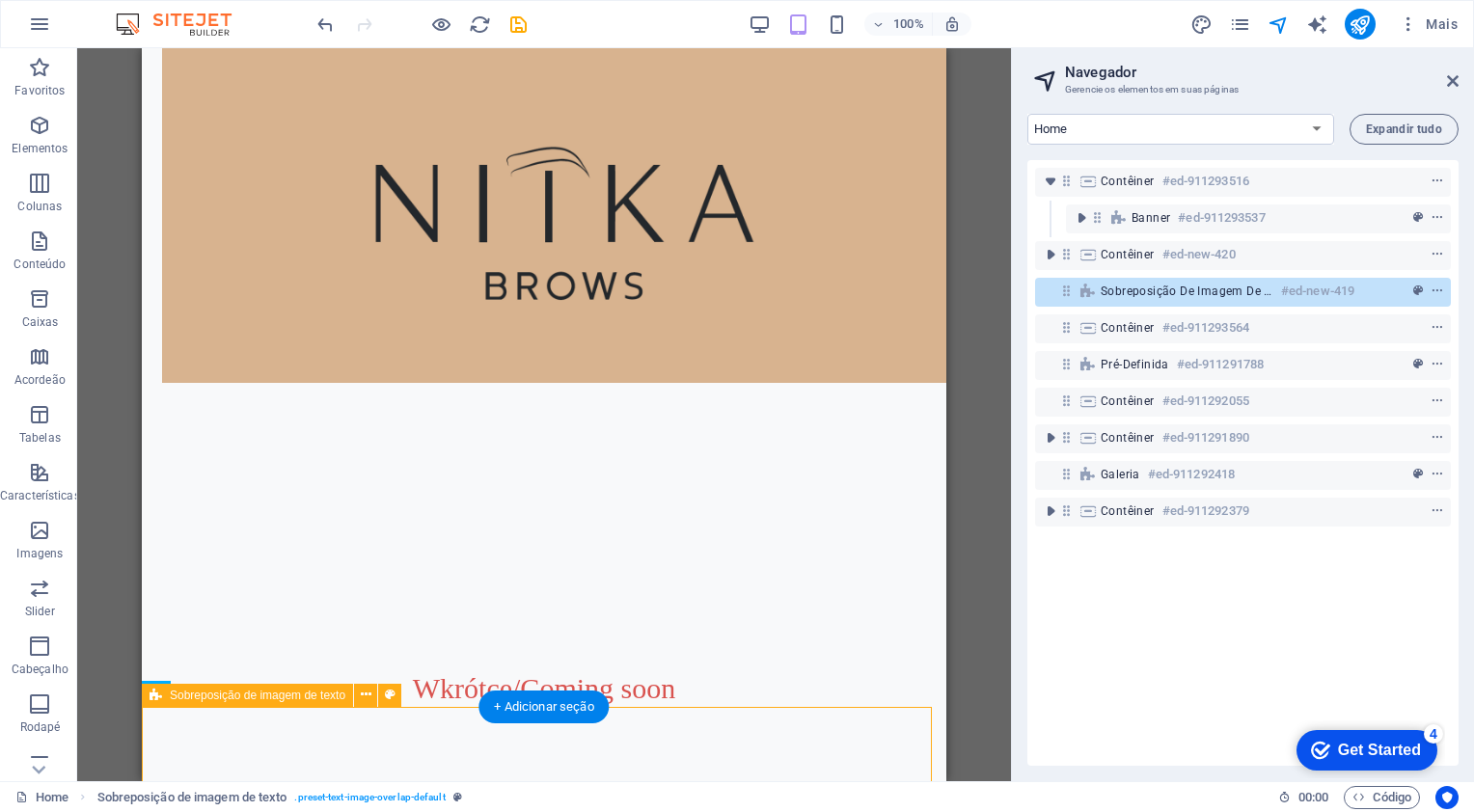
scroll to position [193, 0]
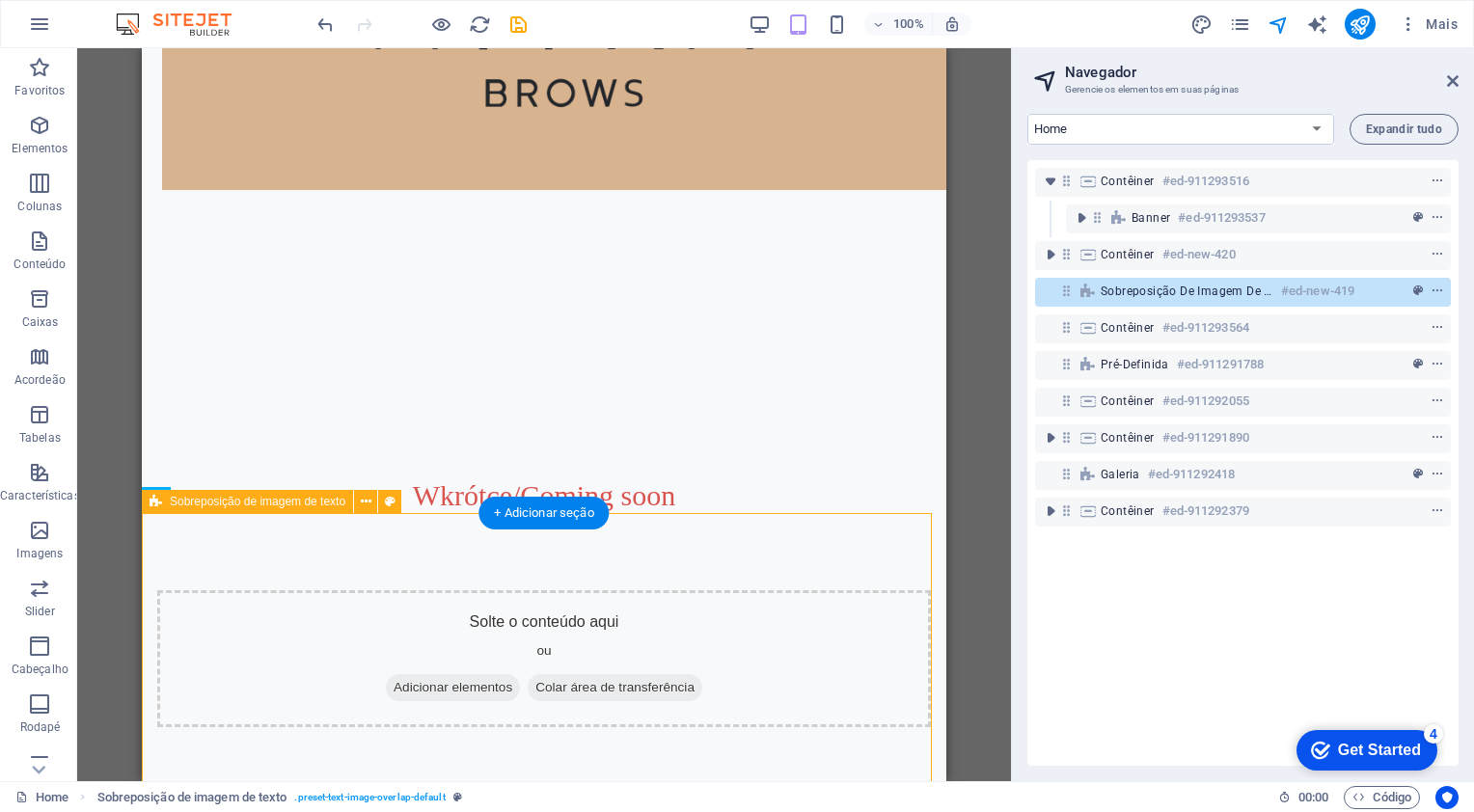
click at [295, 618] on div "Solte o conteúdo aqui ou Adicionar elementos Colar área de transferência" at bounding box center [544, 659] width 774 height 137
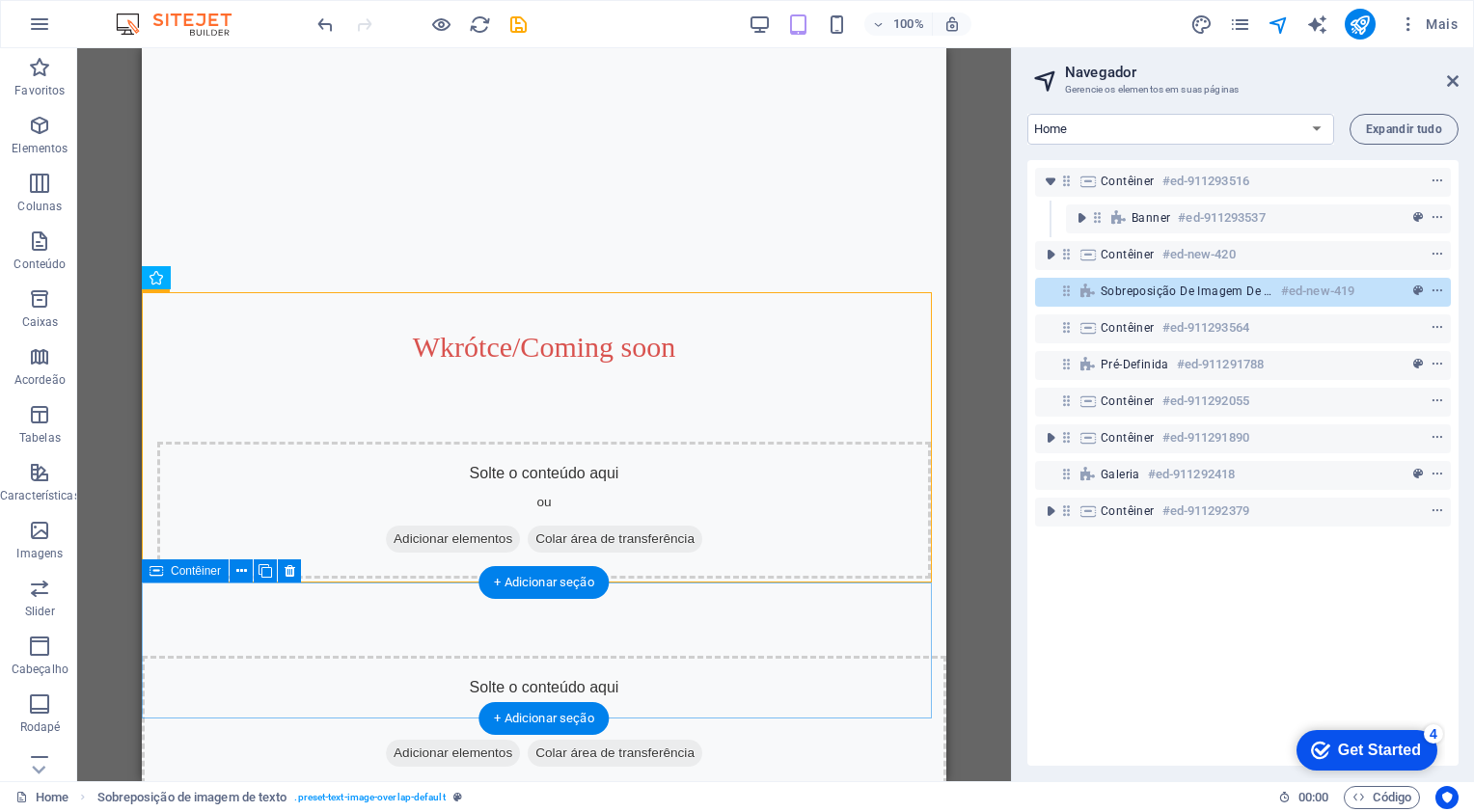
scroll to position [438, 0]
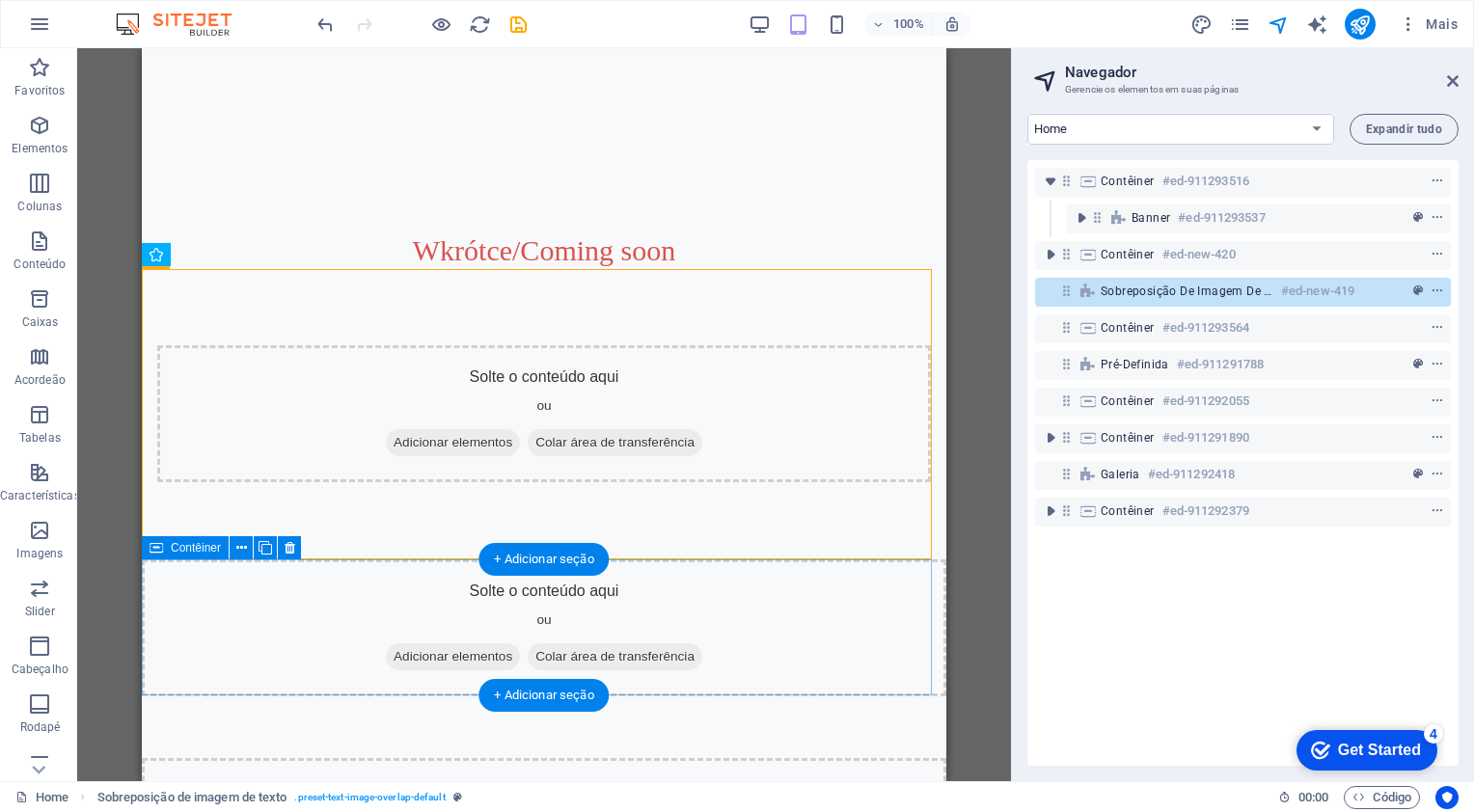
click at [407, 604] on div "Solte o conteúdo aqui ou Adicionar elementos Colar área de transferência" at bounding box center [544, 628] width 805 height 137
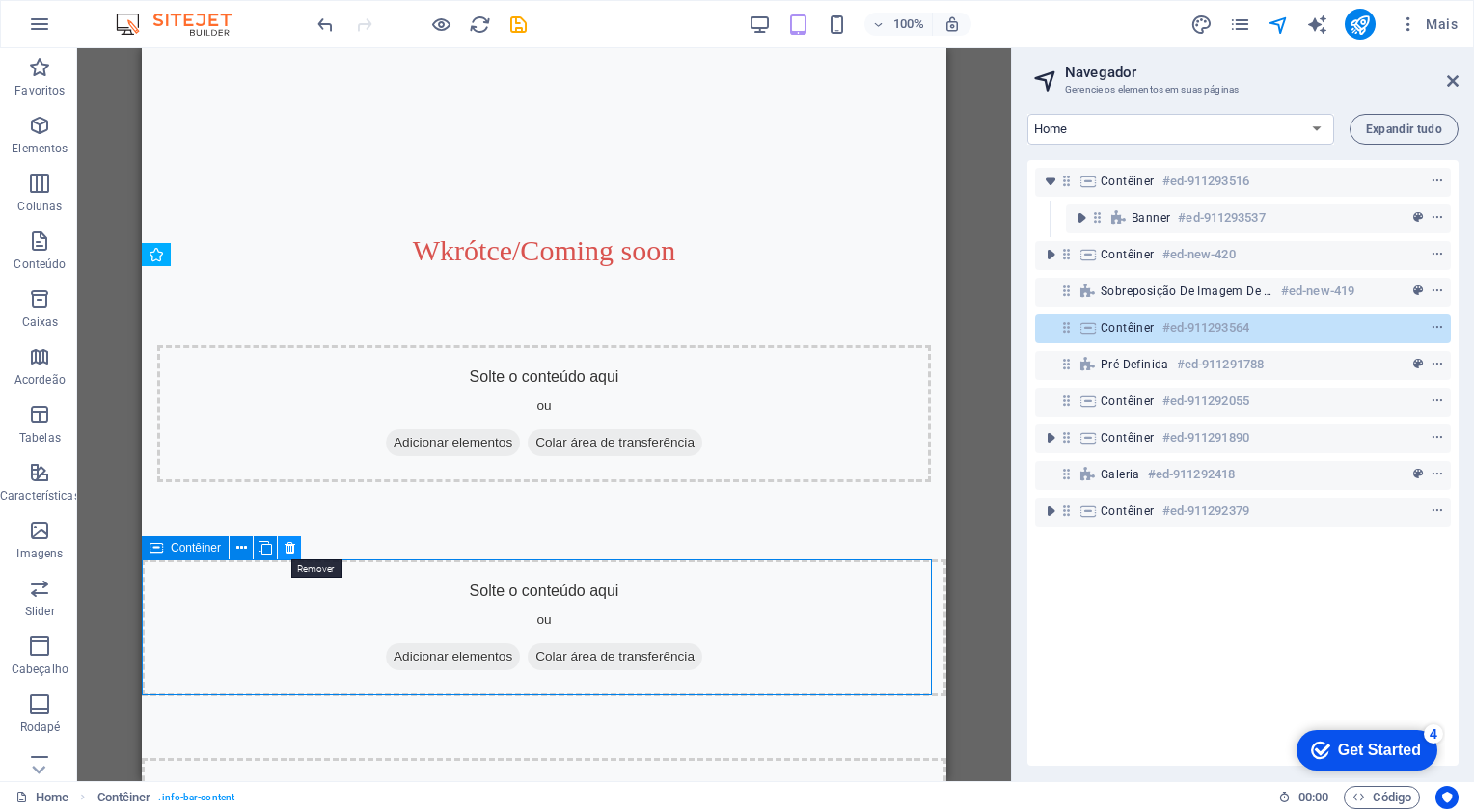
click at [293, 550] on icon at bounding box center [290, 548] width 11 height 20
click at [330, 25] on icon "undo" at bounding box center [325, 25] width 22 height 22
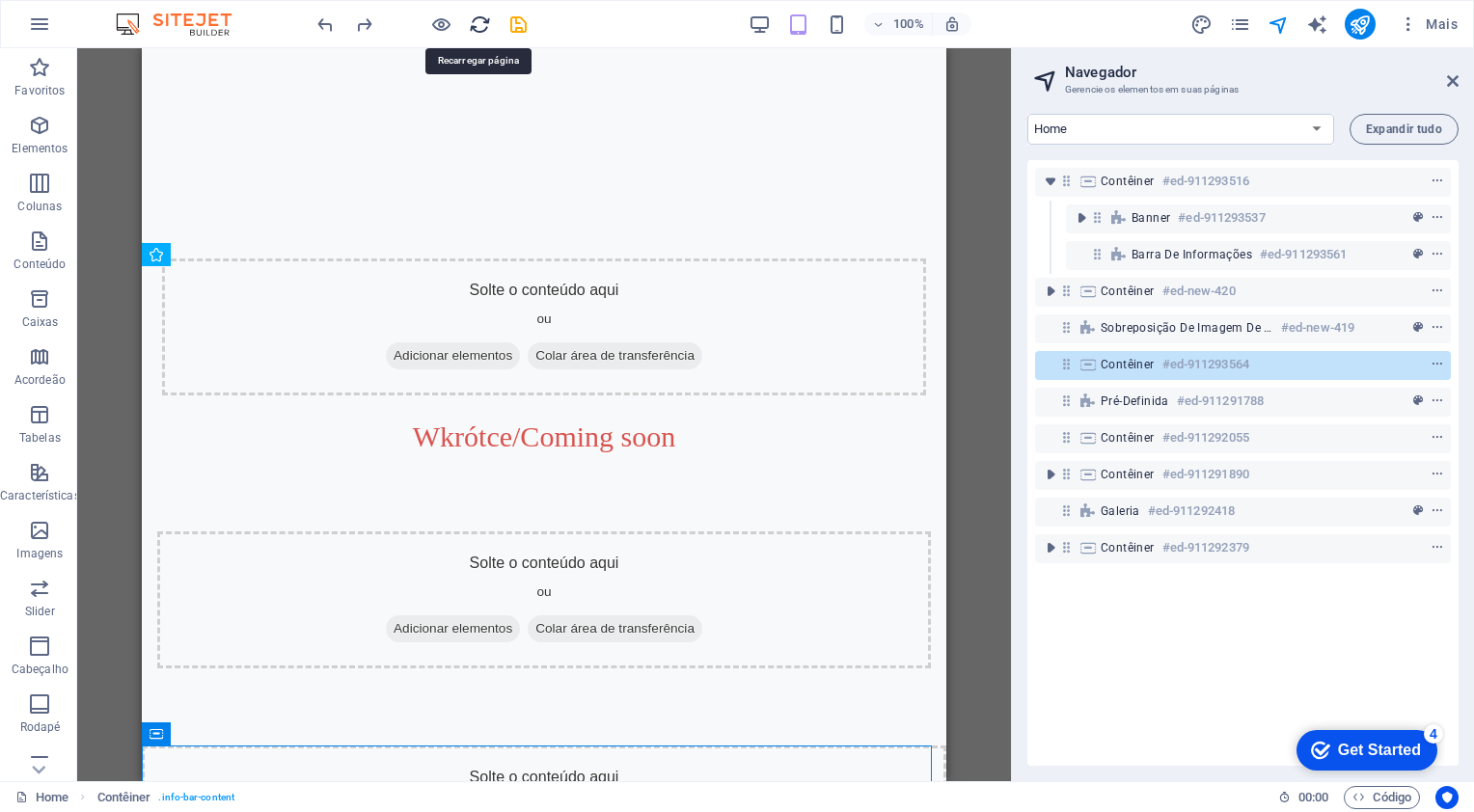
drag, startPoint x: 481, startPoint y: 22, endPoint x: 742, endPoint y: 75, distance: 266.3
click at [481, 22] on icon "reload" at bounding box center [480, 25] width 22 height 22
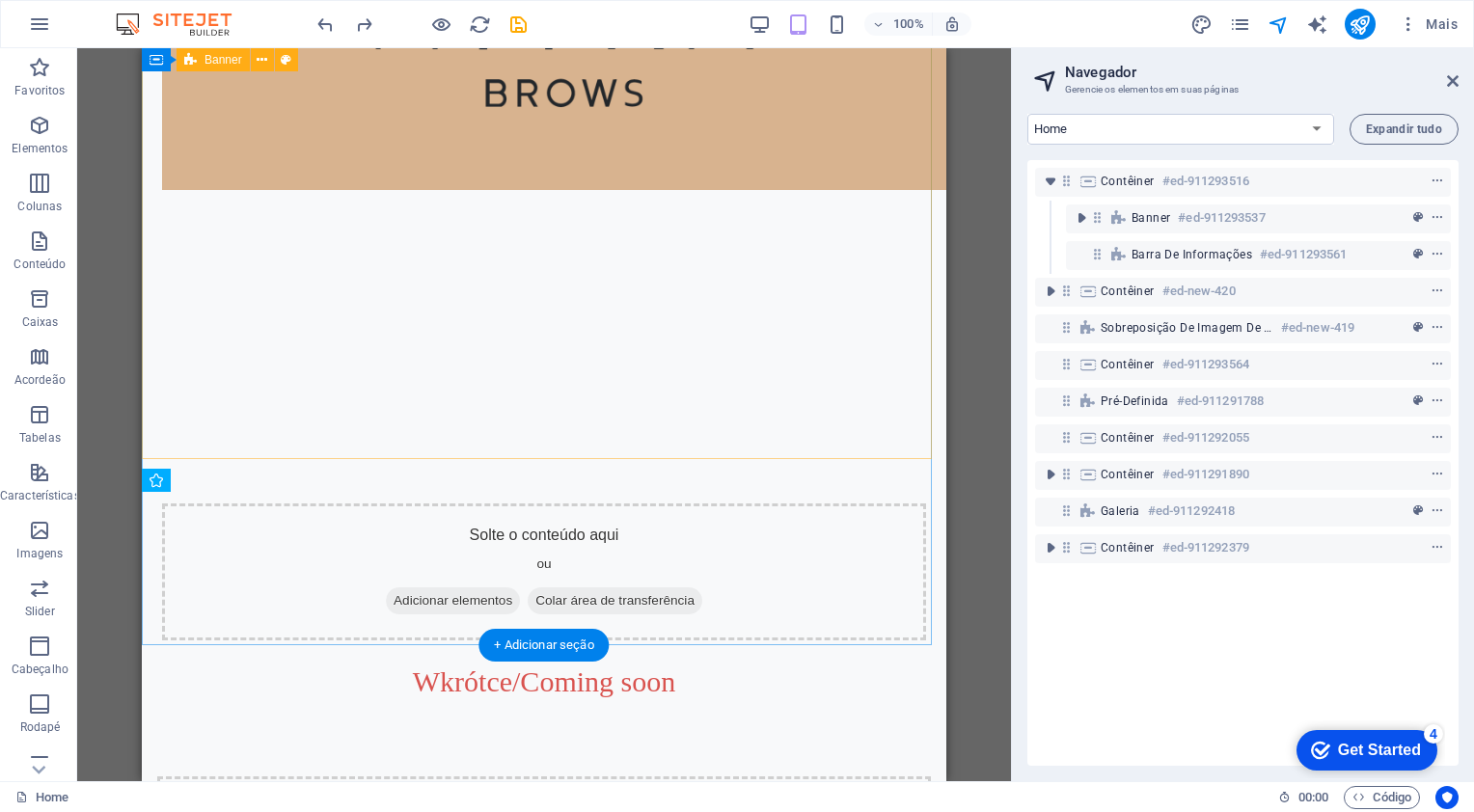
scroll to position [269, 0]
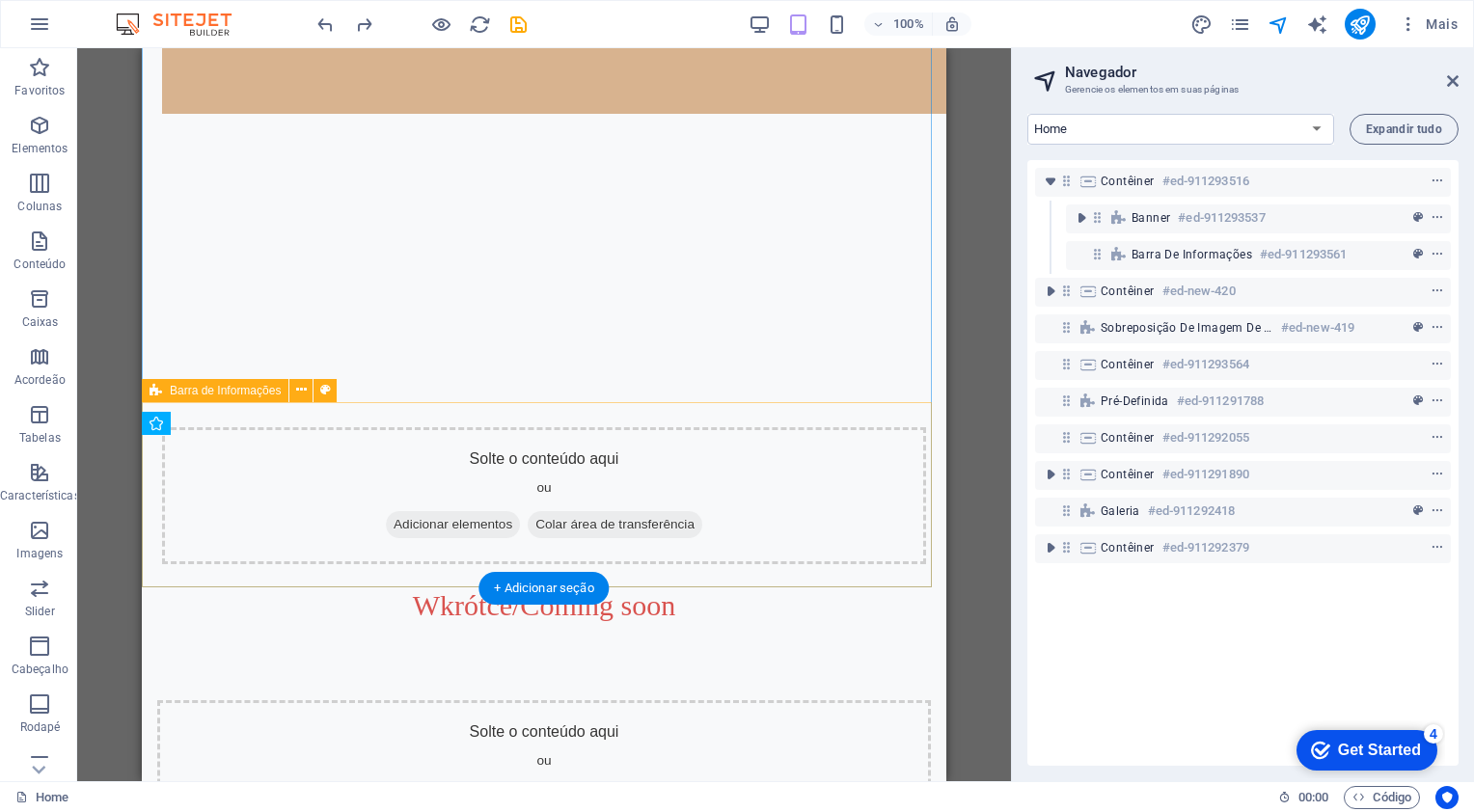
click at [236, 501] on div "Solte o conteúdo aqui ou Adicionar elementos Colar área de transferência" at bounding box center [544, 496] width 764 height 137
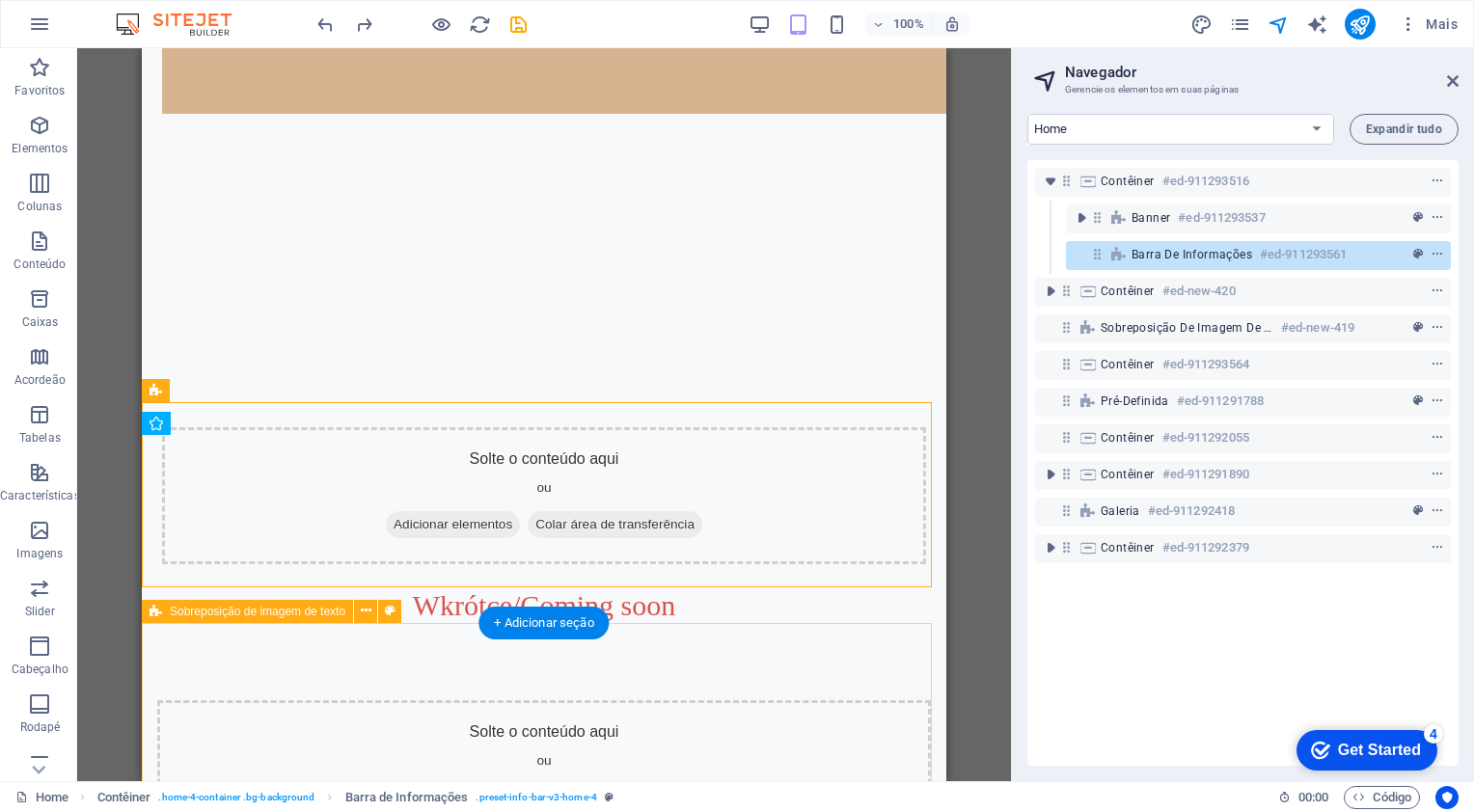
click at [247, 710] on div "Solte o conteúdo aqui ou Adicionar elementos Colar área de transferência" at bounding box center [544, 769] width 774 height 137
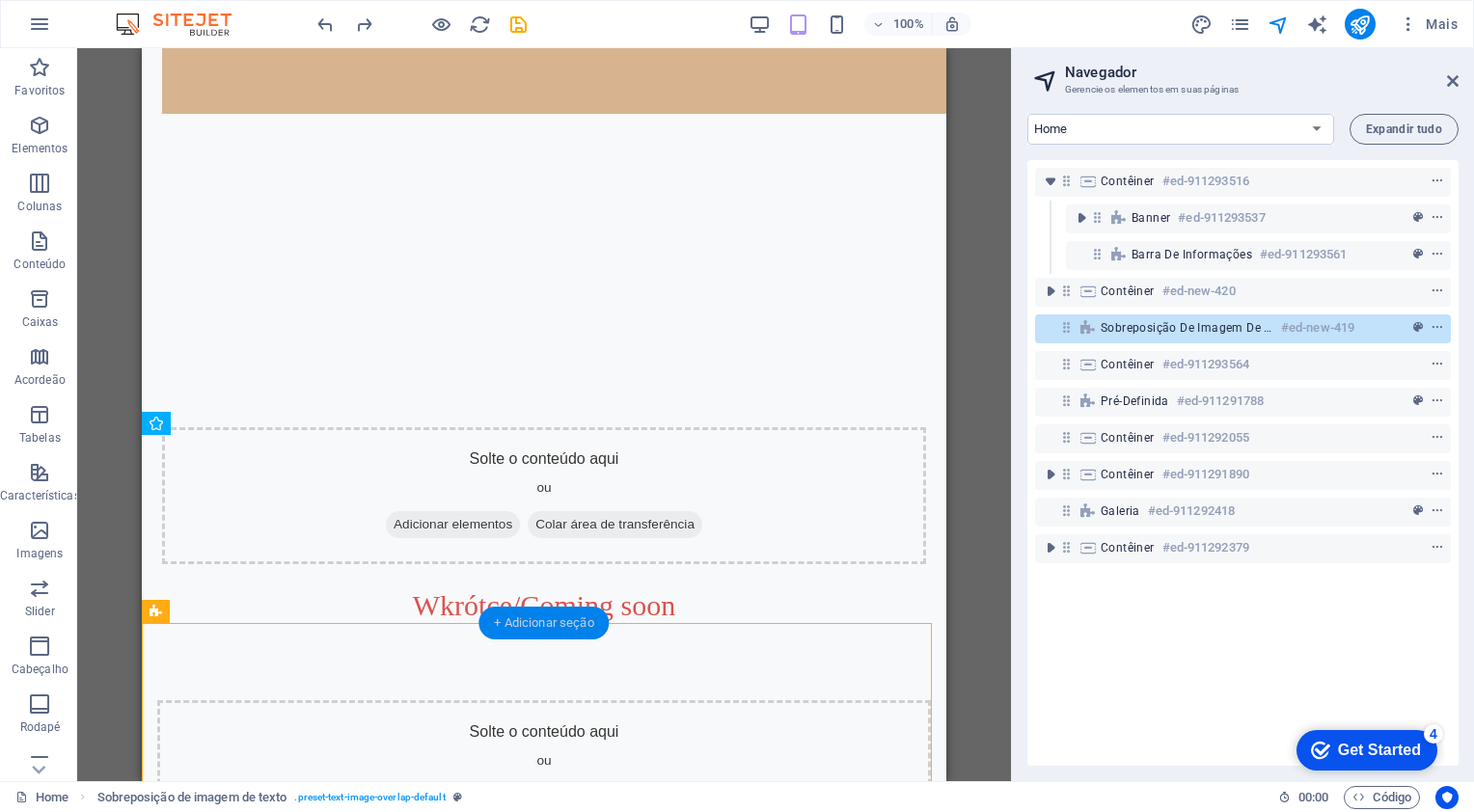
click at [555, 627] on div "+ Adicionar seção" at bounding box center [543, 623] width 130 height 33
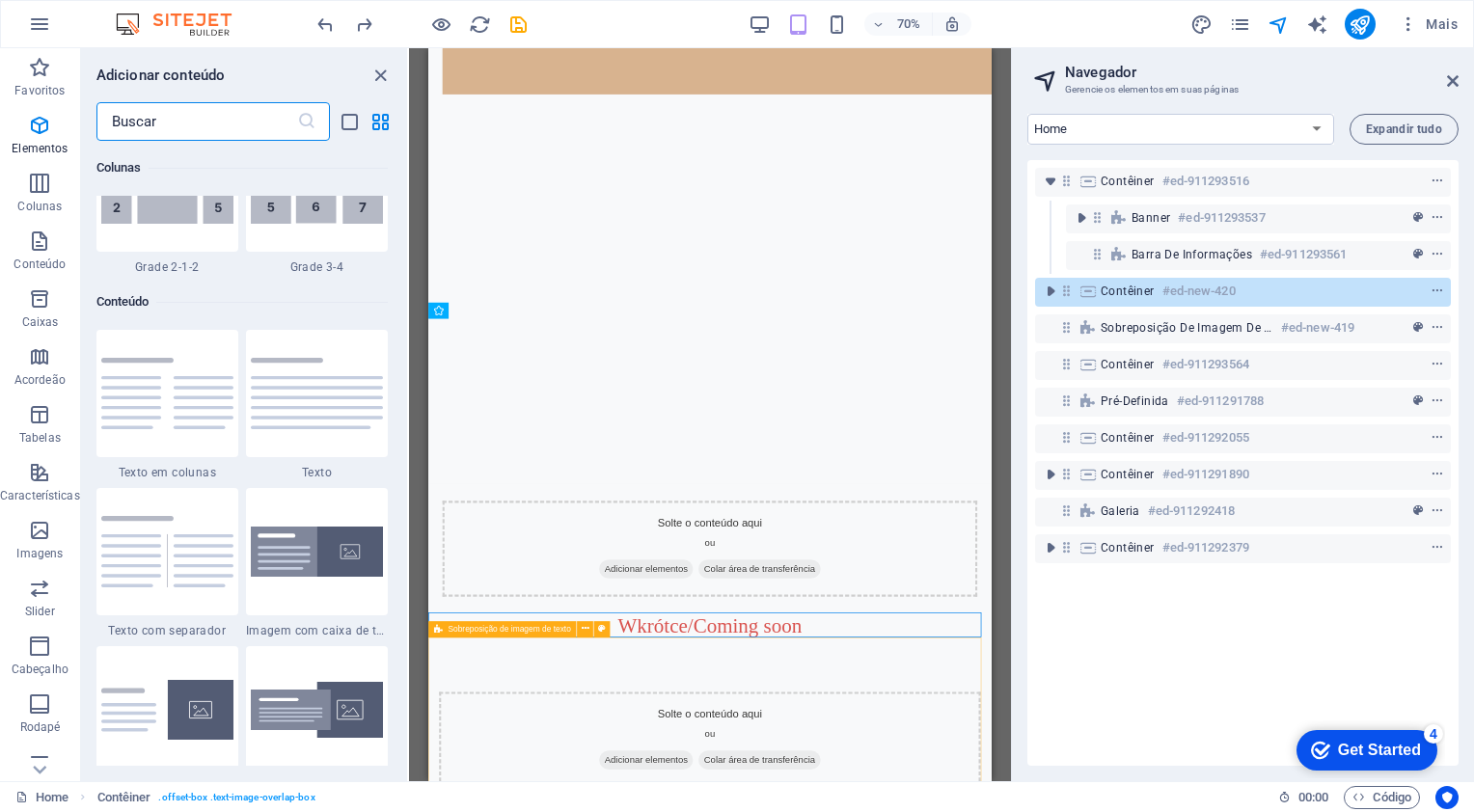
scroll to position [3375, 0]
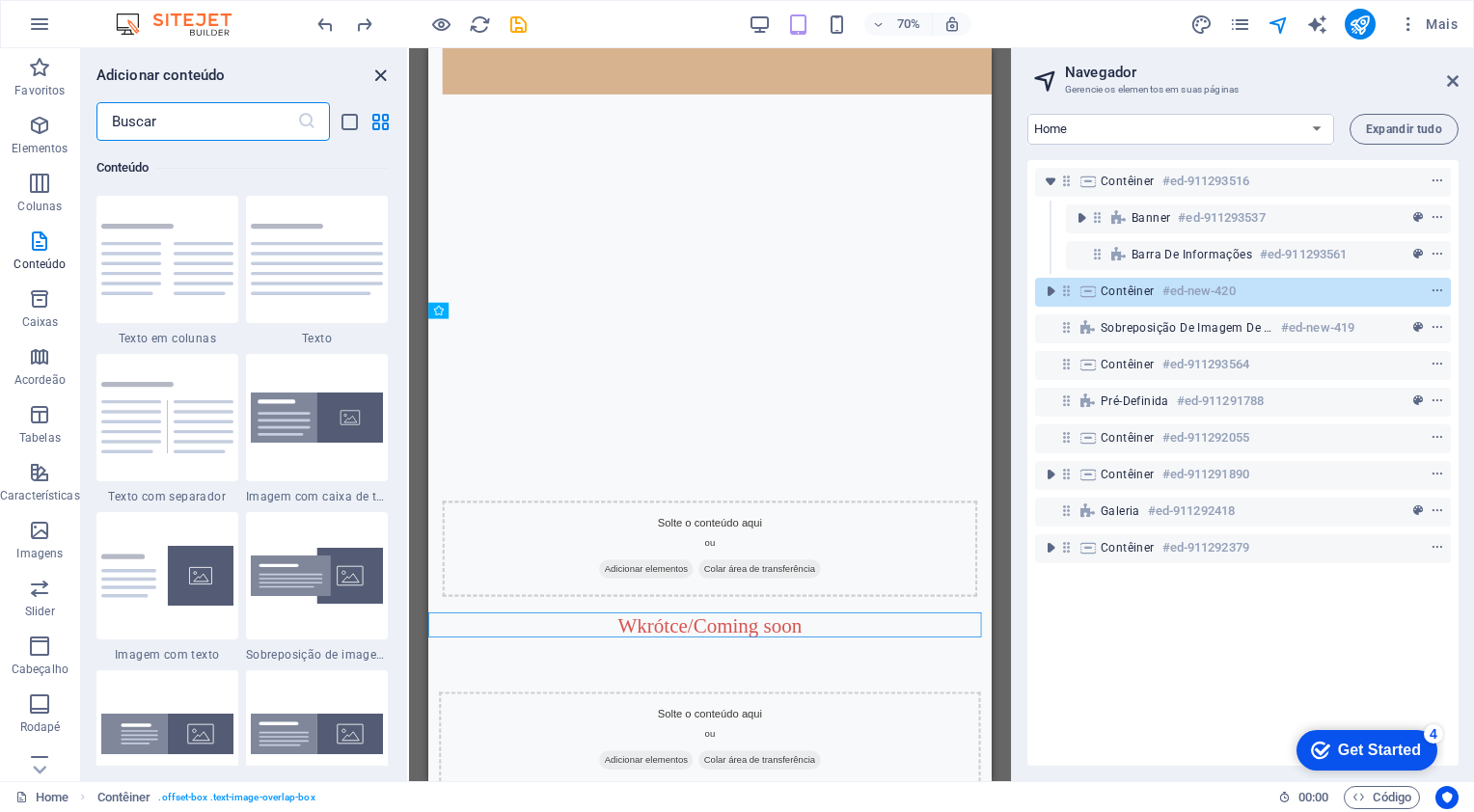
click at [387, 72] on icon "close panel" at bounding box center [380, 76] width 22 height 22
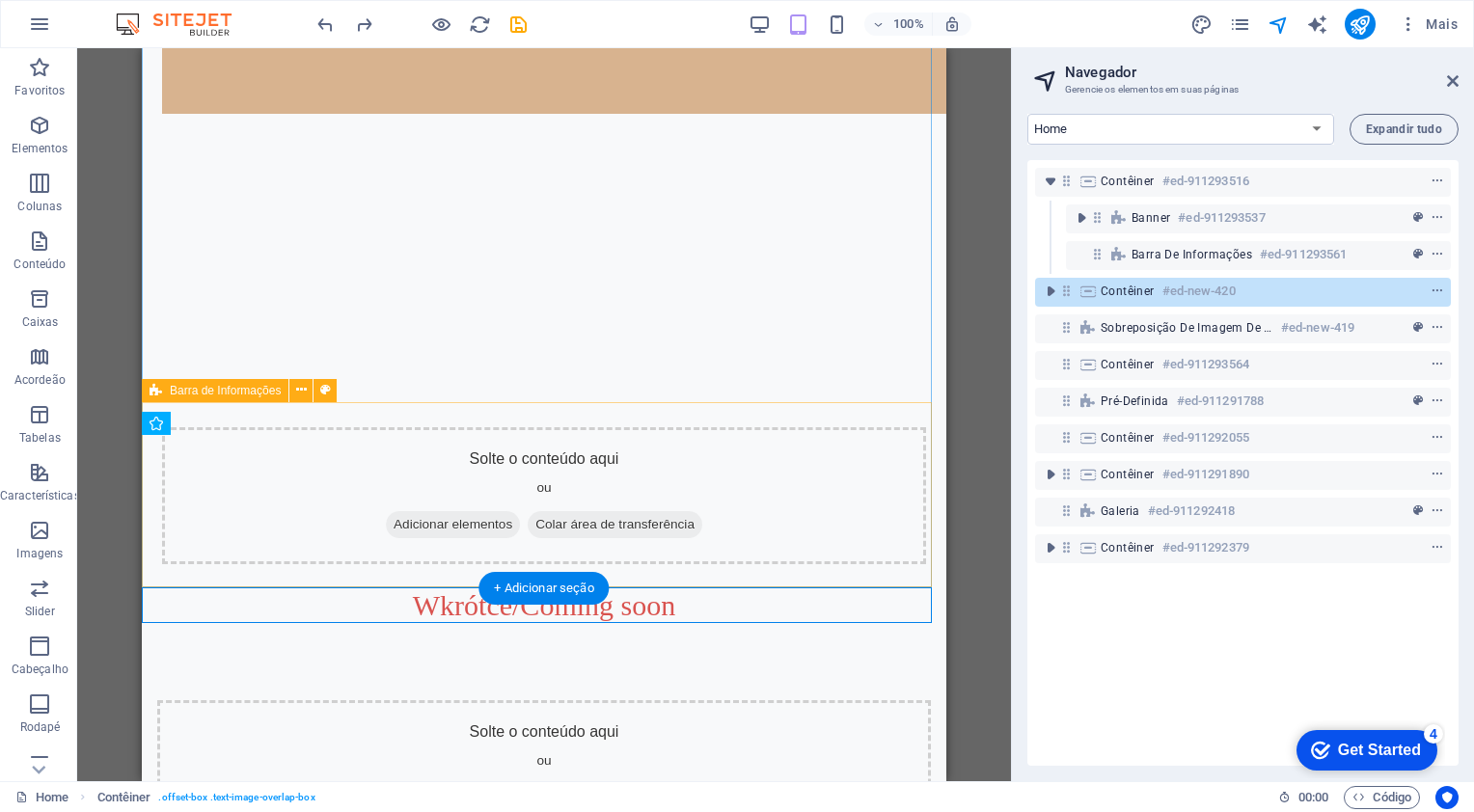
click at [188, 459] on div "Solte o conteúdo aqui ou Adicionar elementos Colar área de transferência" at bounding box center [544, 496] width 764 height 137
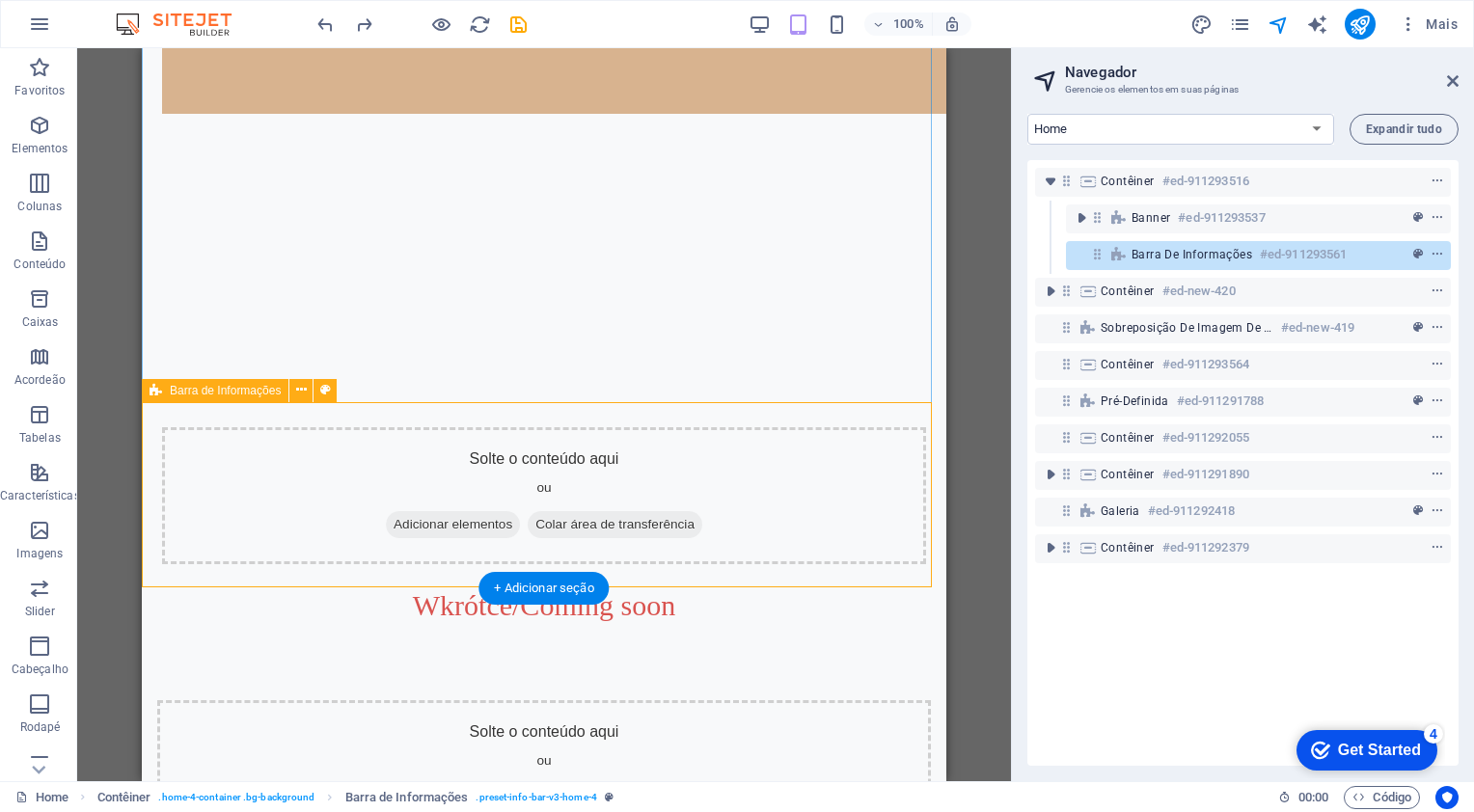
click at [254, 454] on div "Solte o conteúdo aqui ou Adicionar elementos Colar área de transferência" at bounding box center [544, 496] width 764 height 137
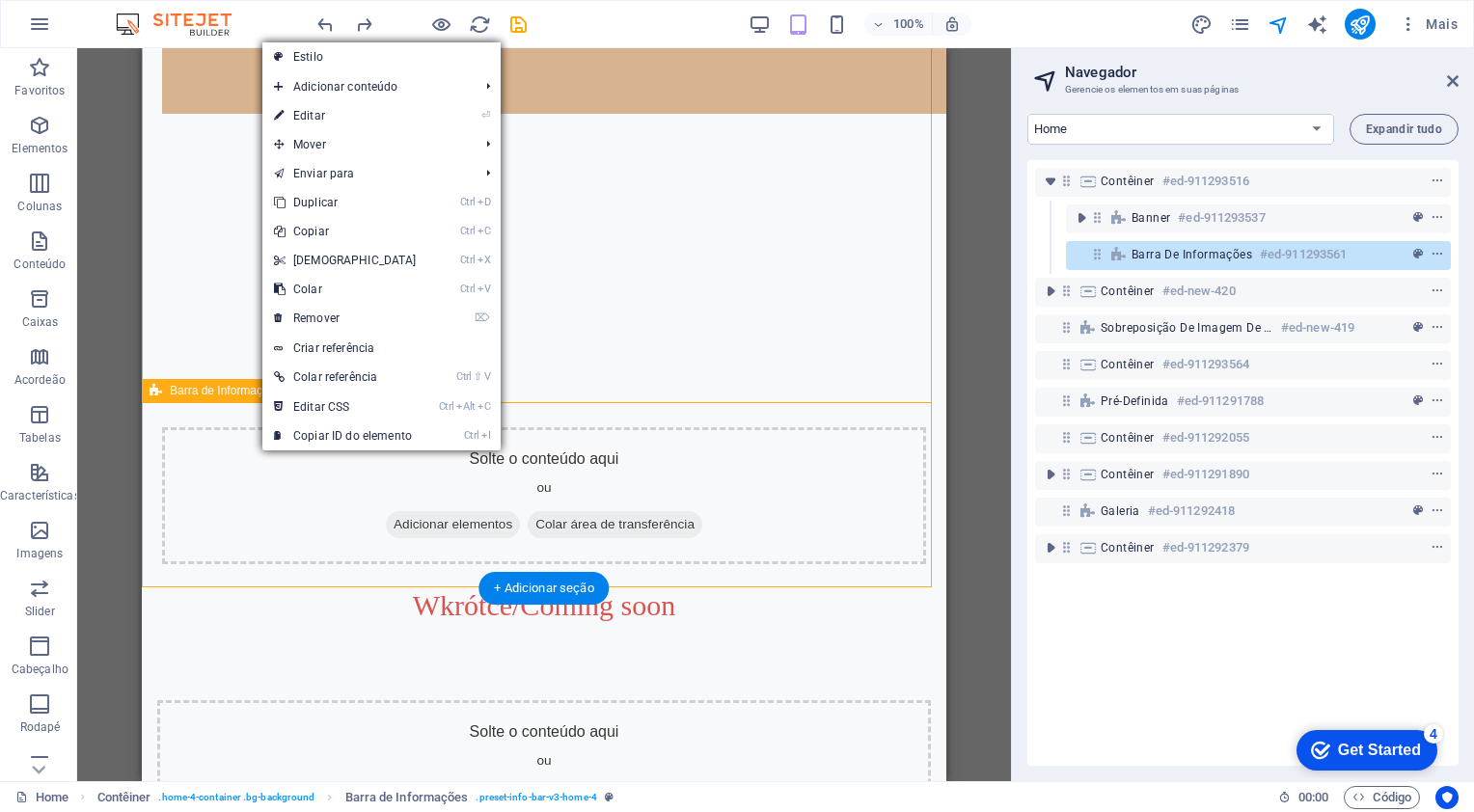
click at [218, 549] on div "Solte o conteúdo aqui ou Adicionar elementos Colar área de transferência" at bounding box center [544, 496] width 764 height 137
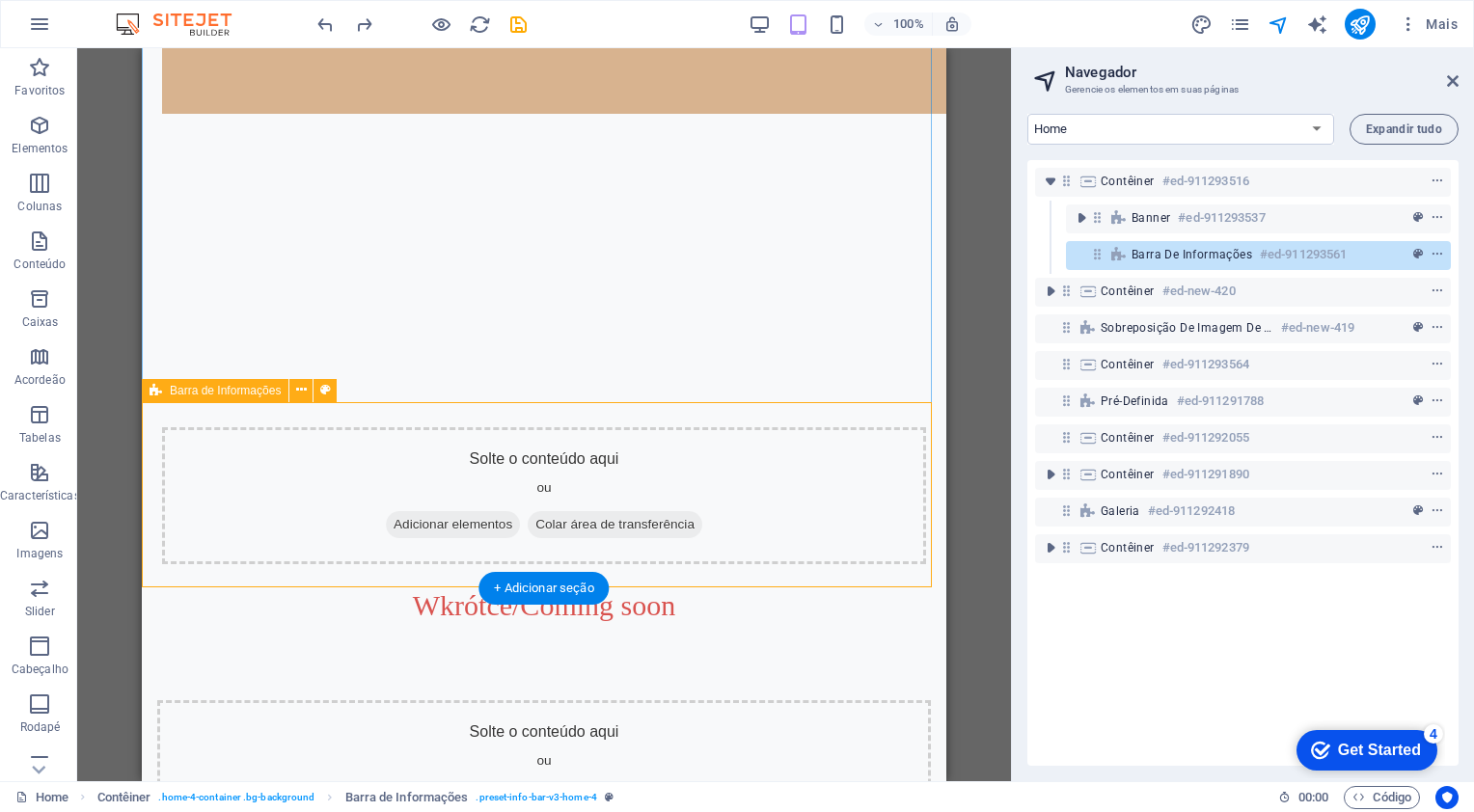
click at [218, 564] on div "Solte o conteúdo aqui ou Adicionar elementos Colar área de transferência" at bounding box center [544, 495] width 805 height 186
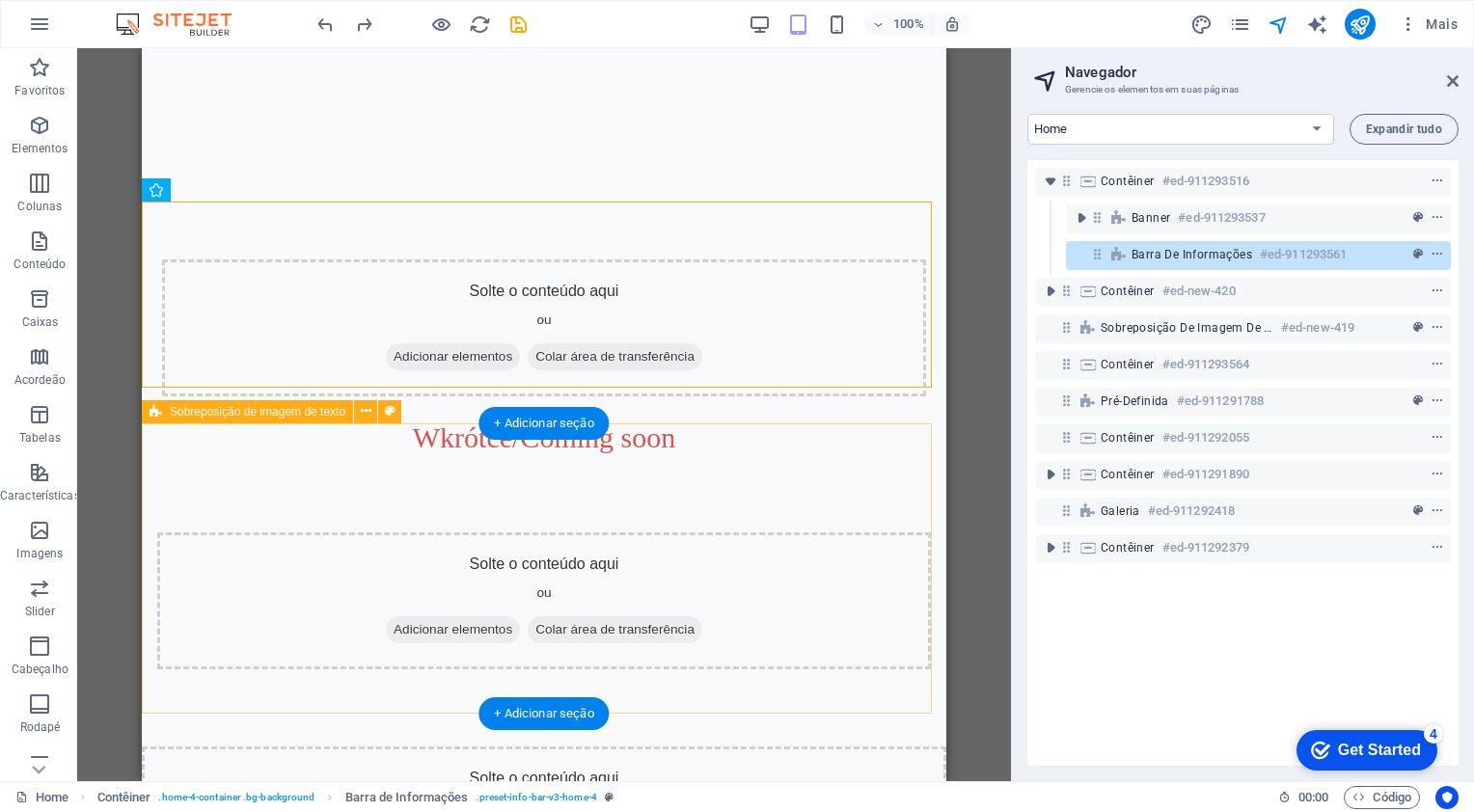
scroll to position [477, 0]
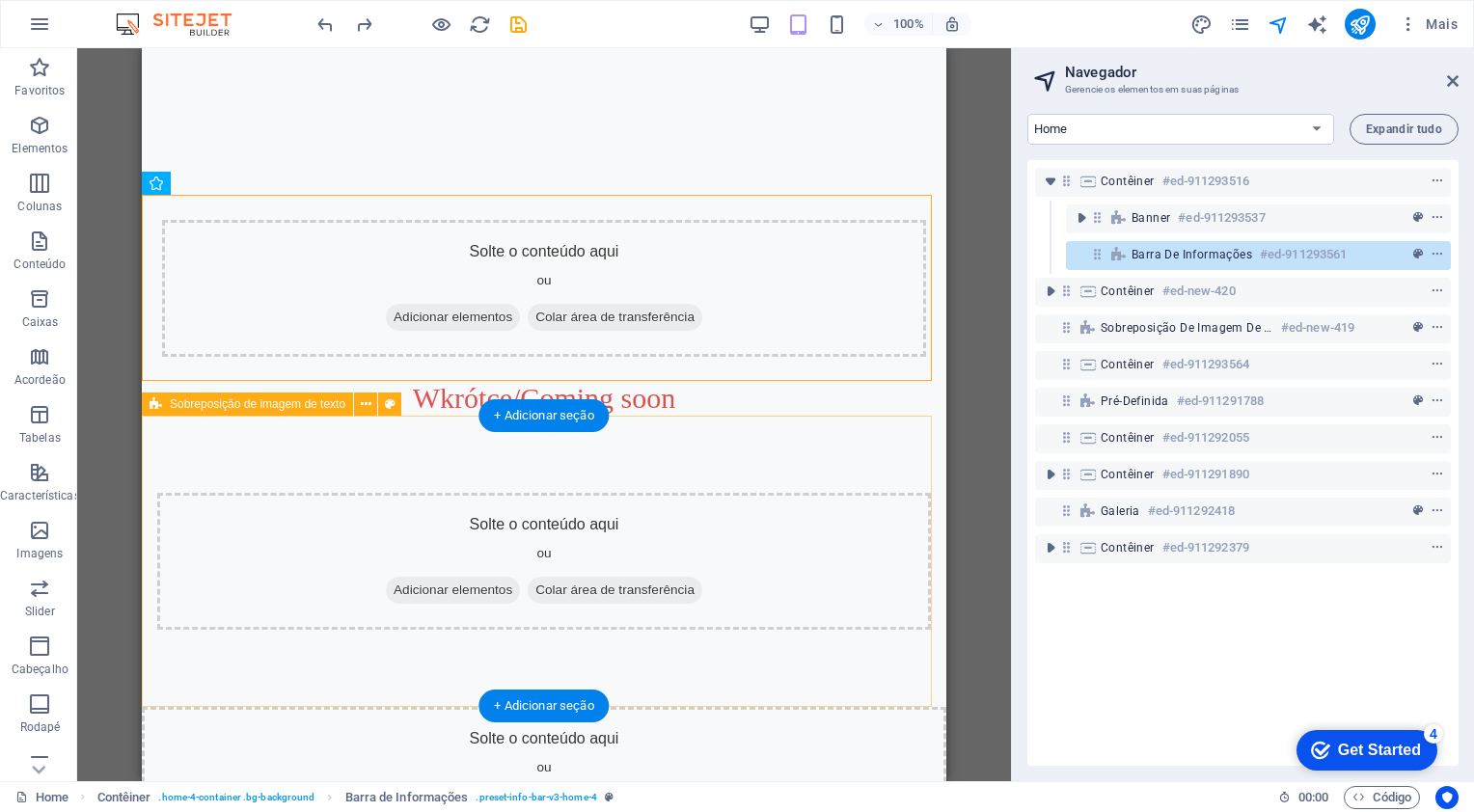
click at [205, 610] on div "Solte o conteúdo aqui ou Adicionar elementos Colar área de transferência" at bounding box center [544, 561] width 774 height 137
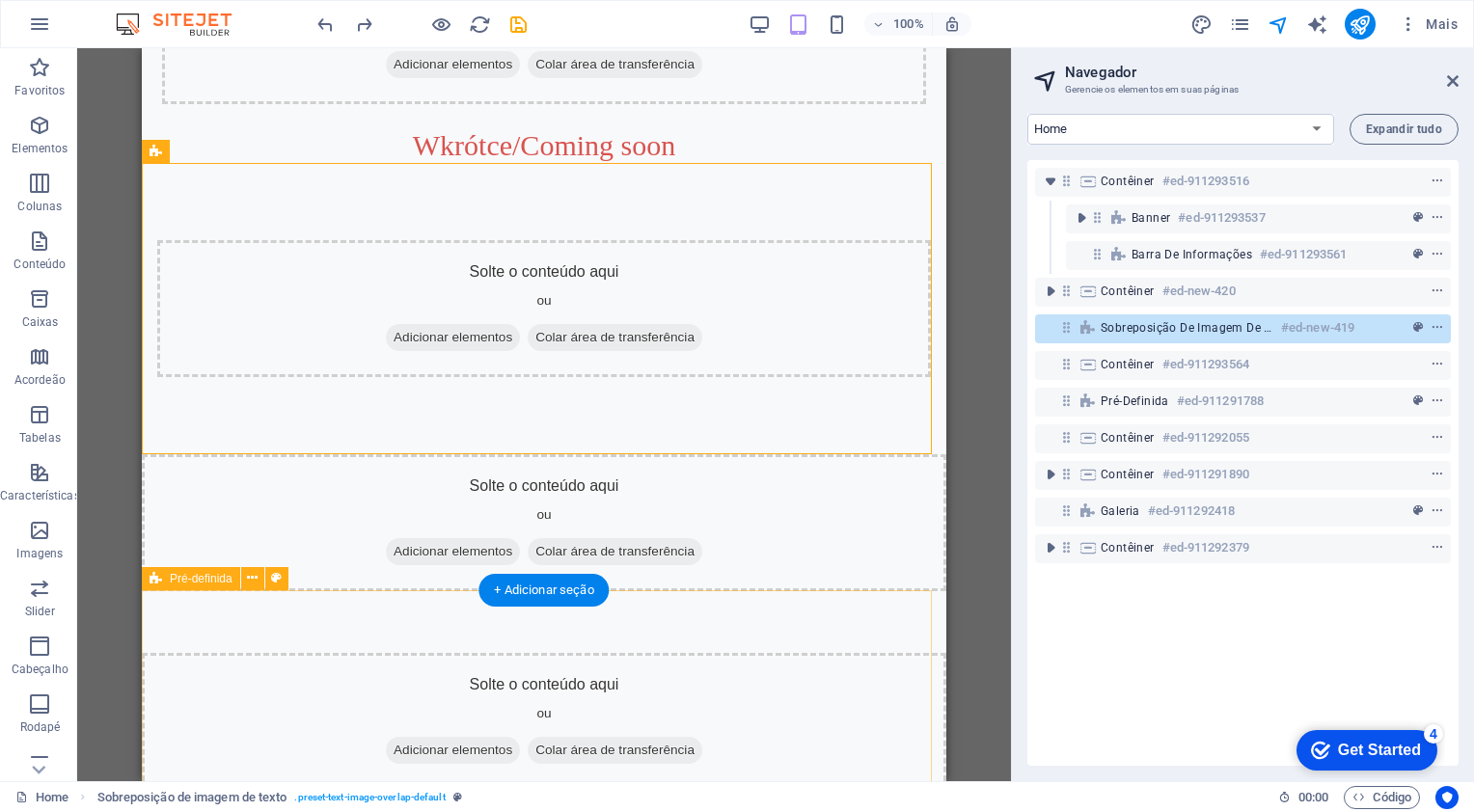
scroll to position [759, 0]
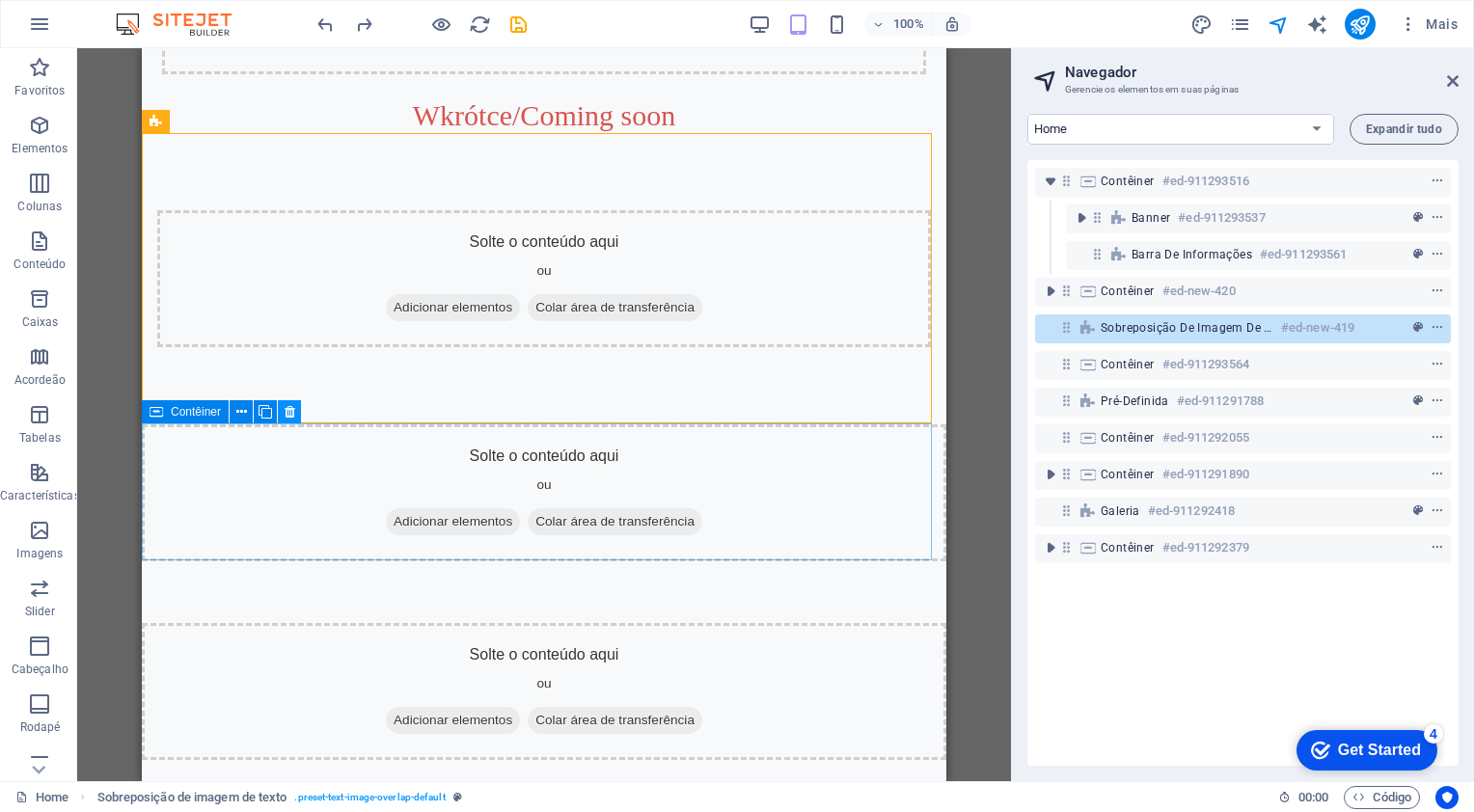
click at [296, 415] on button at bounding box center [289, 411] width 23 height 23
click at [166, 416] on div "Contêiner" at bounding box center [185, 411] width 87 height 23
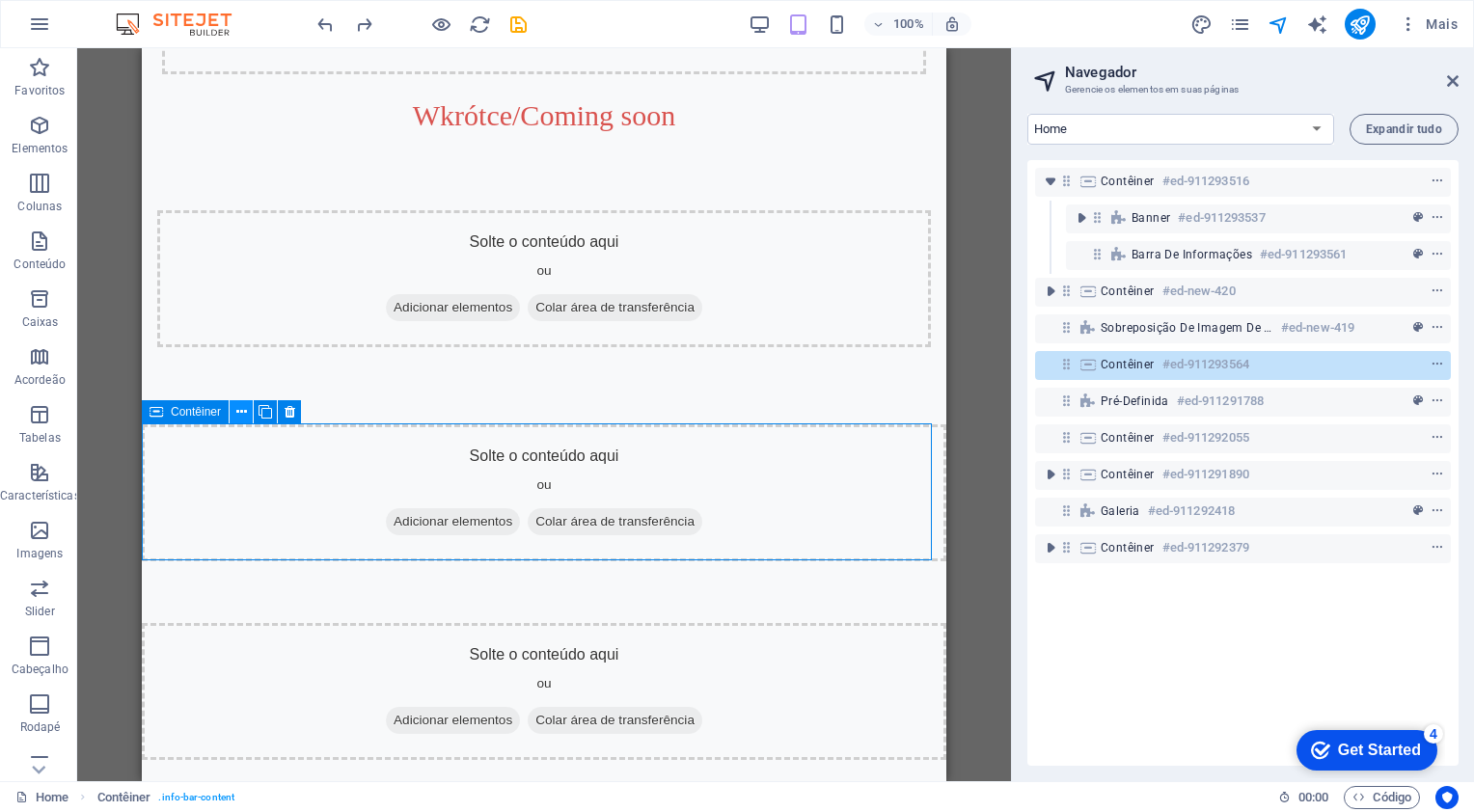
click at [241, 413] on icon at bounding box center [242, 412] width 11 height 20
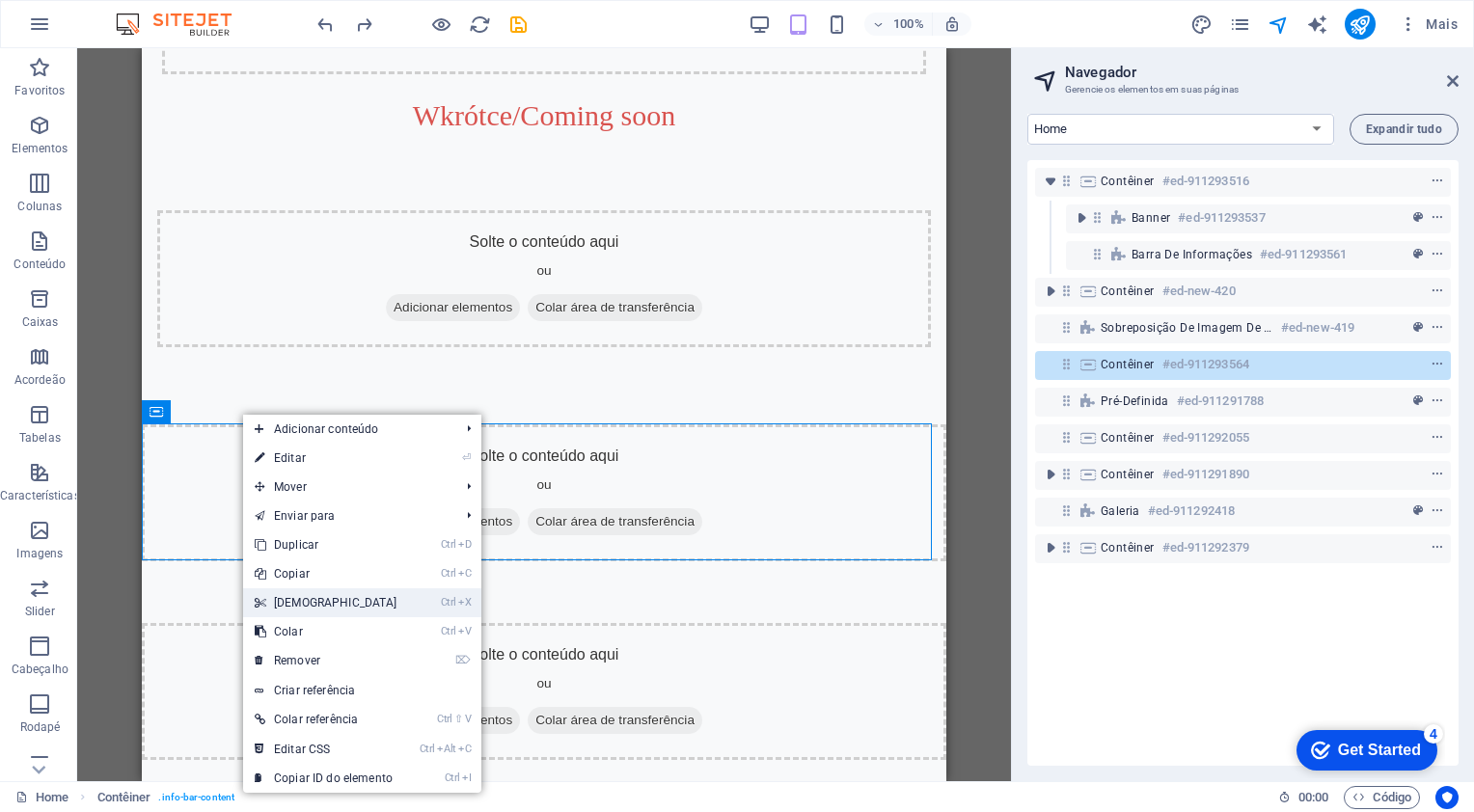
click at [315, 600] on link "Ctrl X Cortar" at bounding box center [325, 602] width 166 height 29
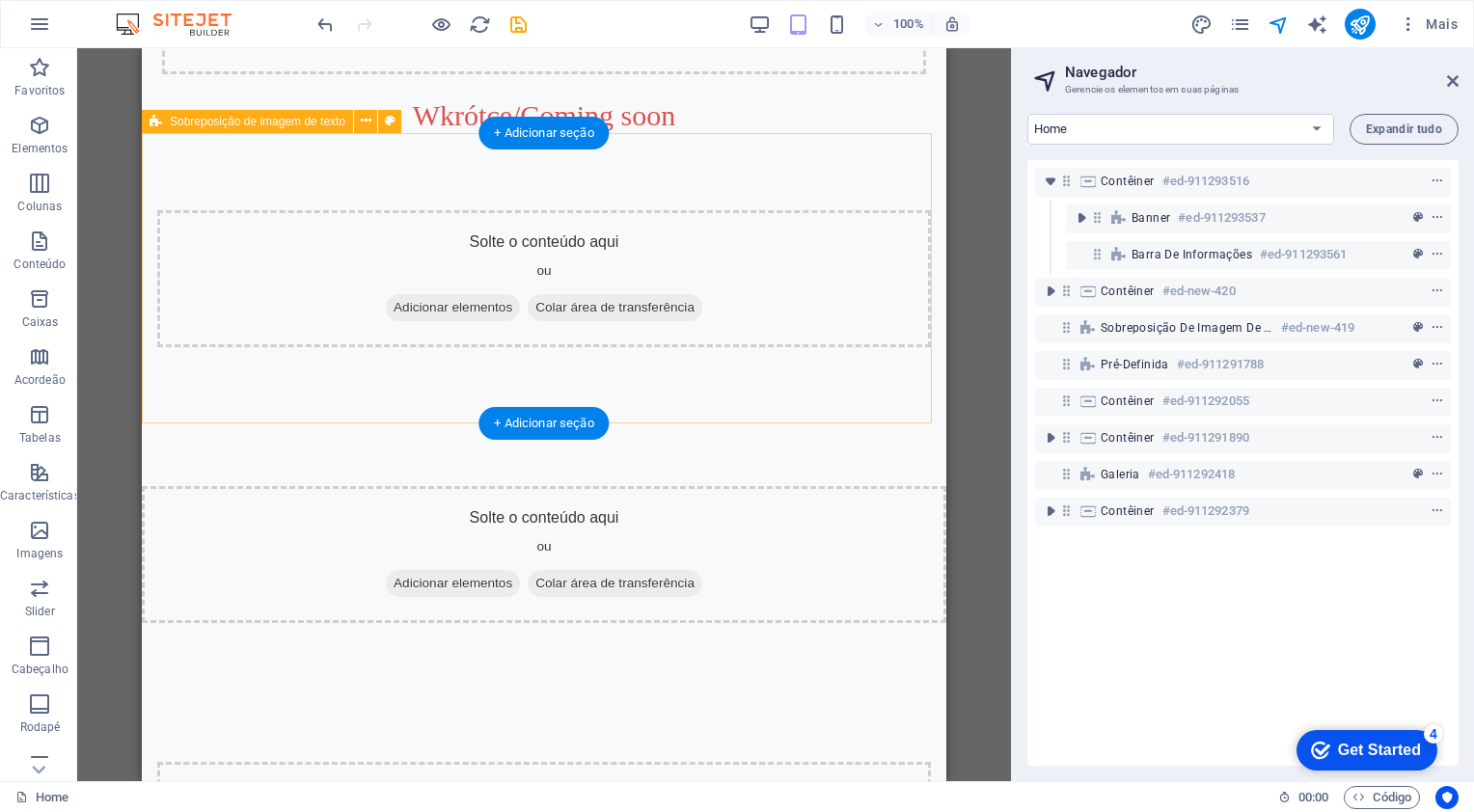
click at [212, 335] on div "Solte o conteúdo aqui ou Adicionar elementos Colar área de transferência" at bounding box center [544, 279] width 774 height 137
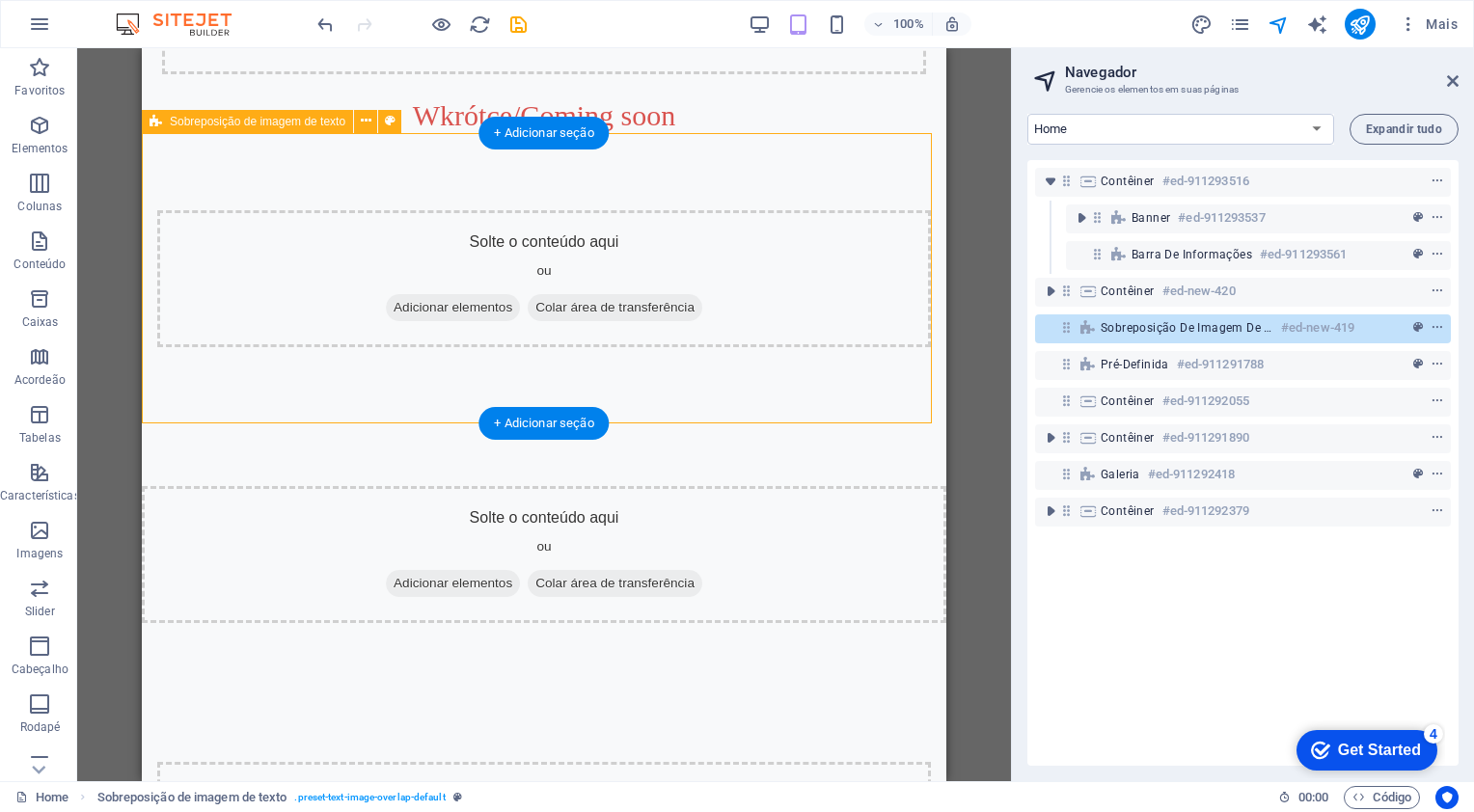
click at [202, 207] on div "Solte o conteúdo aqui ou Adicionar elementos Colar área de transferência" at bounding box center [544, 279] width 805 height 292
click at [285, 257] on div "Solte o conteúdo aqui ou Adicionar elementos Colar área de transferência" at bounding box center [544, 279] width 774 height 137
click at [320, 337] on div "Solte o conteúdo aqui ou Adicionar elementos Colar área de transferência" at bounding box center [544, 279] width 774 height 137
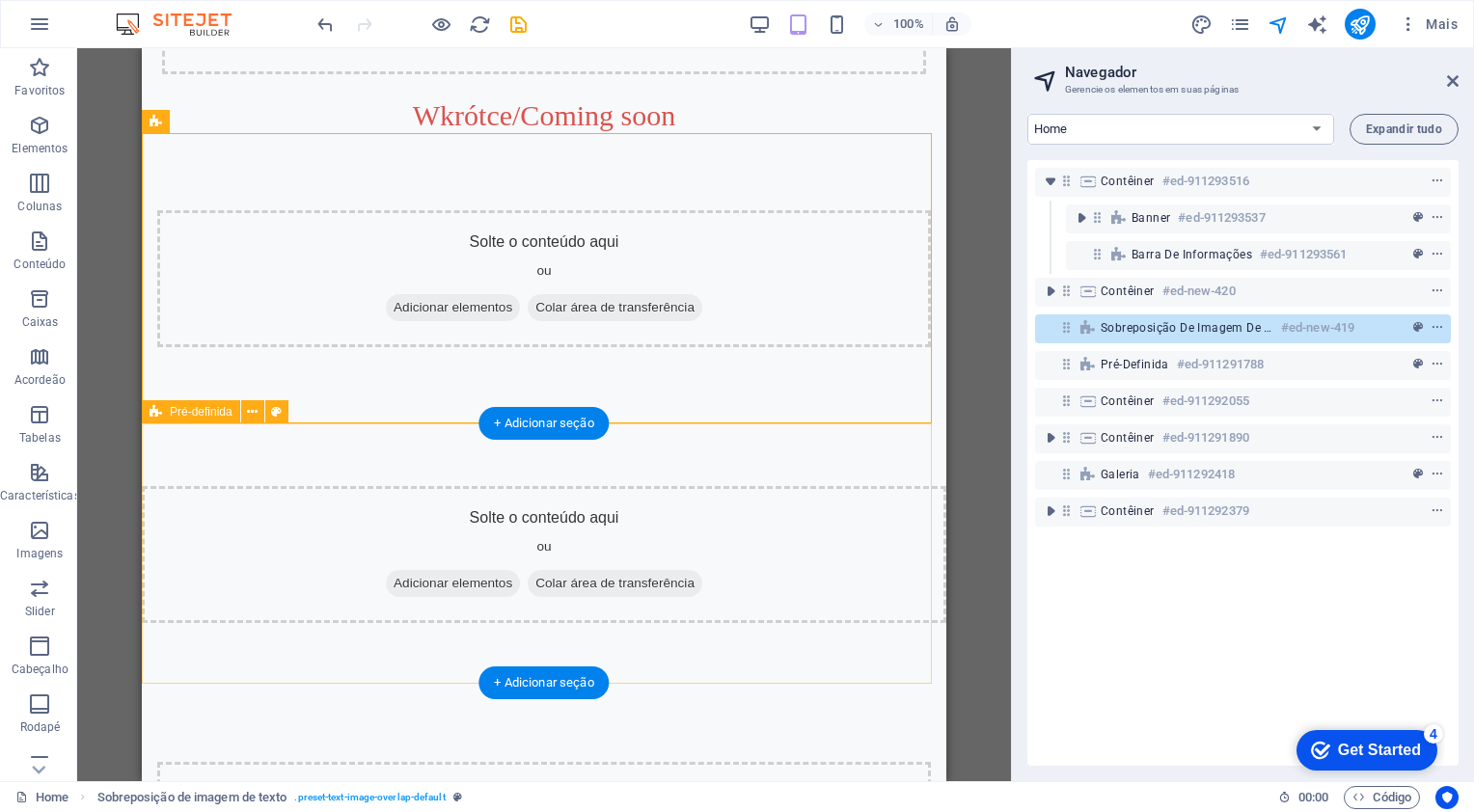
click at [190, 562] on div "Solte o conteúdo aqui ou Adicionar elementos Colar área de transferência" at bounding box center [544, 555] width 805 height 137
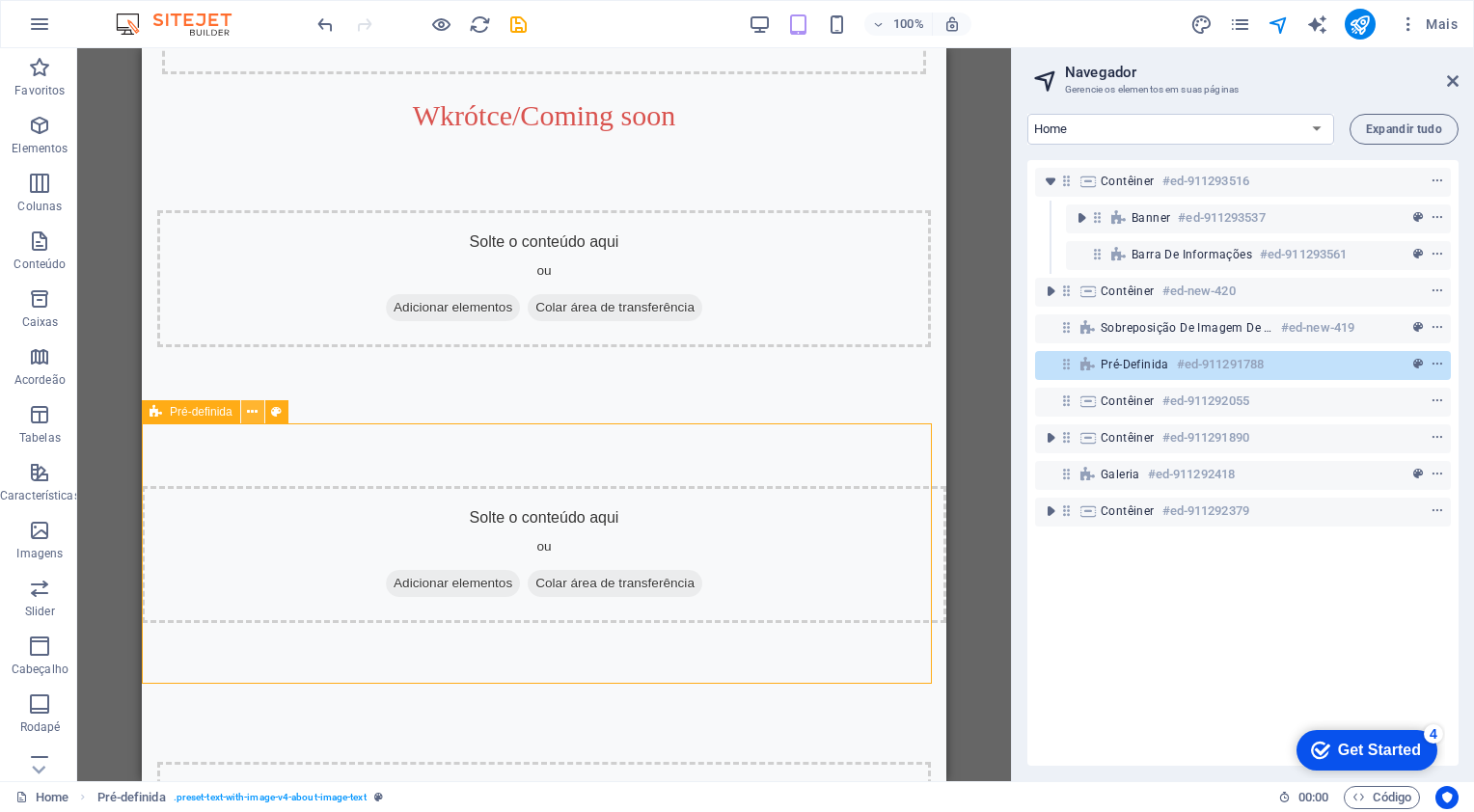
click at [252, 415] on icon at bounding box center [252, 412] width 11 height 20
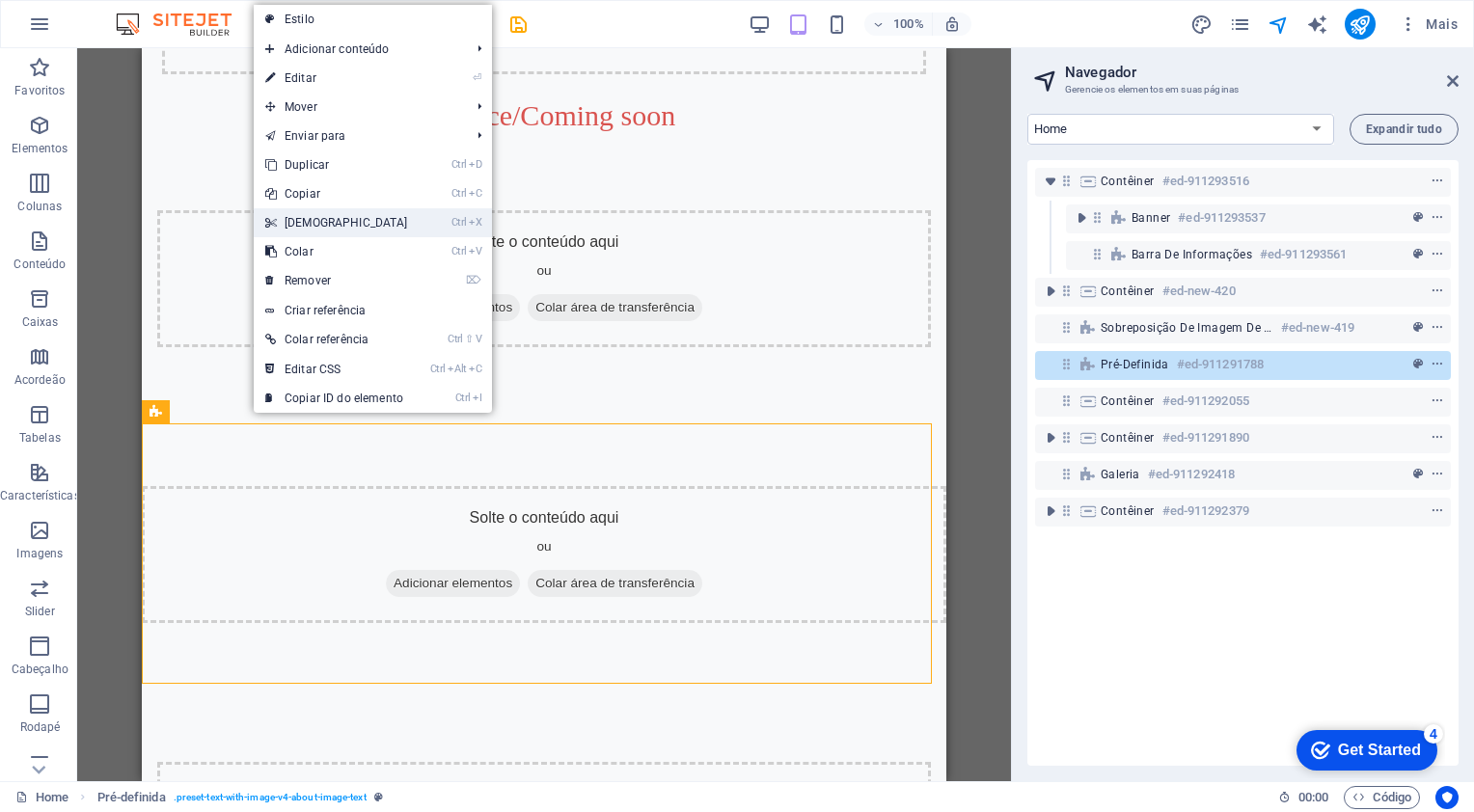
click at [315, 220] on link "Ctrl X Cortar" at bounding box center [336, 222] width 166 height 29
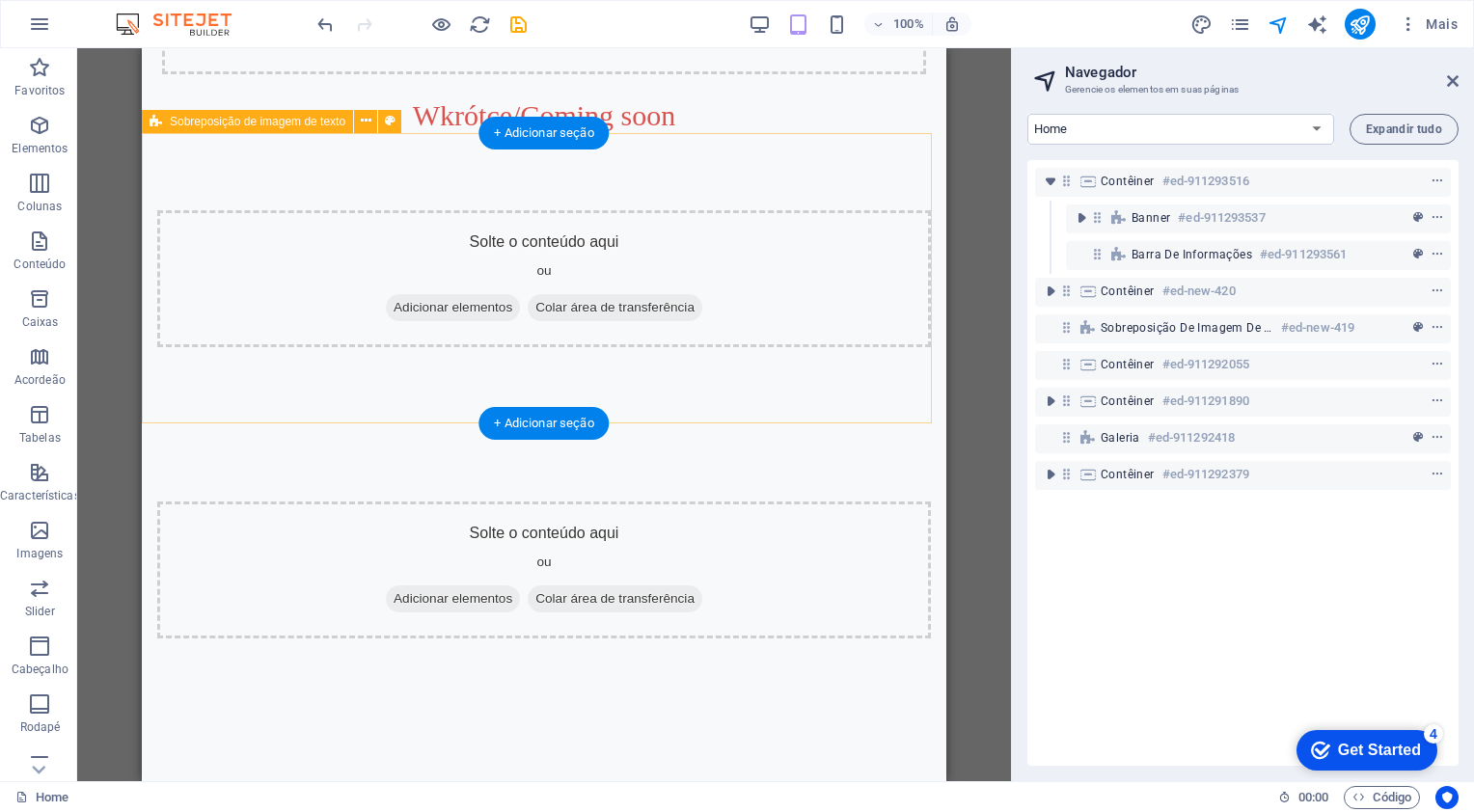
click at [244, 342] on div "Solte o conteúdo aqui ou Adicionar elementos Colar área de transferência" at bounding box center [544, 279] width 774 height 137
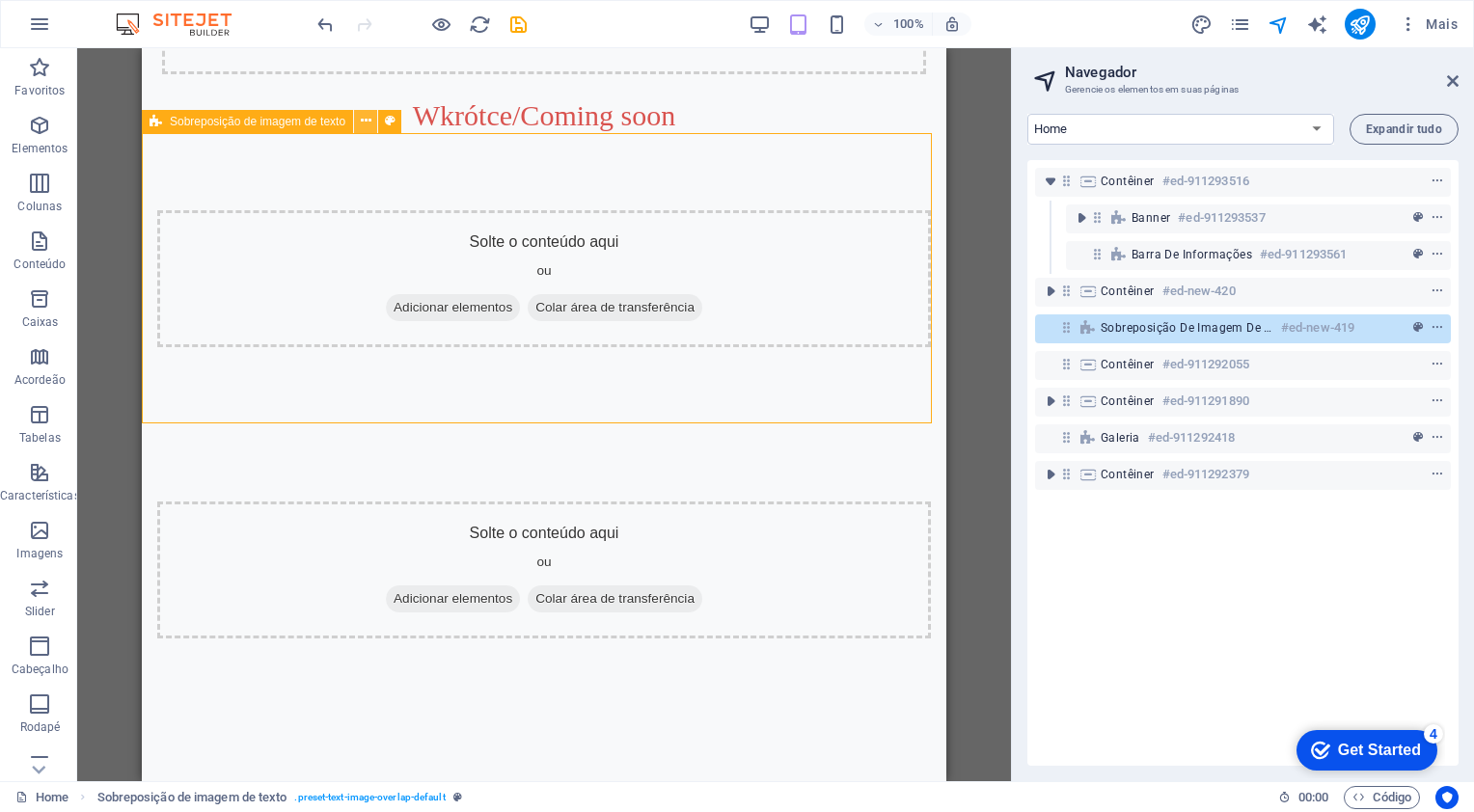
click at [362, 124] on icon at bounding box center [366, 120] width 11 height 20
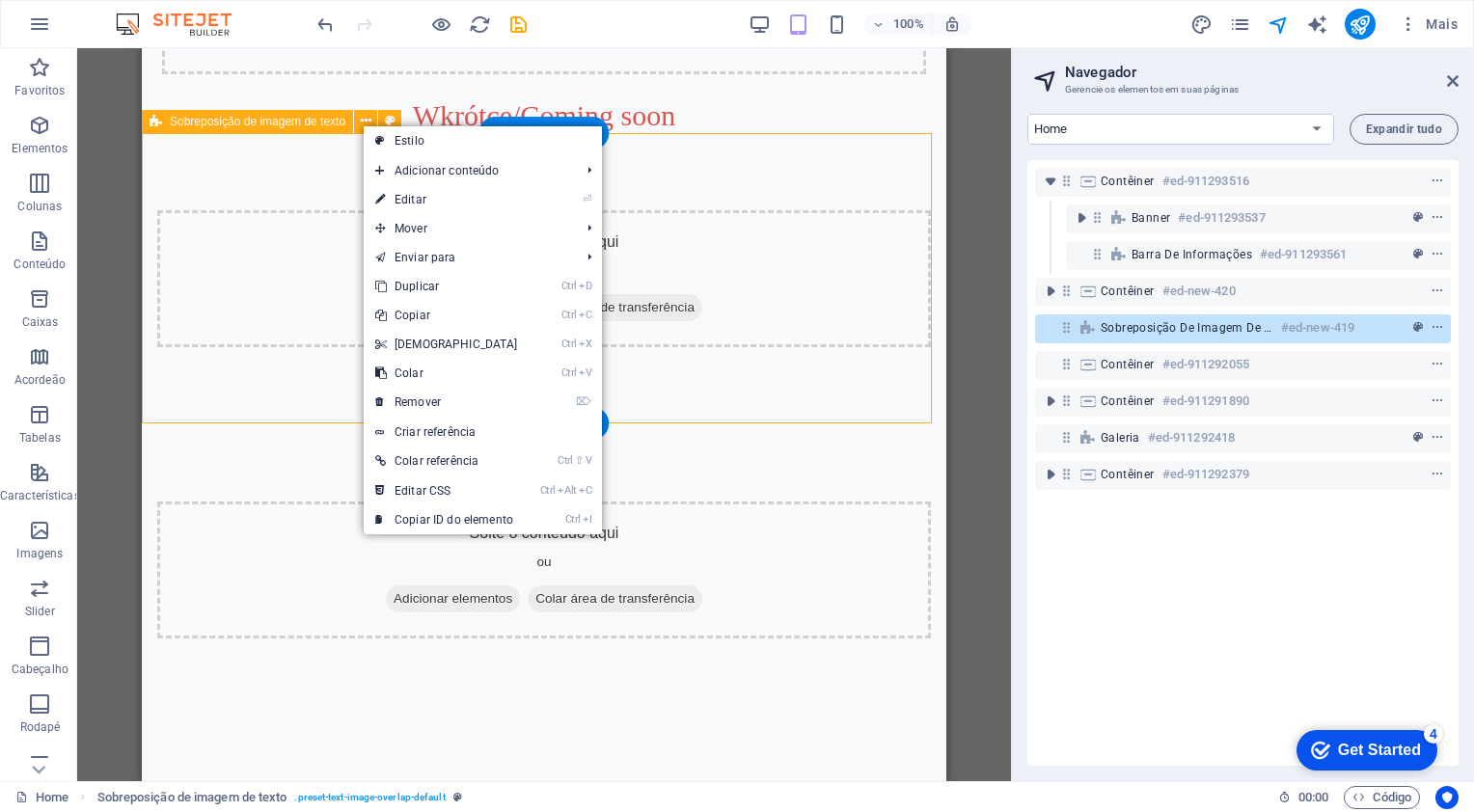
click at [183, 286] on div "Solte o conteúdo aqui ou Adicionar elementos Colar área de transferência" at bounding box center [544, 279] width 774 height 137
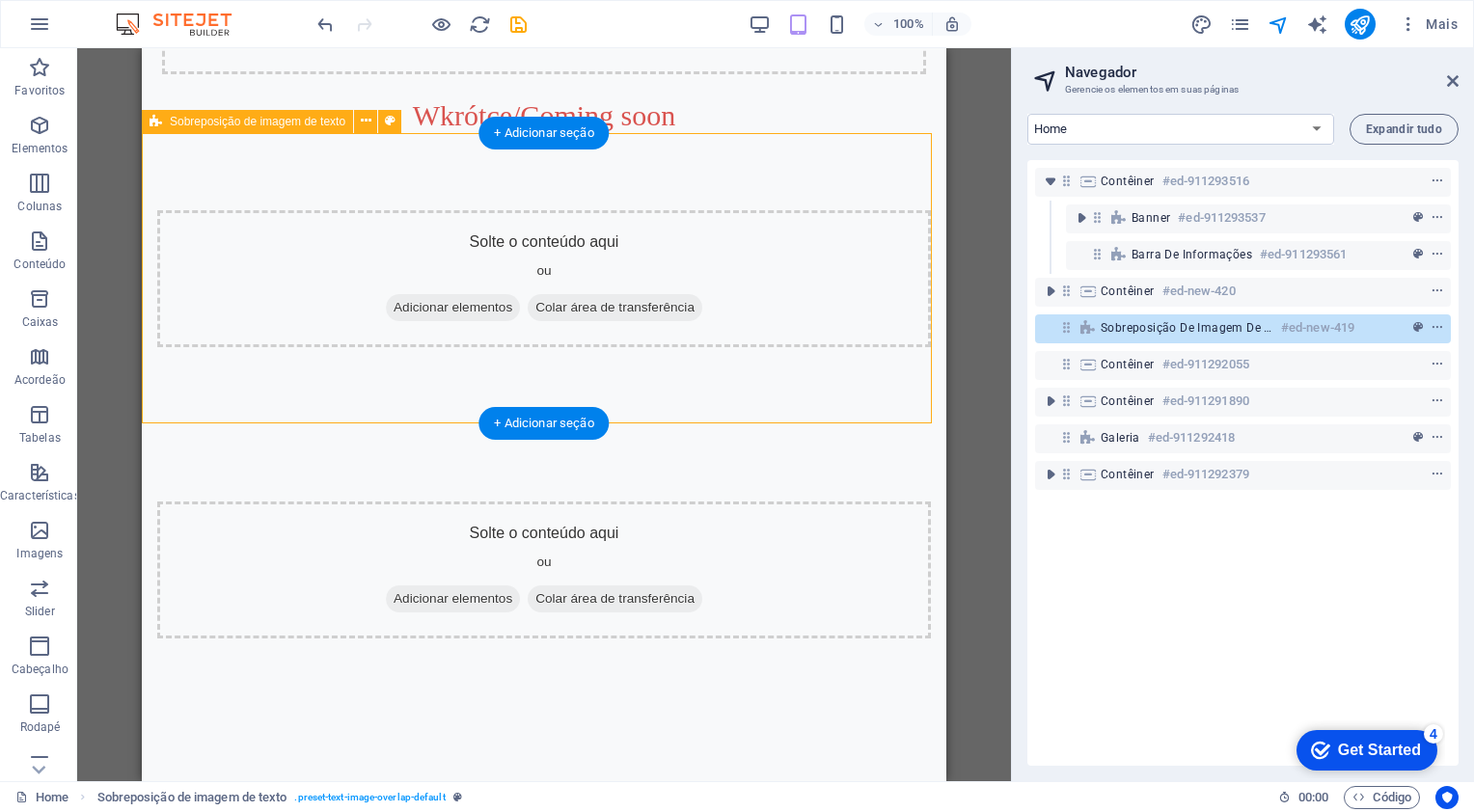
click at [199, 335] on div "Solte o conteúdo aqui ou Adicionar elementos Colar área de transferência" at bounding box center [544, 279] width 774 height 137
click at [198, 343] on div "Solte o conteúdo aqui ou Adicionar elementos Colar área de transferência" at bounding box center [544, 279] width 774 height 137
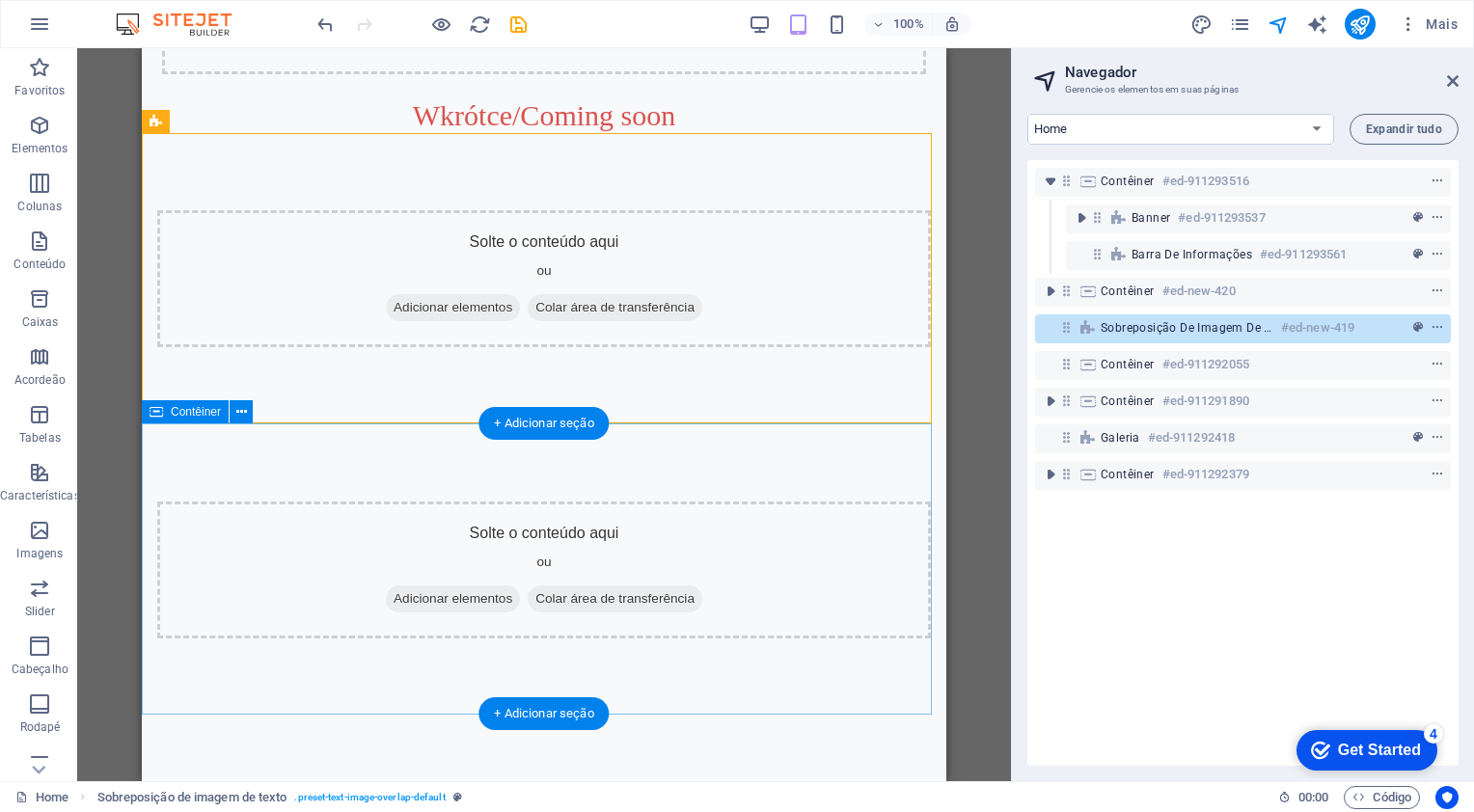
click at [195, 602] on div "Solte o conteúdo aqui ou Adicionar elementos Colar área de transferência" at bounding box center [544, 570] width 774 height 137
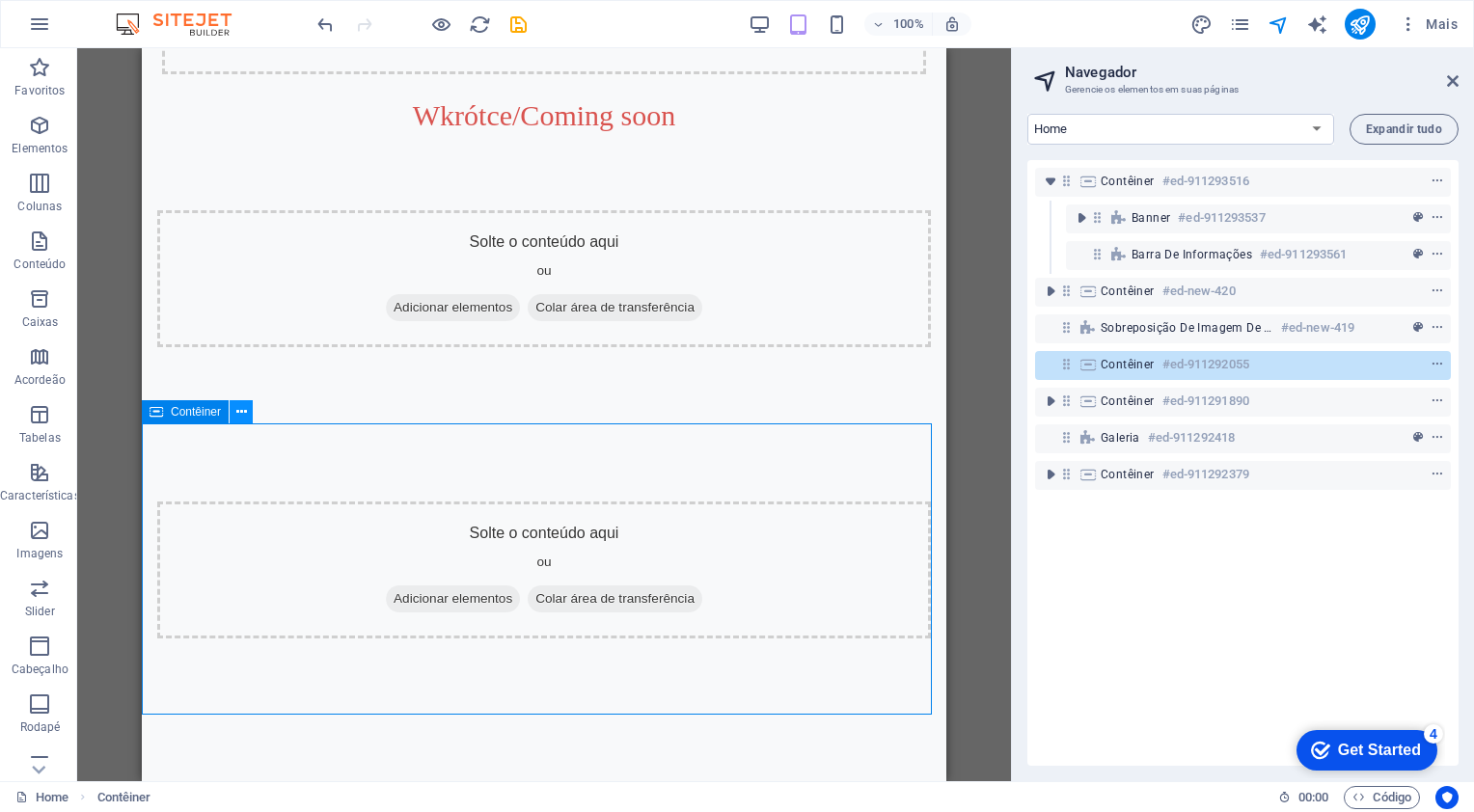
click at [239, 416] on icon at bounding box center [242, 412] width 11 height 20
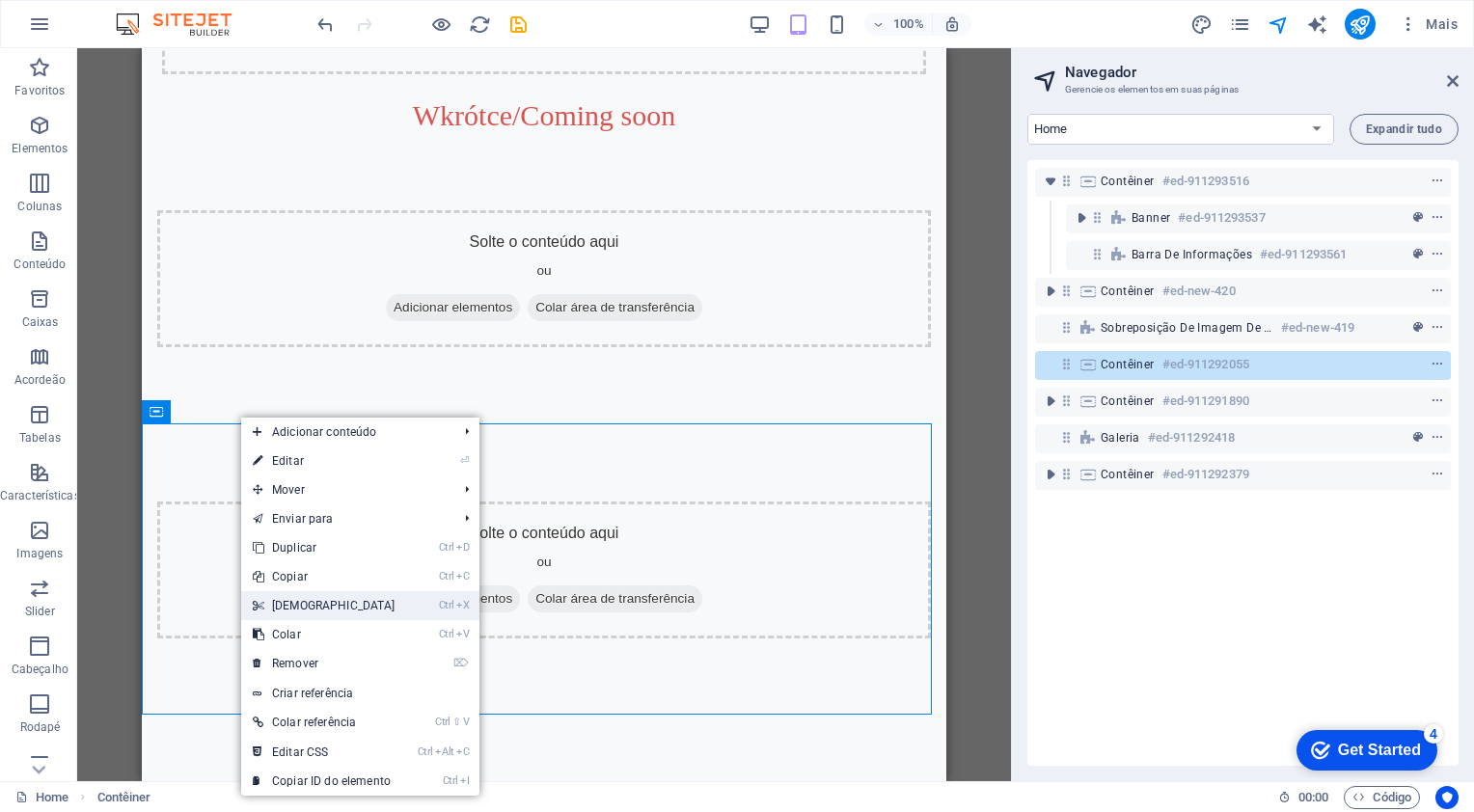
click at [261, 600] on icon at bounding box center [258, 605] width 10 height 29
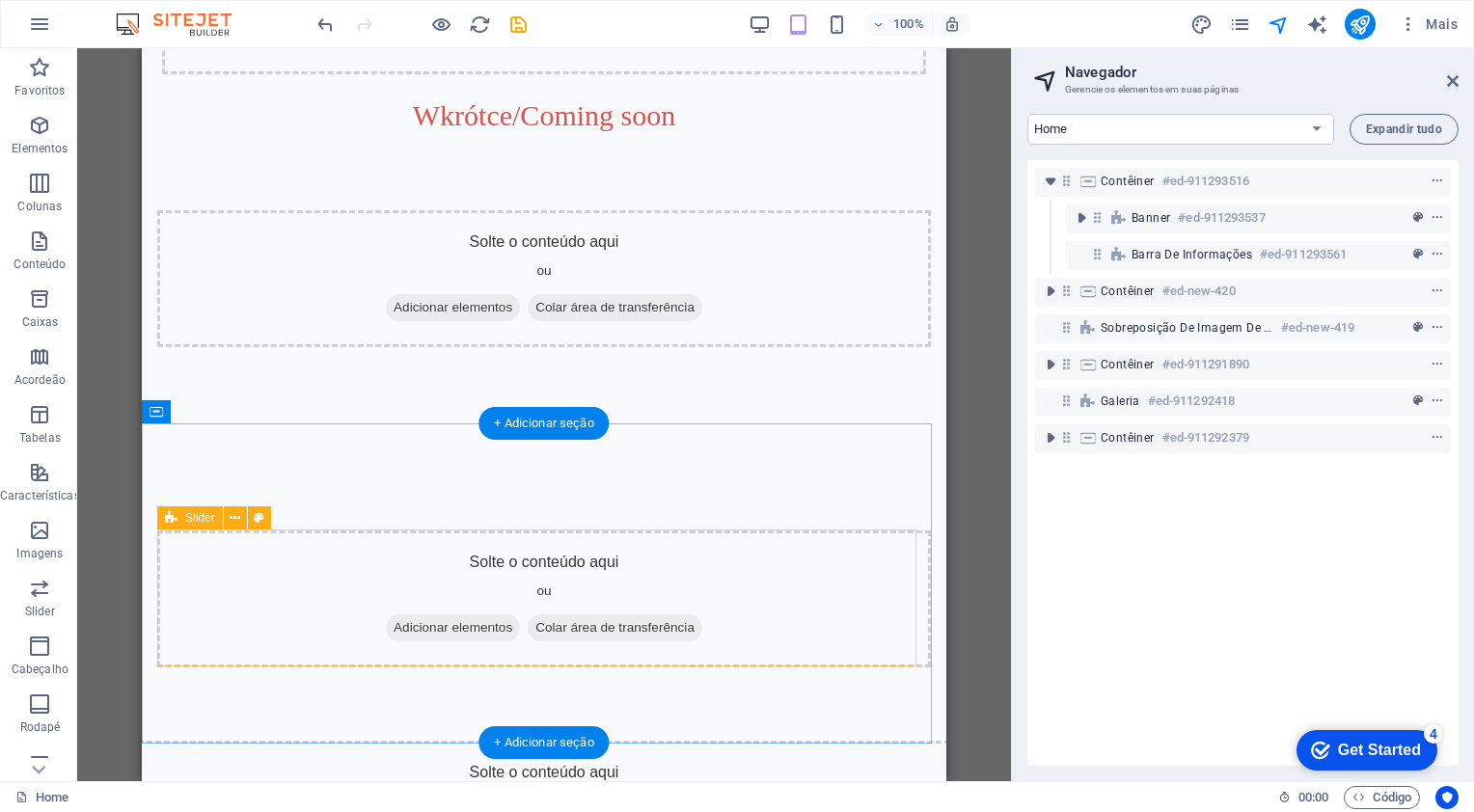
click at [205, 606] on div "Solte o conteúdo aqui ou Adicionar elementos Colar área de transferência" at bounding box center [544, 599] width 774 height 137
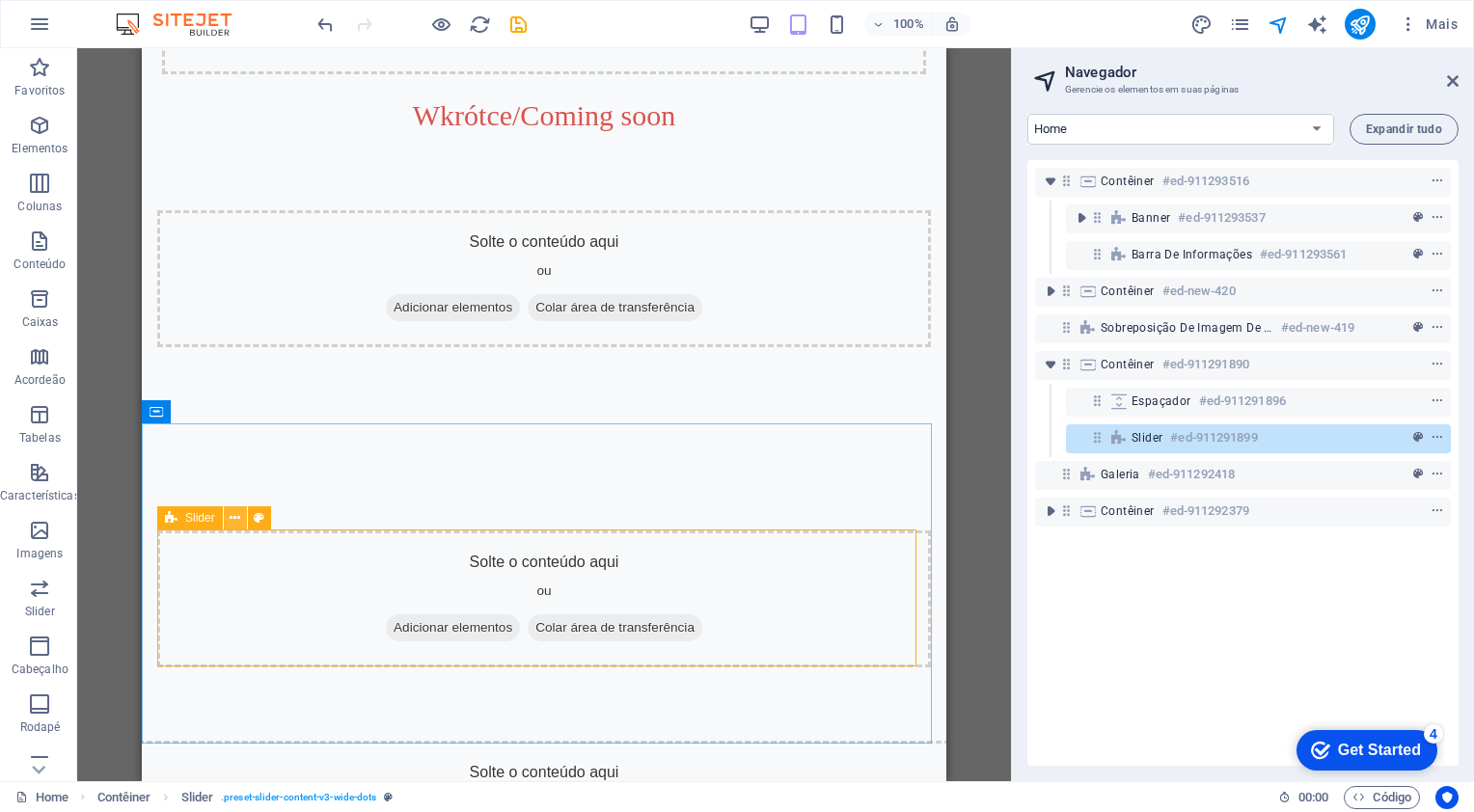
click at [230, 524] on icon at bounding box center [235, 518] width 11 height 20
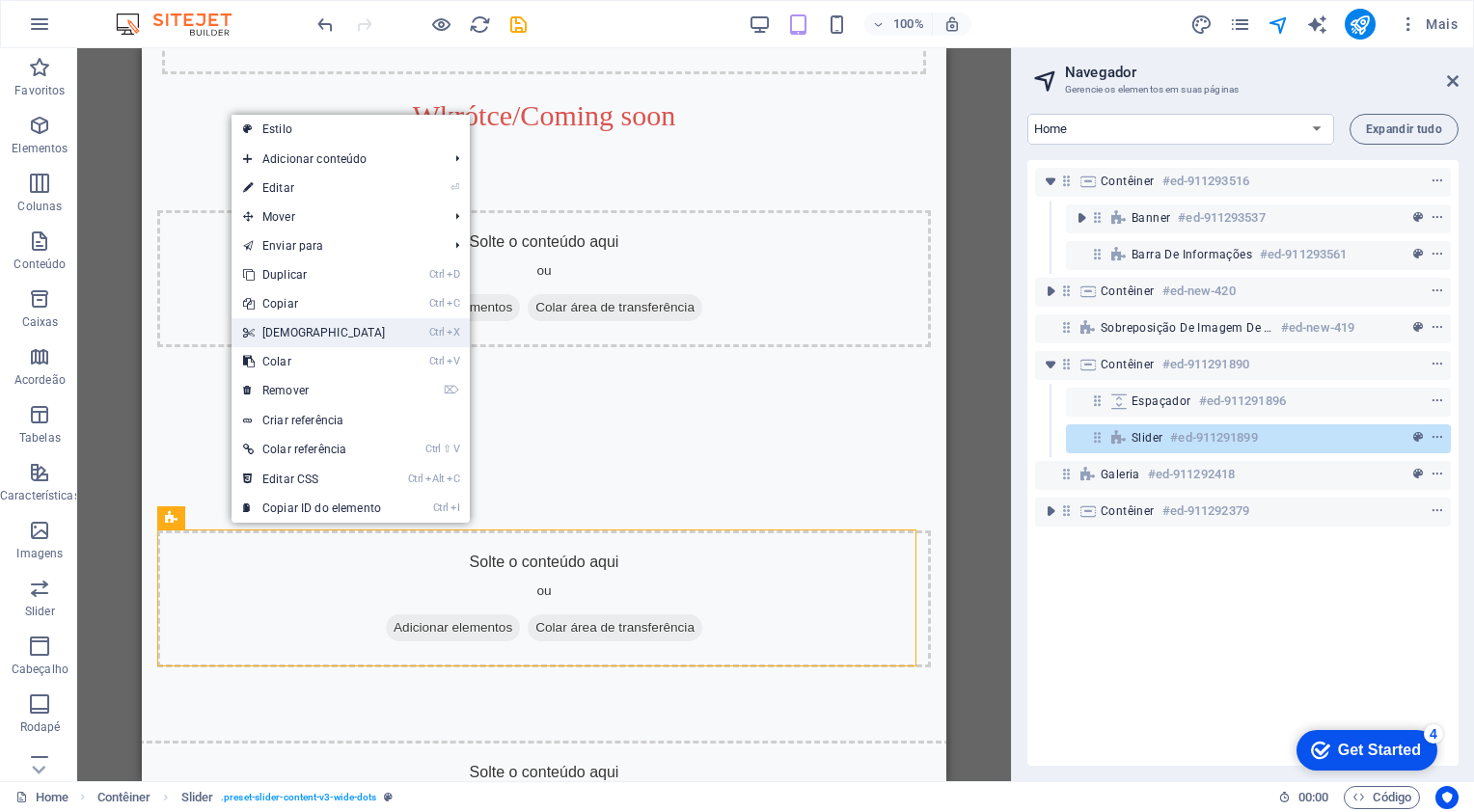
click at [274, 338] on link "Ctrl X Cortar" at bounding box center [315, 332] width 166 height 29
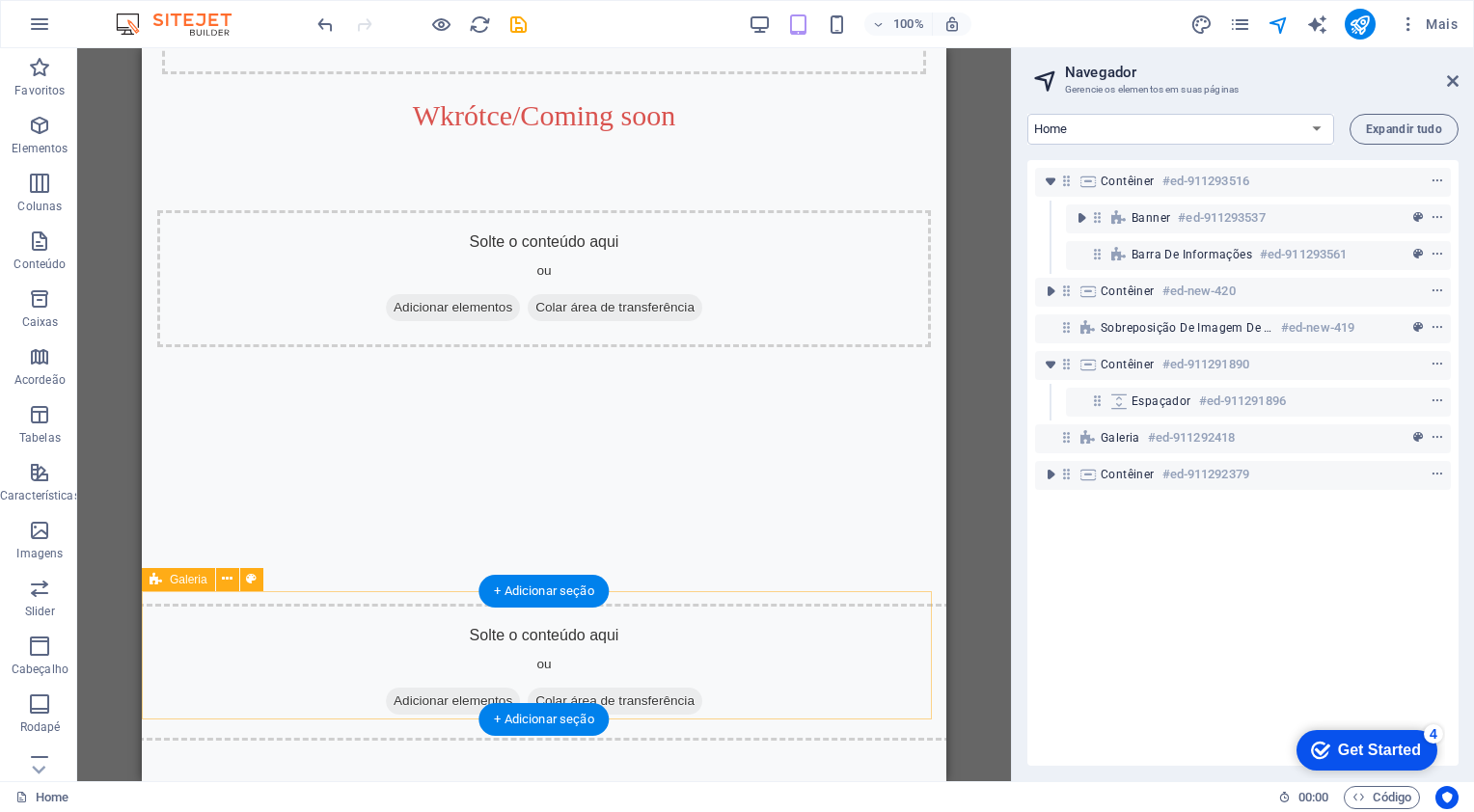
scroll to position [1018, 0]
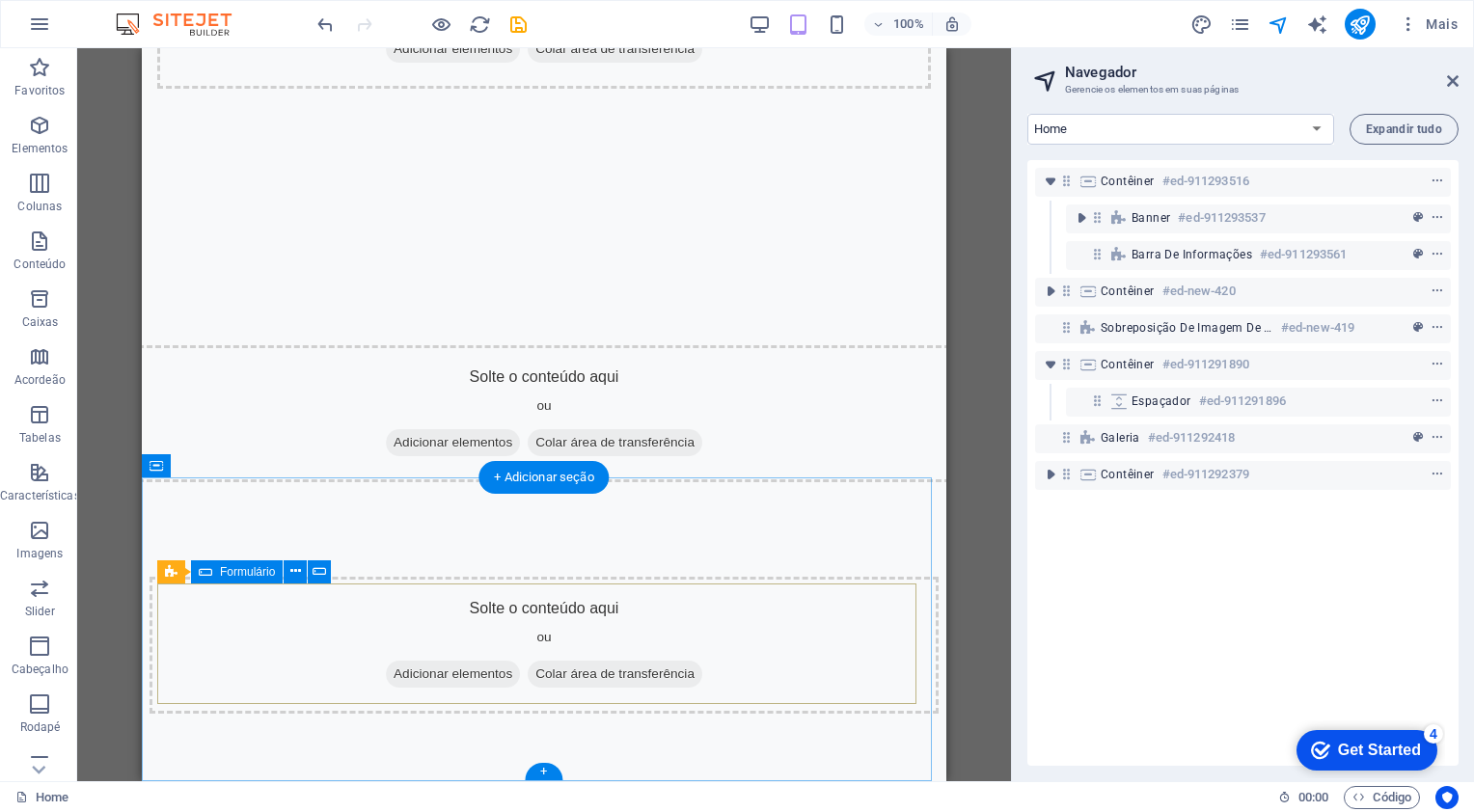
click at [290, 610] on div "Solte o conteúdo aqui ou Adicionar elementos Colar área de transferência" at bounding box center [543, 646] width 789 height 137
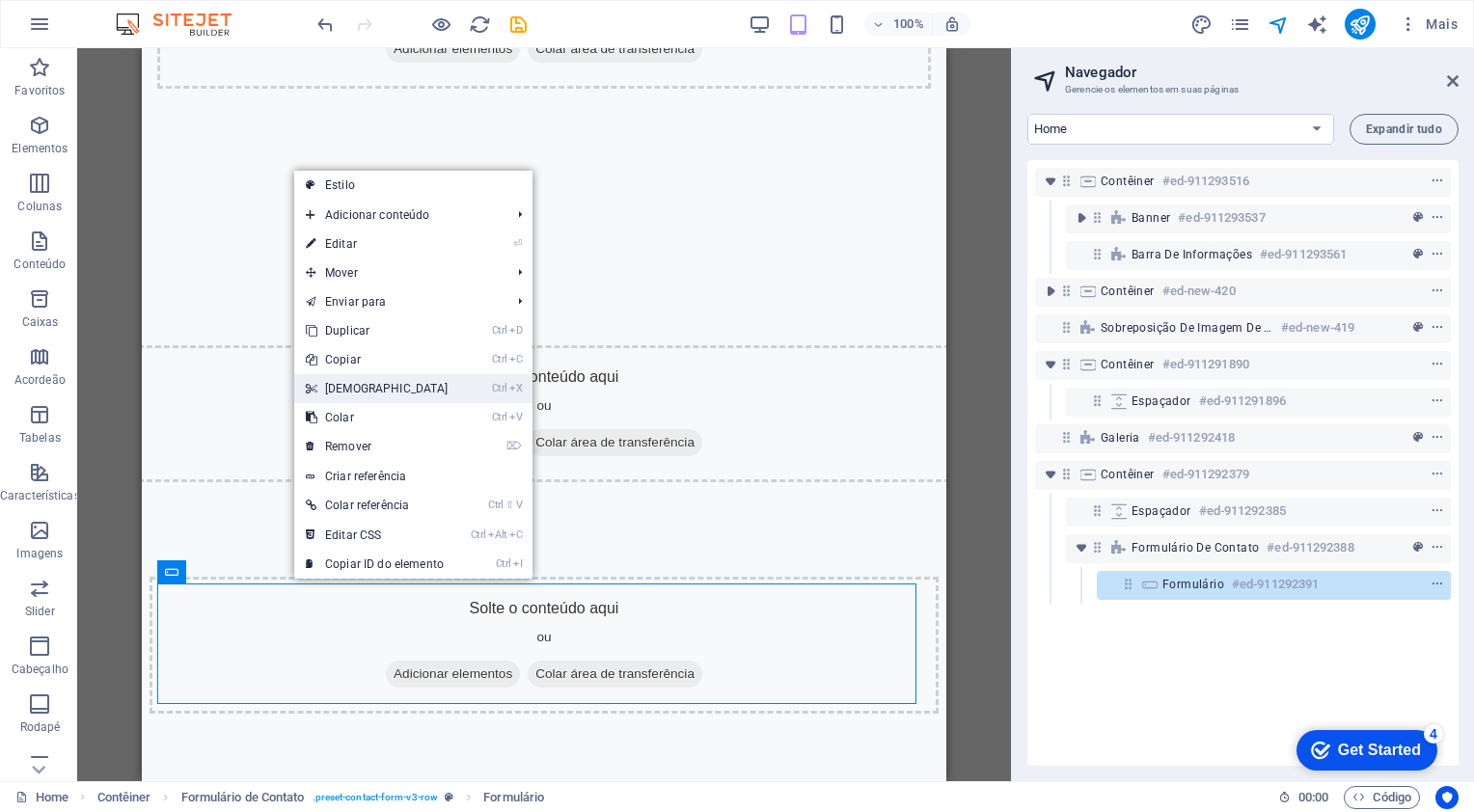
click at [347, 394] on link "Ctrl X Cortar" at bounding box center [377, 388] width 166 height 29
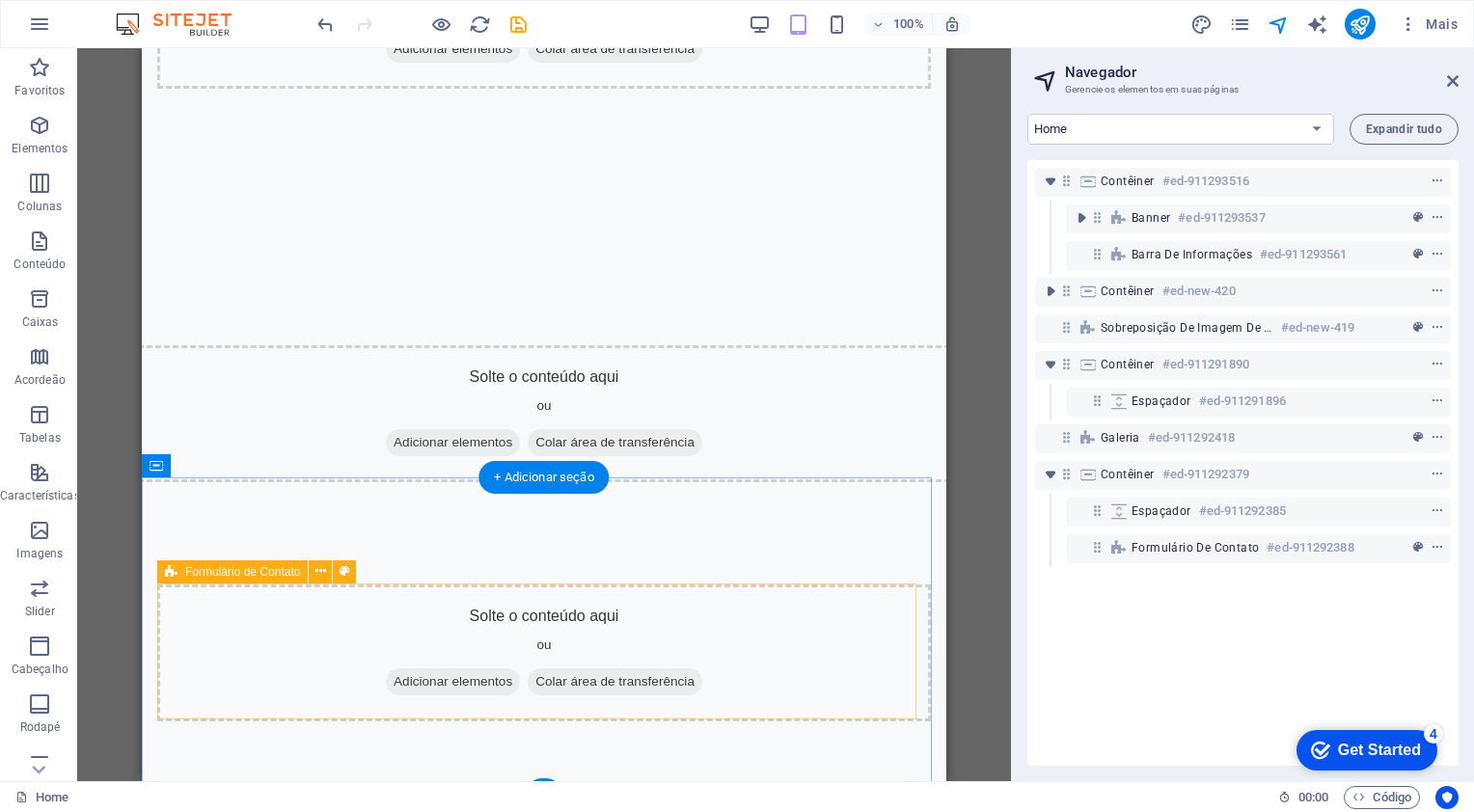
click at [292, 658] on div "Solte o conteúdo aqui ou Adicionar elementos Colar área de transferência" at bounding box center [544, 654] width 774 height 137
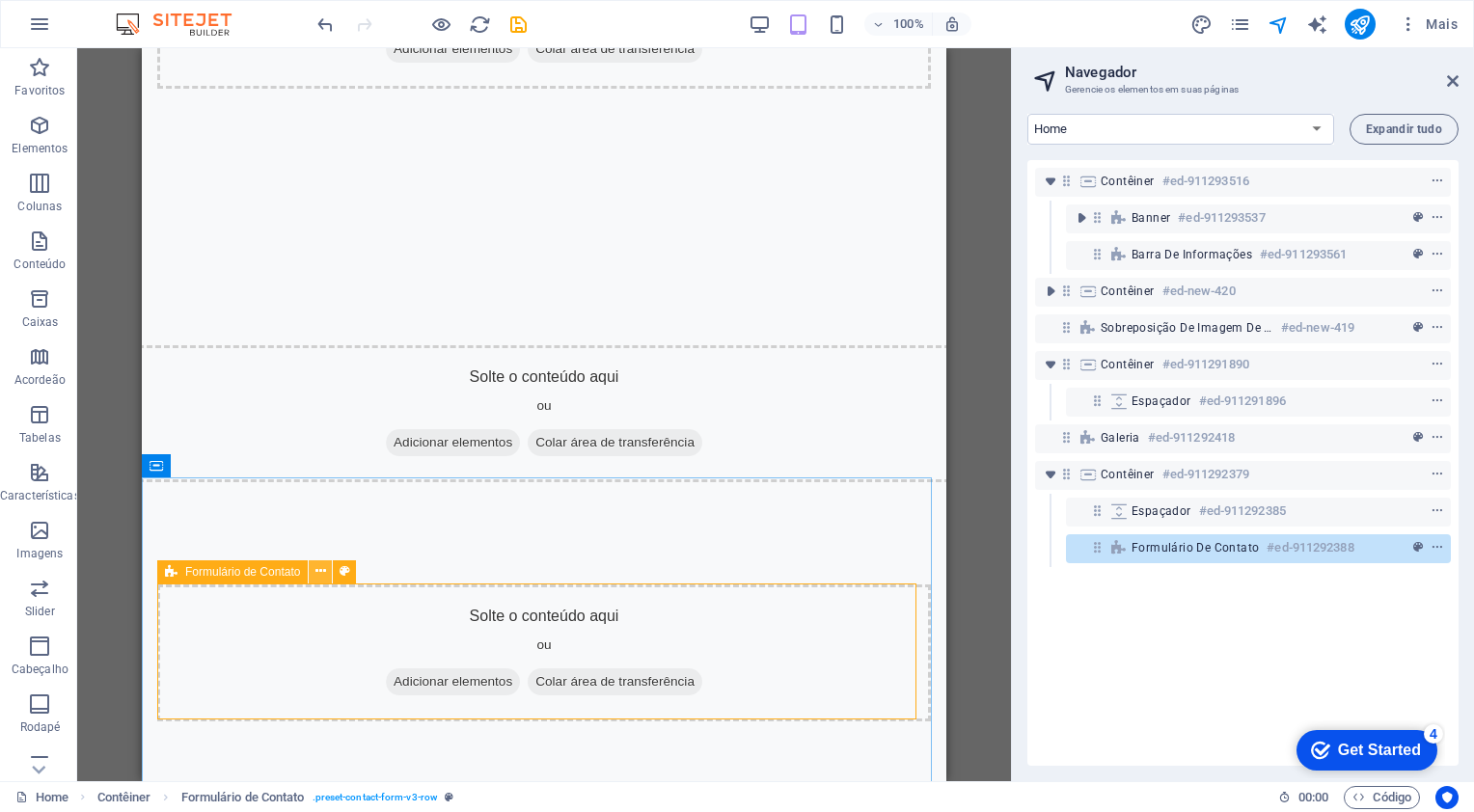
click at [315, 583] on button at bounding box center [319, 571] width 23 height 23
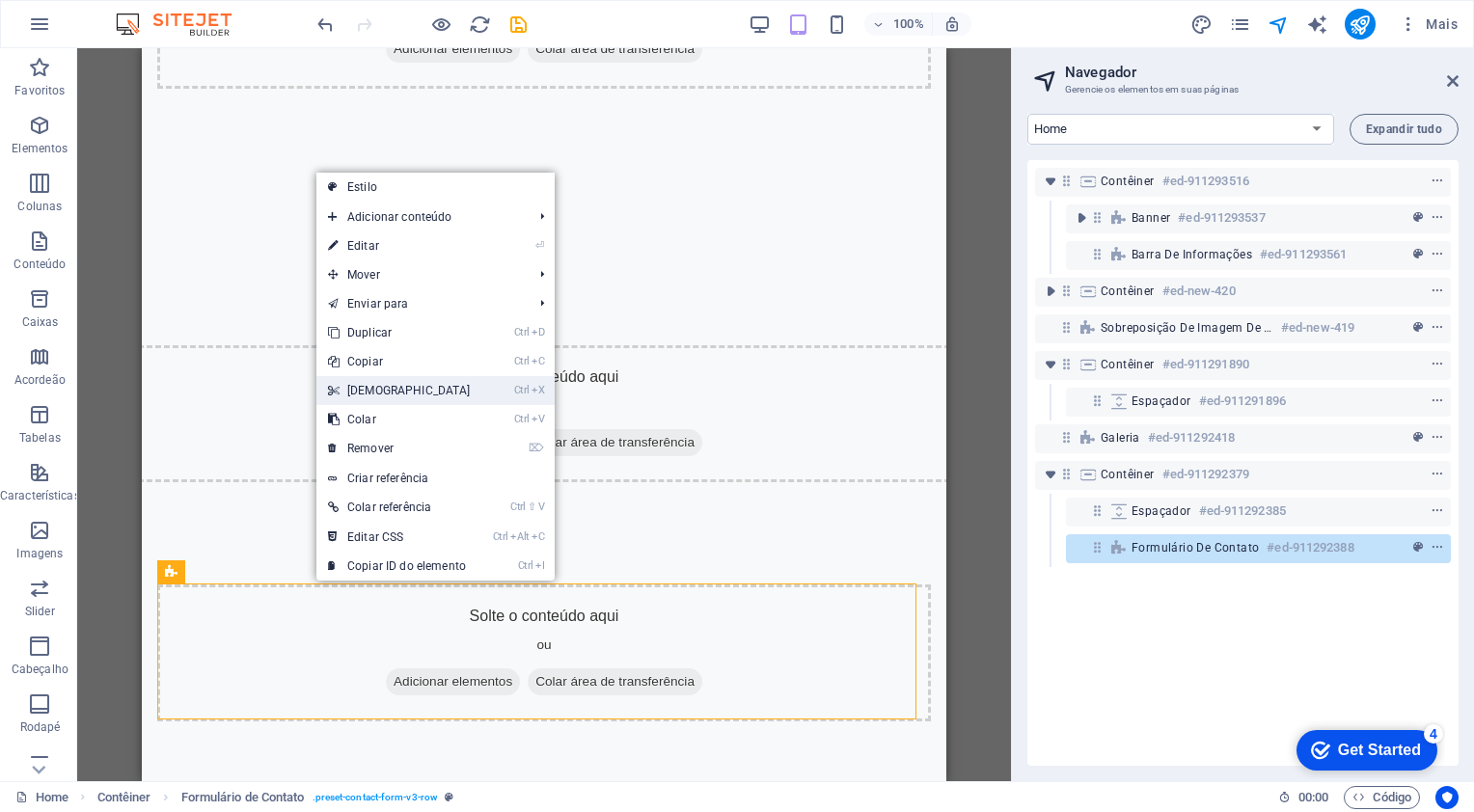
click at [384, 390] on link "Ctrl X Cortar" at bounding box center [399, 390] width 166 height 29
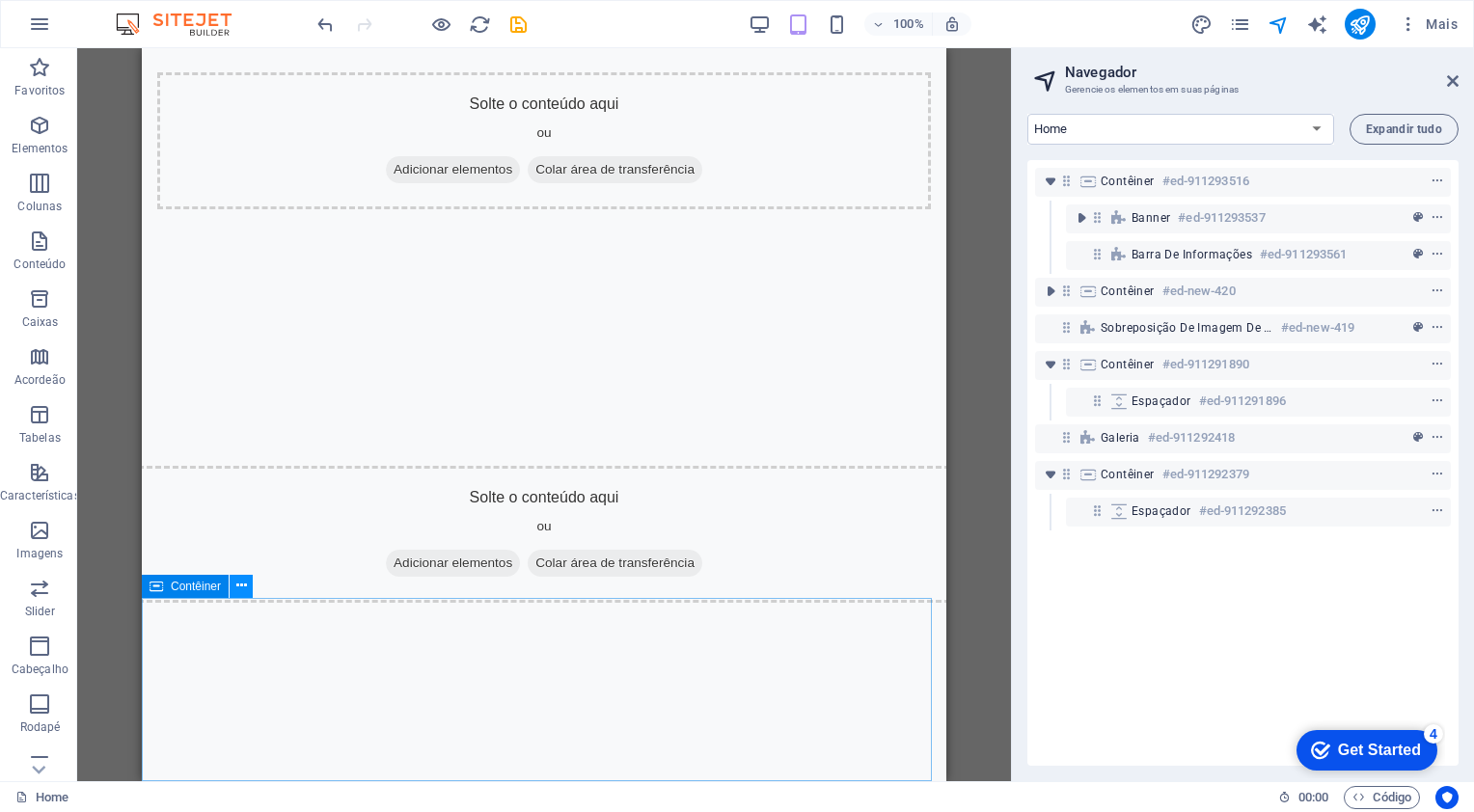
click at [241, 594] on icon at bounding box center [242, 586] width 11 height 20
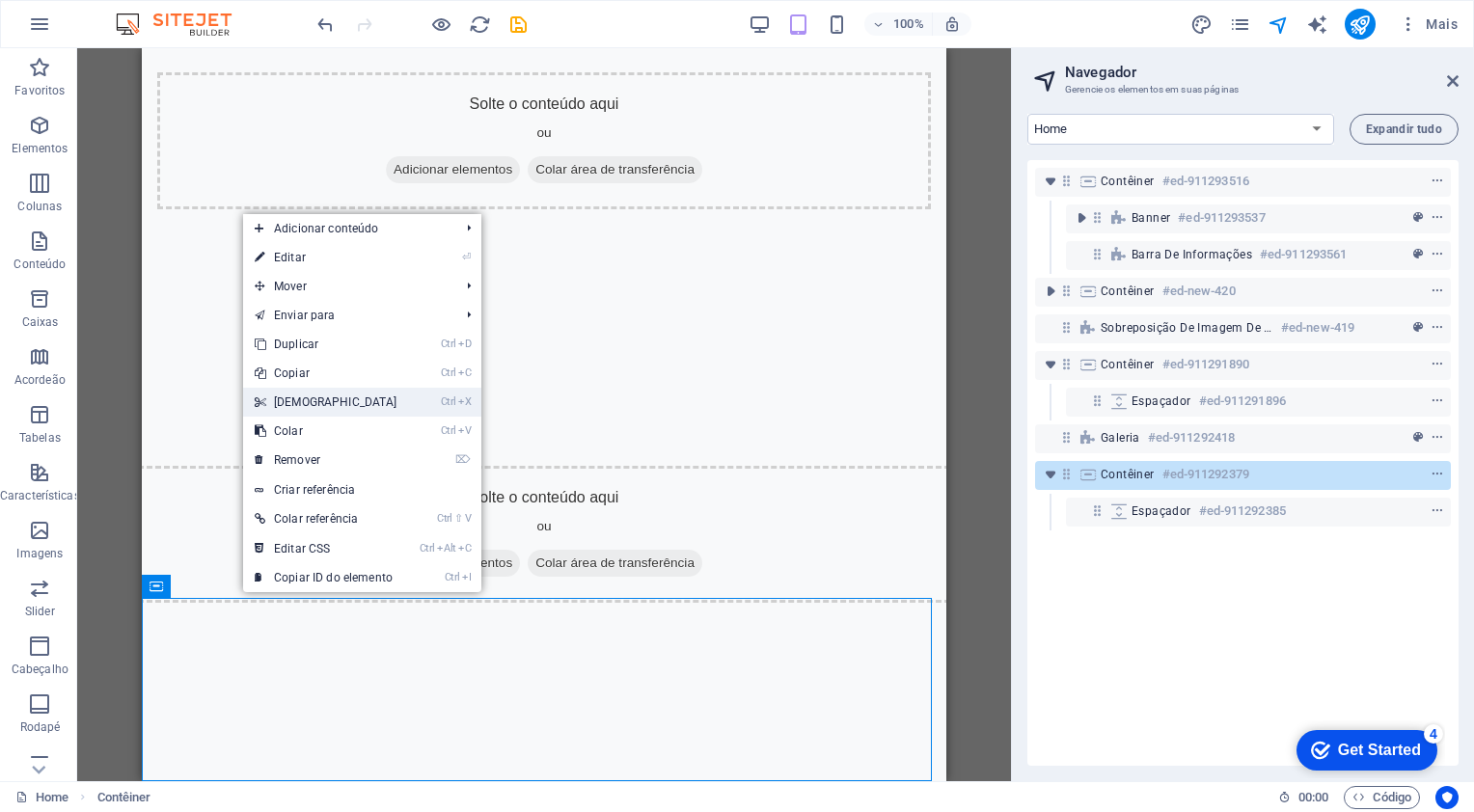
click at [301, 402] on link "Ctrl X Cortar" at bounding box center [325, 402] width 166 height 29
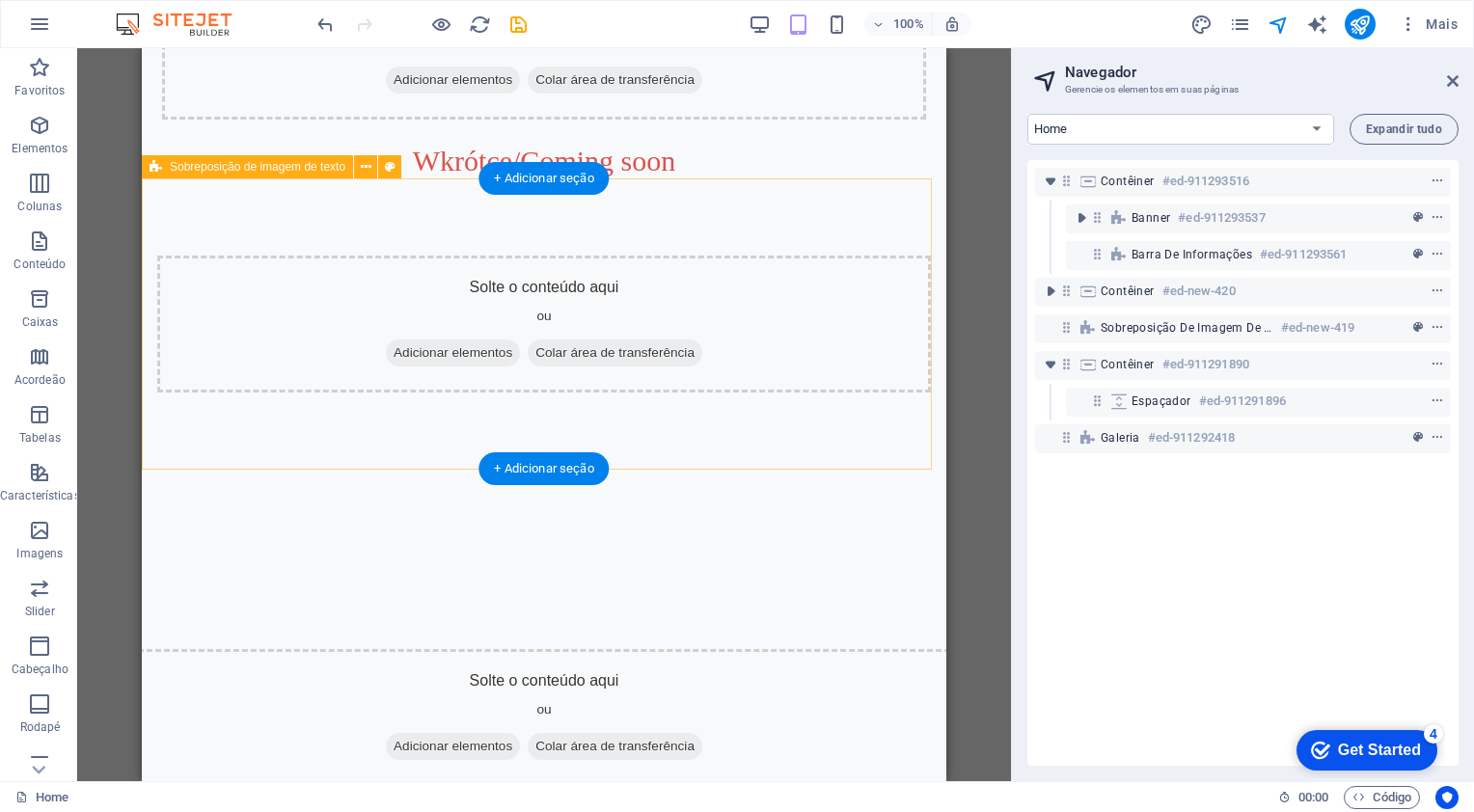
click at [344, 382] on div "Solte o conteúdo aqui ou Adicionar elementos Colar área de transferência" at bounding box center [544, 324] width 774 height 137
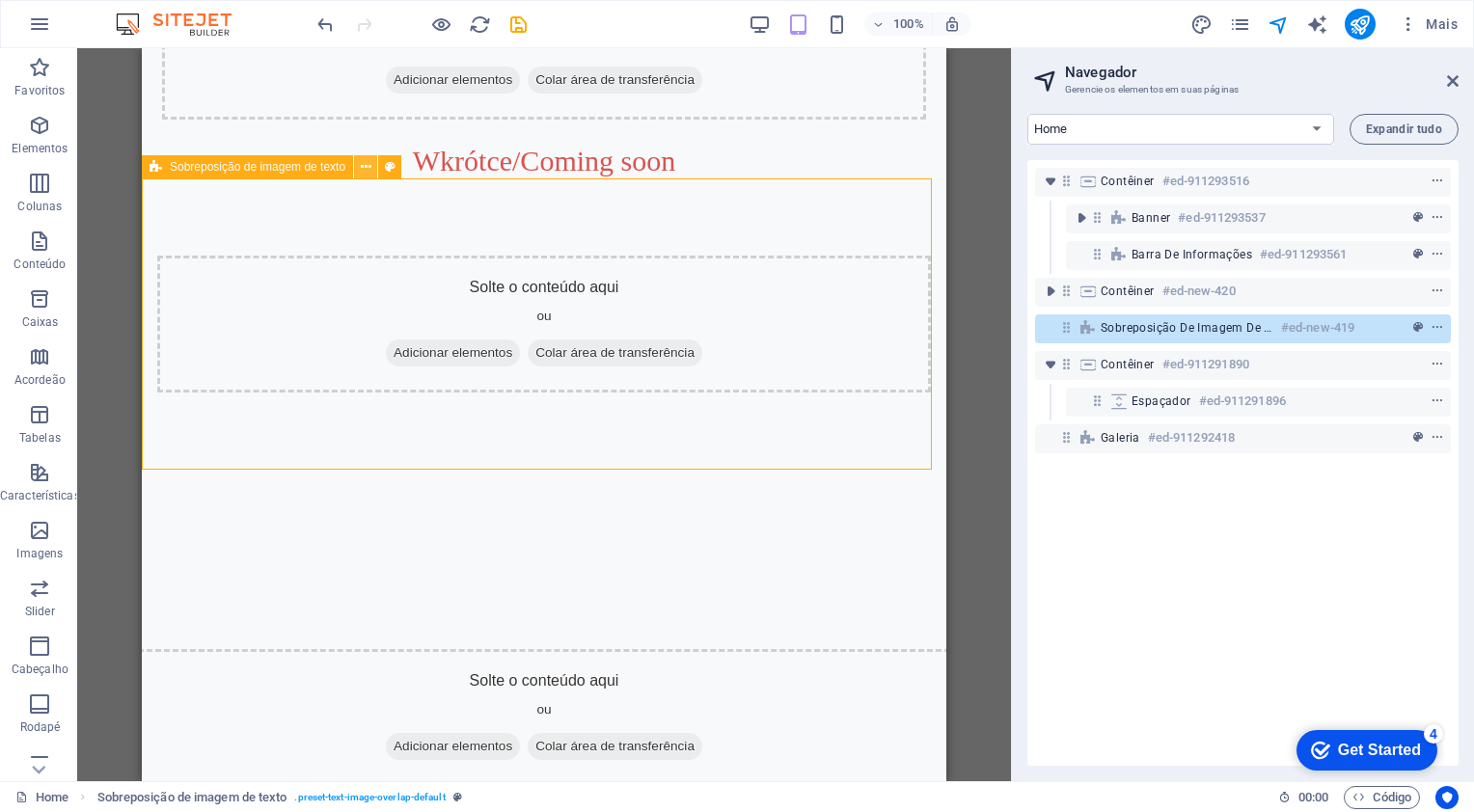
click at [364, 174] on icon at bounding box center [366, 167] width 11 height 20
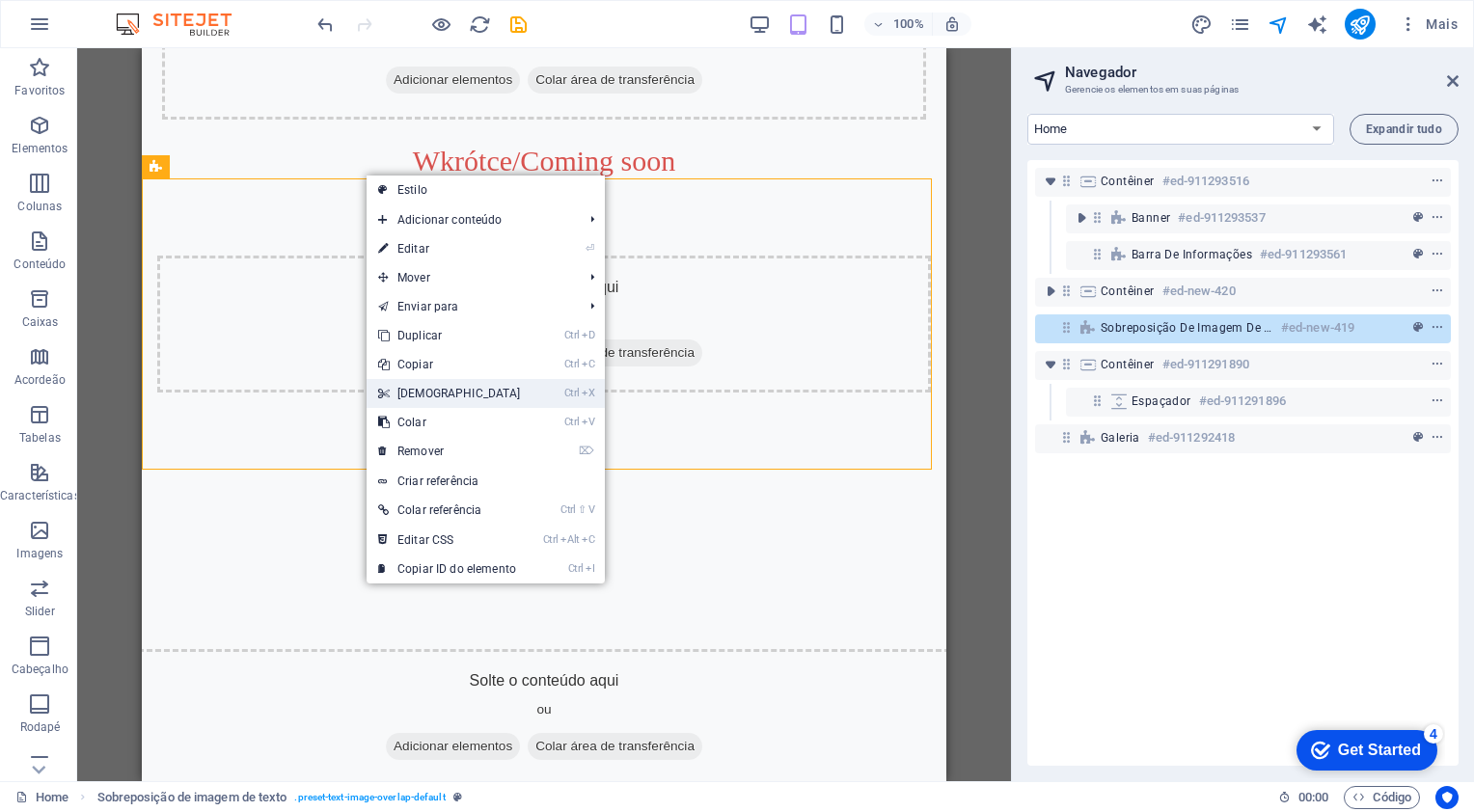
click at [412, 388] on link "Ctrl X Cortar" at bounding box center [449, 393] width 166 height 29
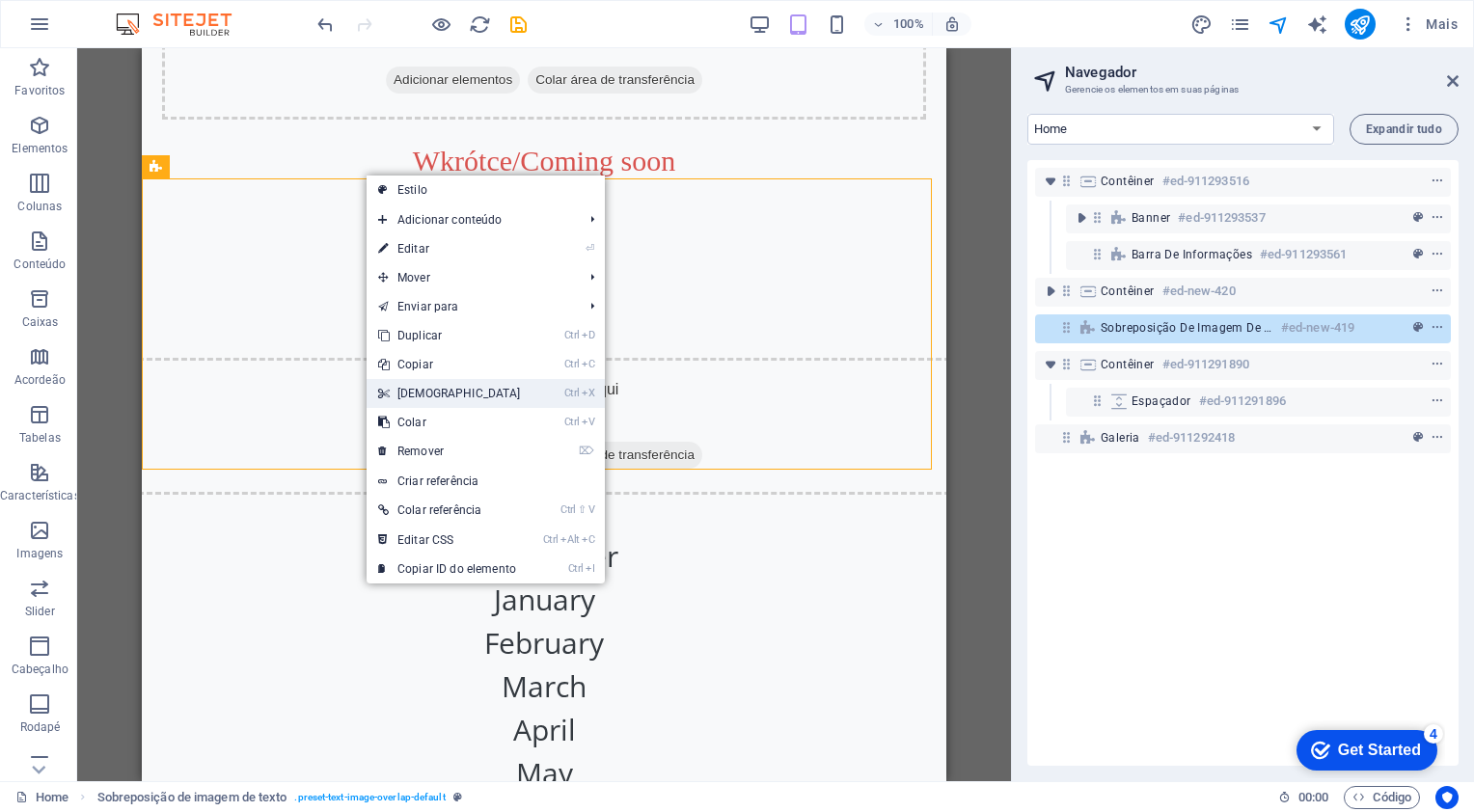
scroll to position [423, 0]
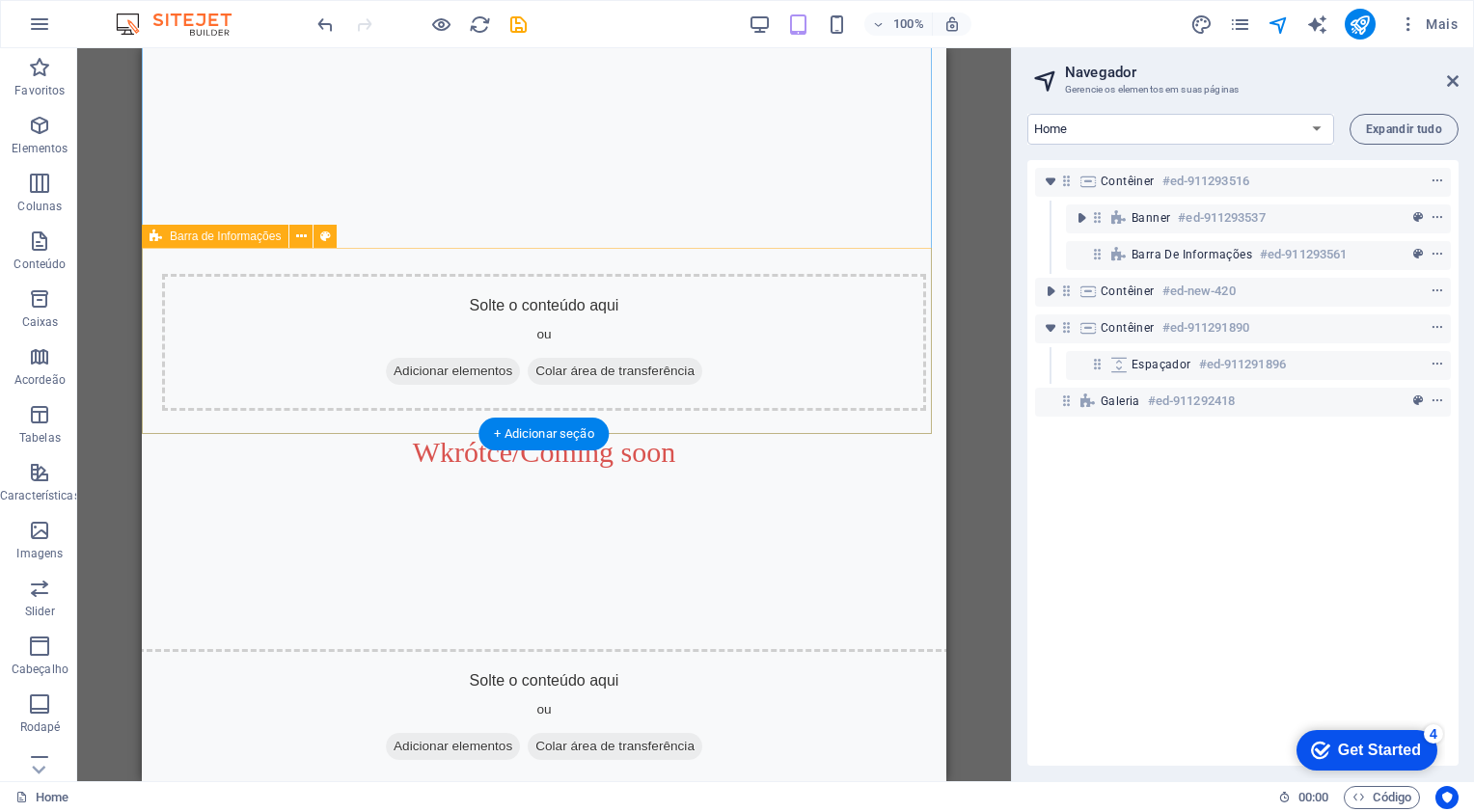
click at [333, 405] on div "Solte o conteúdo aqui ou Adicionar elementos Colar área de transferência" at bounding box center [544, 342] width 764 height 137
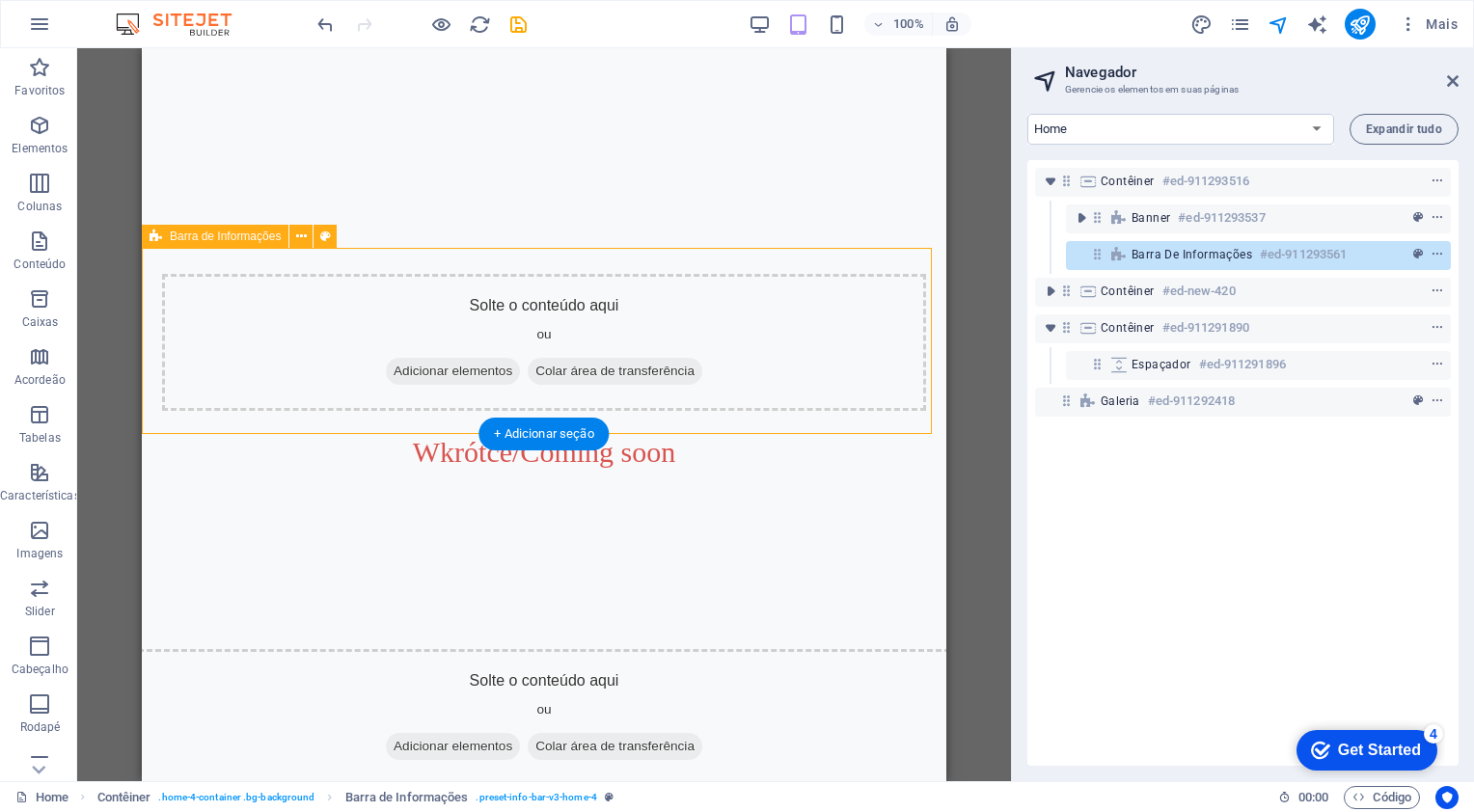
click at [316, 394] on div "Solte o conteúdo aqui ou Adicionar elementos Colar área de transferência" at bounding box center [544, 342] width 764 height 137
click at [305, 236] on icon at bounding box center [302, 237] width 11 height 20
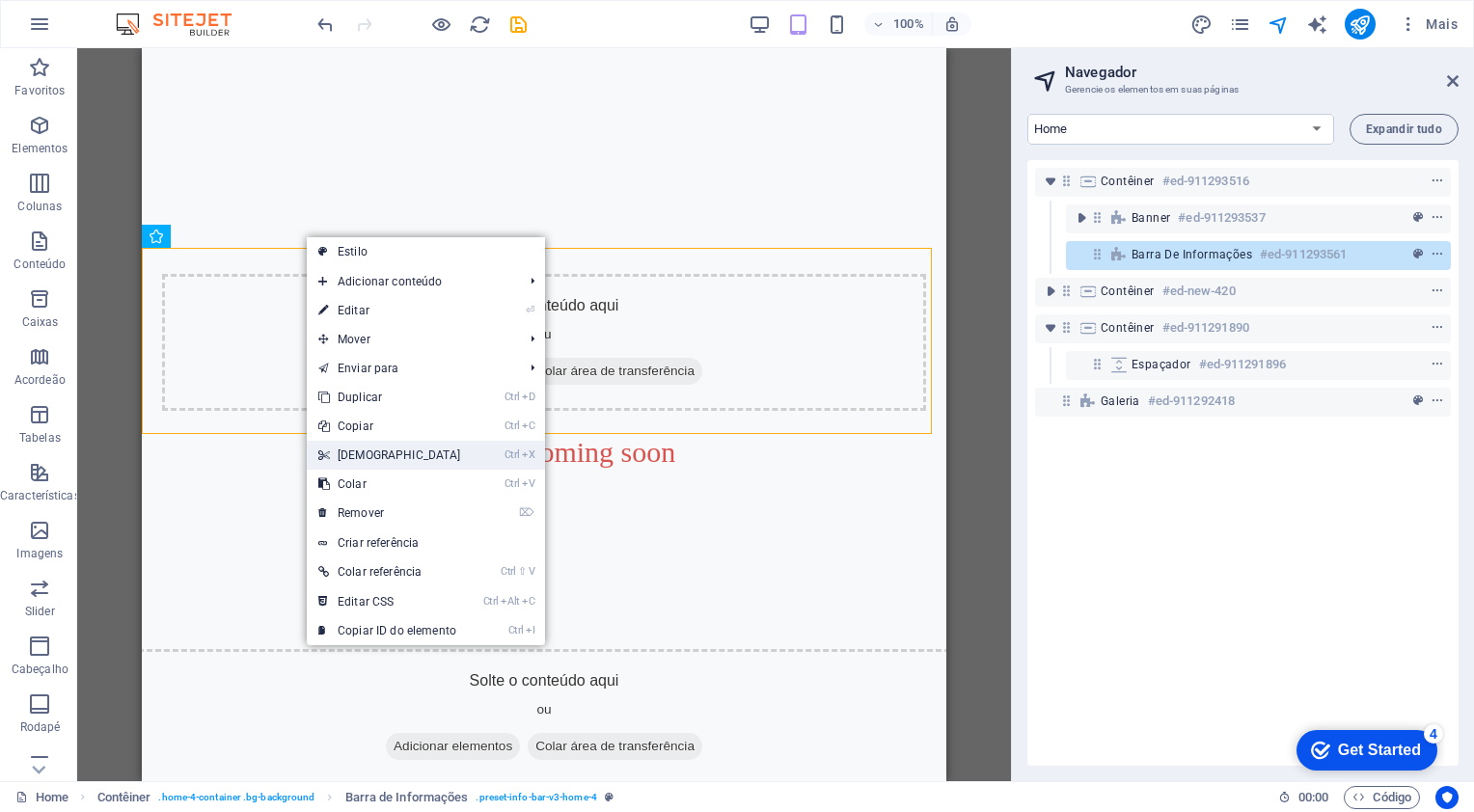
click at [325, 462] on icon at bounding box center [323, 455] width 10 height 29
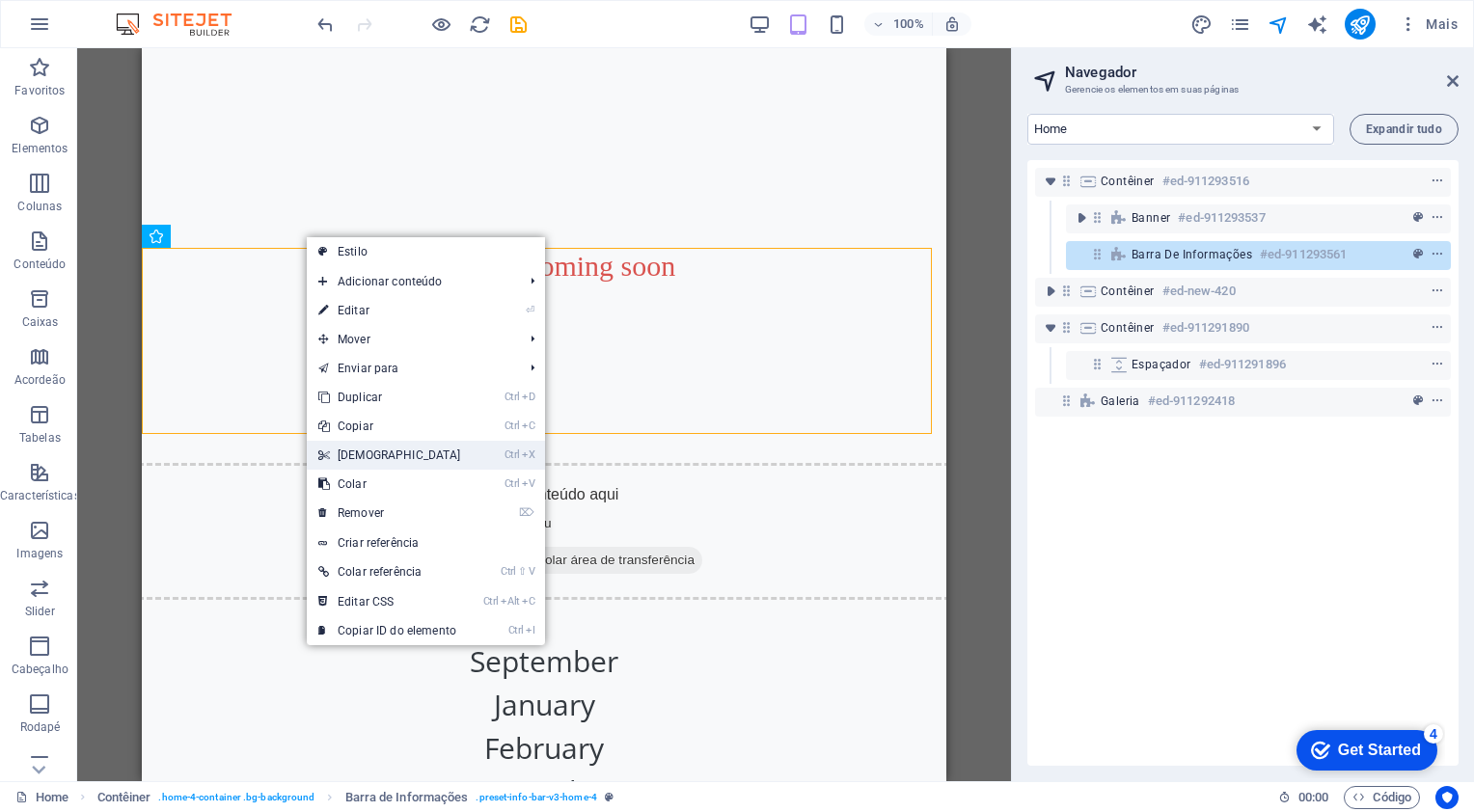
scroll to position [237, 0]
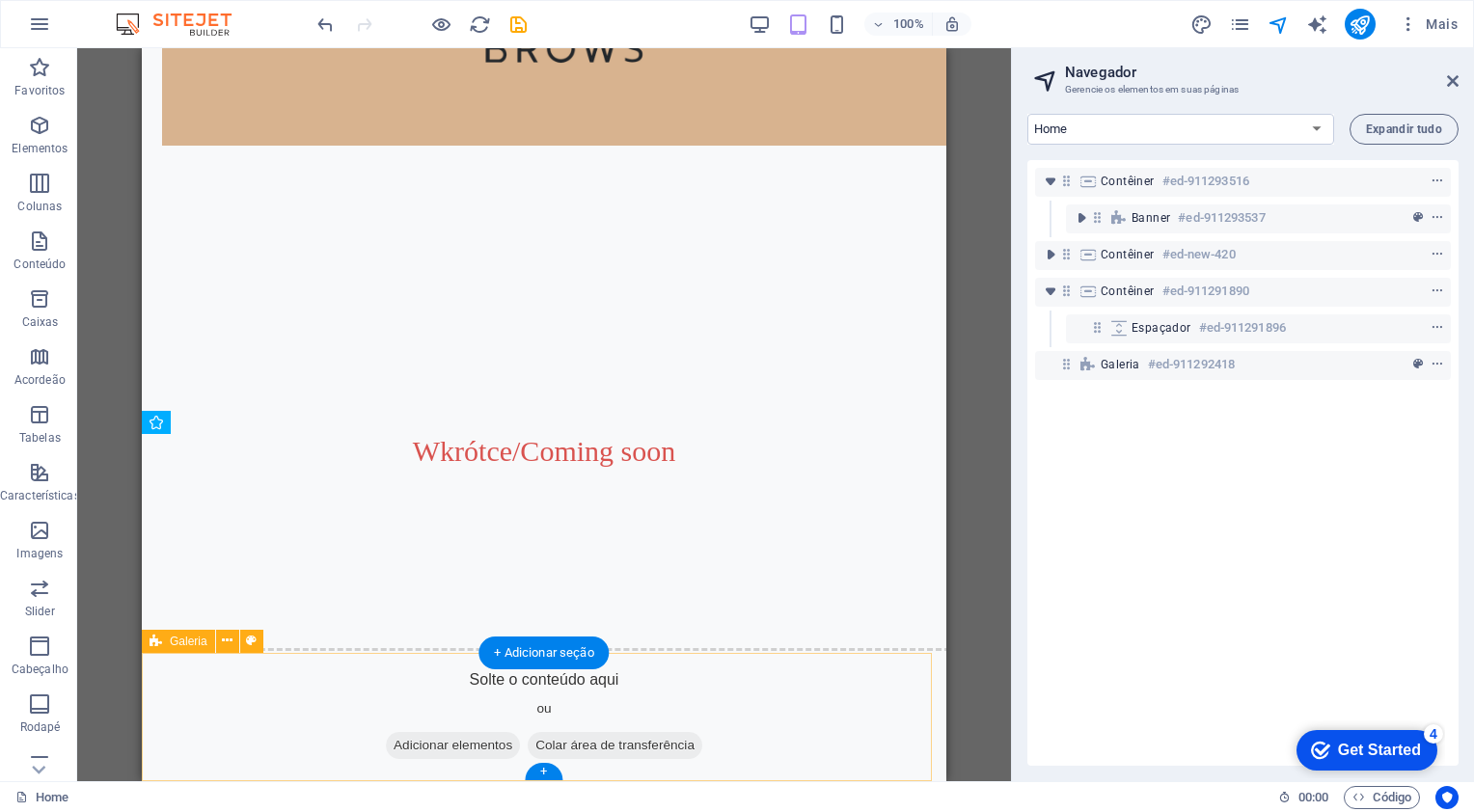
click at [286, 695] on div "Solte o conteúdo aqui ou Adicionar elementos Colar área de transferência" at bounding box center [544, 716] width 812 height 137
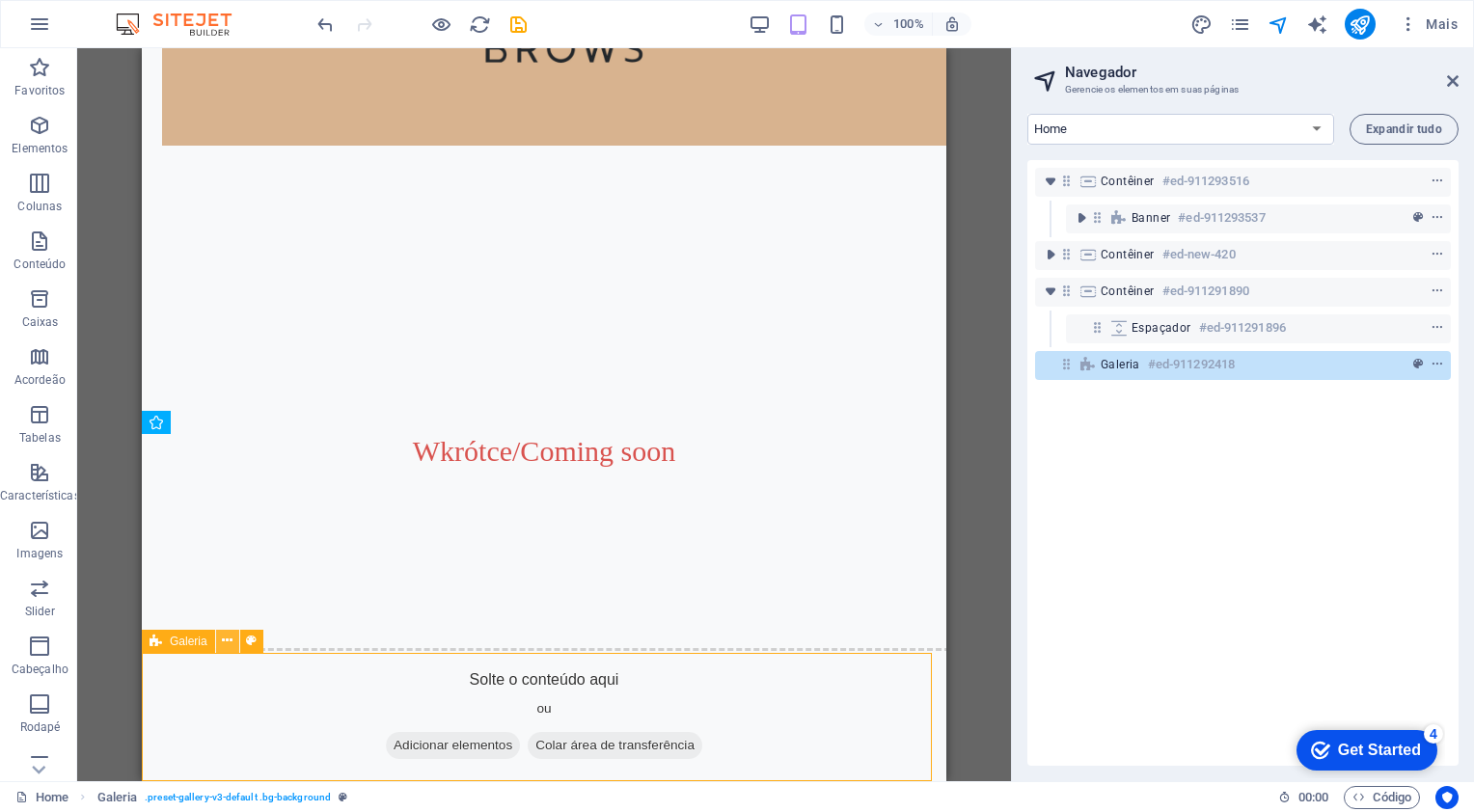
click at [230, 648] on icon at bounding box center [227, 641] width 11 height 20
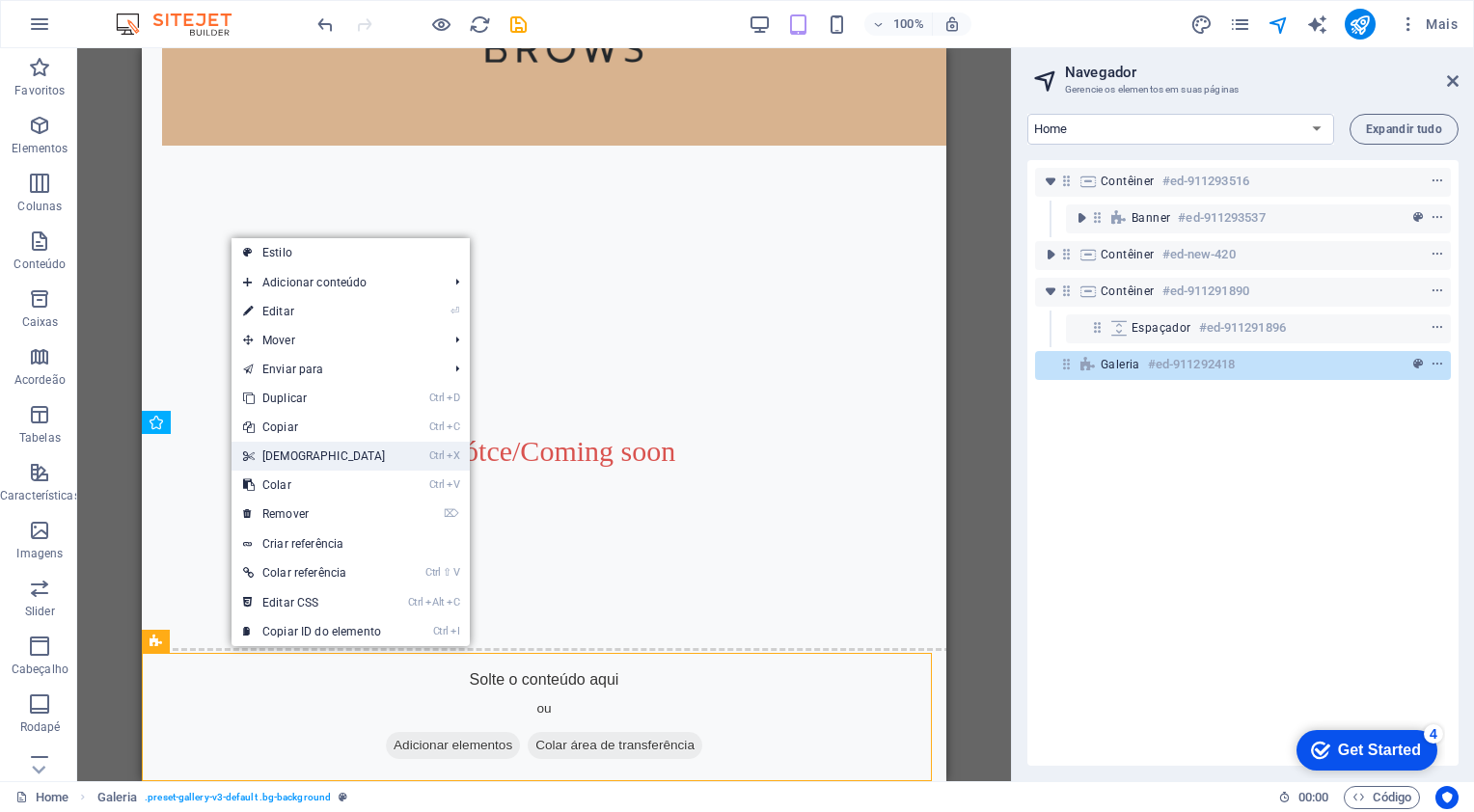
click at [291, 465] on link "Ctrl X Cortar" at bounding box center [315, 456] width 166 height 29
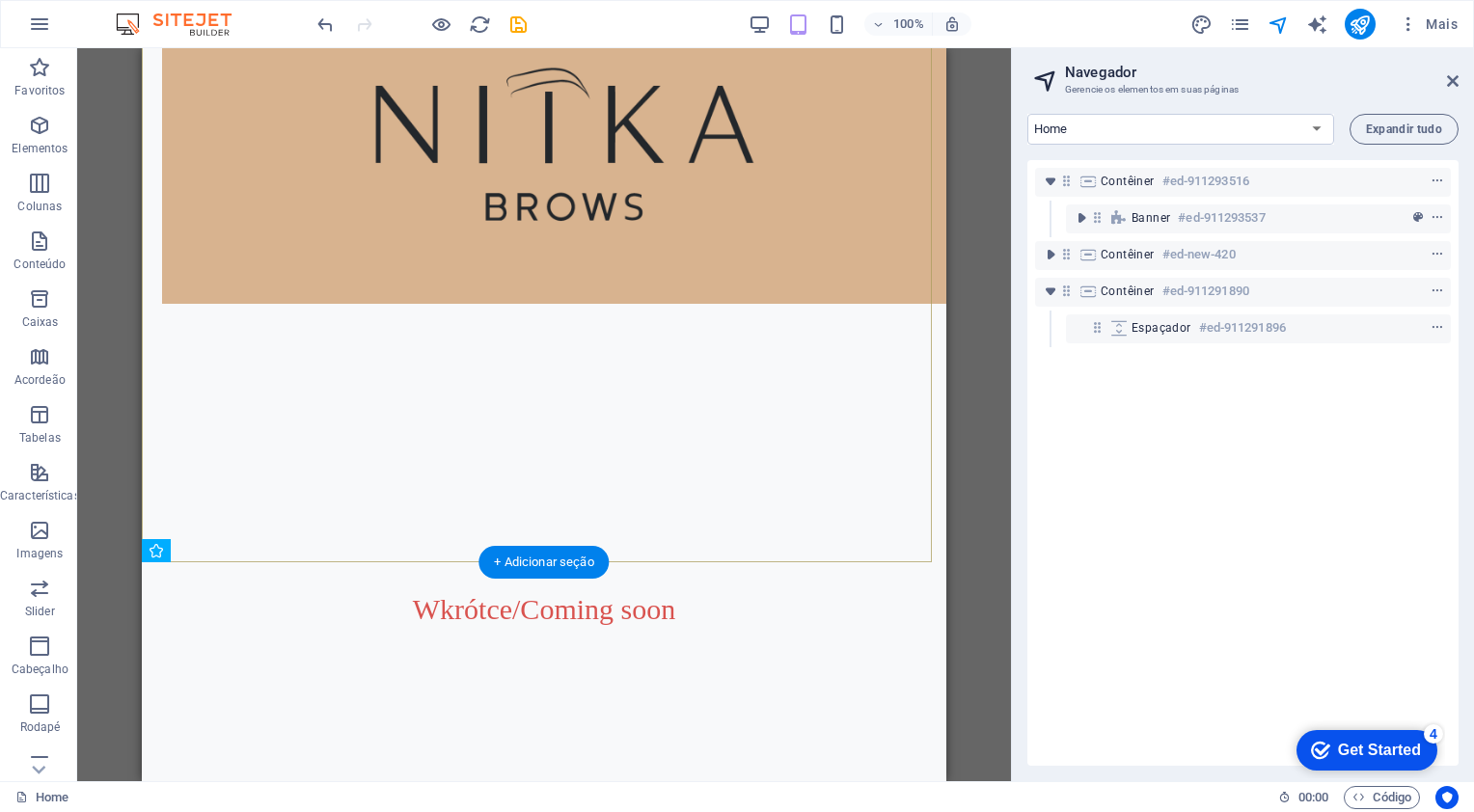
scroll to position [108, 0]
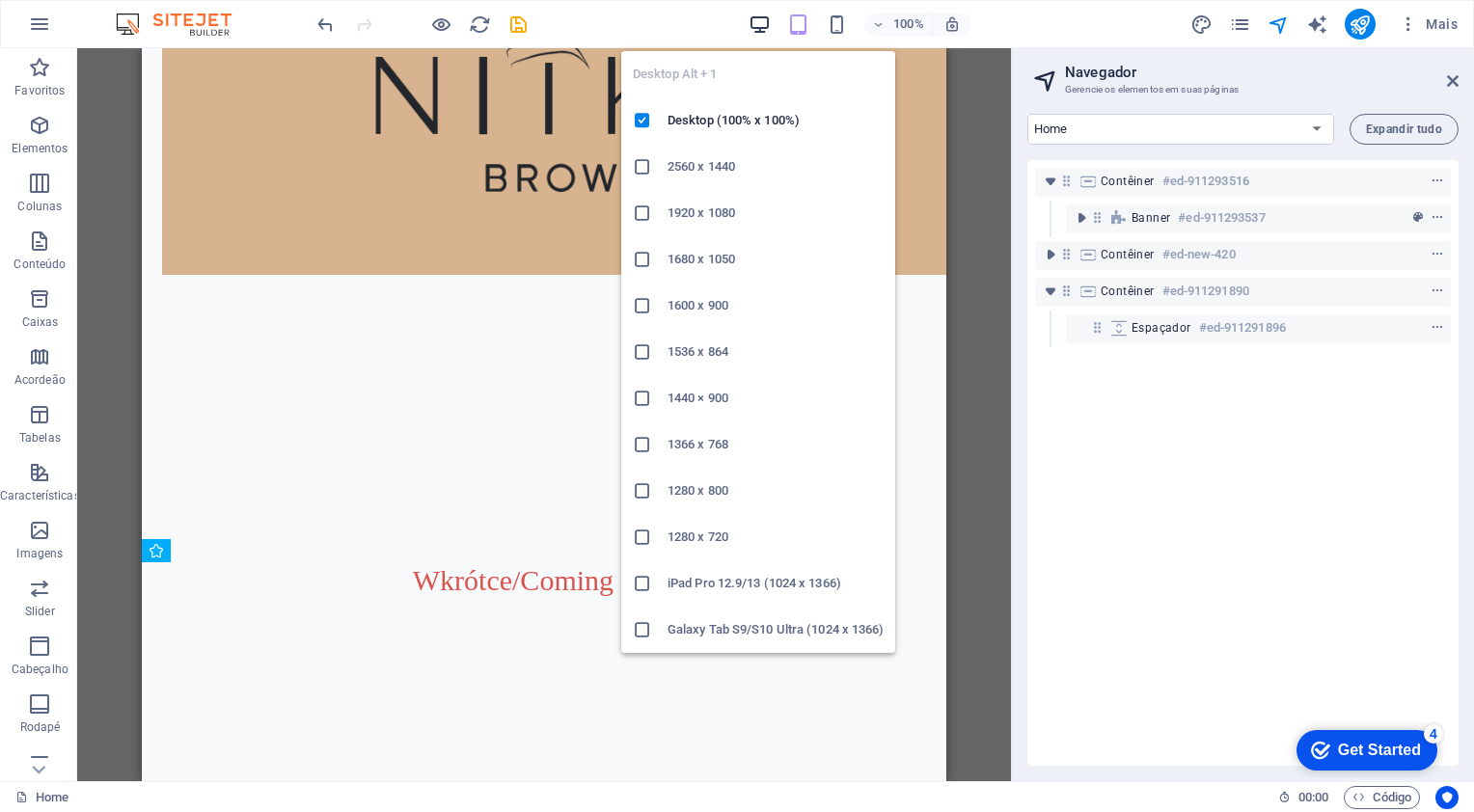
click at [757, 28] on icon "button" at bounding box center [759, 25] width 22 height 22
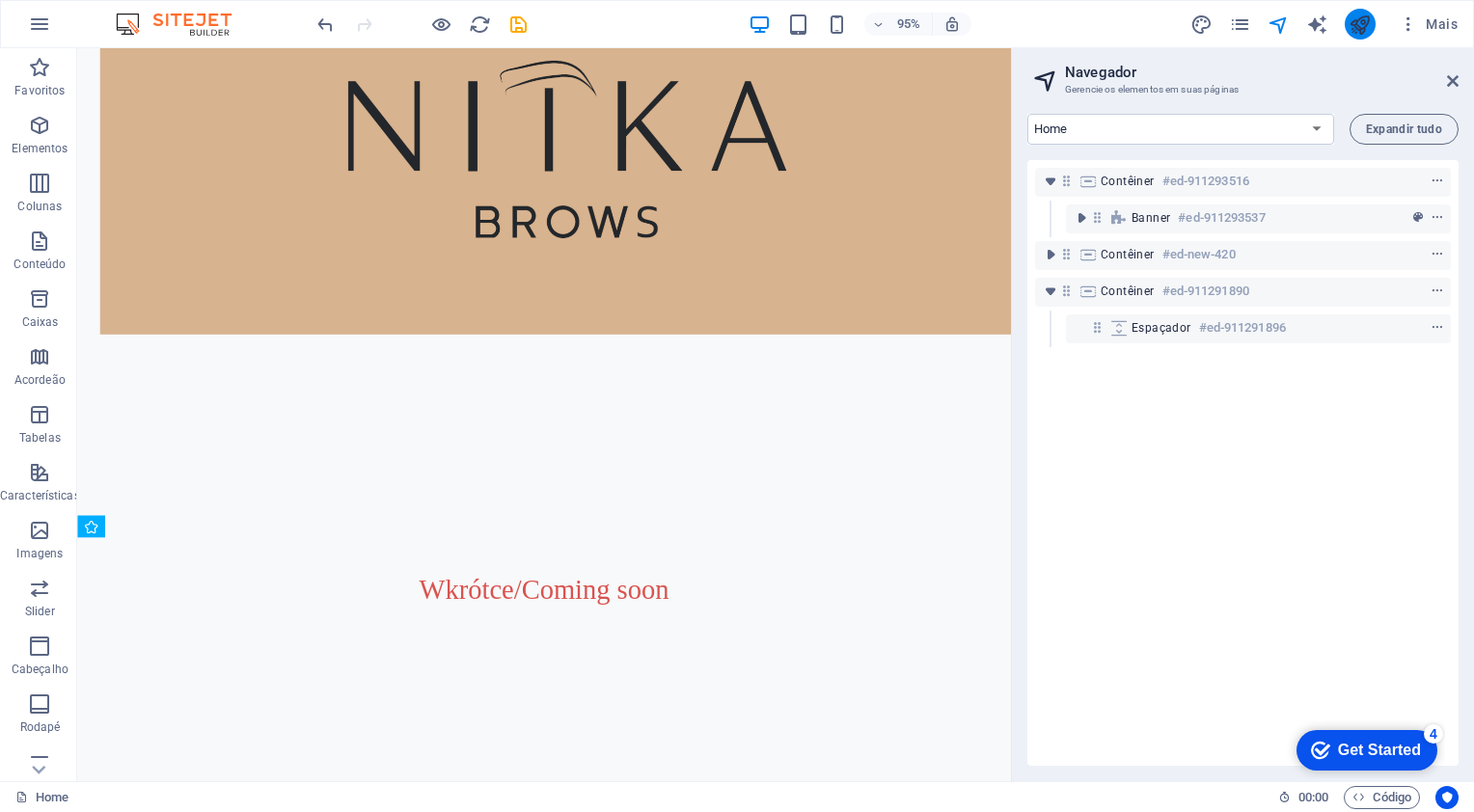
click at [1373, 31] on button "publish" at bounding box center [1360, 24] width 31 height 31
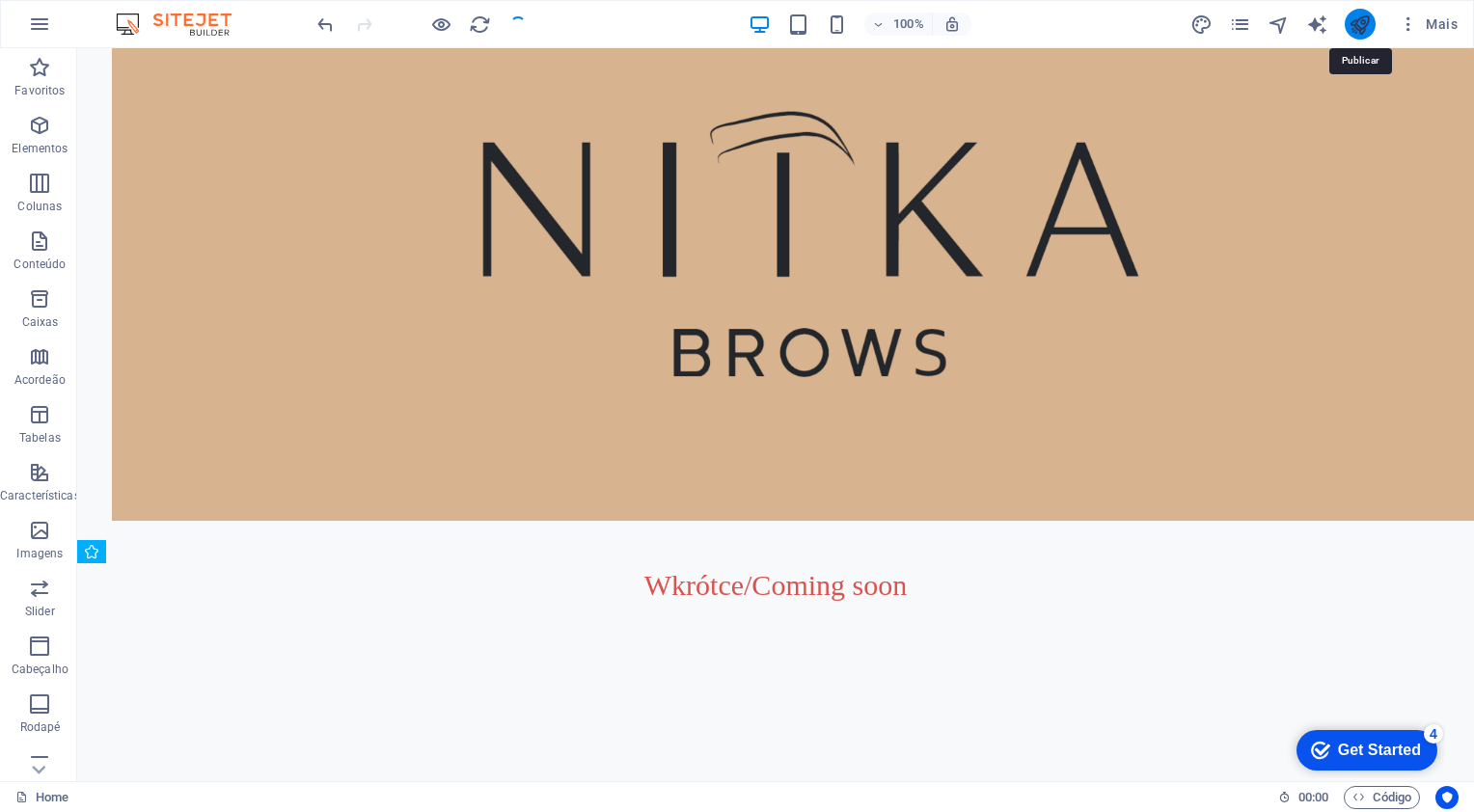
click at [1357, 30] on icon "publish" at bounding box center [1360, 25] width 22 height 22
click at [1358, 21] on icon "publish" at bounding box center [1360, 25] width 22 height 22
